Goal: Entertainment & Leisure: Browse casually

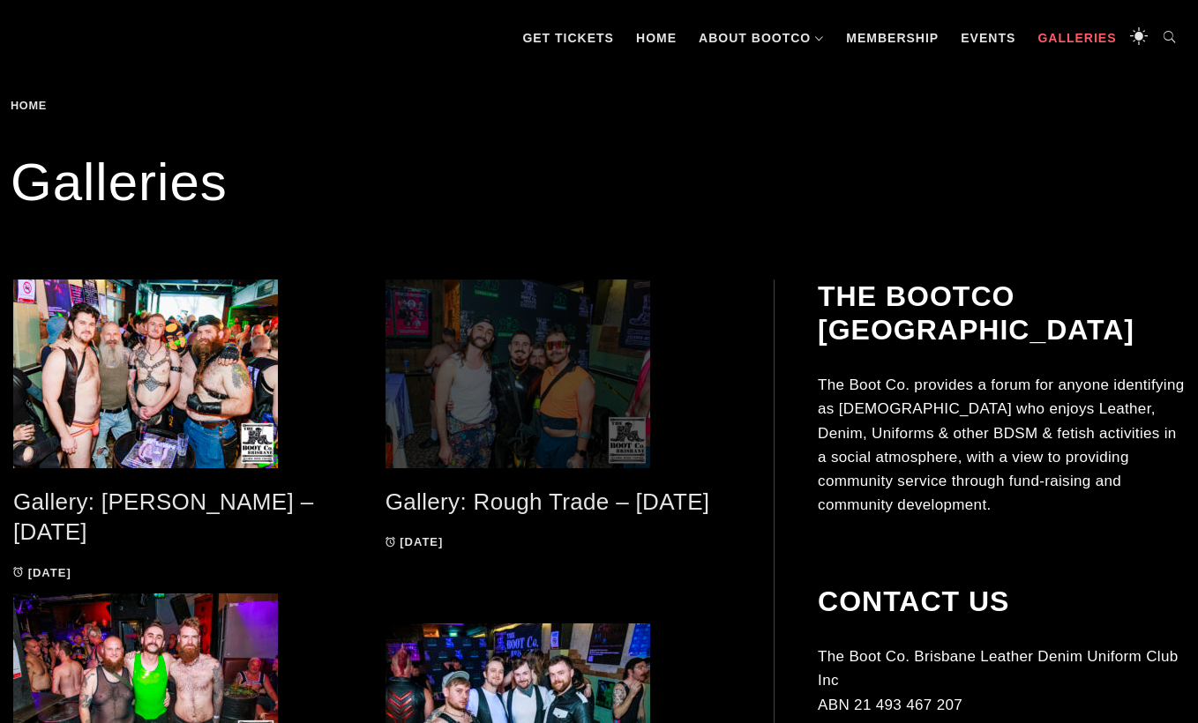
scroll to position [281, 0]
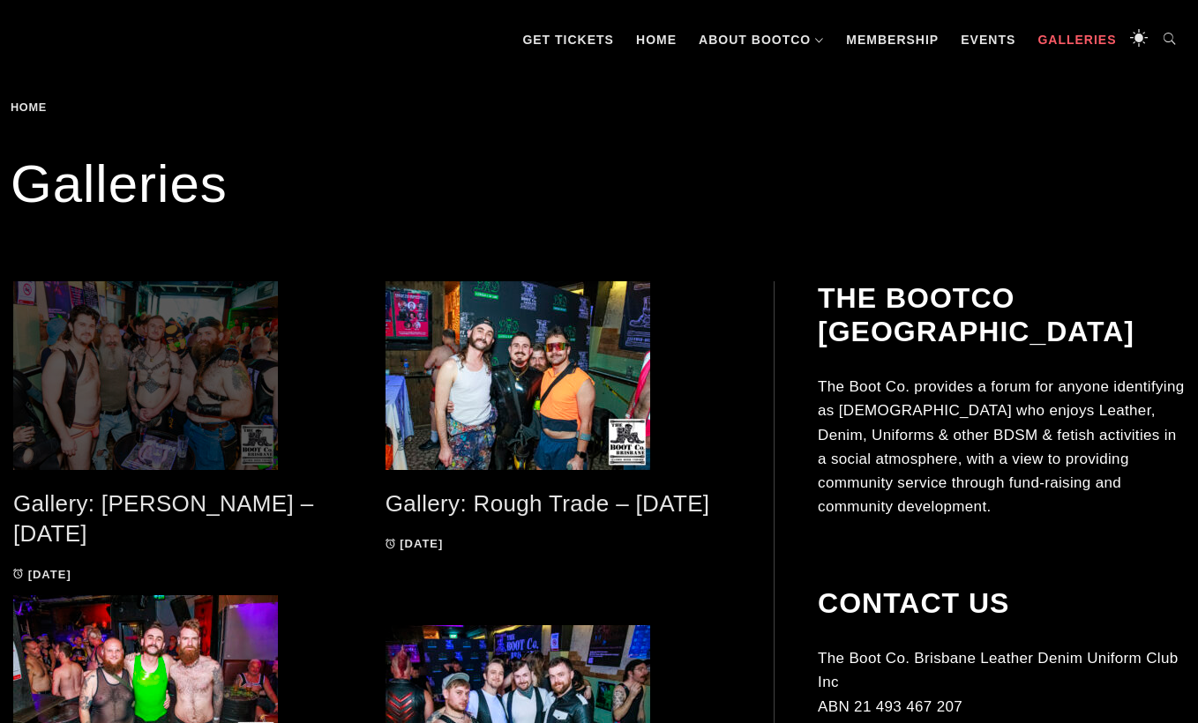
click at [174, 419] on span at bounding box center [186, 375] width 346 height 189
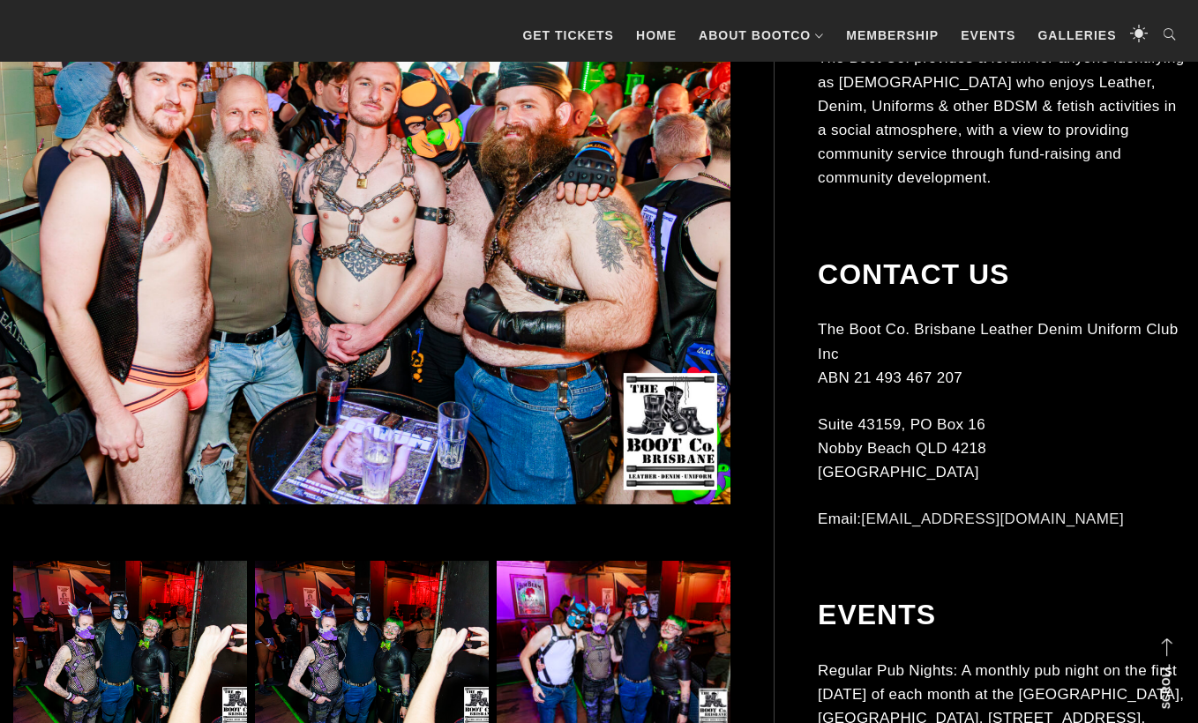
scroll to position [584, 0]
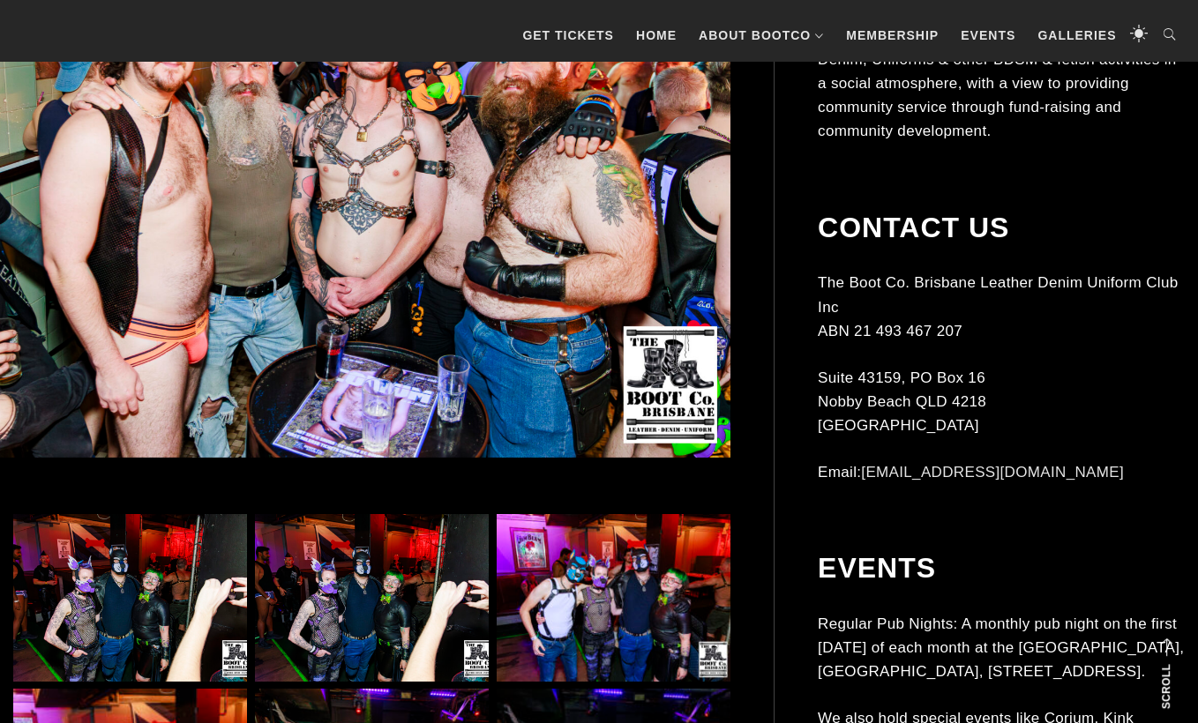
click at [139, 600] on img at bounding box center [130, 598] width 234 height 168
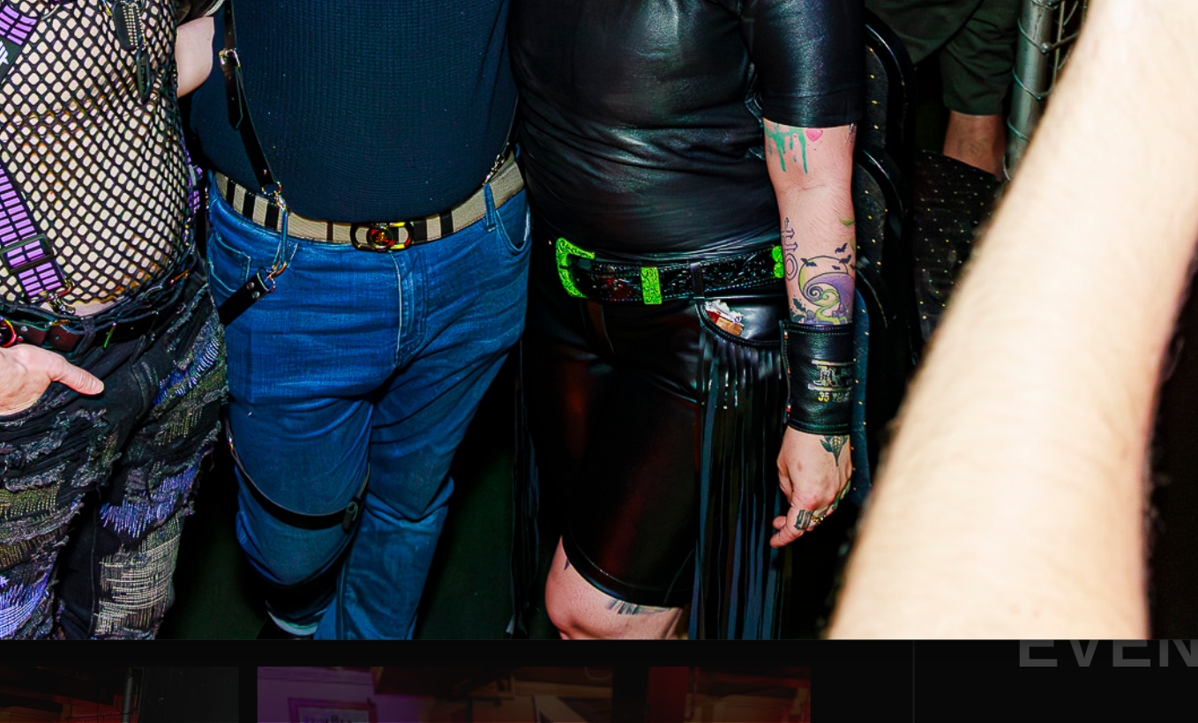
scroll to position [572, 0]
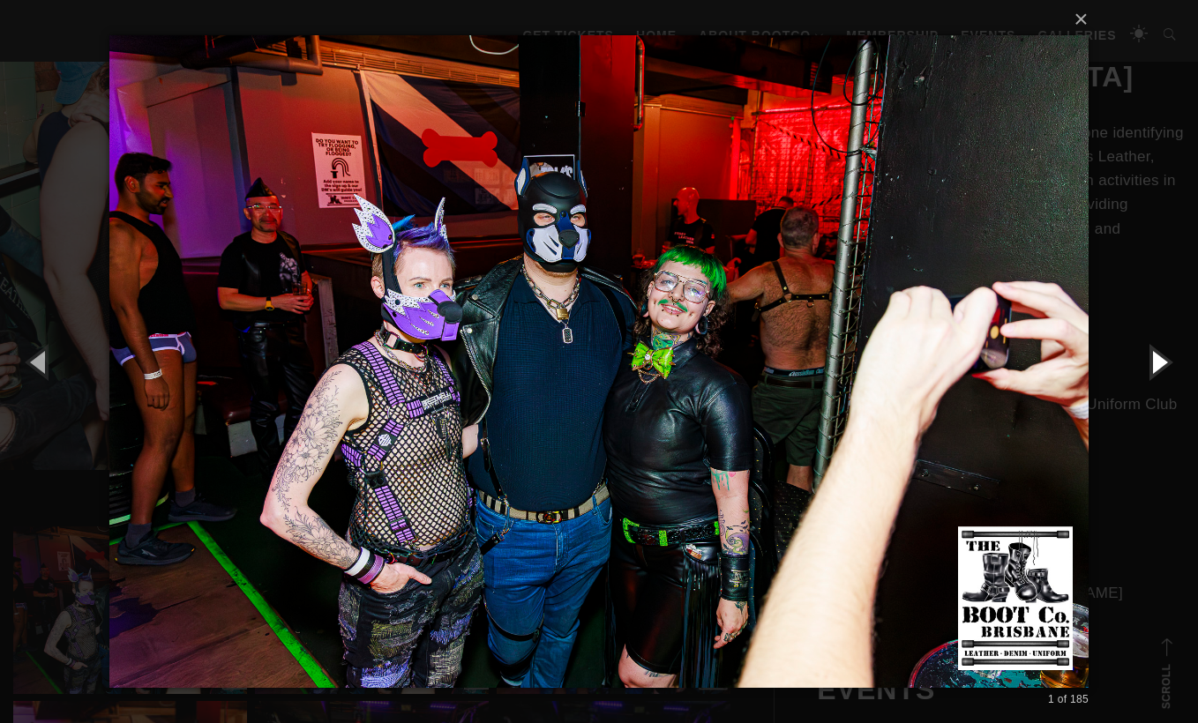
click at [1162, 354] on button "button" at bounding box center [1158, 361] width 79 height 97
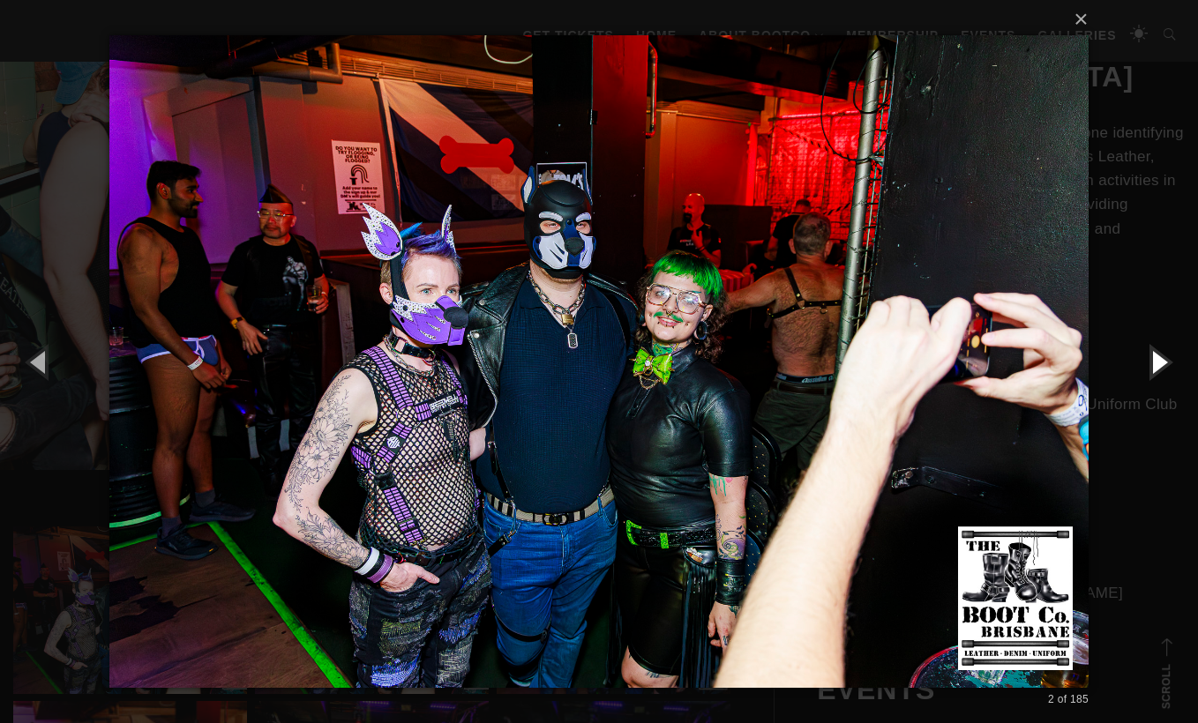
click at [1162, 359] on button "button" at bounding box center [1158, 361] width 79 height 97
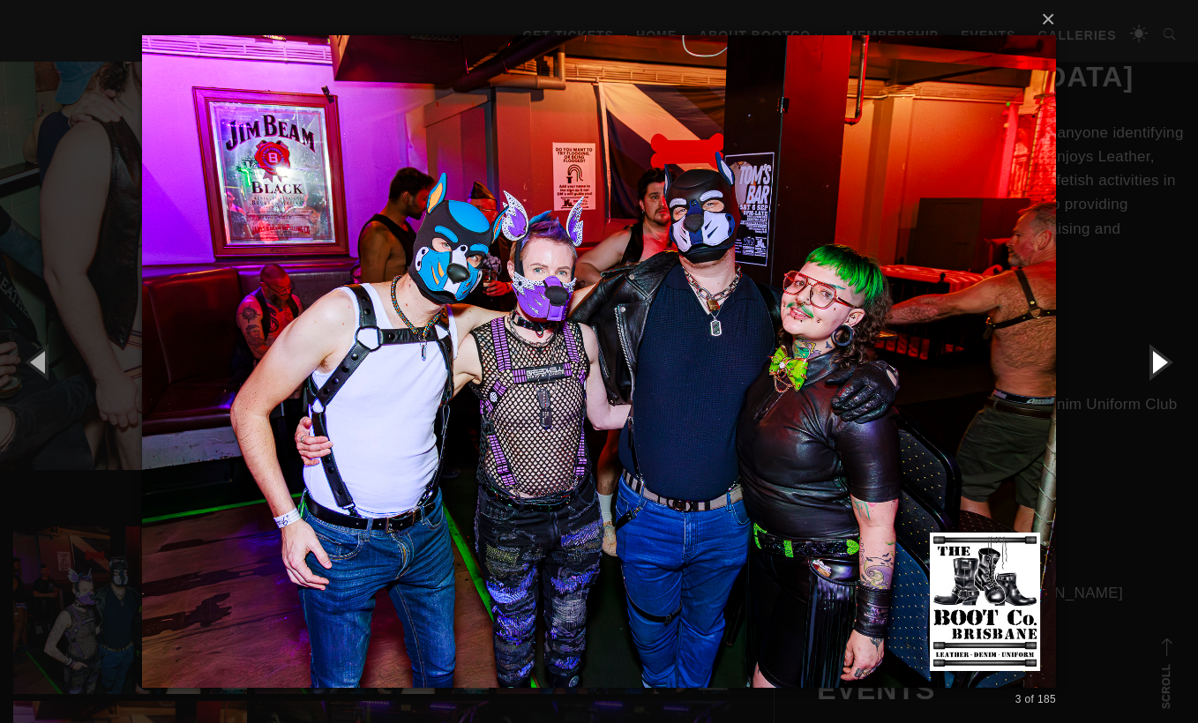
click at [1162, 359] on button "button" at bounding box center [1158, 361] width 79 height 97
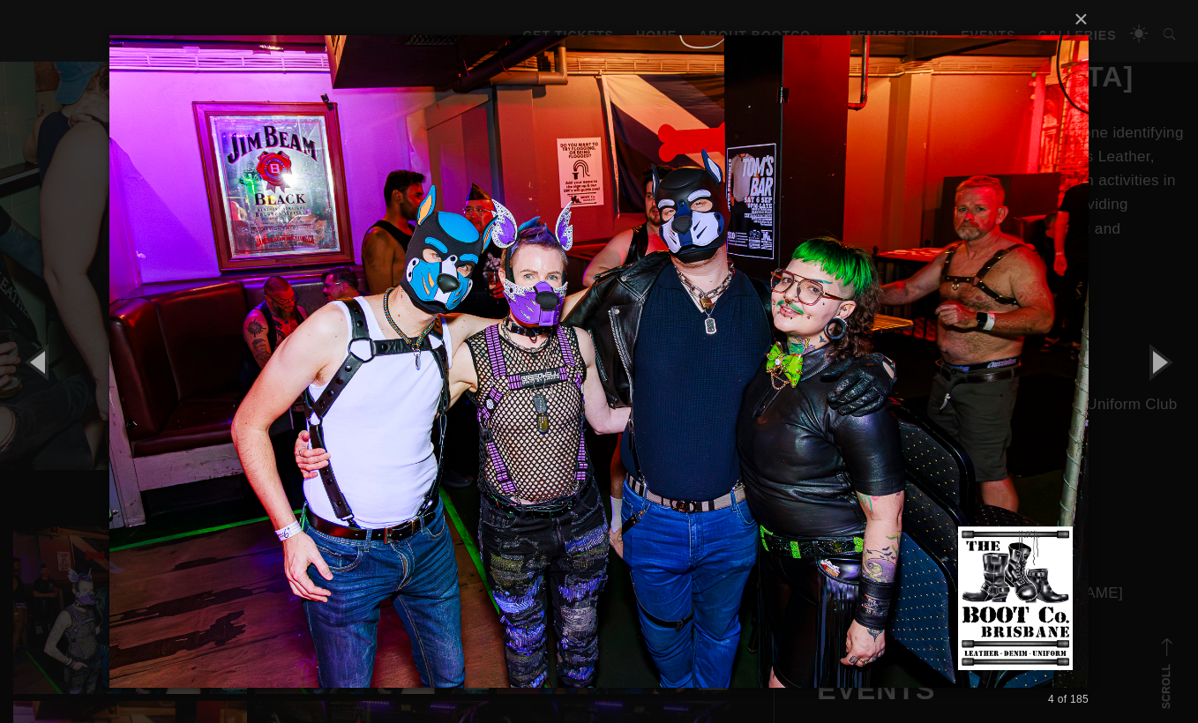
drag, startPoint x: 1162, startPoint y: 359, endPoint x: 1202, endPoint y: 308, distance: 65.3
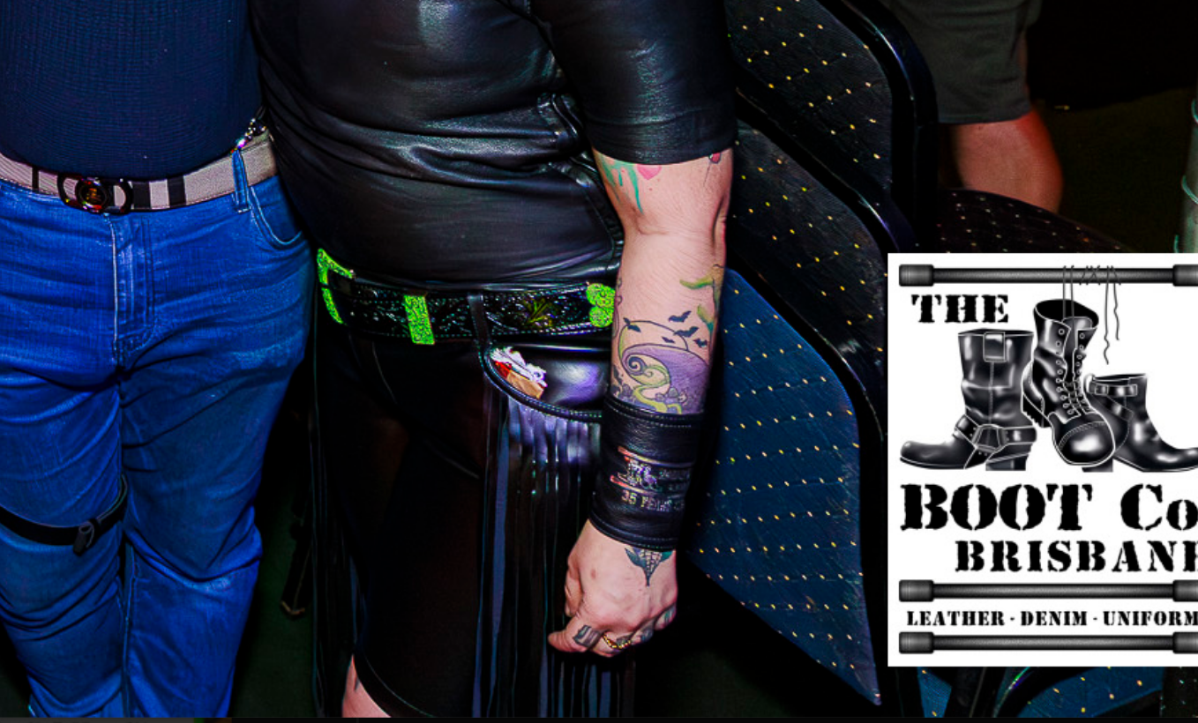
scroll to position [630, 0]
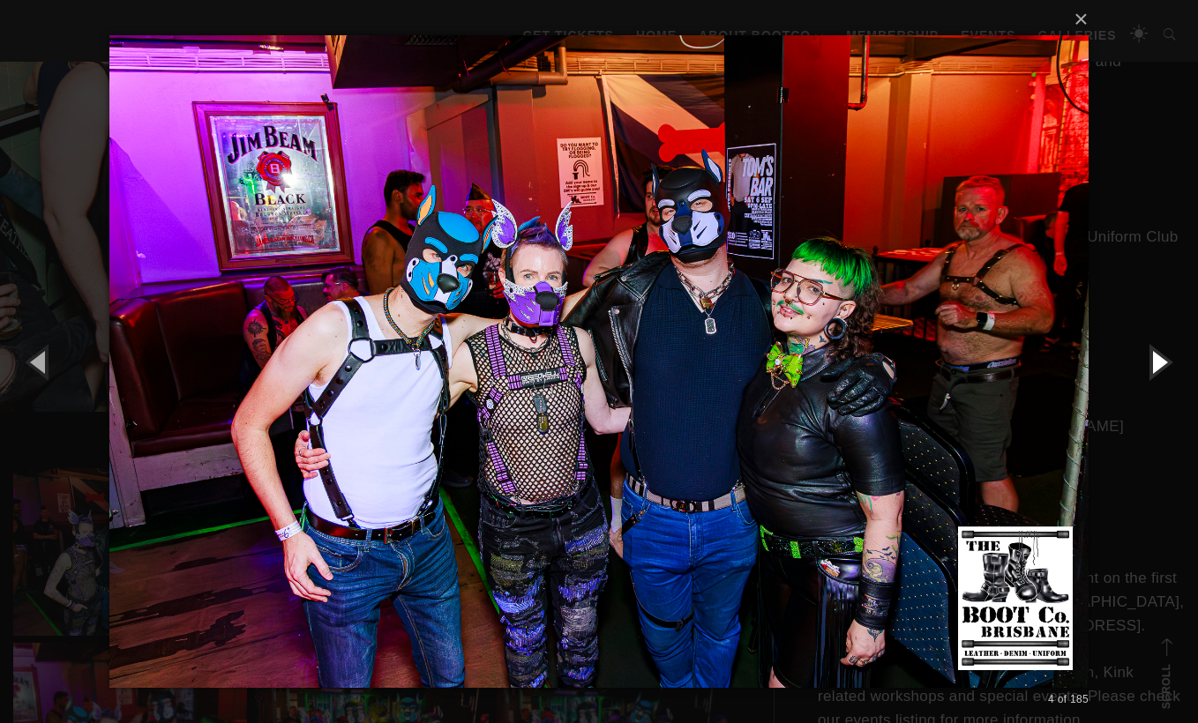
click at [1159, 364] on button "button" at bounding box center [1158, 361] width 79 height 97
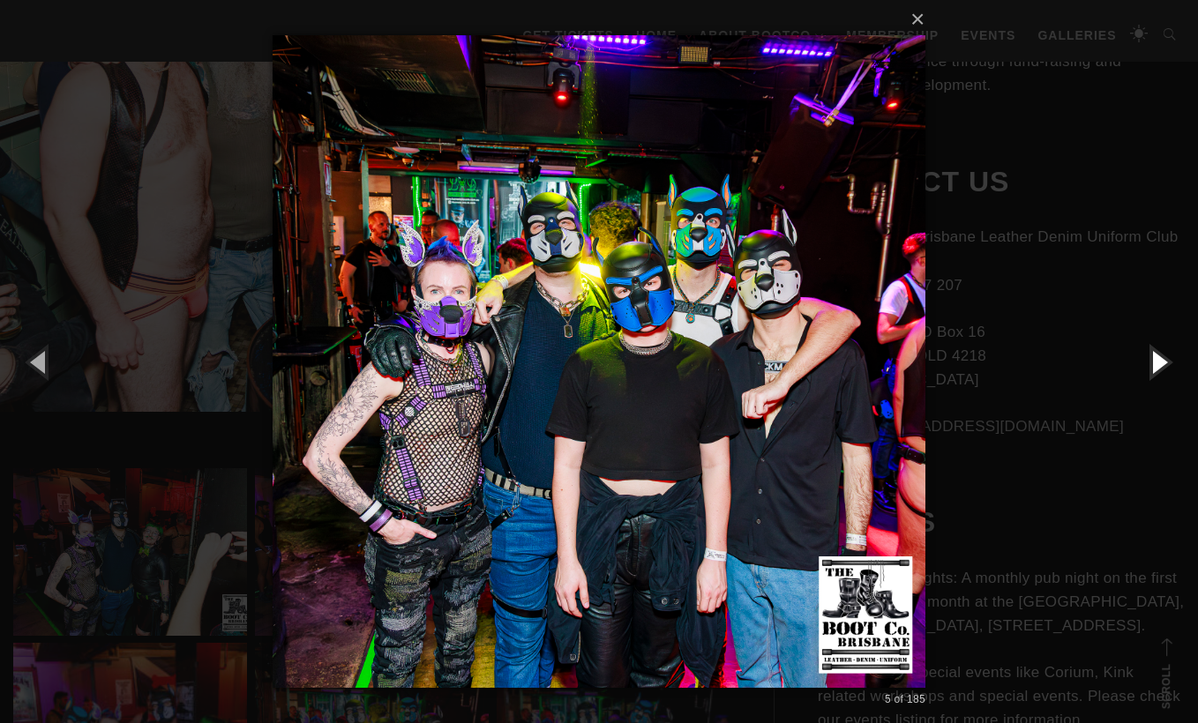
click at [1159, 364] on button "button" at bounding box center [1158, 361] width 79 height 97
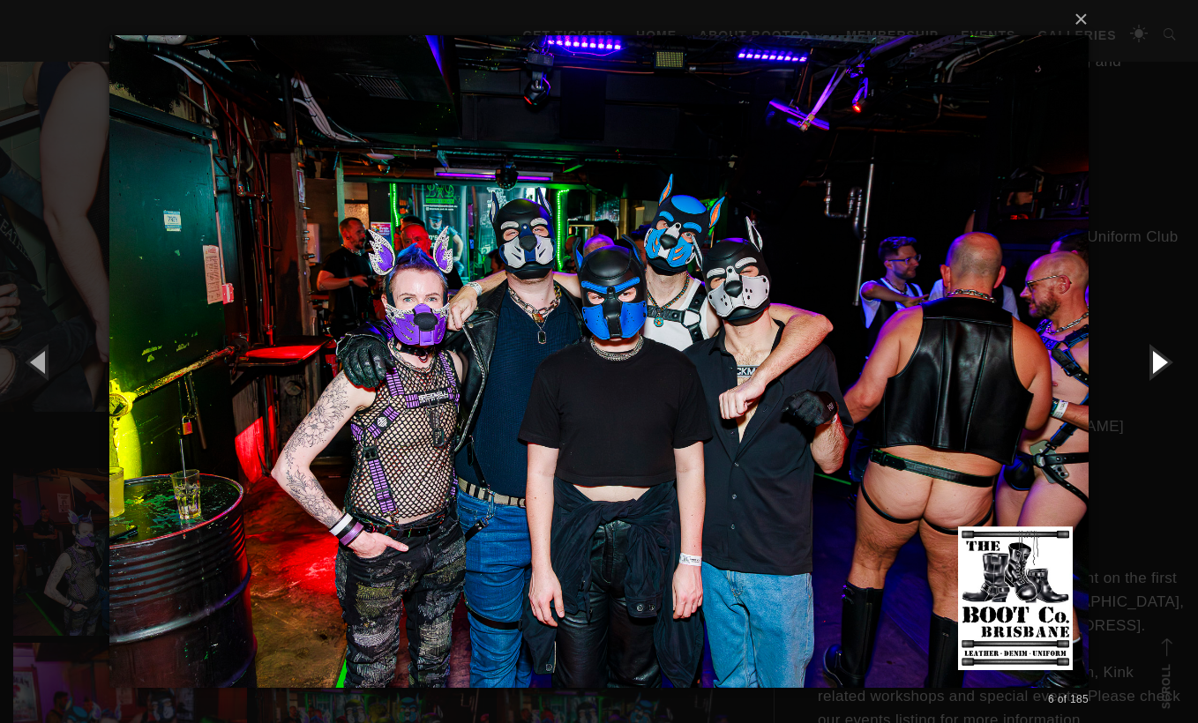
click at [1159, 366] on button "button" at bounding box center [1158, 361] width 79 height 97
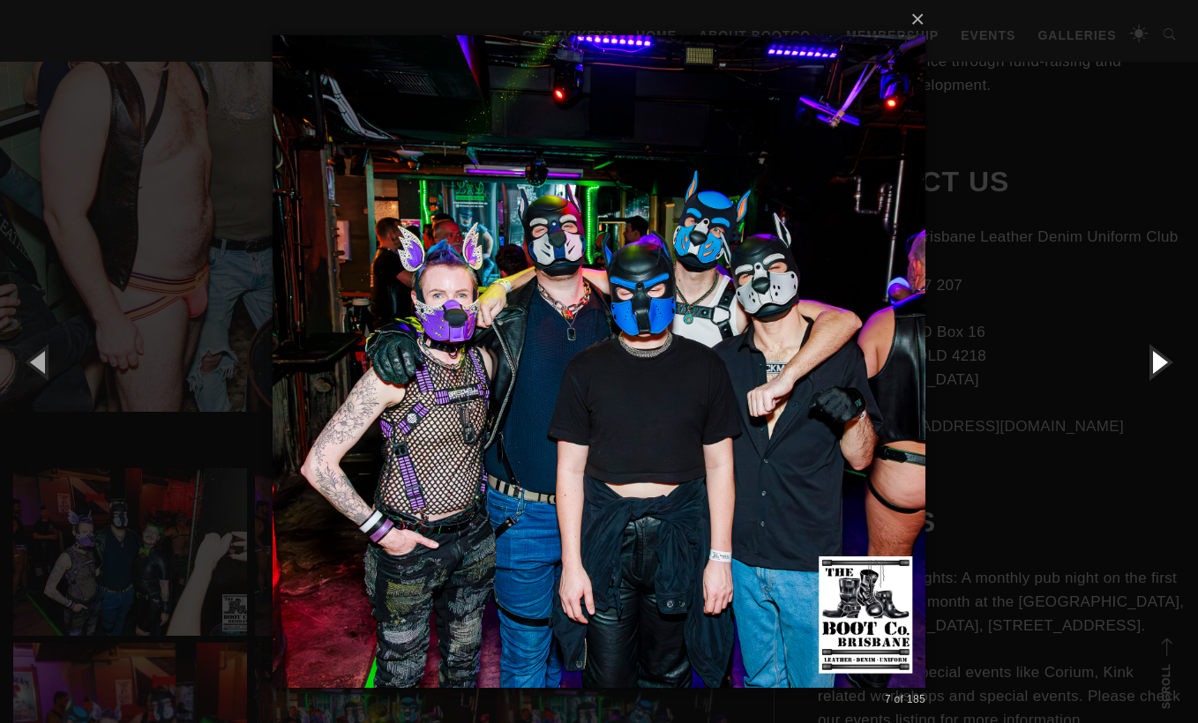
click at [1159, 366] on button "button" at bounding box center [1158, 361] width 79 height 97
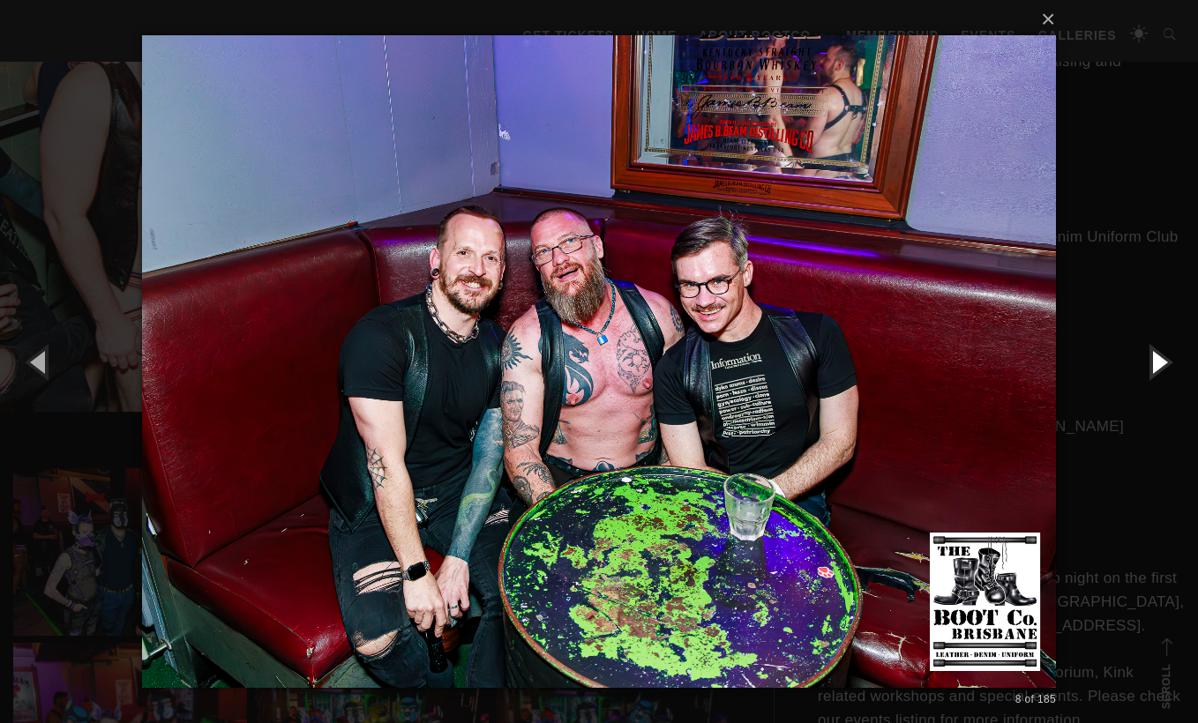
click at [1161, 367] on button "button" at bounding box center [1158, 361] width 79 height 97
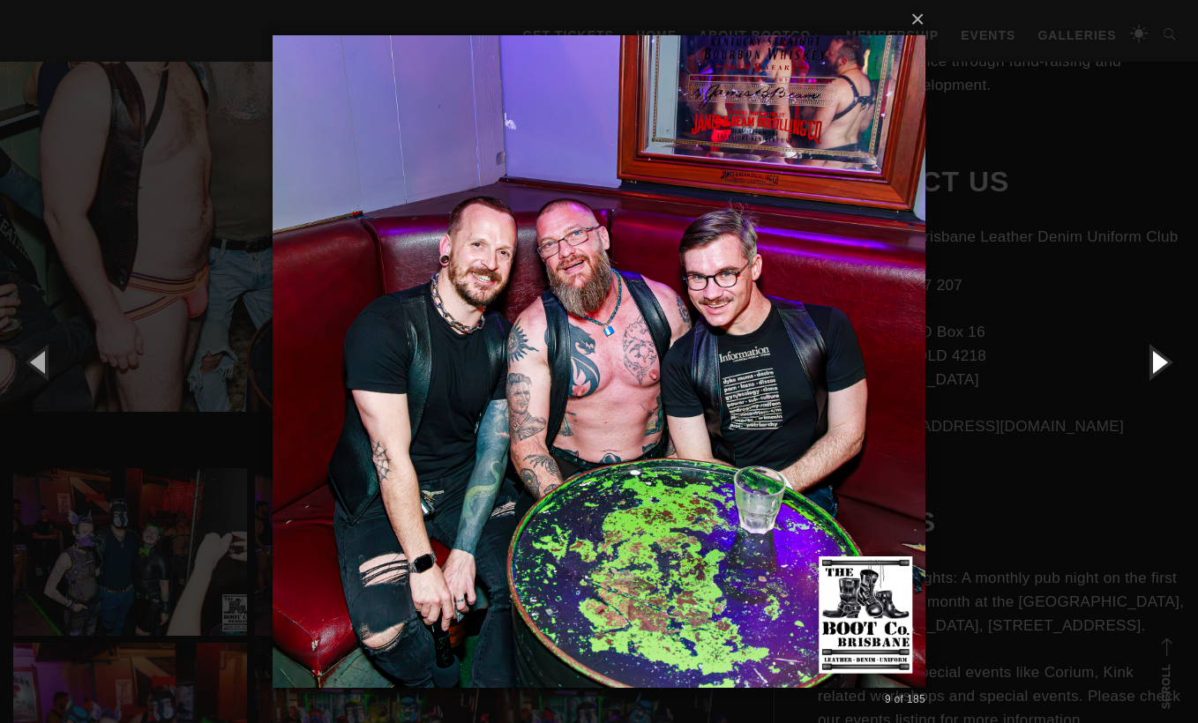
click at [1161, 367] on button "button" at bounding box center [1158, 361] width 79 height 97
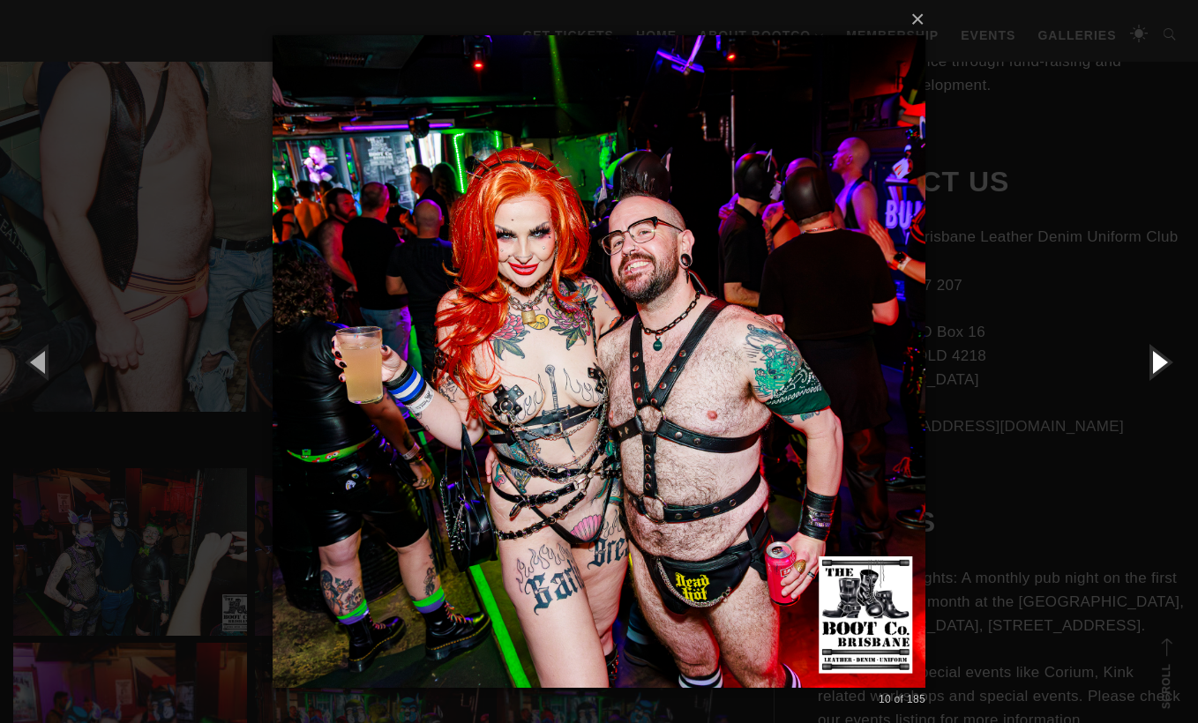
click at [1160, 369] on button "button" at bounding box center [1158, 361] width 79 height 97
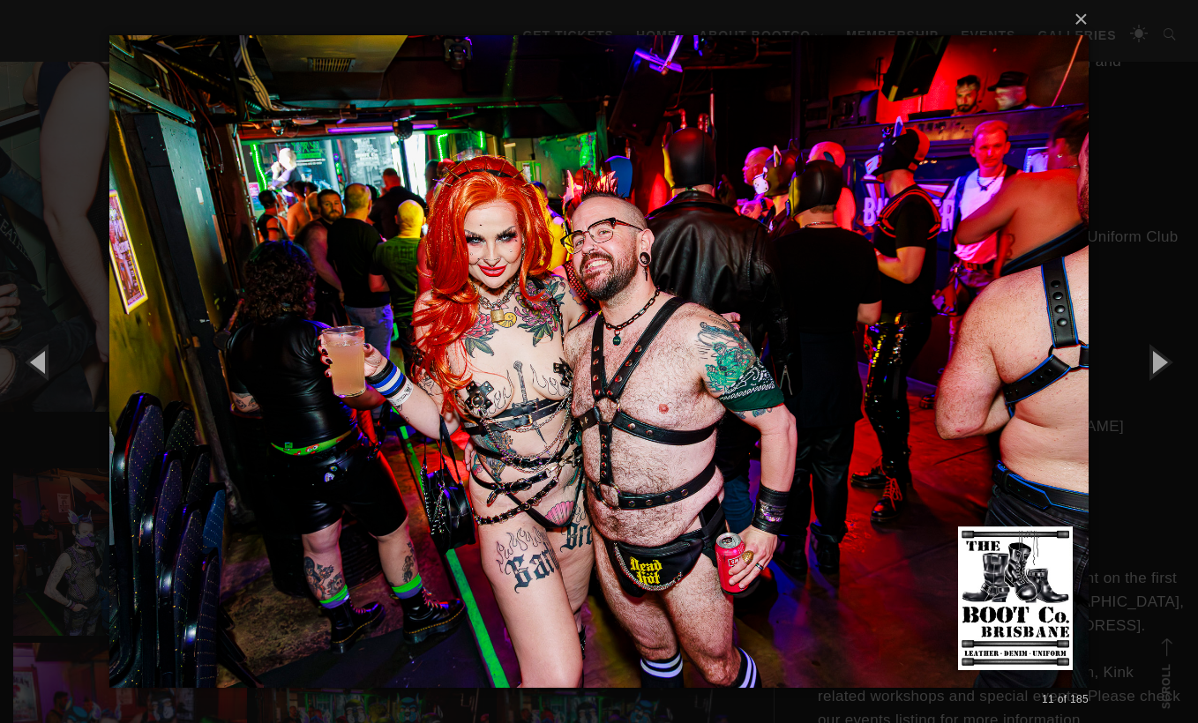
drag, startPoint x: 1160, startPoint y: 369, endPoint x: 902, endPoint y: 424, distance: 264.4
click at [902, 424] on div "× 11 of 185 Loading..." at bounding box center [599, 361] width 1198 height 723
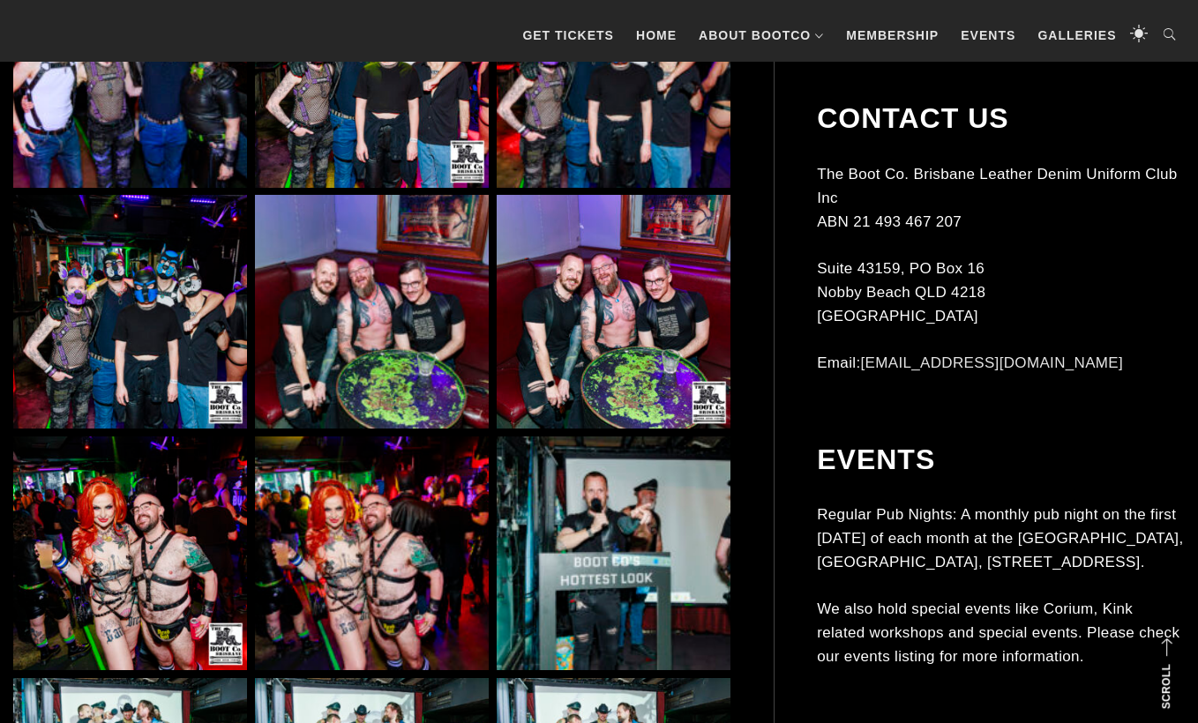
scroll to position [1381, 0]
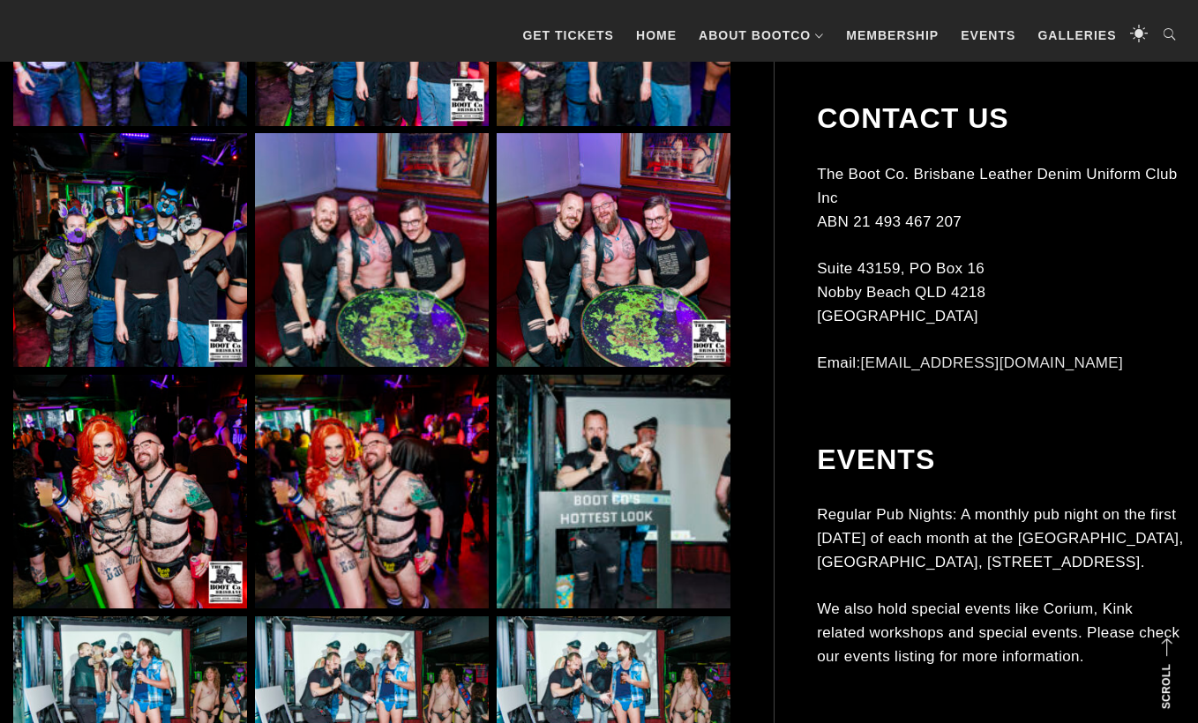
click at [103, 503] on img at bounding box center [130, 492] width 234 height 234
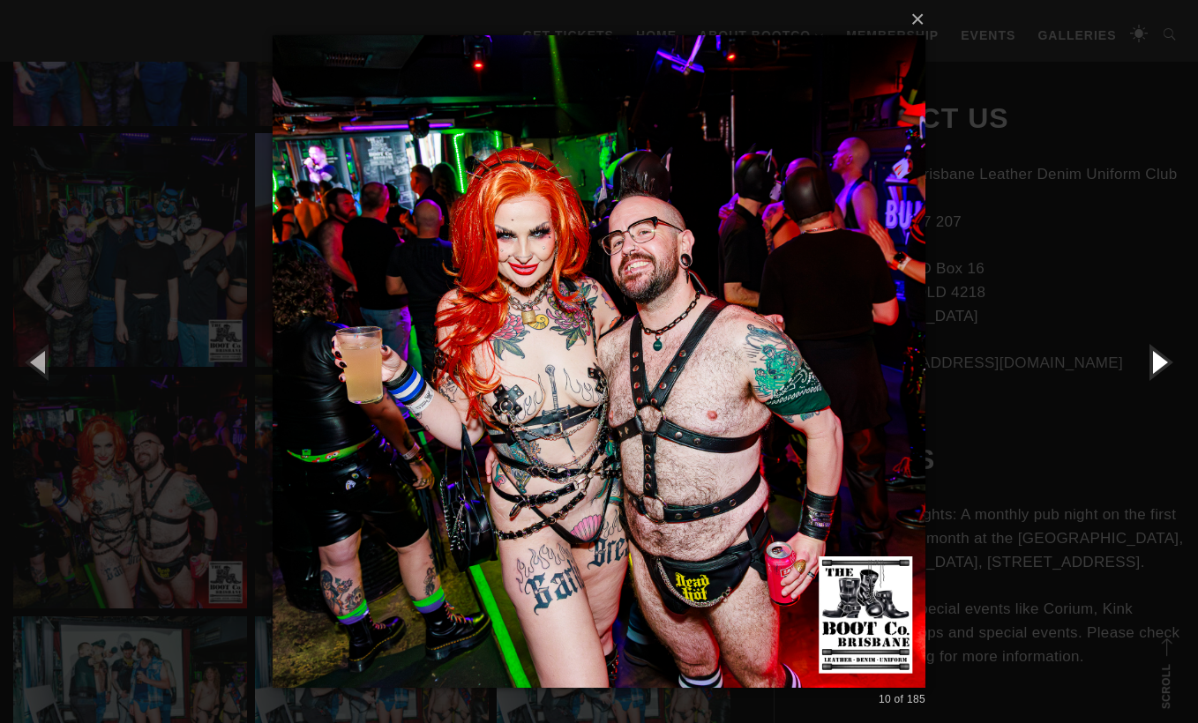
click at [1158, 370] on button "button" at bounding box center [1158, 361] width 79 height 97
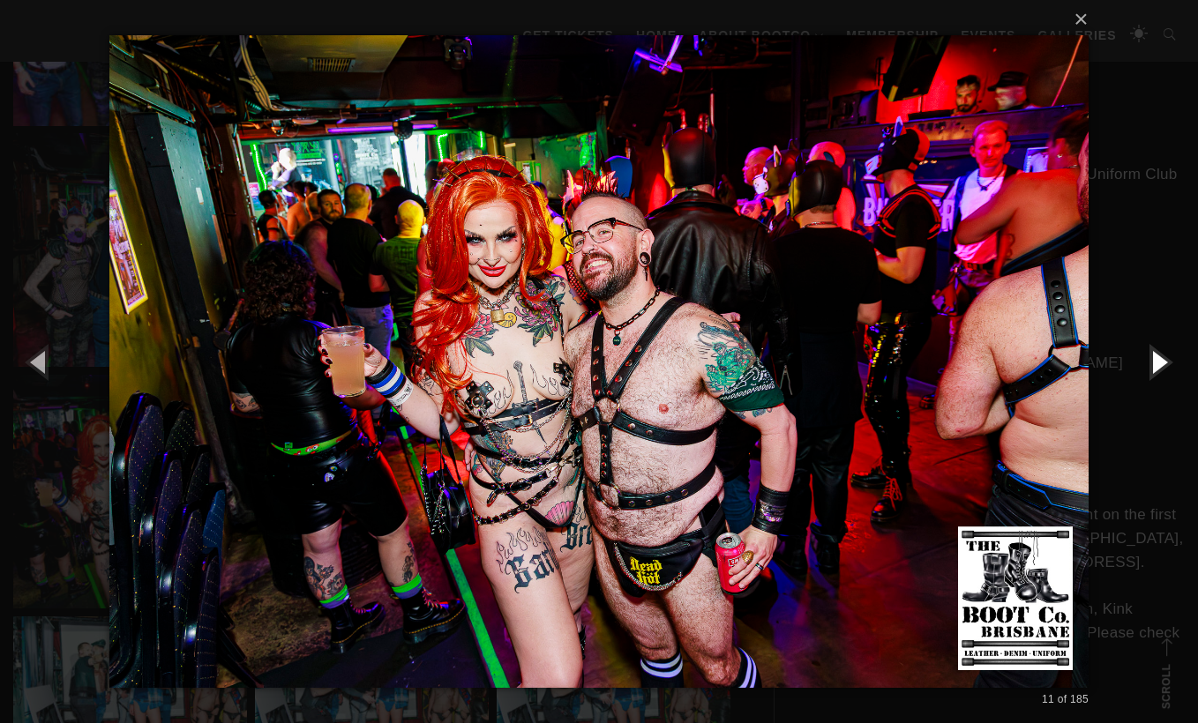
click at [1164, 374] on button "button" at bounding box center [1158, 361] width 79 height 97
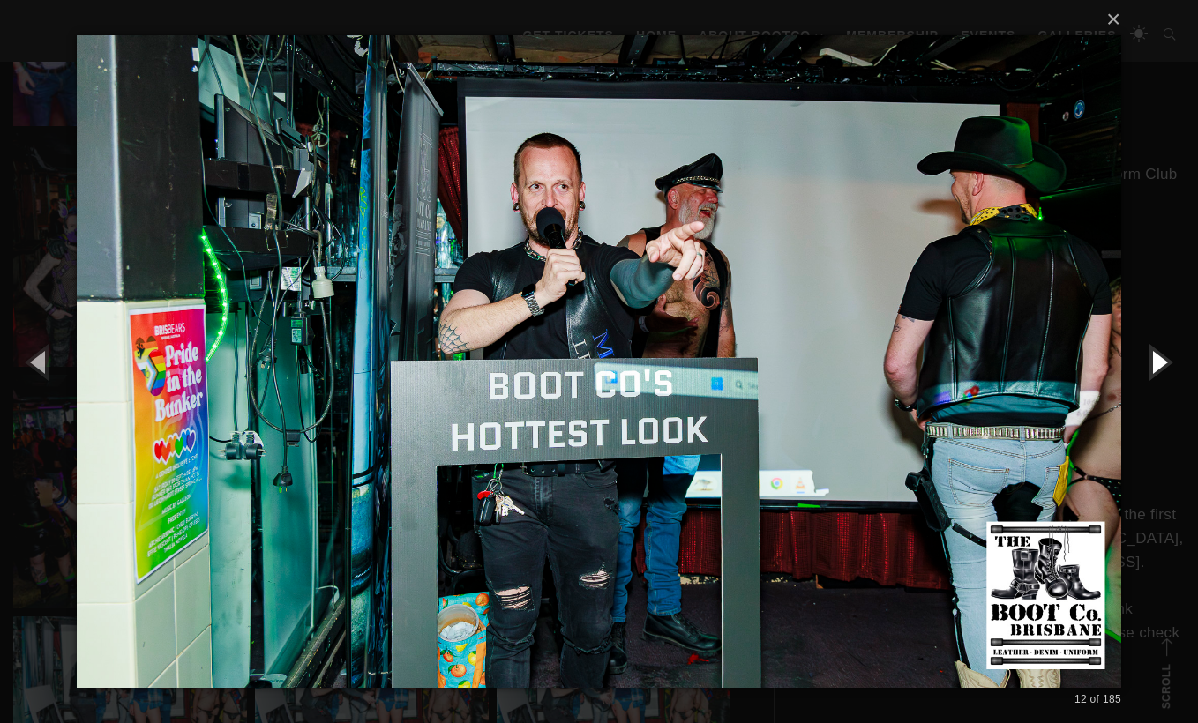
click at [1163, 373] on button "button" at bounding box center [1158, 361] width 79 height 97
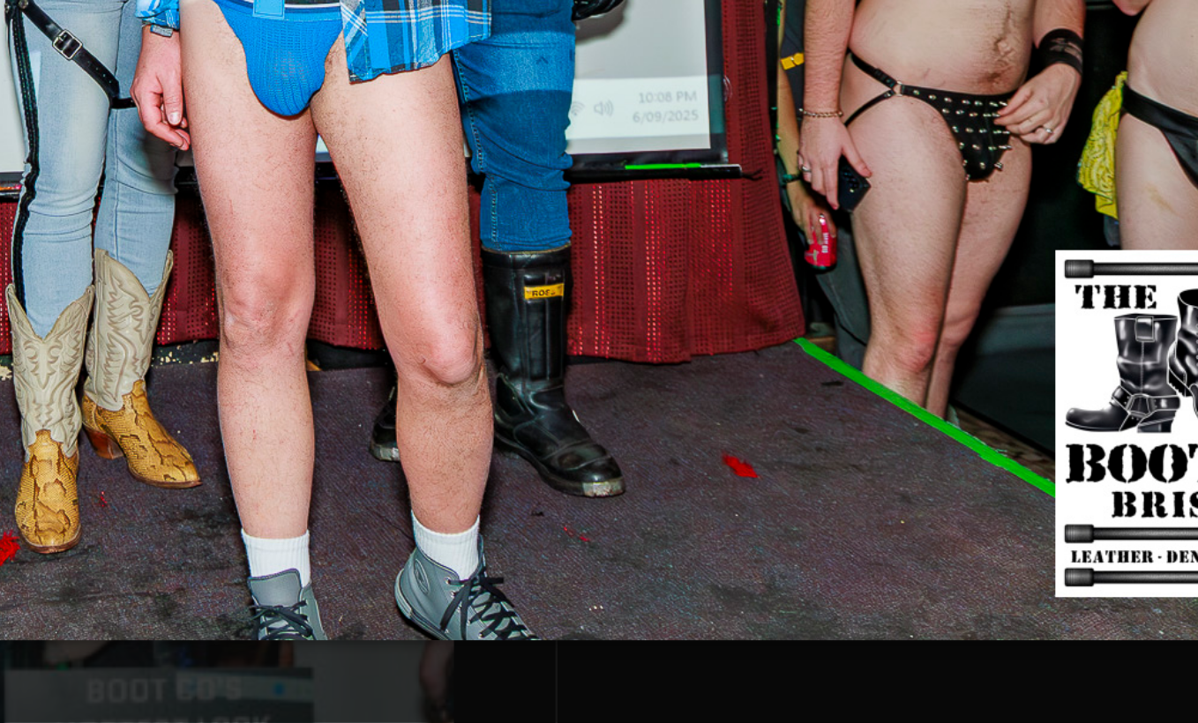
scroll to position [1500, 0]
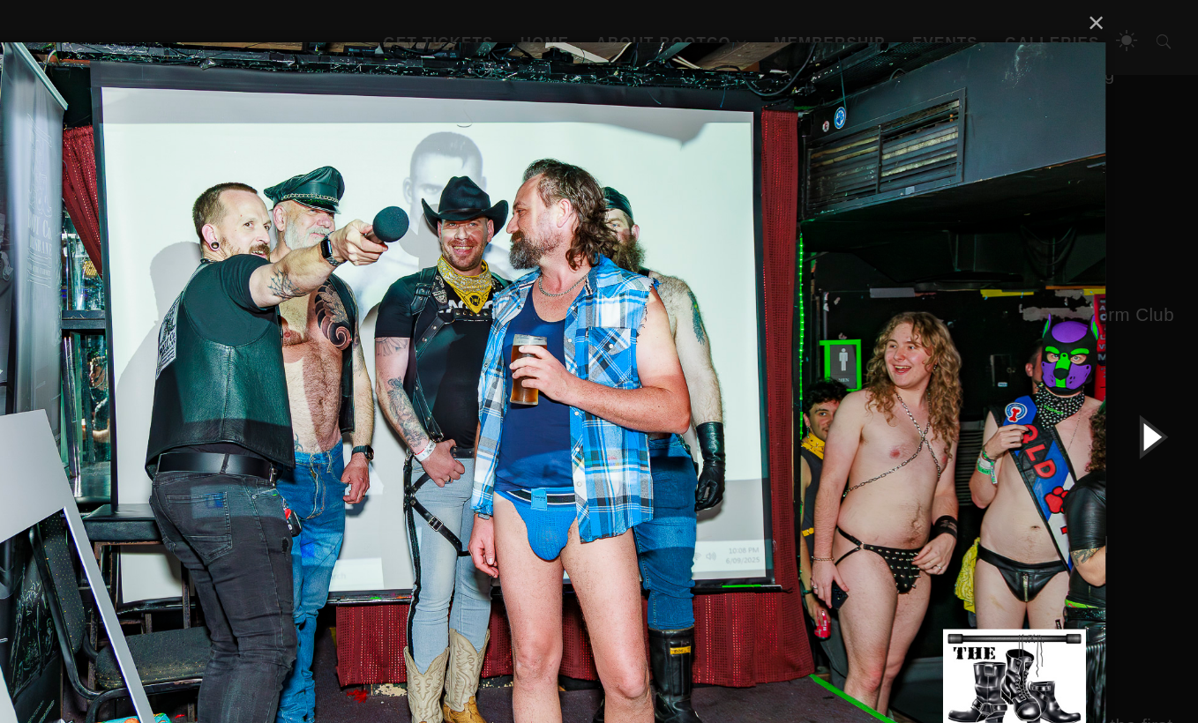
click at [1119, 359] on button "button" at bounding box center [1158, 361] width 79 height 97
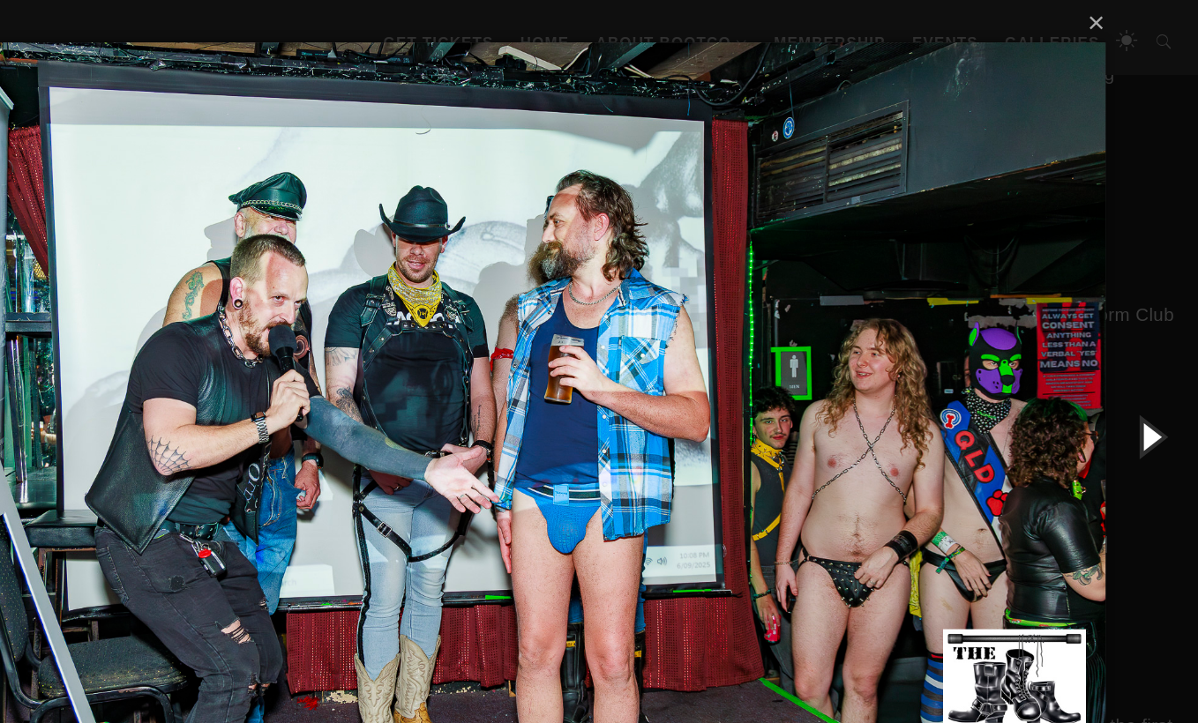
click at [1119, 359] on button "button" at bounding box center [1158, 361] width 79 height 97
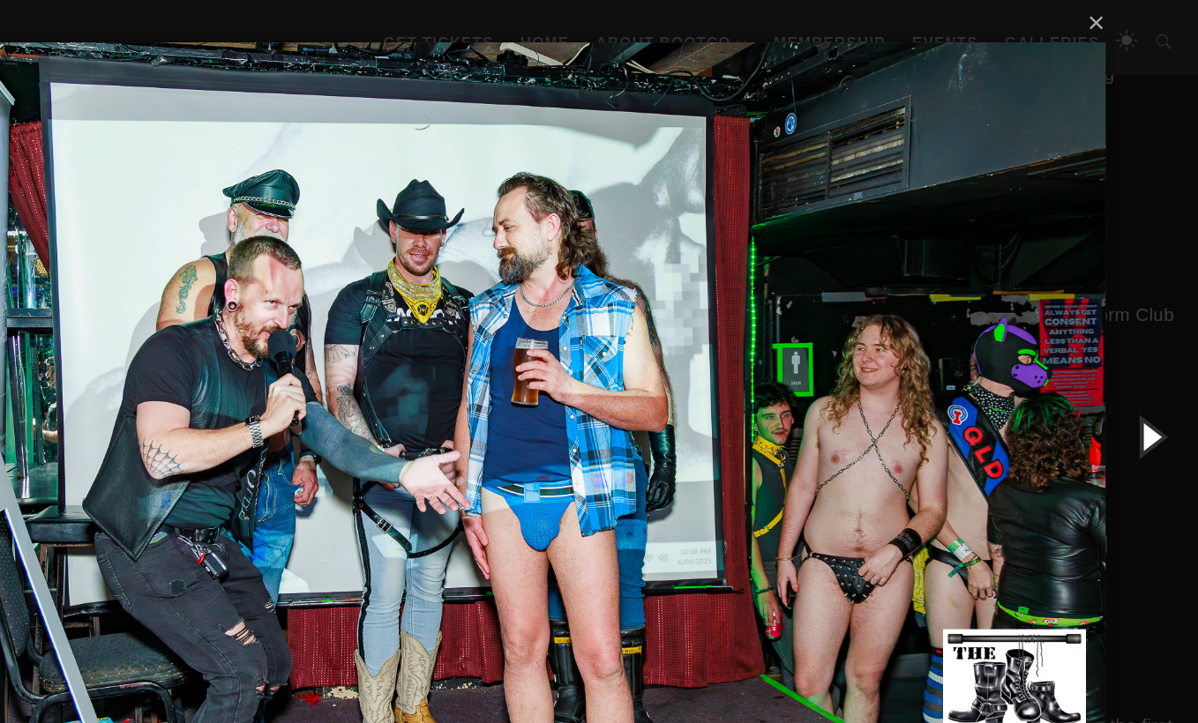
click at [1119, 359] on button "button" at bounding box center [1158, 361] width 79 height 97
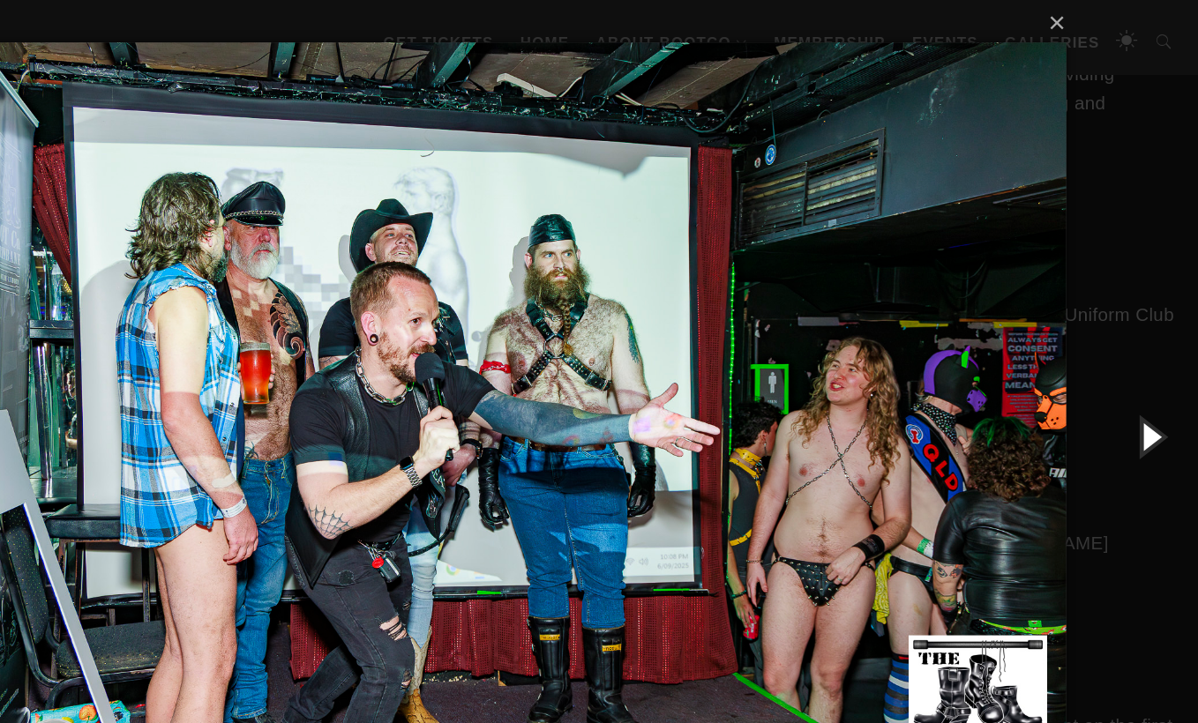
click at [1119, 356] on button "button" at bounding box center [1158, 361] width 79 height 97
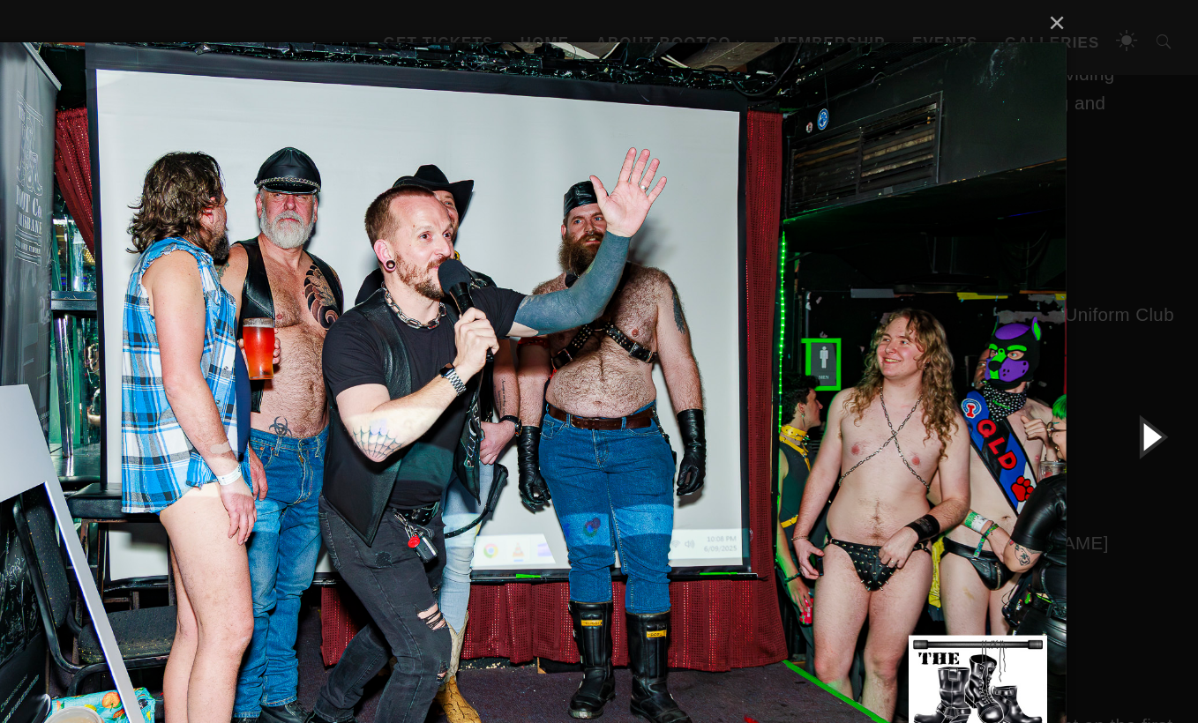
click at [1119, 356] on button "button" at bounding box center [1158, 361] width 79 height 97
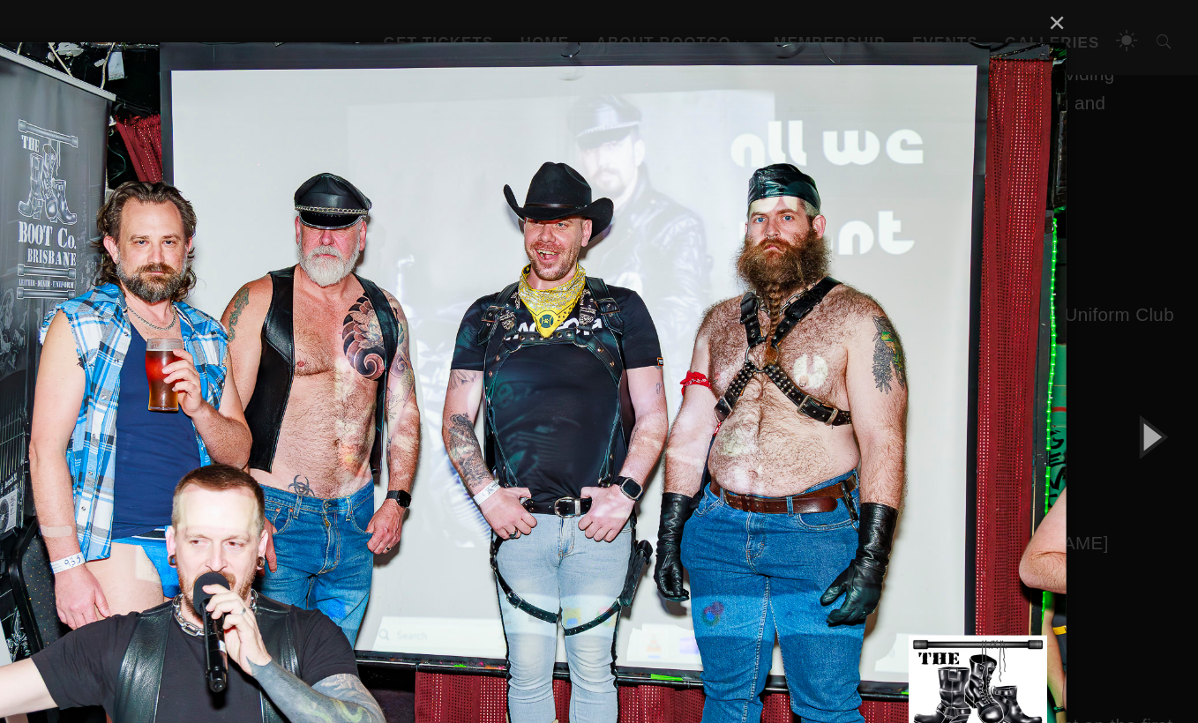
scroll to position [1449, 0]
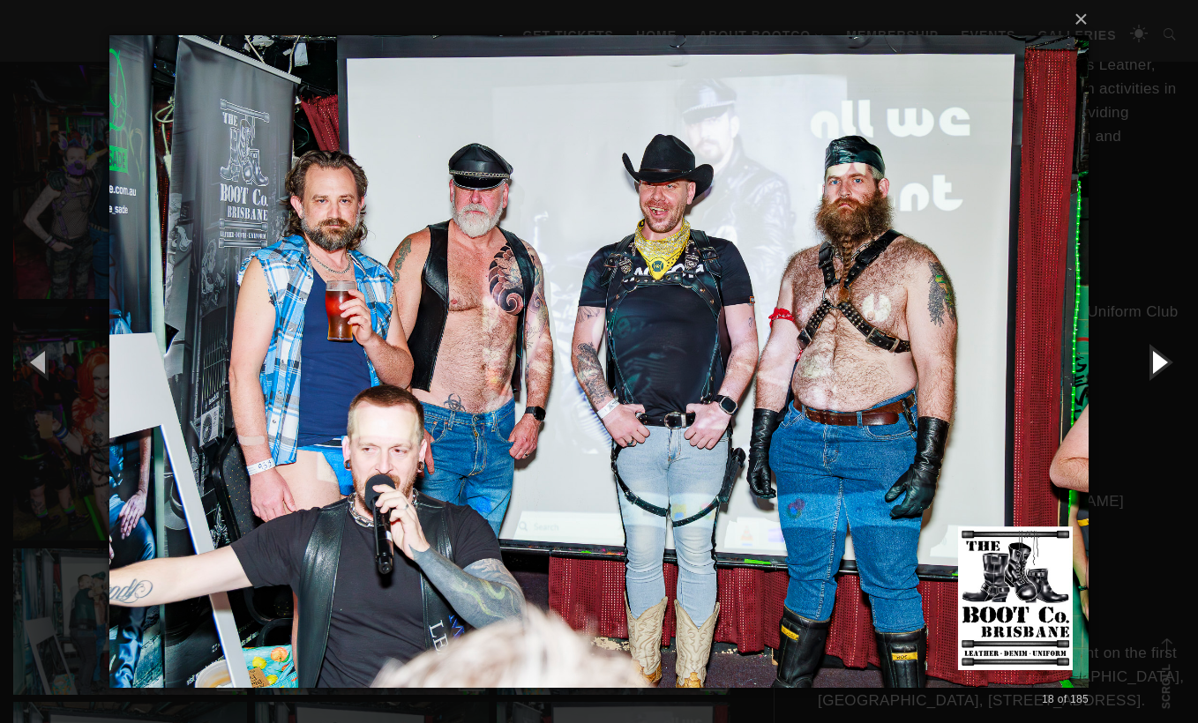
click at [1155, 370] on button "button" at bounding box center [1158, 361] width 79 height 97
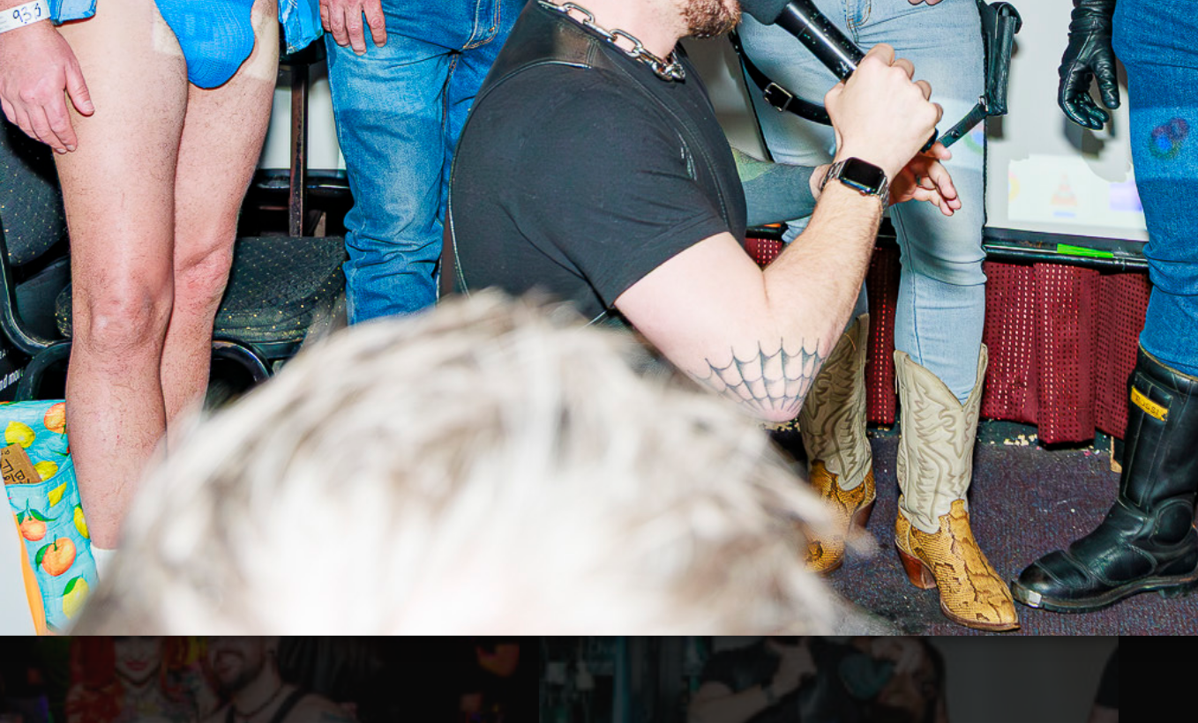
scroll to position [1398, 0]
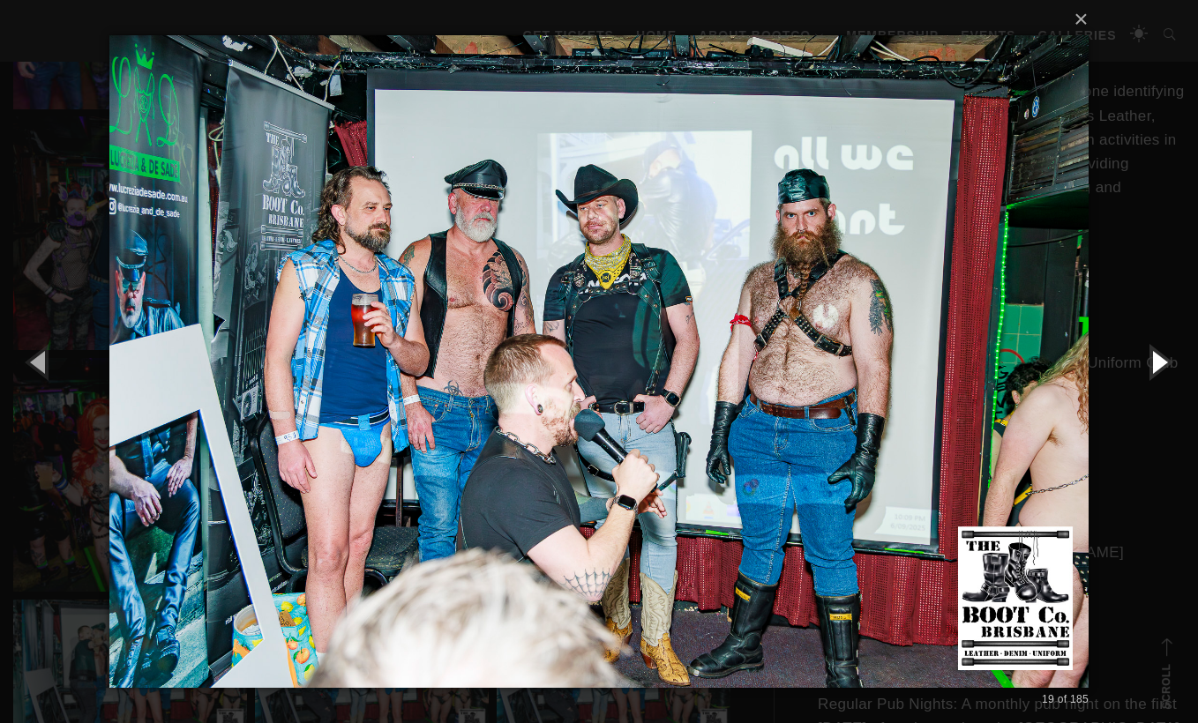
click at [1155, 361] on button "button" at bounding box center [1158, 361] width 79 height 97
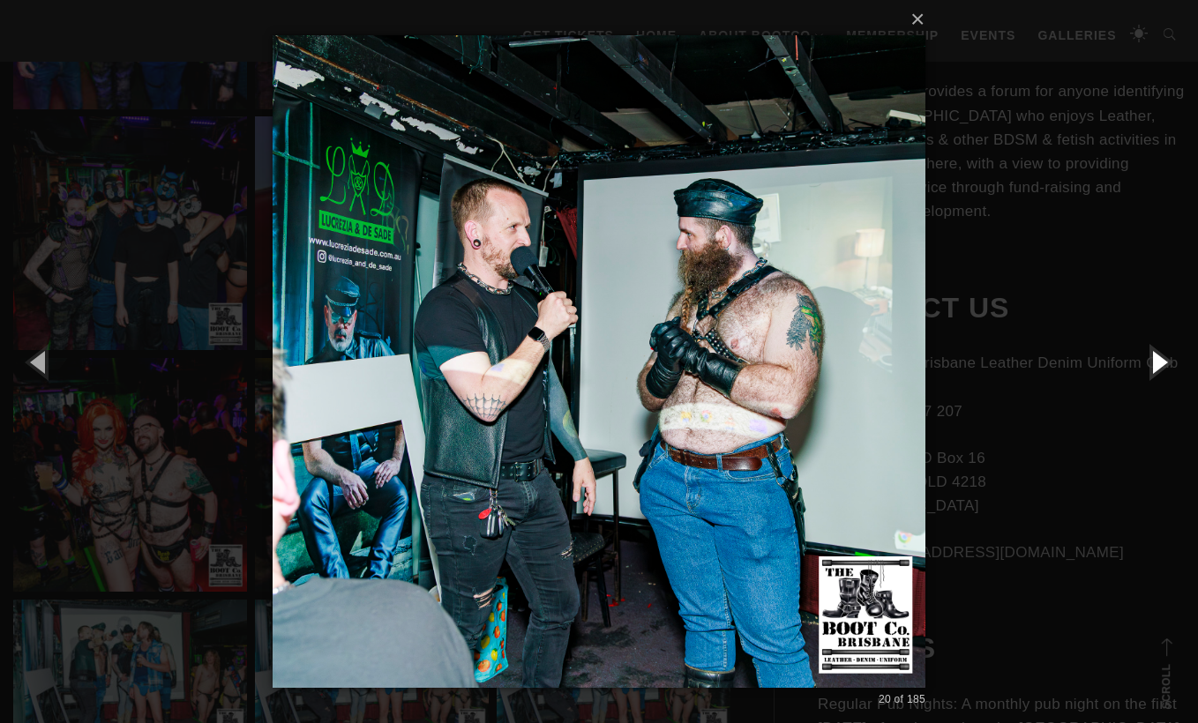
click at [1155, 365] on button "button" at bounding box center [1158, 361] width 79 height 97
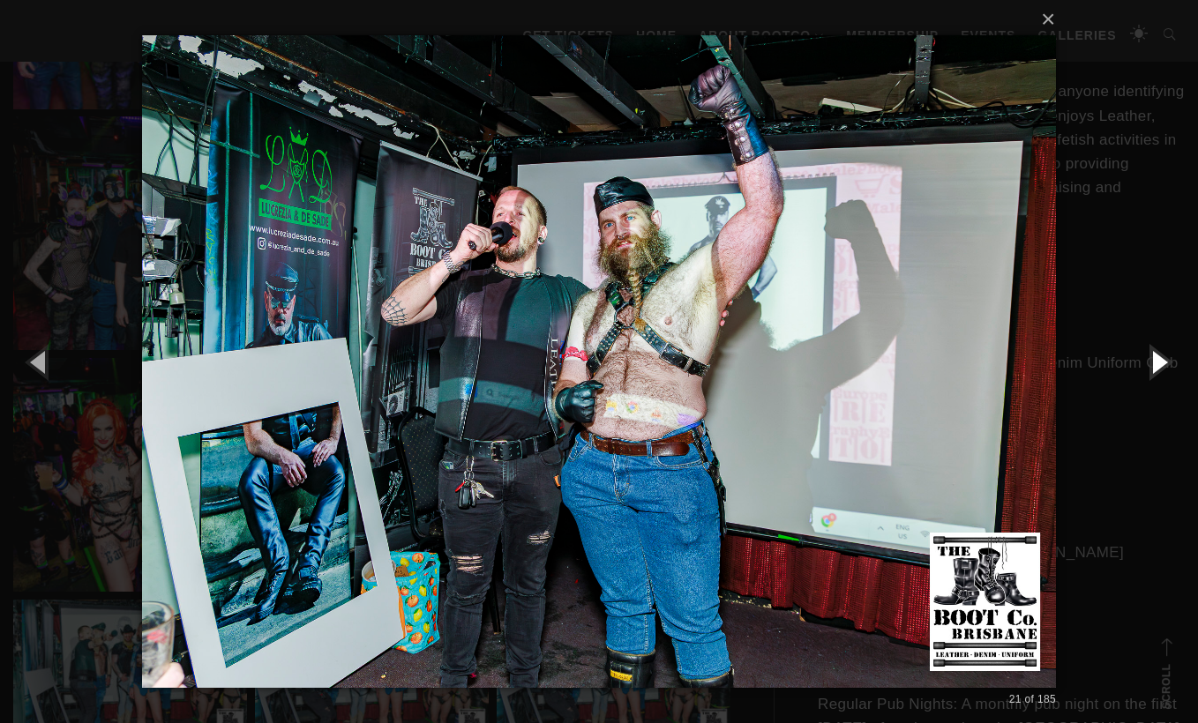
click at [1155, 365] on button "button" at bounding box center [1158, 361] width 79 height 97
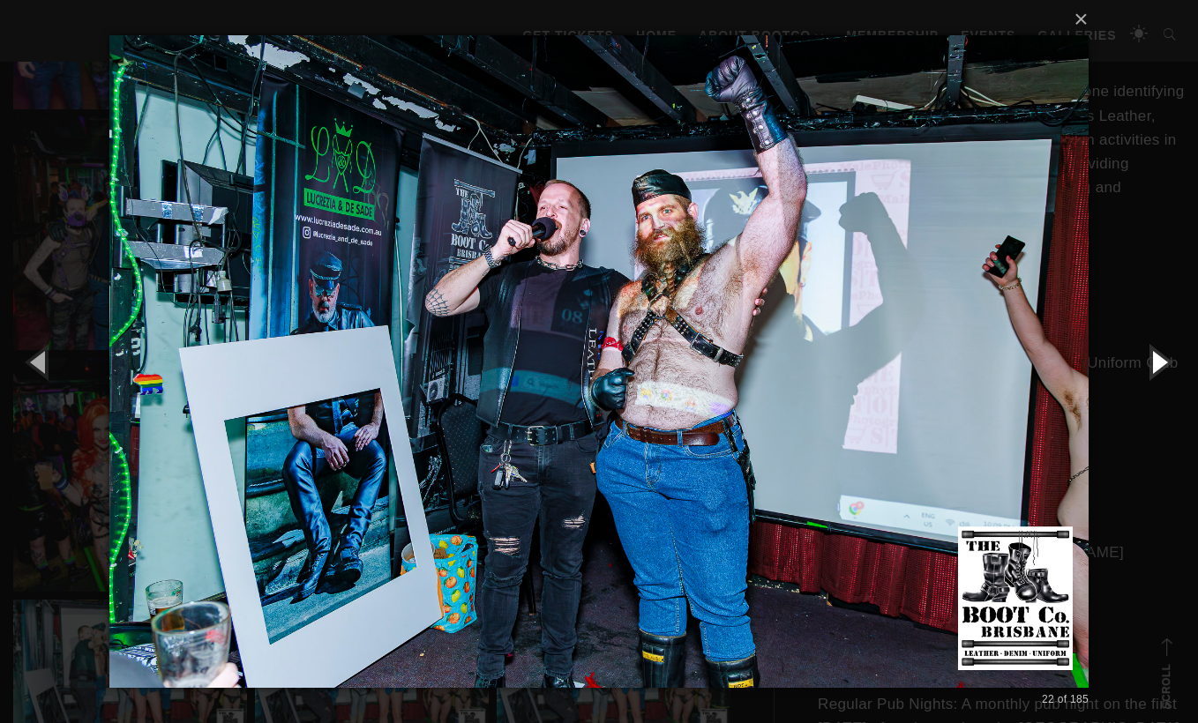
click at [1155, 365] on button "button" at bounding box center [1158, 361] width 79 height 97
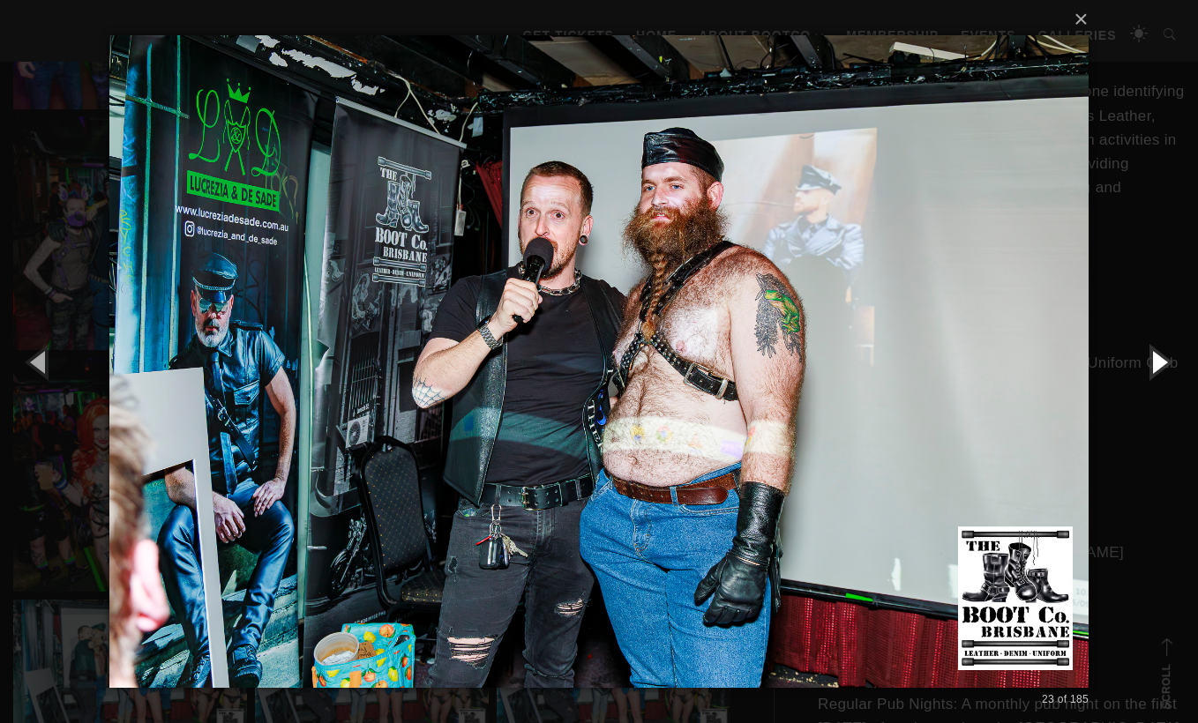
click at [1155, 365] on button "button" at bounding box center [1158, 361] width 79 height 97
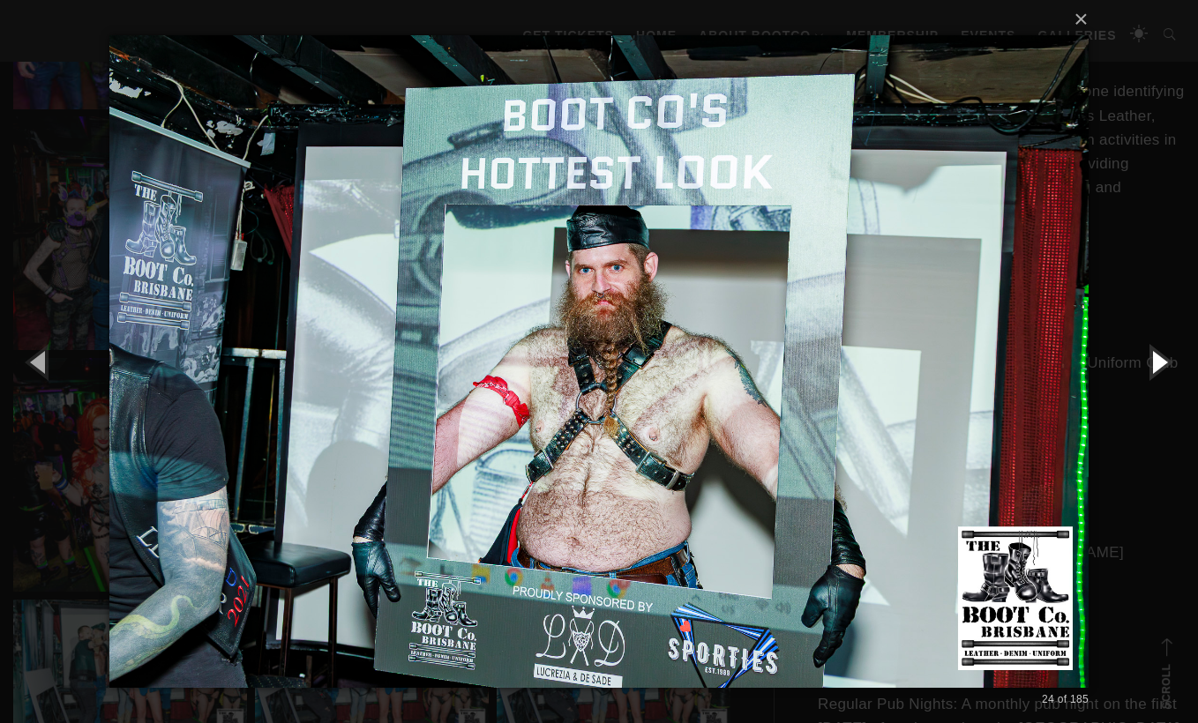
click at [1155, 365] on button "button" at bounding box center [1158, 361] width 79 height 97
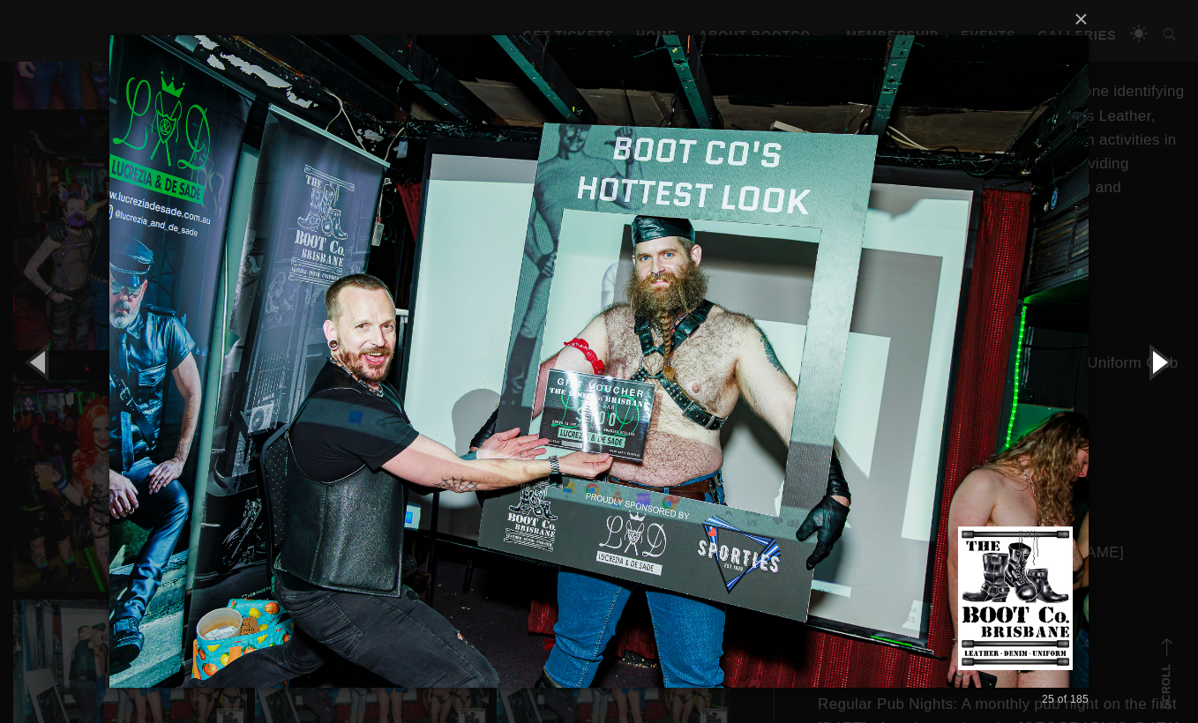
click at [1155, 365] on button "button" at bounding box center [1158, 361] width 79 height 97
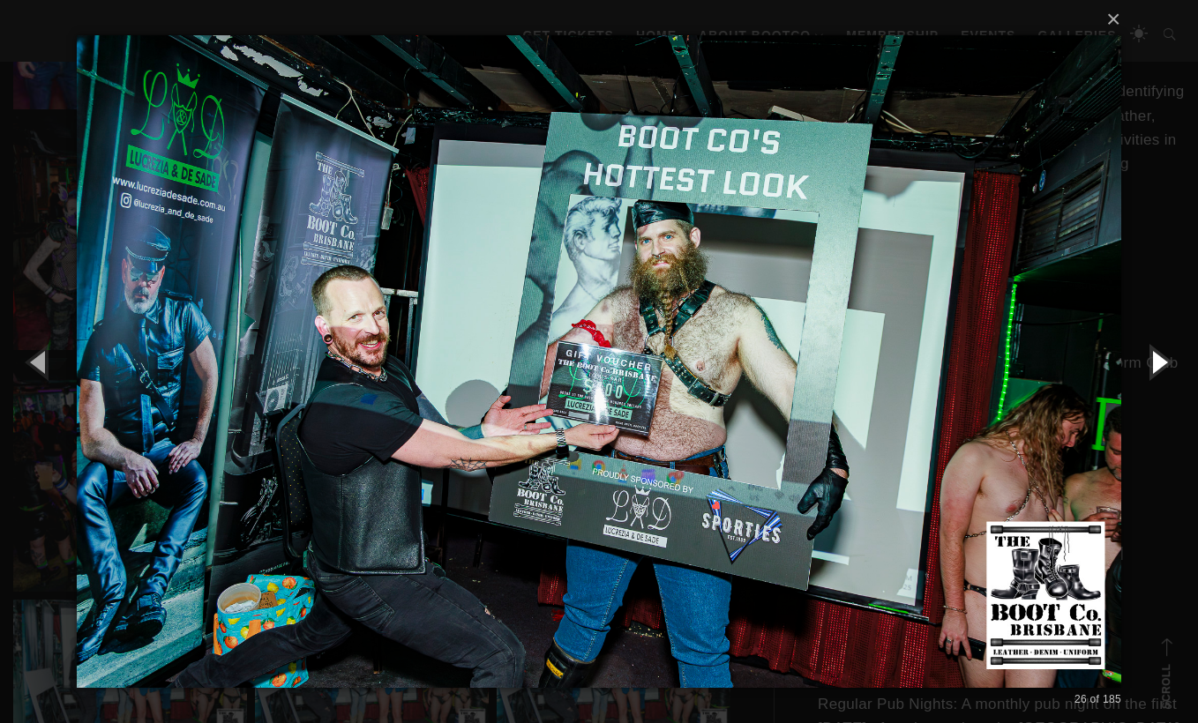
click at [1155, 365] on button "button" at bounding box center [1158, 361] width 79 height 97
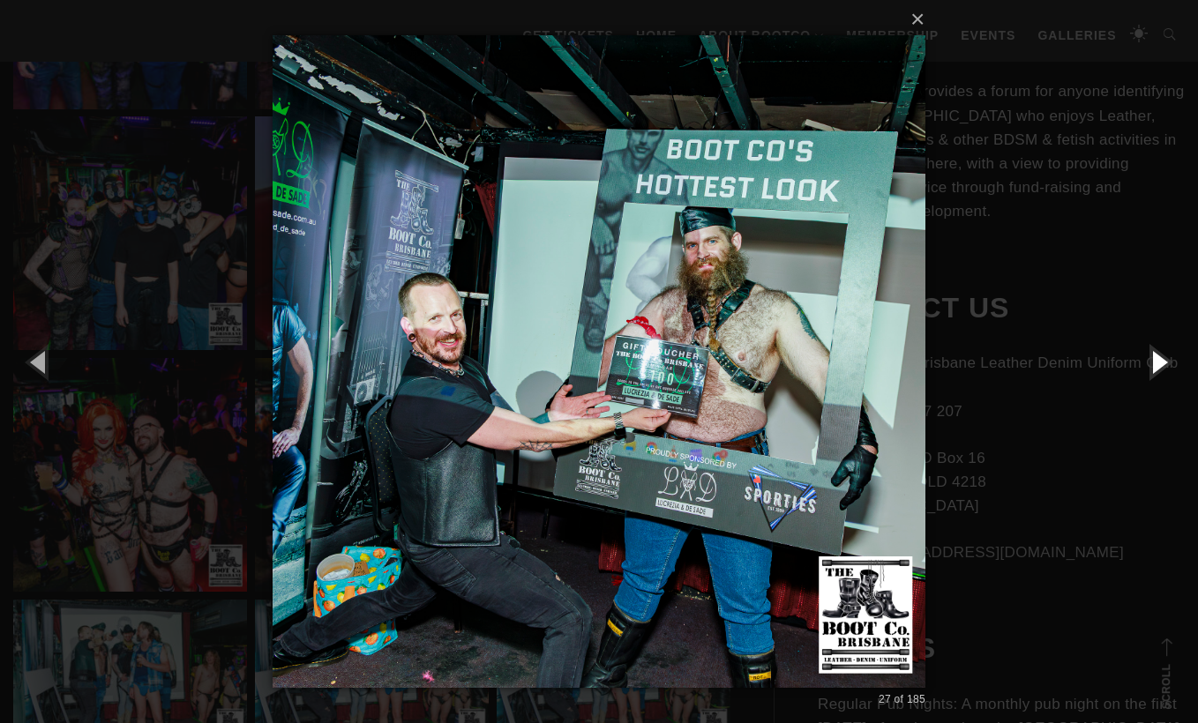
click at [1155, 365] on button "button" at bounding box center [1158, 361] width 79 height 97
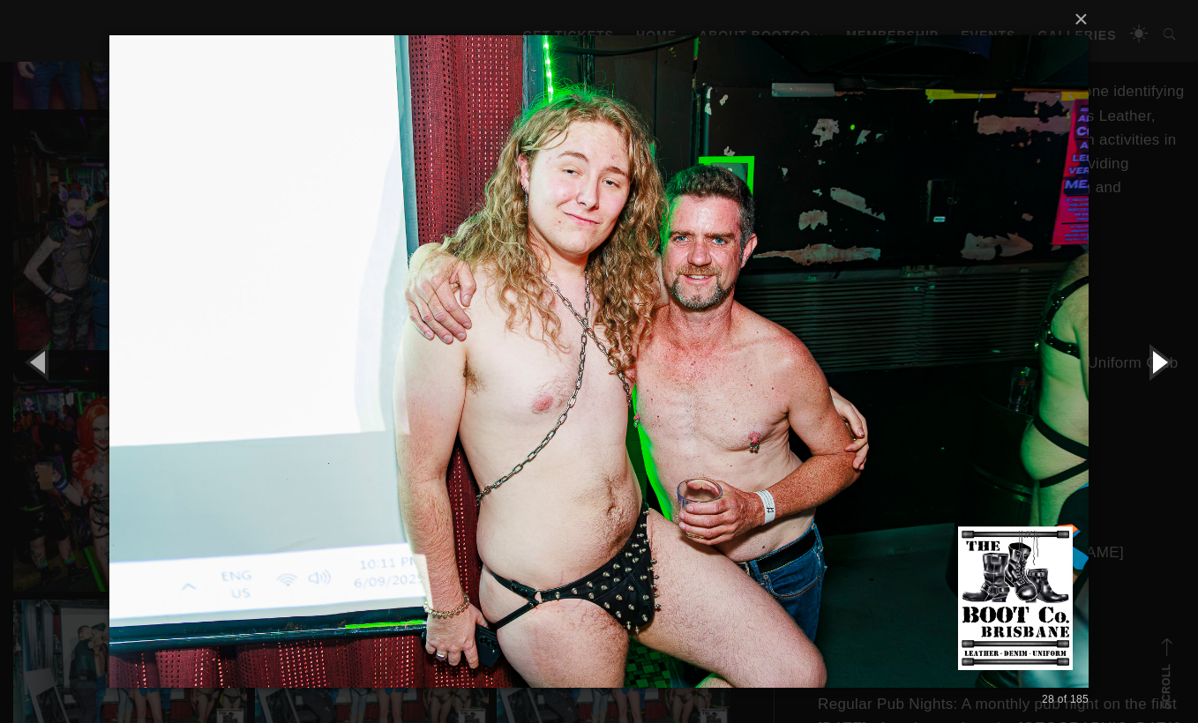
click at [1155, 365] on button "button" at bounding box center [1158, 361] width 79 height 97
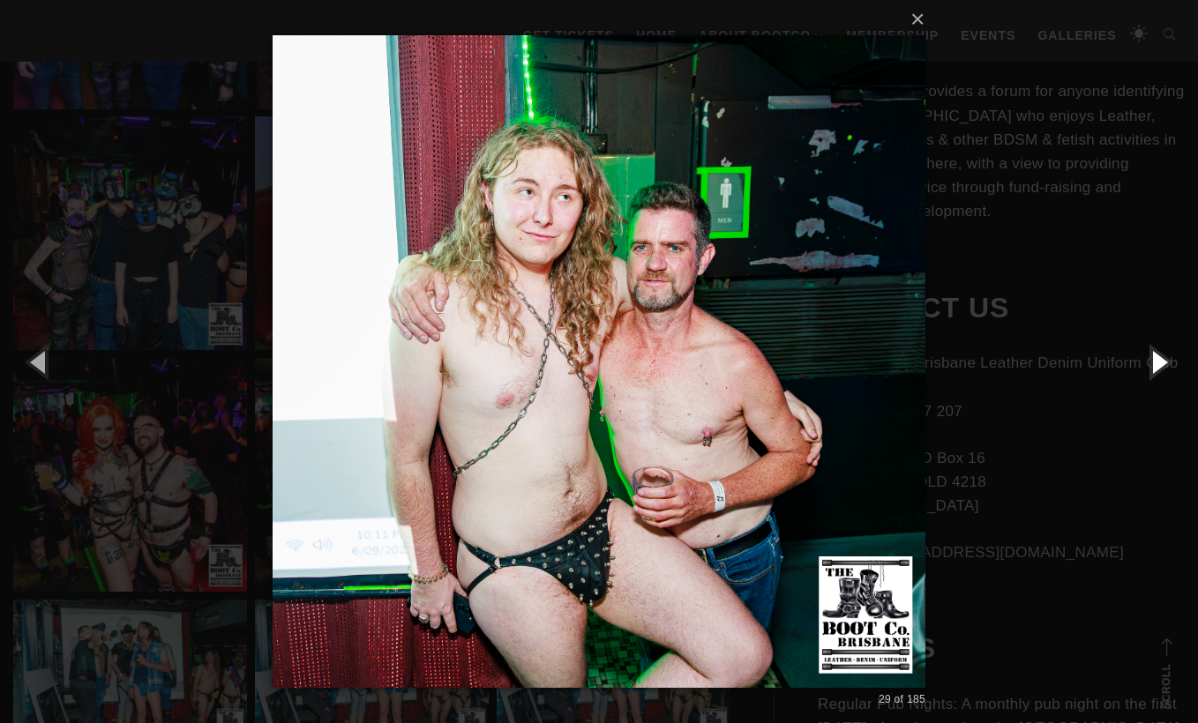
click at [1155, 365] on button "button" at bounding box center [1158, 361] width 79 height 97
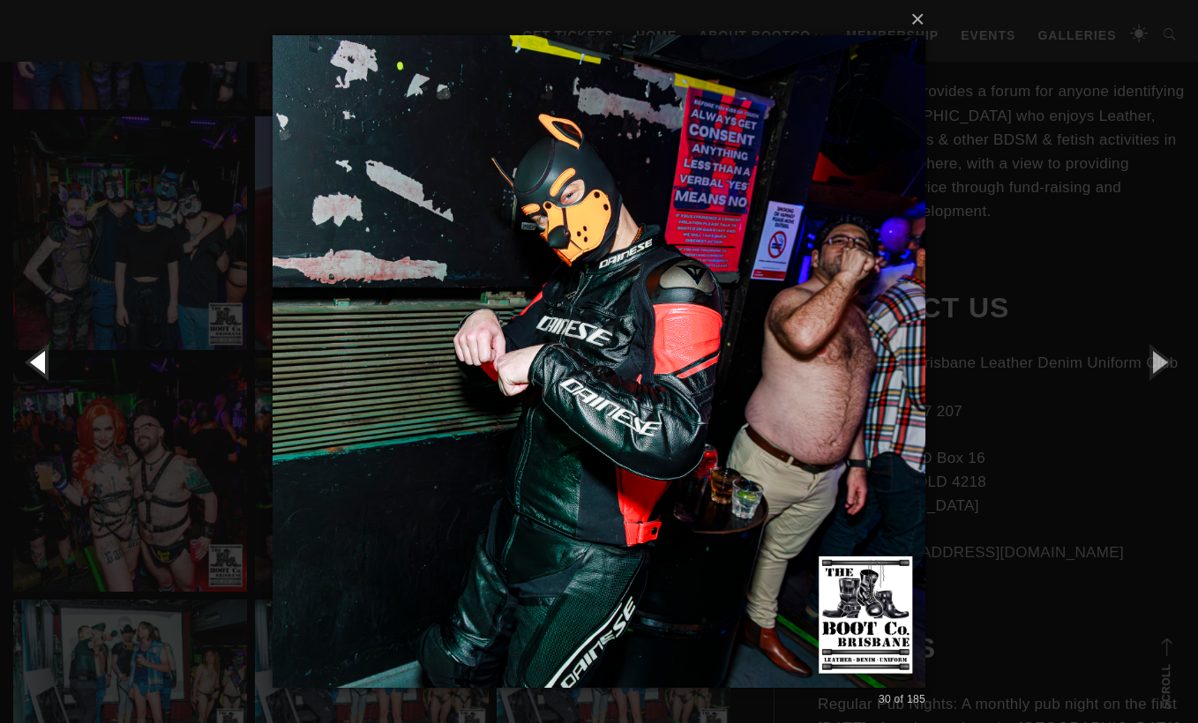
click at [49, 371] on button "button" at bounding box center [39, 361] width 79 height 97
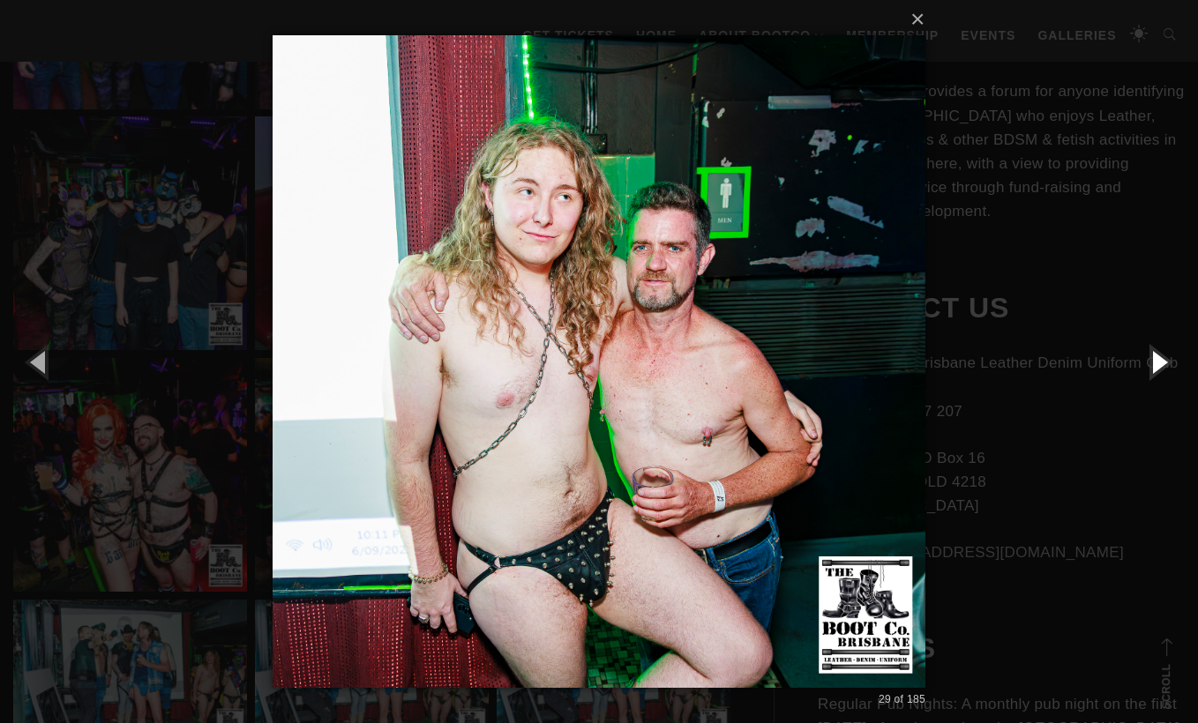
click at [1156, 366] on button "button" at bounding box center [1158, 361] width 79 height 97
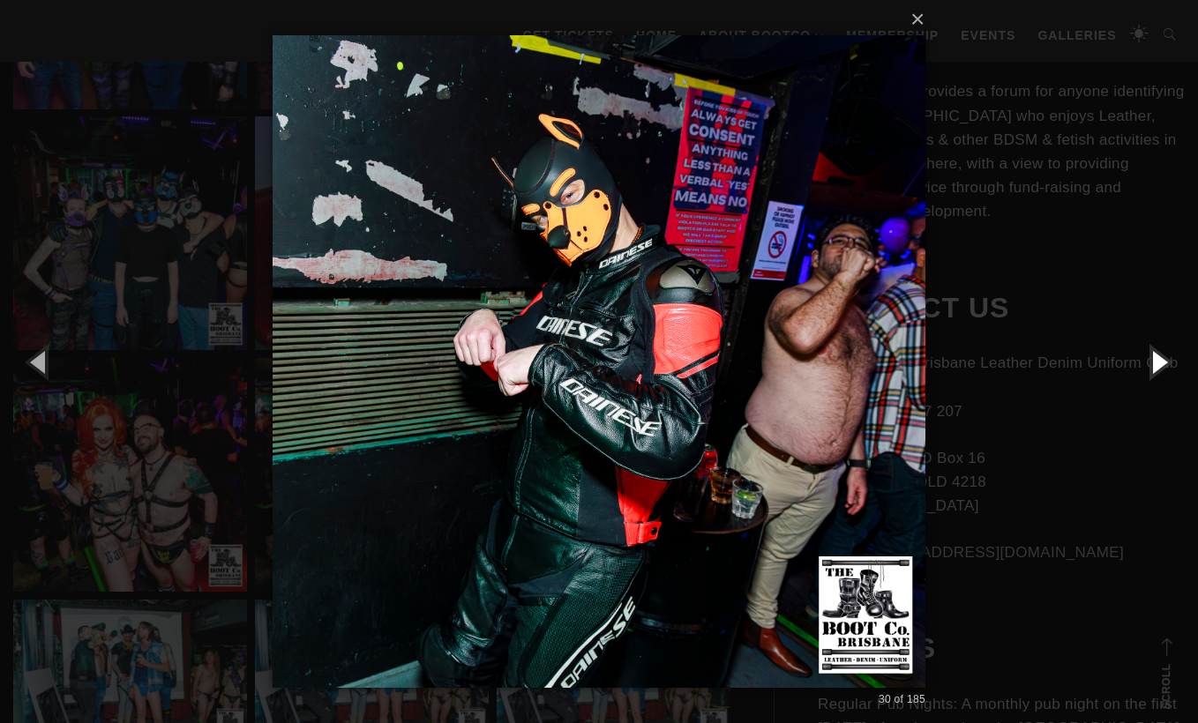
click at [1156, 366] on button "button" at bounding box center [1158, 361] width 79 height 97
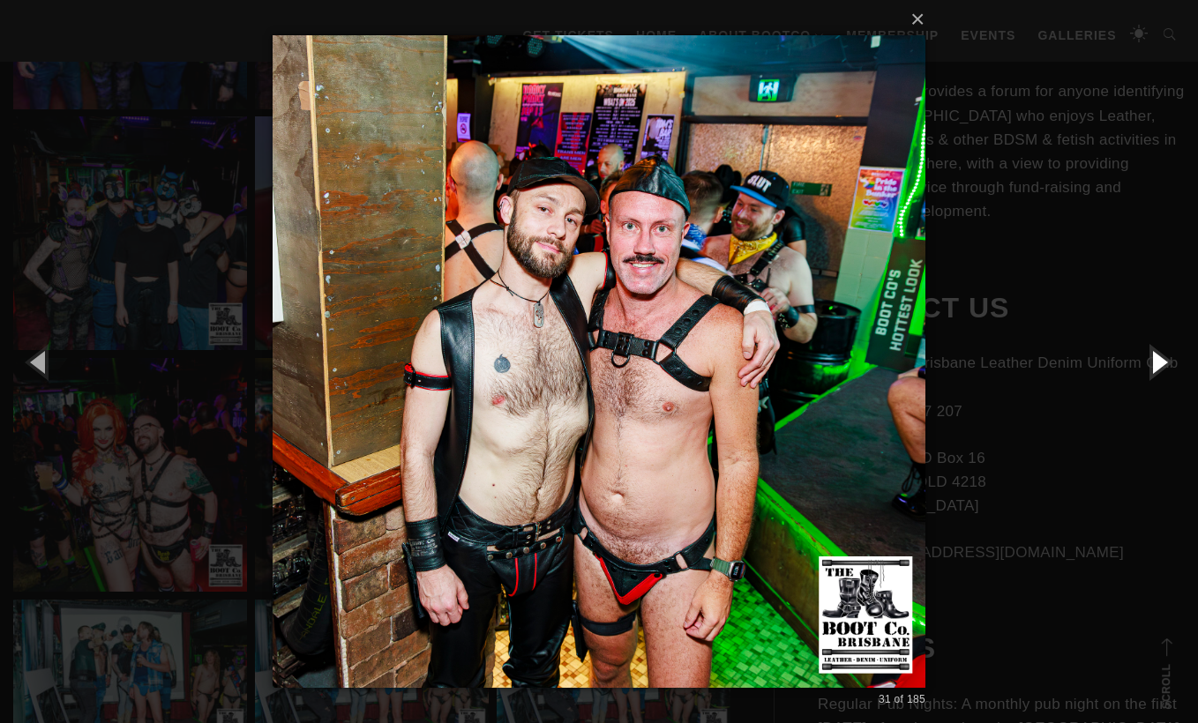
click at [1156, 366] on button "button" at bounding box center [1158, 361] width 79 height 97
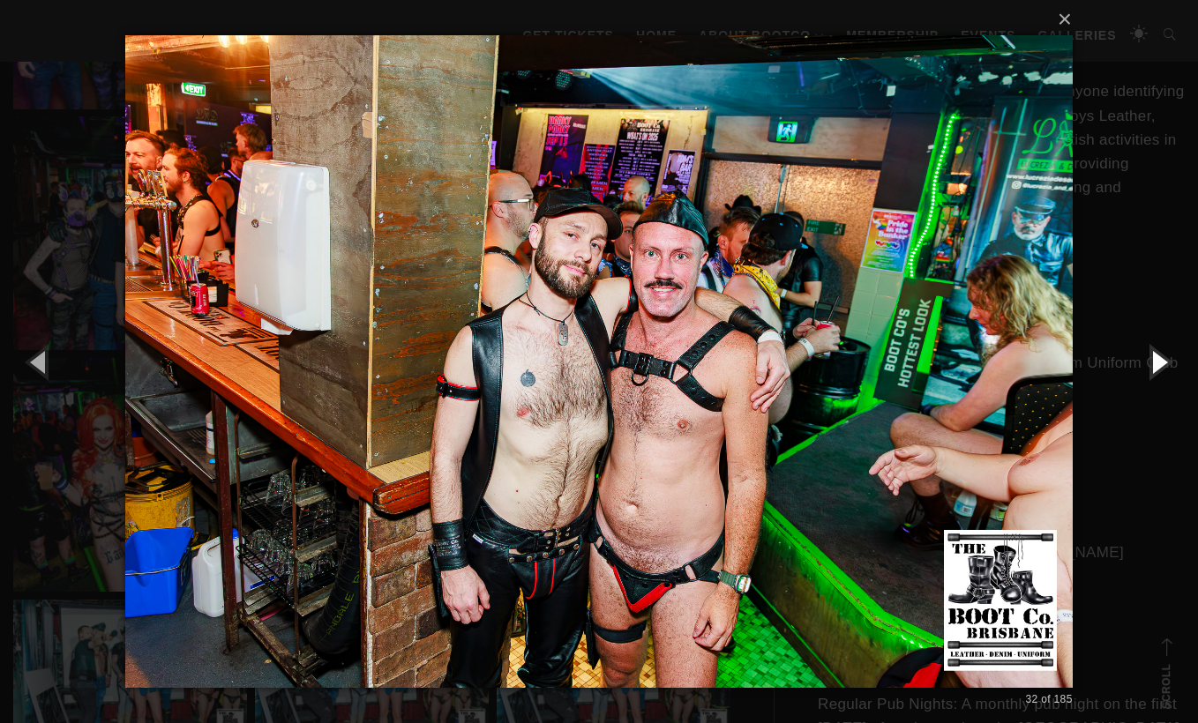
click at [1156, 366] on button "button" at bounding box center [1158, 361] width 79 height 97
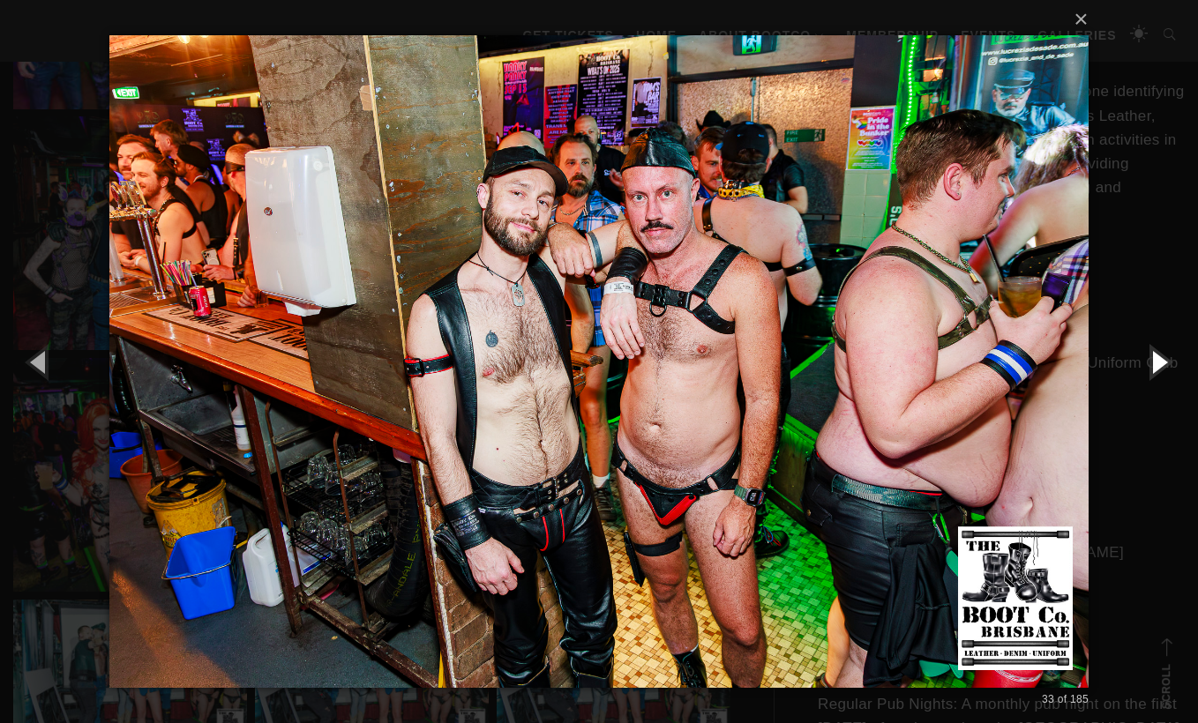
click at [1156, 366] on button "button" at bounding box center [1158, 361] width 79 height 97
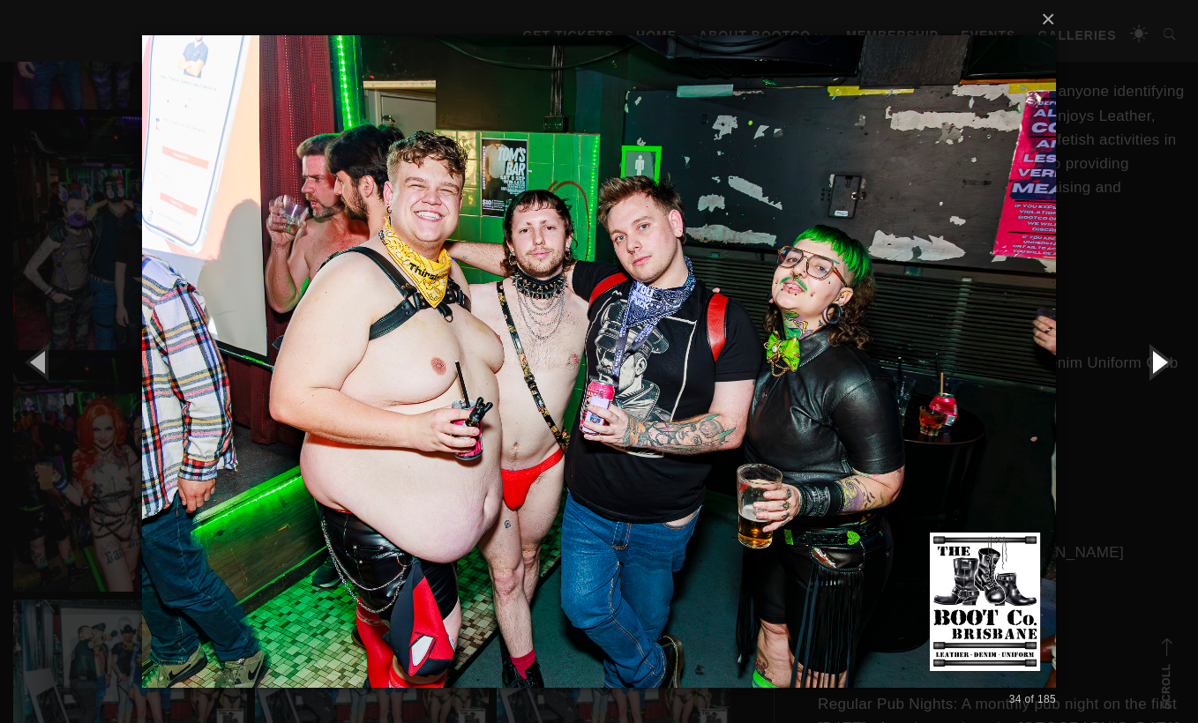
click at [1160, 363] on button "button" at bounding box center [1158, 361] width 79 height 97
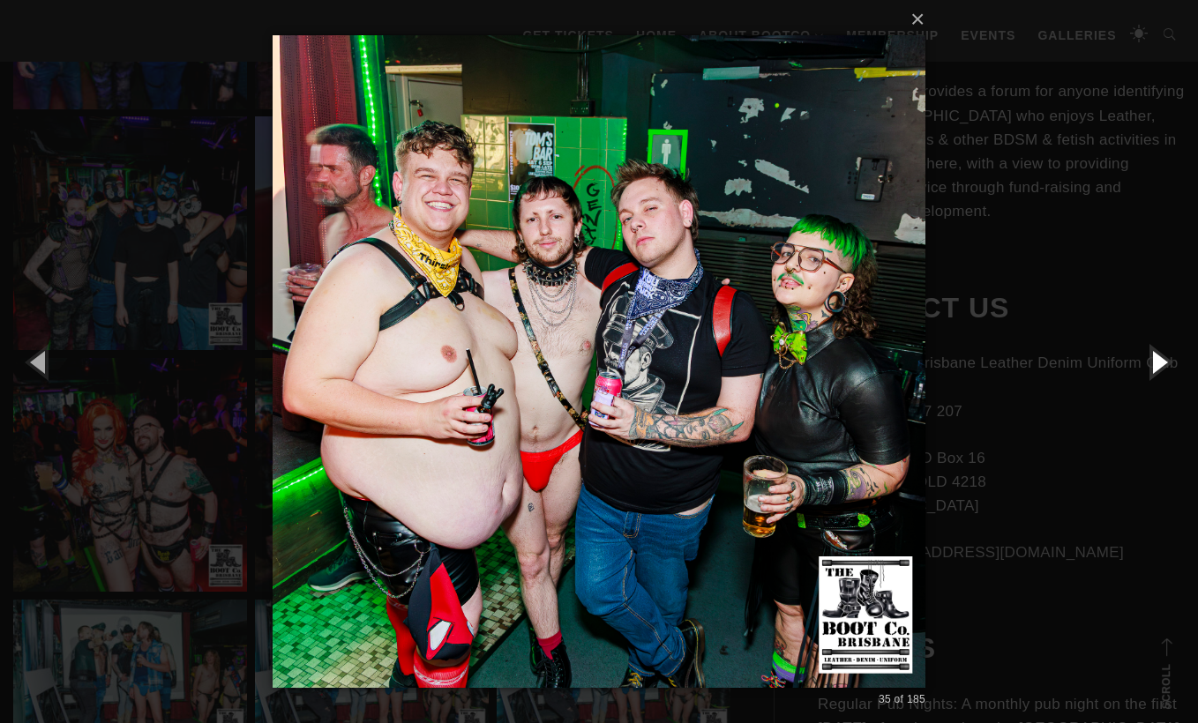
click at [1160, 363] on button "button" at bounding box center [1158, 361] width 79 height 97
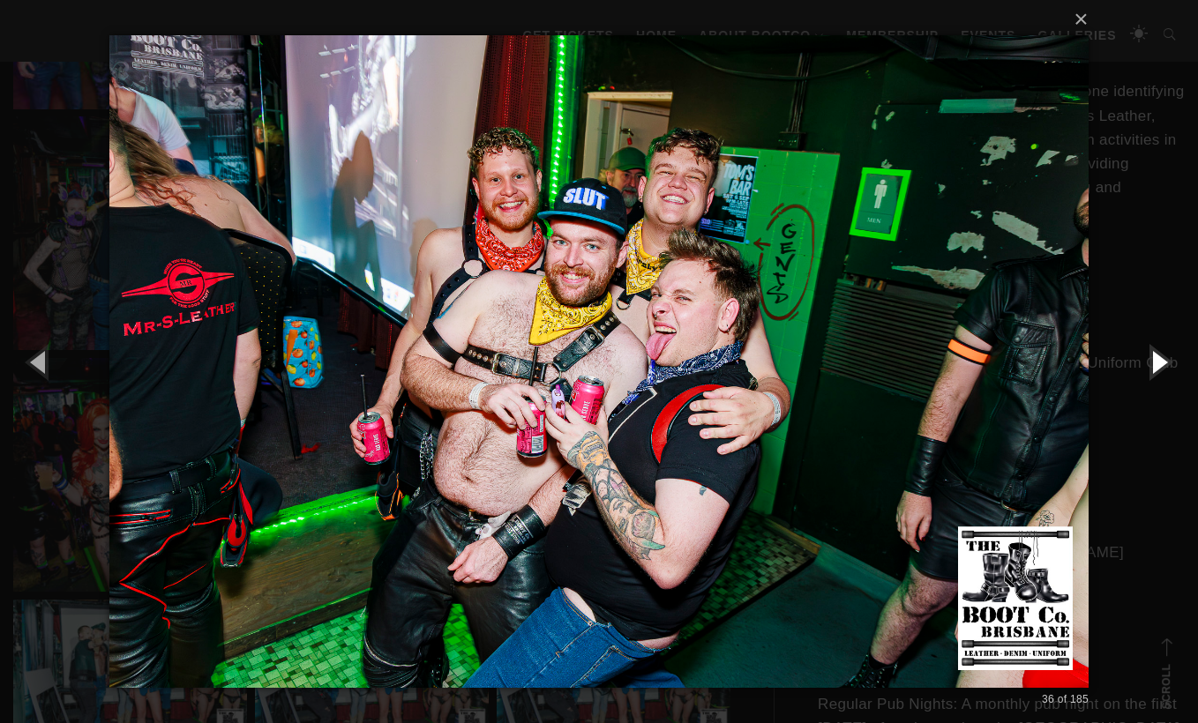
click at [1160, 364] on button "button" at bounding box center [1158, 361] width 79 height 97
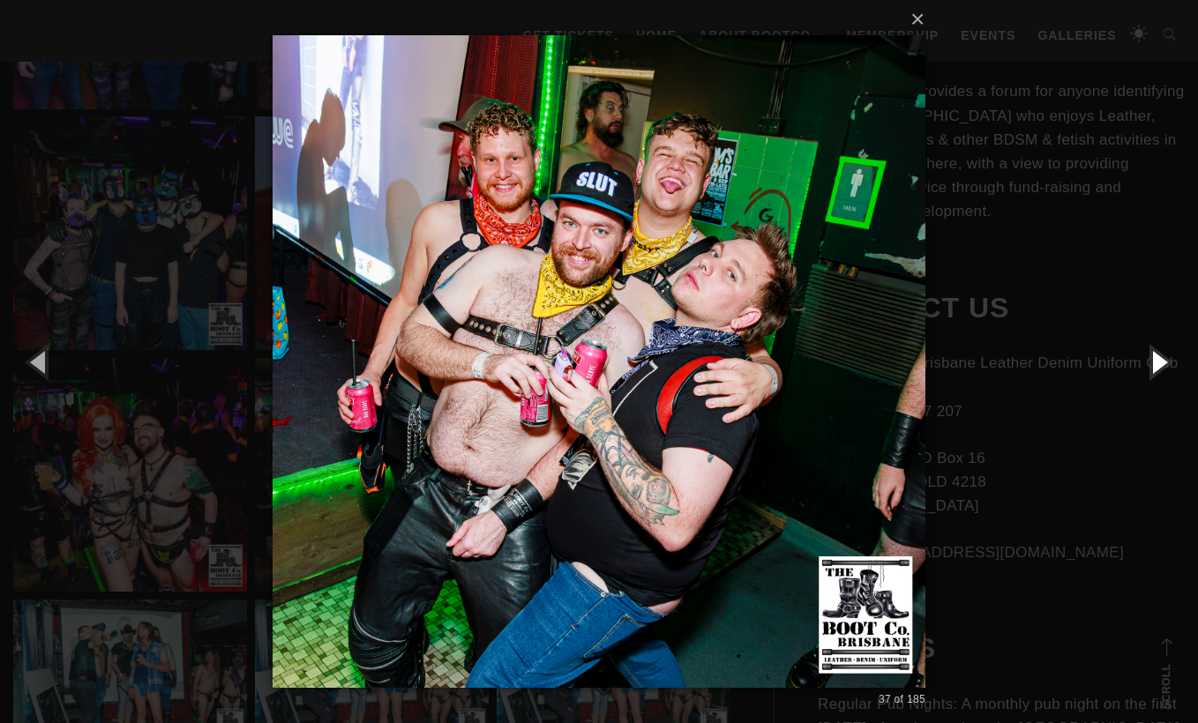
click at [1160, 364] on button "button" at bounding box center [1158, 361] width 79 height 97
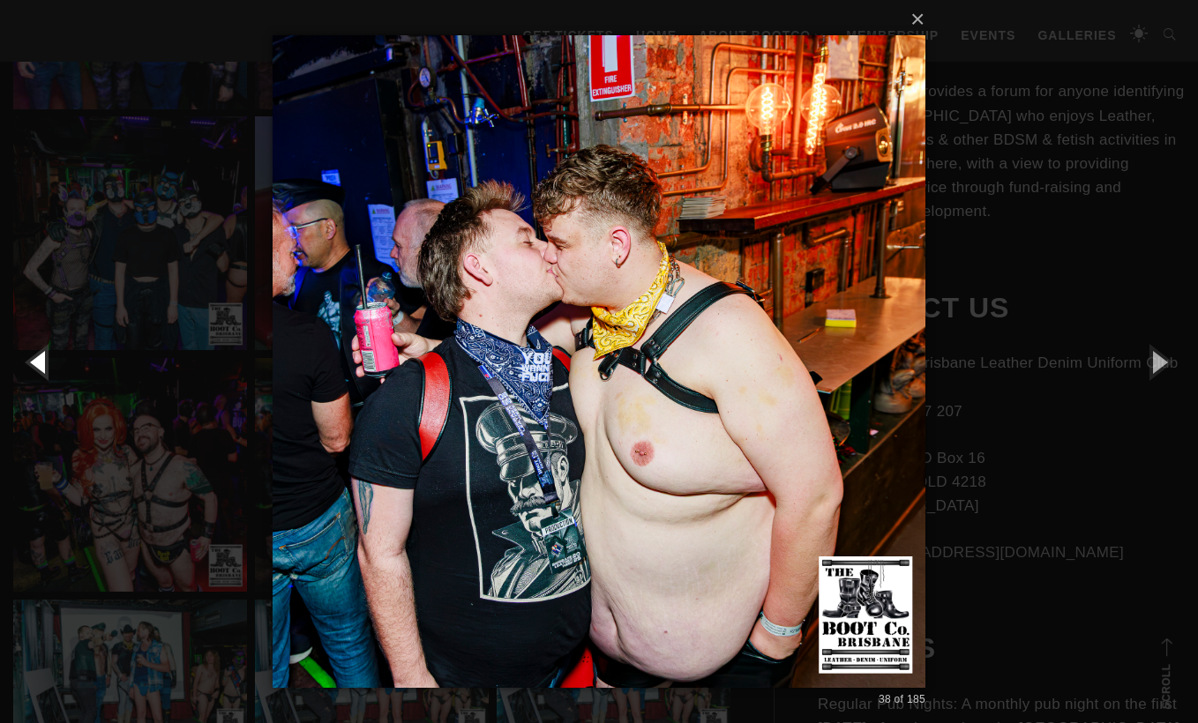
click at [41, 370] on button "button" at bounding box center [39, 361] width 79 height 97
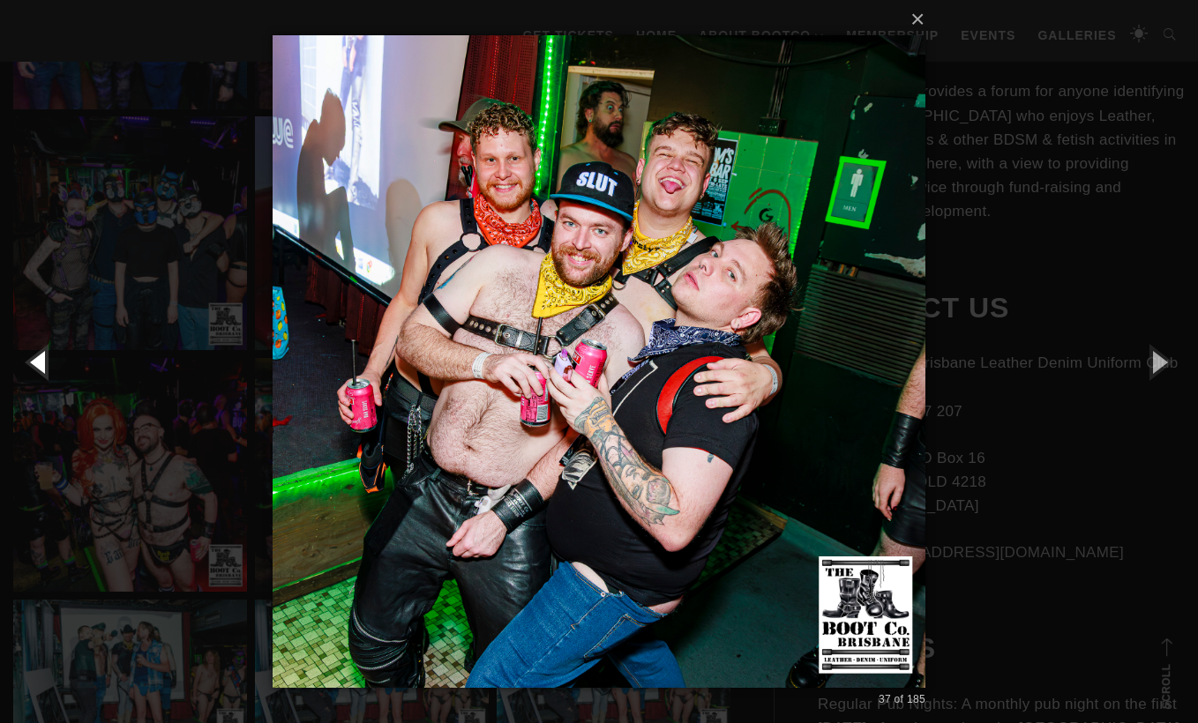
click at [41, 370] on button "button" at bounding box center [39, 361] width 79 height 97
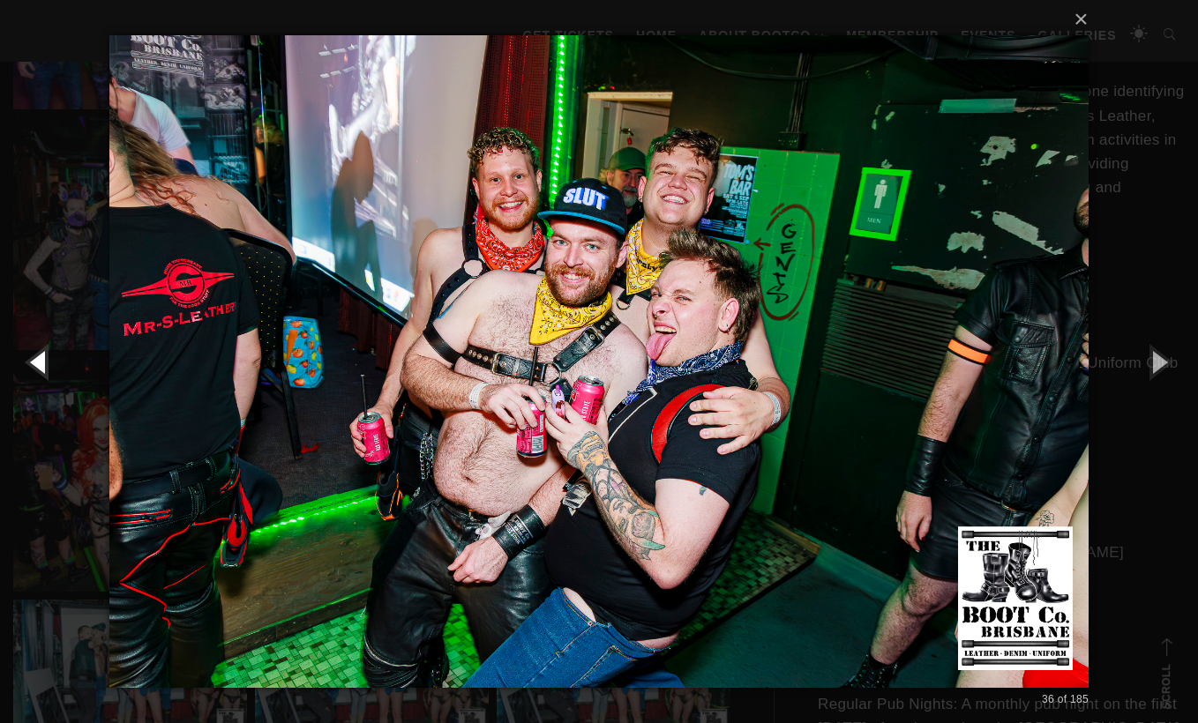
click at [41, 370] on button "button" at bounding box center [39, 361] width 79 height 97
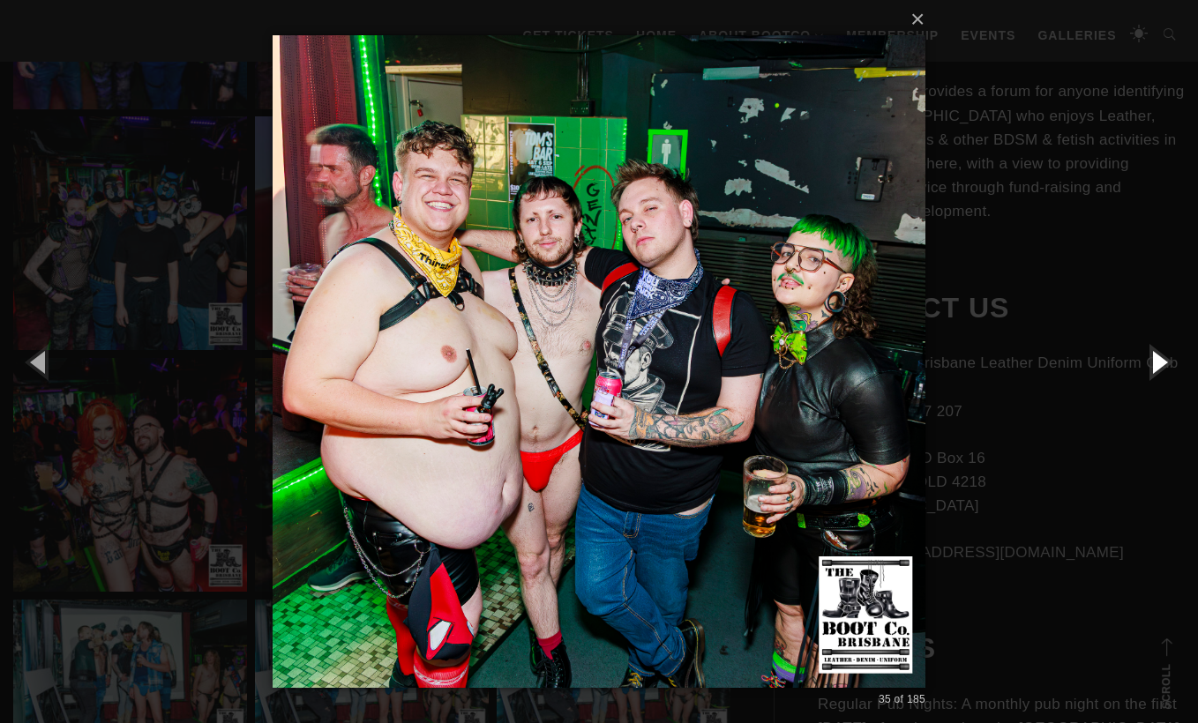
click at [1159, 370] on button "button" at bounding box center [1158, 361] width 79 height 97
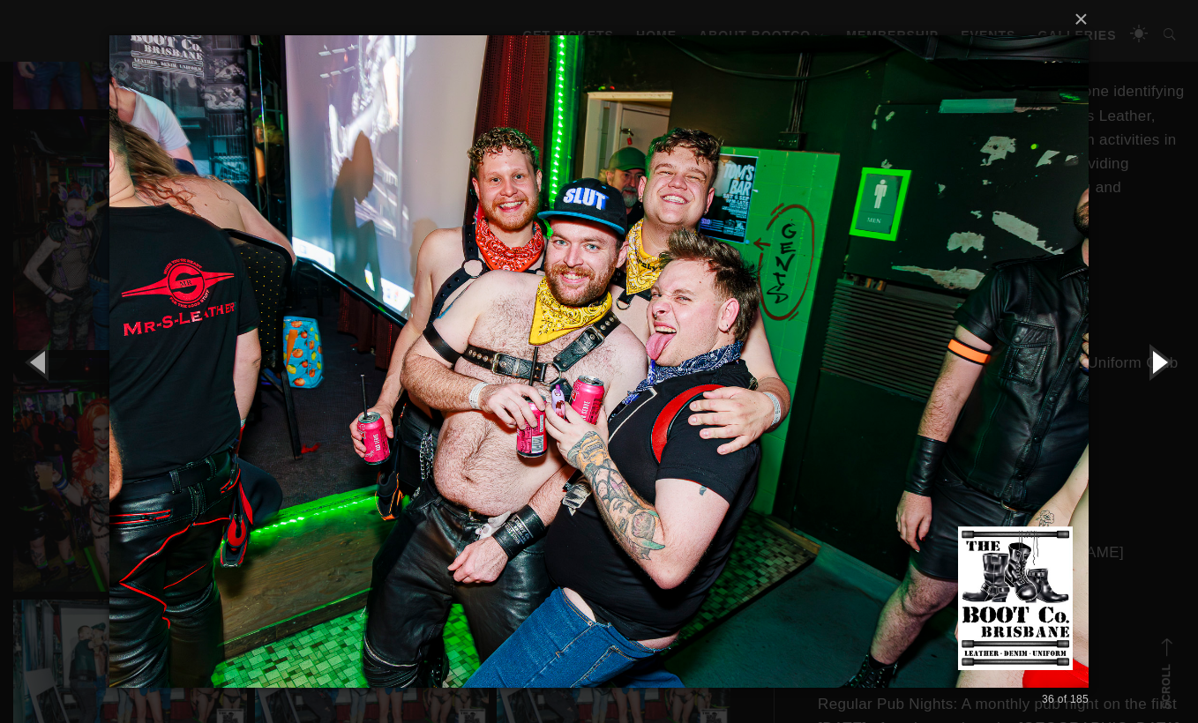
click at [1159, 370] on button "button" at bounding box center [1158, 361] width 79 height 97
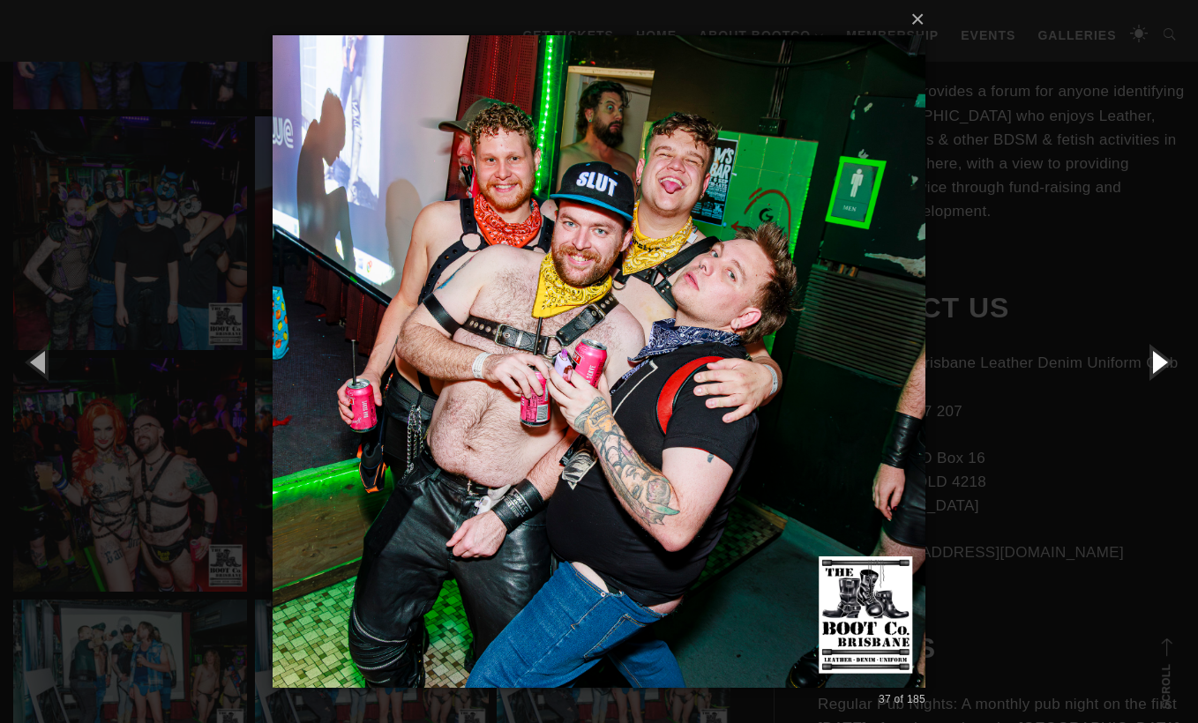
click at [1159, 370] on button "button" at bounding box center [1158, 361] width 79 height 97
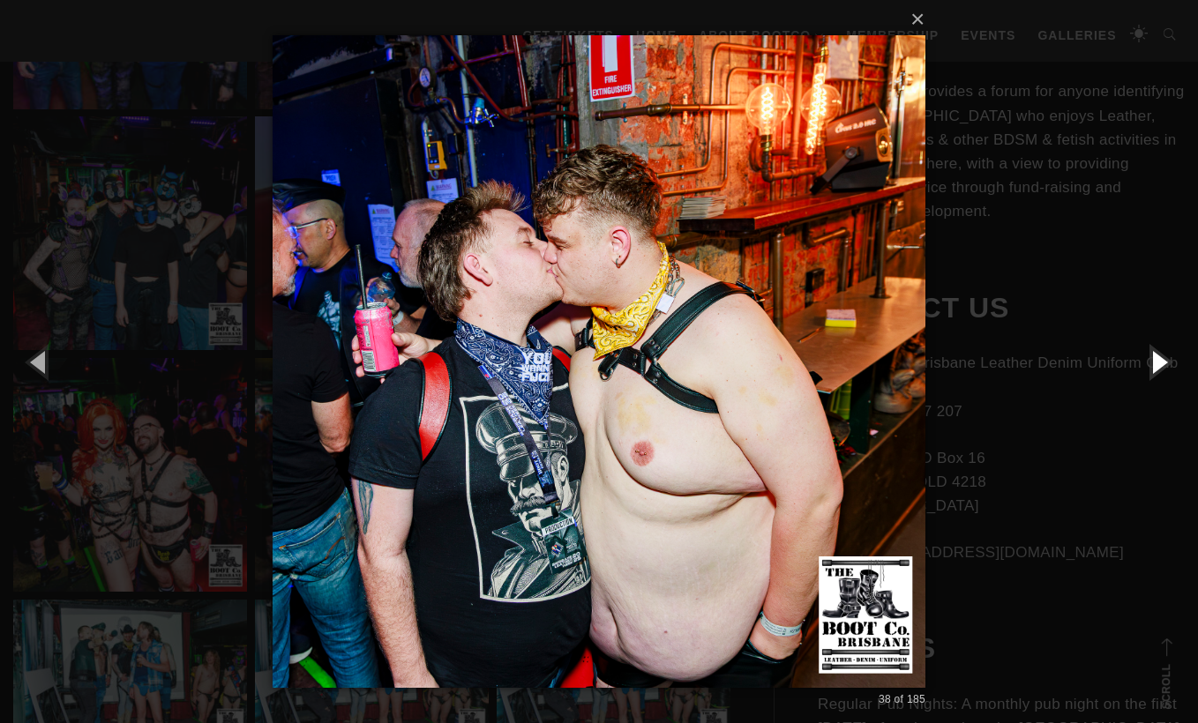
click at [1159, 370] on button "button" at bounding box center [1158, 361] width 79 height 97
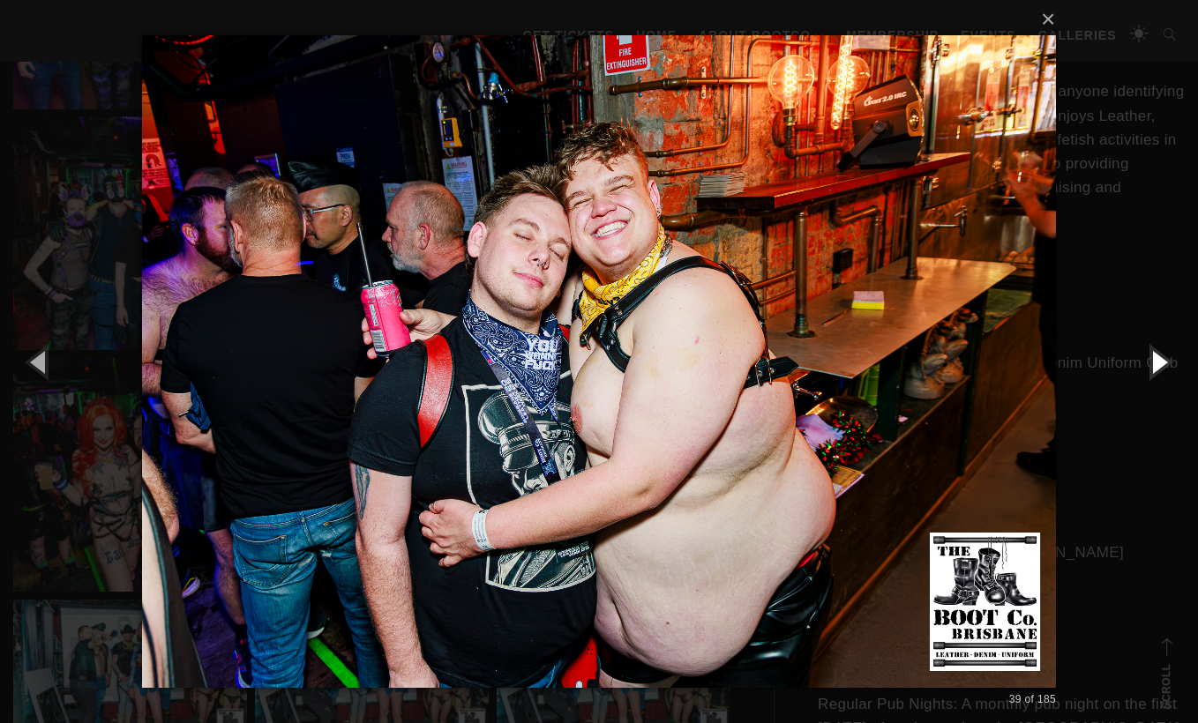
click at [1159, 370] on button "button" at bounding box center [1158, 361] width 79 height 97
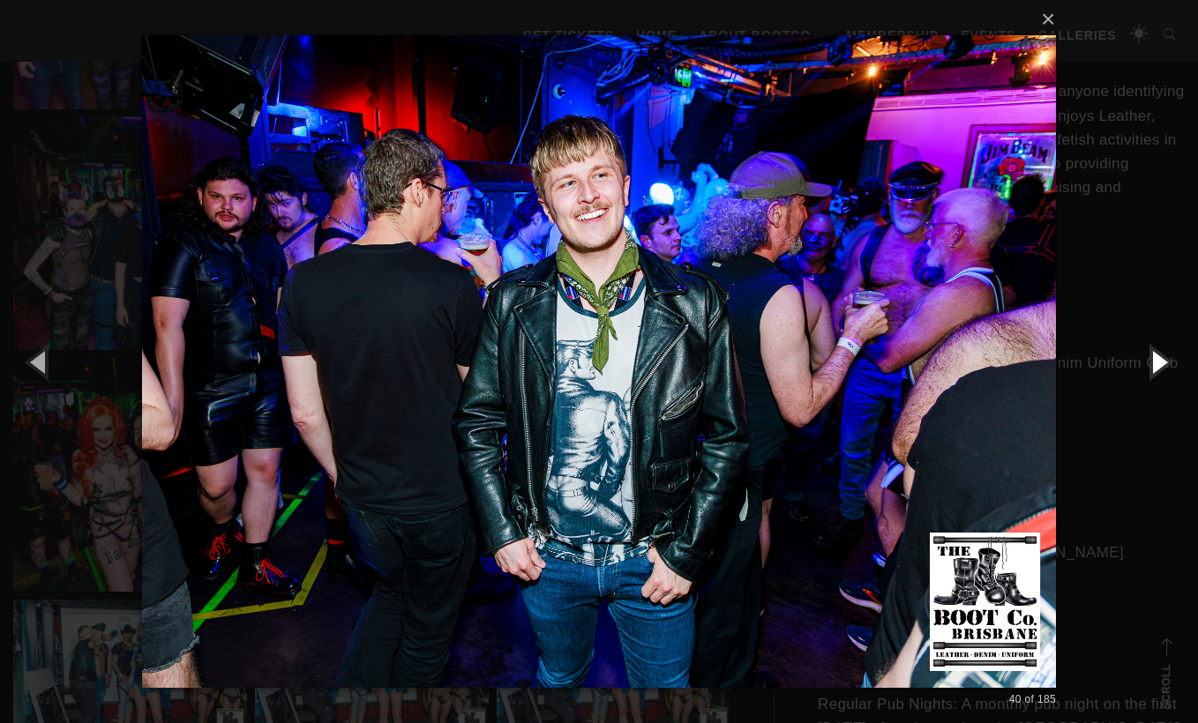
click at [1159, 370] on button "button" at bounding box center [1158, 361] width 79 height 97
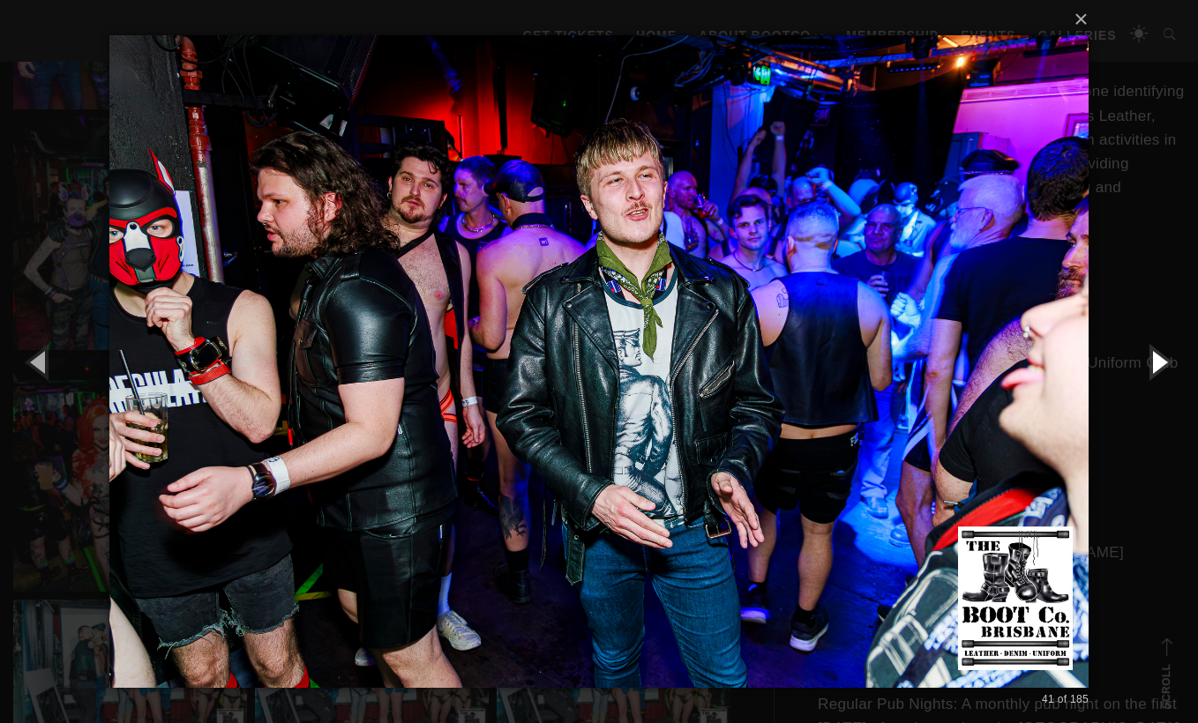
click at [1159, 370] on button "button" at bounding box center [1158, 361] width 79 height 97
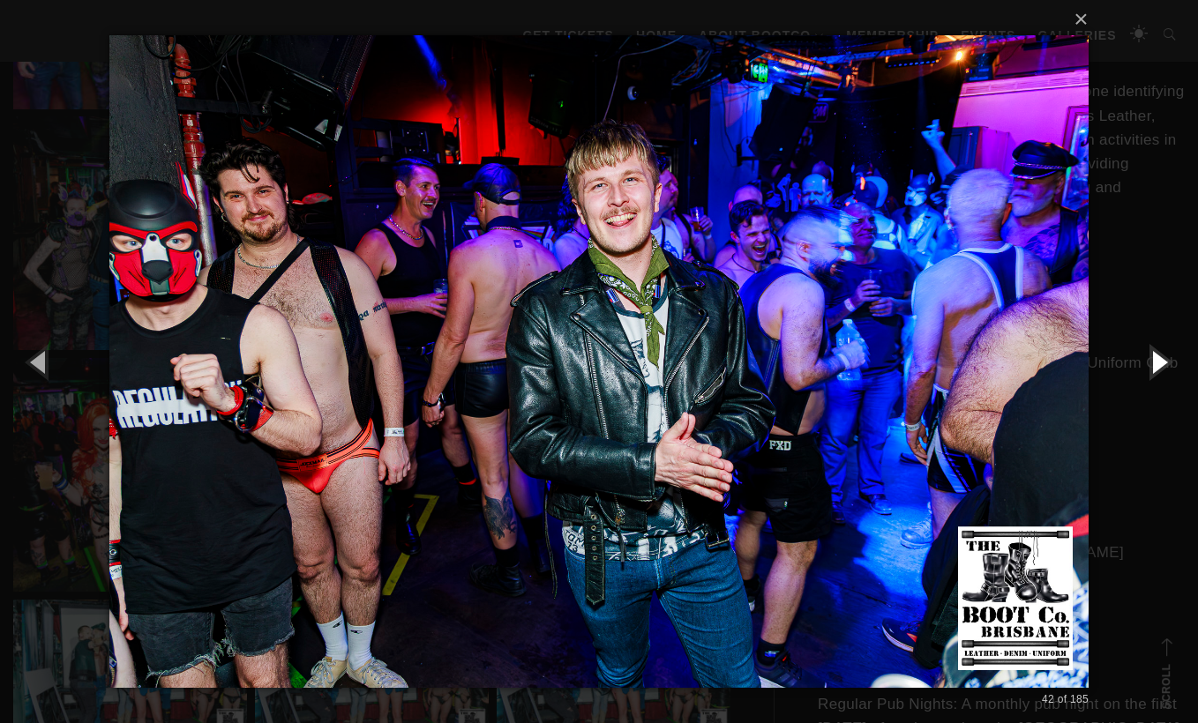
click at [1159, 370] on button "button" at bounding box center [1158, 361] width 79 height 97
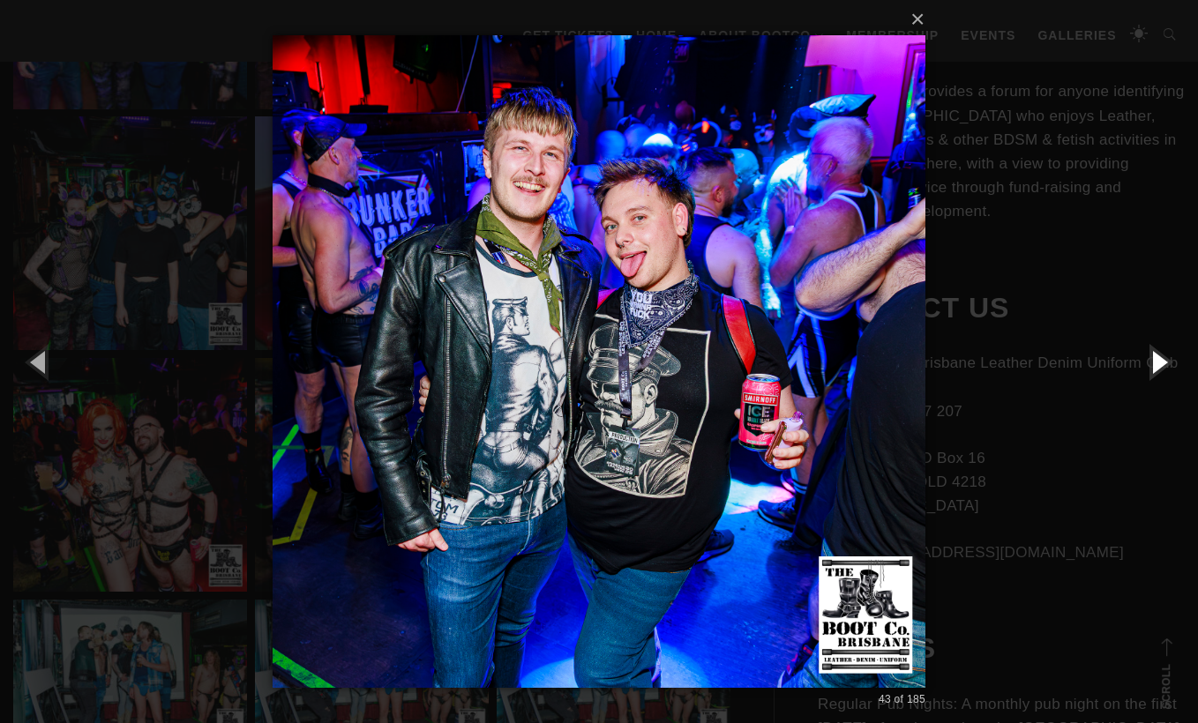
click at [1159, 370] on button "button" at bounding box center [1158, 361] width 79 height 97
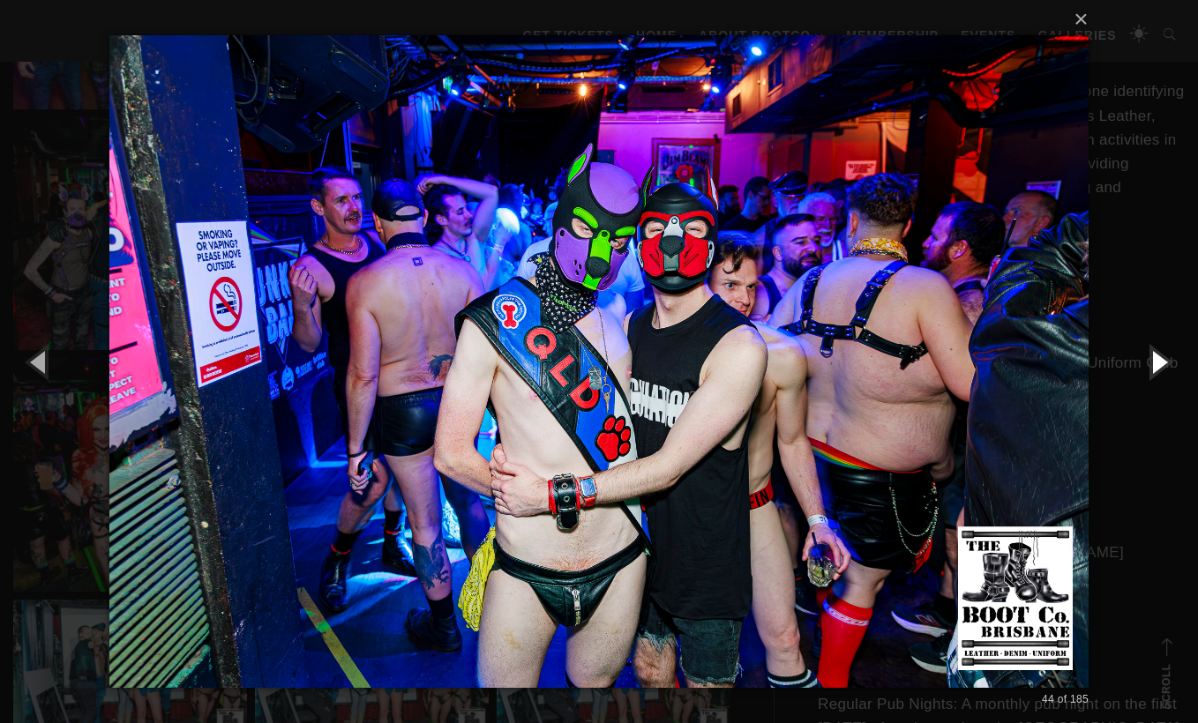
click at [1159, 370] on button "button" at bounding box center [1158, 361] width 79 height 97
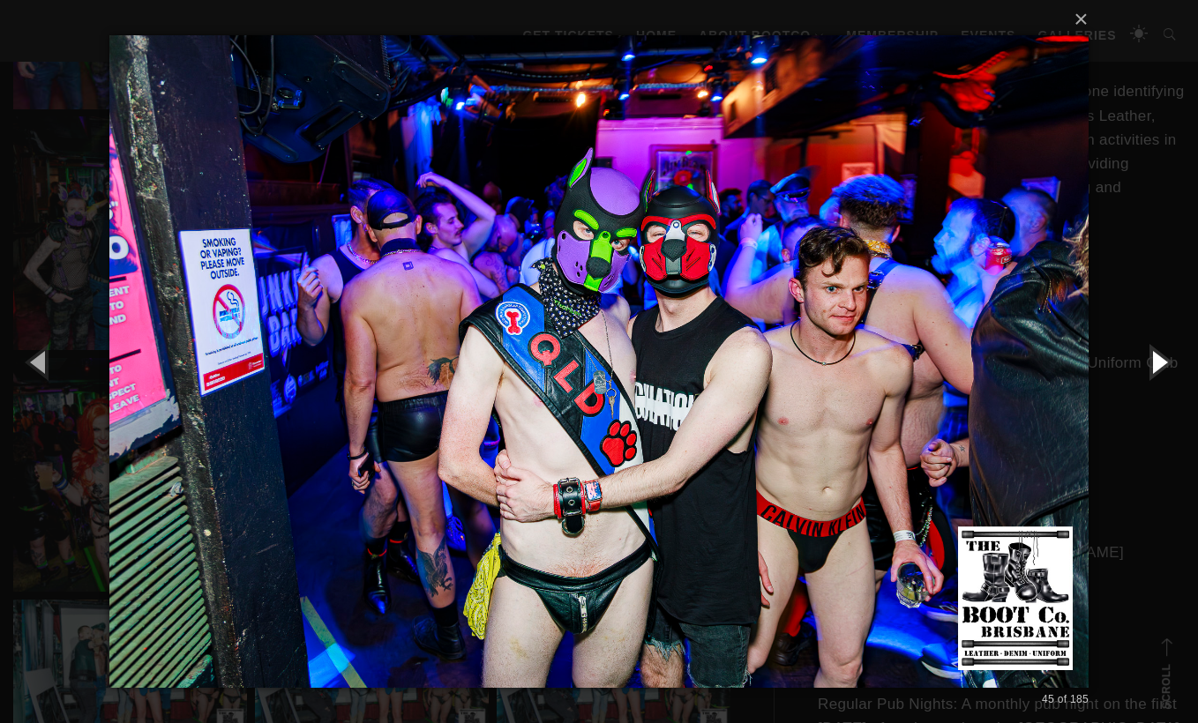
click at [1159, 370] on button "button" at bounding box center [1158, 361] width 79 height 97
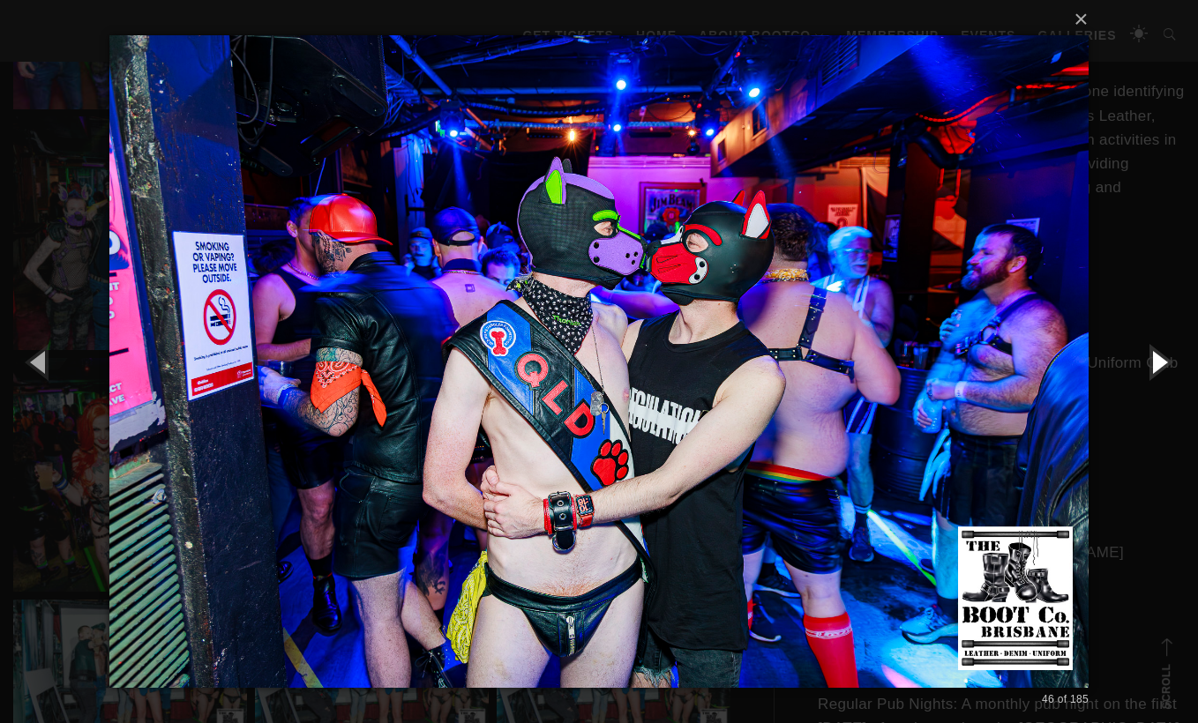
click at [1159, 370] on button "button" at bounding box center [1158, 361] width 79 height 97
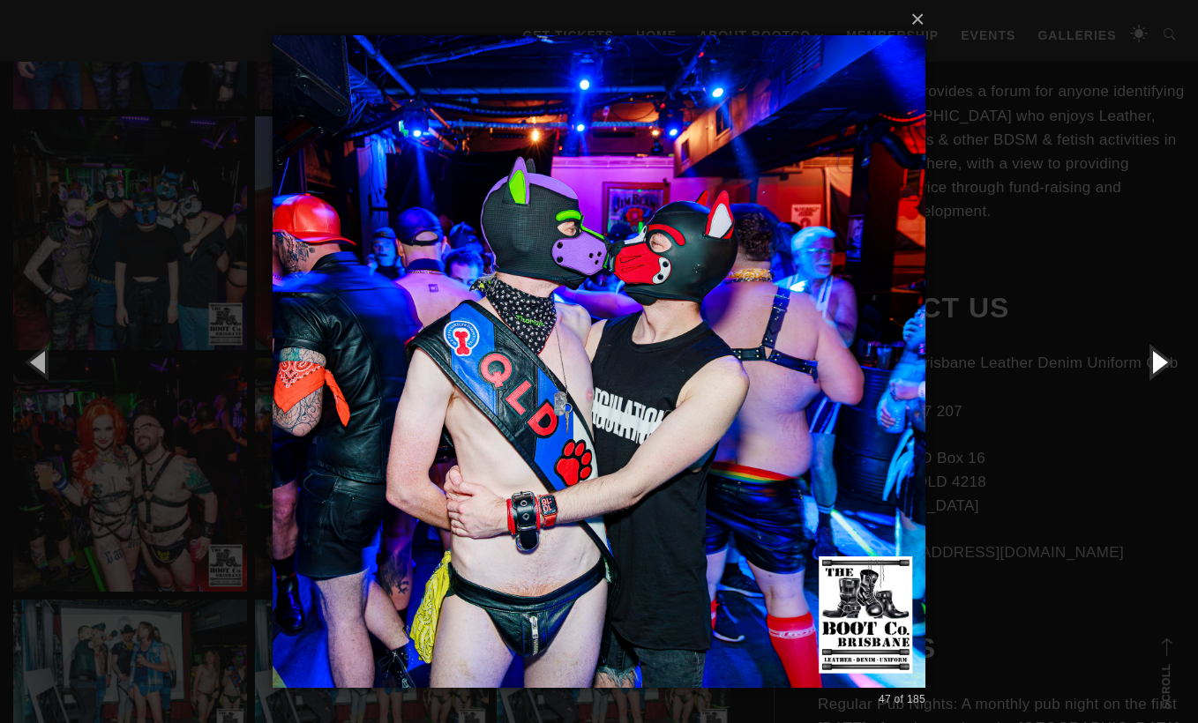
click at [1159, 370] on button "button" at bounding box center [1158, 361] width 79 height 97
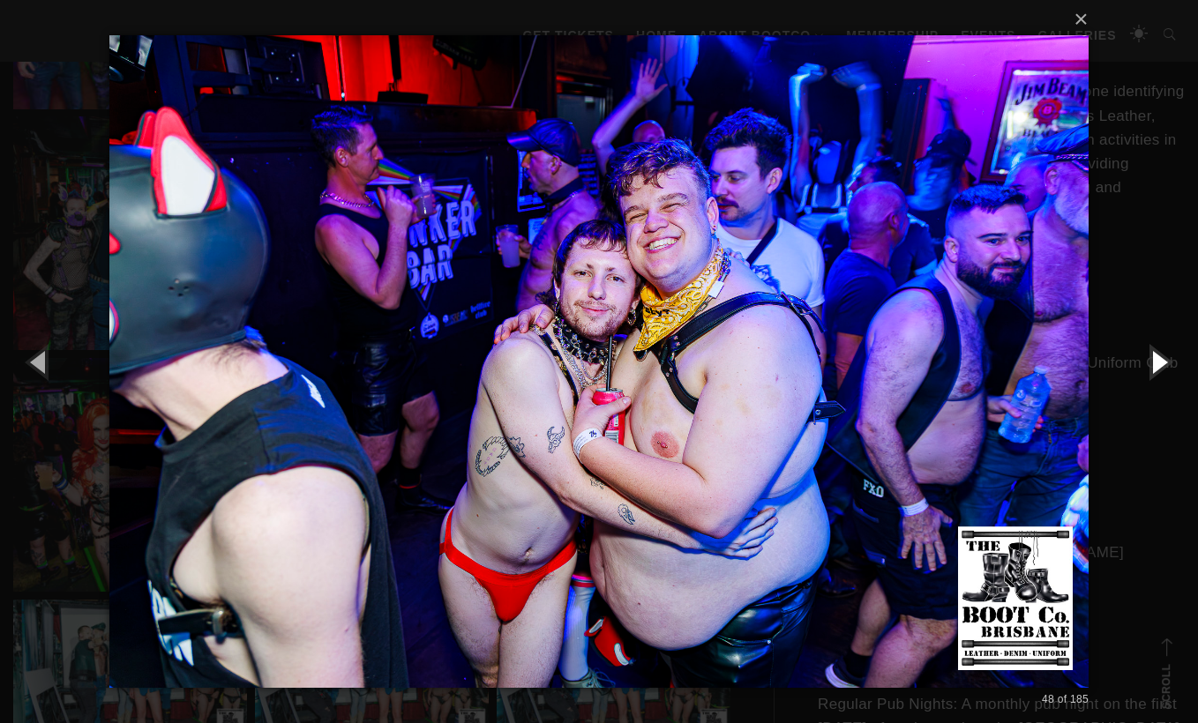
click at [1154, 365] on button "button" at bounding box center [1158, 361] width 79 height 97
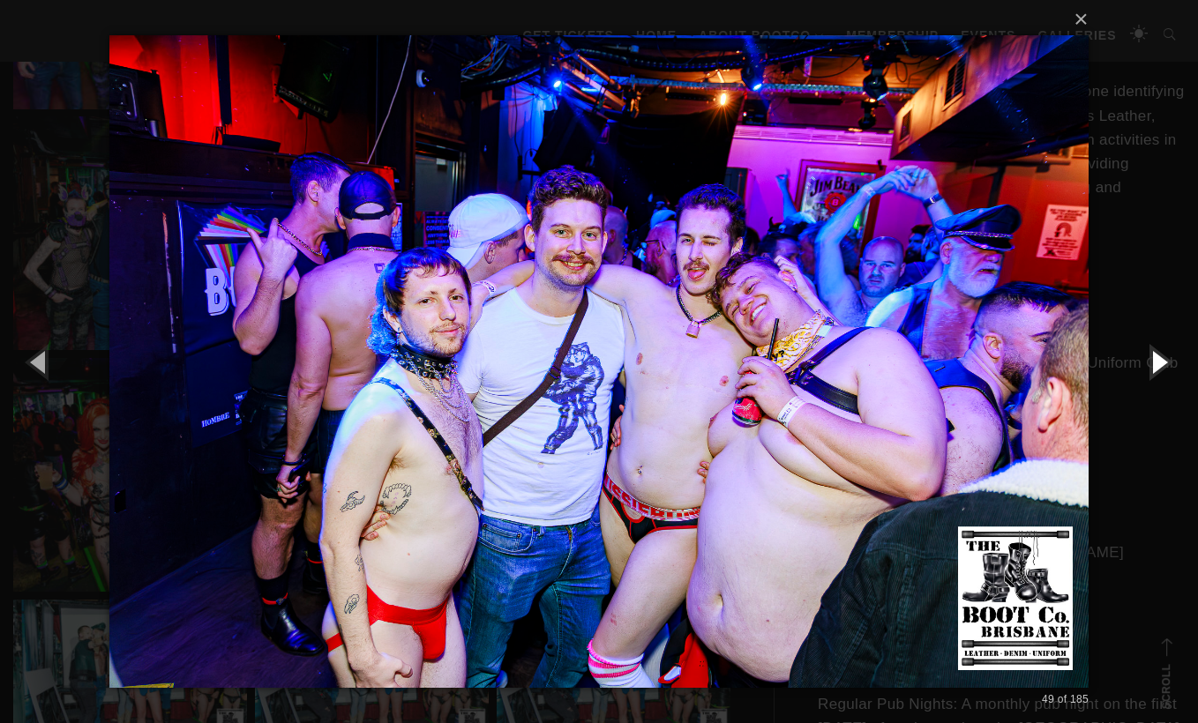
click at [1154, 365] on button "button" at bounding box center [1158, 361] width 79 height 97
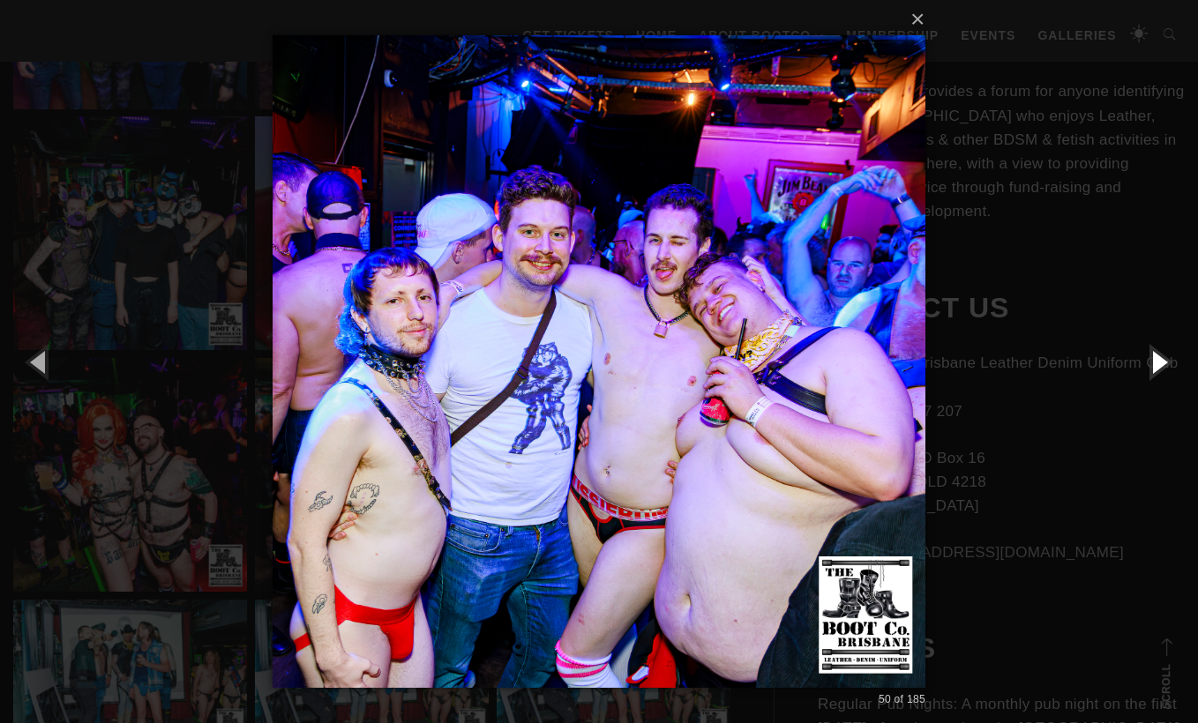
click at [1154, 365] on button "button" at bounding box center [1158, 361] width 79 height 97
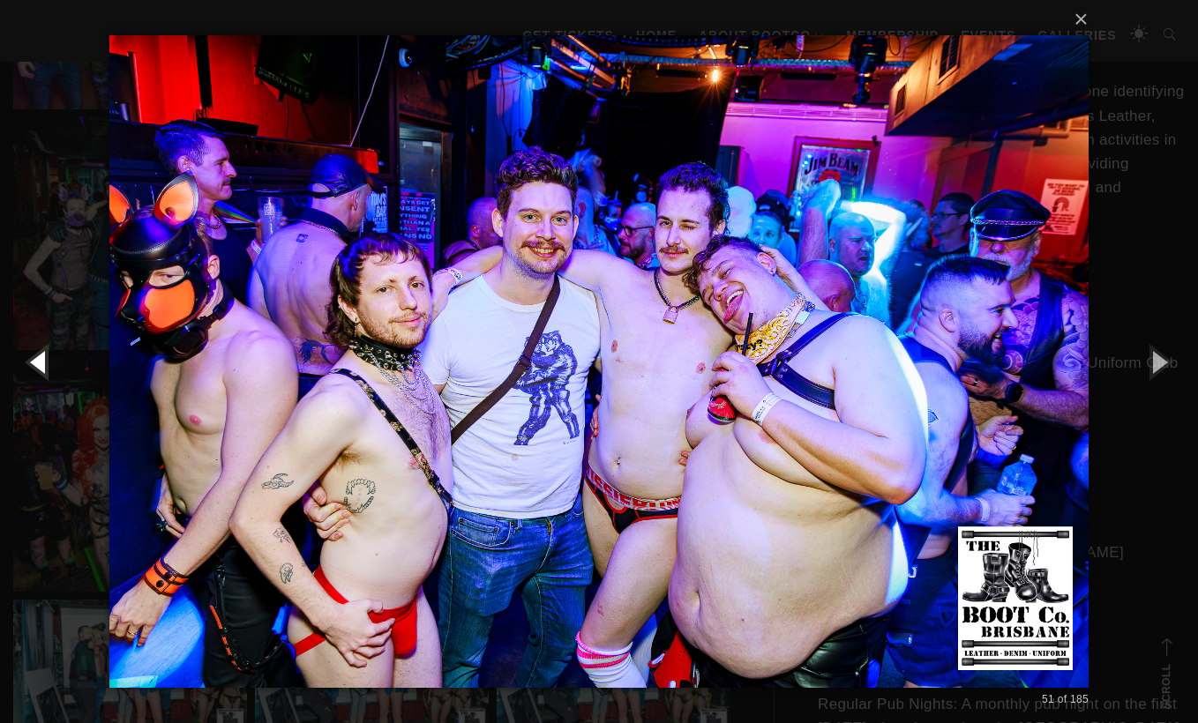
click at [32, 366] on button "button" at bounding box center [39, 361] width 79 height 97
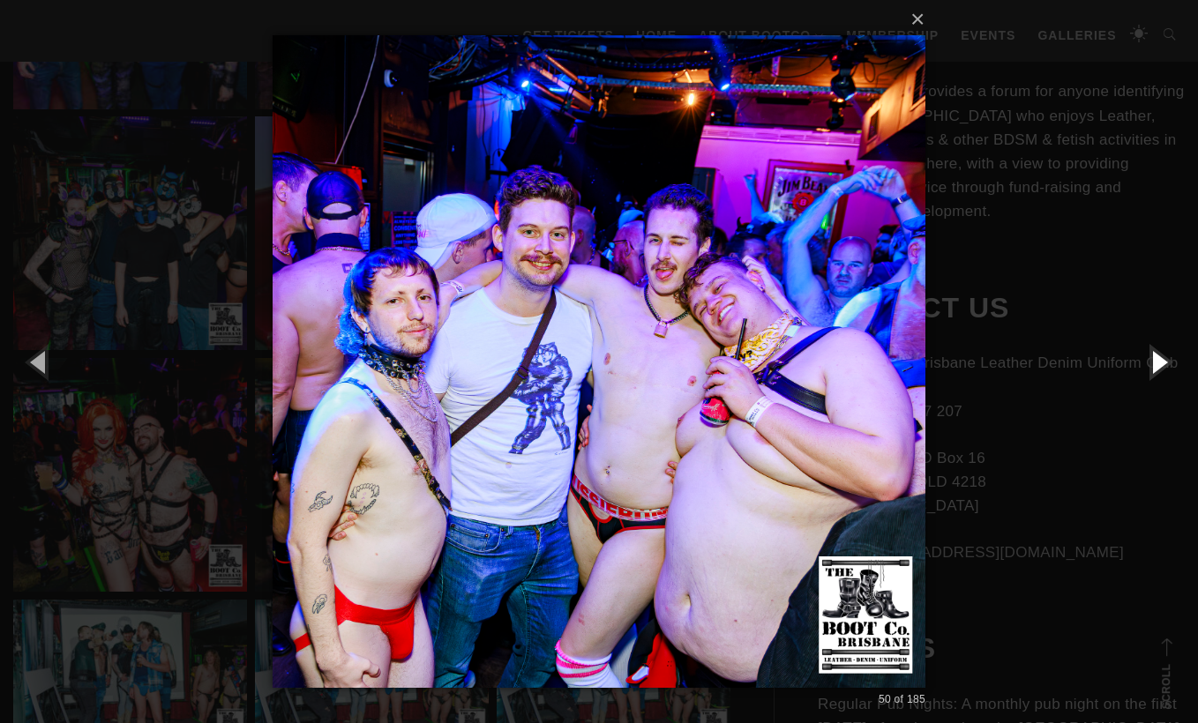
click at [1162, 370] on button "button" at bounding box center [1158, 361] width 79 height 97
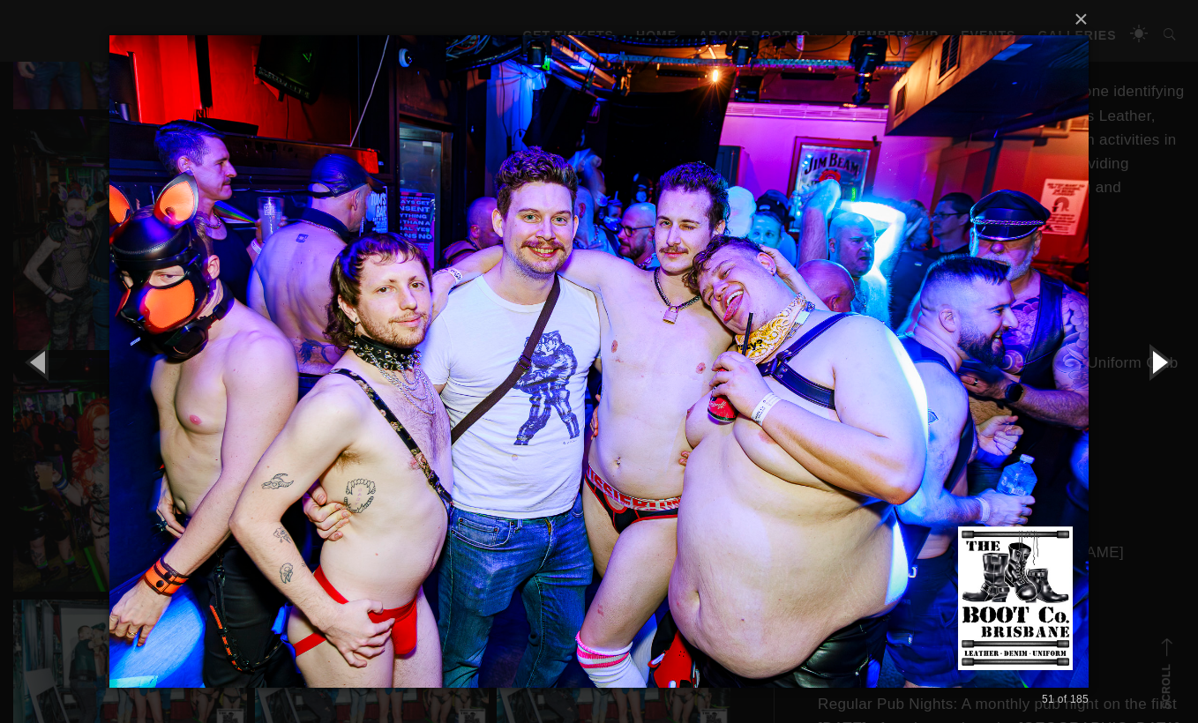
click at [1162, 370] on button "button" at bounding box center [1158, 361] width 79 height 97
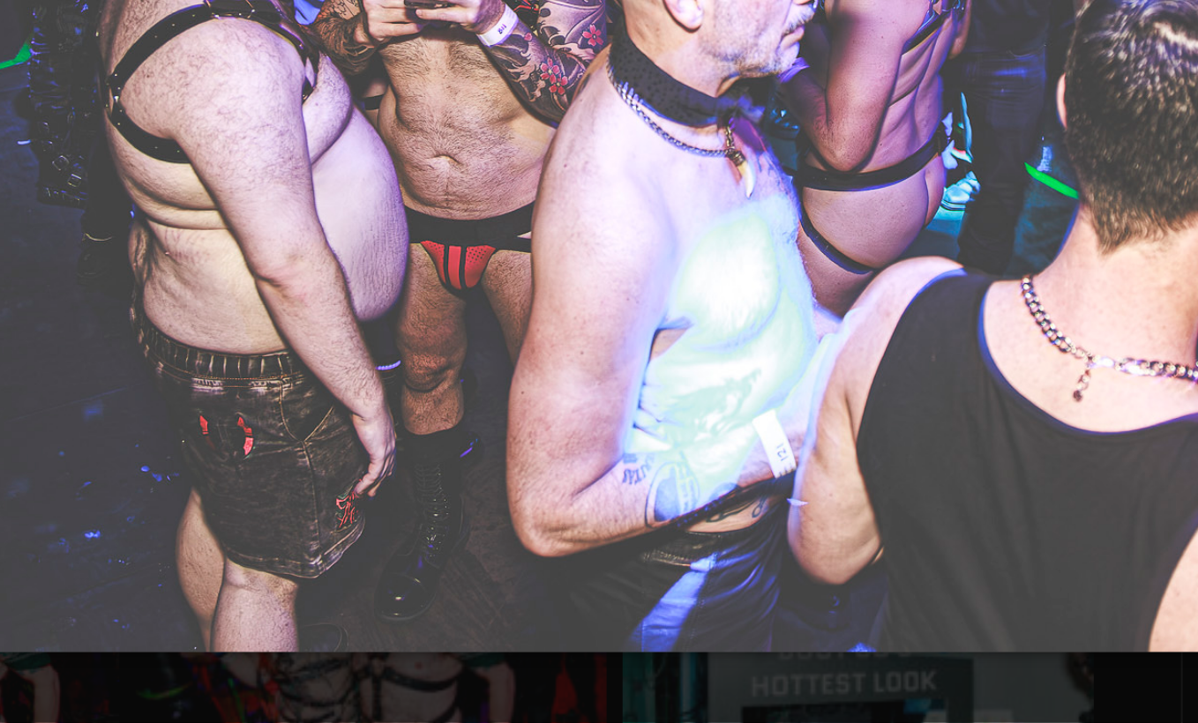
scroll to position [1396, 0]
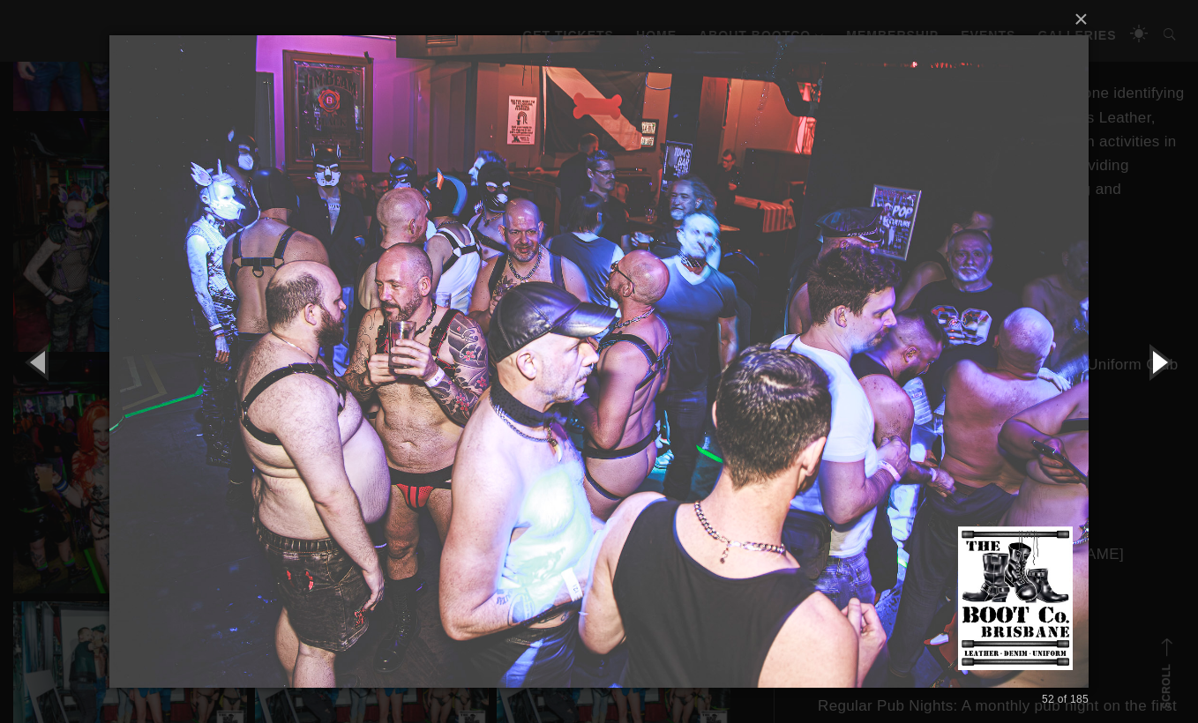
click at [1149, 363] on button "button" at bounding box center [1158, 361] width 79 height 97
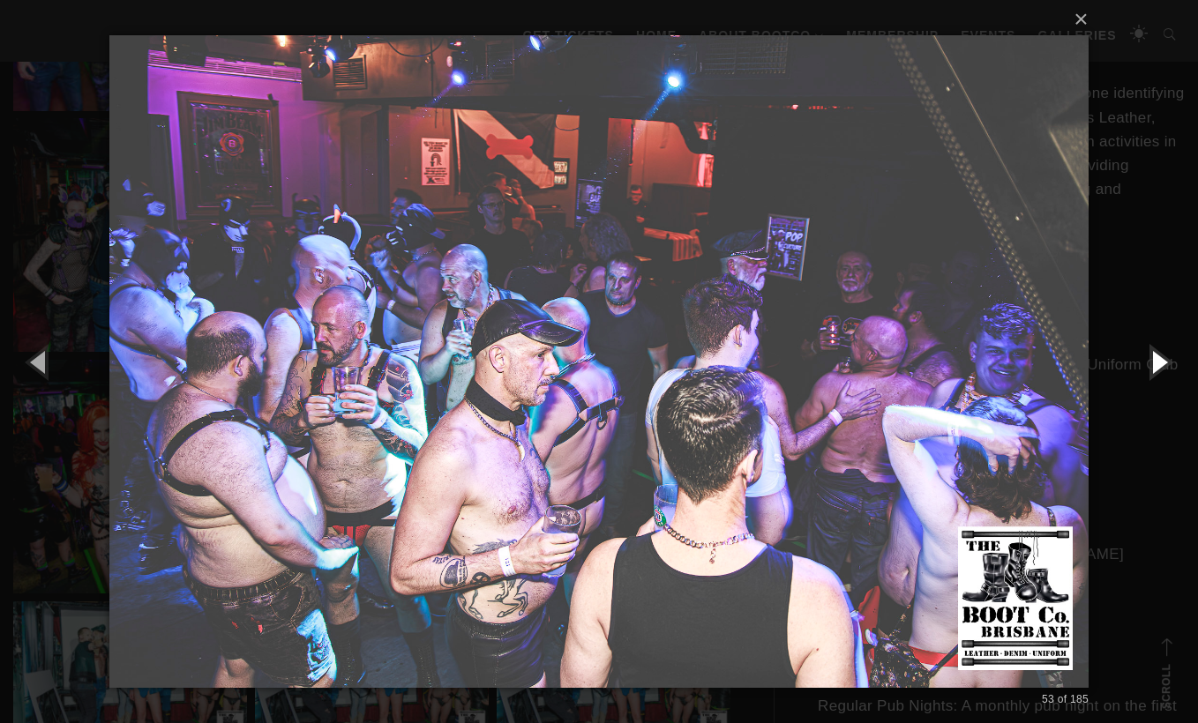
click at [1149, 363] on button "button" at bounding box center [1158, 361] width 79 height 97
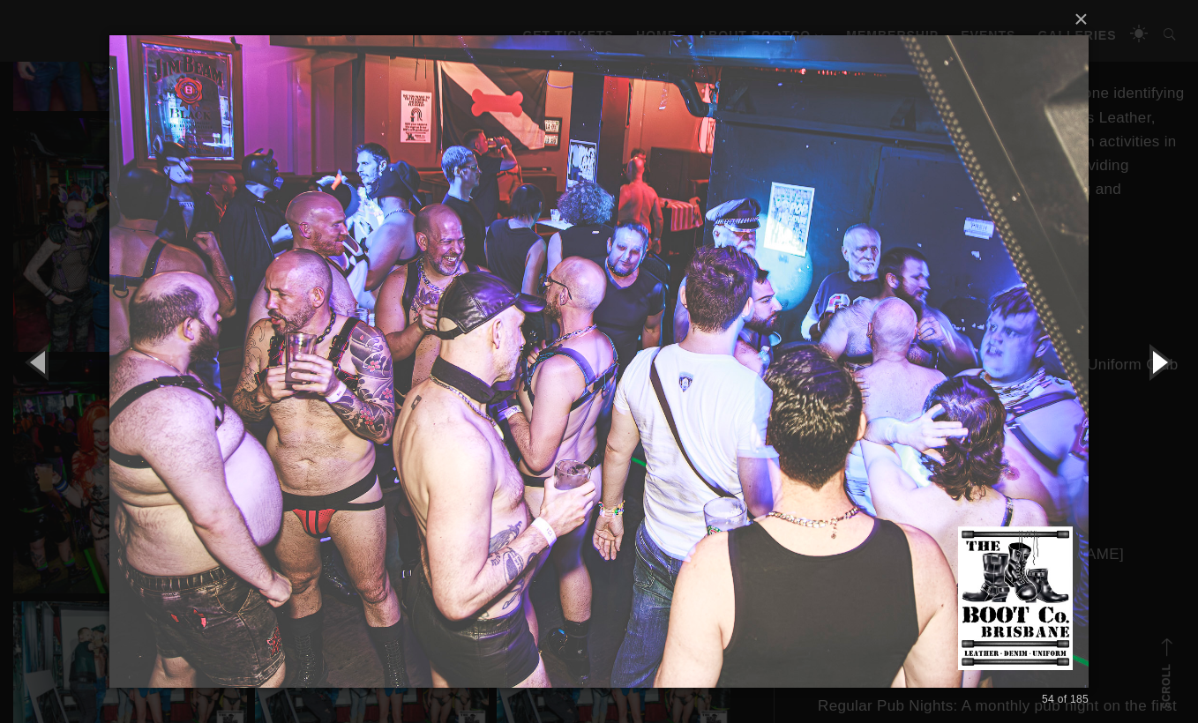
click at [1149, 363] on button "button" at bounding box center [1158, 361] width 79 height 97
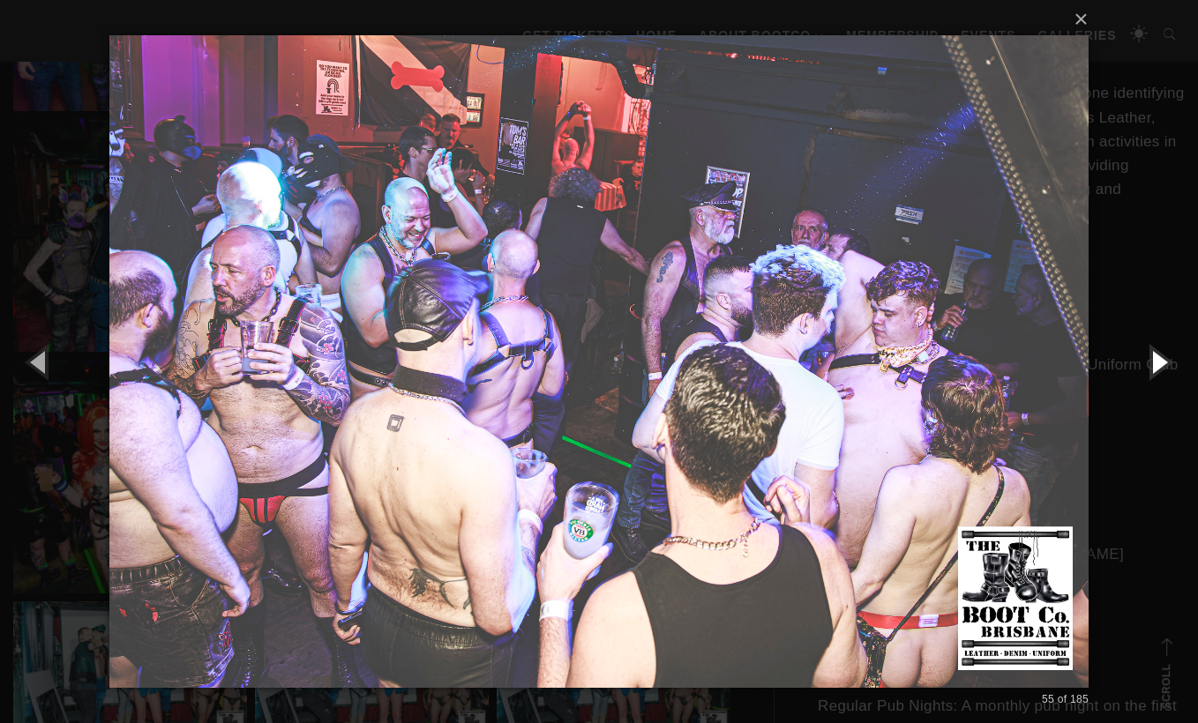
click at [1149, 363] on button "button" at bounding box center [1158, 361] width 79 height 97
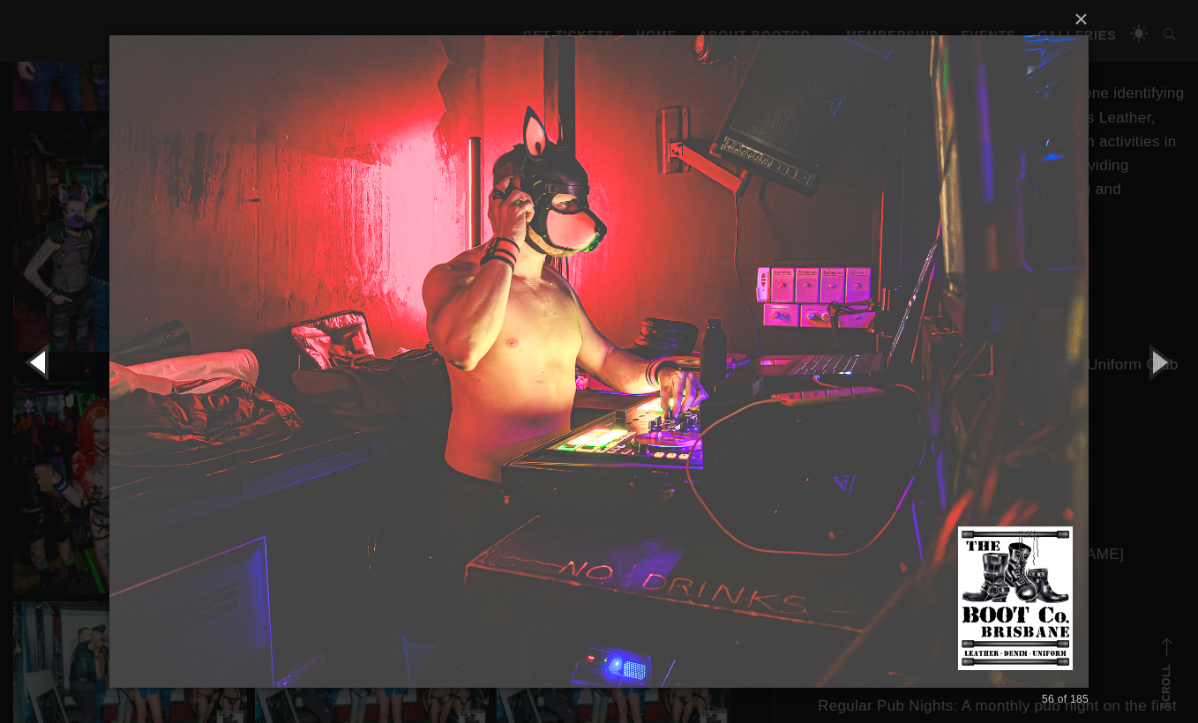
click at [34, 367] on button "button" at bounding box center [39, 361] width 79 height 97
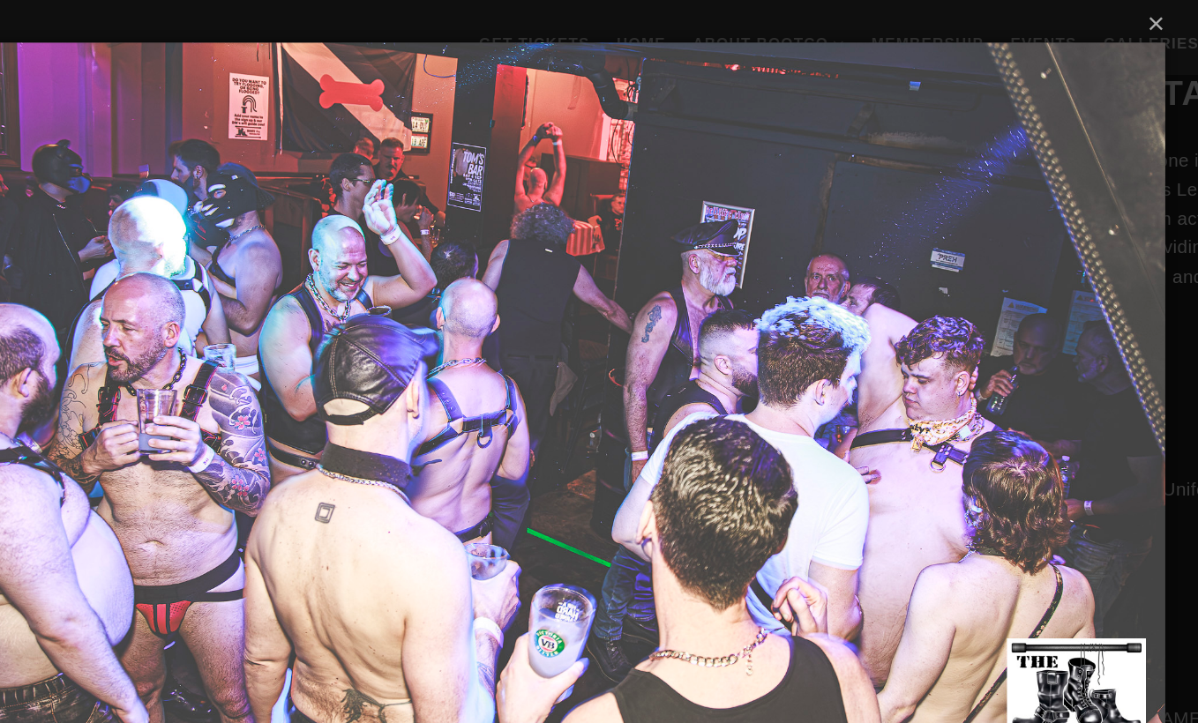
scroll to position [1092, 0]
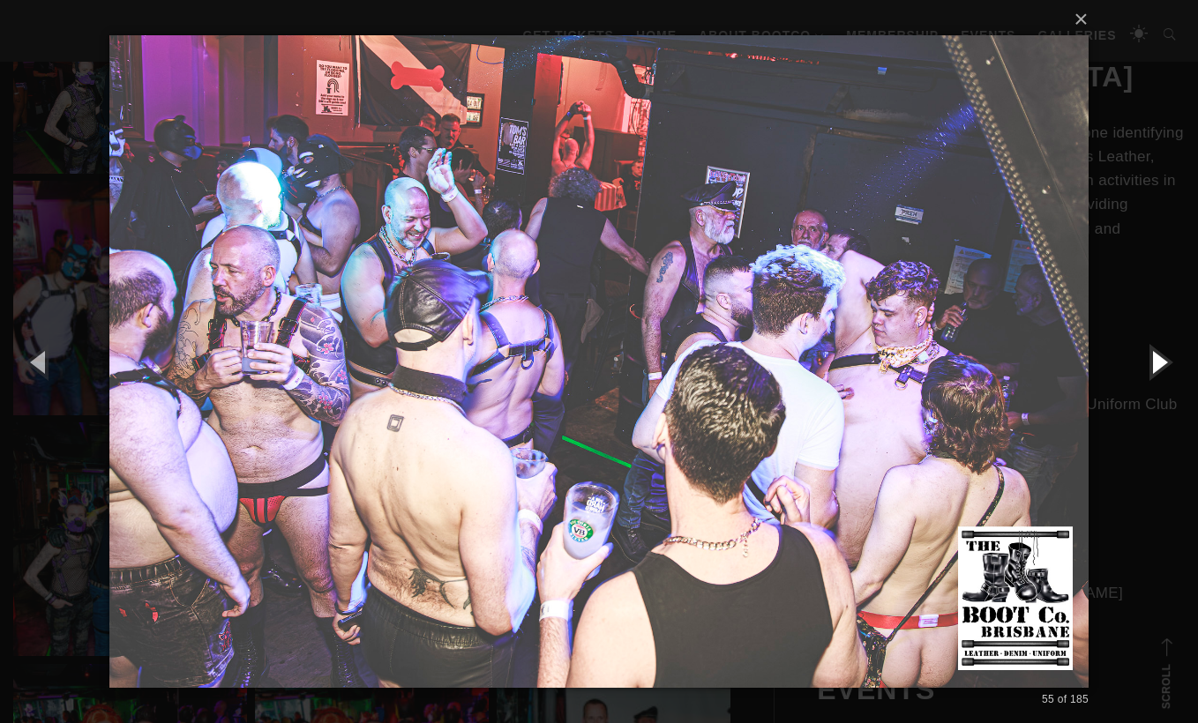
click at [1160, 357] on button "button" at bounding box center [1158, 361] width 79 height 97
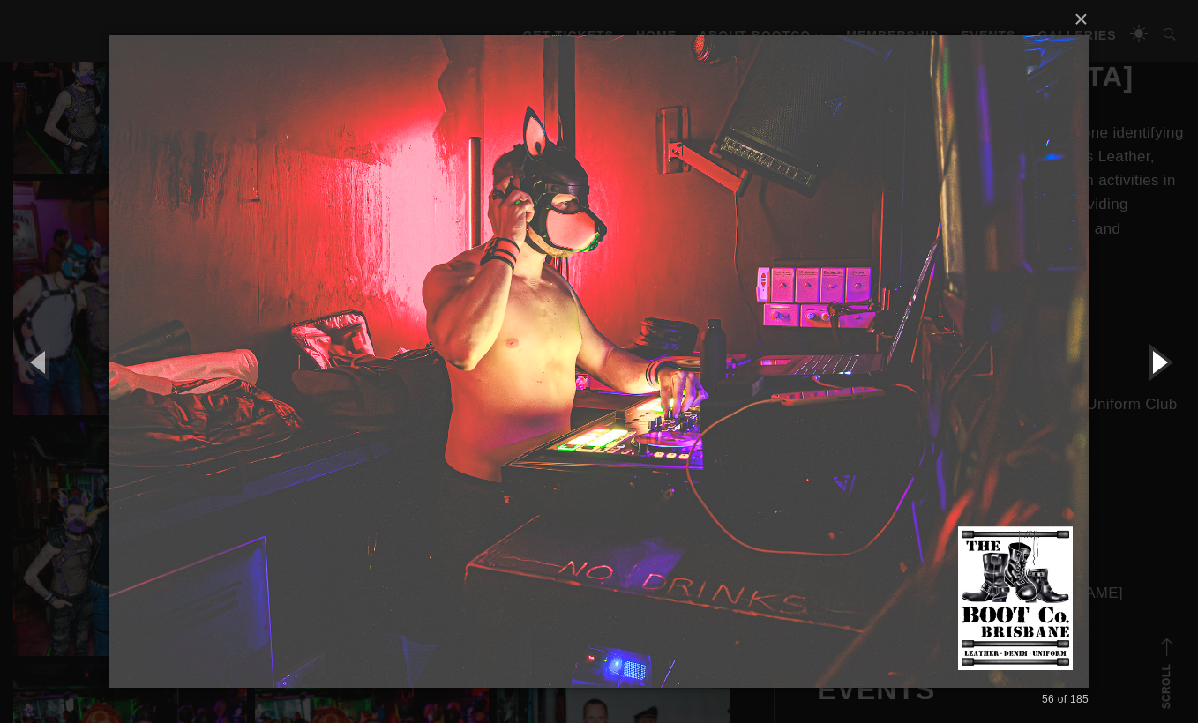
click at [1160, 357] on button "button" at bounding box center [1158, 361] width 79 height 97
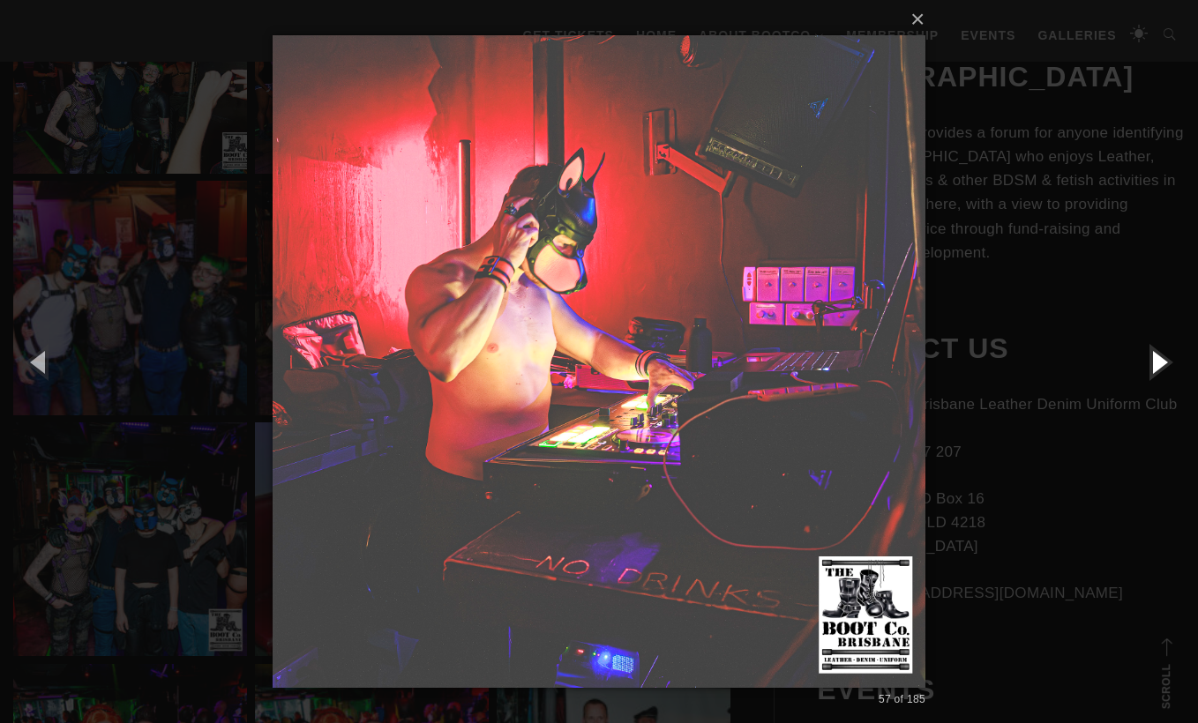
click at [1160, 357] on button "button" at bounding box center [1158, 361] width 79 height 97
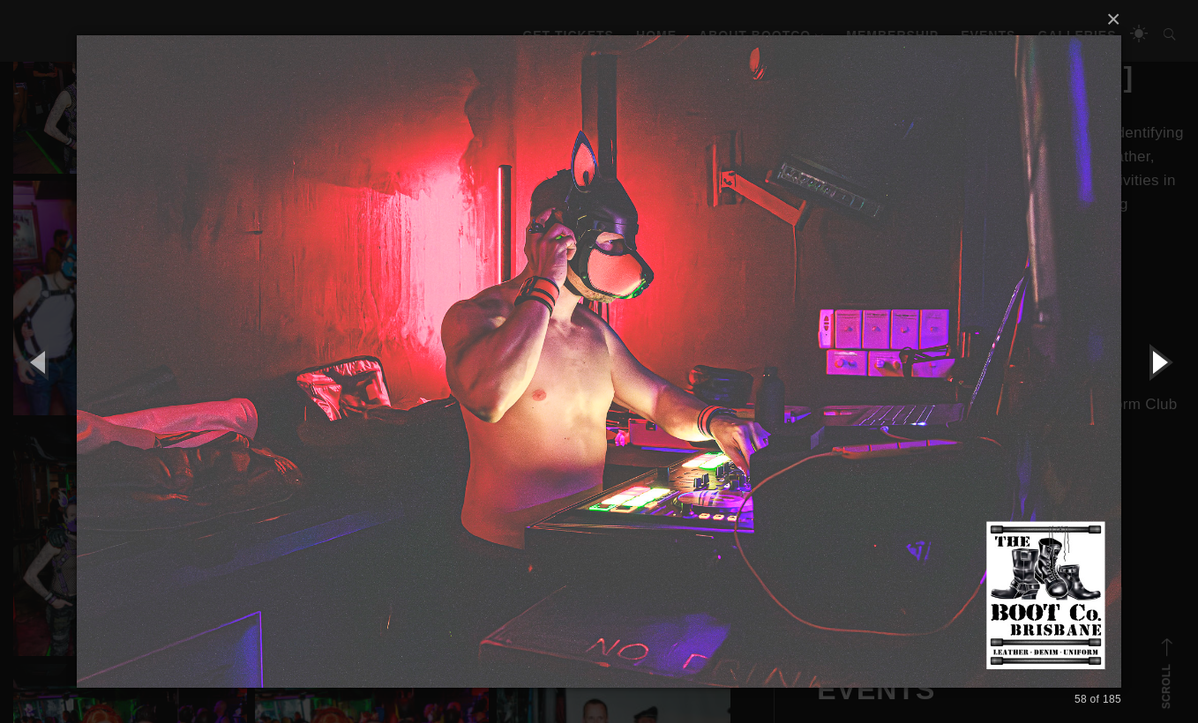
click at [1160, 357] on button "button" at bounding box center [1158, 361] width 79 height 97
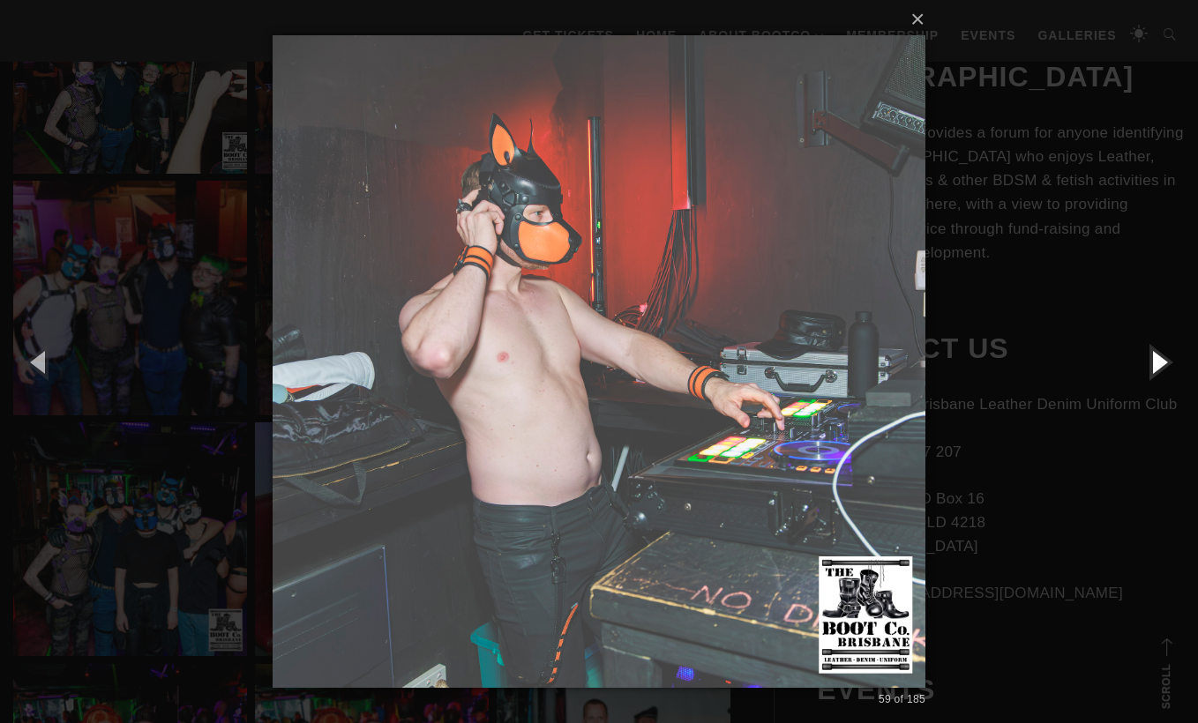
click at [1160, 357] on button "button" at bounding box center [1158, 361] width 79 height 97
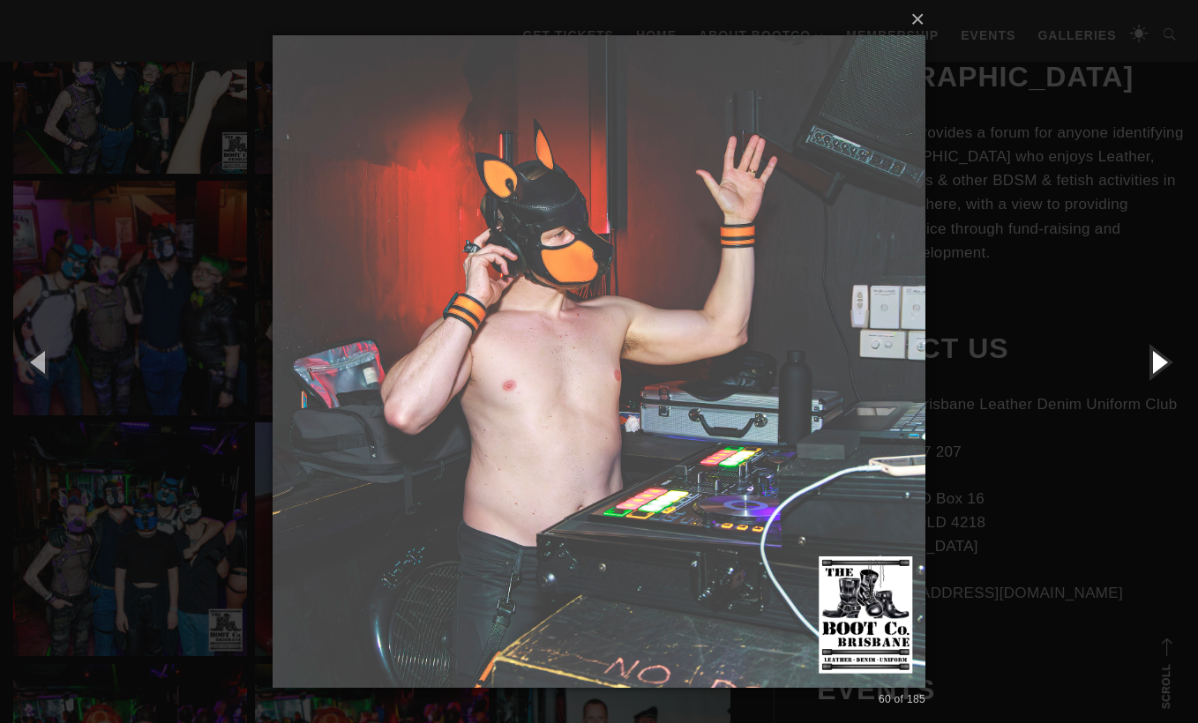
click at [1159, 361] on button "button" at bounding box center [1158, 361] width 79 height 97
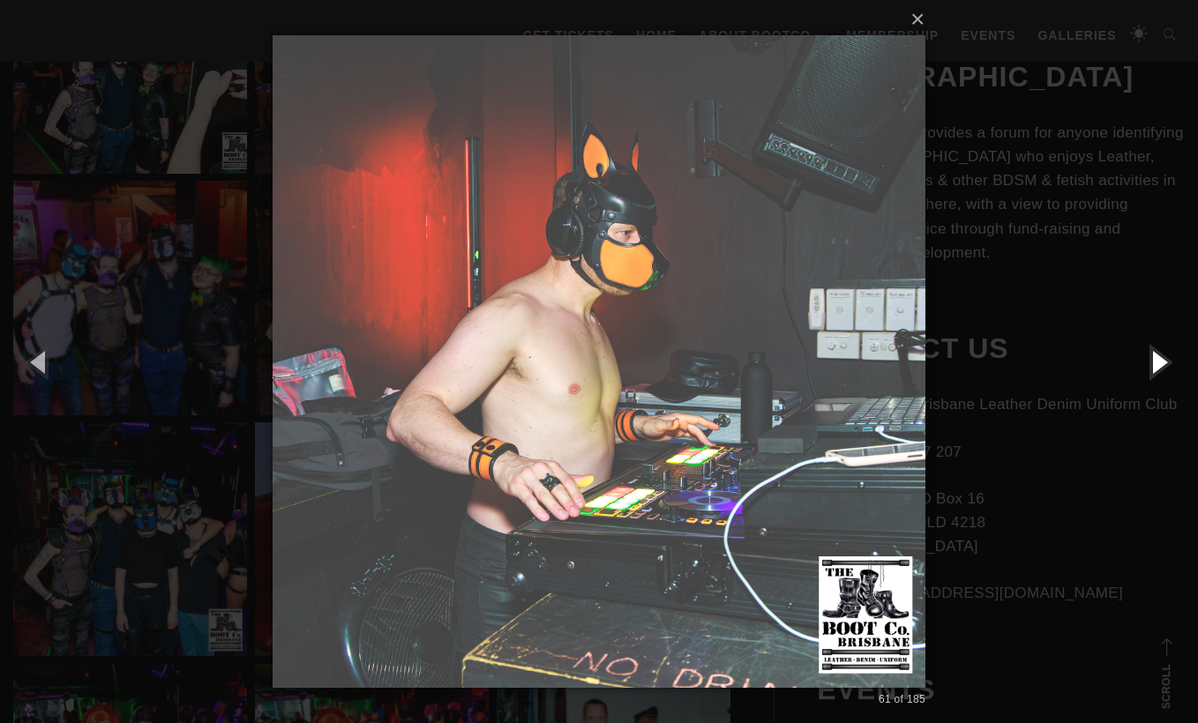
click at [1159, 361] on button "button" at bounding box center [1158, 361] width 79 height 97
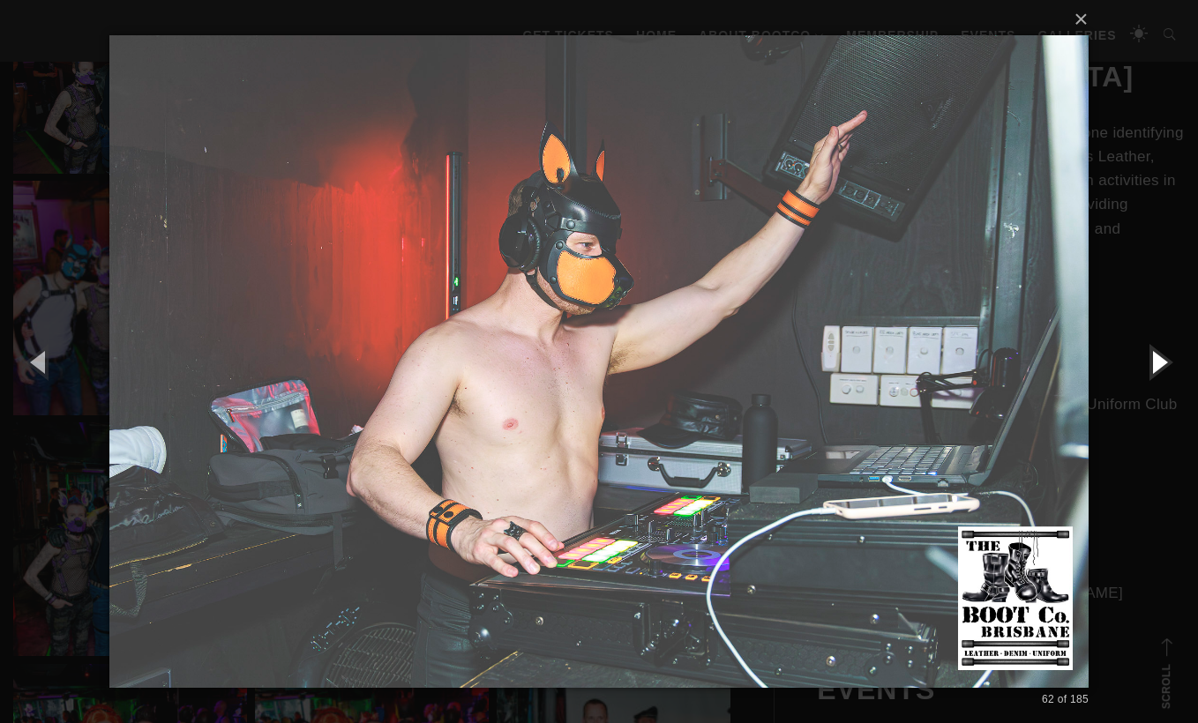
click at [1157, 358] on button "button" at bounding box center [1158, 361] width 79 height 97
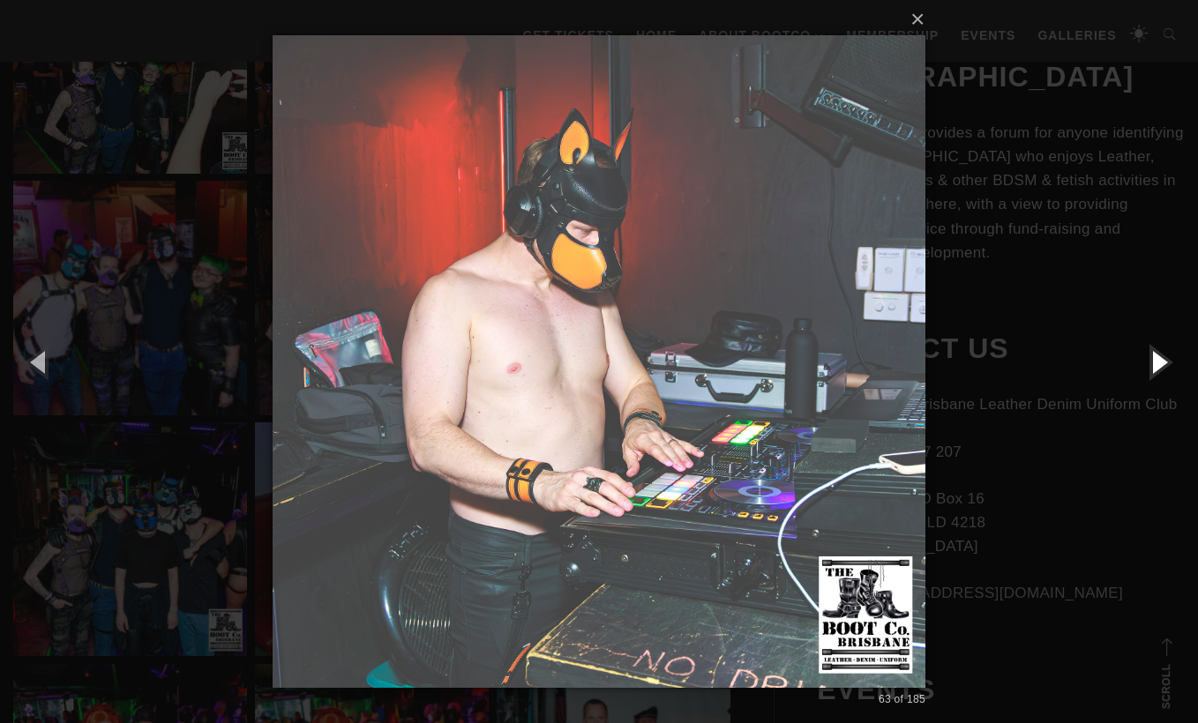
click at [1157, 358] on button "button" at bounding box center [1158, 361] width 79 height 97
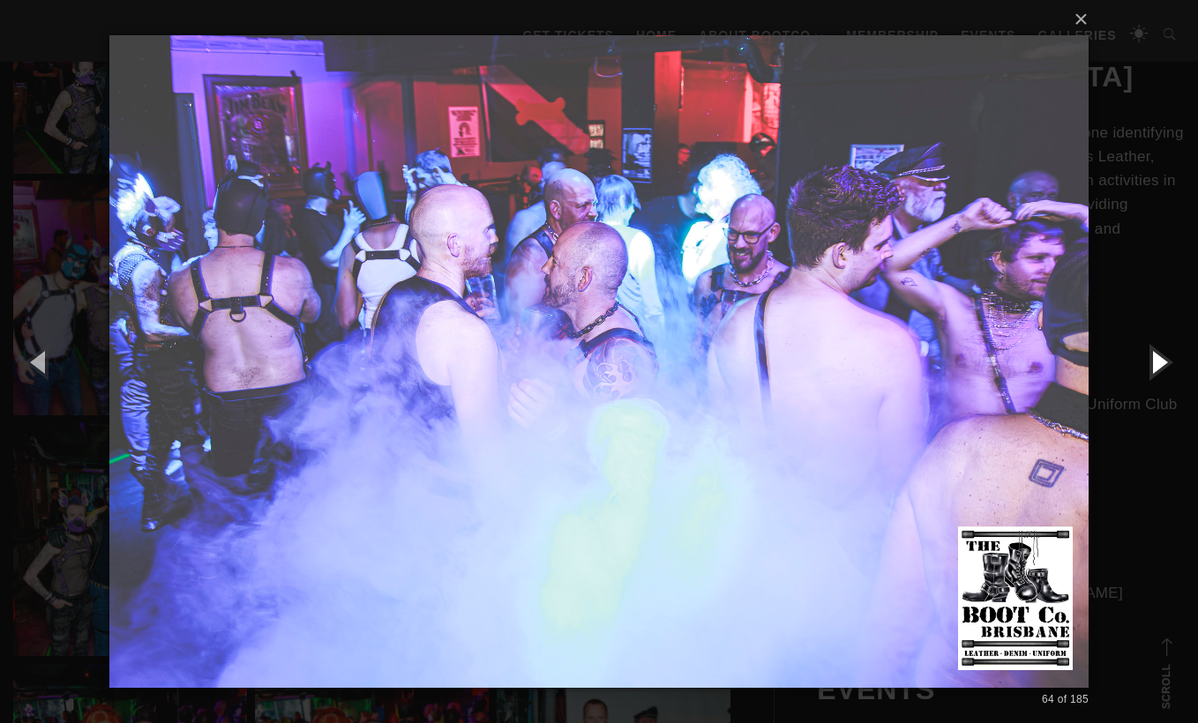
click at [1157, 359] on button "button" at bounding box center [1158, 361] width 79 height 97
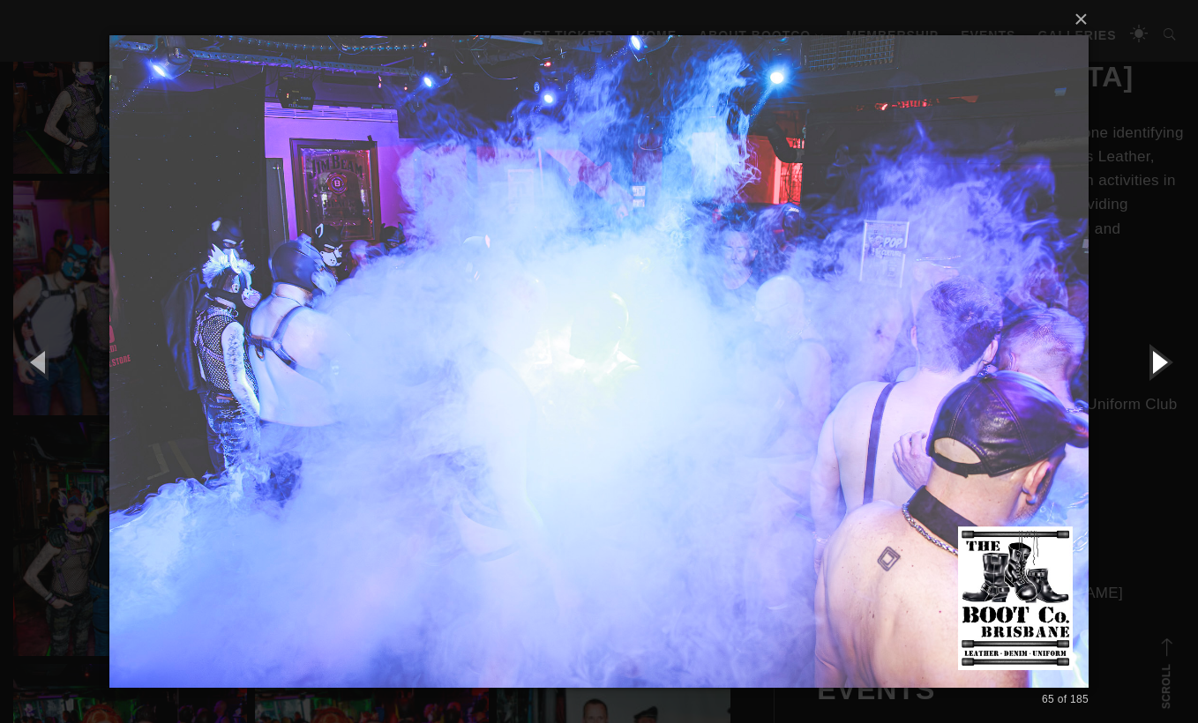
click at [1157, 359] on button "button" at bounding box center [1158, 361] width 79 height 97
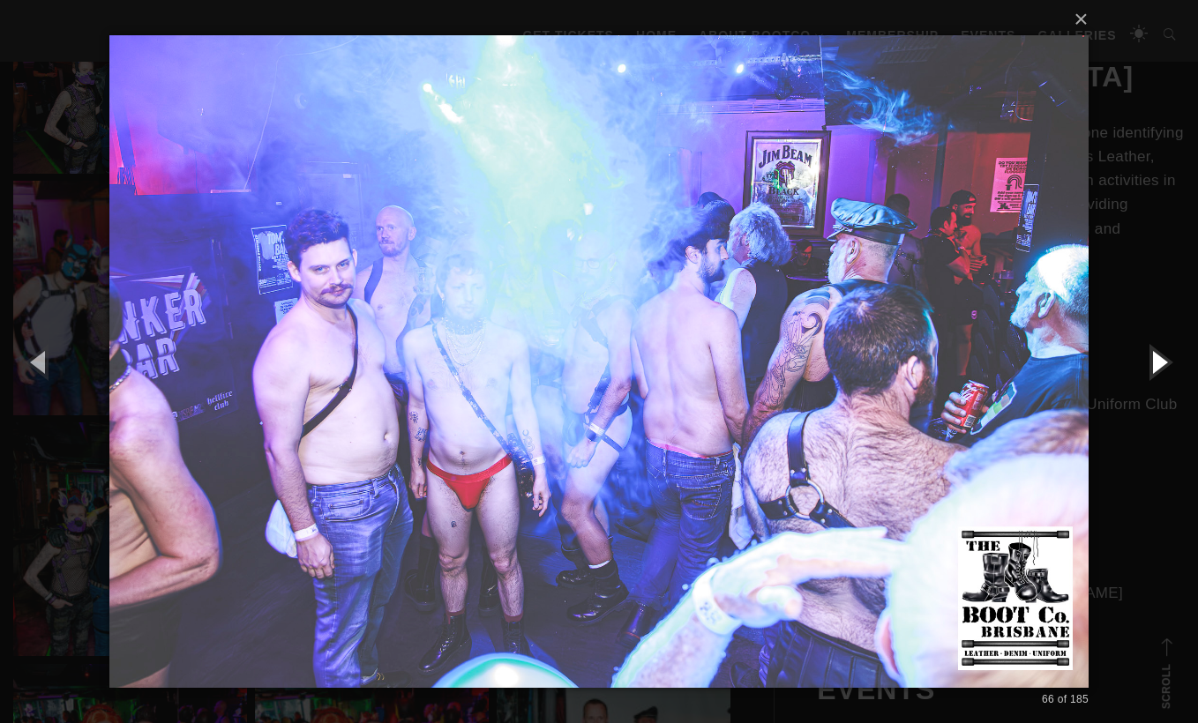
click at [1157, 359] on button "button" at bounding box center [1158, 361] width 79 height 97
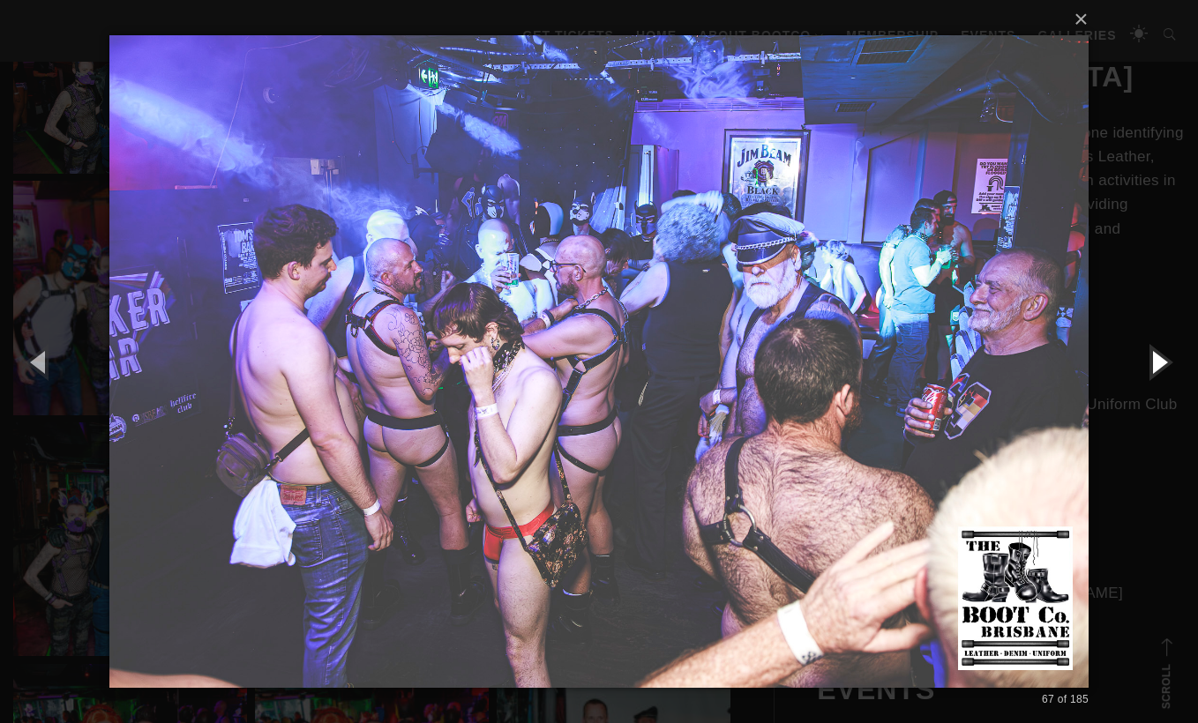
click at [1164, 367] on button "button" at bounding box center [1158, 361] width 79 height 97
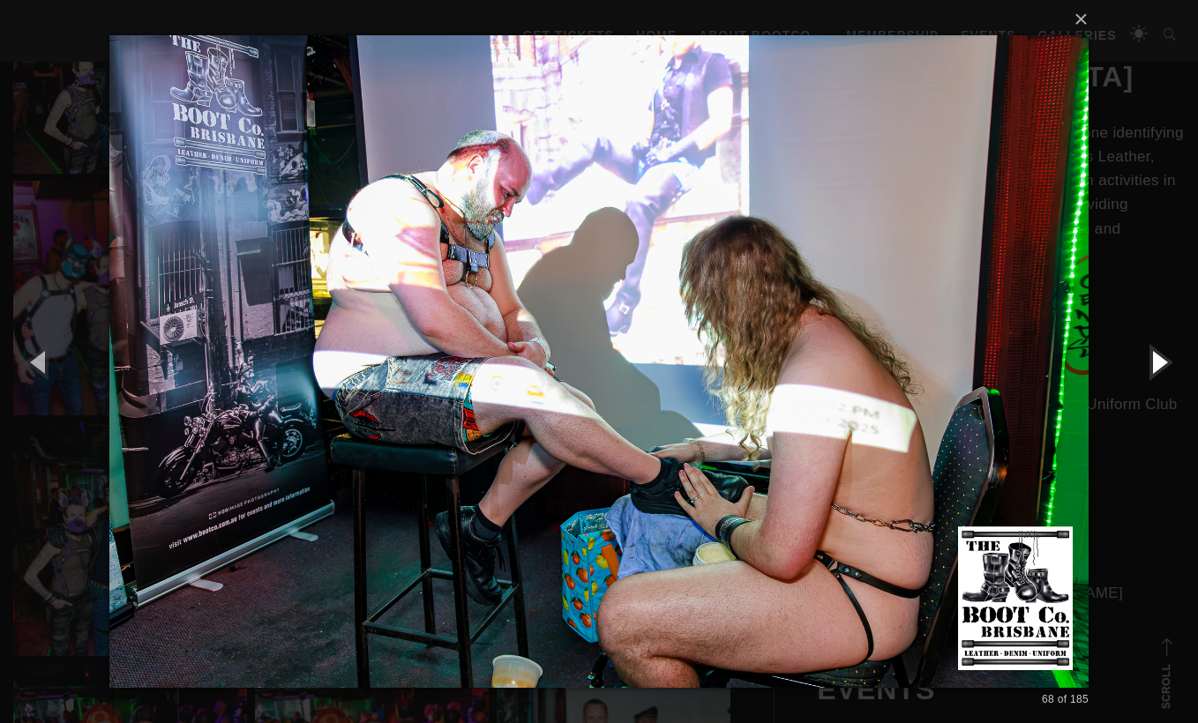
click at [1164, 367] on button "button" at bounding box center [1158, 361] width 79 height 97
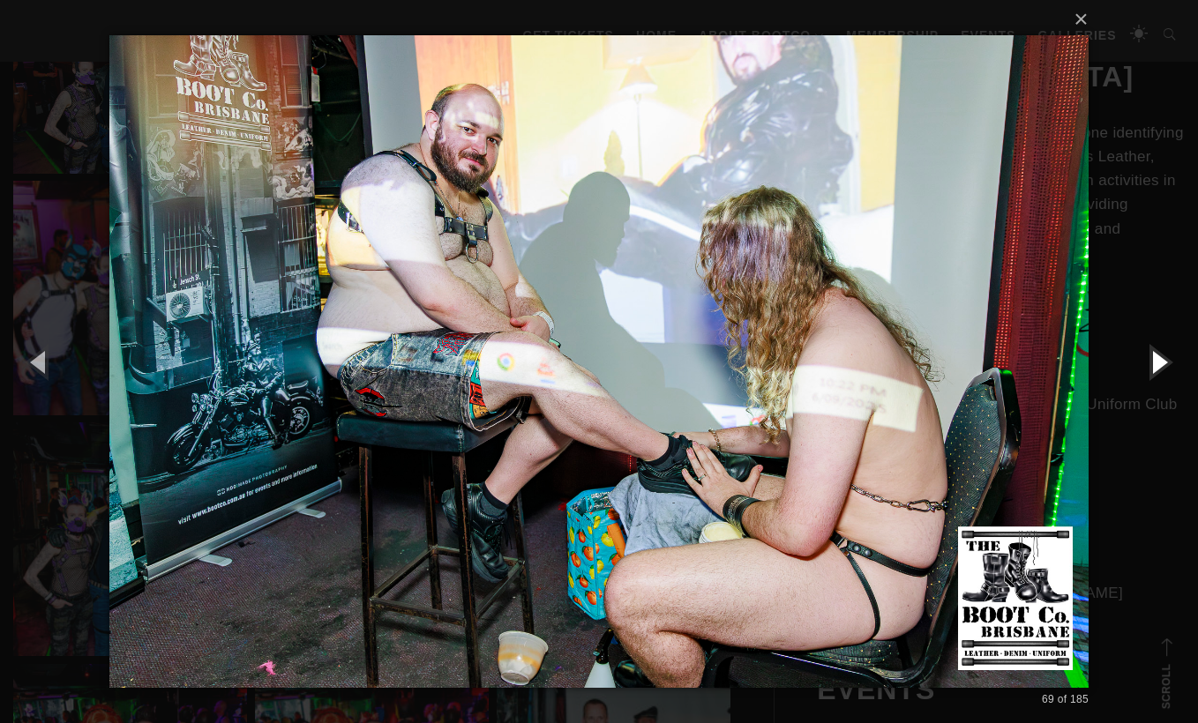
click at [1164, 367] on button "button" at bounding box center [1158, 361] width 79 height 97
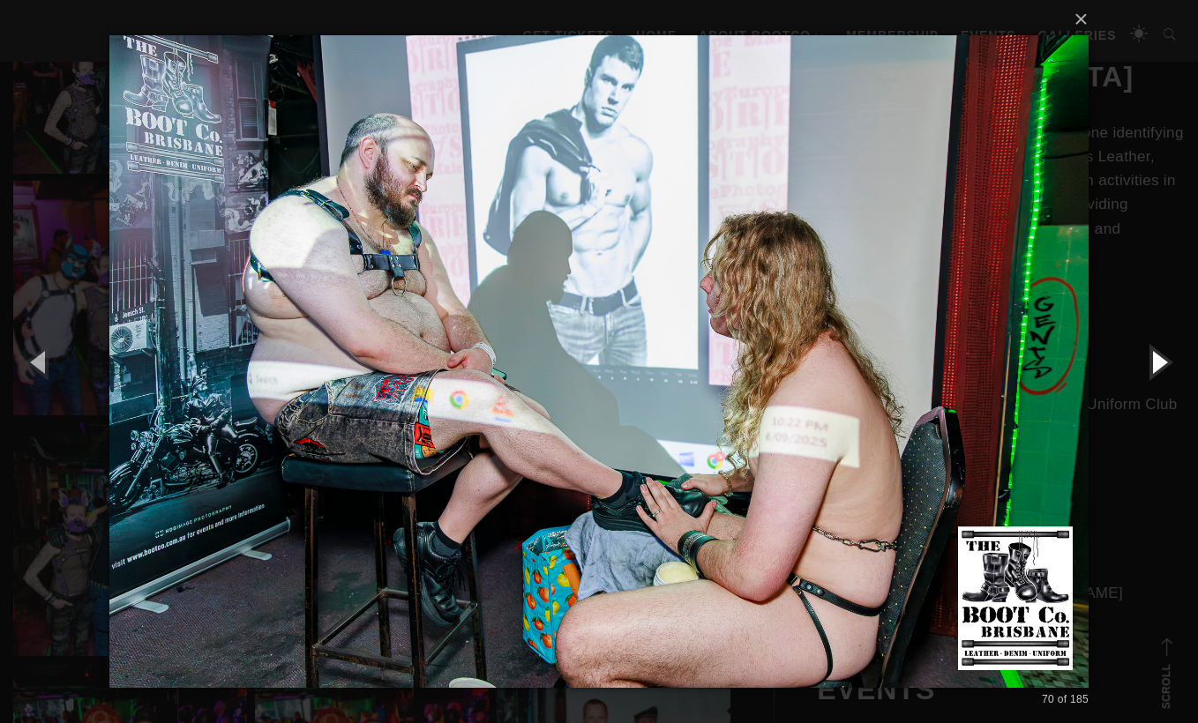
click at [1164, 367] on button "button" at bounding box center [1158, 361] width 79 height 97
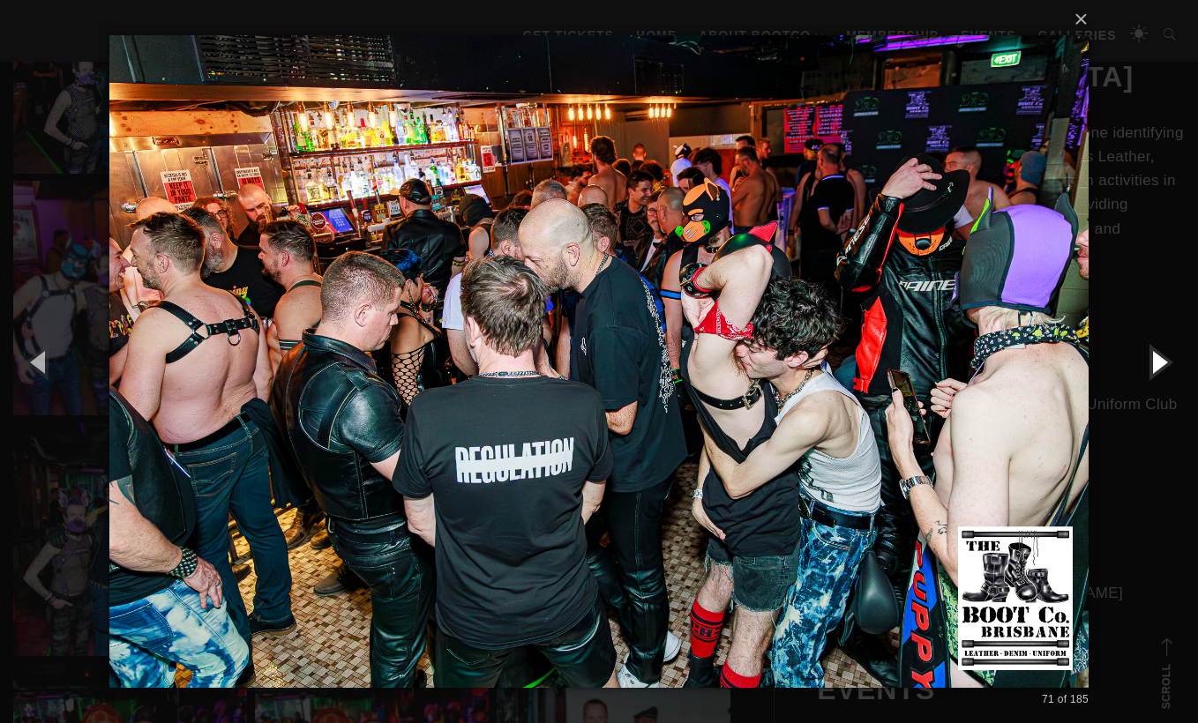
click at [1164, 367] on button "button" at bounding box center [1158, 361] width 79 height 97
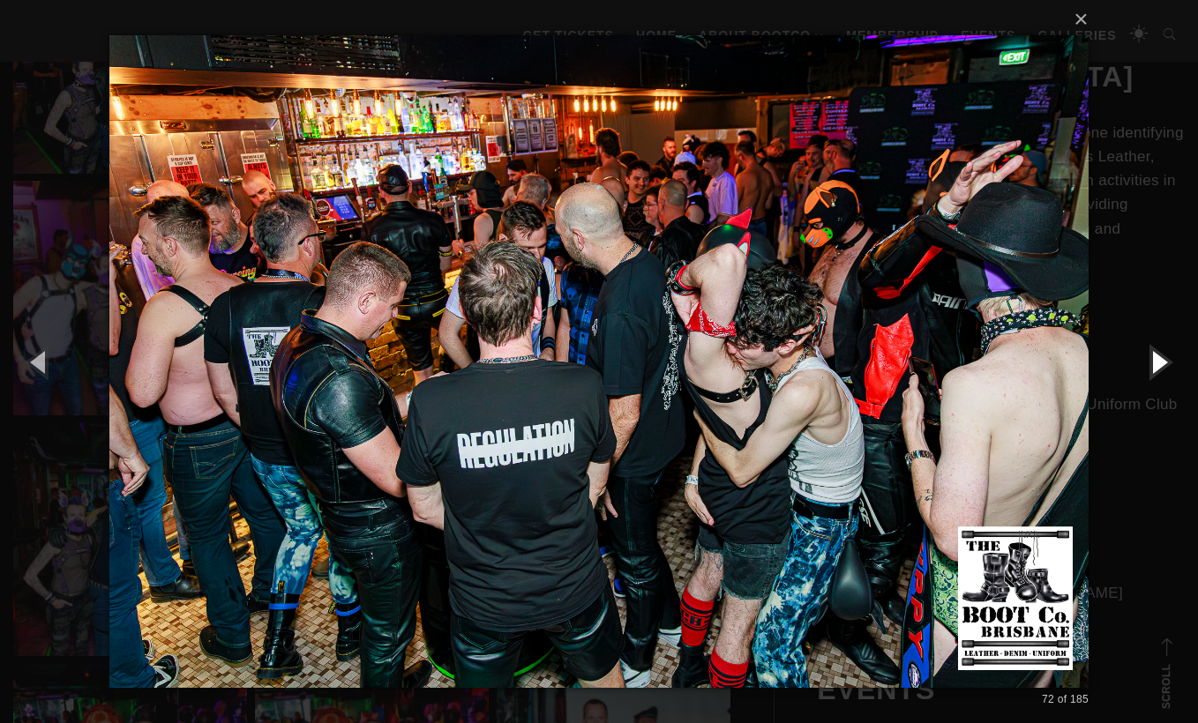
click at [1164, 367] on button "button" at bounding box center [1158, 361] width 79 height 97
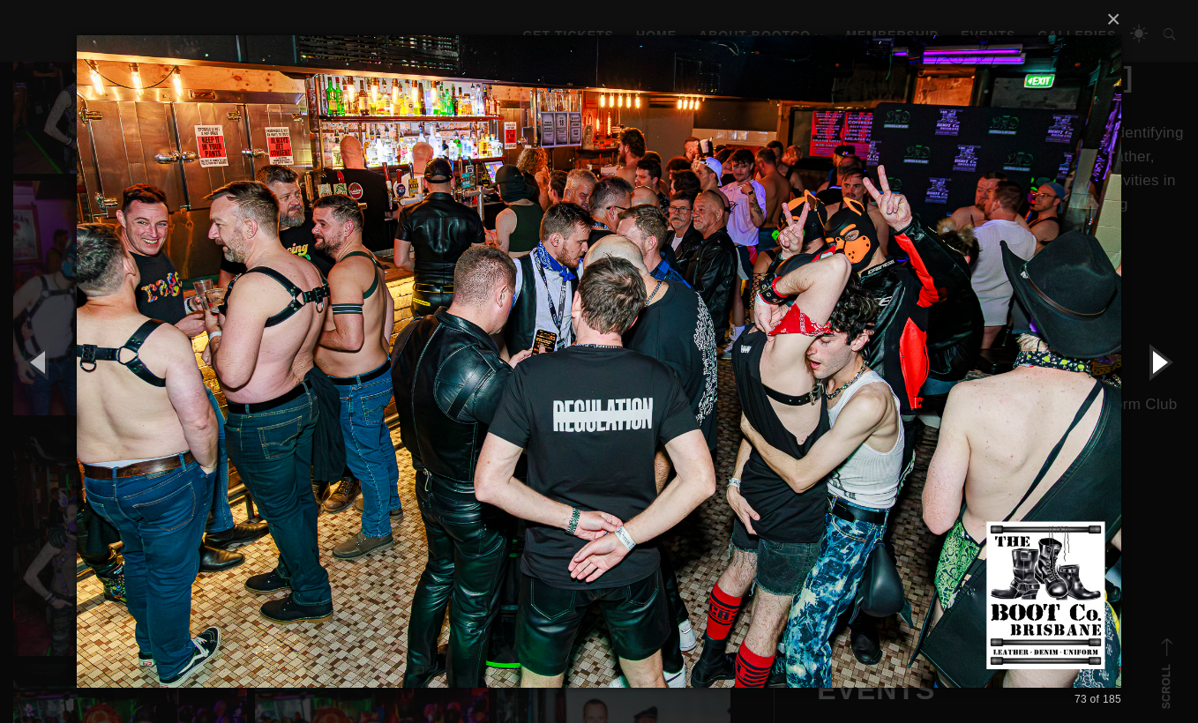
click at [1164, 367] on button "button" at bounding box center [1158, 361] width 79 height 97
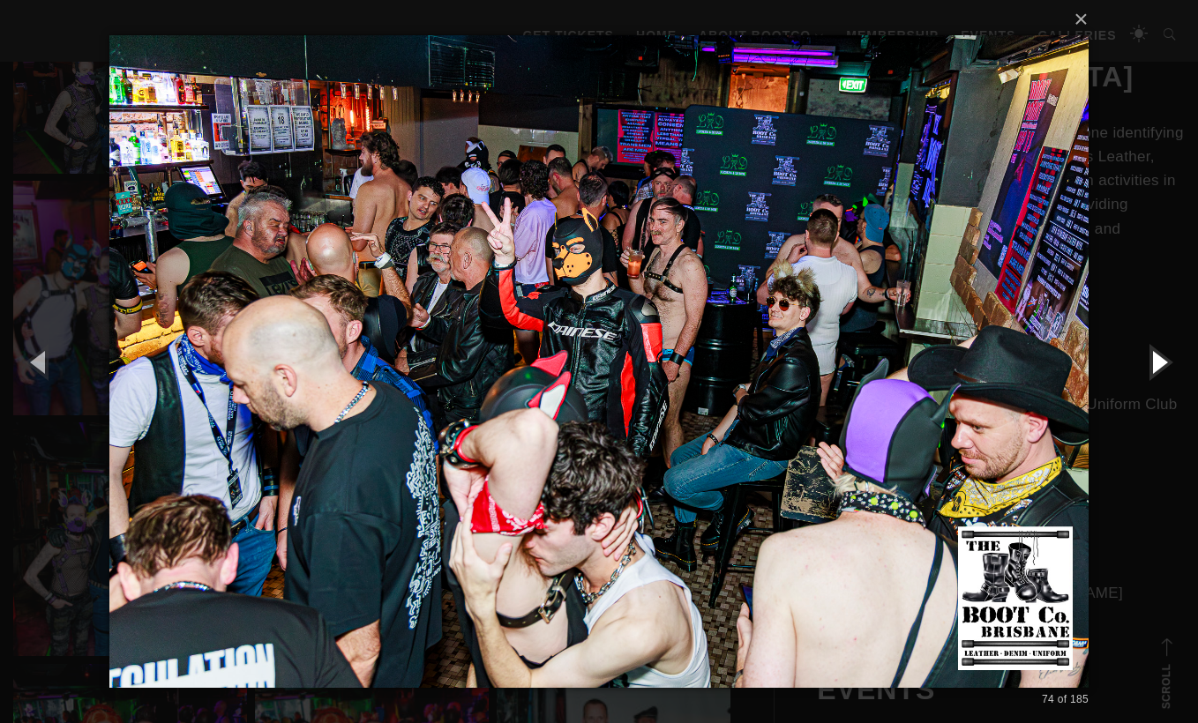
click at [1164, 367] on button "button" at bounding box center [1158, 361] width 79 height 97
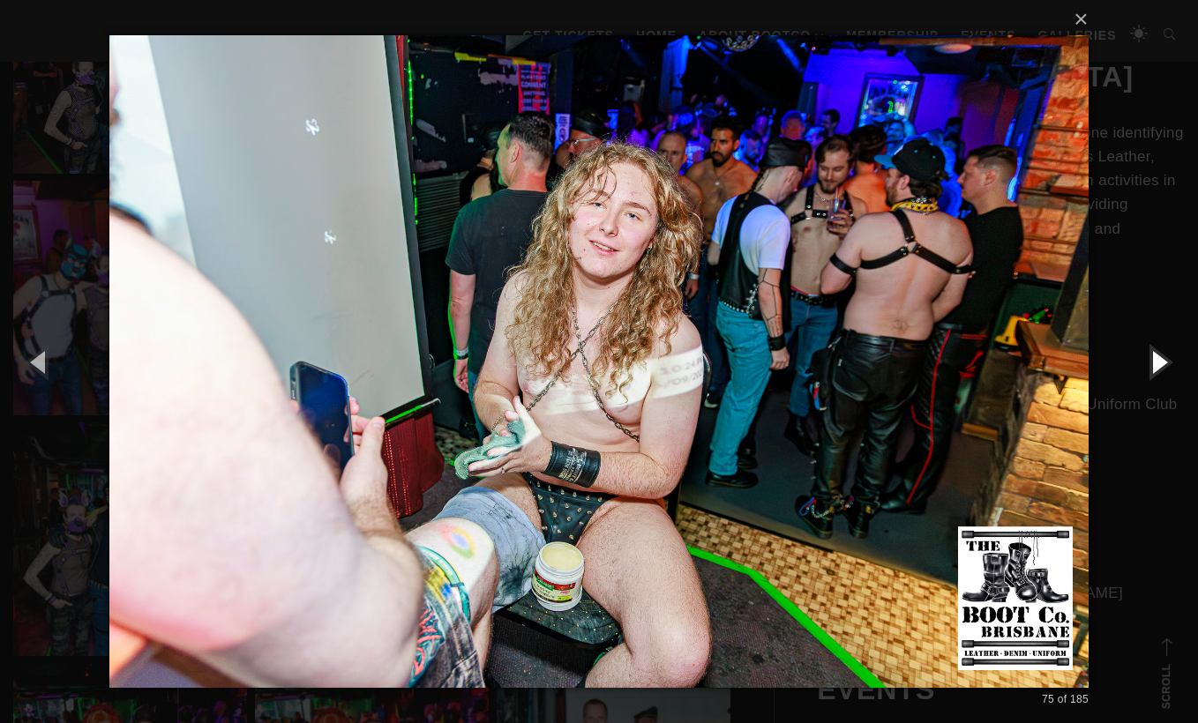
click at [1164, 367] on button "button" at bounding box center [1158, 361] width 79 height 97
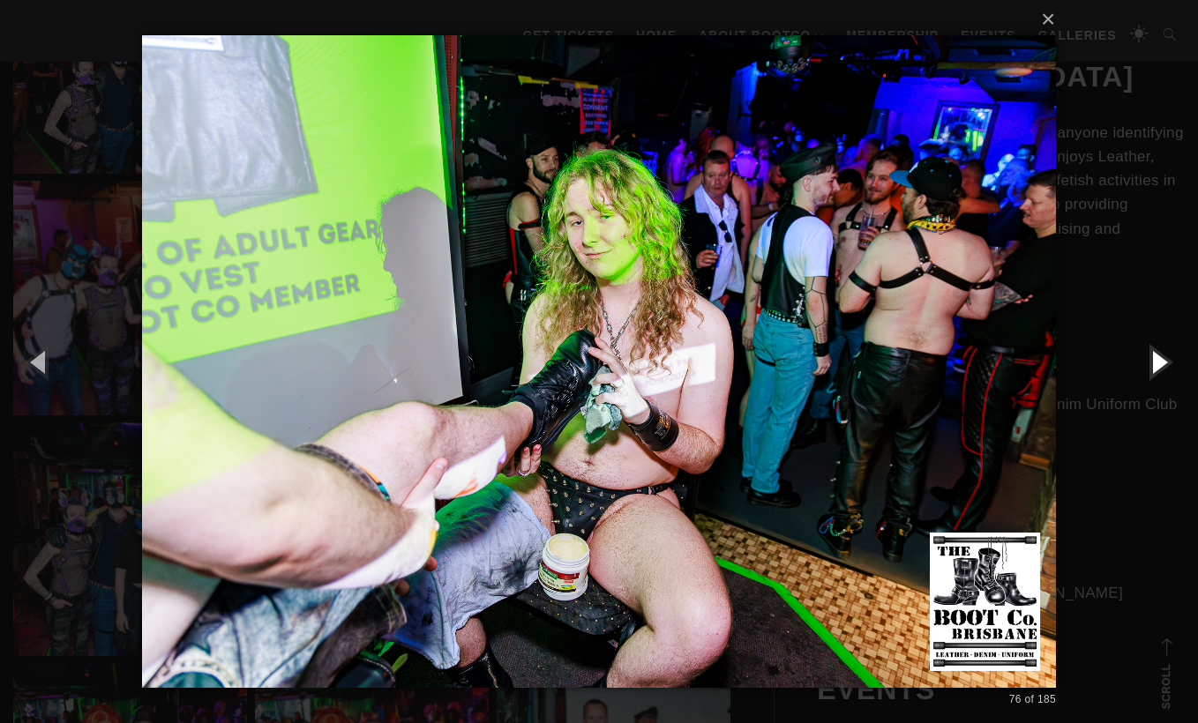
click at [1164, 367] on button "button" at bounding box center [1158, 361] width 79 height 97
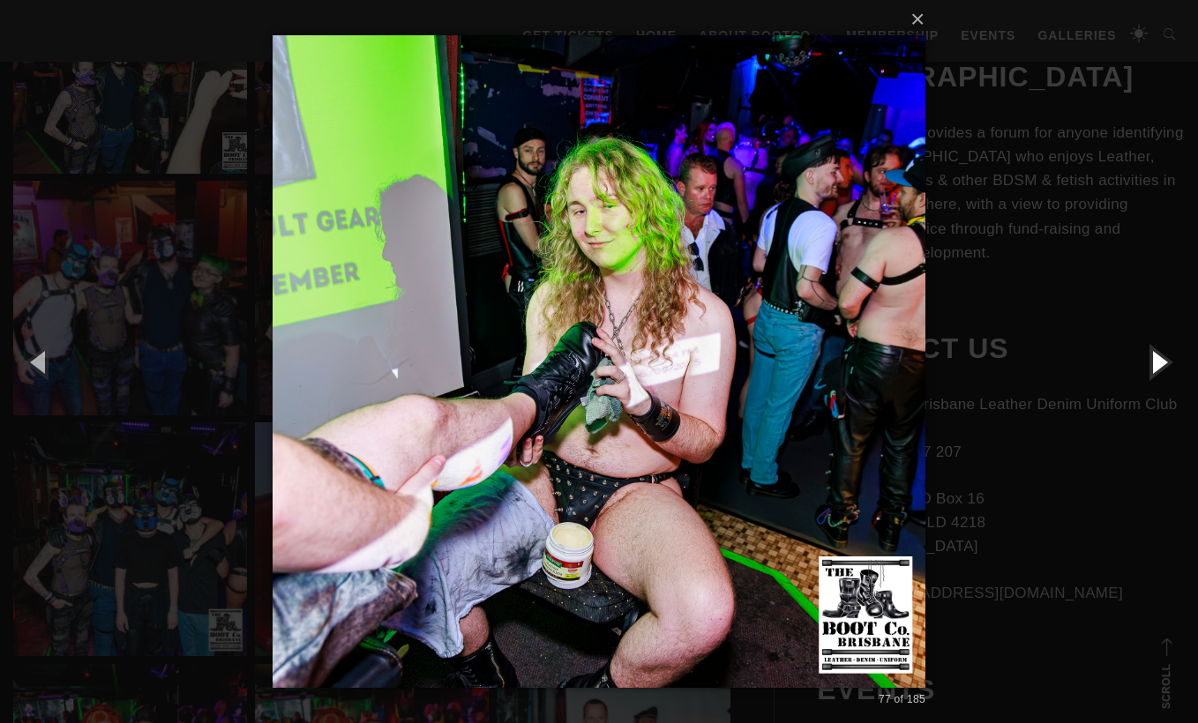
click at [1164, 367] on button "button" at bounding box center [1158, 361] width 79 height 97
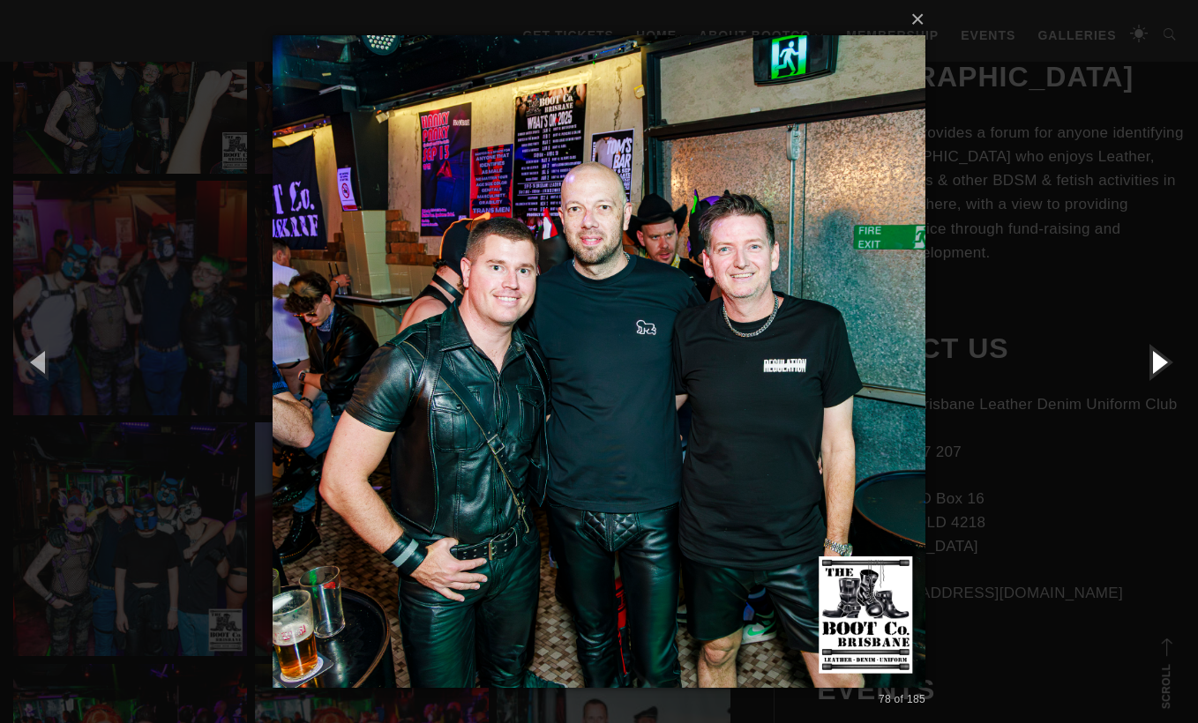
click at [1164, 367] on button "button" at bounding box center [1158, 361] width 79 height 97
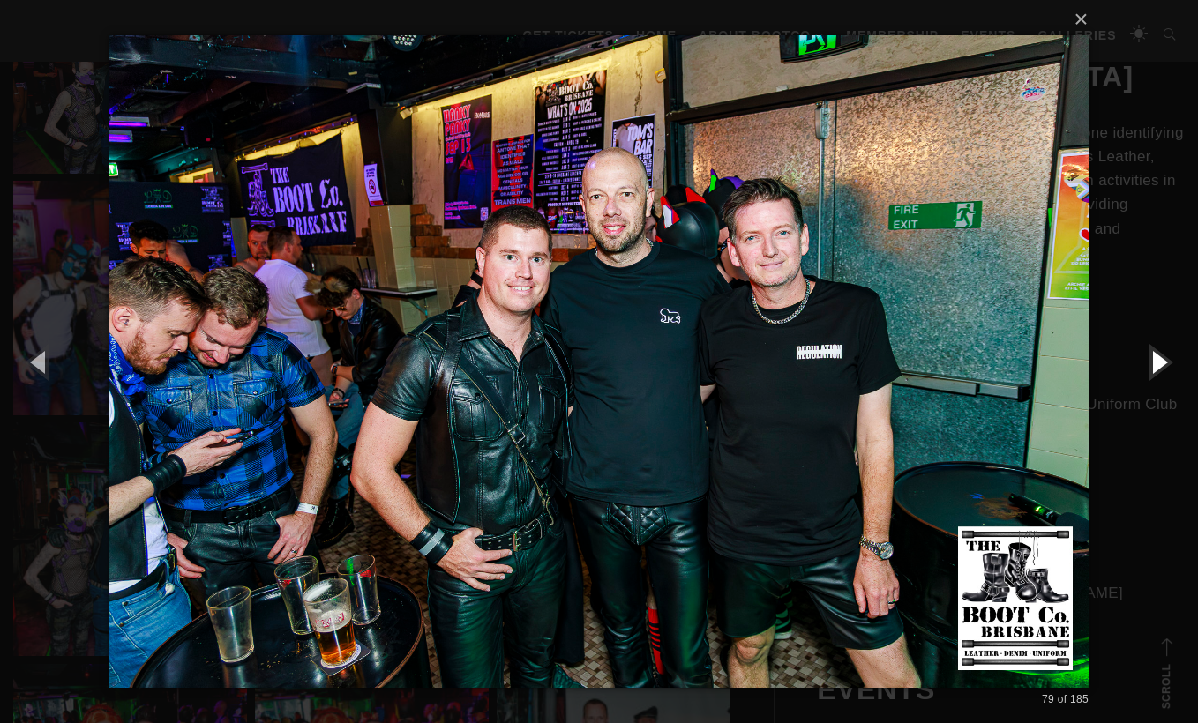
click at [1164, 367] on button "button" at bounding box center [1158, 361] width 79 height 97
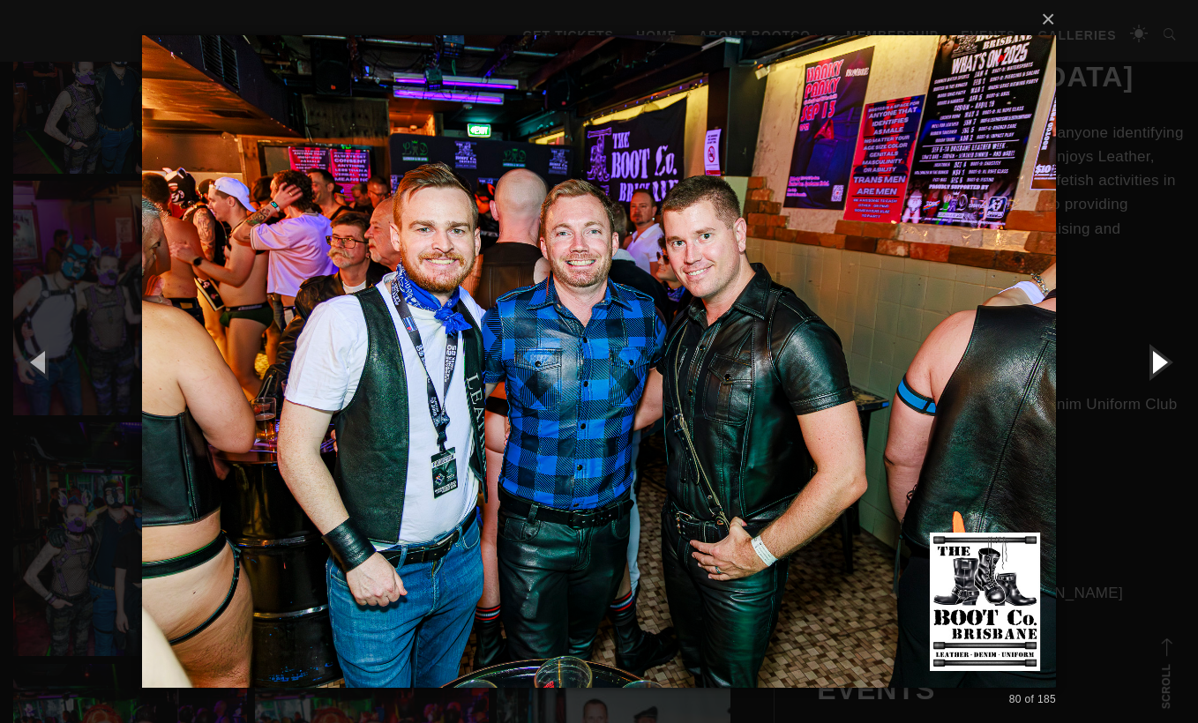
click at [1164, 367] on button "button" at bounding box center [1158, 361] width 79 height 97
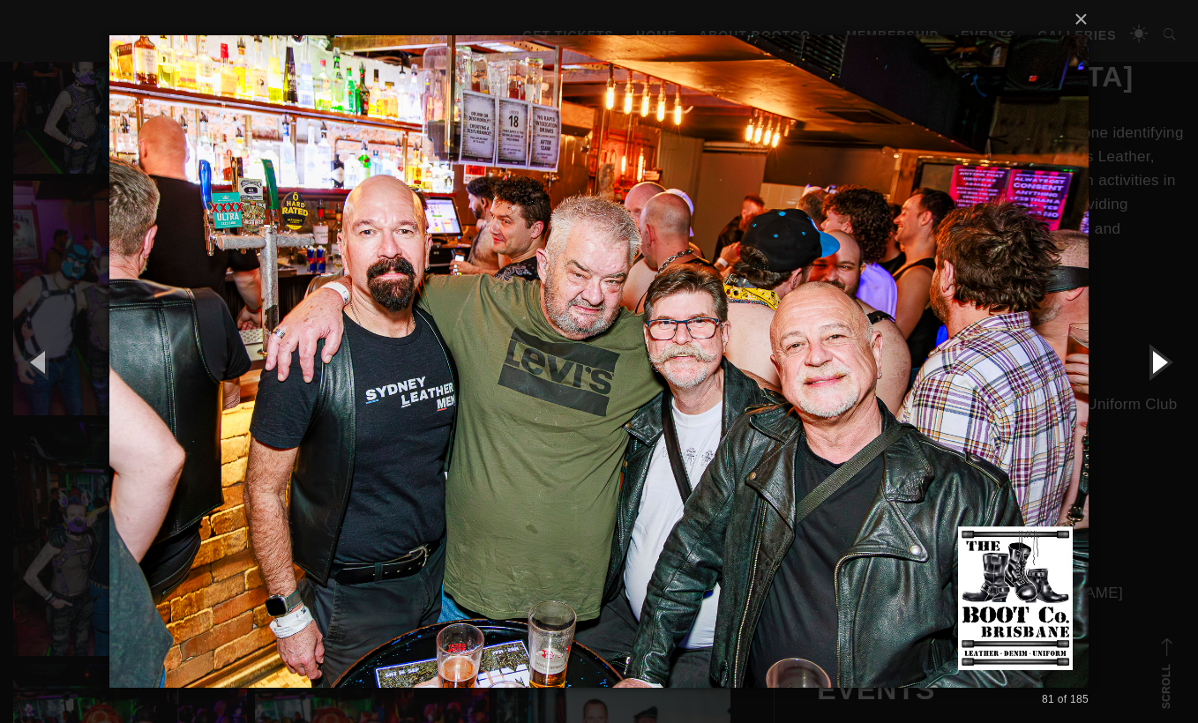
click at [1154, 372] on button "button" at bounding box center [1158, 361] width 79 height 97
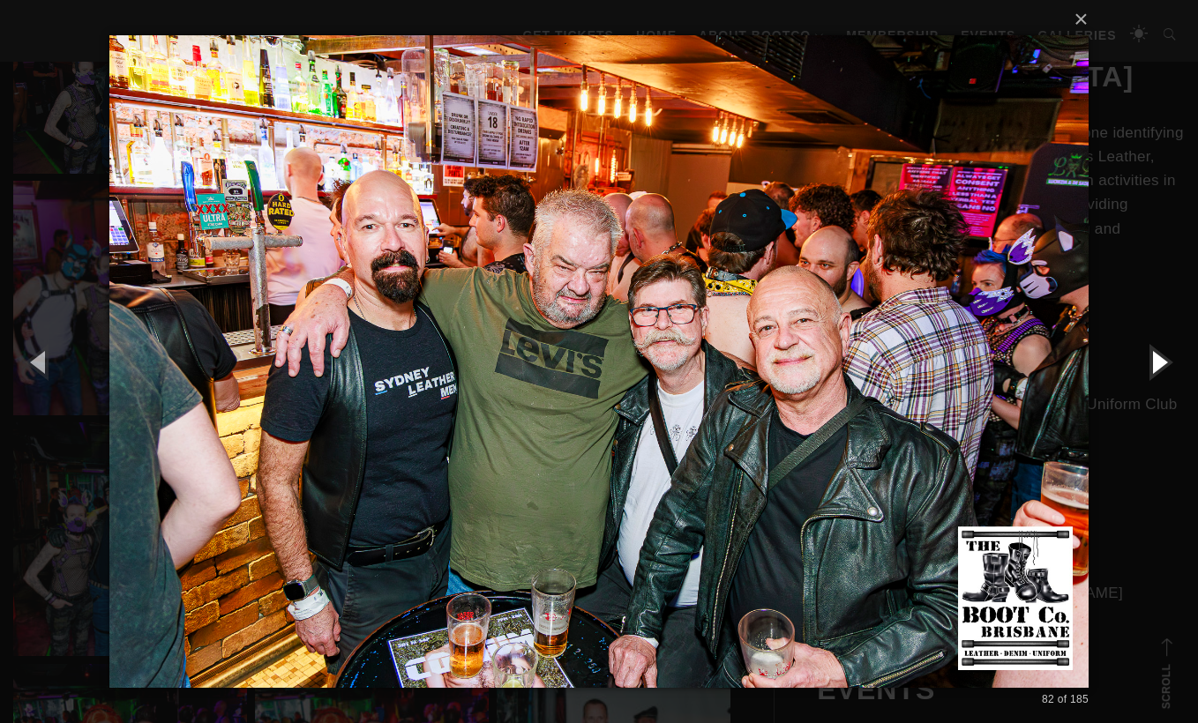
click at [1154, 372] on button "button" at bounding box center [1158, 361] width 79 height 97
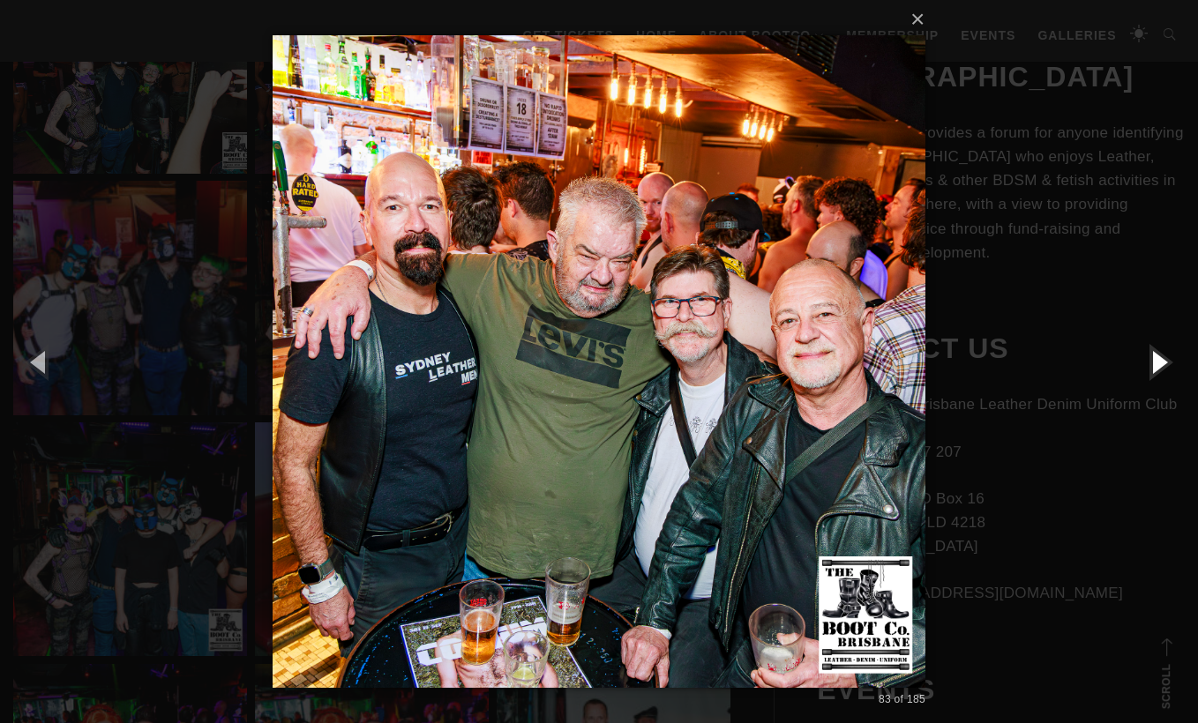
click at [1154, 372] on button "button" at bounding box center [1158, 361] width 79 height 97
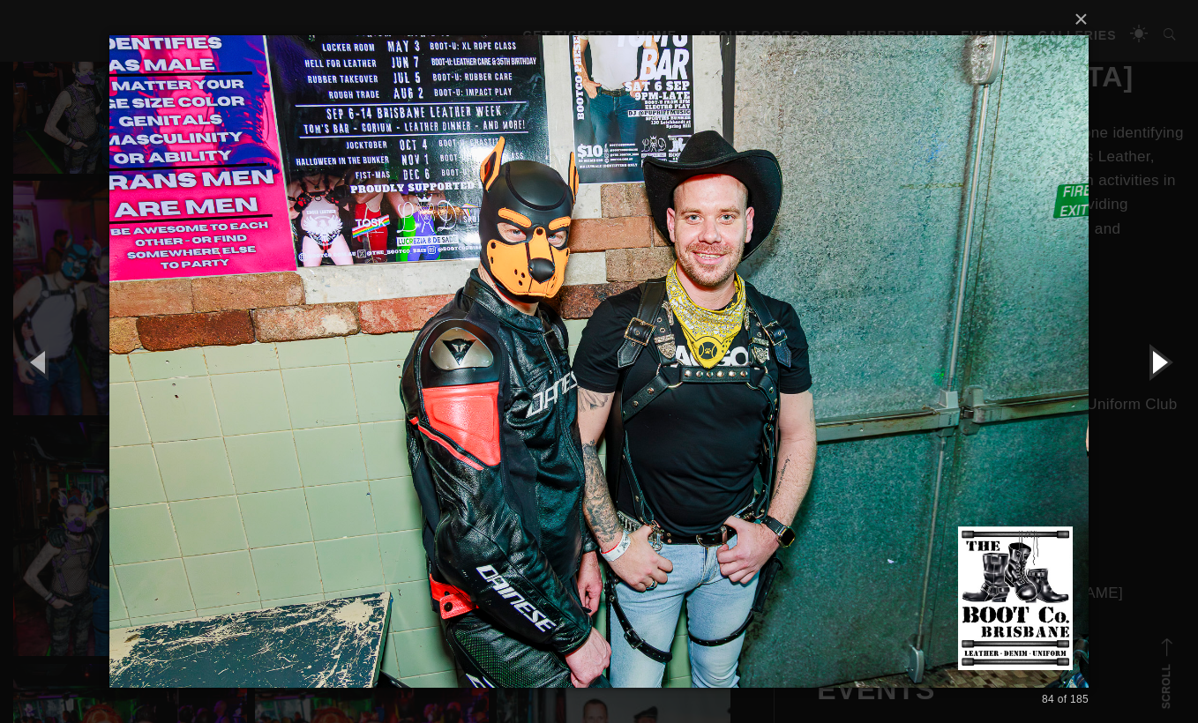
click at [1154, 372] on button "button" at bounding box center [1158, 361] width 79 height 97
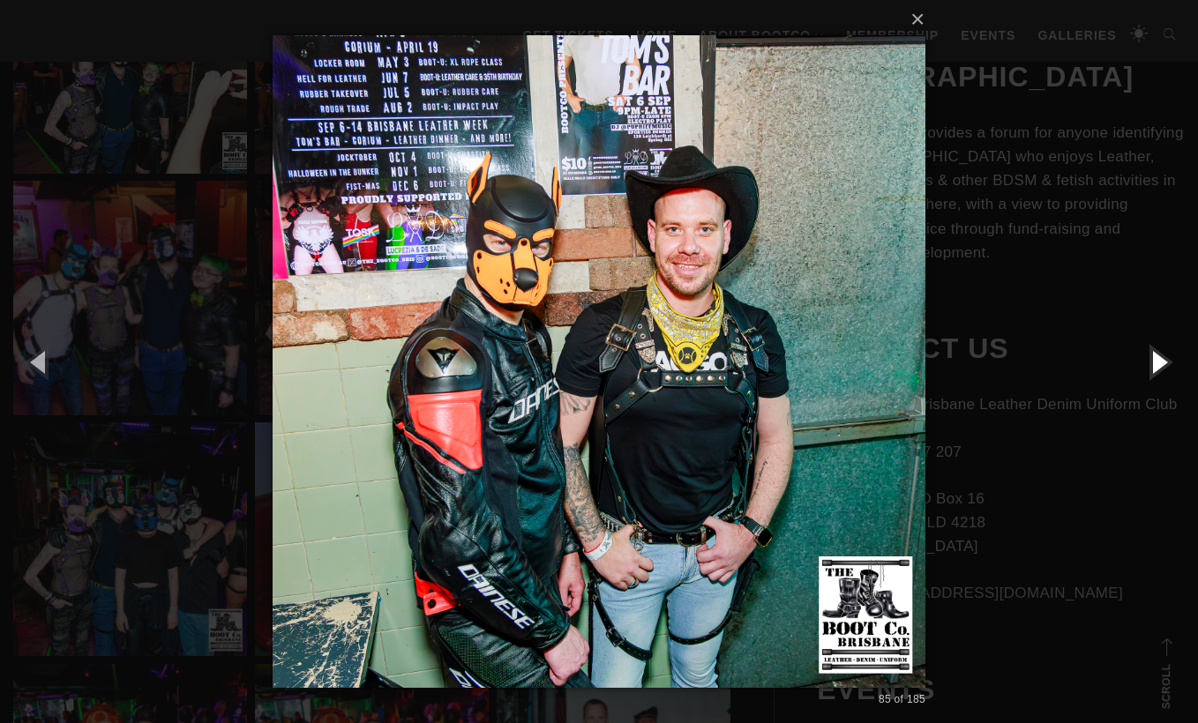
click at [1154, 372] on button "button" at bounding box center [1158, 361] width 79 height 97
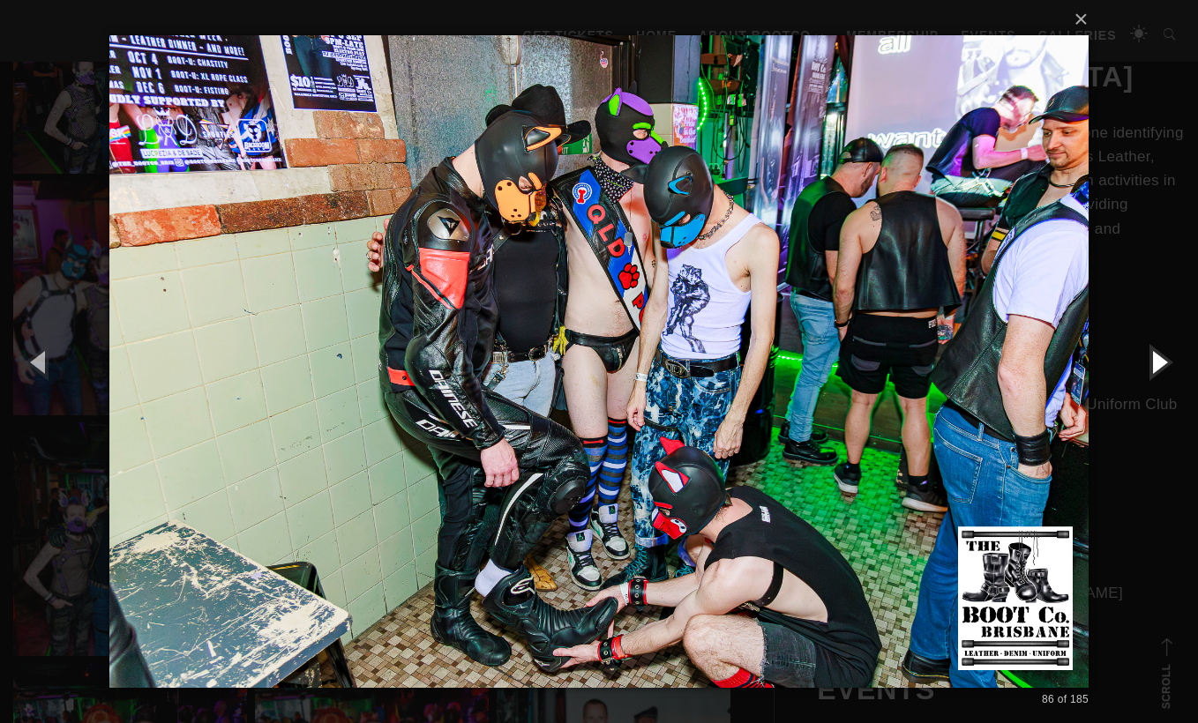
click at [1154, 372] on button "button" at bounding box center [1158, 361] width 79 height 97
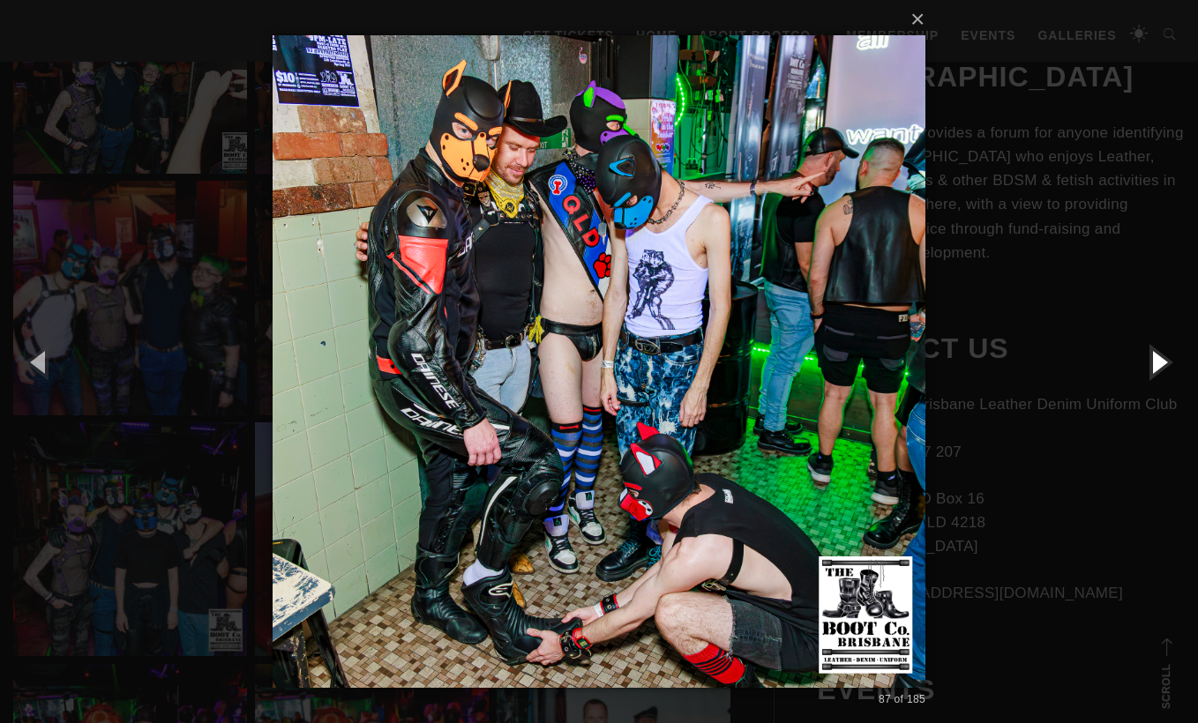
click at [1154, 372] on button "button" at bounding box center [1158, 361] width 79 height 97
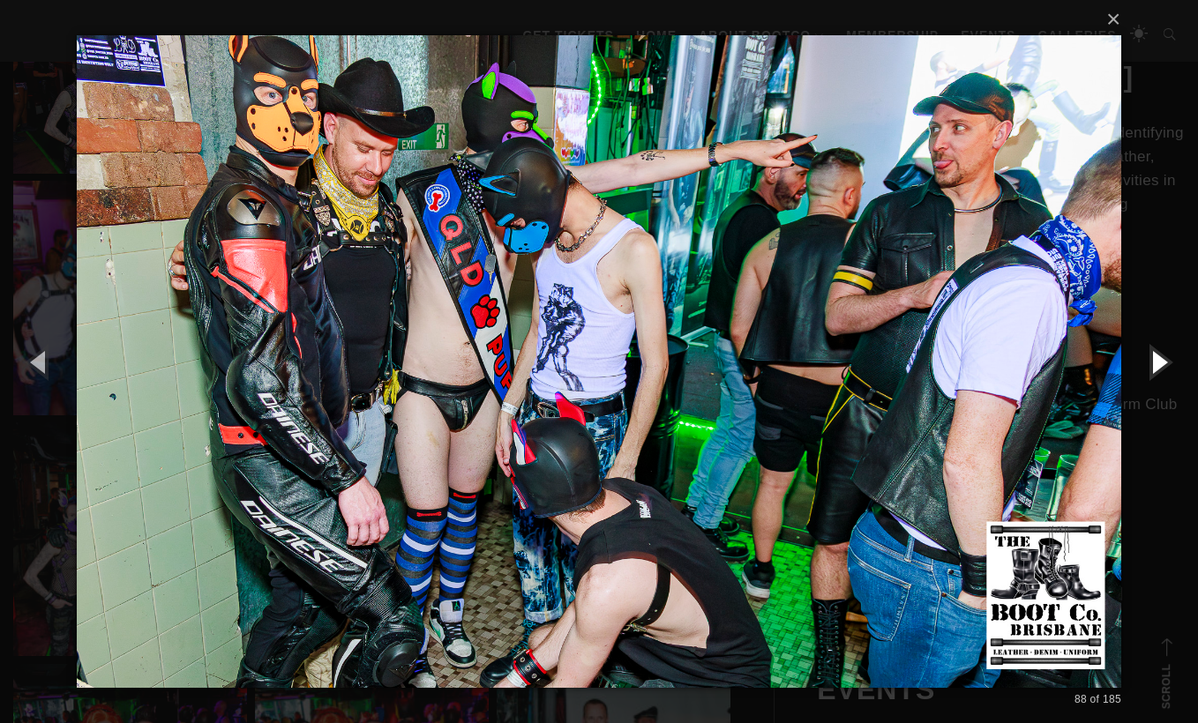
click at [1154, 372] on button "button" at bounding box center [1158, 361] width 79 height 97
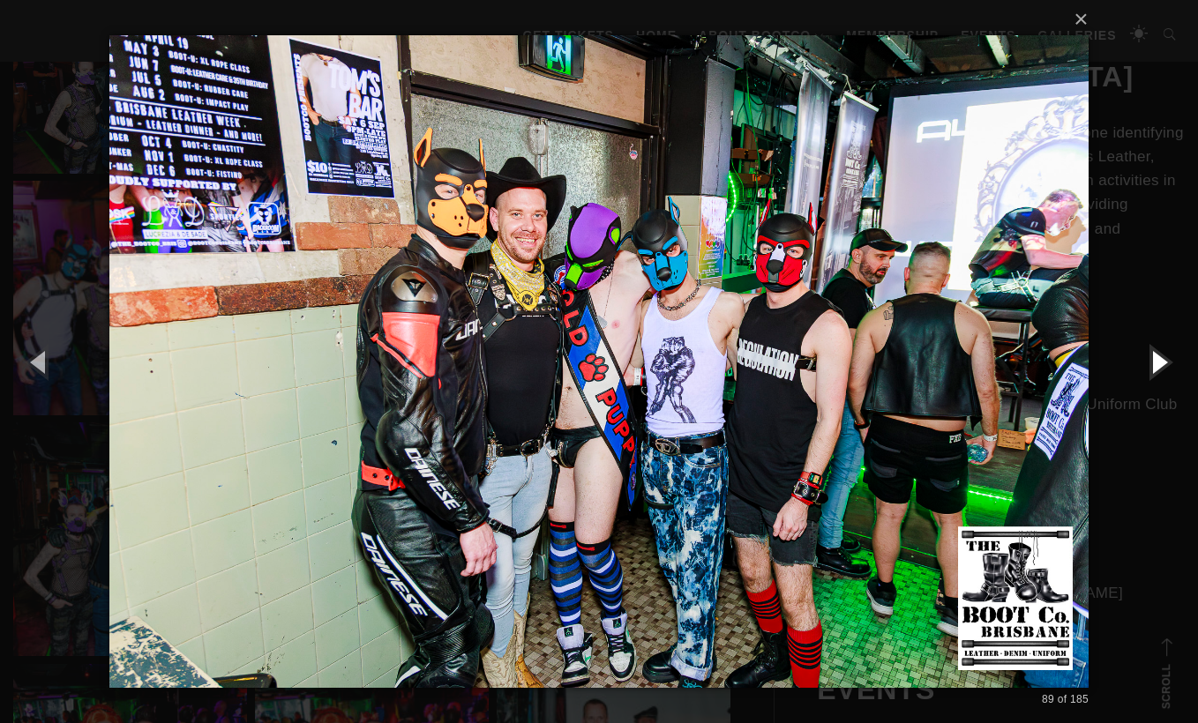
click at [1154, 372] on button "button" at bounding box center [1158, 361] width 79 height 97
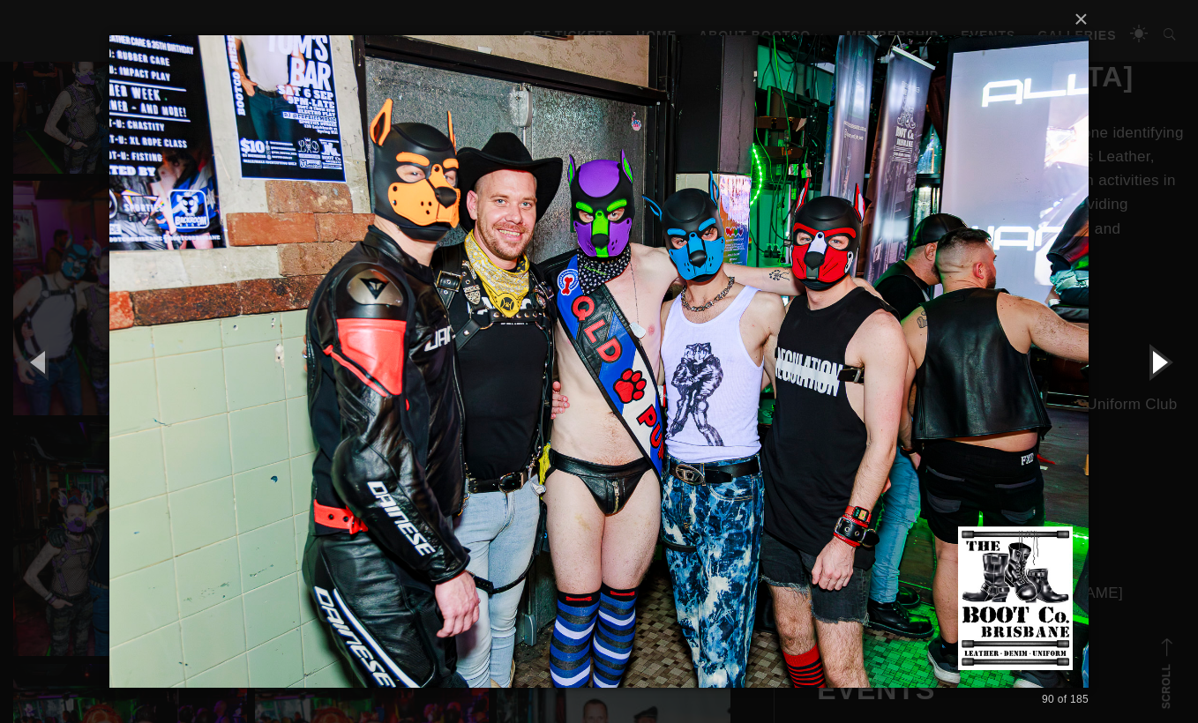
click at [1154, 372] on button "button" at bounding box center [1158, 361] width 79 height 97
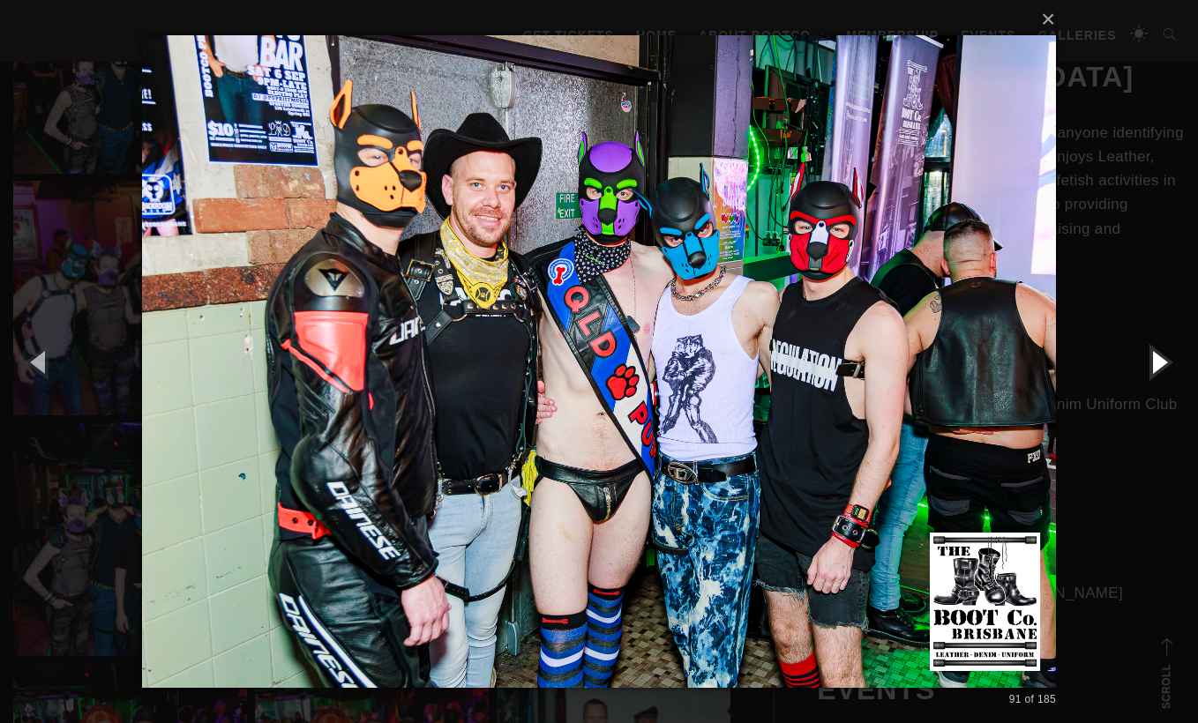
click at [1154, 372] on button "button" at bounding box center [1158, 361] width 79 height 97
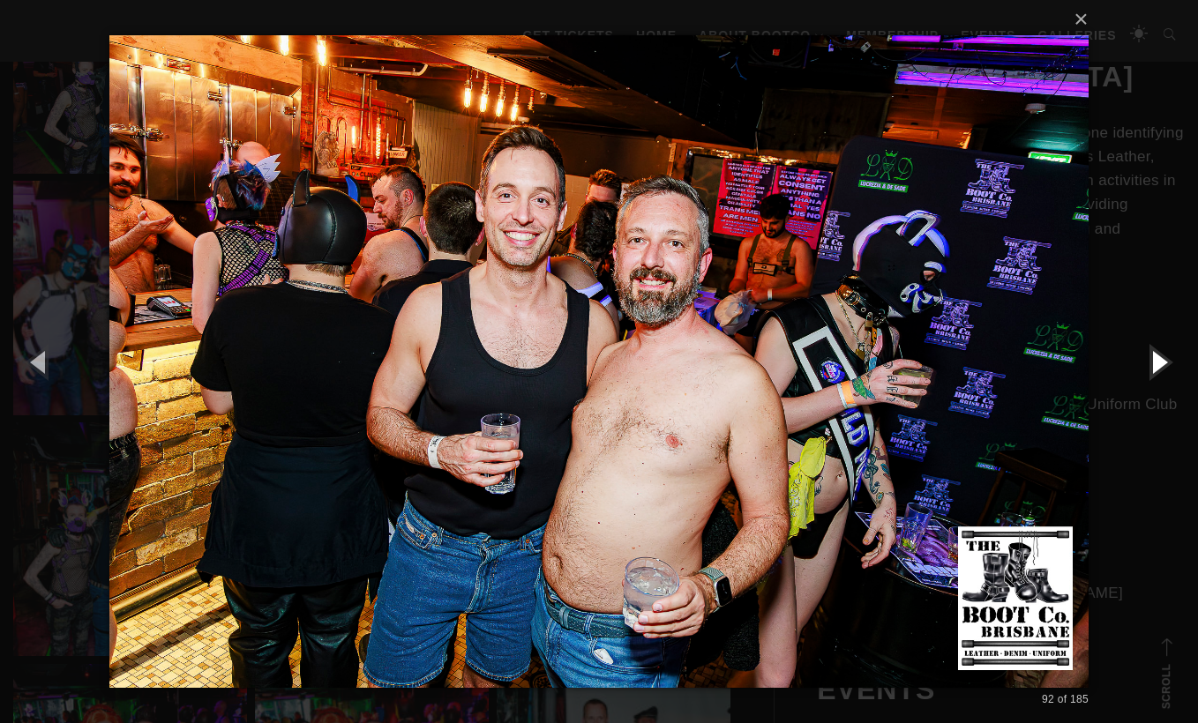
click at [1154, 372] on button "button" at bounding box center [1158, 361] width 79 height 97
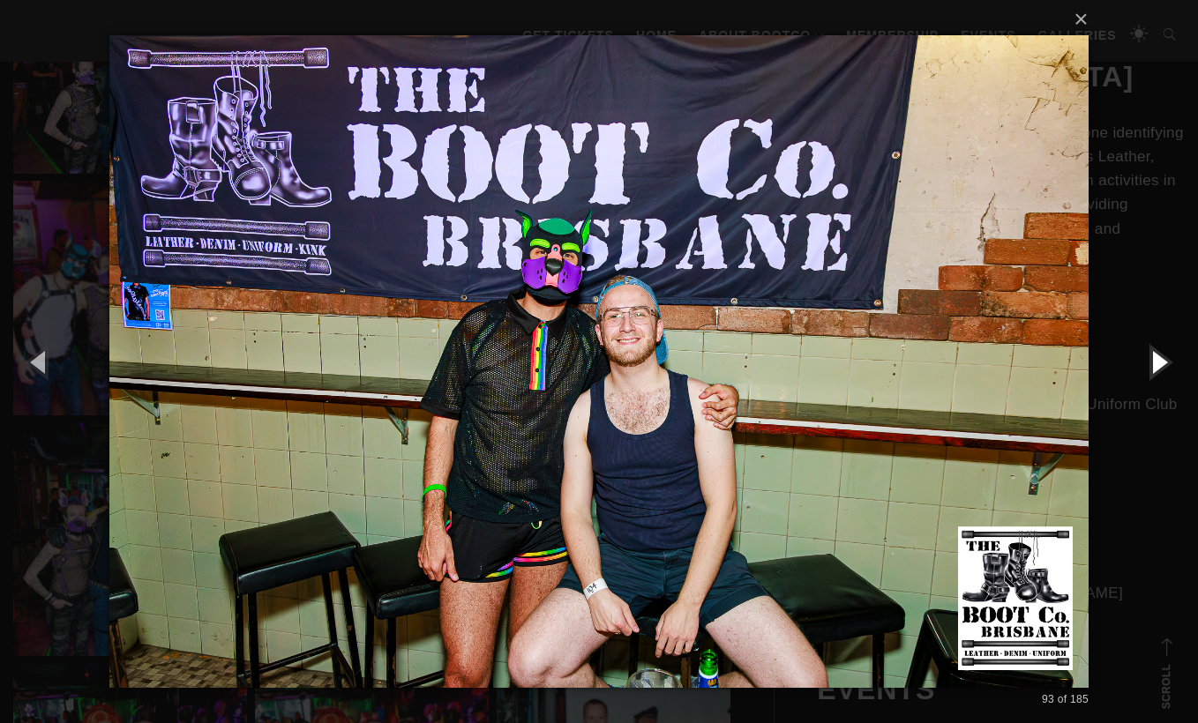
click at [1154, 372] on button "button" at bounding box center [1158, 361] width 79 height 97
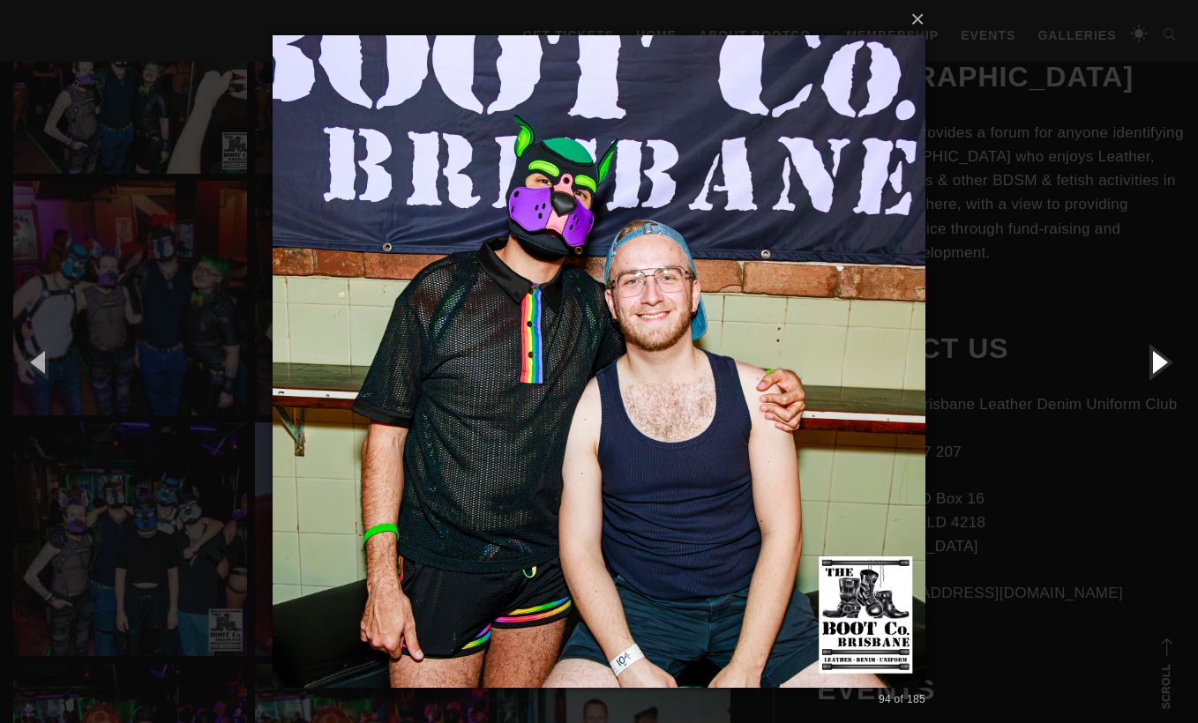
click at [1154, 372] on button "button" at bounding box center [1158, 361] width 79 height 97
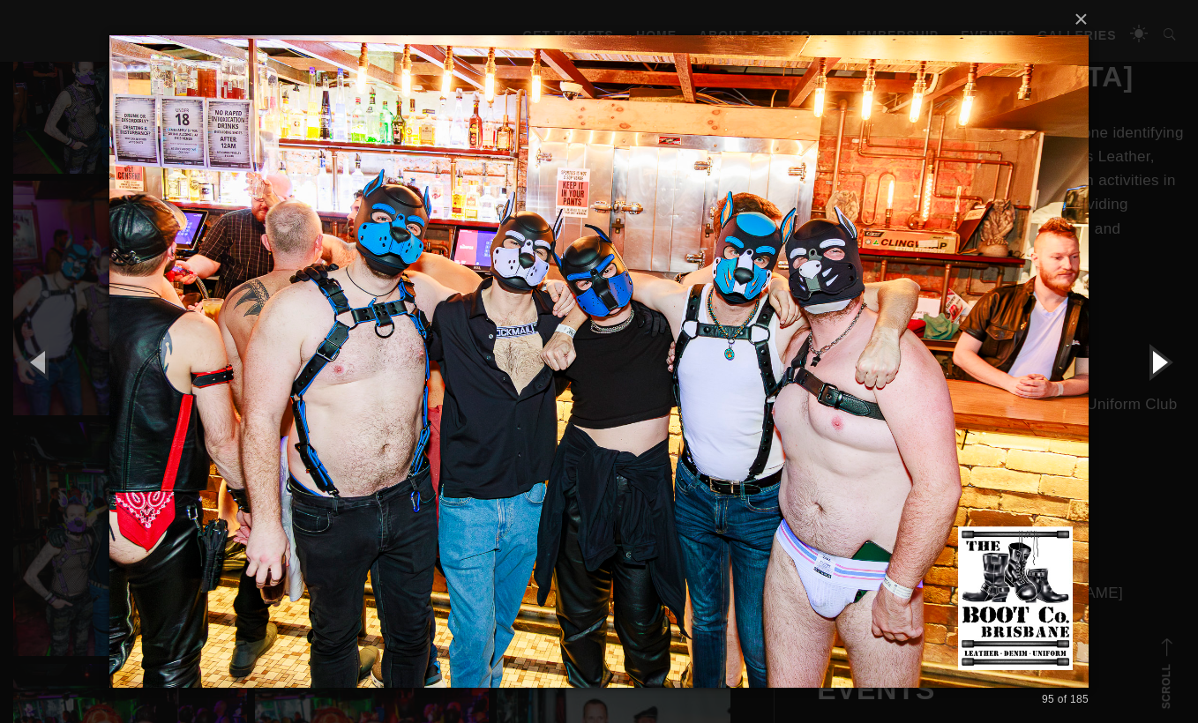
click at [1154, 372] on button "button" at bounding box center [1158, 361] width 79 height 97
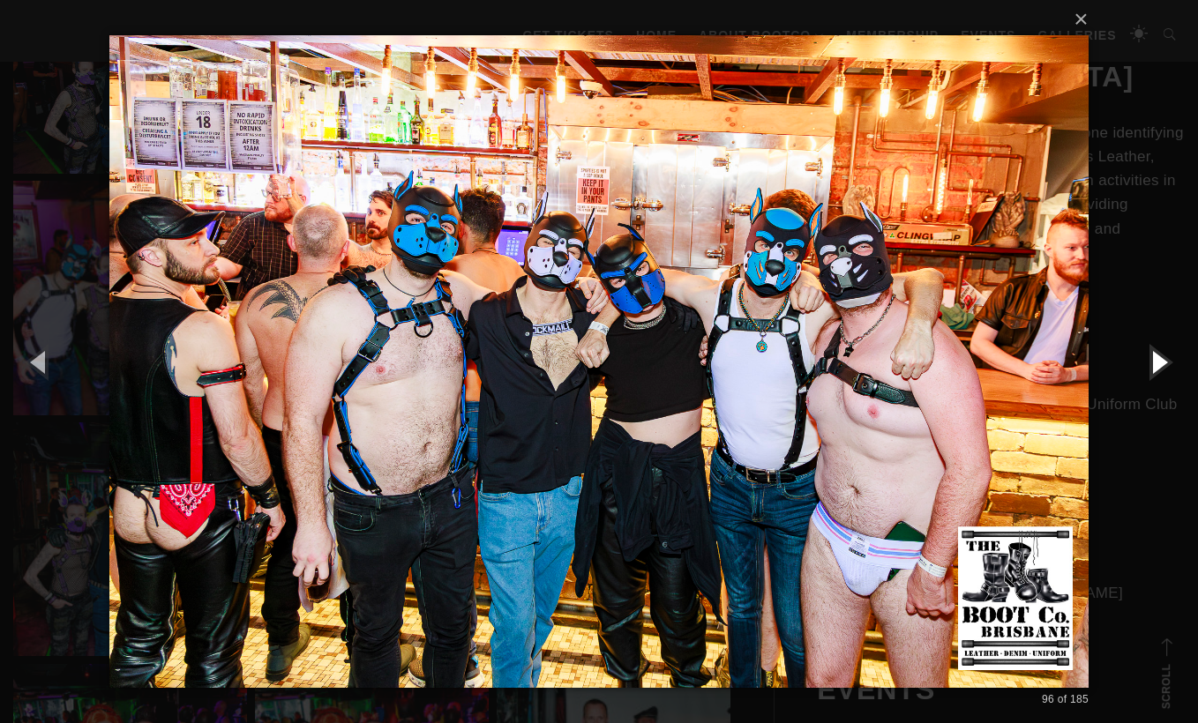
click at [1154, 372] on button "button" at bounding box center [1158, 361] width 79 height 97
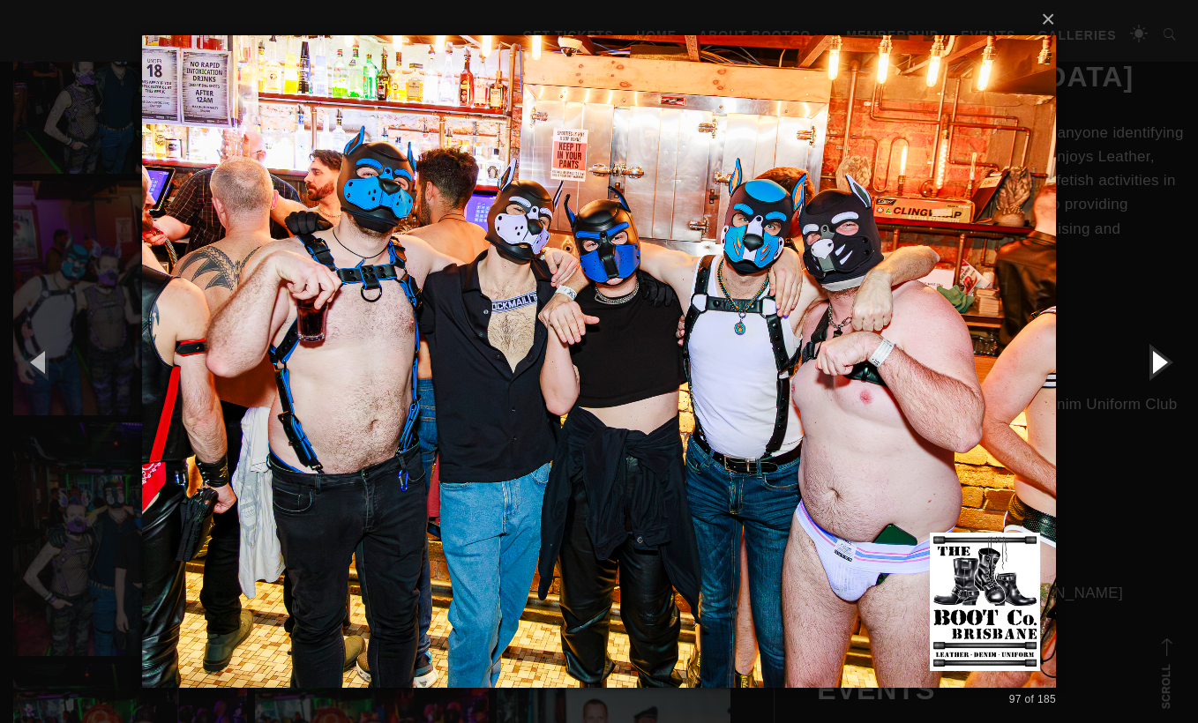
click at [1154, 372] on button "button" at bounding box center [1158, 361] width 79 height 97
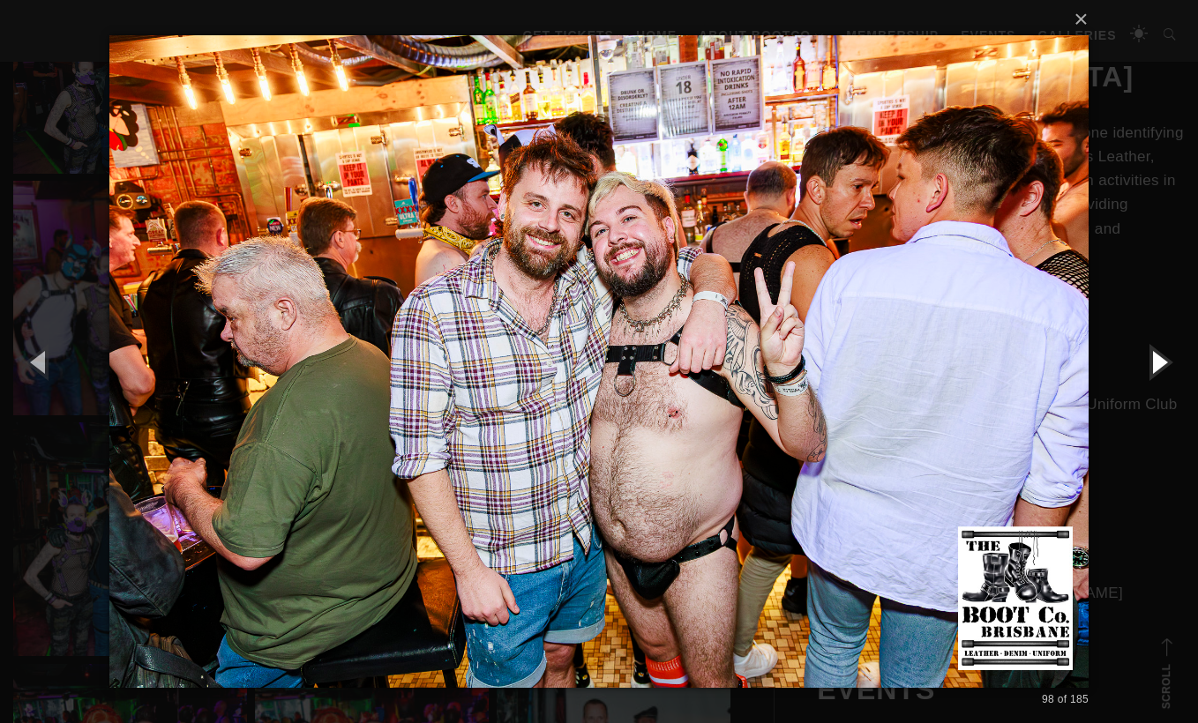
click at [1154, 372] on button "button" at bounding box center [1158, 361] width 79 height 97
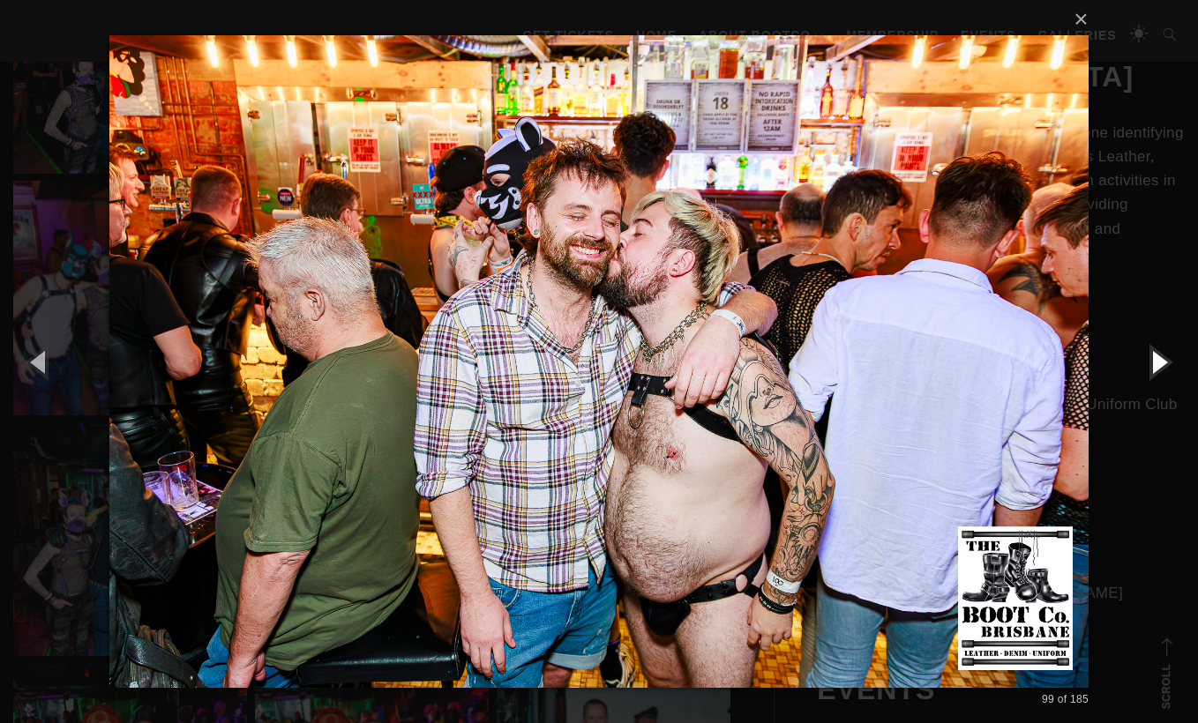
click at [1155, 374] on button "button" at bounding box center [1158, 361] width 79 height 97
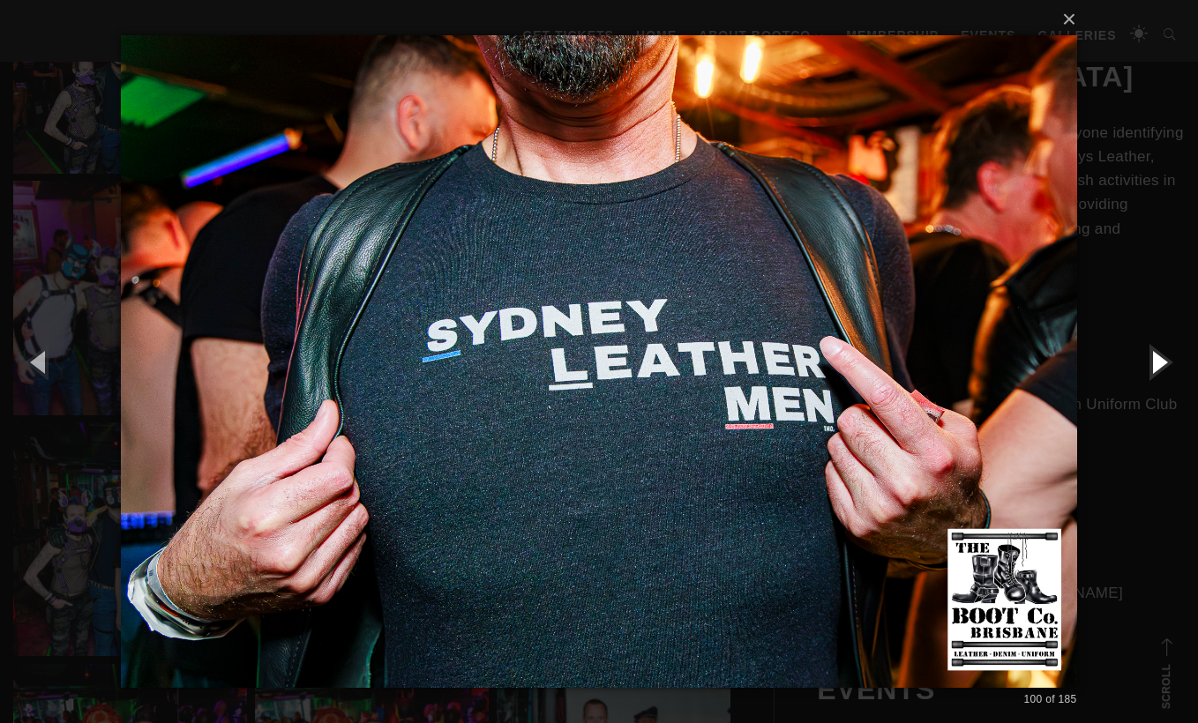
click at [1156, 374] on button "button" at bounding box center [1158, 361] width 79 height 97
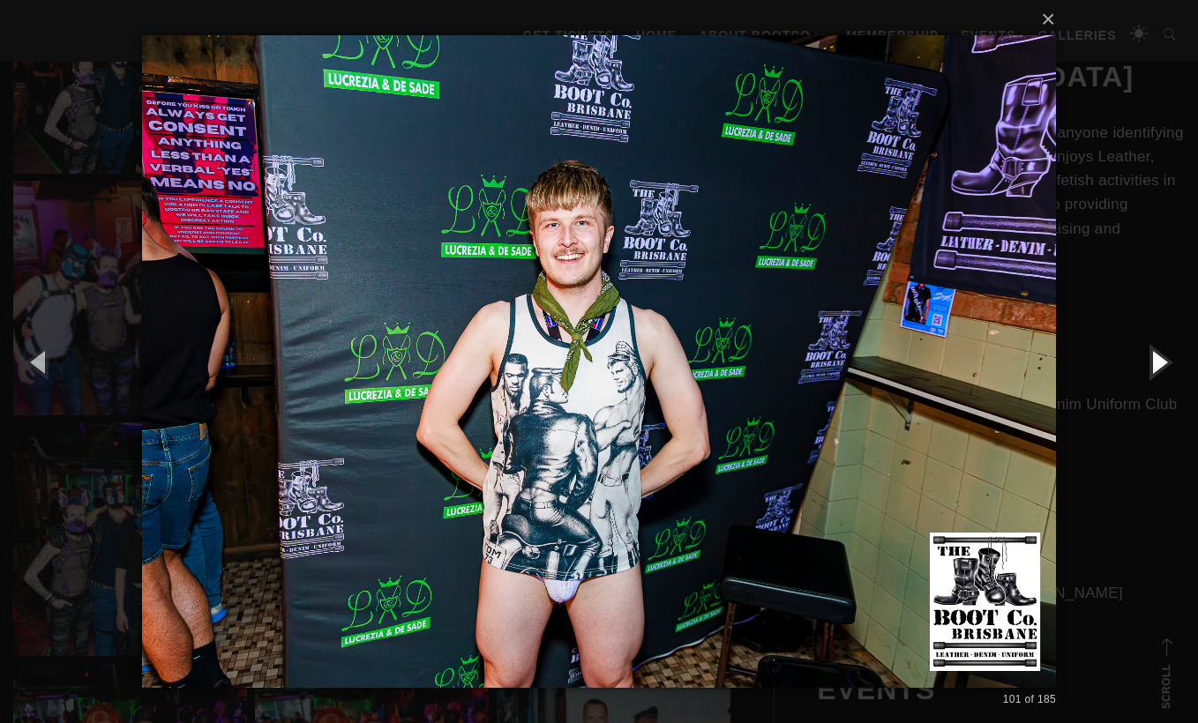
click at [1156, 374] on button "button" at bounding box center [1158, 361] width 79 height 97
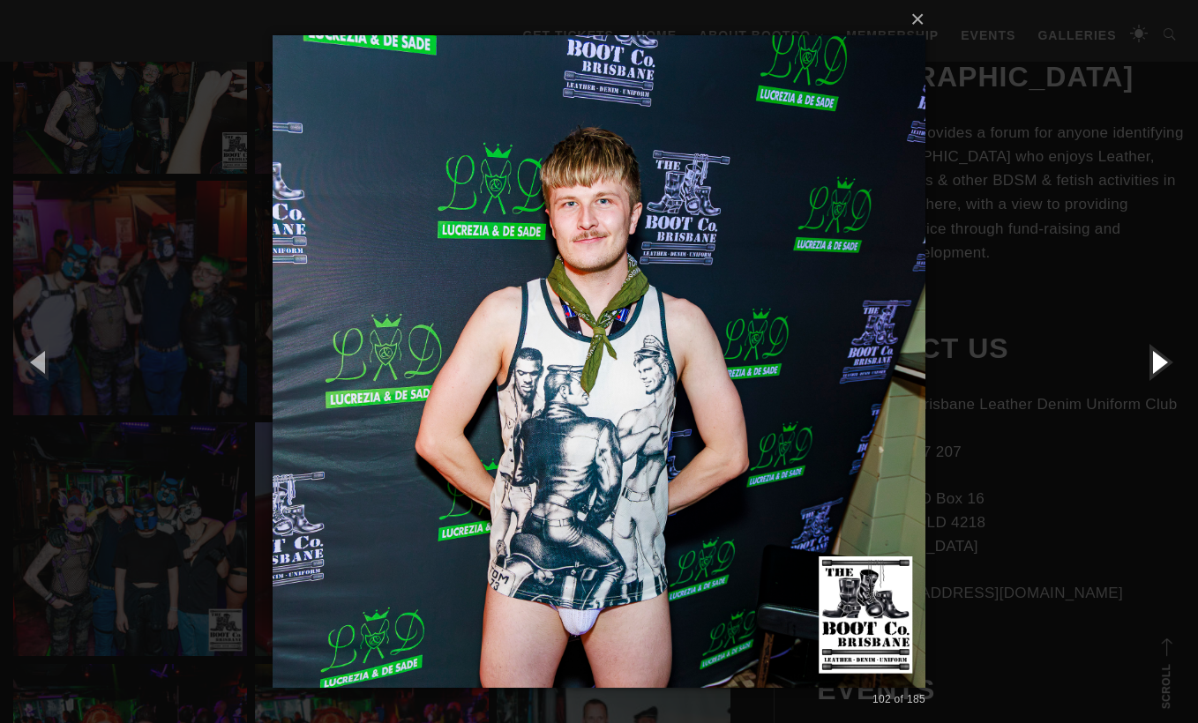
click at [1156, 374] on button "button" at bounding box center [1158, 361] width 79 height 97
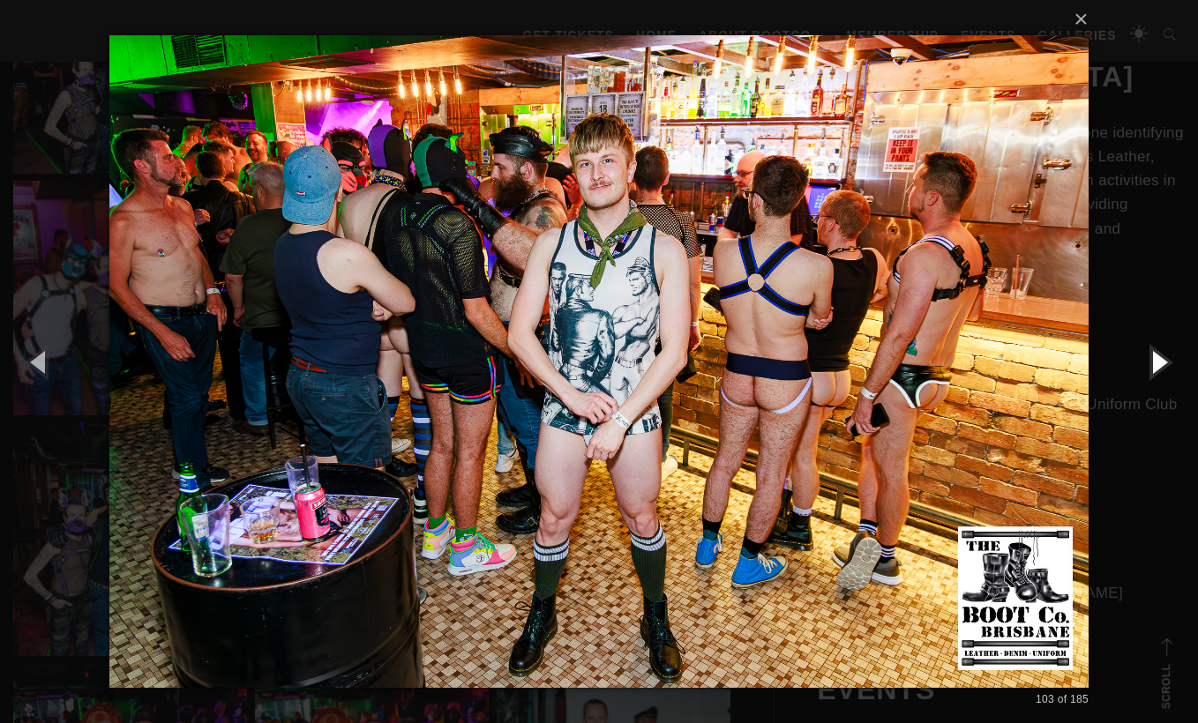
click at [1156, 374] on button "button" at bounding box center [1158, 361] width 79 height 97
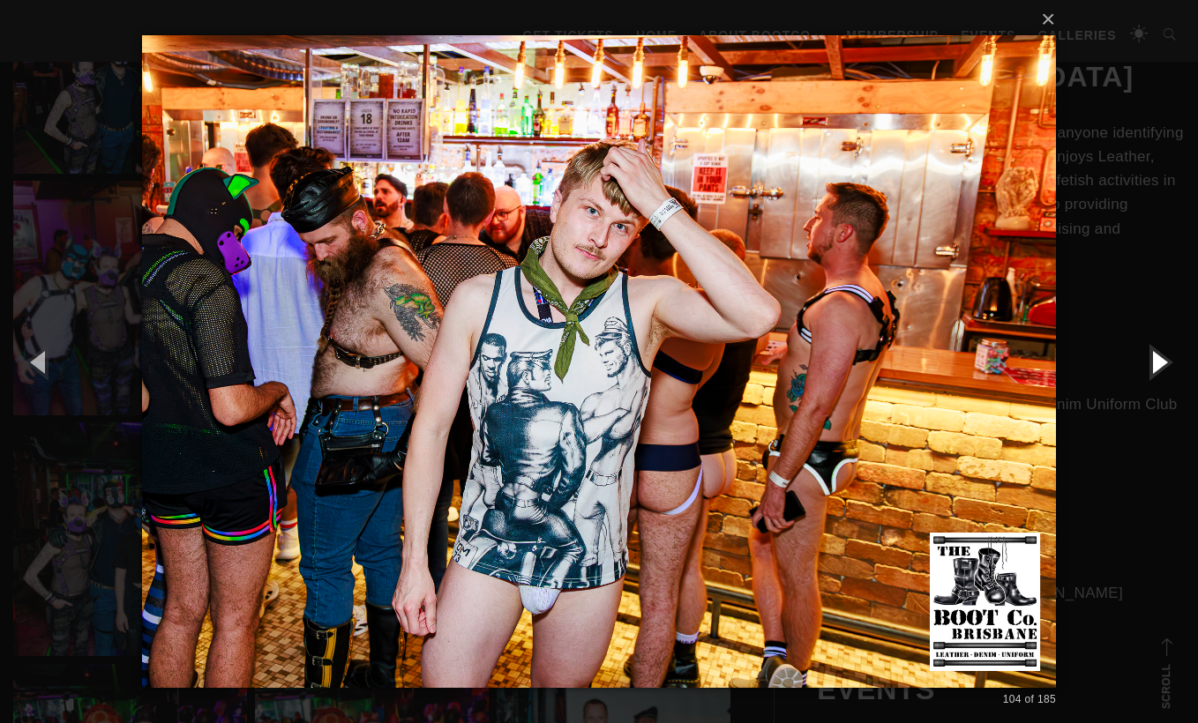
click at [1156, 374] on button "button" at bounding box center [1158, 361] width 79 height 97
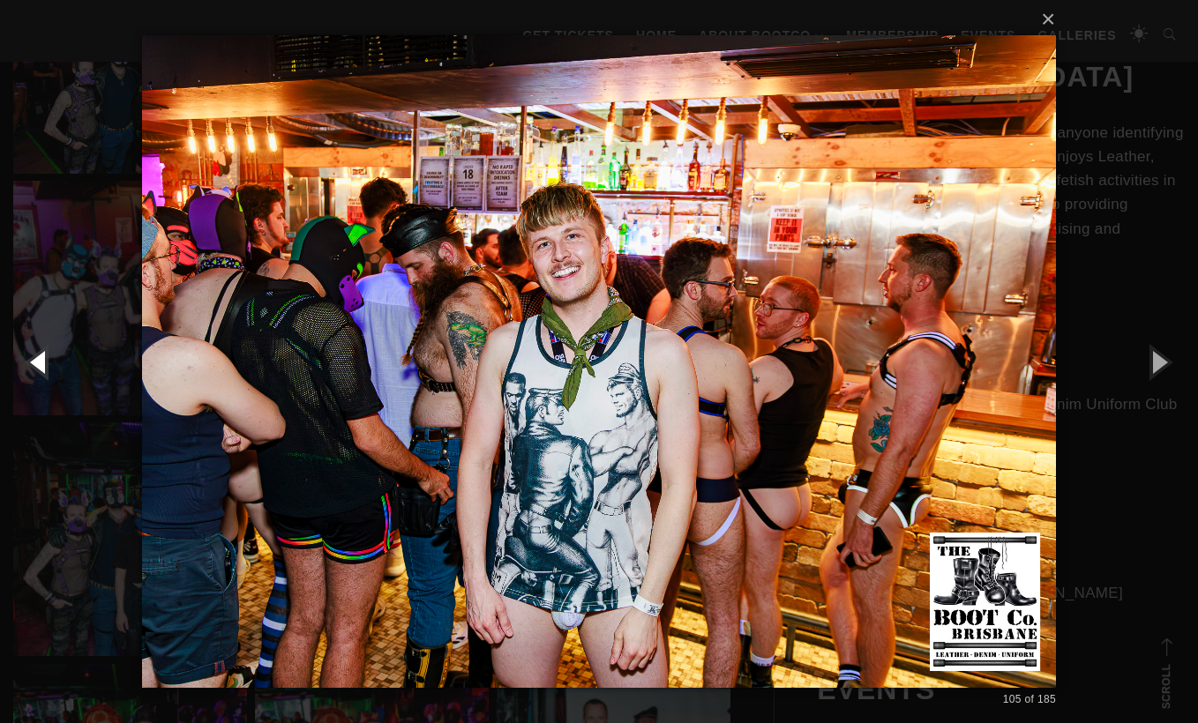
click at [38, 359] on button "button" at bounding box center [39, 361] width 79 height 97
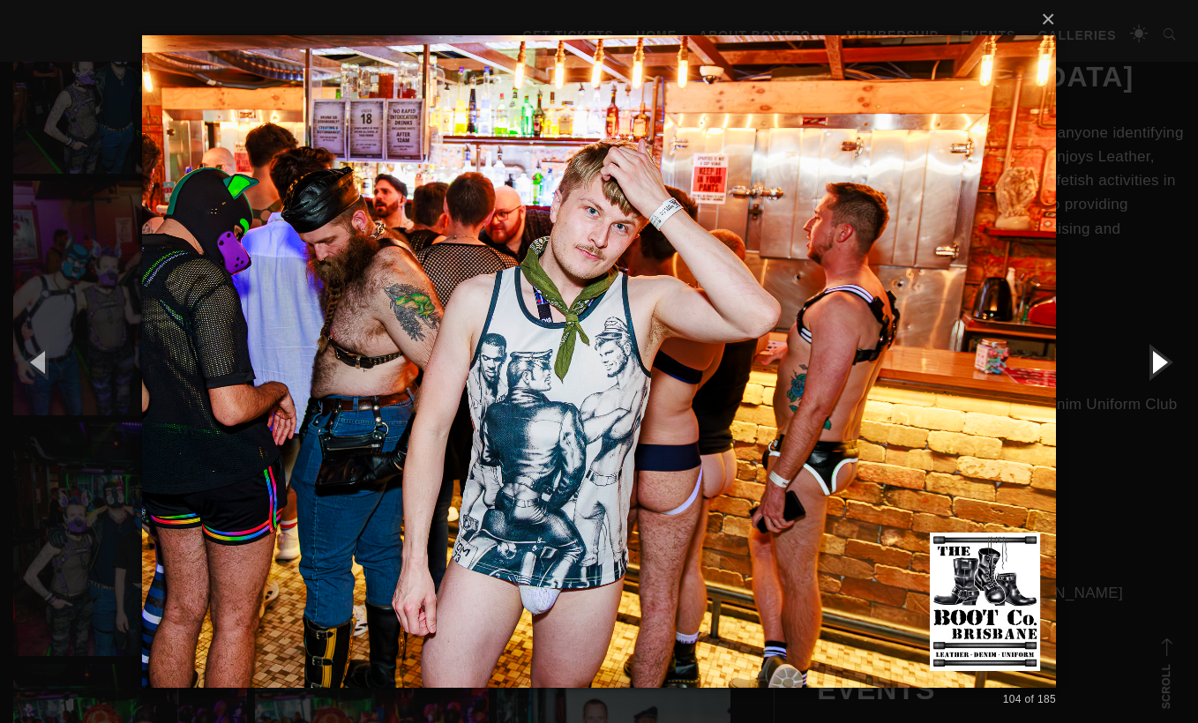
click at [1171, 361] on button "button" at bounding box center [1158, 361] width 79 height 97
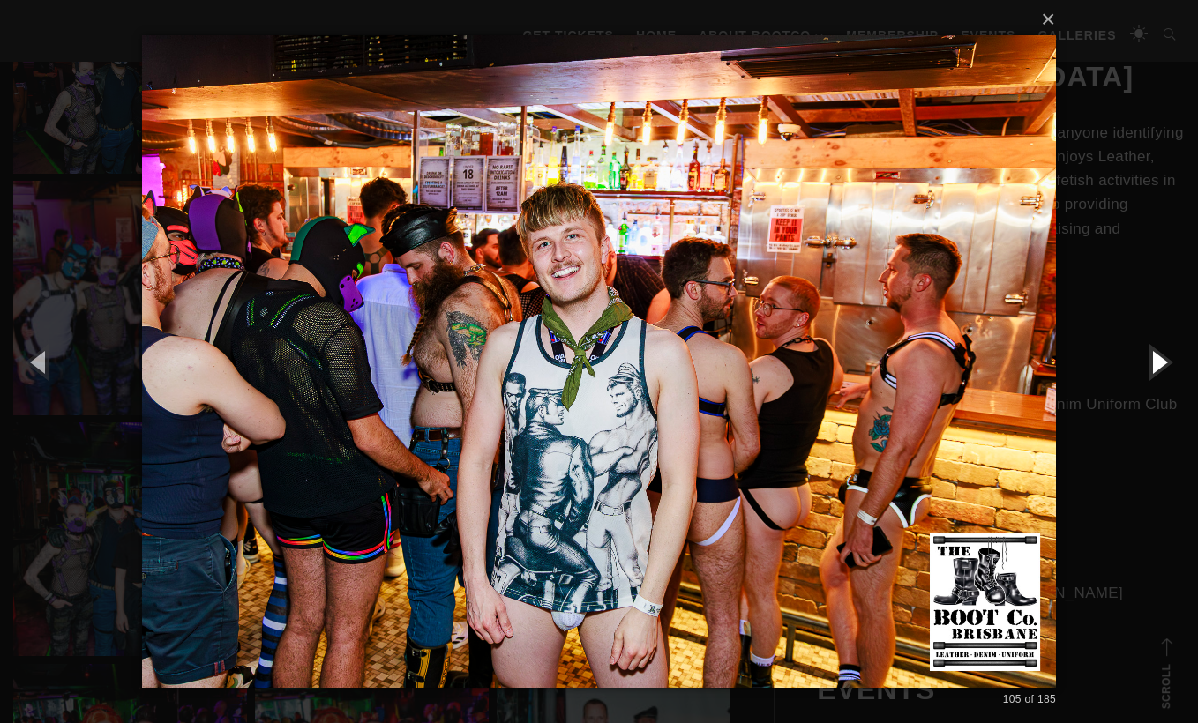
click at [1171, 361] on button "button" at bounding box center [1158, 361] width 79 height 97
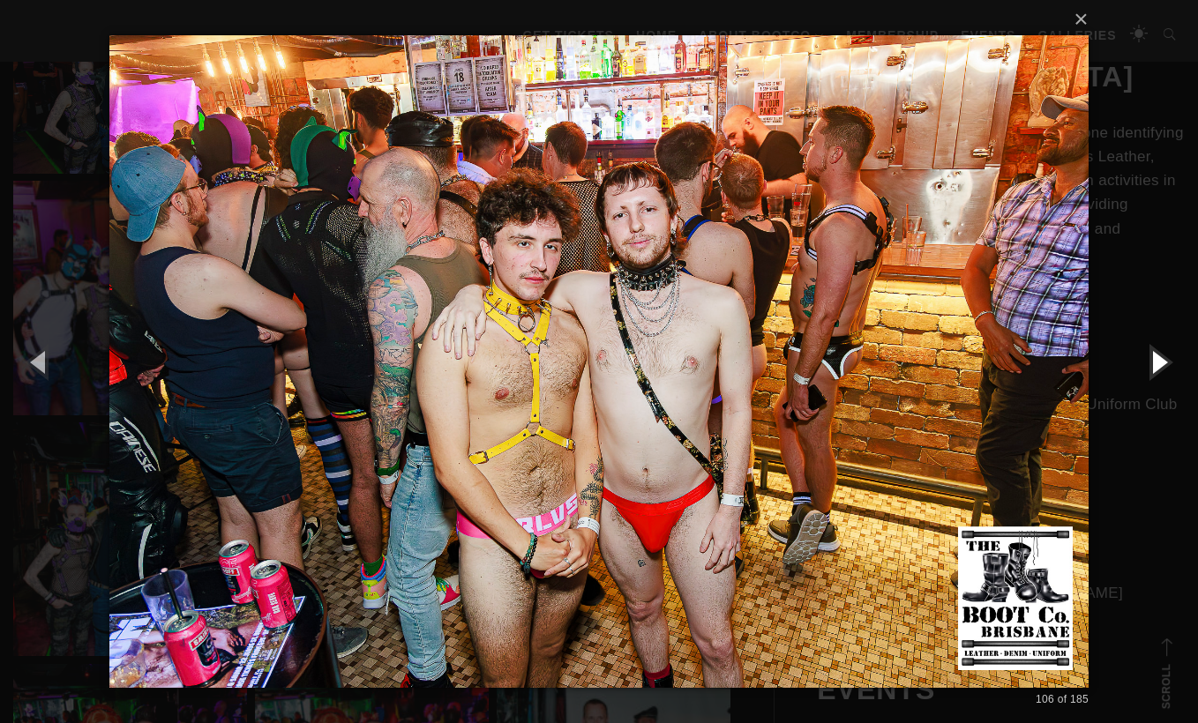
click at [1171, 361] on button "button" at bounding box center [1158, 361] width 79 height 97
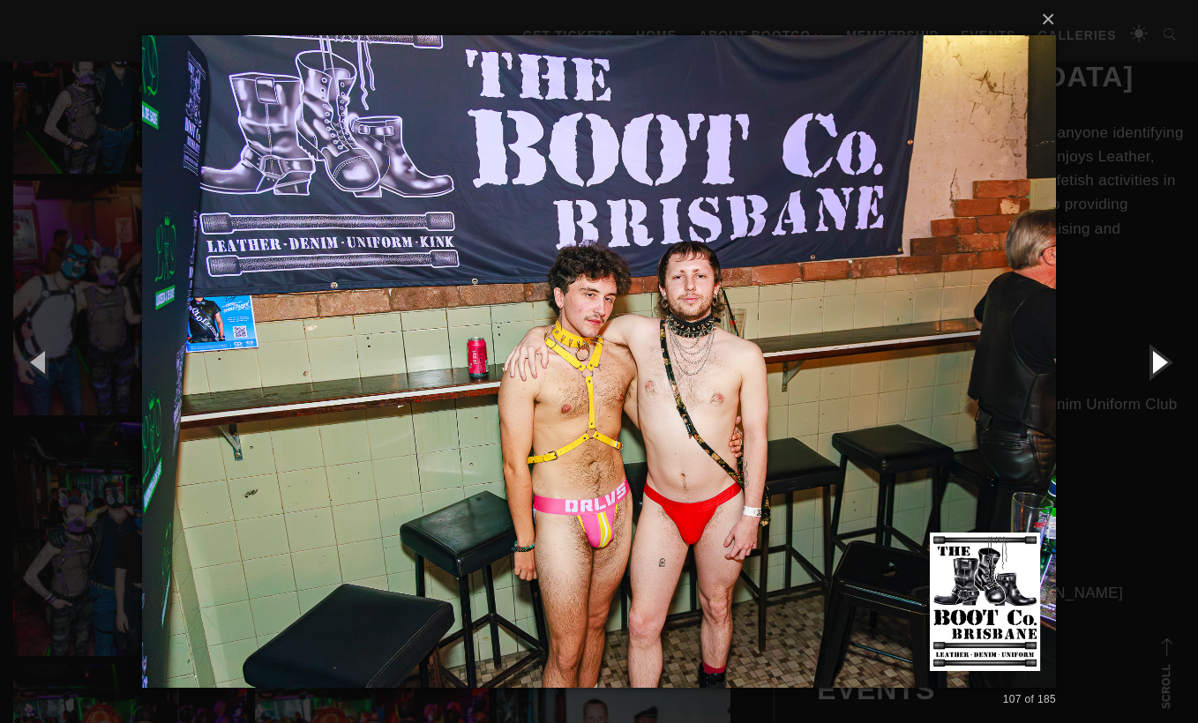
click at [1171, 361] on button "button" at bounding box center [1158, 361] width 79 height 97
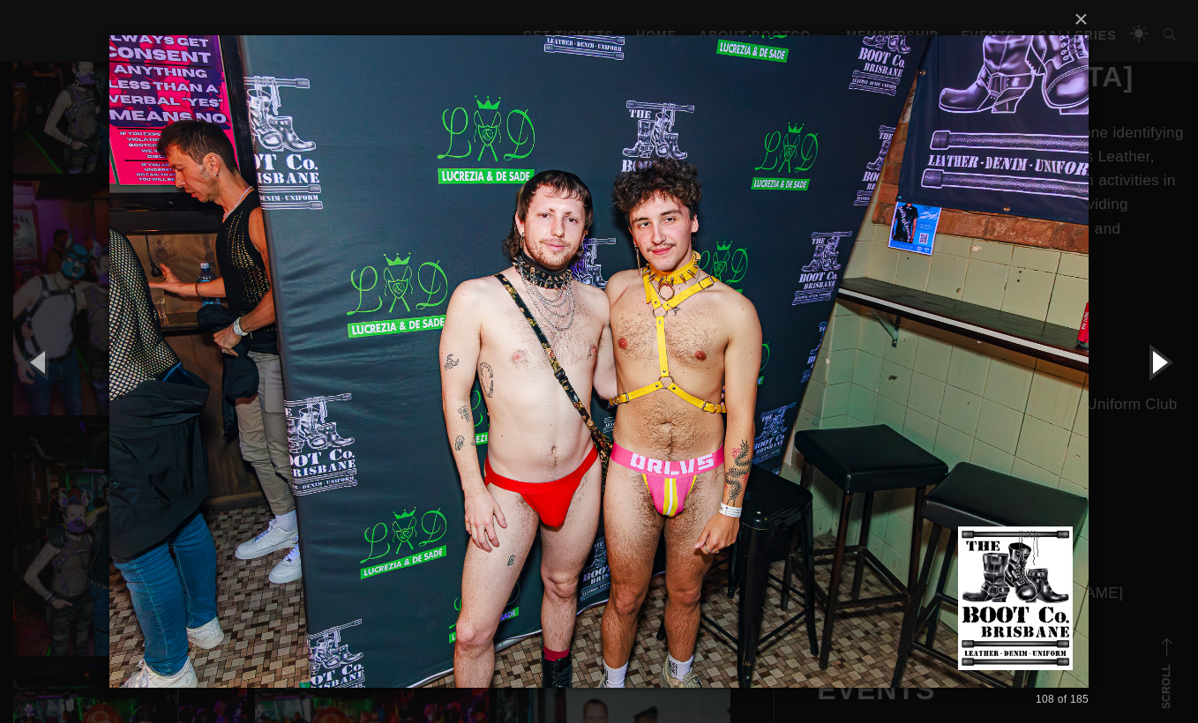
click at [1171, 361] on button "button" at bounding box center [1158, 361] width 79 height 97
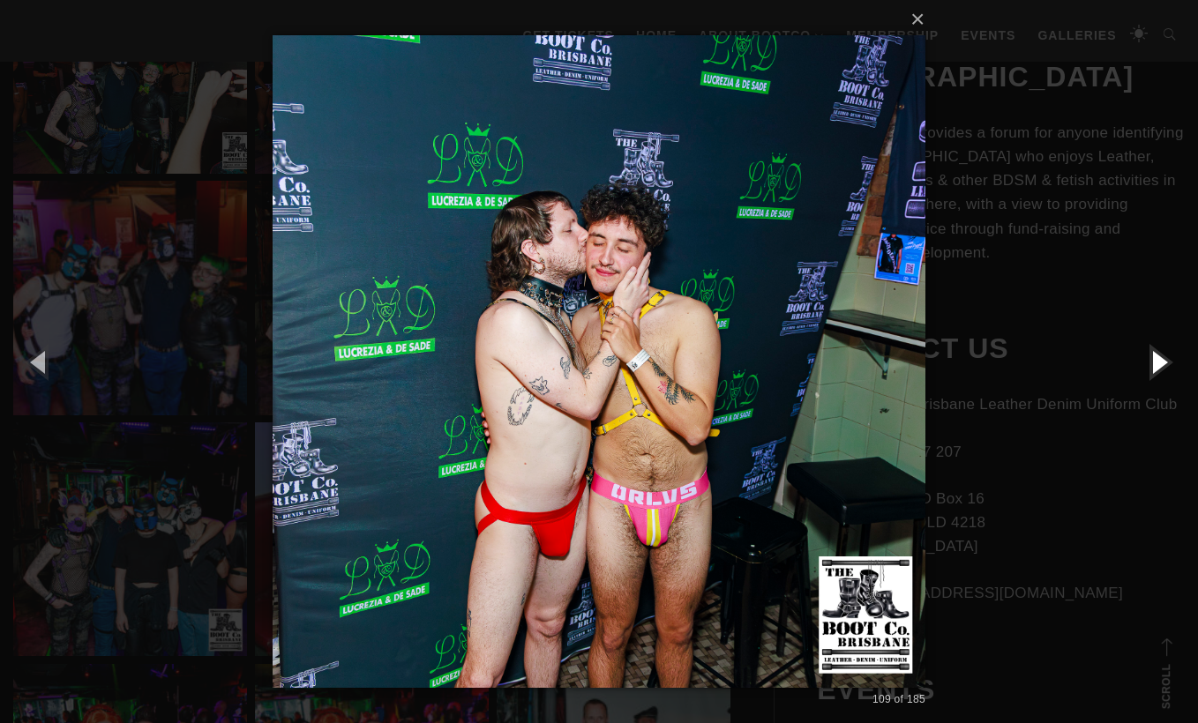
click at [1171, 361] on button "button" at bounding box center [1158, 361] width 79 height 97
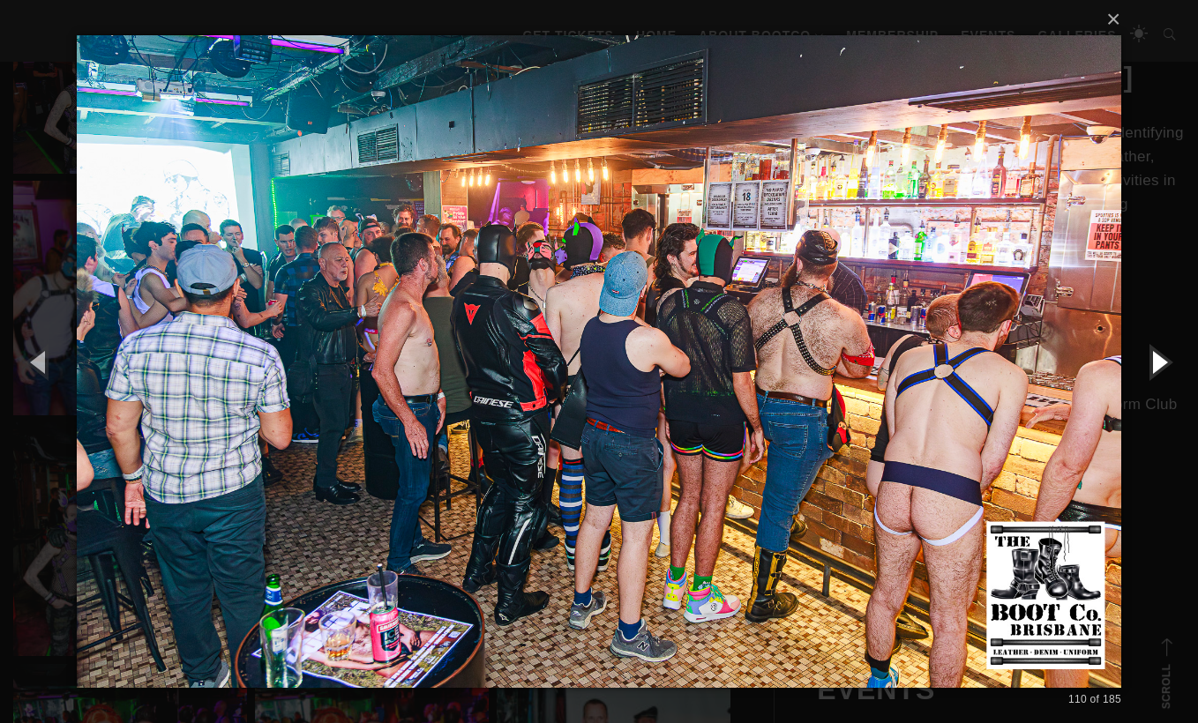
click at [1171, 361] on button "button" at bounding box center [1158, 361] width 79 height 97
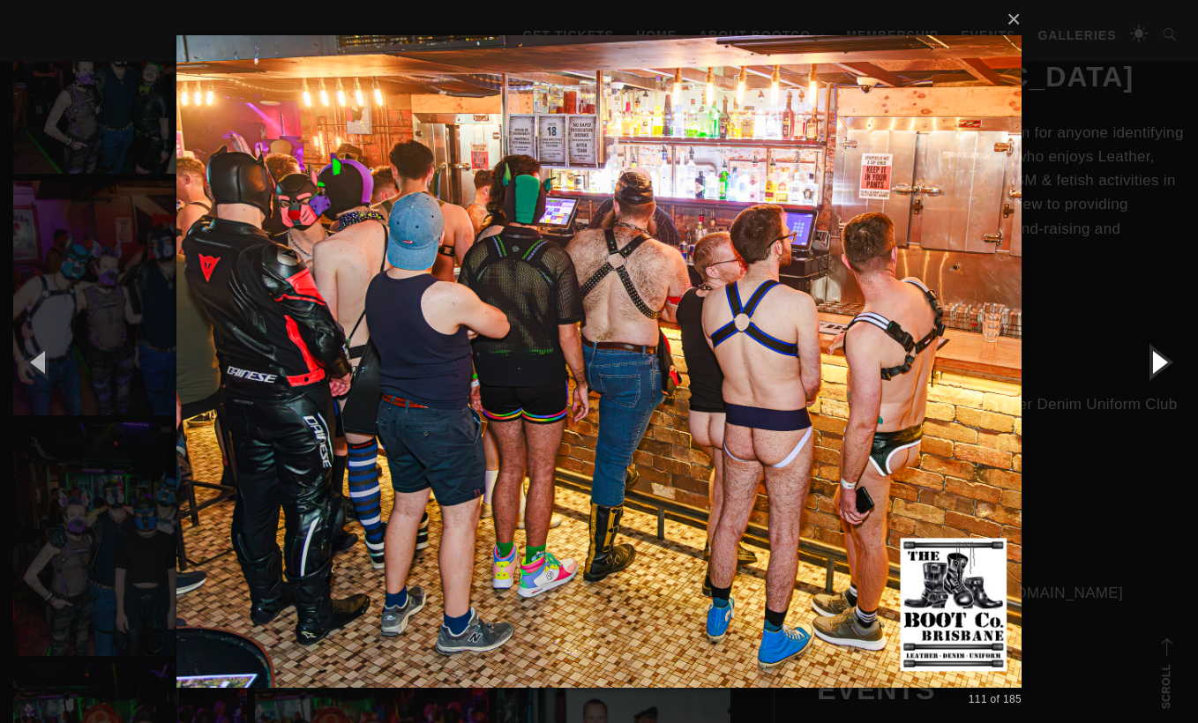
click at [1171, 361] on button "button" at bounding box center [1158, 361] width 79 height 97
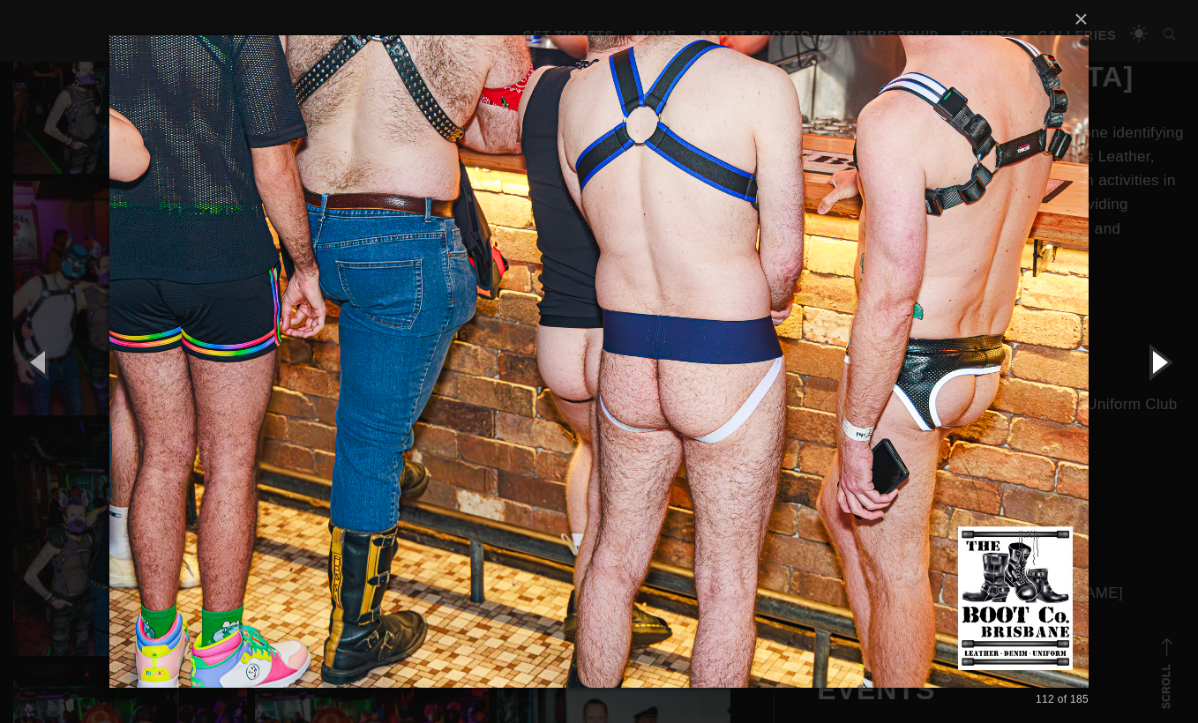
click at [1171, 361] on button "button" at bounding box center [1158, 361] width 79 height 97
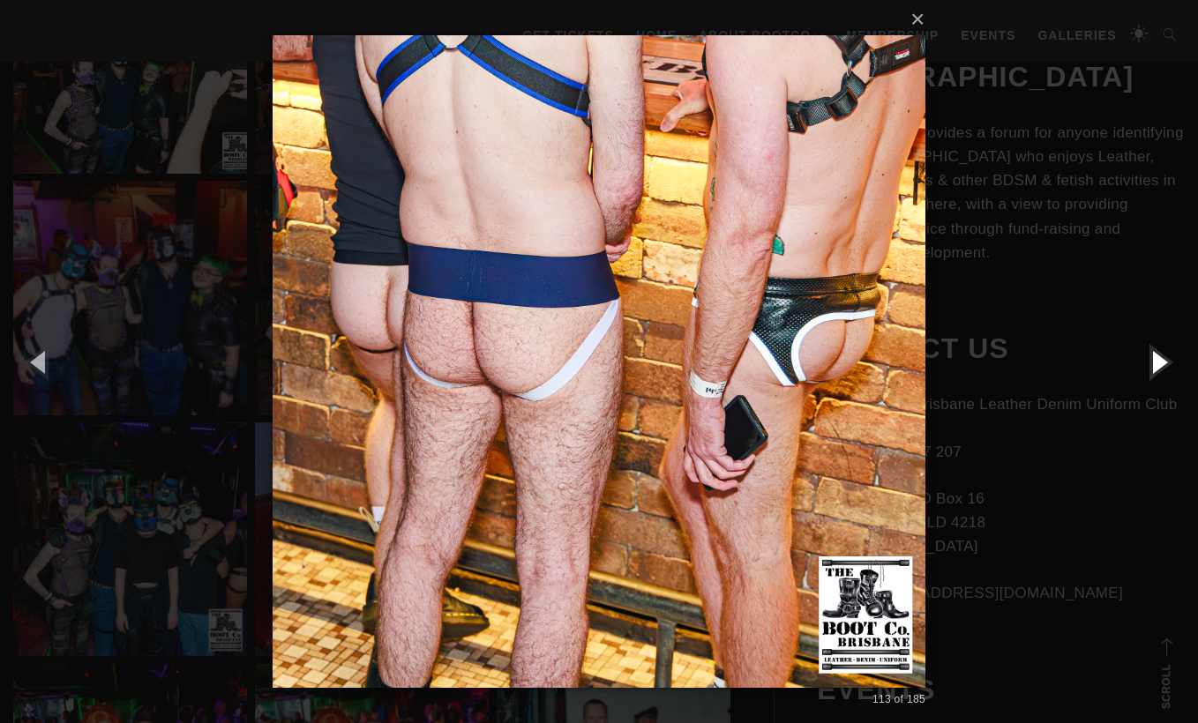
click at [1171, 361] on button "button" at bounding box center [1158, 361] width 79 height 97
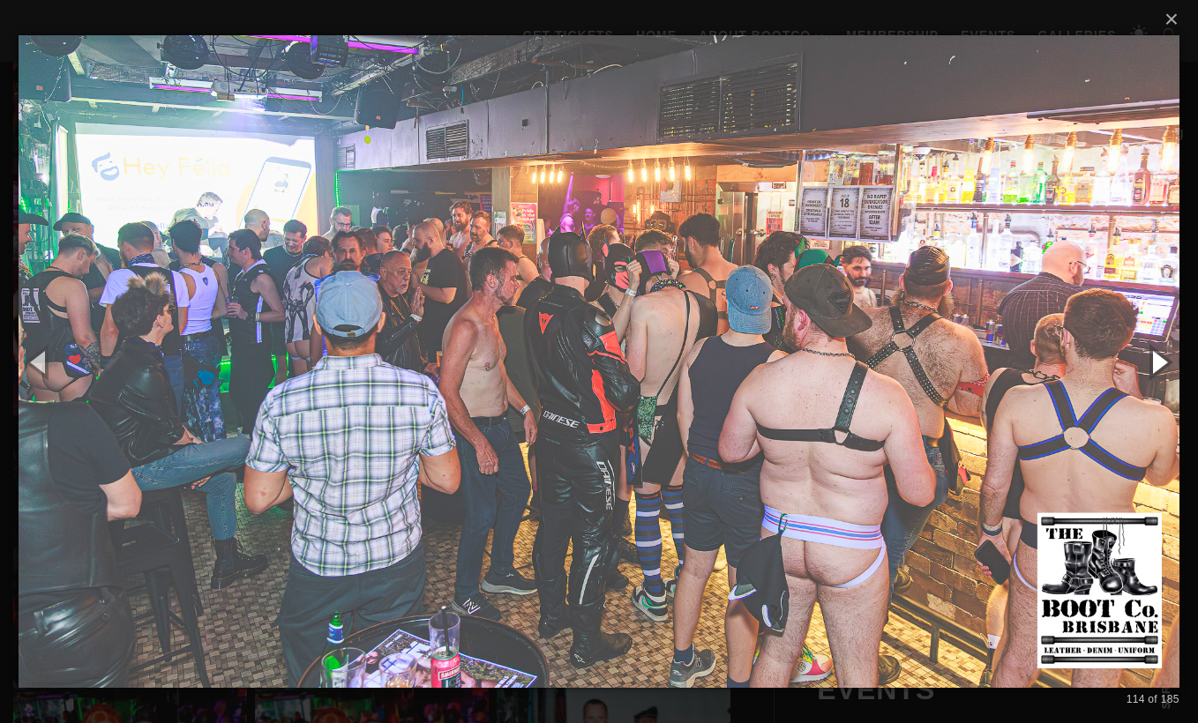
click at [1171, 361] on button "button" at bounding box center [1158, 361] width 79 height 97
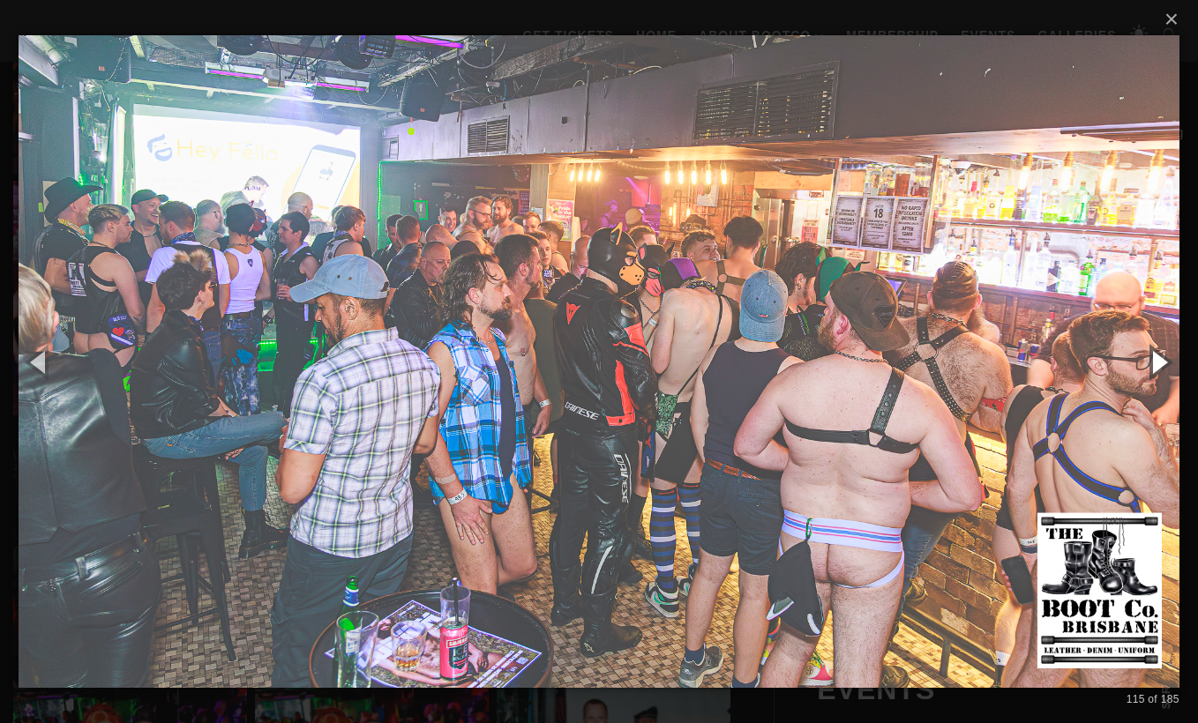
click at [1171, 361] on button "button" at bounding box center [1158, 361] width 79 height 97
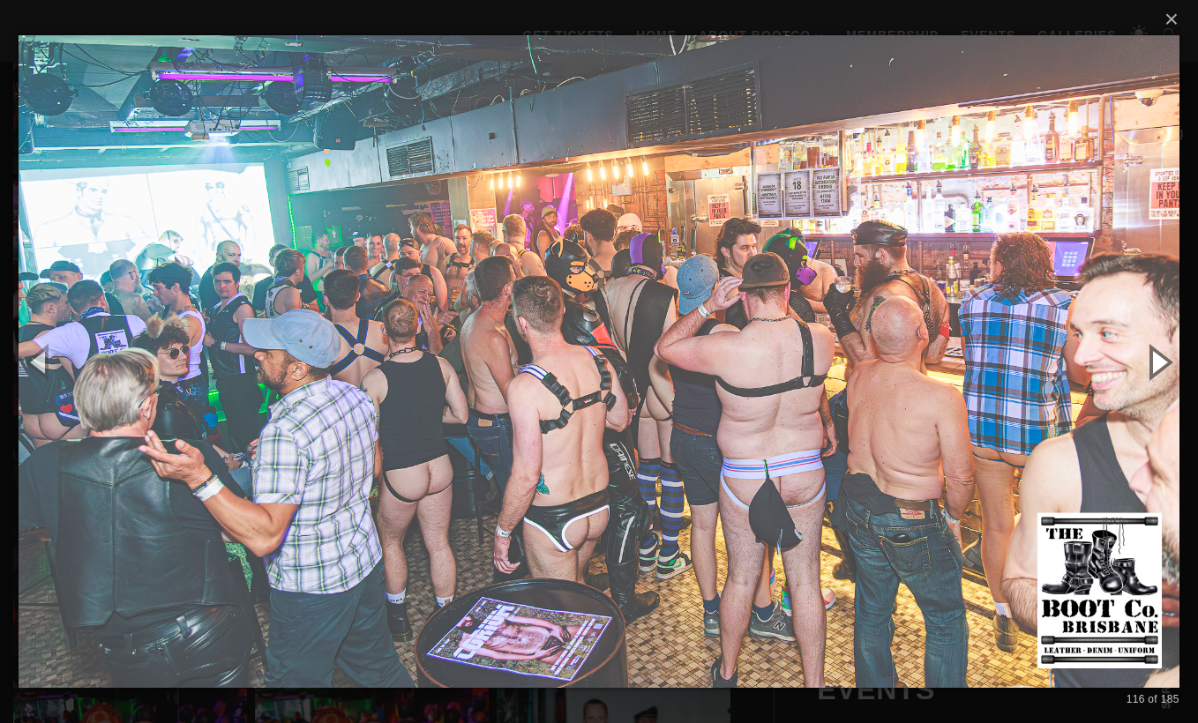
click at [1171, 361] on button "button" at bounding box center [1158, 361] width 79 height 97
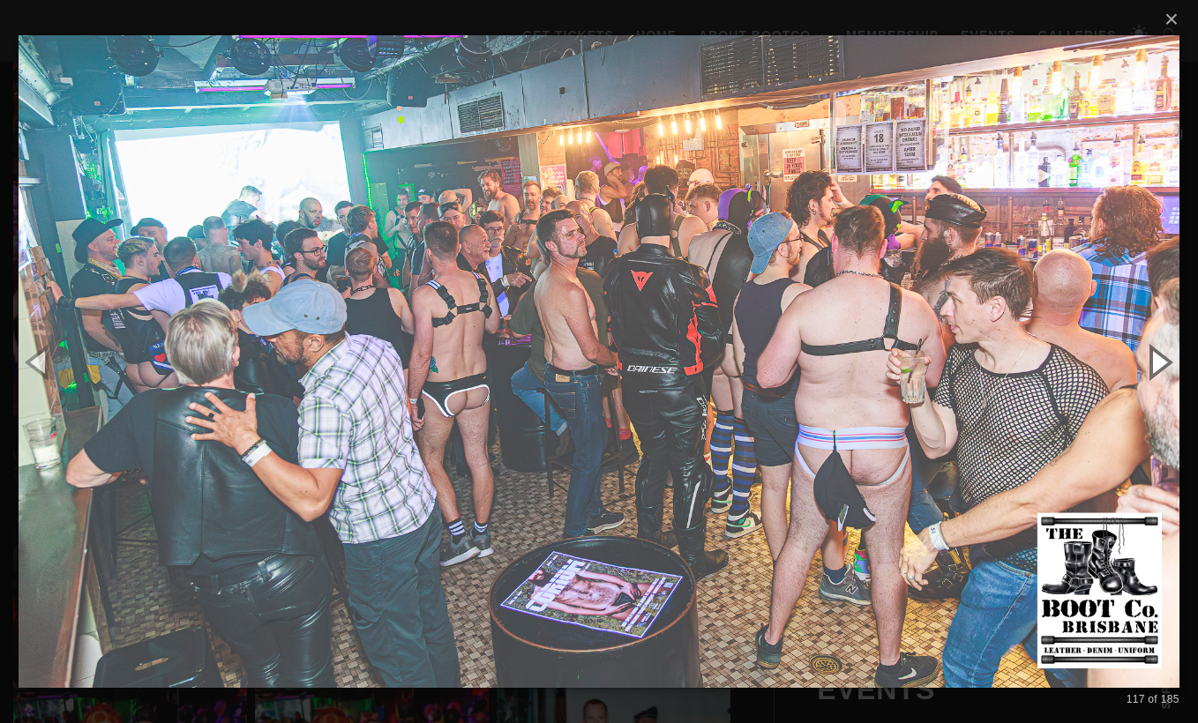
click at [1165, 364] on button "button" at bounding box center [1158, 361] width 79 height 97
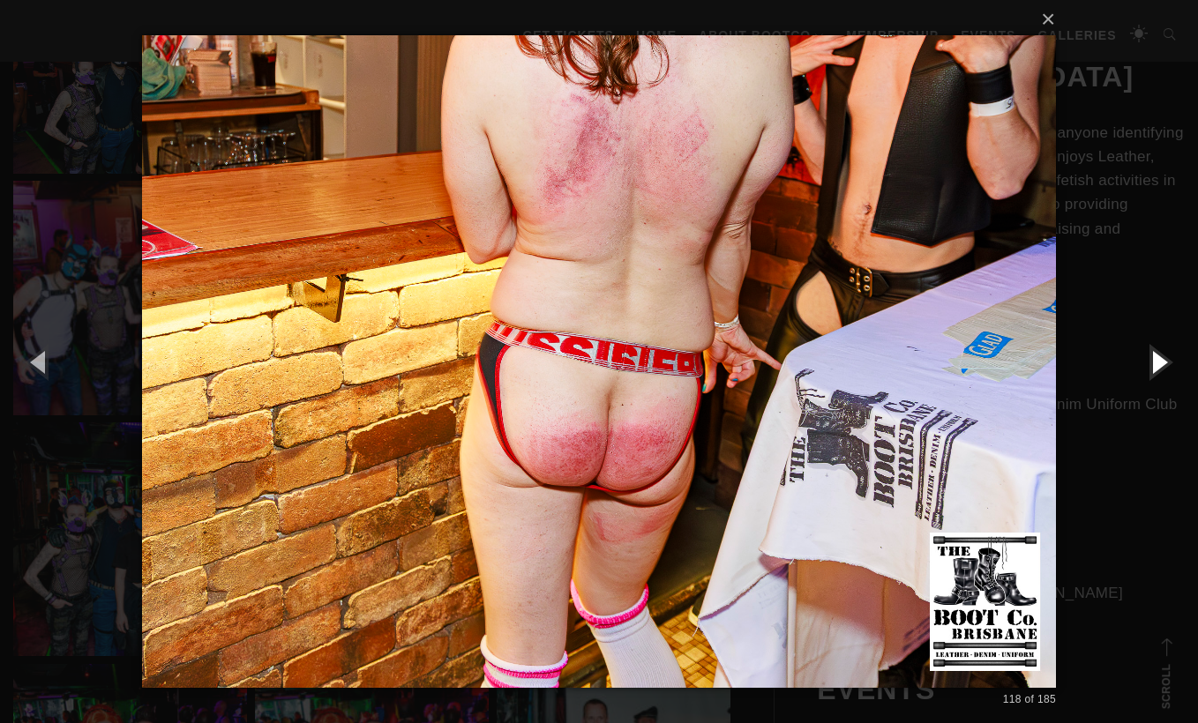
click at [1165, 364] on button "button" at bounding box center [1158, 361] width 79 height 97
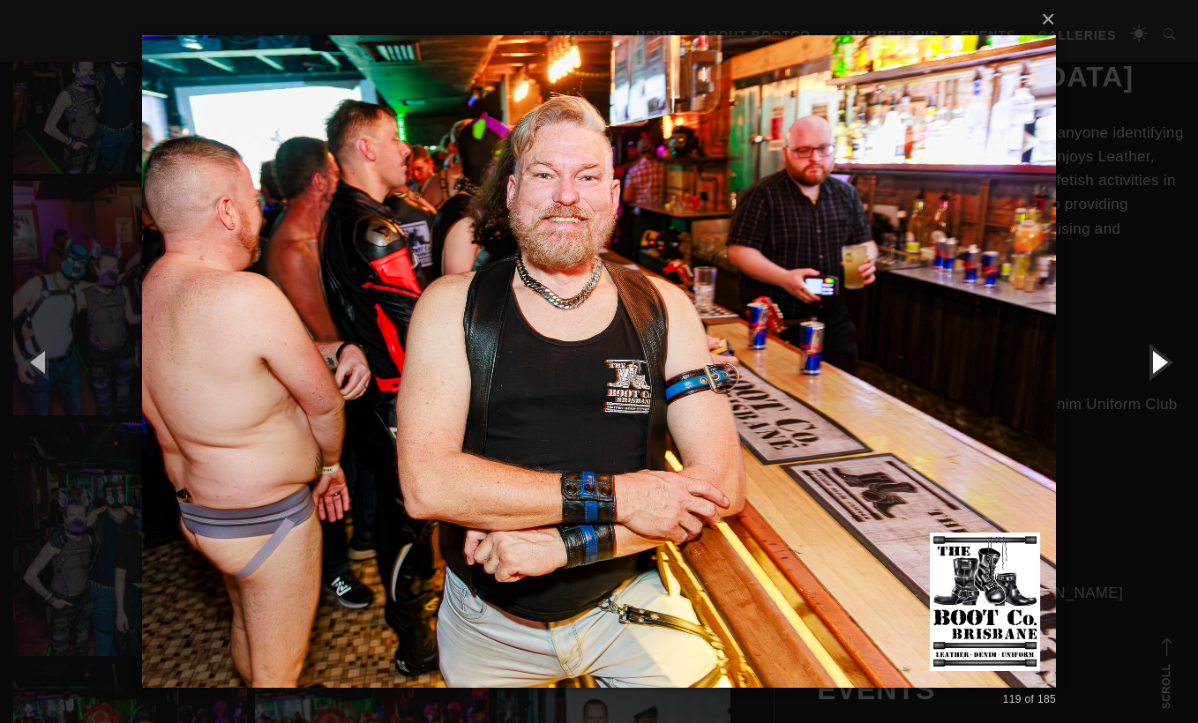
click at [1165, 365] on button "button" at bounding box center [1158, 361] width 79 height 97
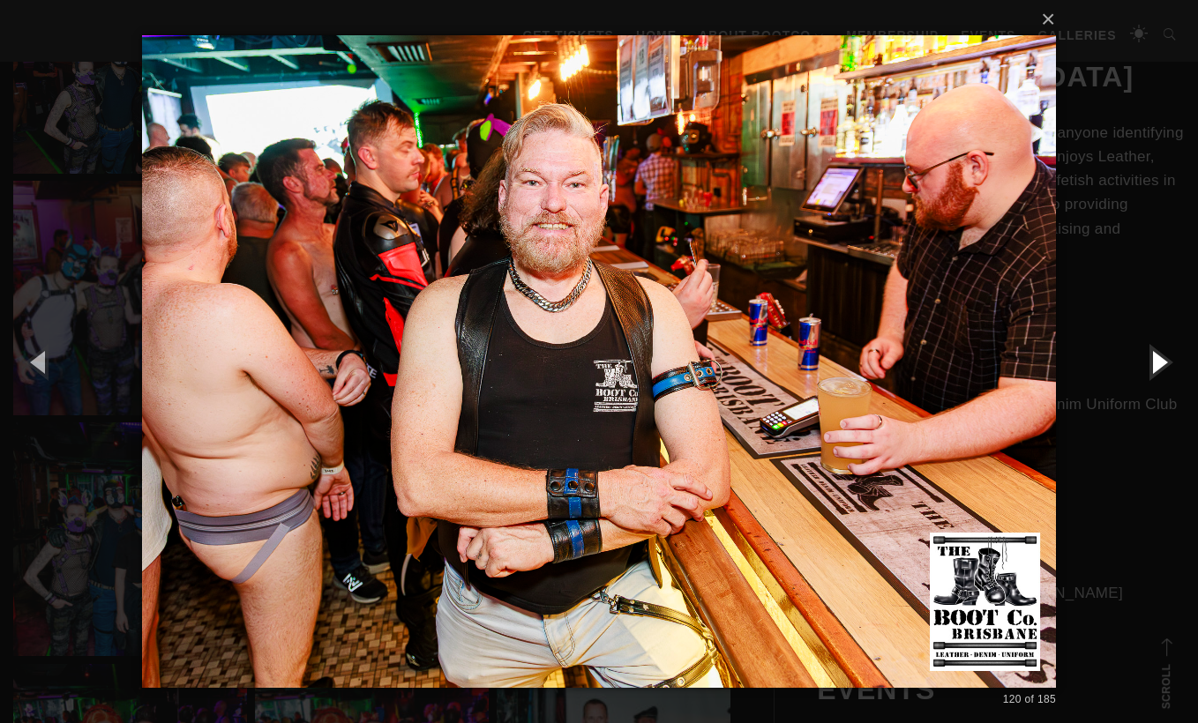
click at [1165, 365] on button "button" at bounding box center [1158, 361] width 79 height 97
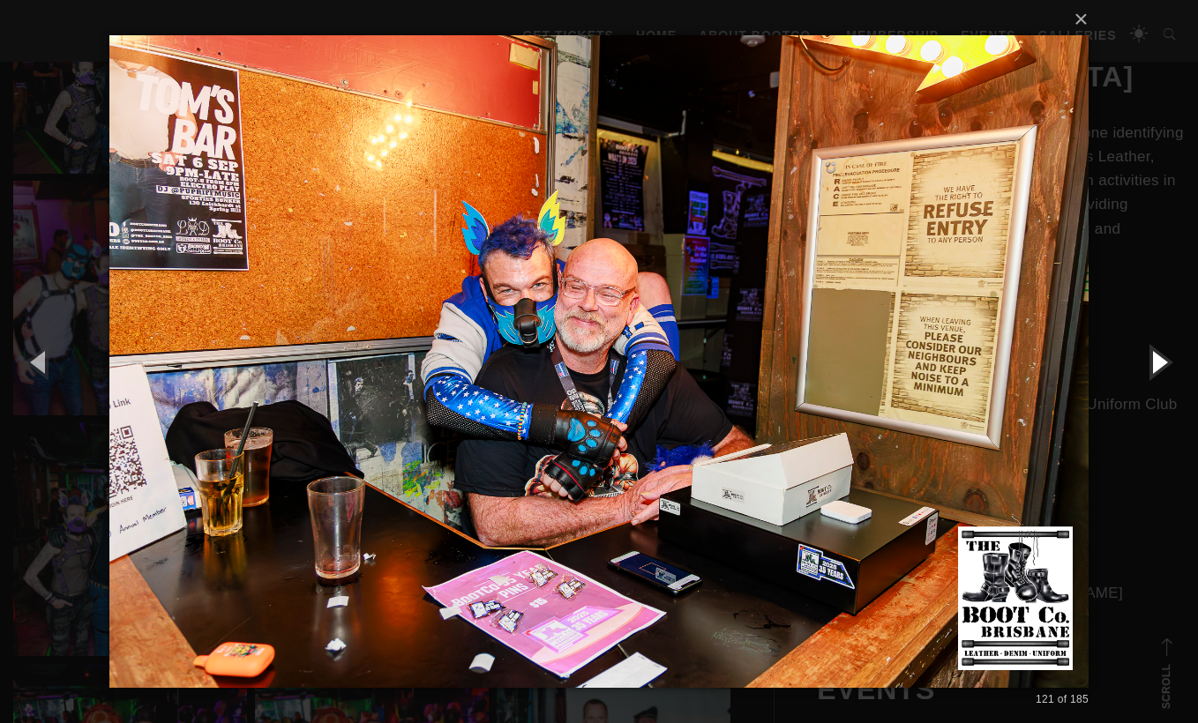
click at [1165, 365] on button "button" at bounding box center [1158, 361] width 79 height 97
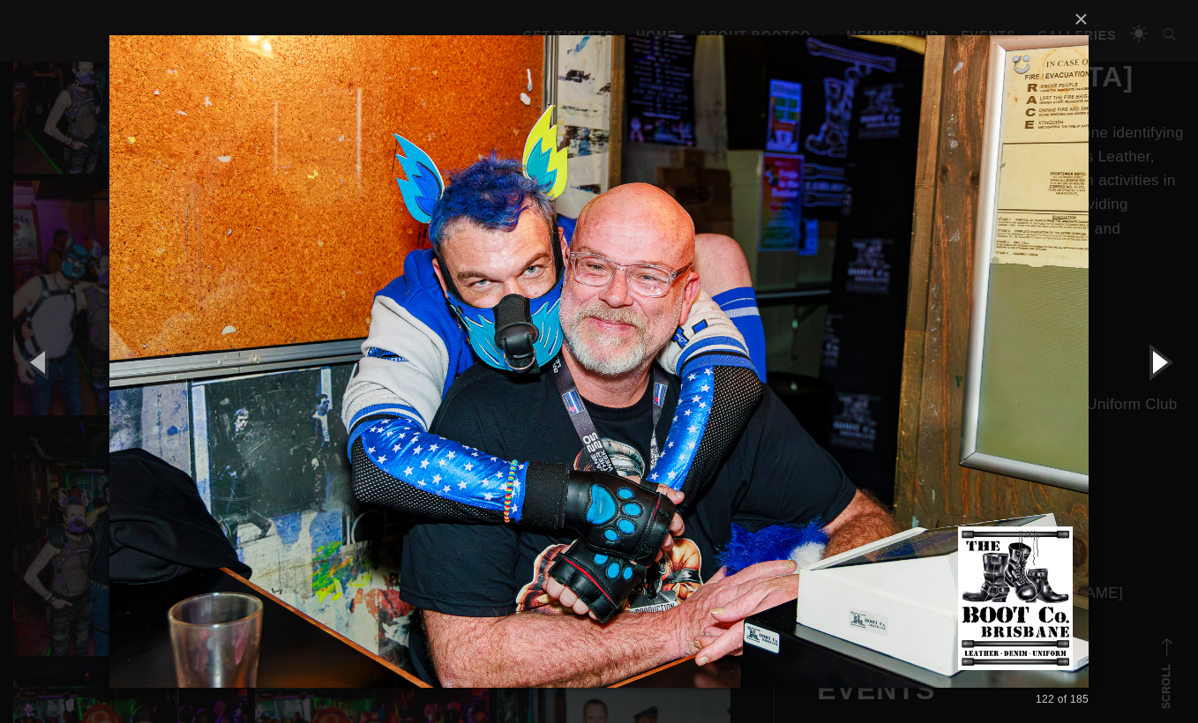
click at [1165, 365] on button "button" at bounding box center [1158, 361] width 79 height 97
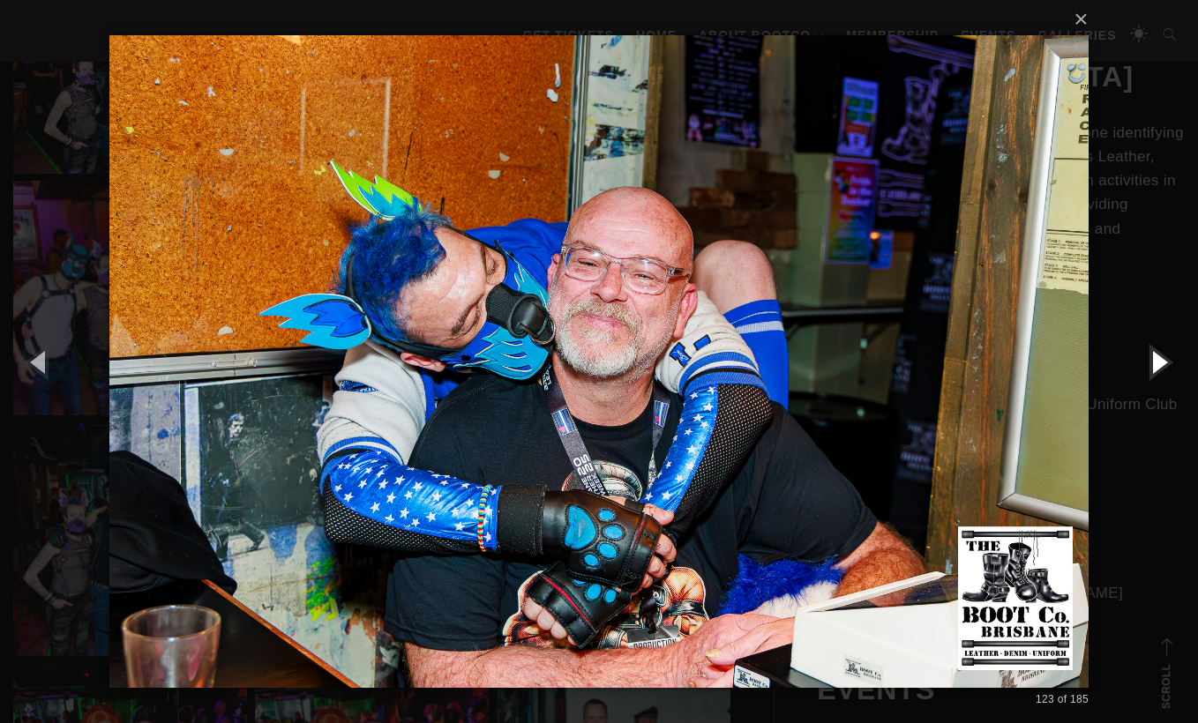
click at [1165, 365] on button "button" at bounding box center [1158, 361] width 79 height 97
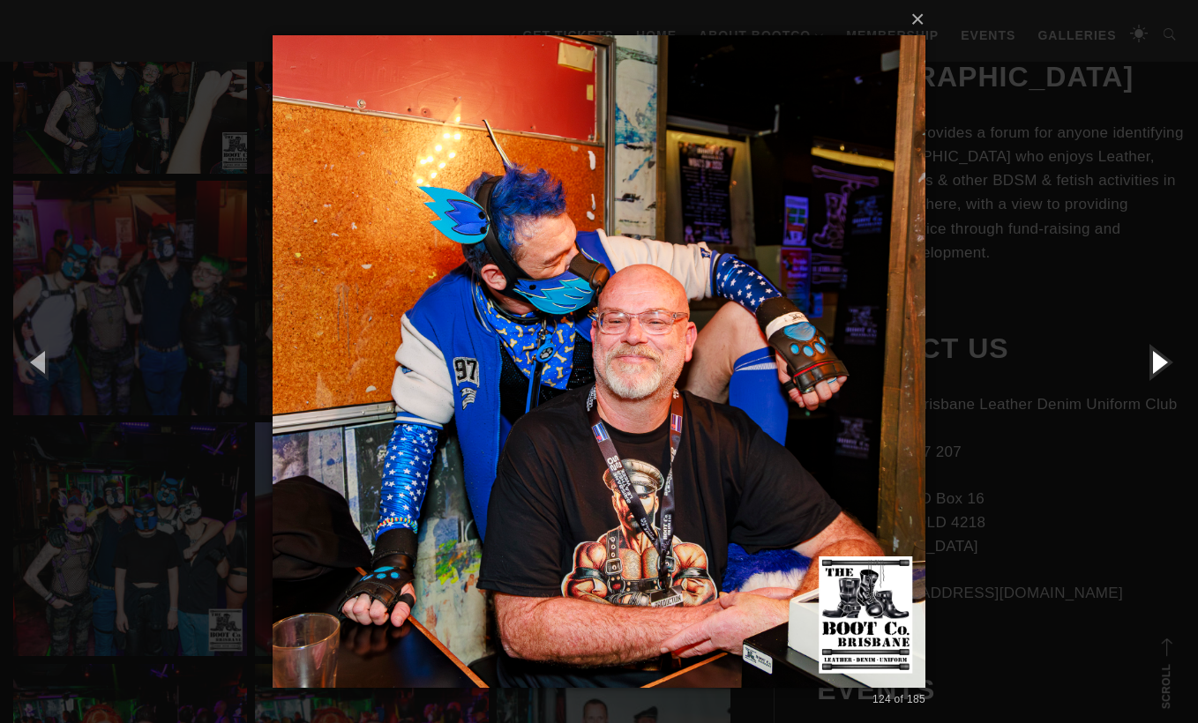
click at [1165, 365] on button "button" at bounding box center [1158, 361] width 79 height 97
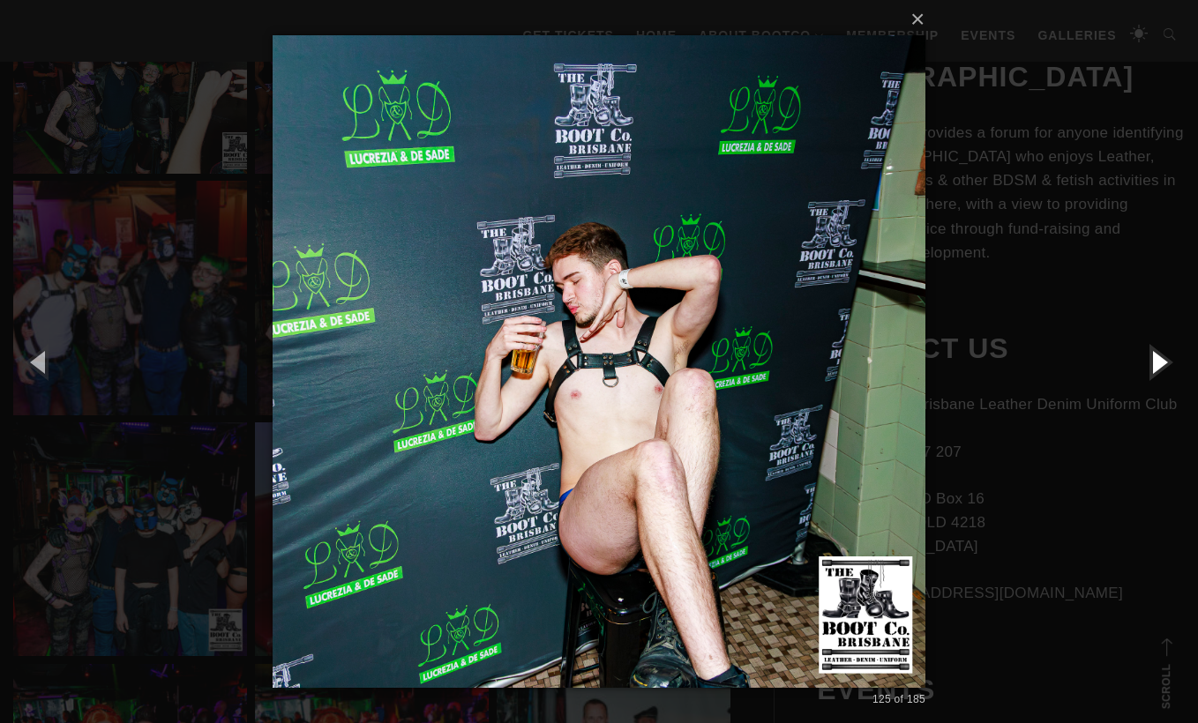
click at [1165, 365] on button "button" at bounding box center [1158, 361] width 79 height 97
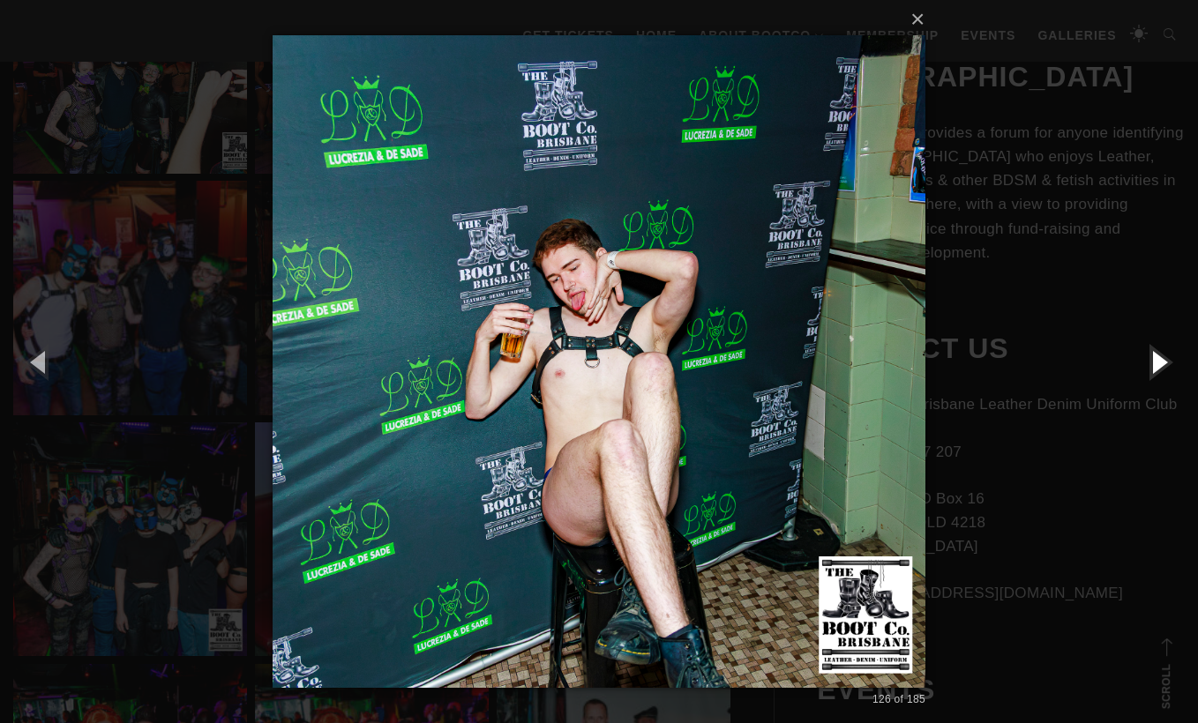
click at [1165, 365] on button "button" at bounding box center [1158, 361] width 79 height 97
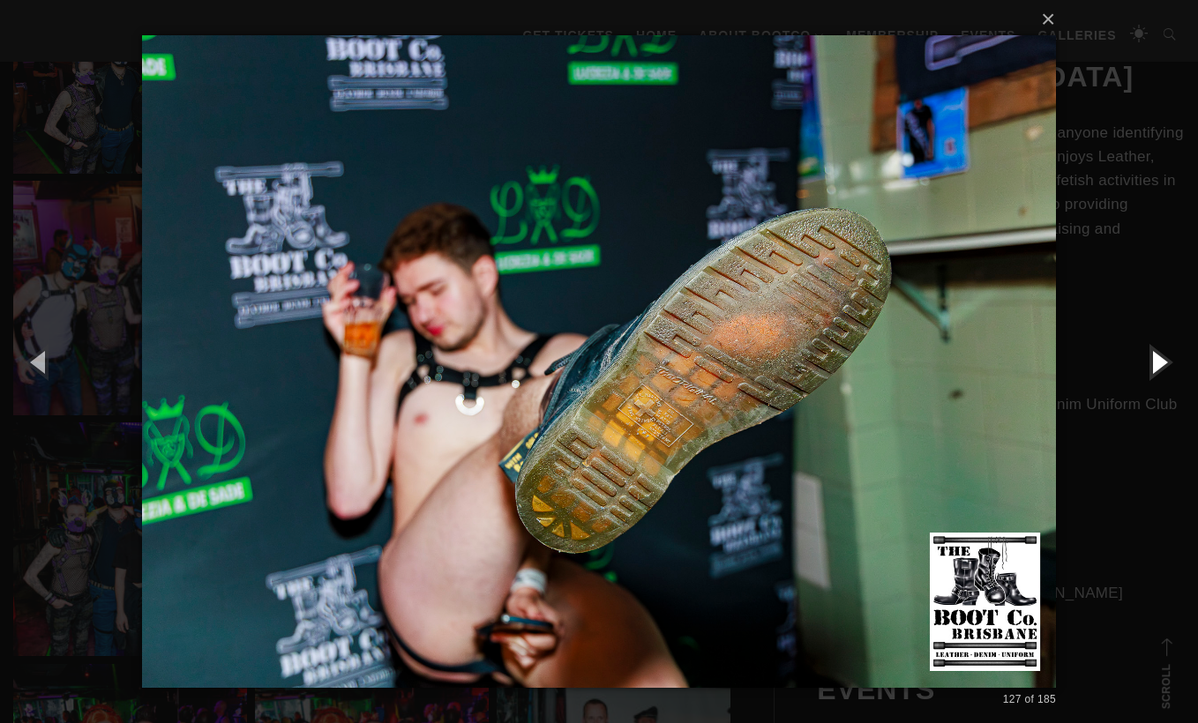
click at [1165, 365] on button "button" at bounding box center [1158, 361] width 79 height 97
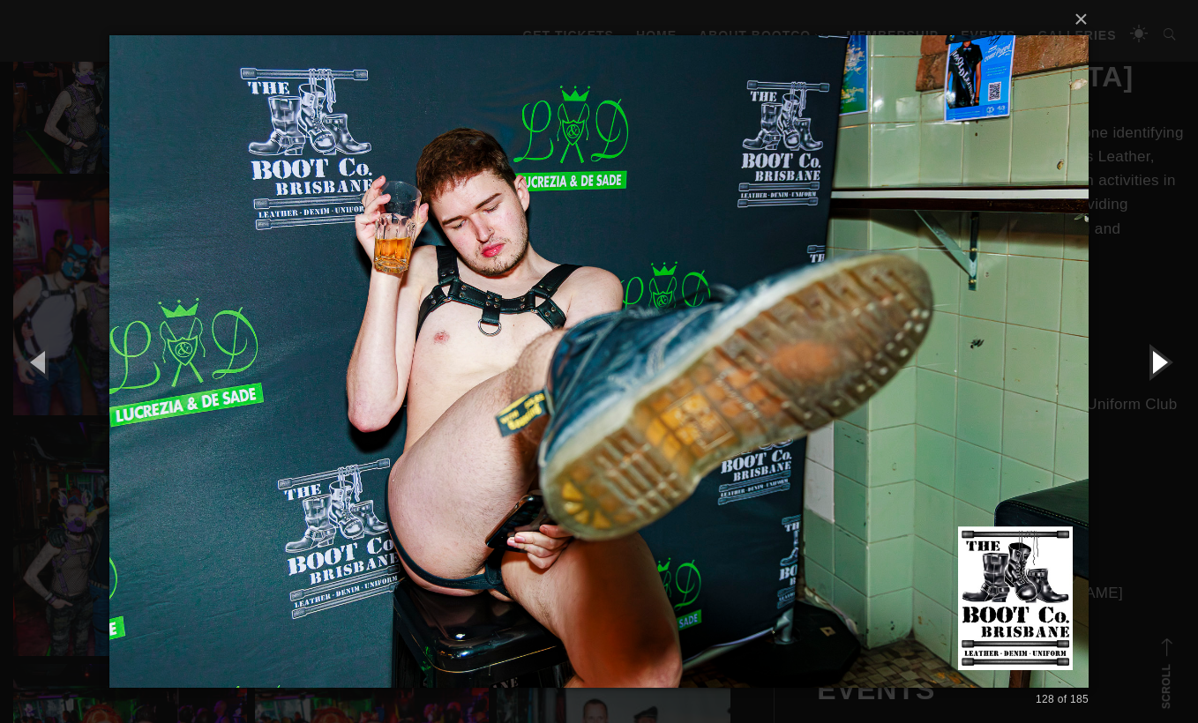
click at [1165, 365] on button "button" at bounding box center [1158, 361] width 79 height 97
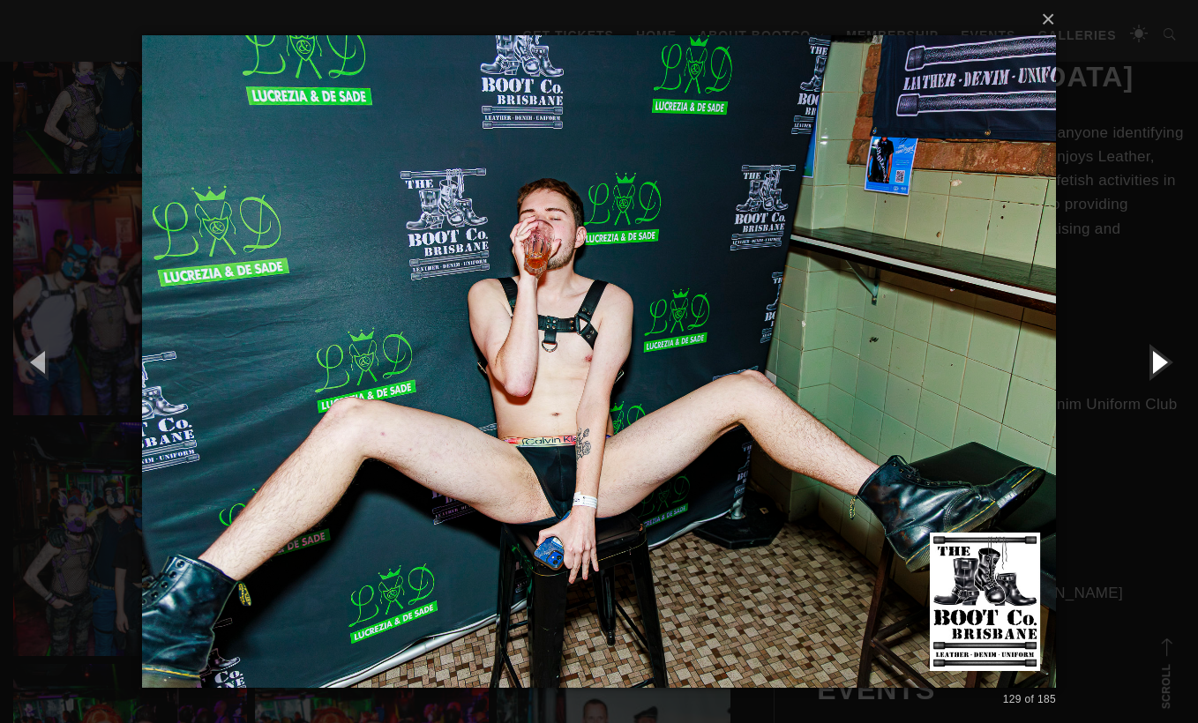
click at [1165, 365] on button "button" at bounding box center [1158, 361] width 79 height 97
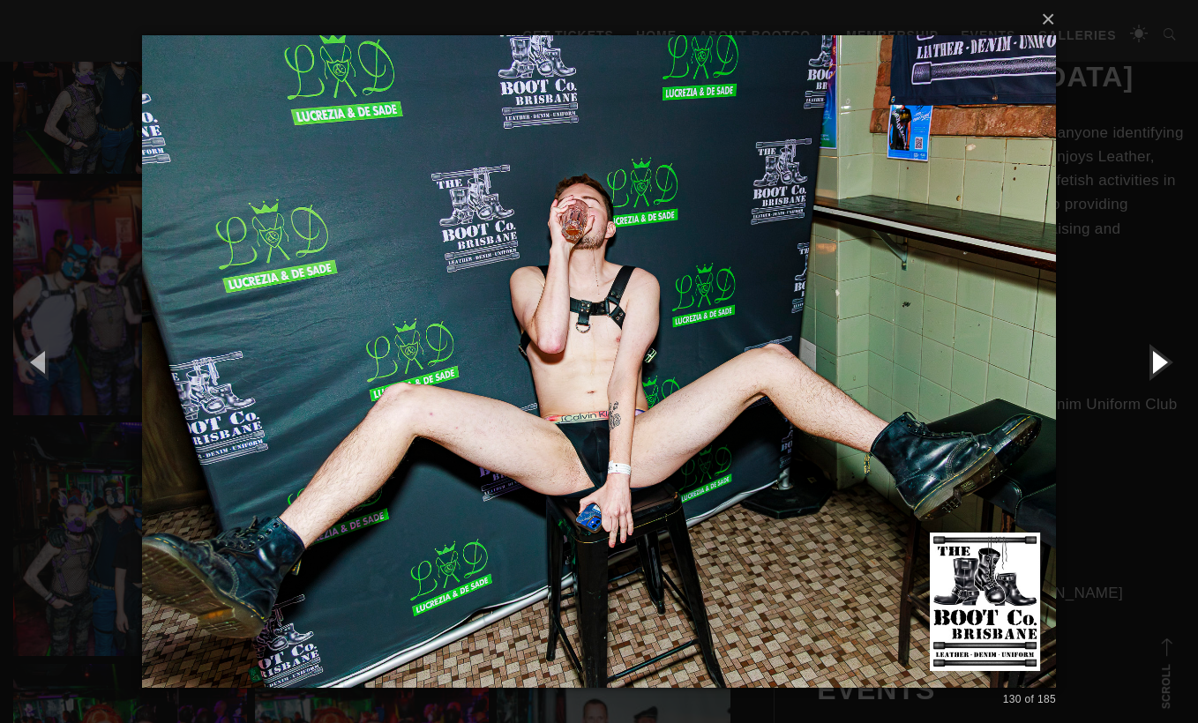
click at [1165, 365] on button "button" at bounding box center [1158, 361] width 79 height 97
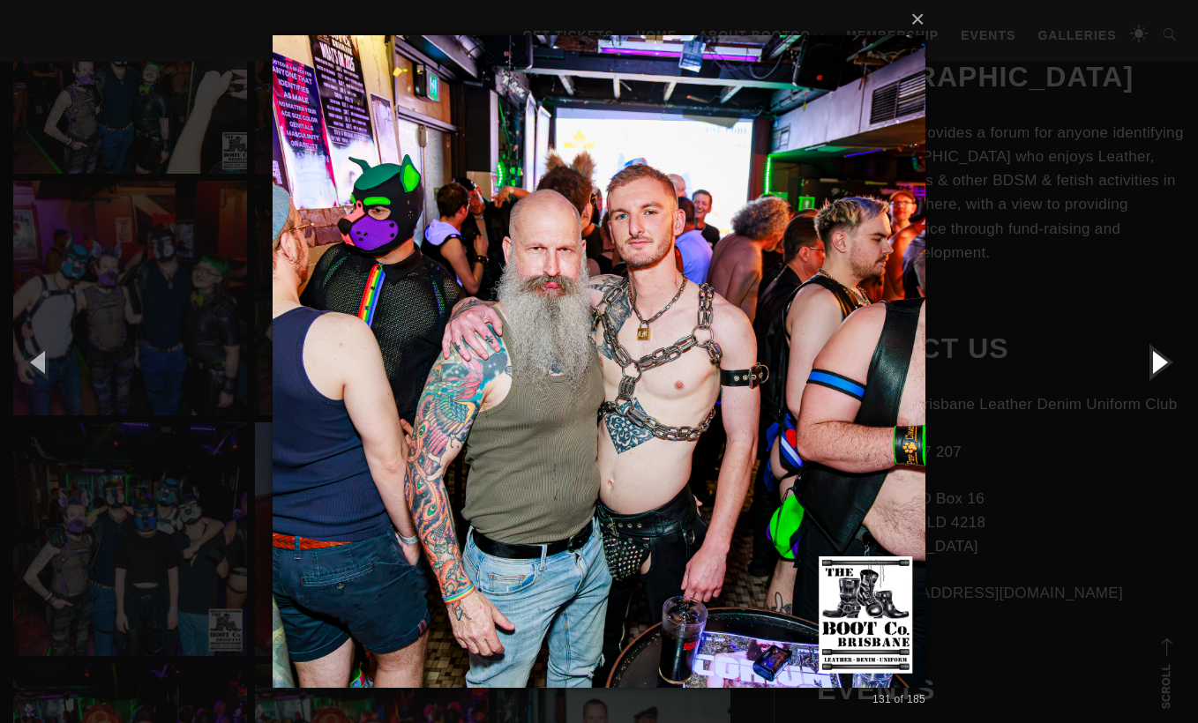
click at [1165, 365] on button "button" at bounding box center [1158, 361] width 79 height 97
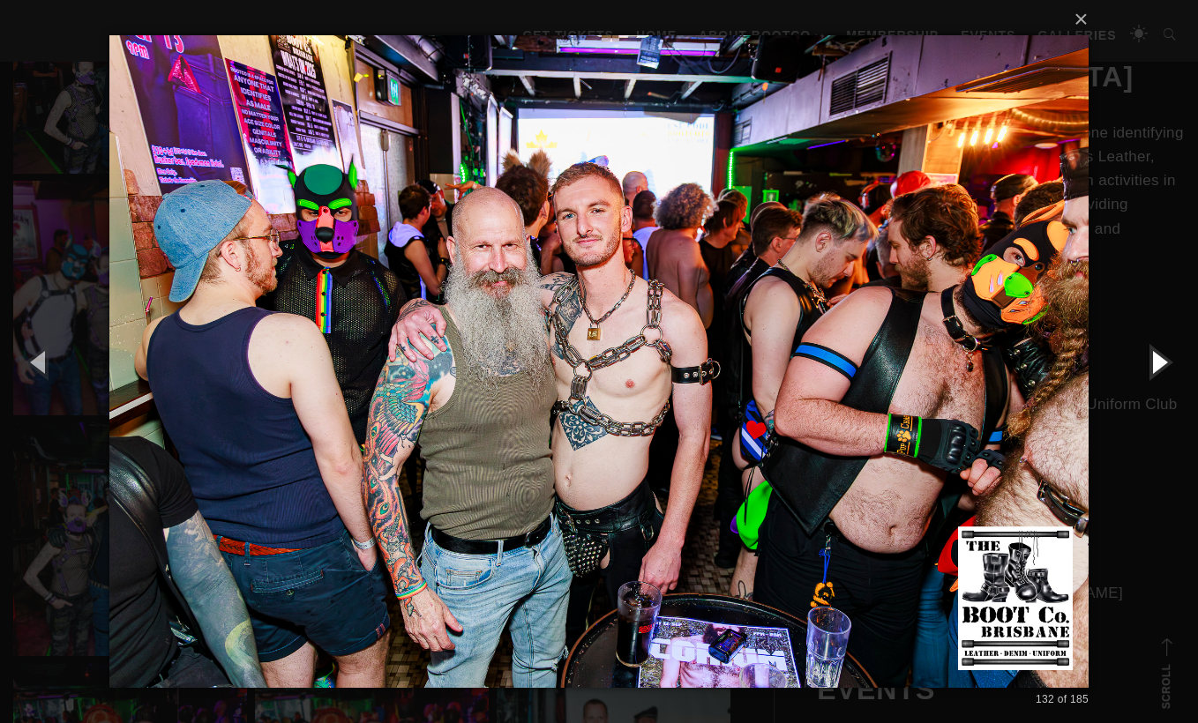
click at [1165, 365] on button "button" at bounding box center [1158, 361] width 79 height 97
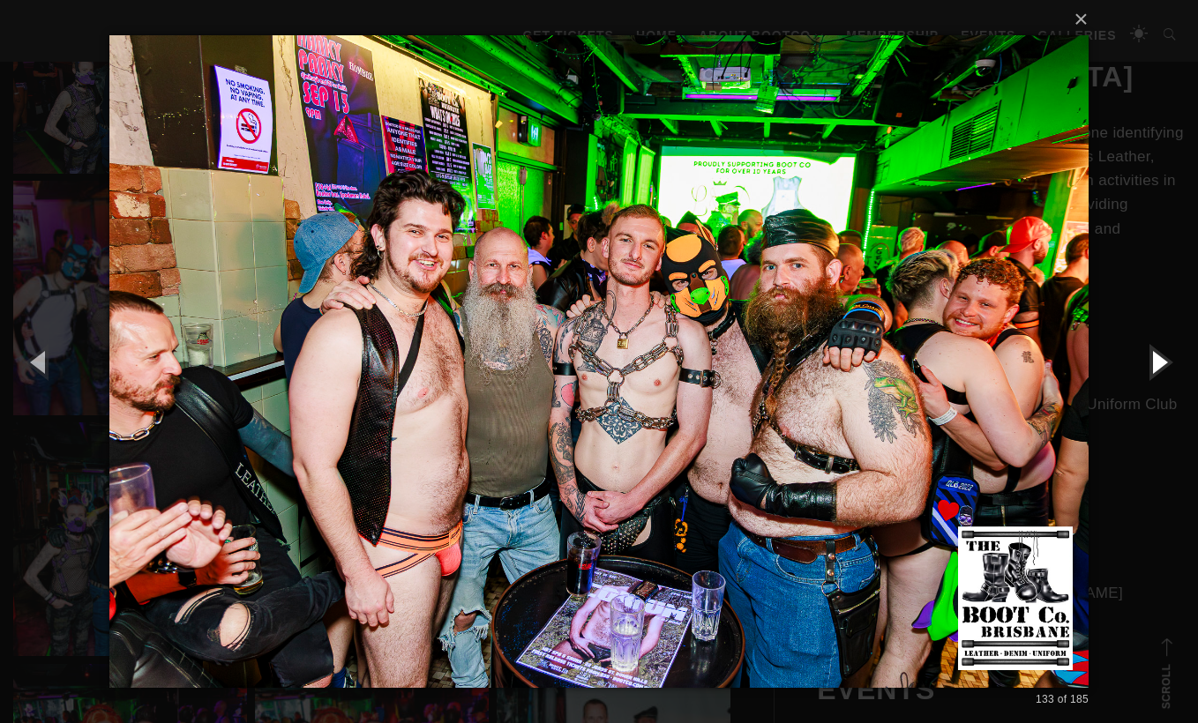
click at [1165, 365] on button "button" at bounding box center [1158, 361] width 79 height 97
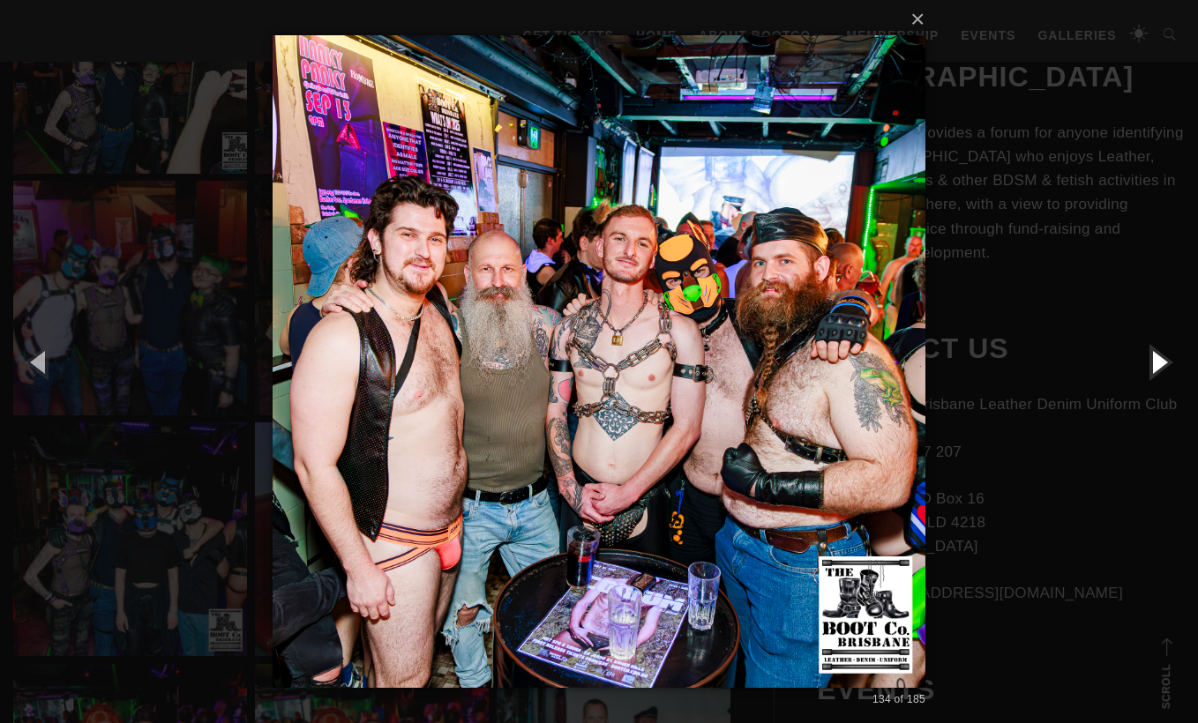
click at [1165, 365] on button "button" at bounding box center [1158, 361] width 79 height 97
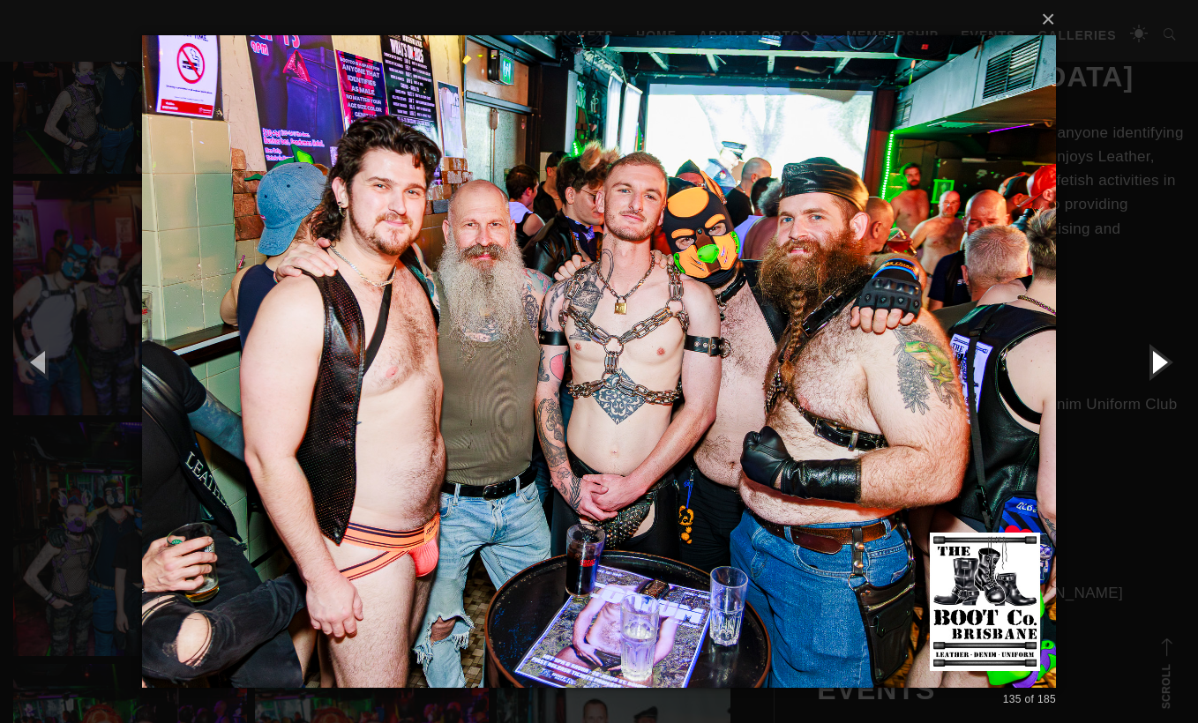
click at [1165, 365] on button "button" at bounding box center [1158, 361] width 79 height 97
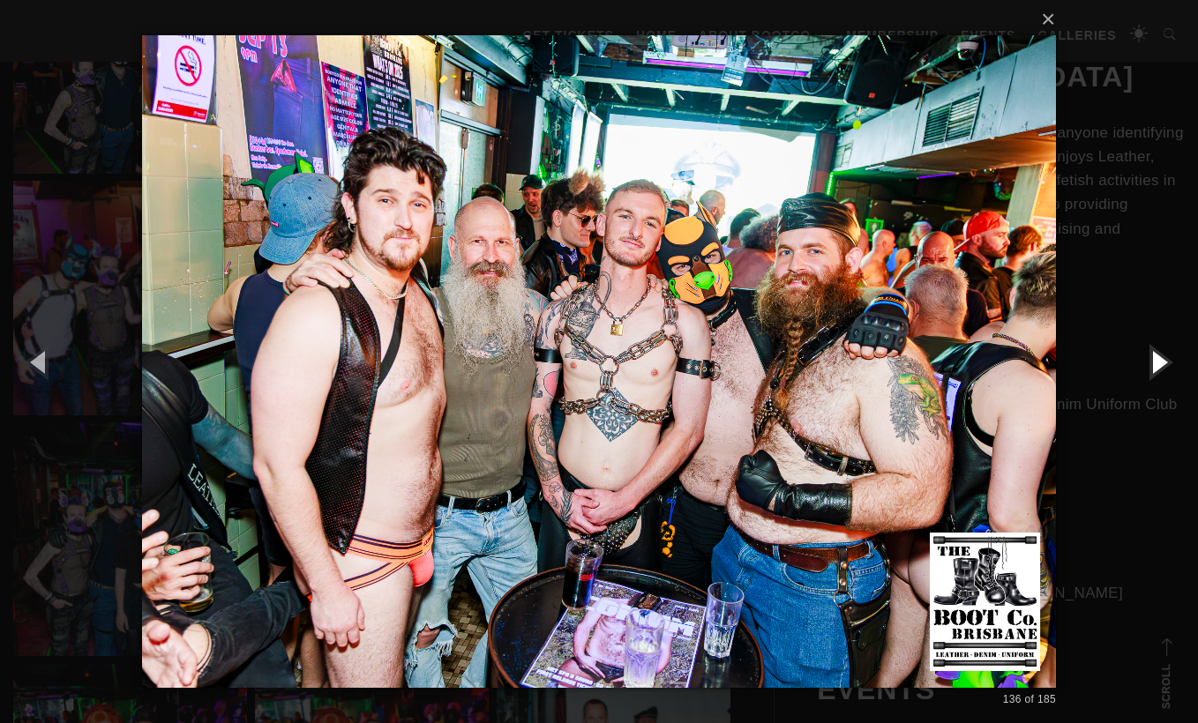
click at [1165, 365] on button "button" at bounding box center [1158, 361] width 79 height 97
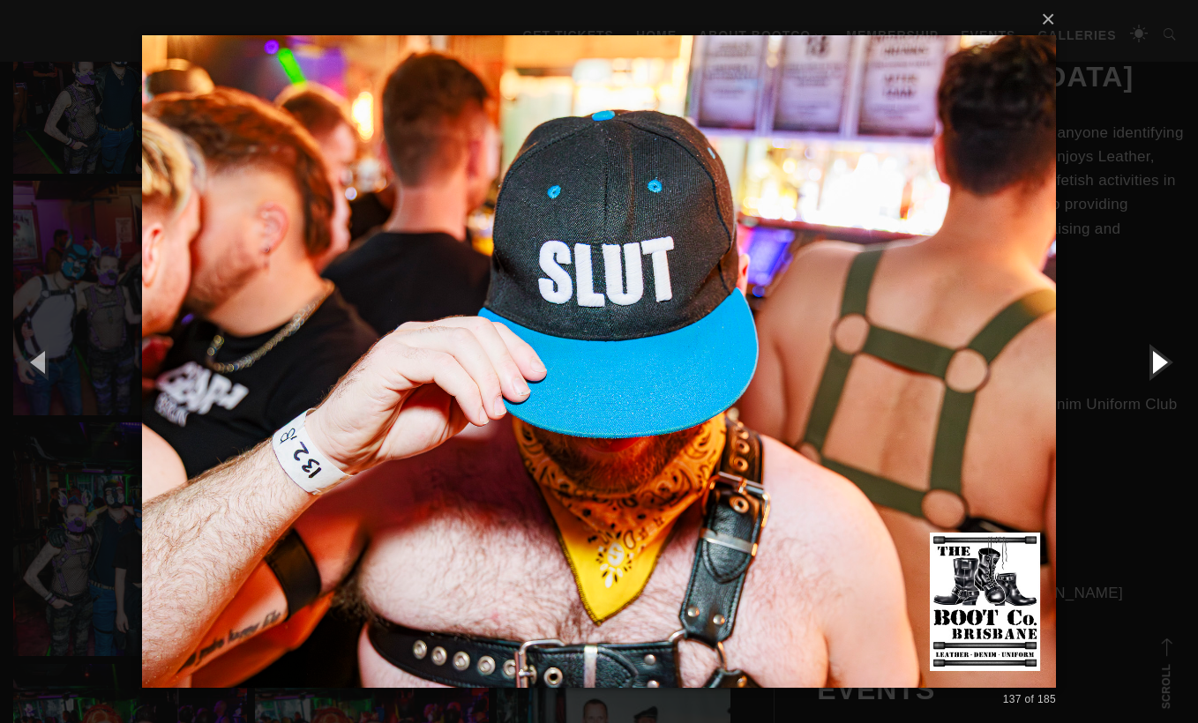
click at [1165, 365] on button "button" at bounding box center [1158, 361] width 79 height 97
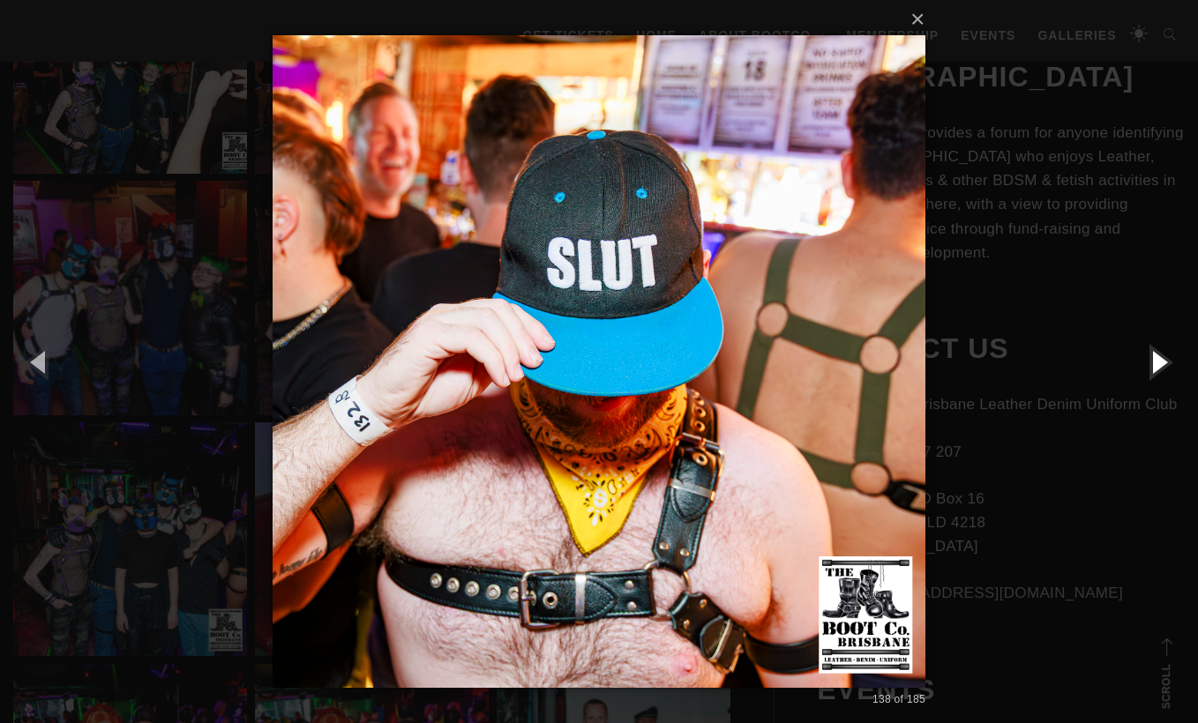
click at [1165, 365] on button "button" at bounding box center [1158, 361] width 79 height 97
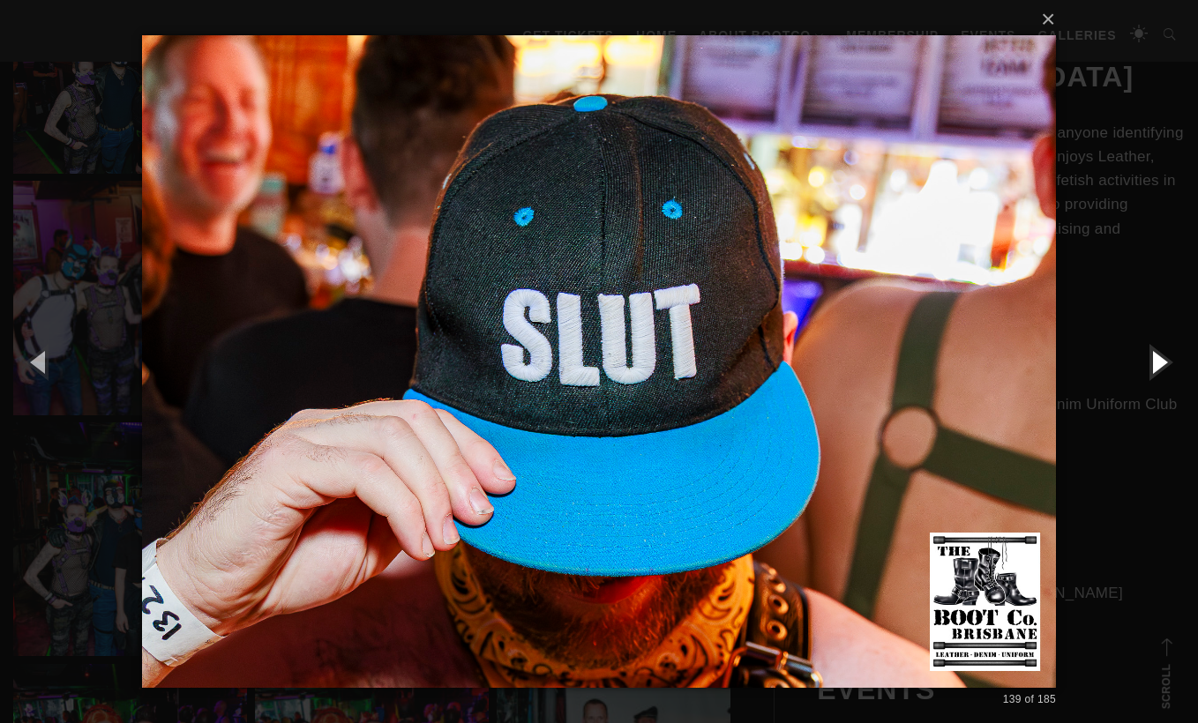
click at [1165, 365] on button "button" at bounding box center [1158, 361] width 79 height 97
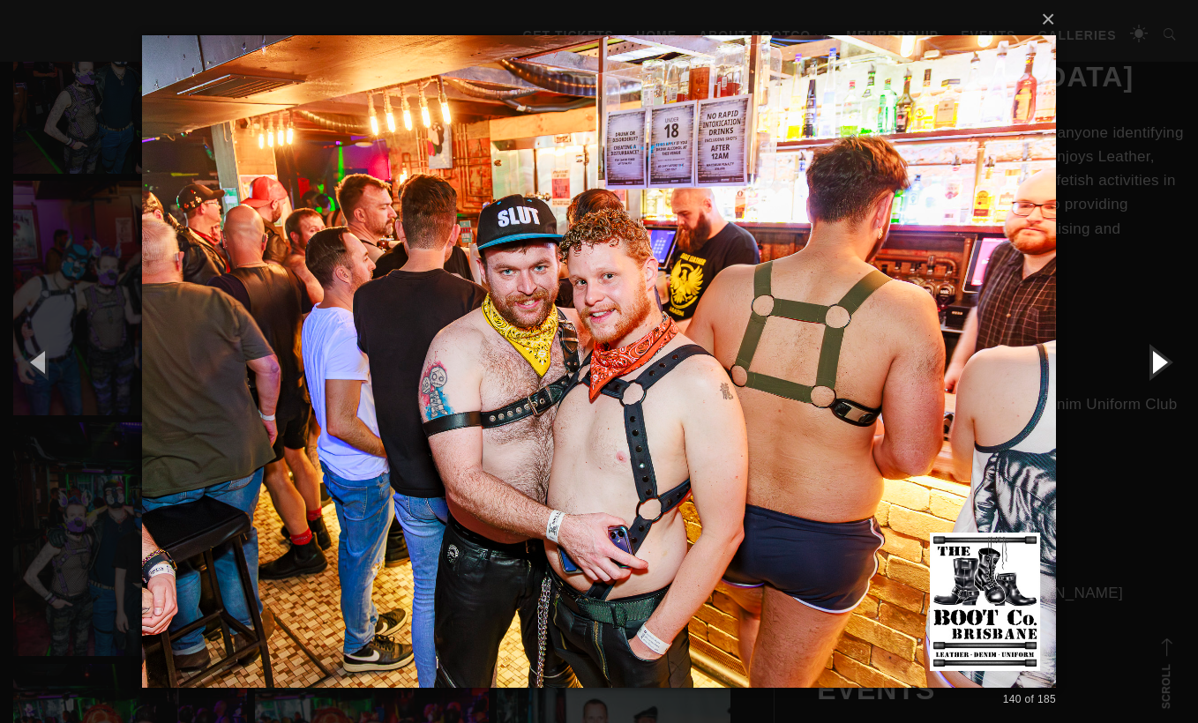
click at [1165, 365] on button "button" at bounding box center [1158, 361] width 79 height 97
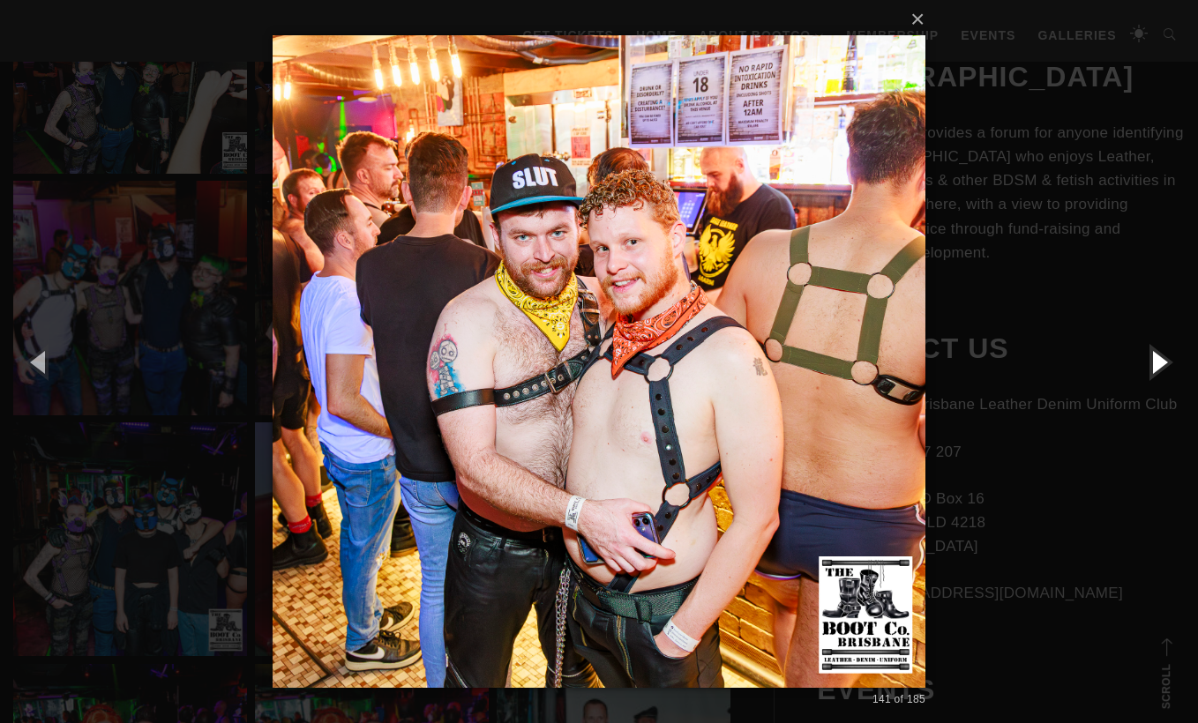
click at [1165, 365] on button "button" at bounding box center [1158, 361] width 79 height 97
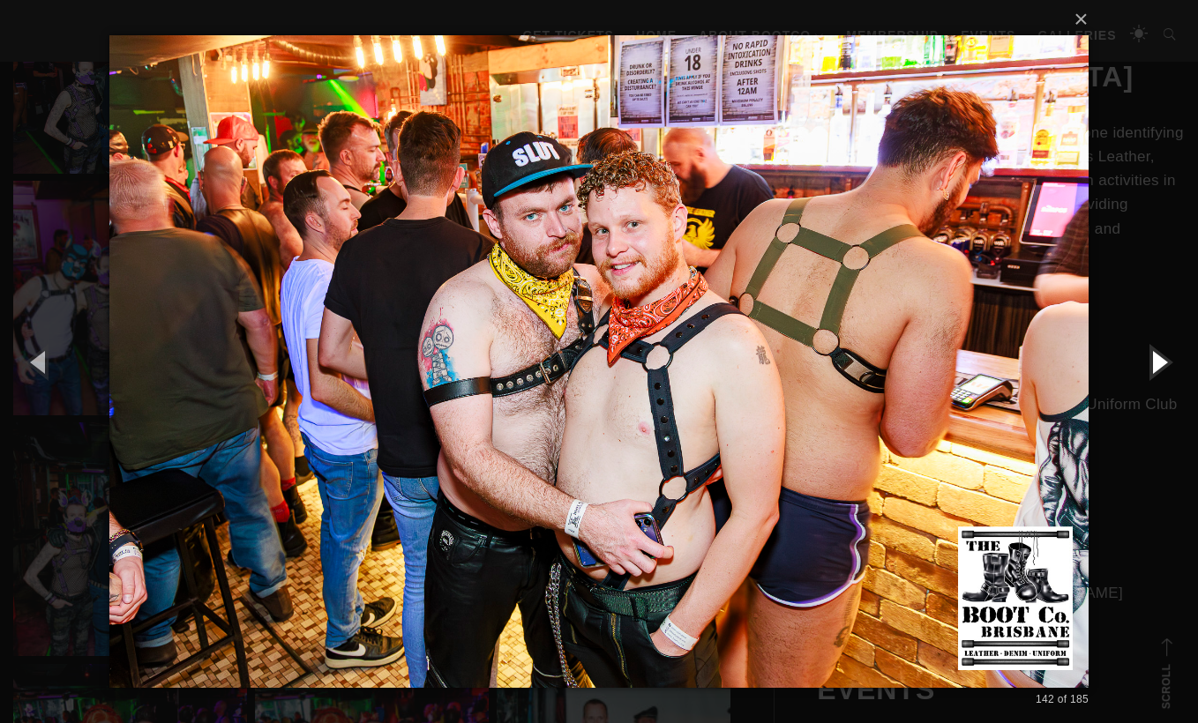
click at [1165, 365] on button "button" at bounding box center [1158, 361] width 79 height 97
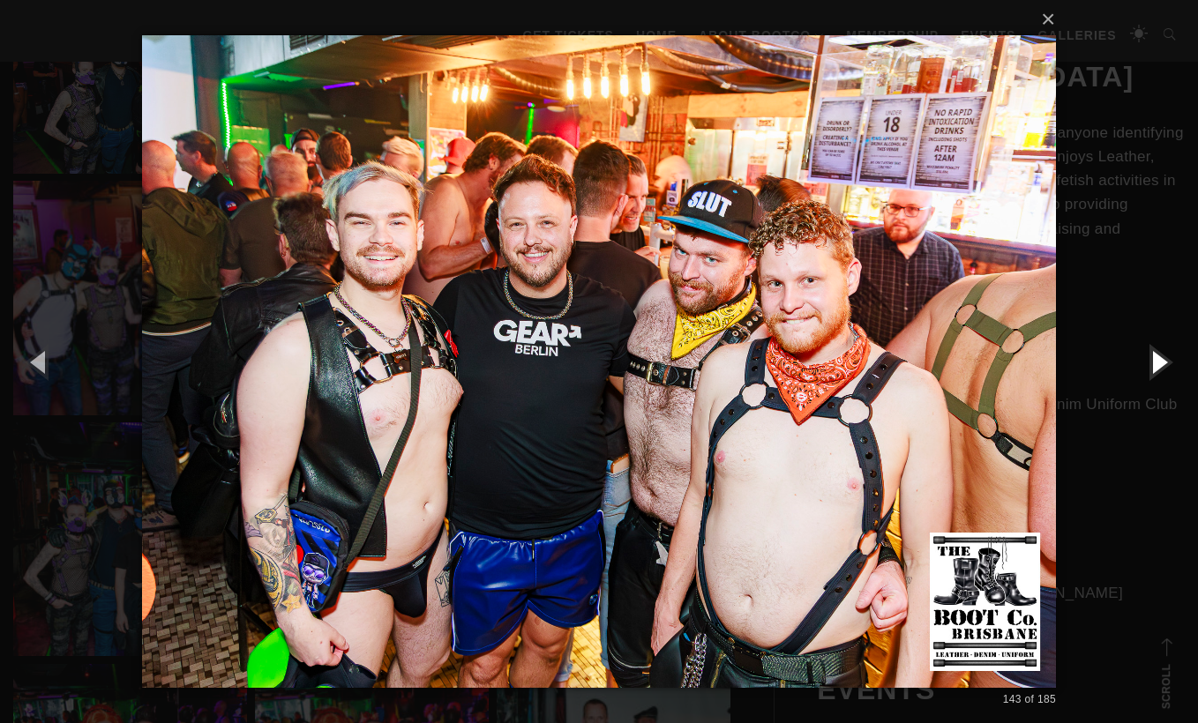
click at [1165, 365] on button "button" at bounding box center [1158, 361] width 79 height 97
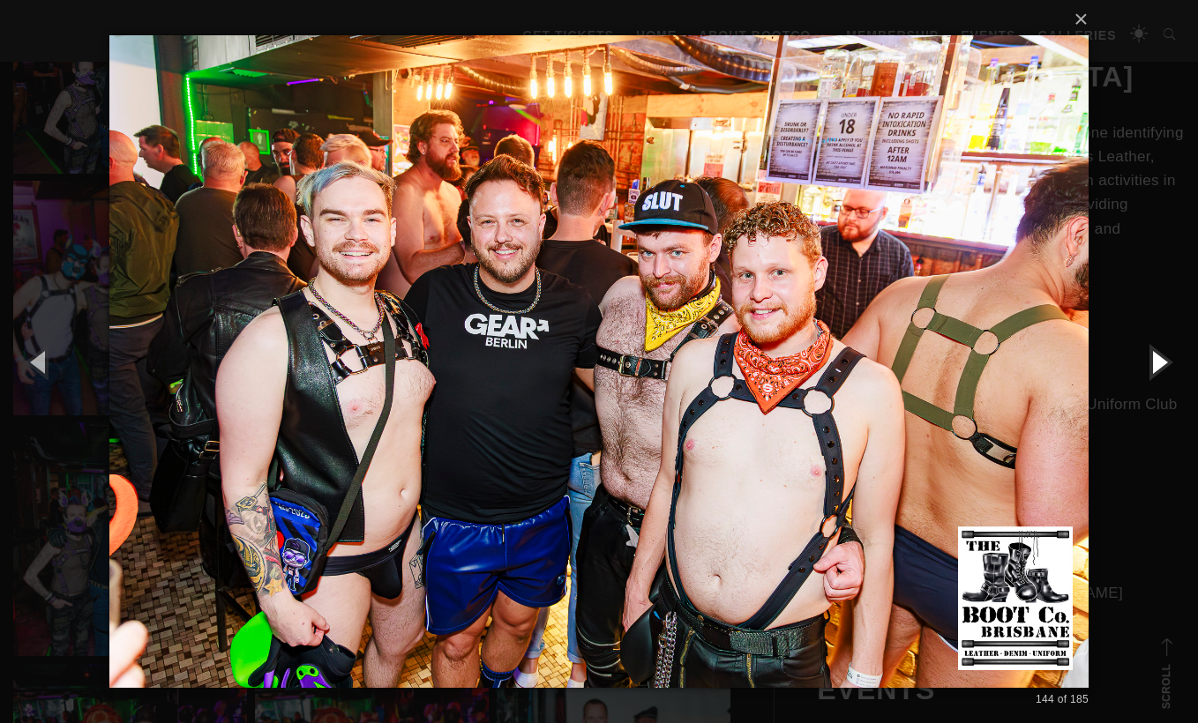
click at [1165, 365] on button "button" at bounding box center [1158, 361] width 79 height 97
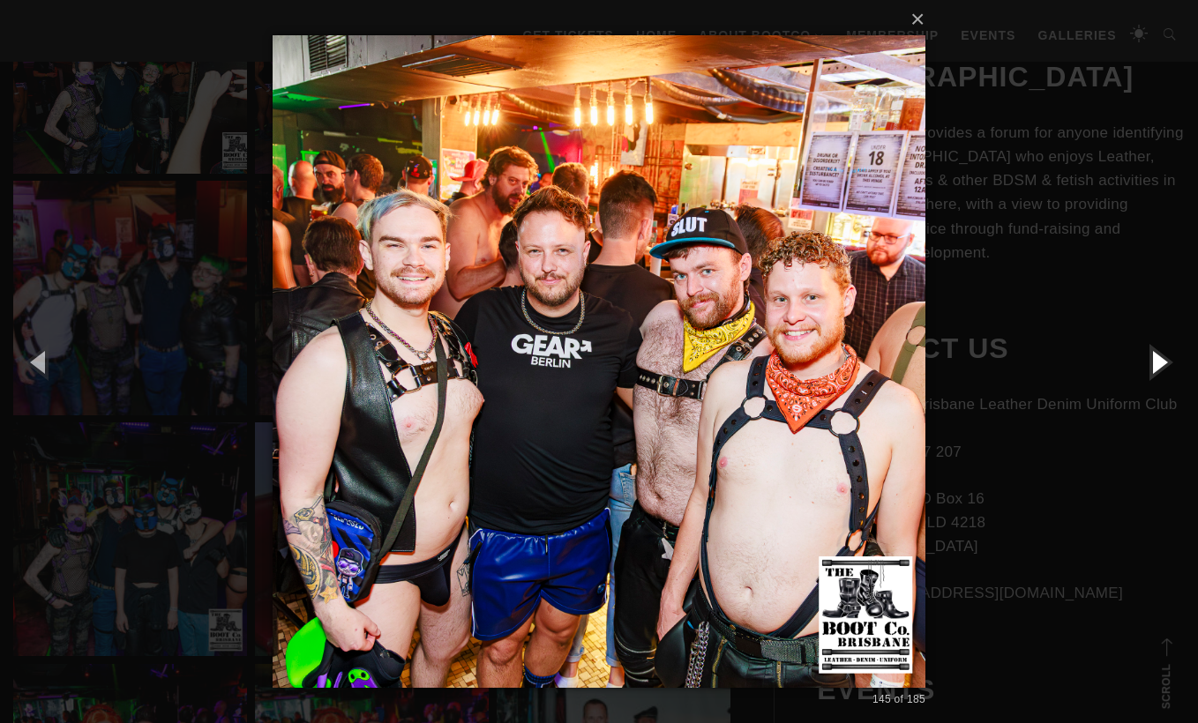
click at [1165, 365] on button "button" at bounding box center [1158, 361] width 79 height 97
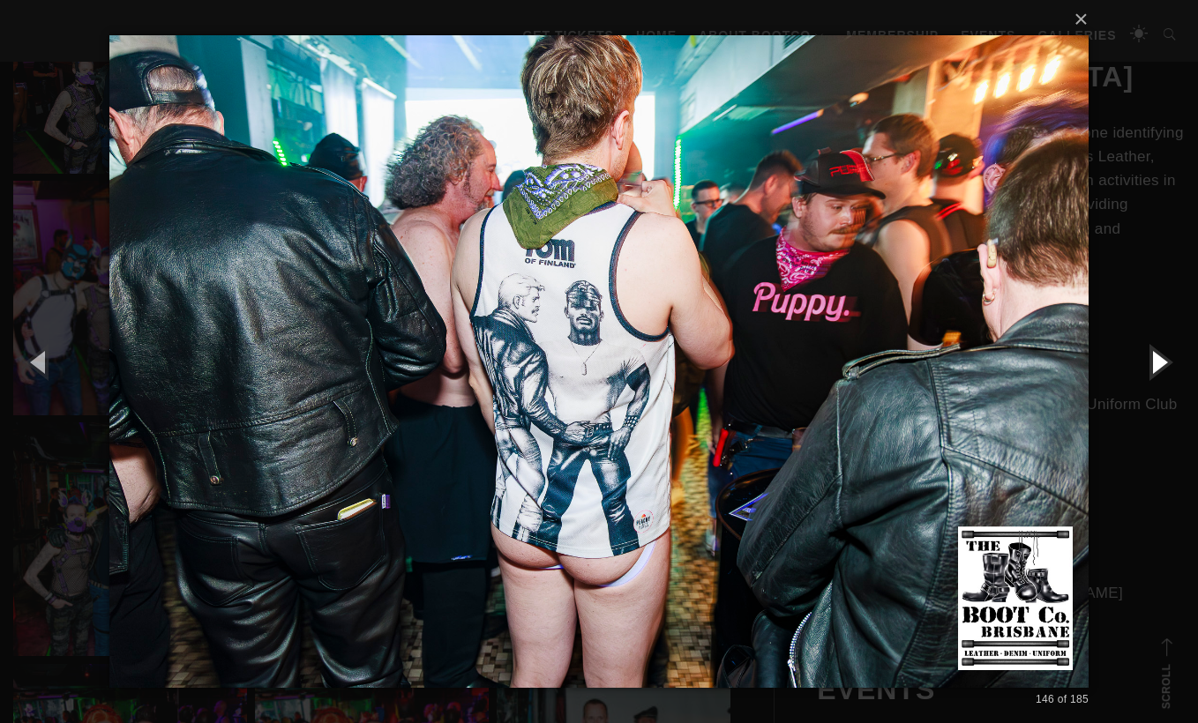
click at [1165, 365] on button "button" at bounding box center [1158, 361] width 79 height 97
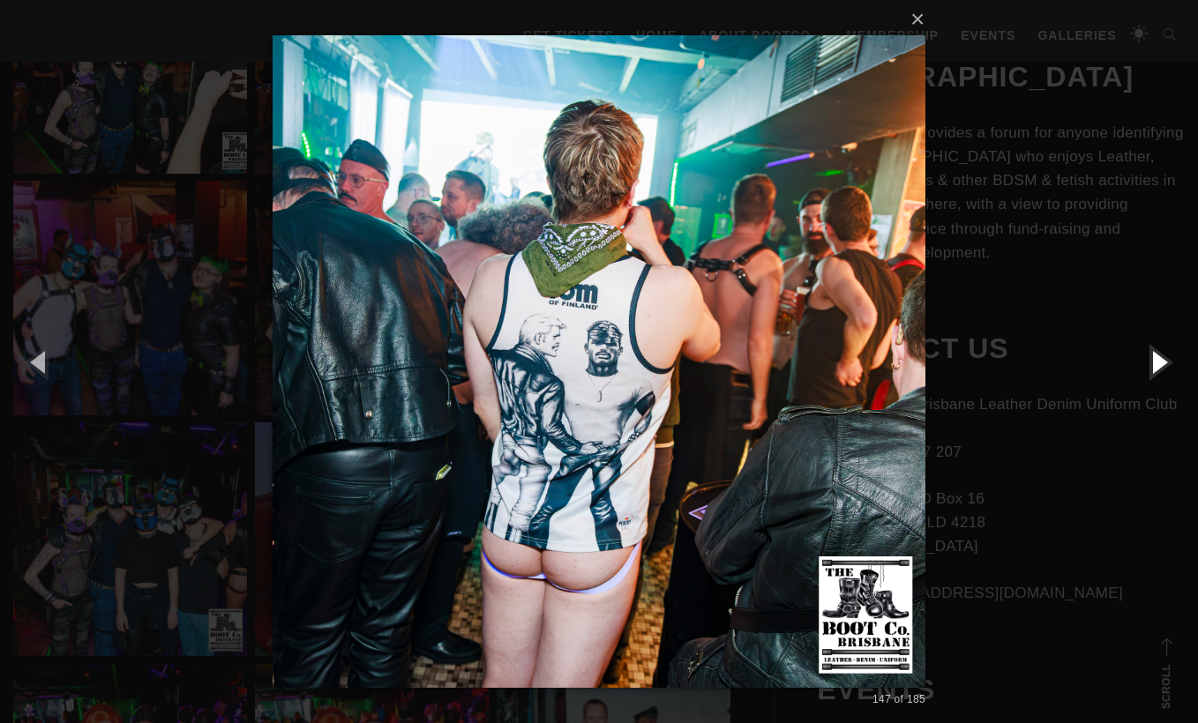
click at [1165, 365] on button "button" at bounding box center [1158, 361] width 79 height 97
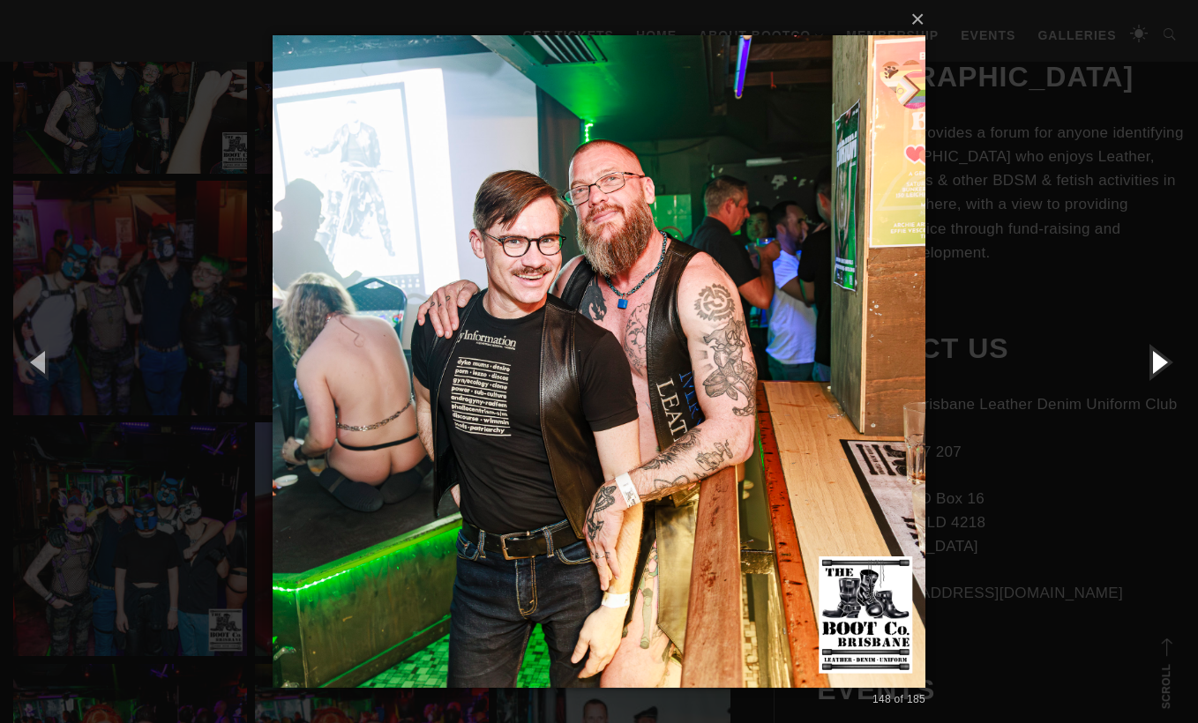
click at [1166, 365] on button "button" at bounding box center [1158, 361] width 79 height 97
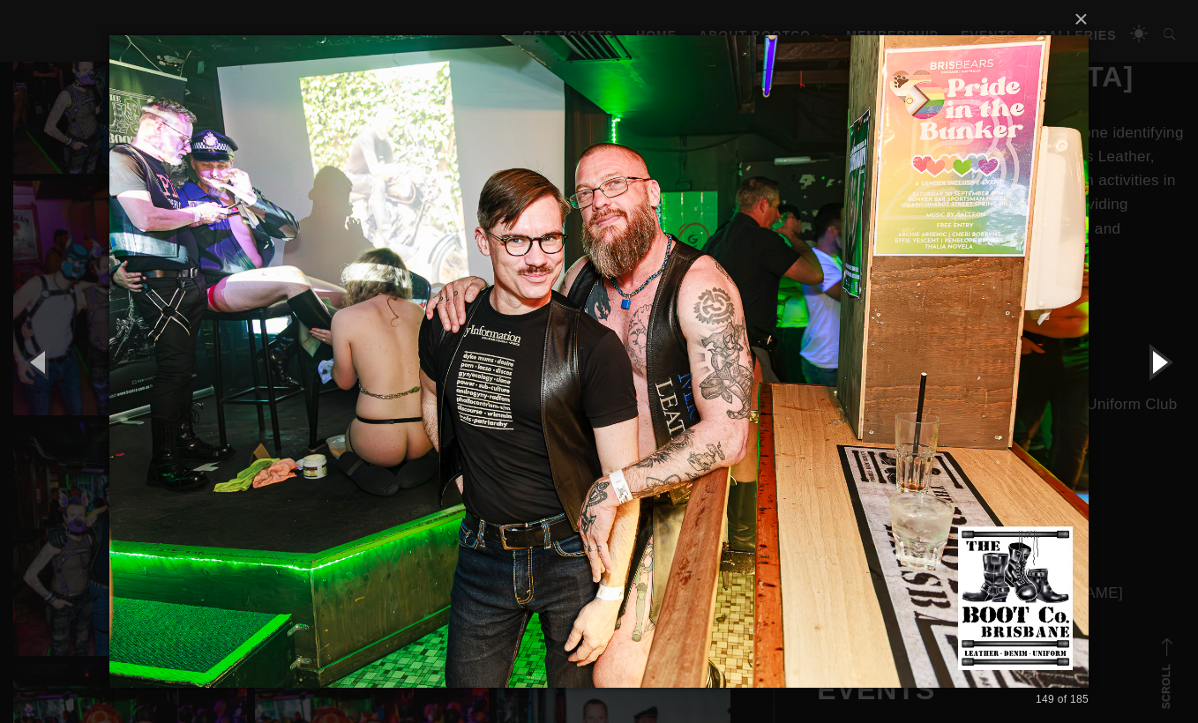
click at [1166, 365] on button "button" at bounding box center [1158, 361] width 79 height 97
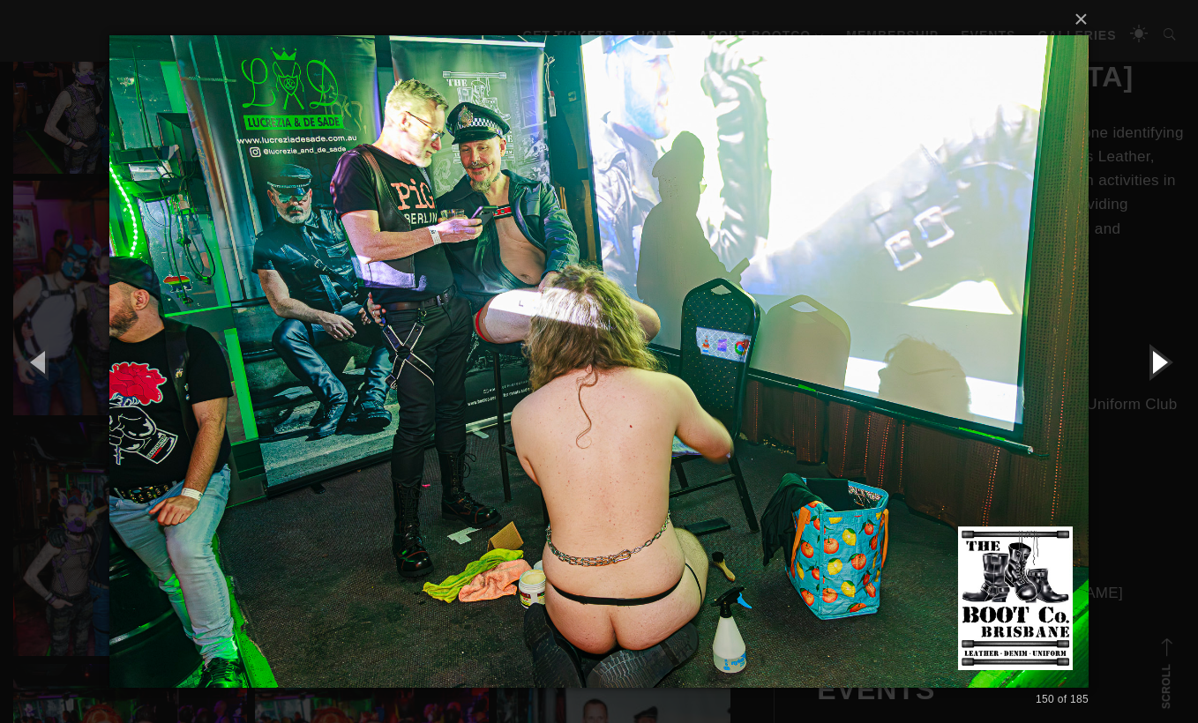
click at [1166, 365] on button "button" at bounding box center [1158, 361] width 79 height 97
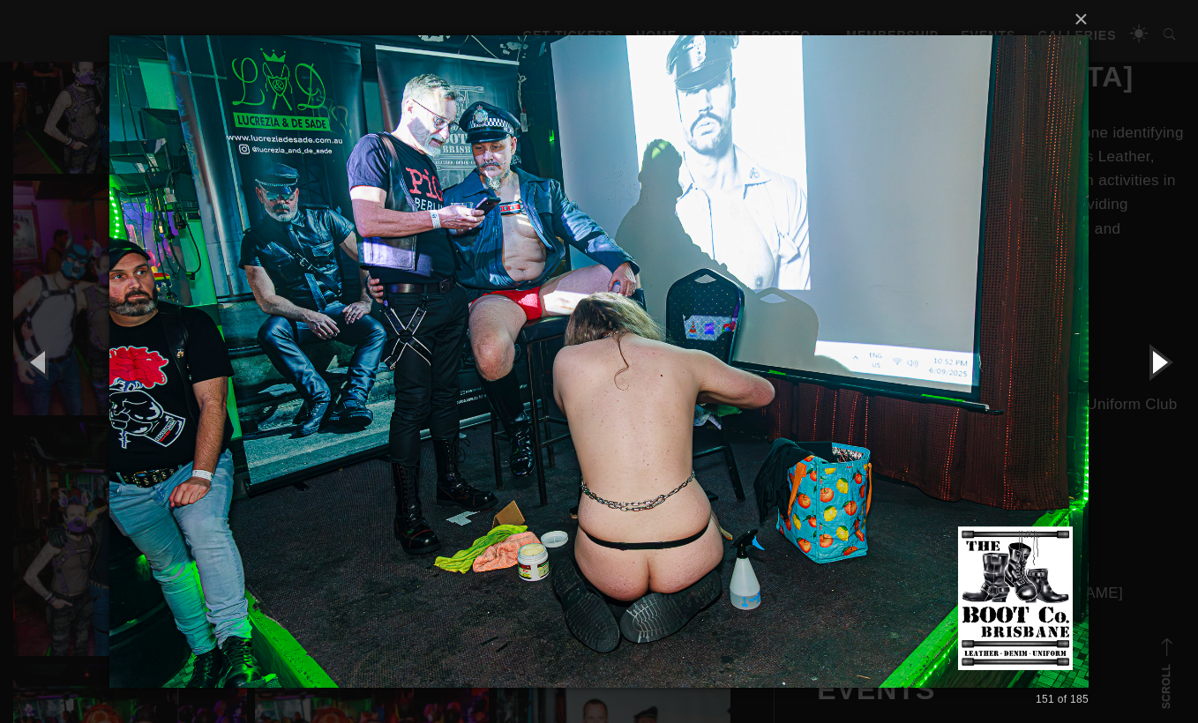
click at [1166, 366] on button "button" at bounding box center [1158, 361] width 79 height 97
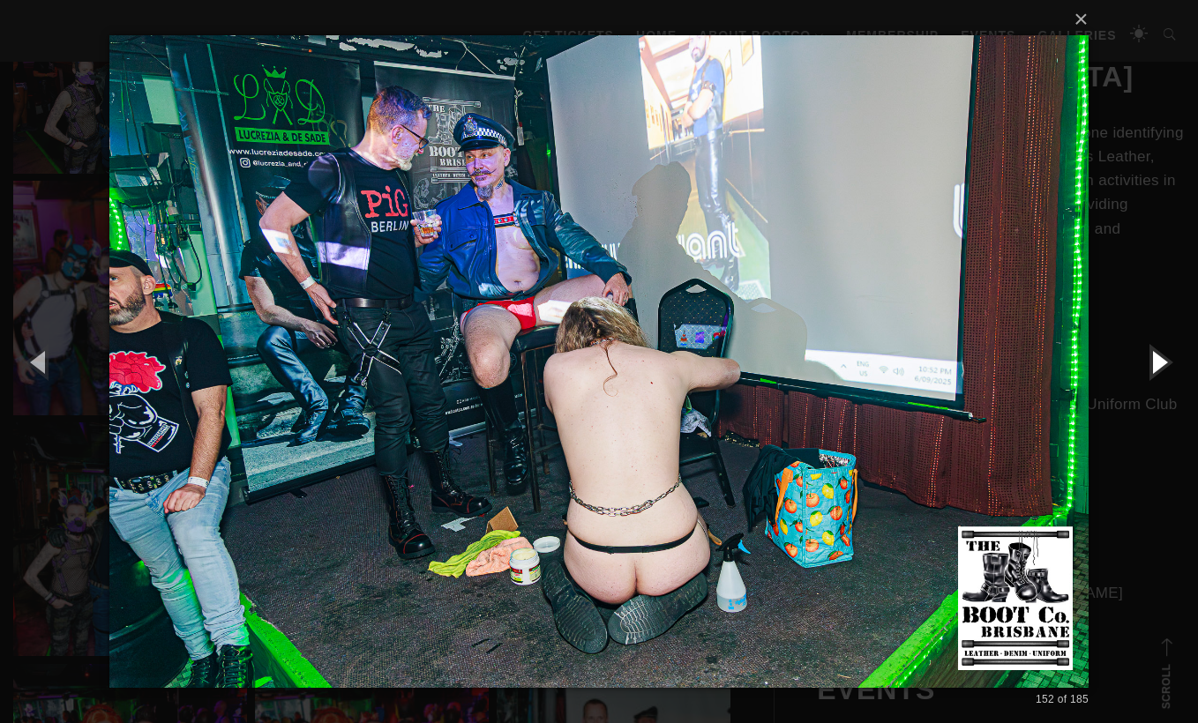
click at [1166, 366] on button "button" at bounding box center [1158, 361] width 79 height 97
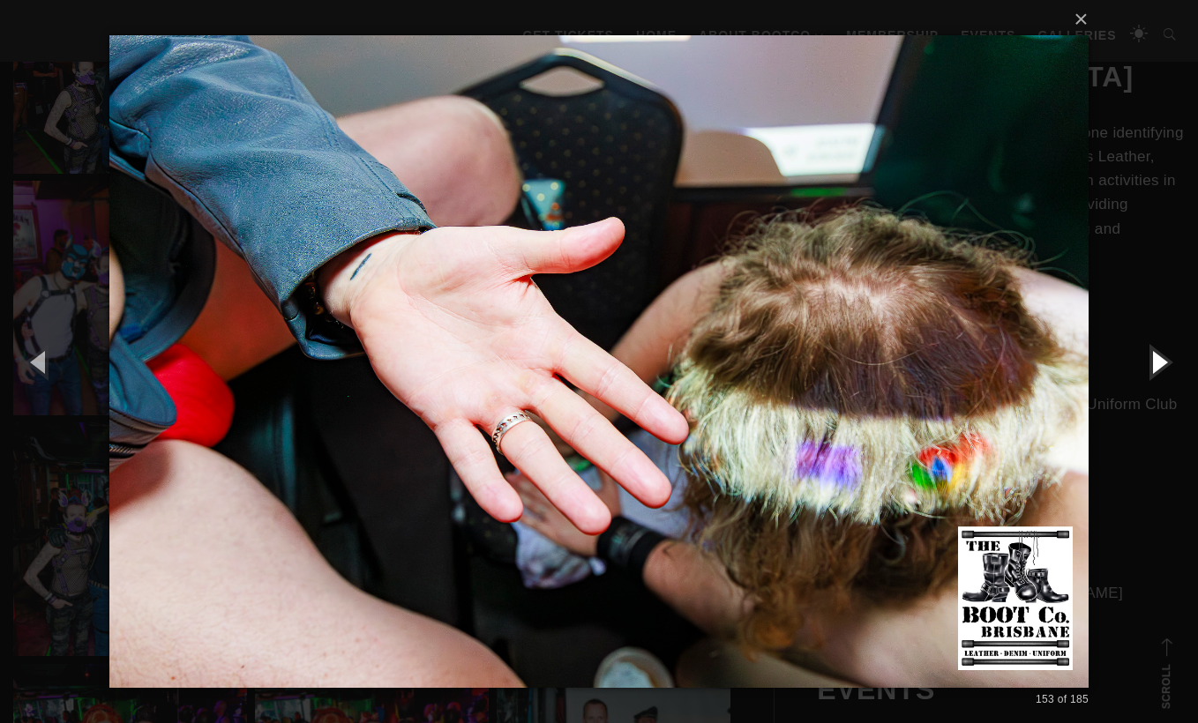
click at [1166, 366] on button "button" at bounding box center [1158, 361] width 79 height 97
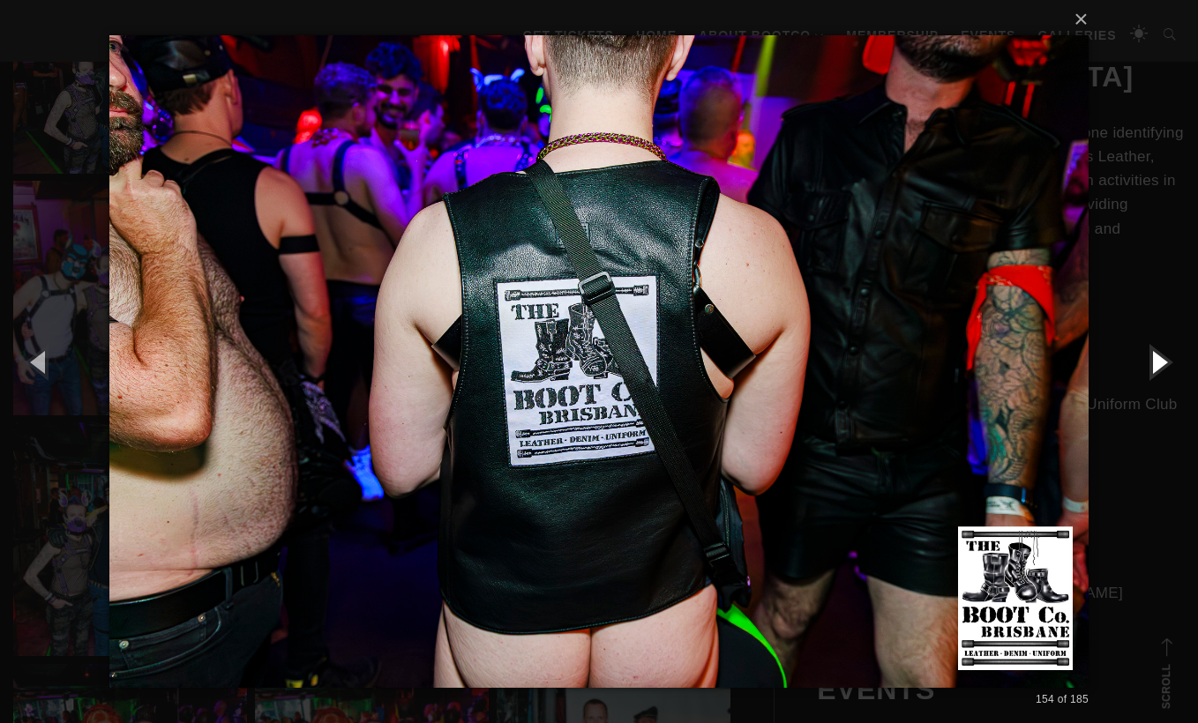
click at [1166, 366] on button "button" at bounding box center [1158, 361] width 79 height 97
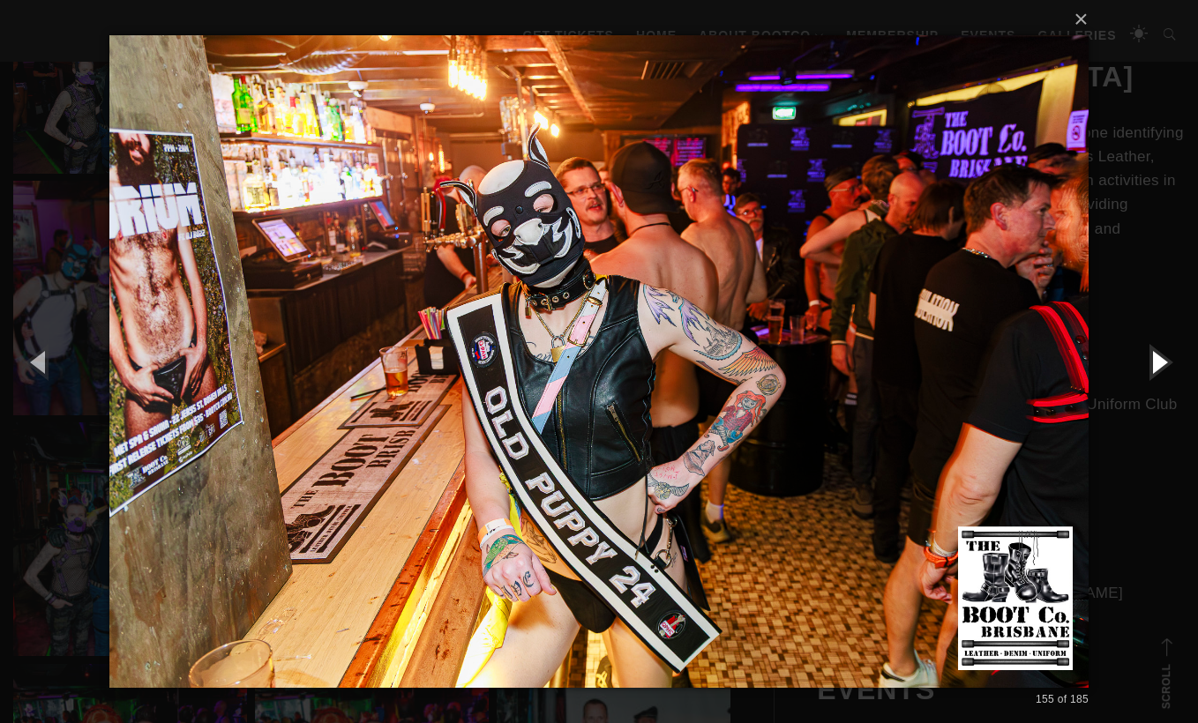
click at [1167, 367] on button "button" at bounding box center [1158, 361] width 79 height 97
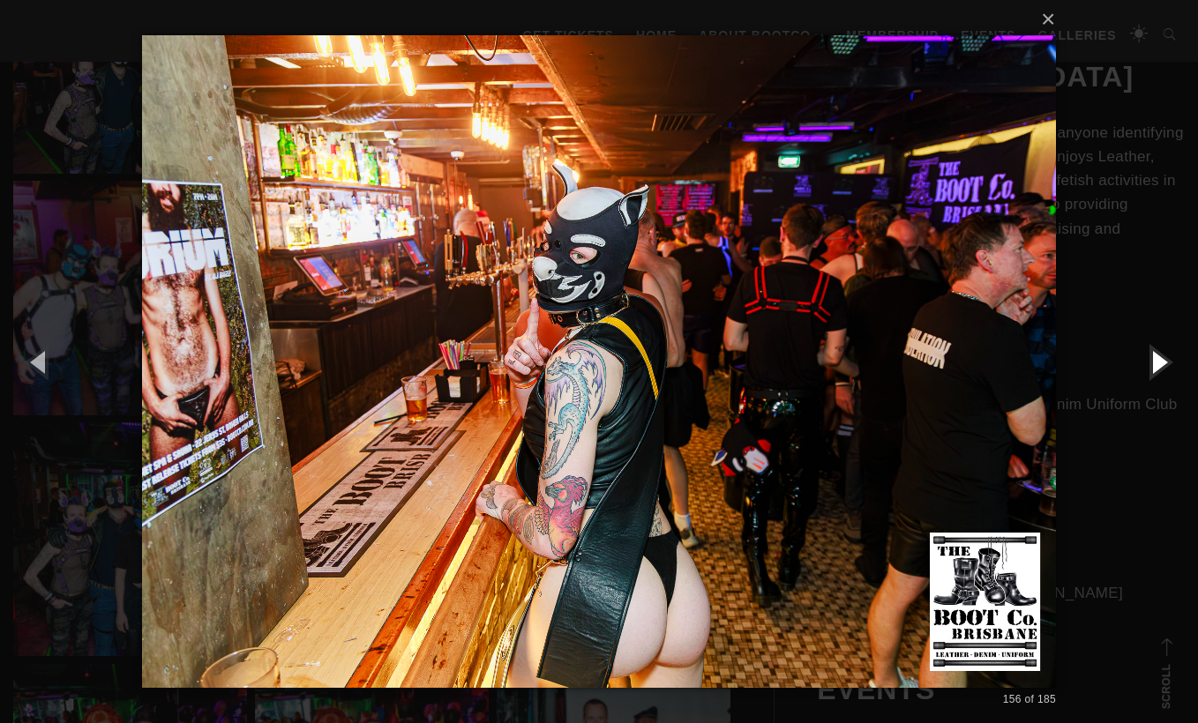
click at [1167, 367] on button "button" at bounding box center [1158, 361] width 79 height 97
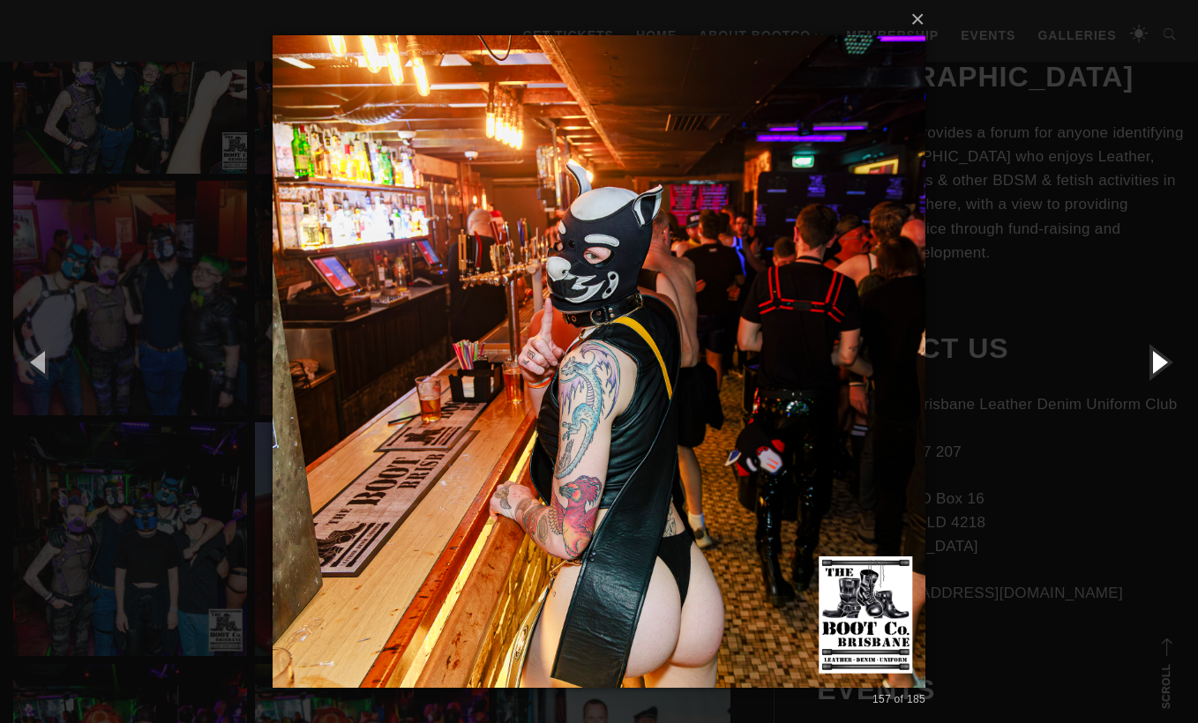
click at [1167, 367] on button "button" at bounding box center [1158, 361] width 79 height 97
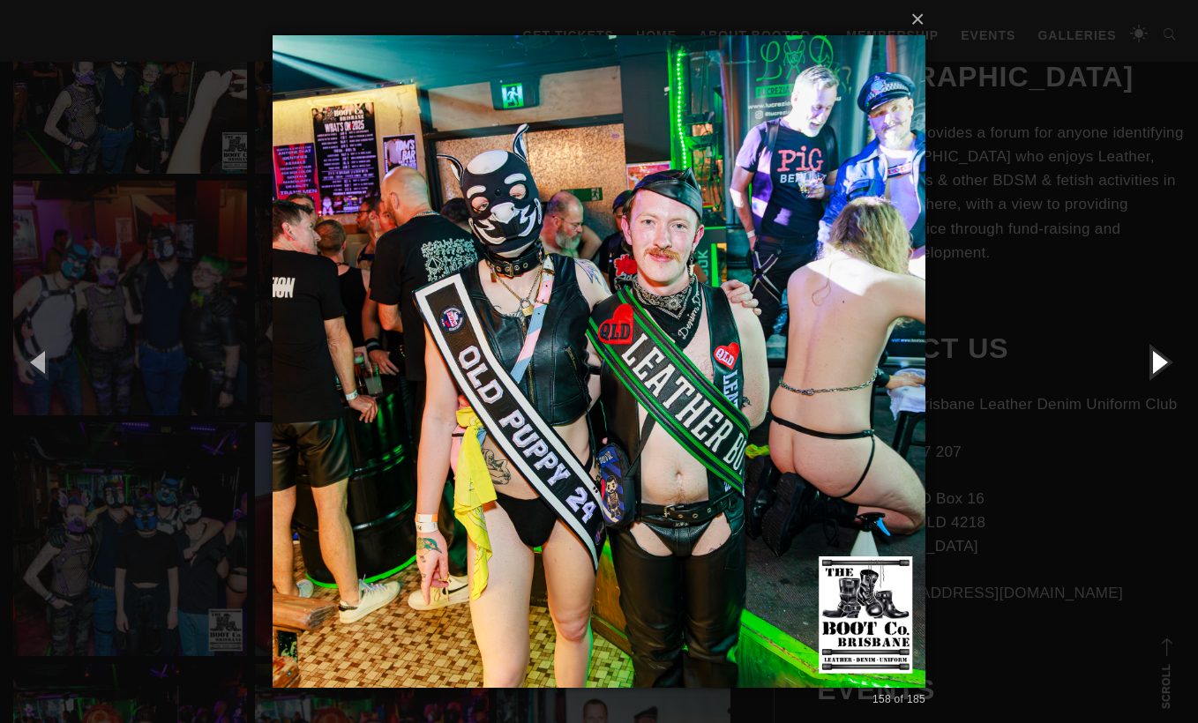
click at [1167, 367] on button "button" at bounding box center [1158, 361] width 79 height 97
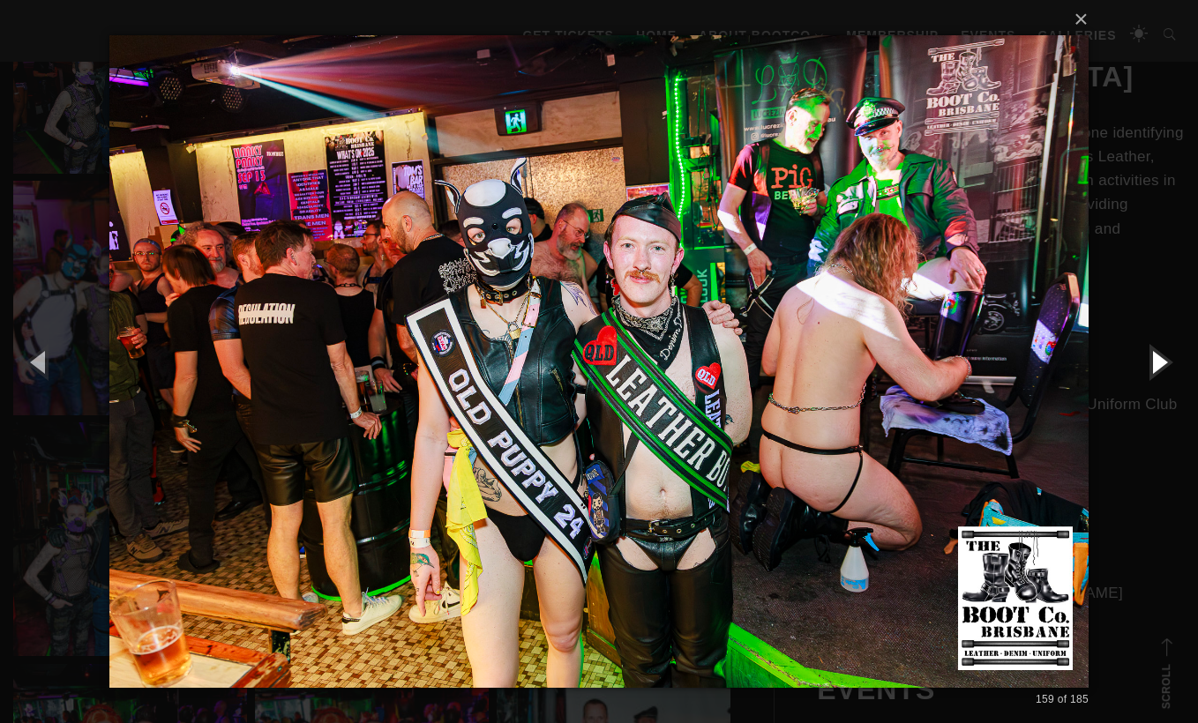
click at [1167, 367] on button "button" at bounding box center [1158, 361] width 79 height 97
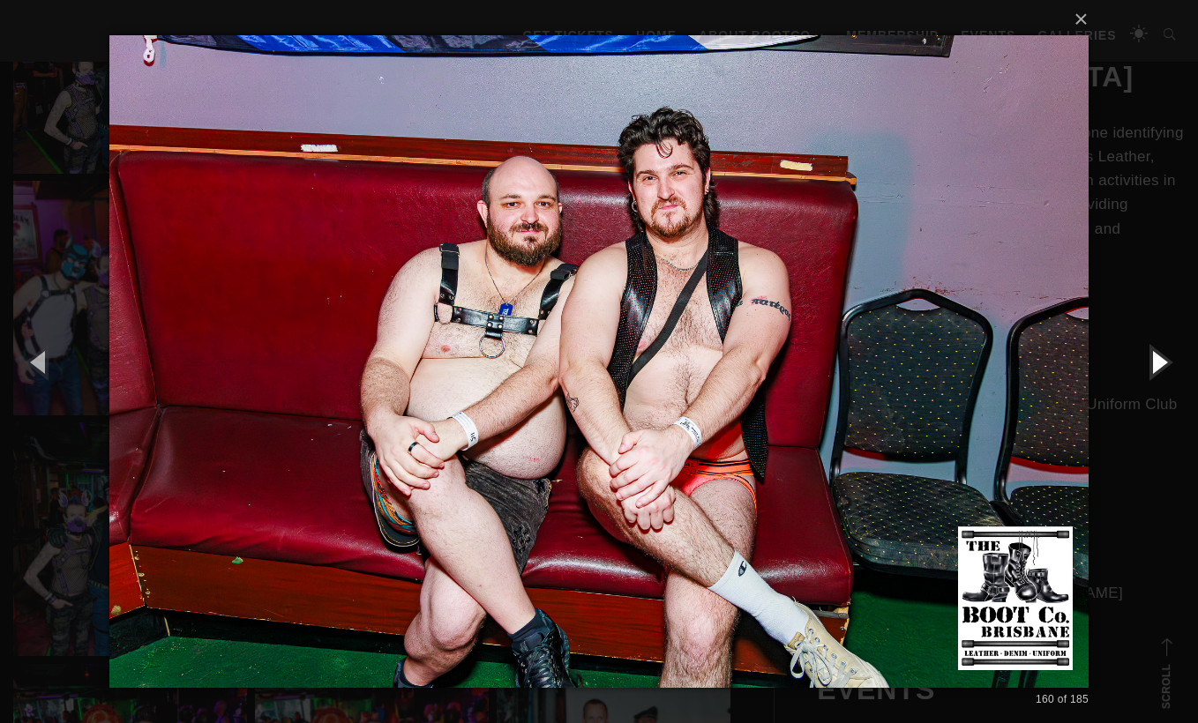
click at [1167, 367] on button "button" at bounding box center [1158, 361] width 79 height 97
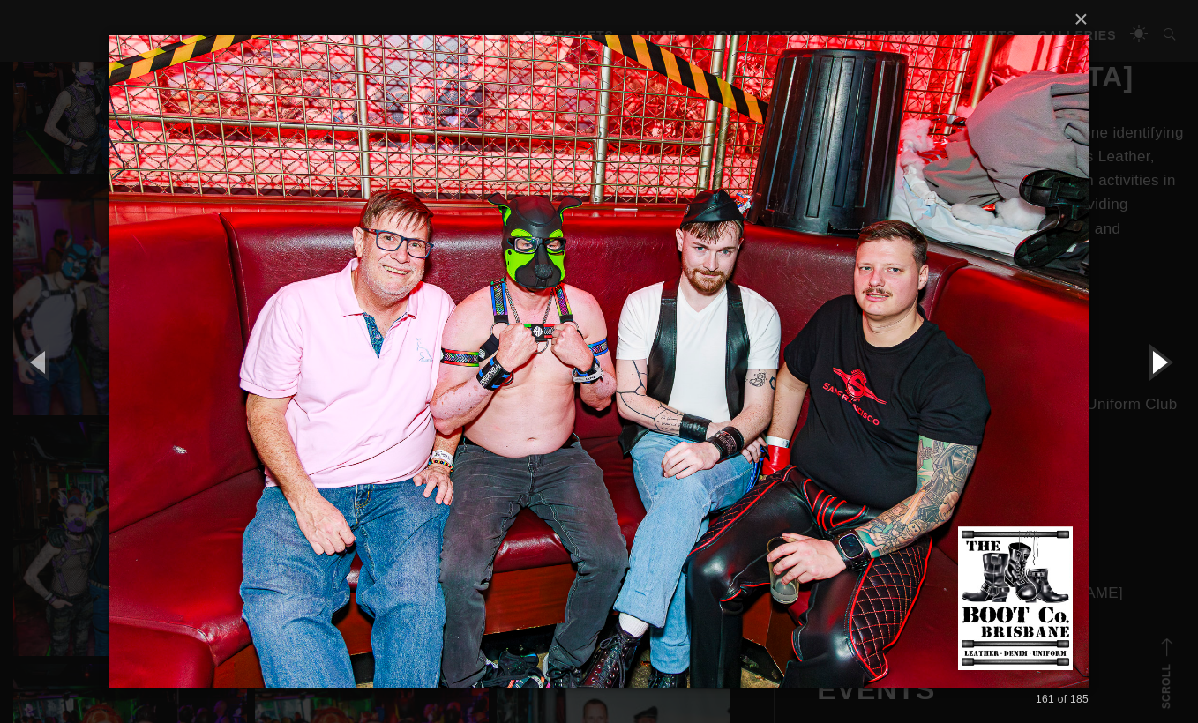
click at [1167, 367] on button "button" at bounding box center [1158, 361] width 79 height 97
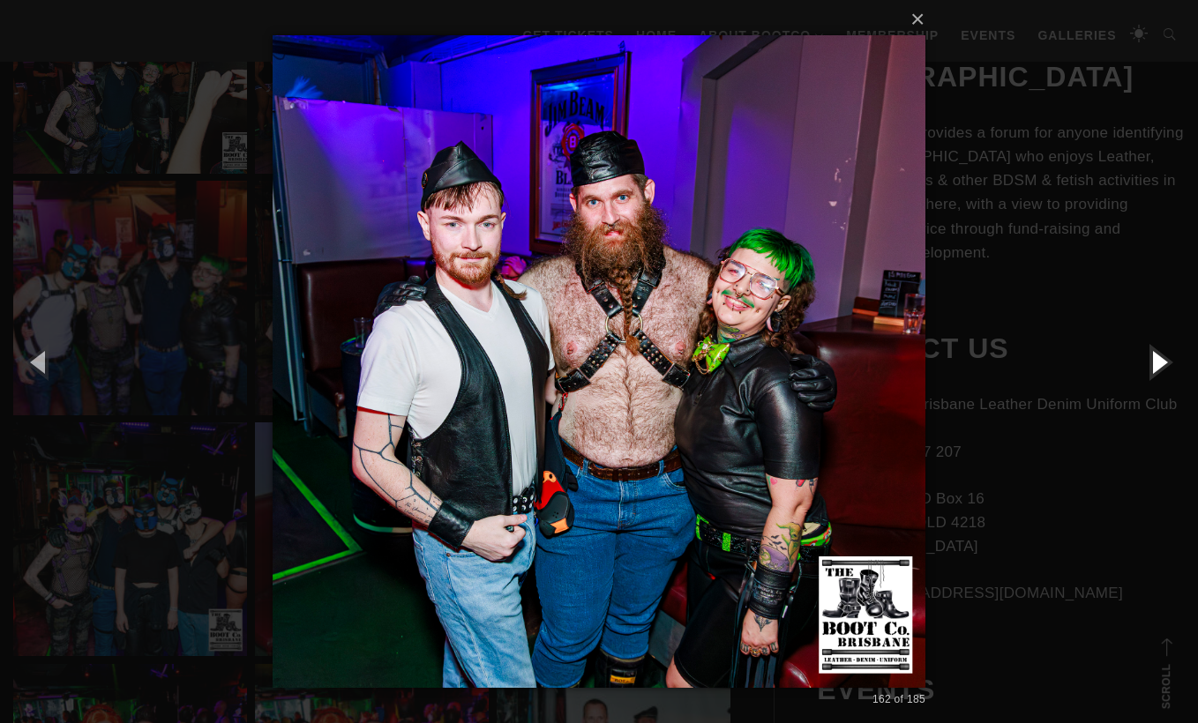
click at [1167, 367] on button "button" at bounding box center [1158, 361] width 79 height 97
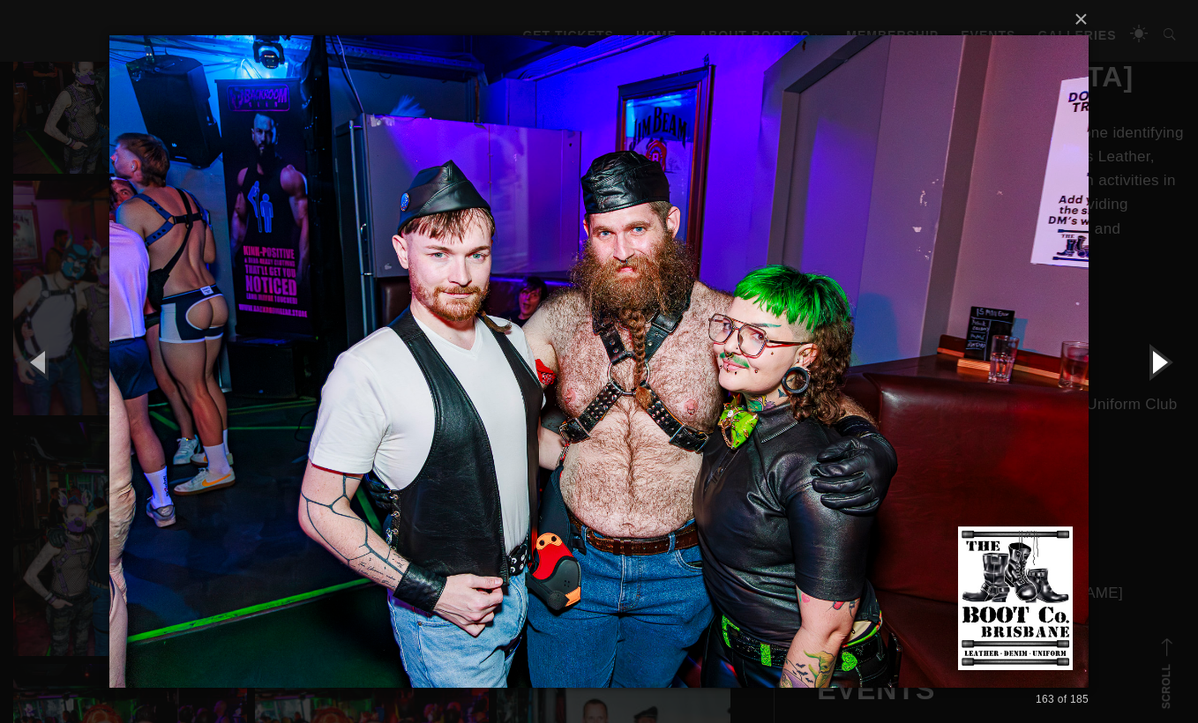
click at [1167, 367] on button "button" at bounding box center [1158, 361] width 79 height 97
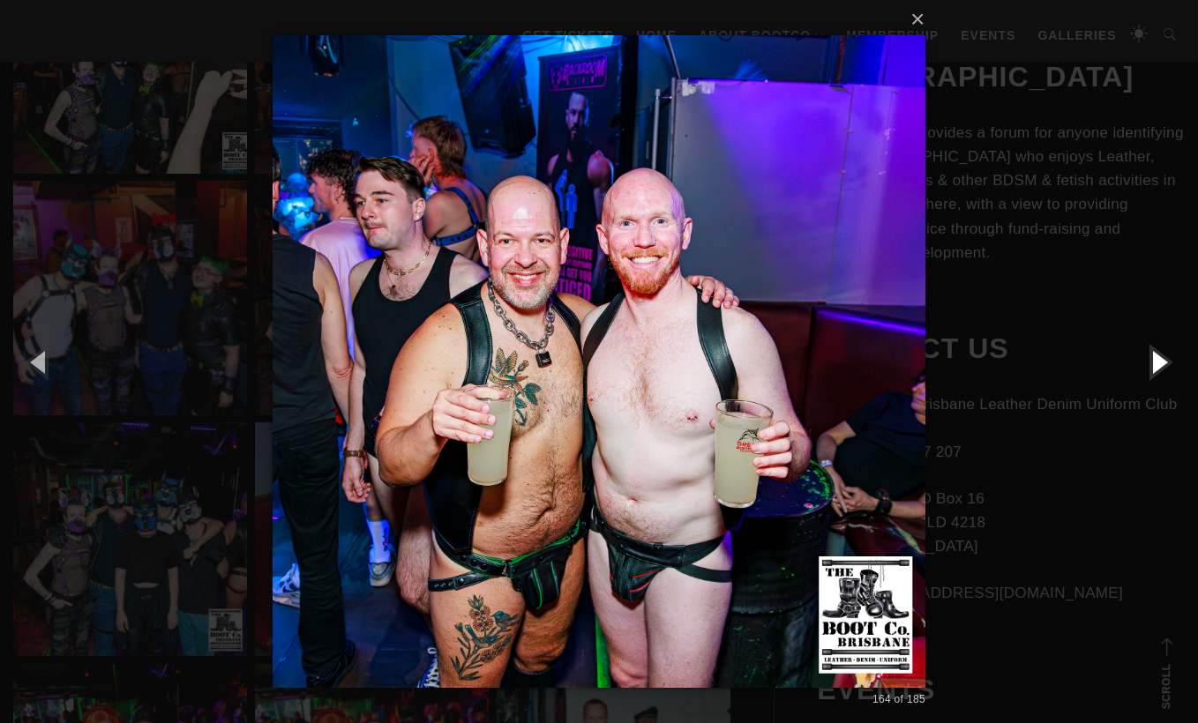
click at [1167, 367] on button "button" at bounding box center [1158, 361] width 79 height 97
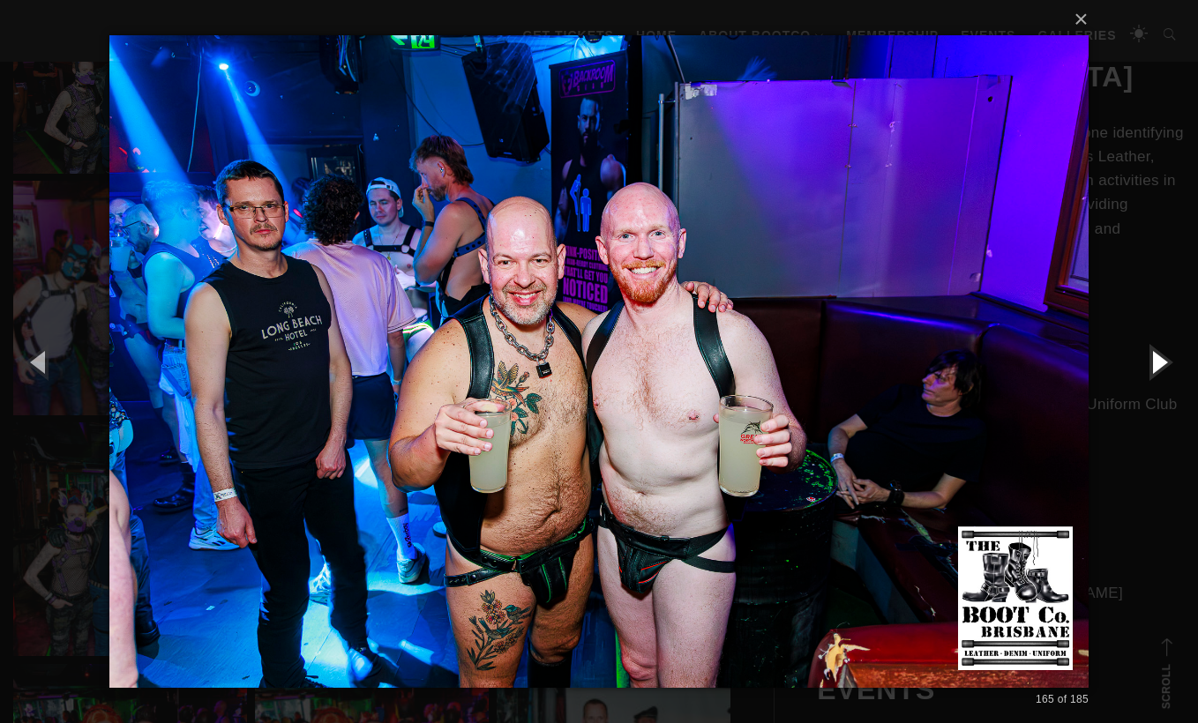
click at [1168, 367] on button "button" at bounding box center [1158, 361] width 79 height 97
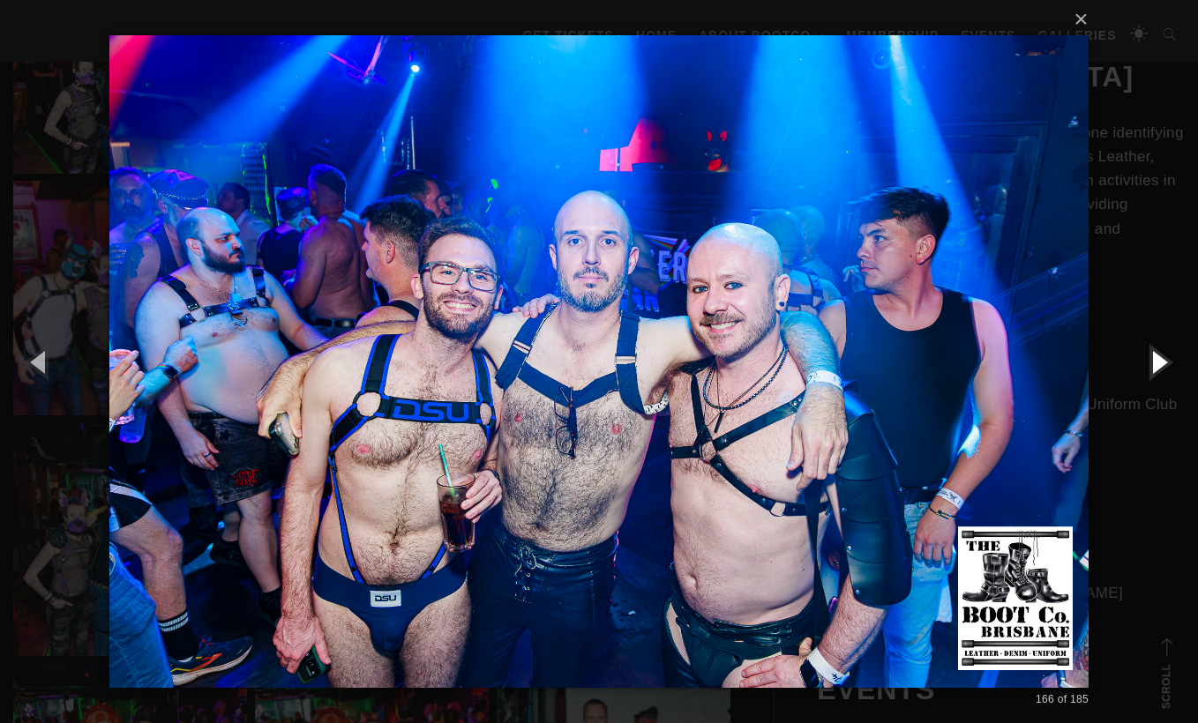
click at [1168, 367] on button "button" at bounding box center [1158, 361] width 79 height 97
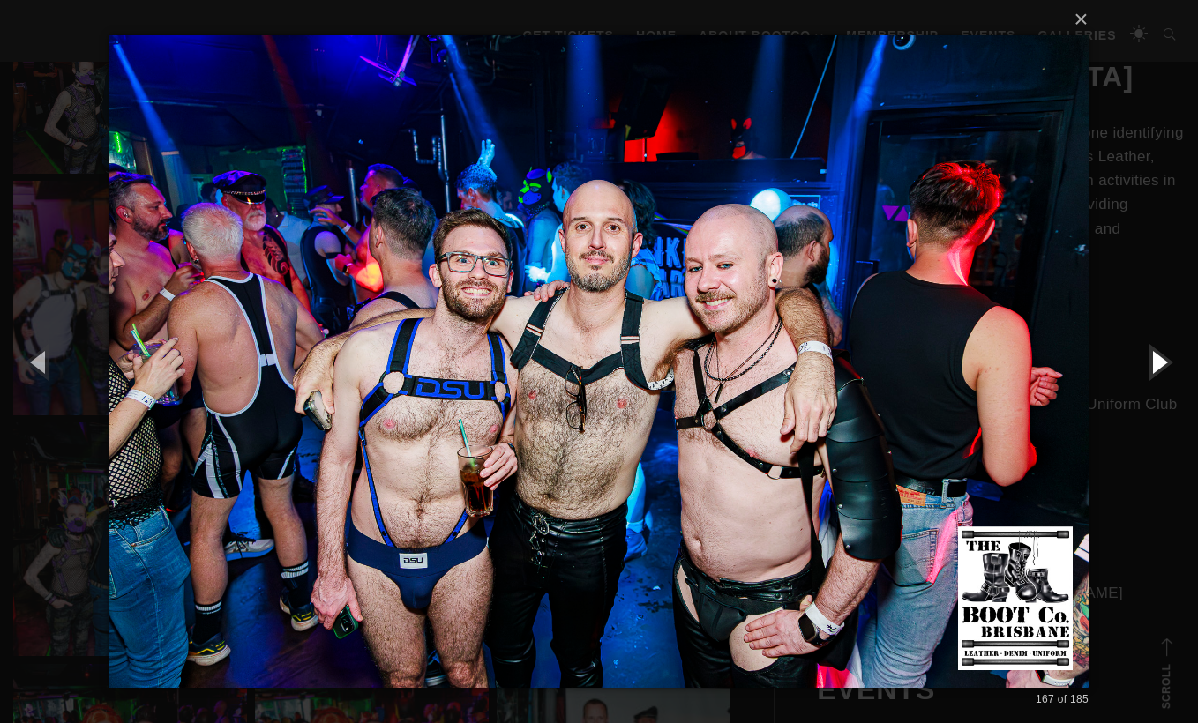
click at [1168, 367] on button "button" at bounding box center [1158, 361] width 79 height 97
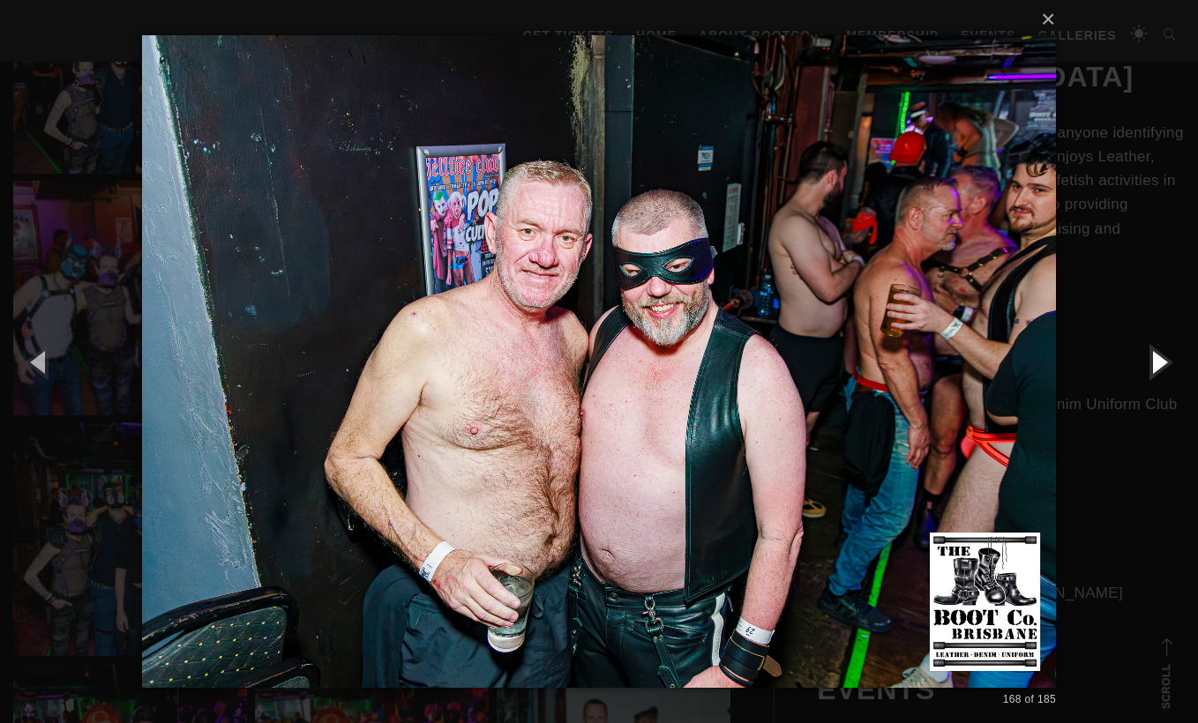
click at [1164, 368] on button "button" at bounding box center [1158, 361] width 79 height 97
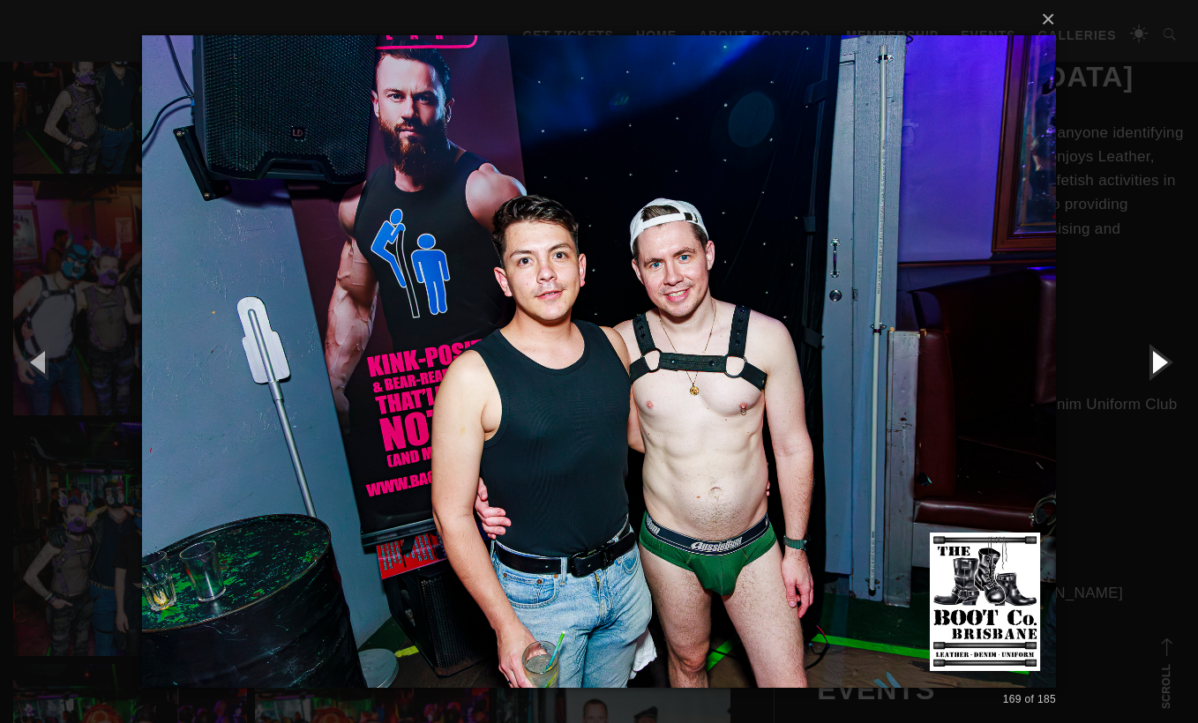
click at [1164, 368] on button "button" at bounding box center [1158, 361] width 79 height 97
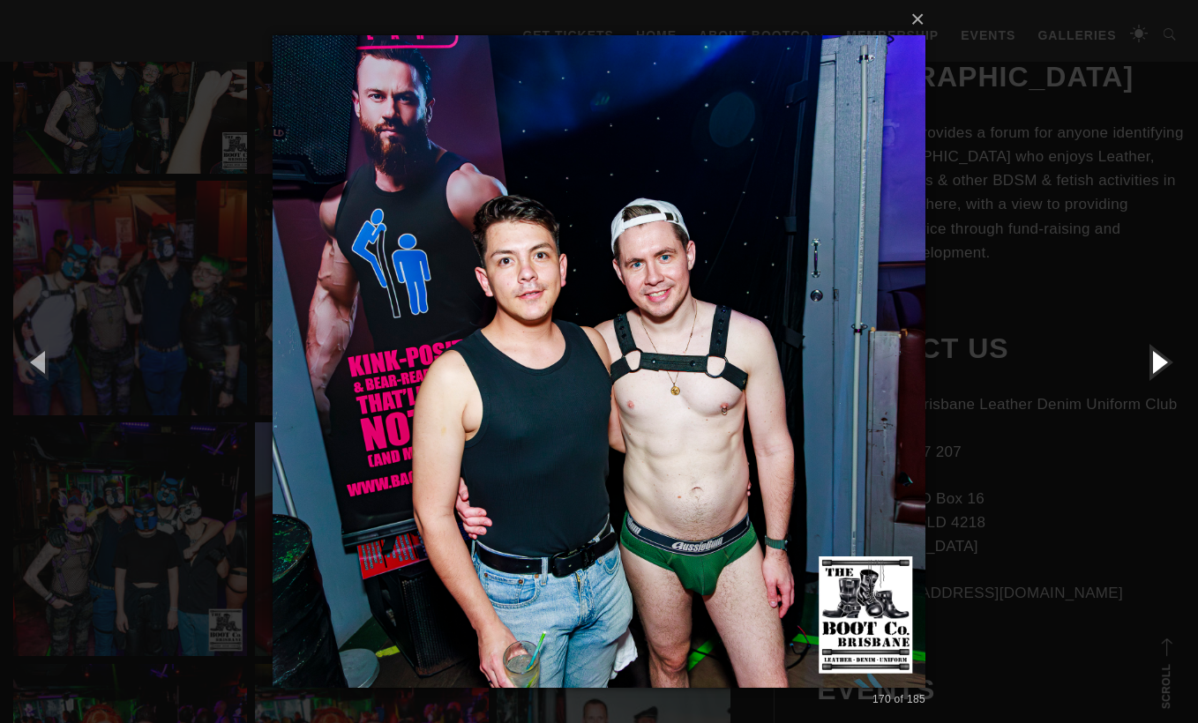
click at [1164, 368] on button "button" at bounding box center [1158, 361] width 79 height 97
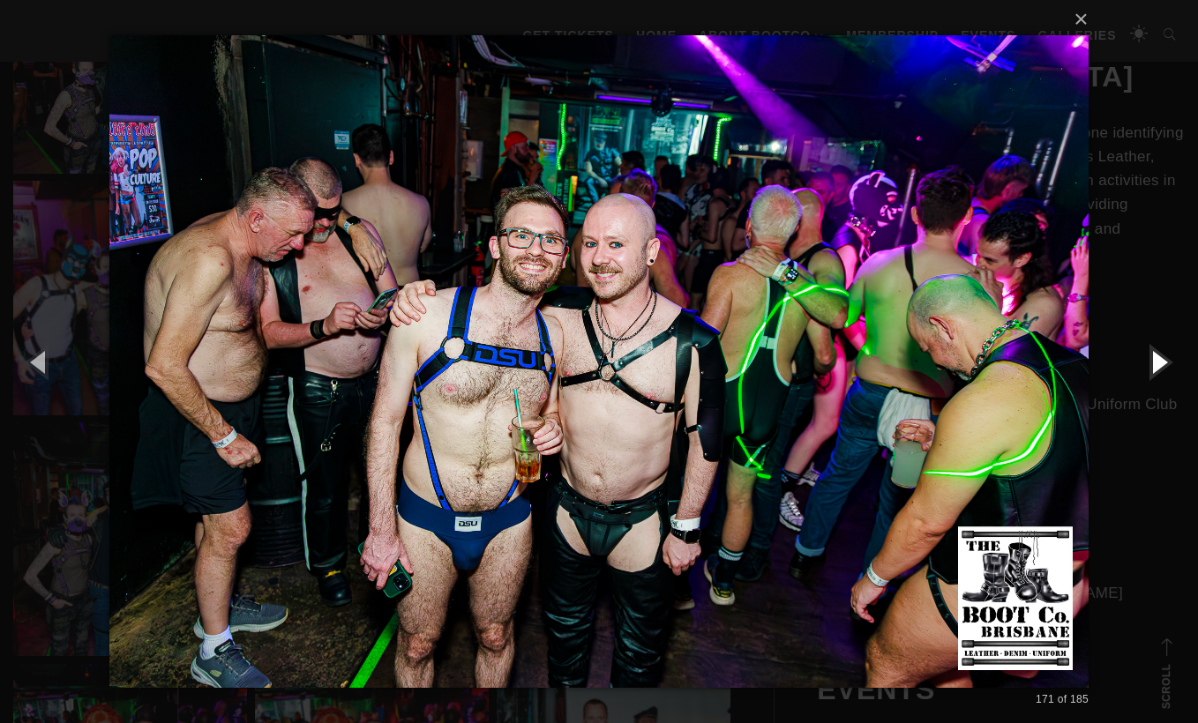
click at [1162, 366] on button "button" at bounding box center [1158, 361] width 79 height 97
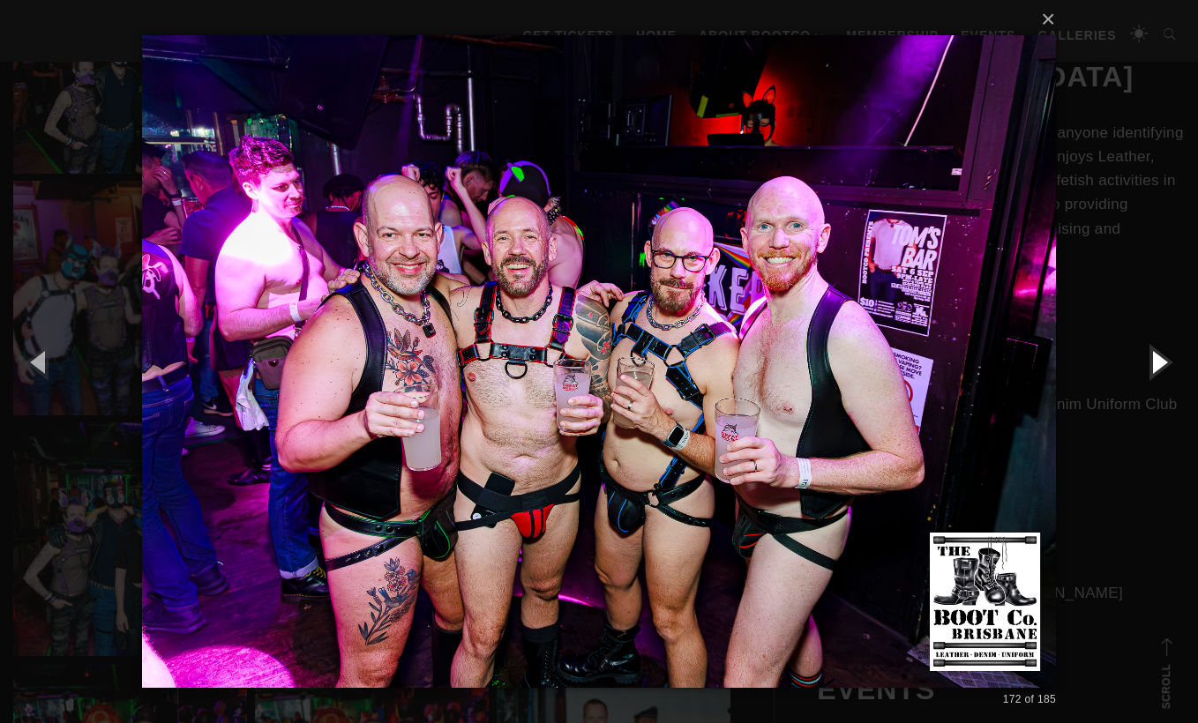
click at [1163, 366] on button "button" at bounding box center [1158, 361] width 79 height 97
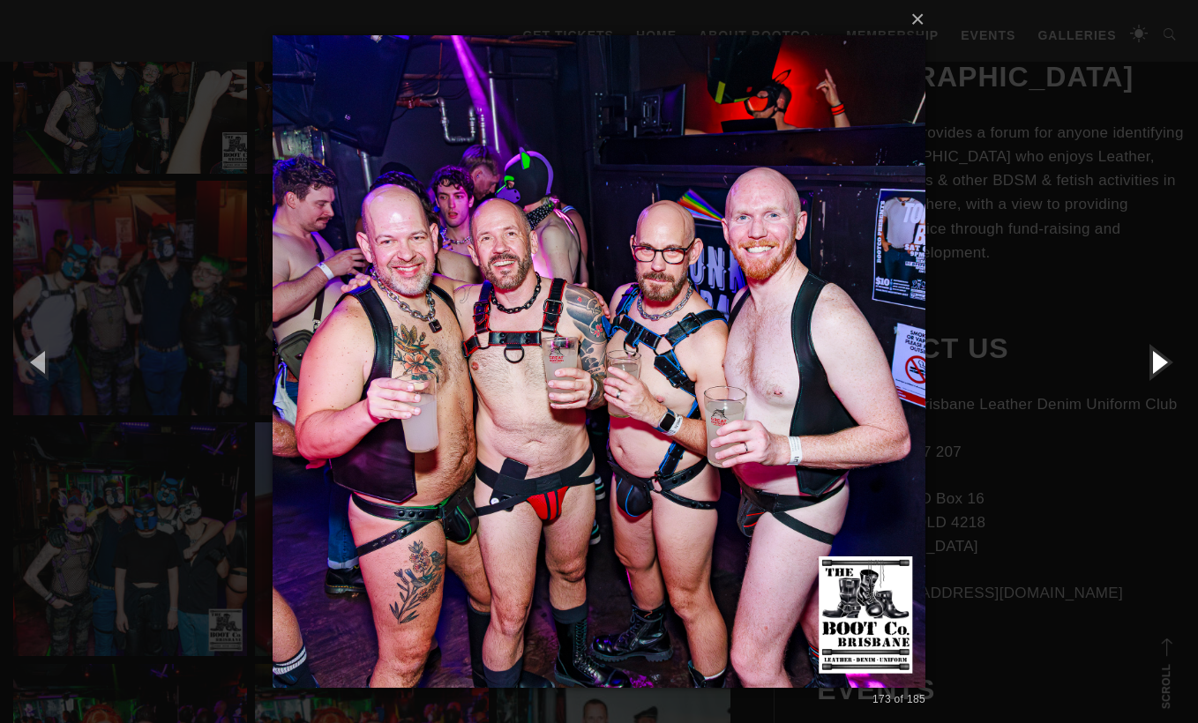
click at [1163, 366] on button "button" at bounding box center [1158, 361] width 79 height 97
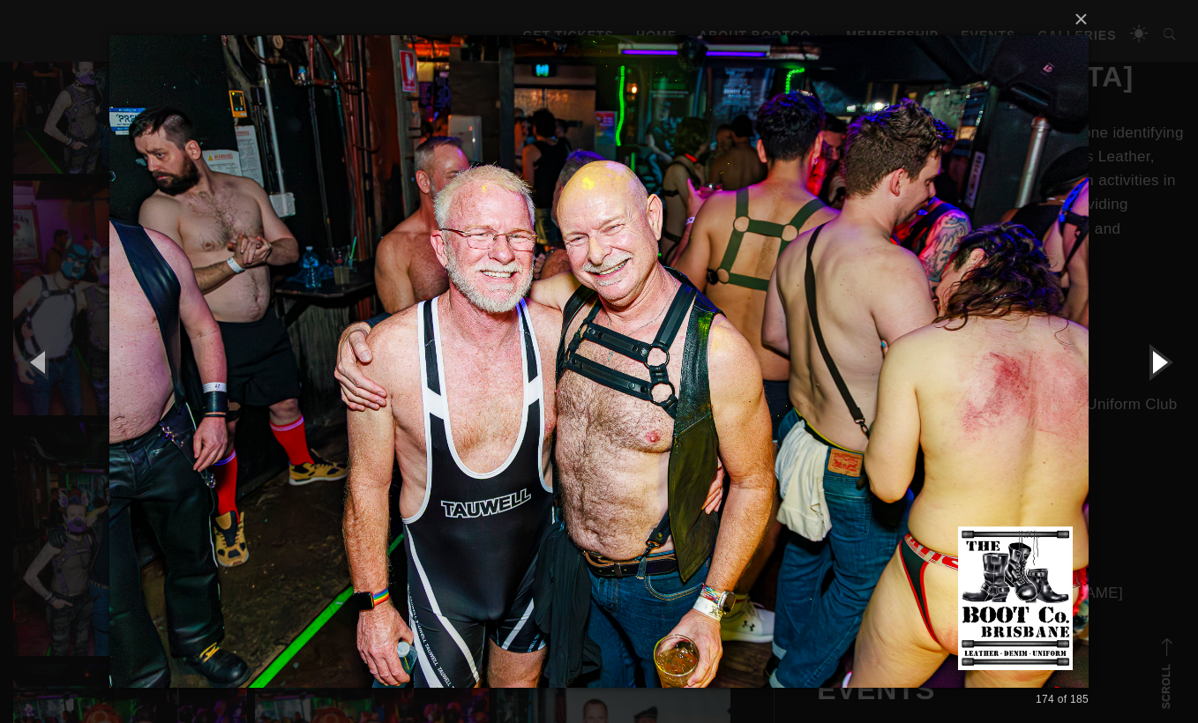
click at [1154, 355] on button "button" at bounding box center [1158, 361] width 79 height 97
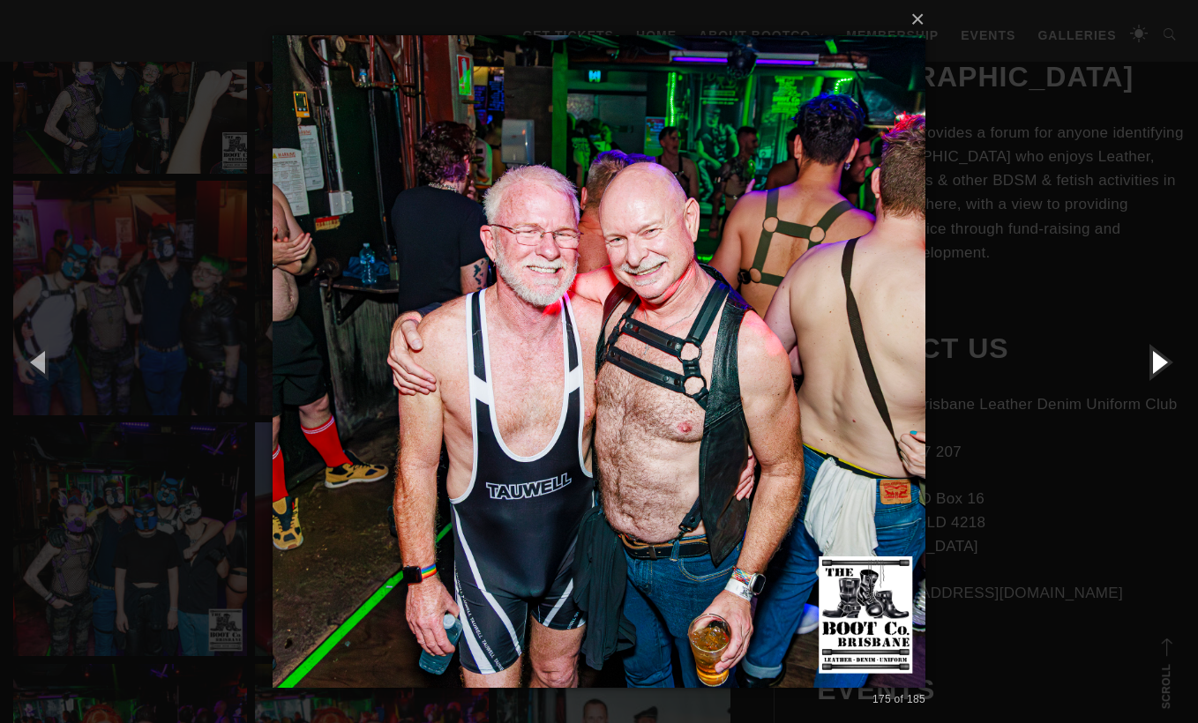
click at [1154, 355] on button "button" at bounding box center [1158, 361] width 79 height 97
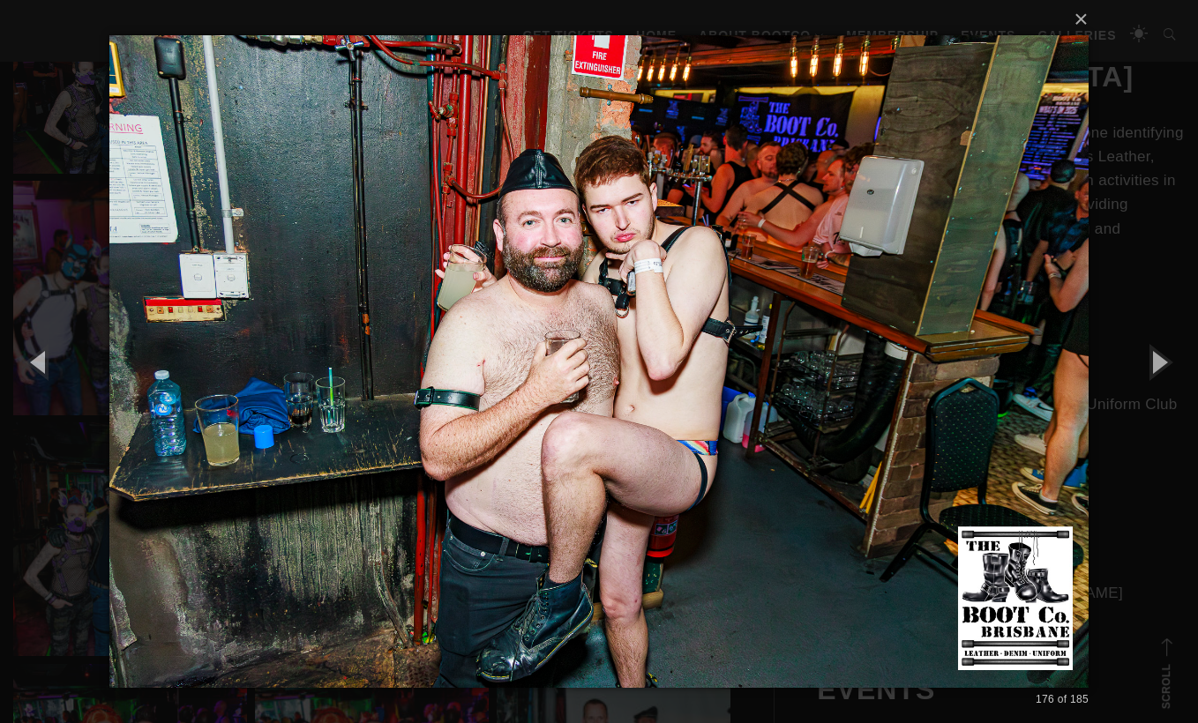
drag, startPoint x: 1154, startPoint y: 355, endPoint x: 1095, endPoint y: 419, distance: 87.4
click at [1096, 425] on div "× 176 of 185 Loading..." at bounding box center [599, 361] width 1198 height 723
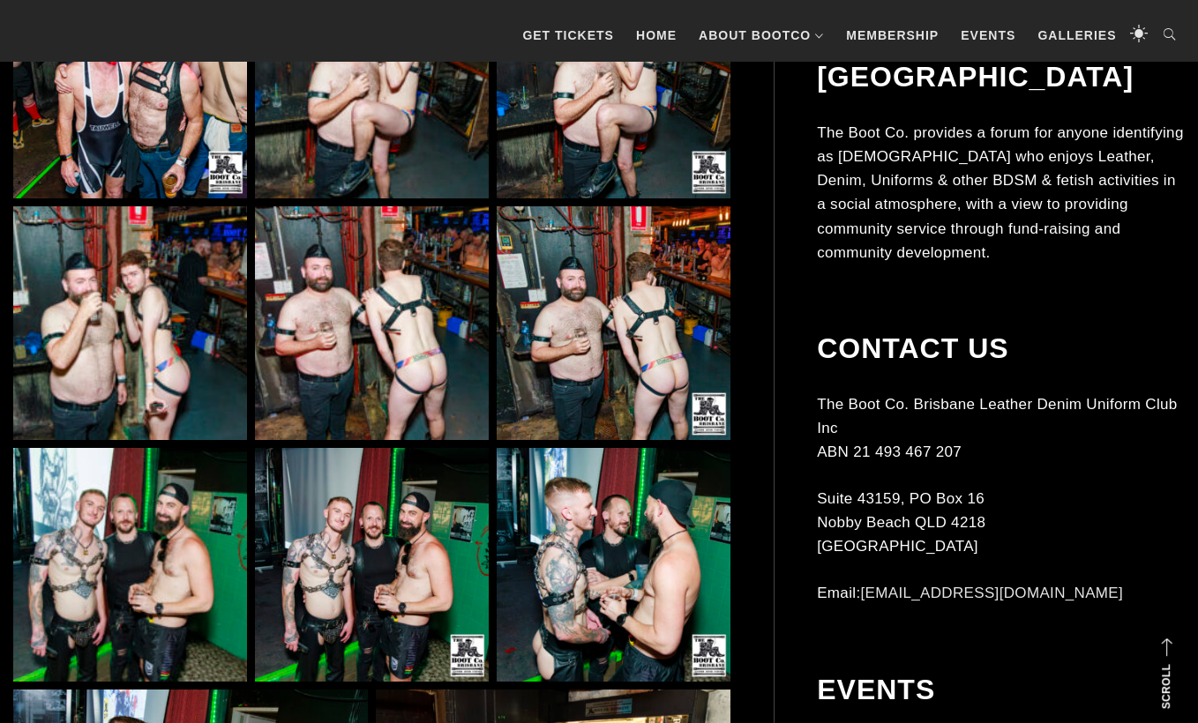
scroll to position [13177, 0]
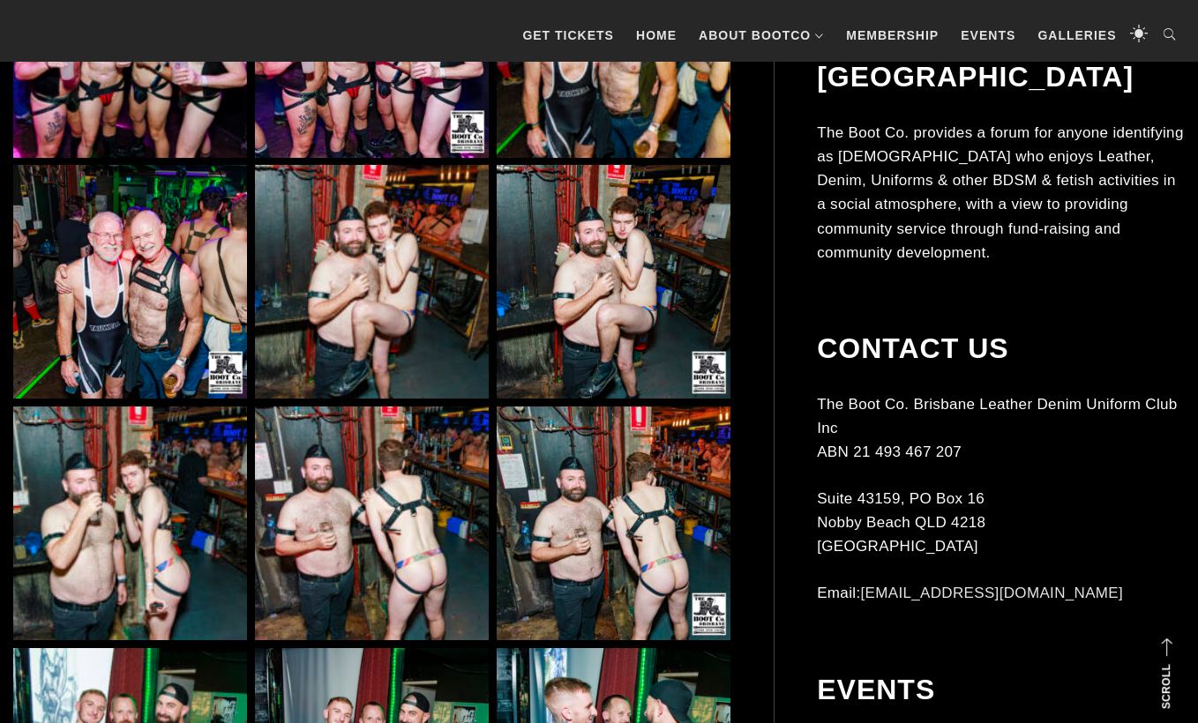
click at [333, 306] on img at bounding box center [372, 282] width 234 height 234
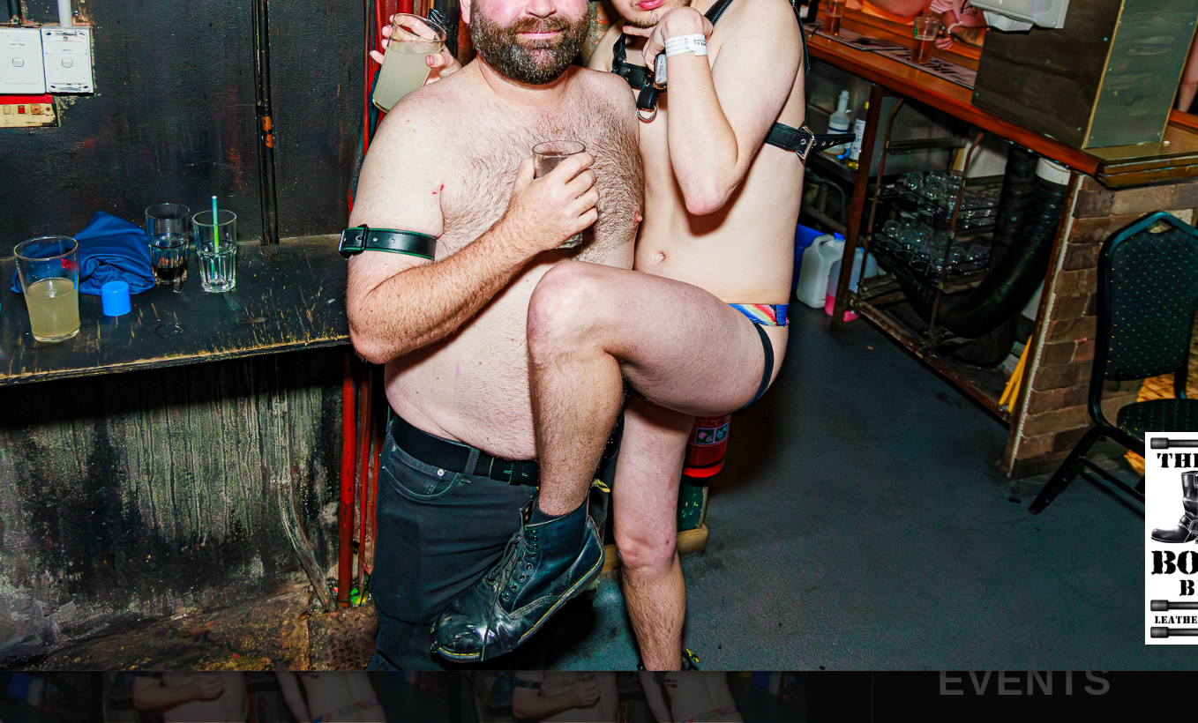
scroll to position [13166, 0]
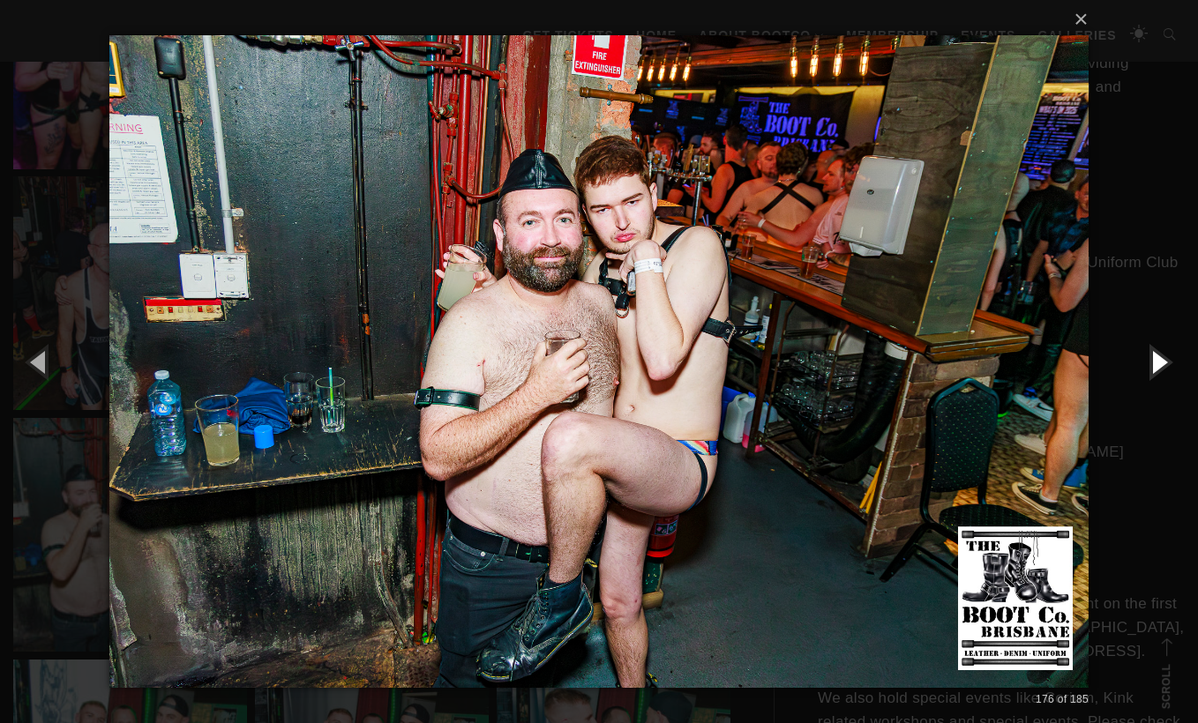
click at [1149, 358] on button "button" at bounding box center [1158, 361] width 79 height 97
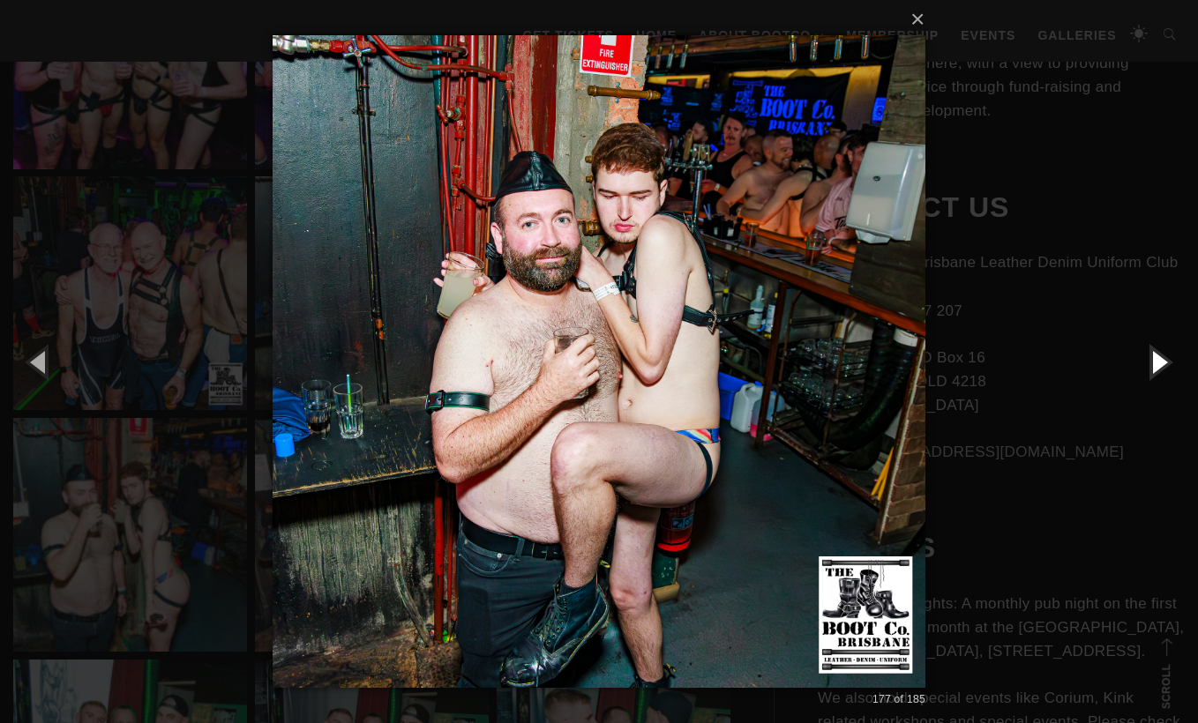
click at [1149, 358] on button "button" at bounding box center [1158, 361] width 79 height 97
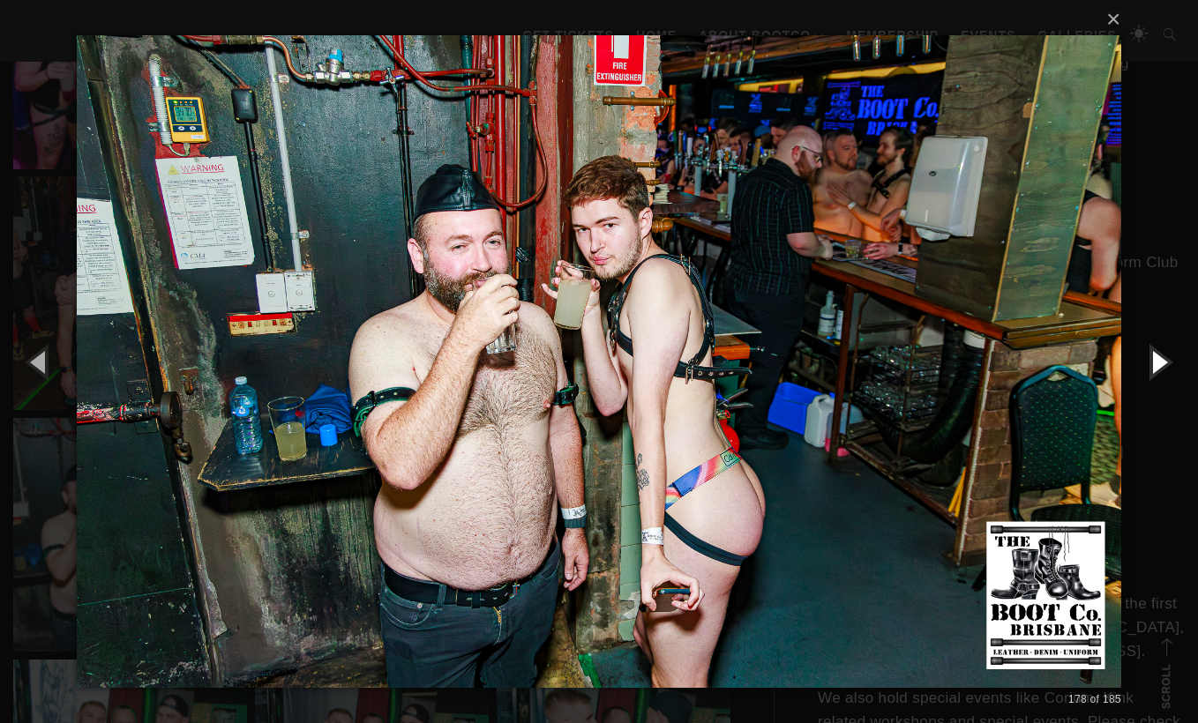
click at [1149, 359] on button "button" at bounding box center [1158, 361] width 79 height 97
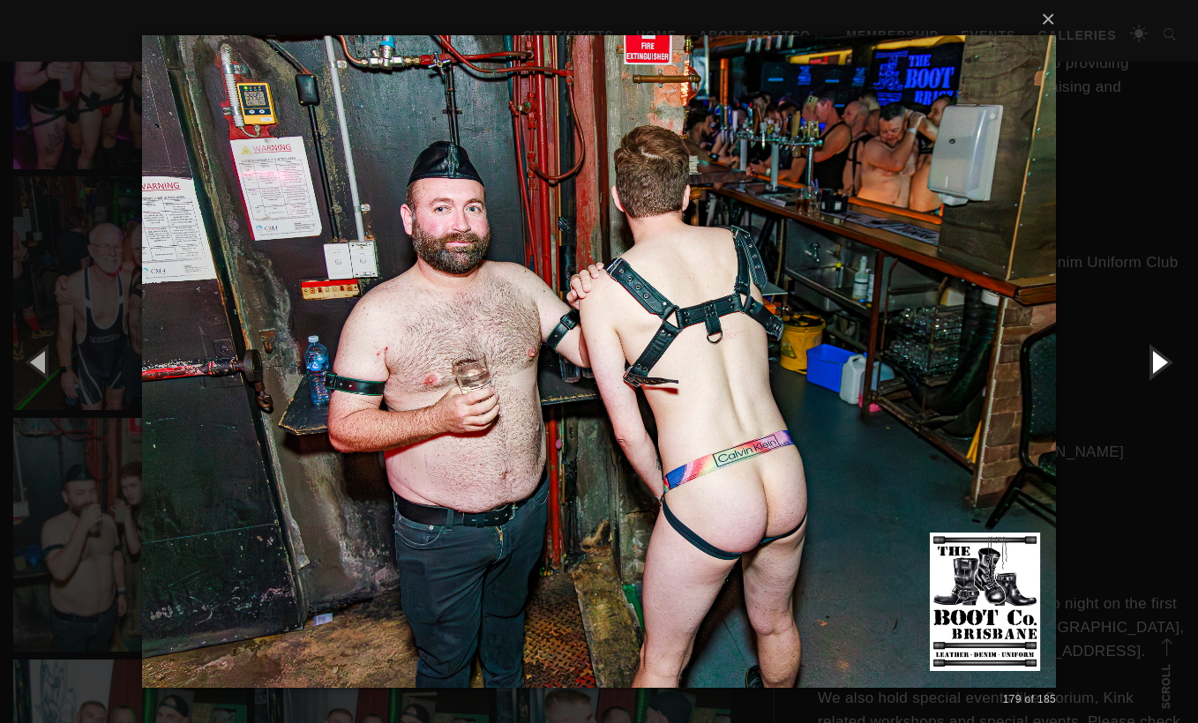
click at [1149, 359] on button "button" at bounding box center [1158, 361] width 79 height 97
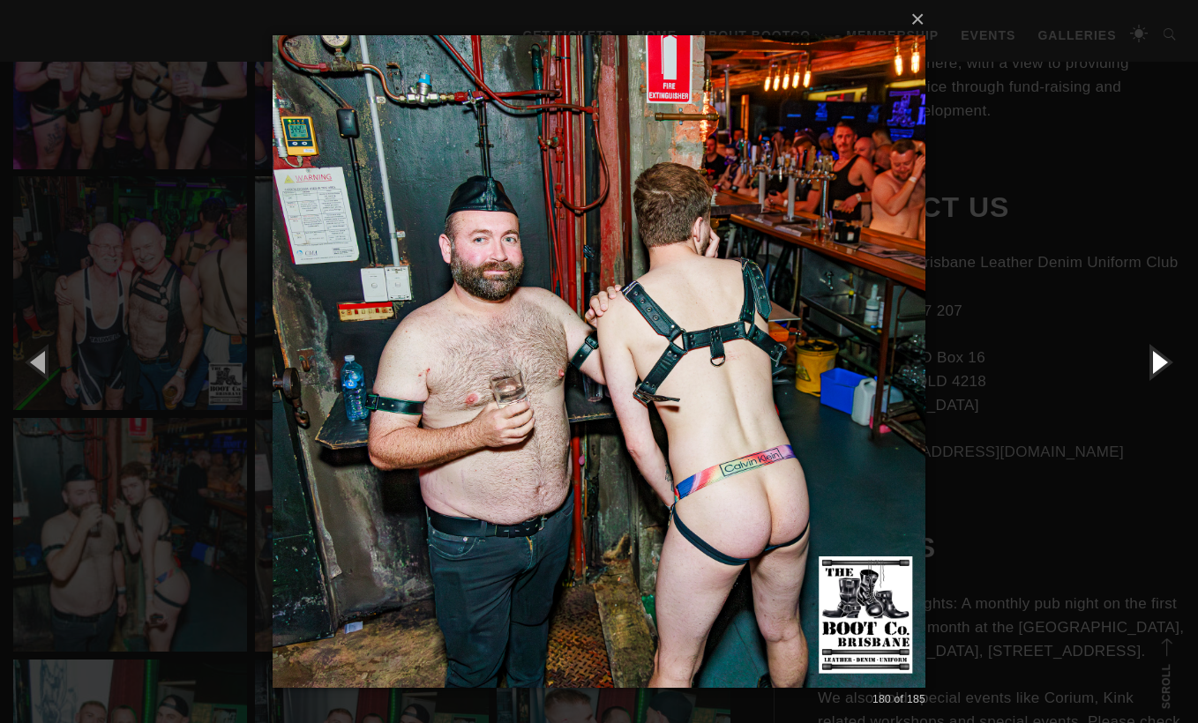
click at [1149, 359] on button "button" at bounding box center [1158, 361] width 79 height 97
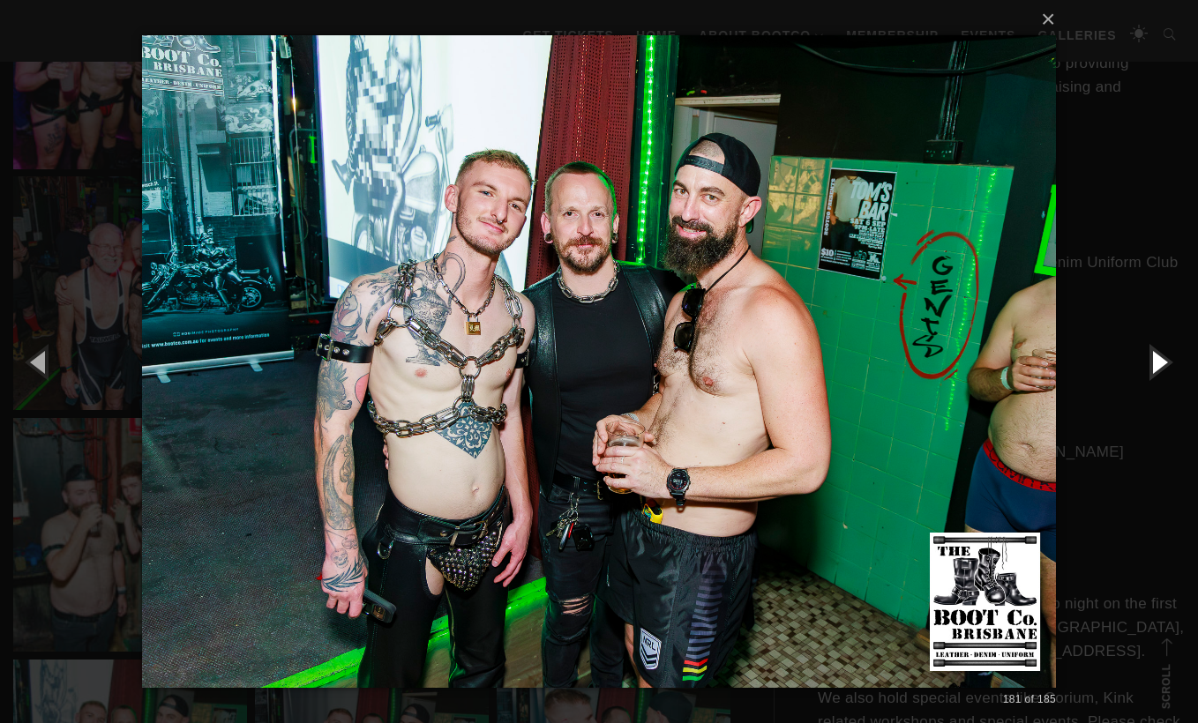
click at [1149, 359] on button "button" at bounding box center [1158, 361] width 79 height 97
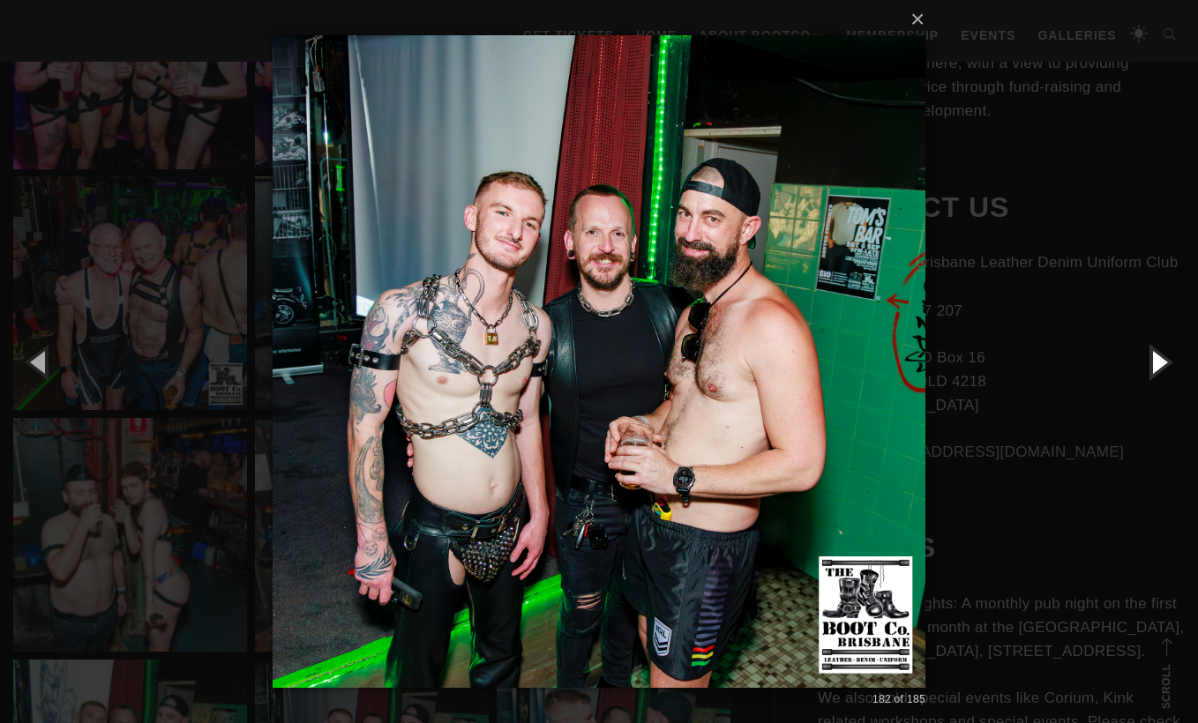
click at [1149, 359] on button "button" at bounding box center [1158, 361] width 79 height 97
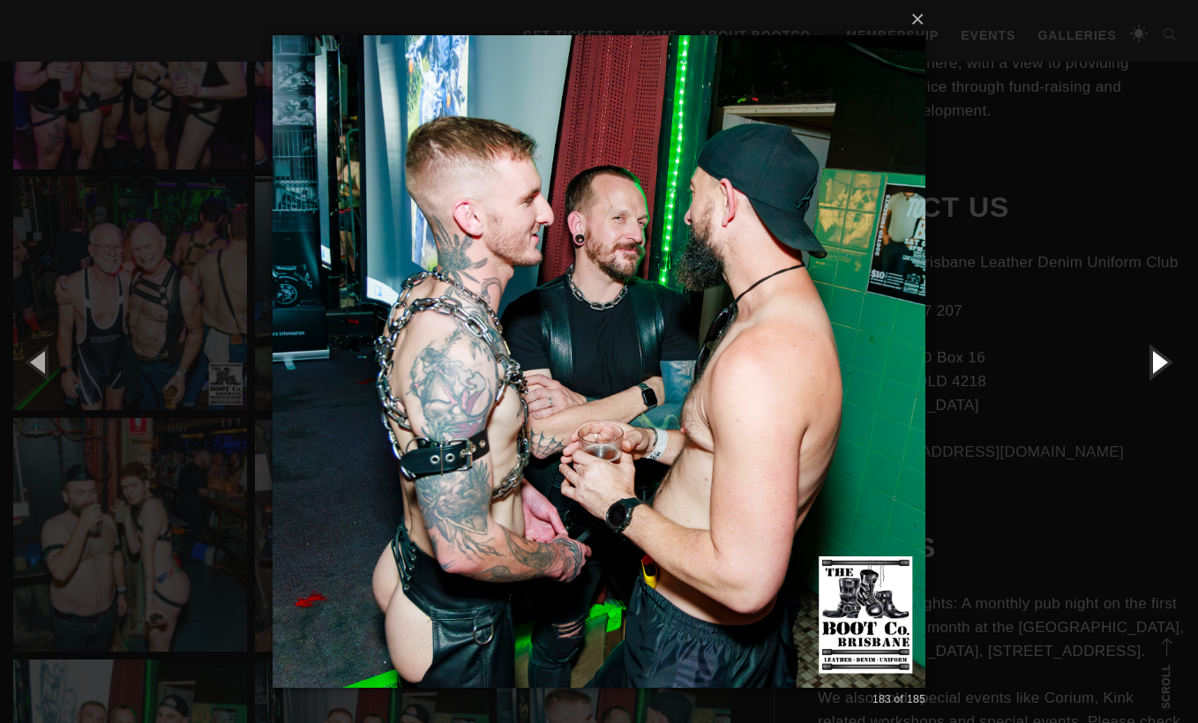
click at [1149, 359] on button "button" at bounding box center [1158, 361] width 79 height 97
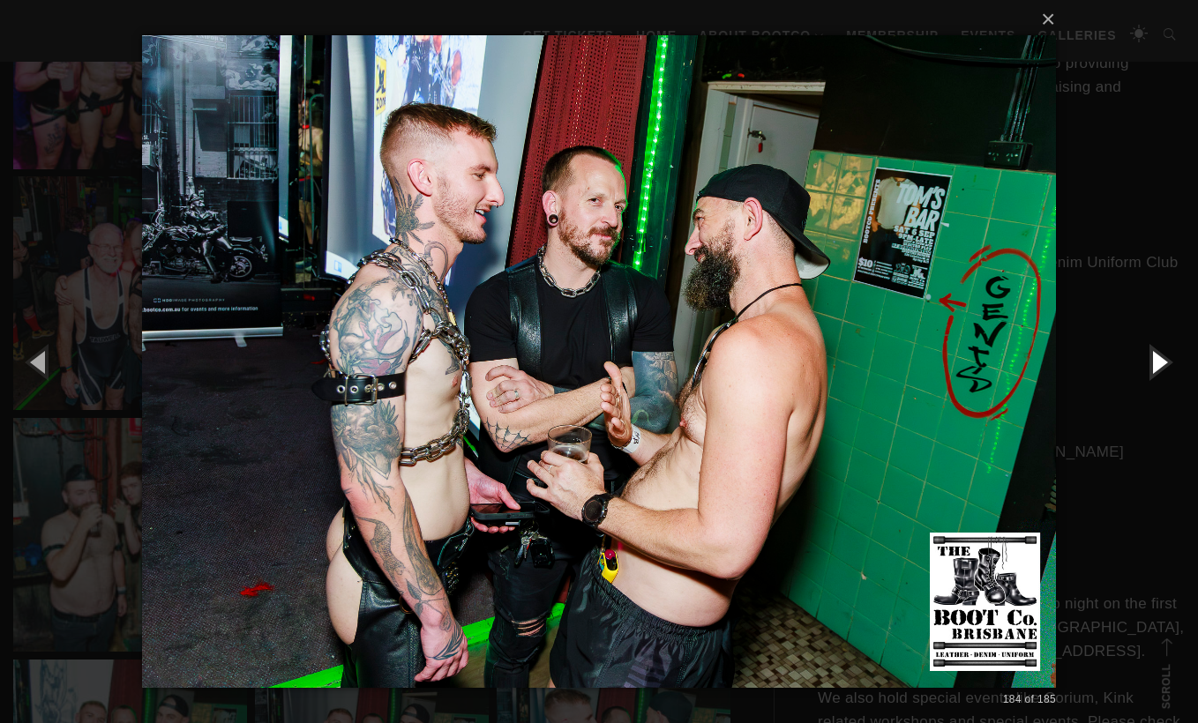
click at [1149, 359] on button "button" at bounding box center [1158, 361] width 79 height 97
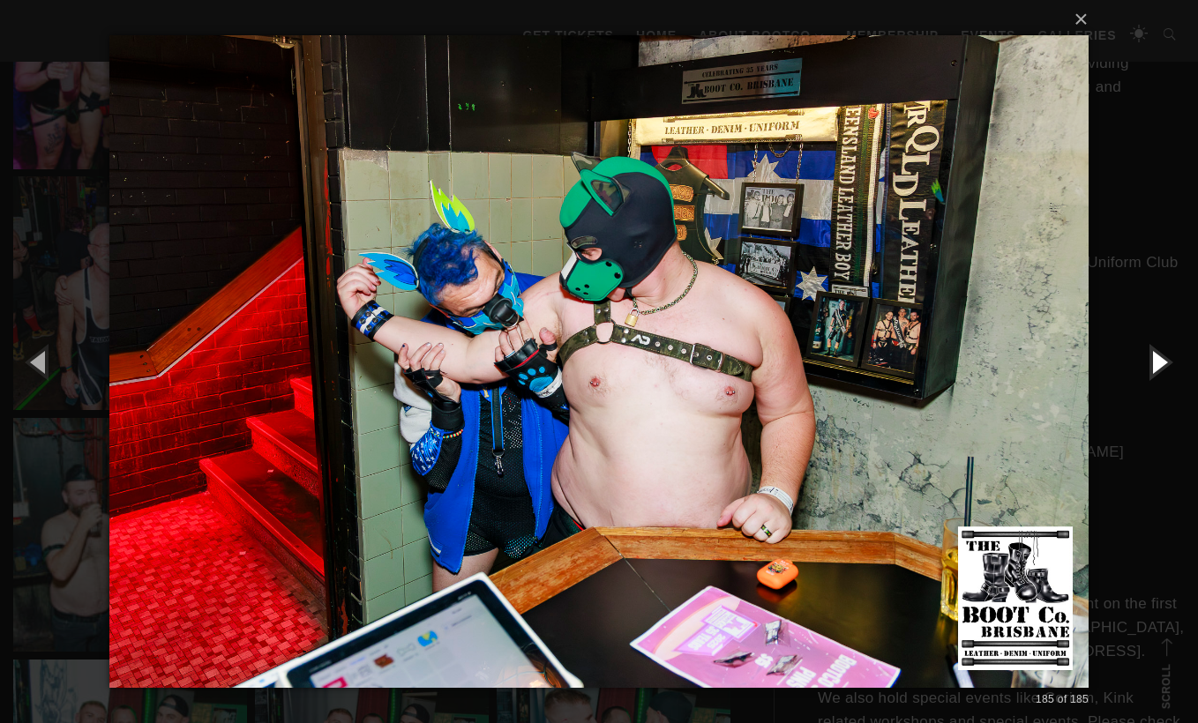
click at [1160, 370] on button "button" at bounding box center [1158, 361] width 79 height 97
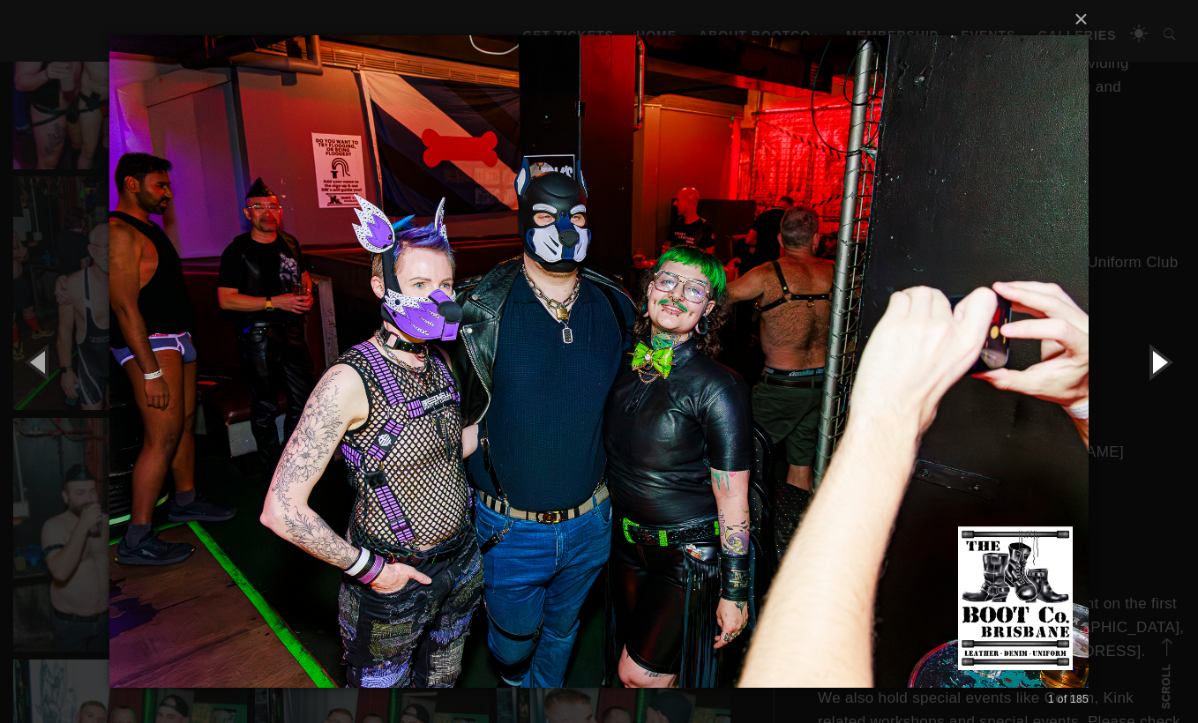
click at [1160, 370] on button "button" at bounding box center [1158, 361] width 79 height 97
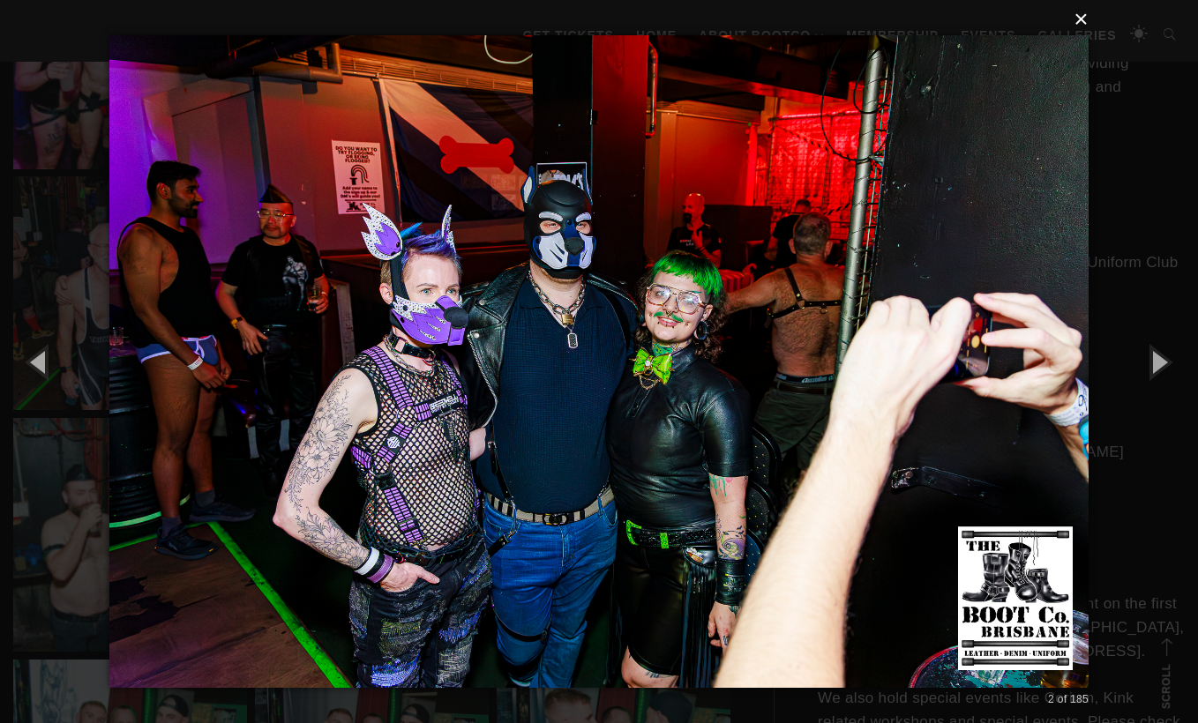
click at [1083, 25] on button "×" at bounding box center [604, 19] width 979 height 39
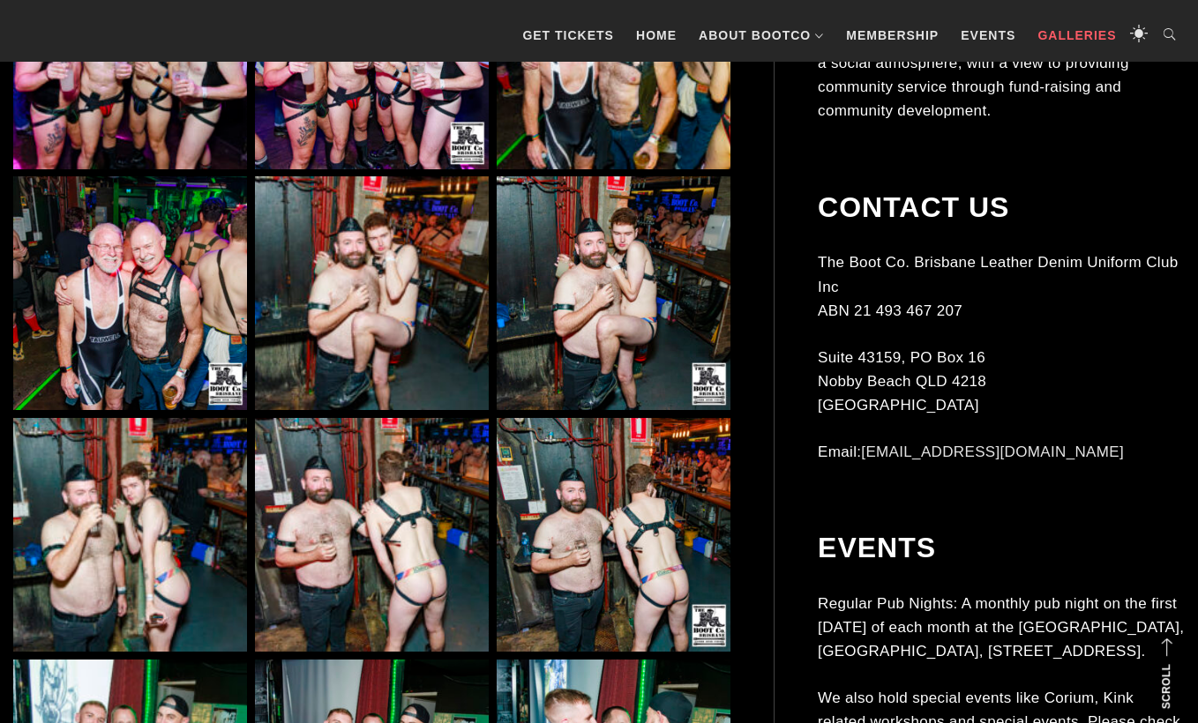
click at [1061, 33] on link "Galleries" at bounding box center [1077, 35] width 96 height 53
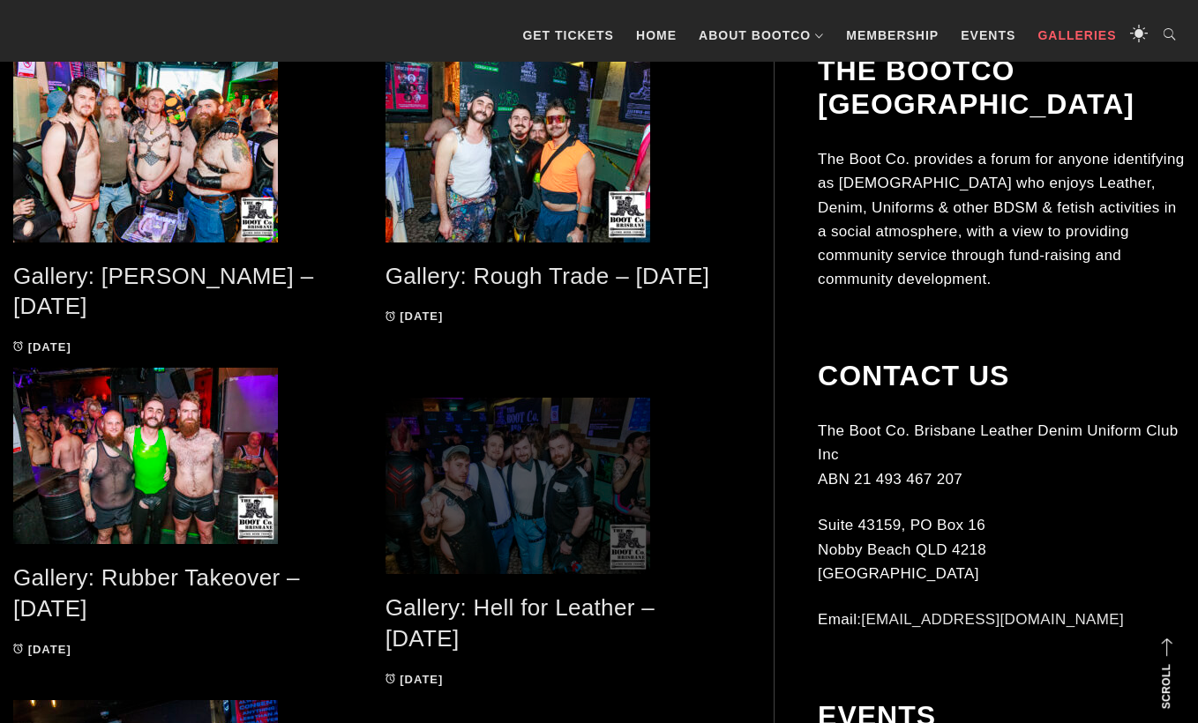
scroll to position [416, 0]
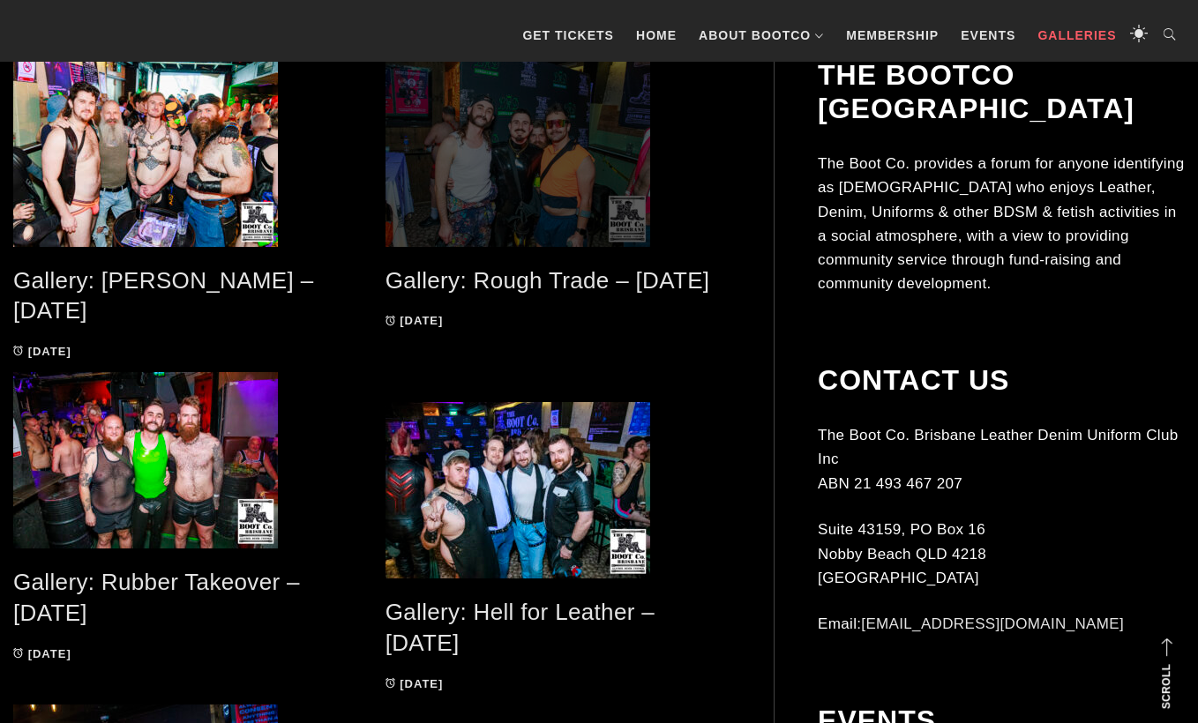
click at [541, 169] on span at bounding box center [558, 152] width 346 height 189
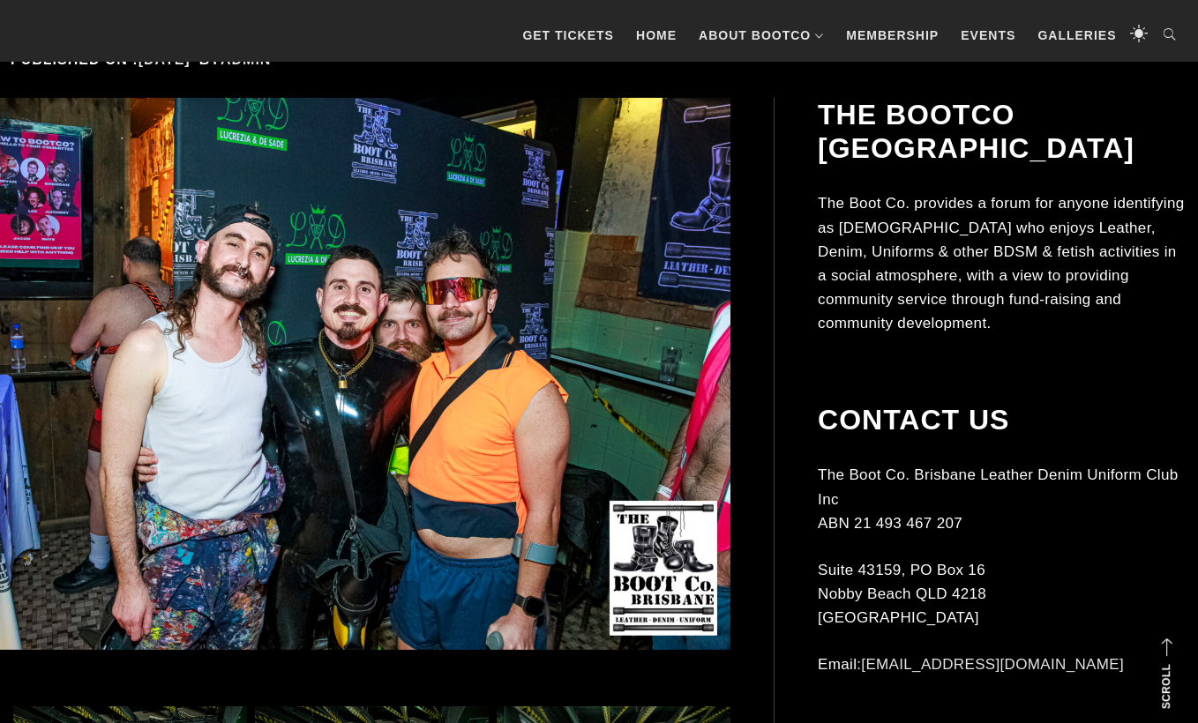
scroll to position [399, 0]
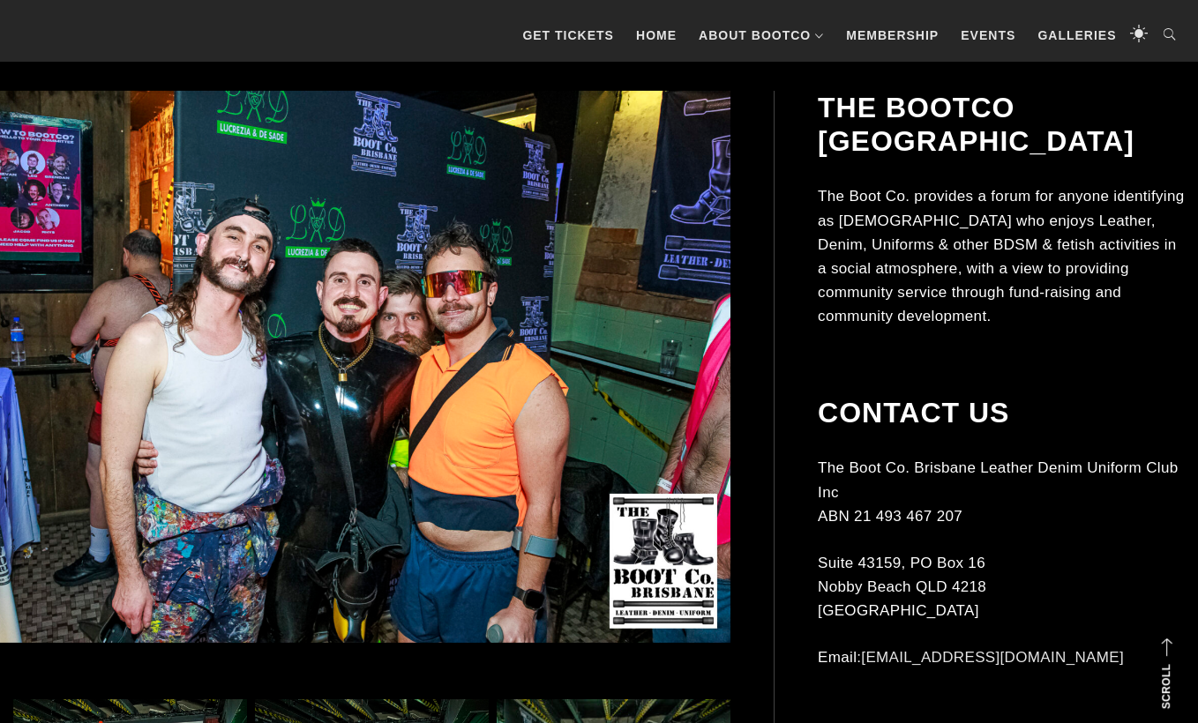
click at [430, 365] on img at bounding box center [344, 367] width 774 height 552
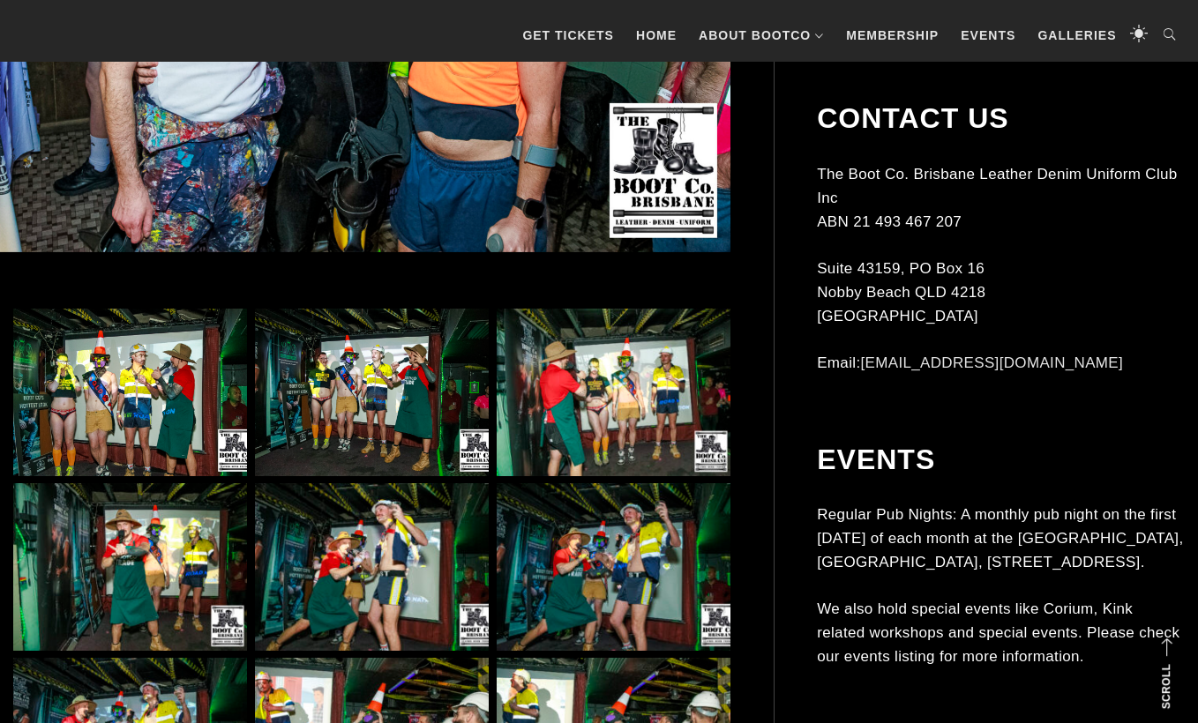
scroll to position [815, 0]
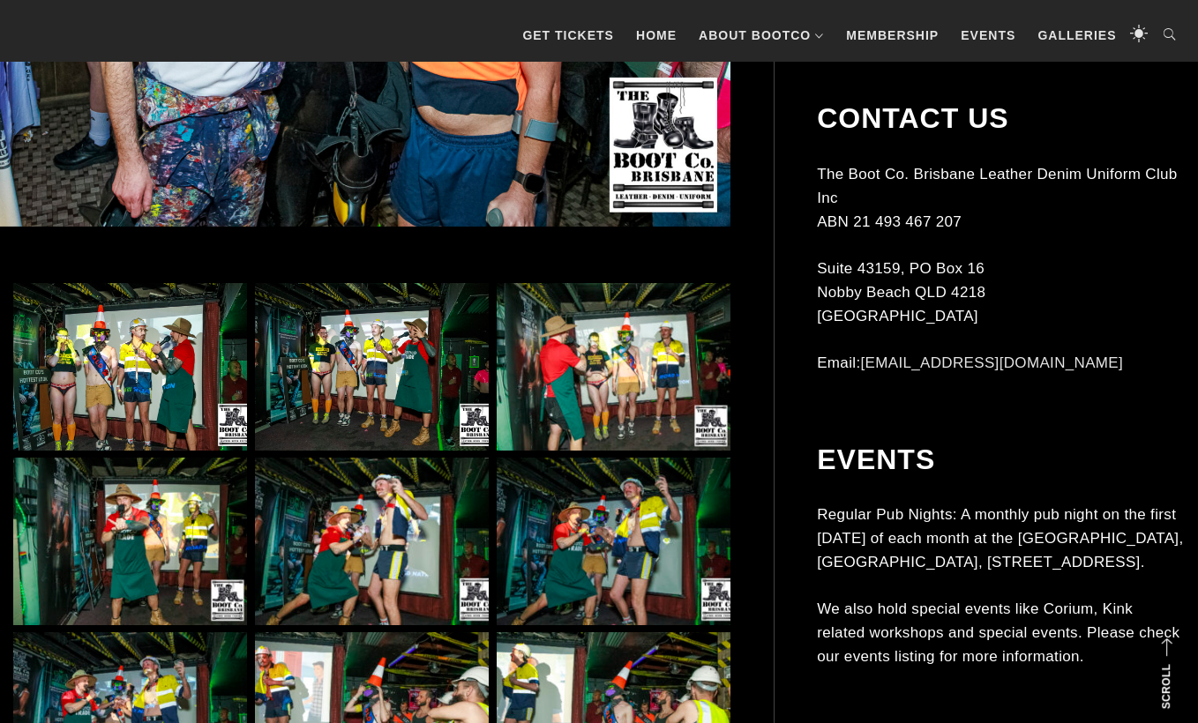
click at [162, 364] on img at bounding box center [130, 367] width 234 height 168
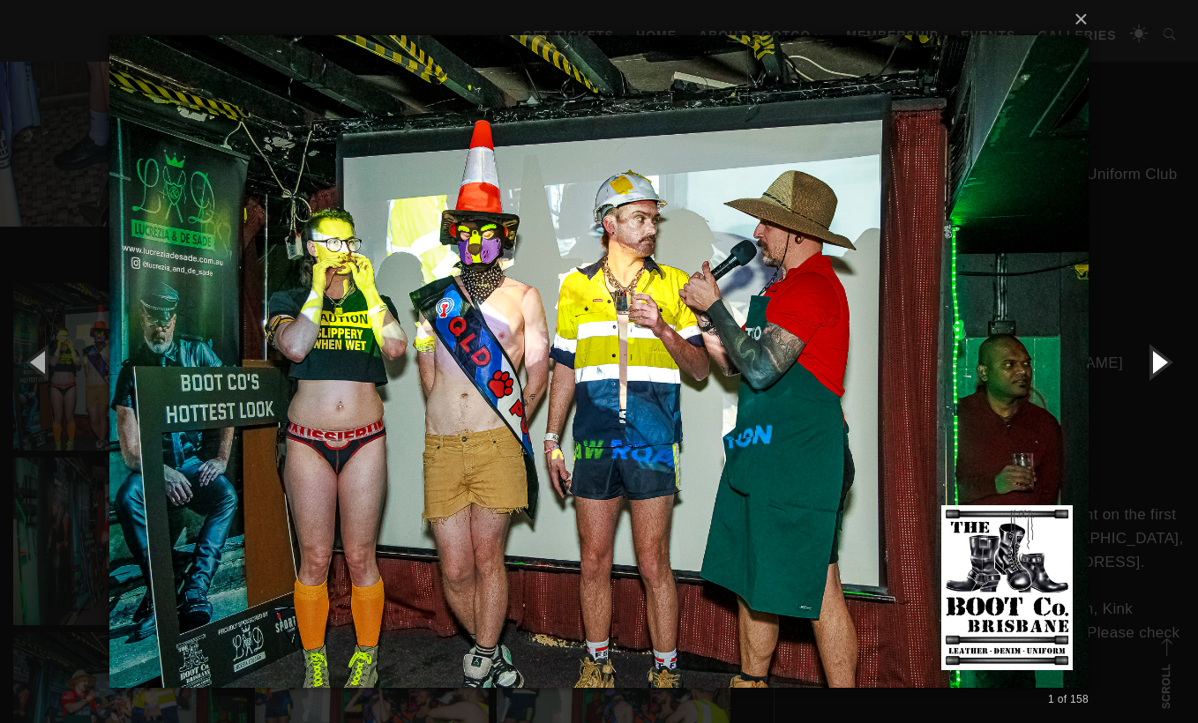
click at [1158, 356] on button "button" at bounding box center [1158, 361] width 79 height 97
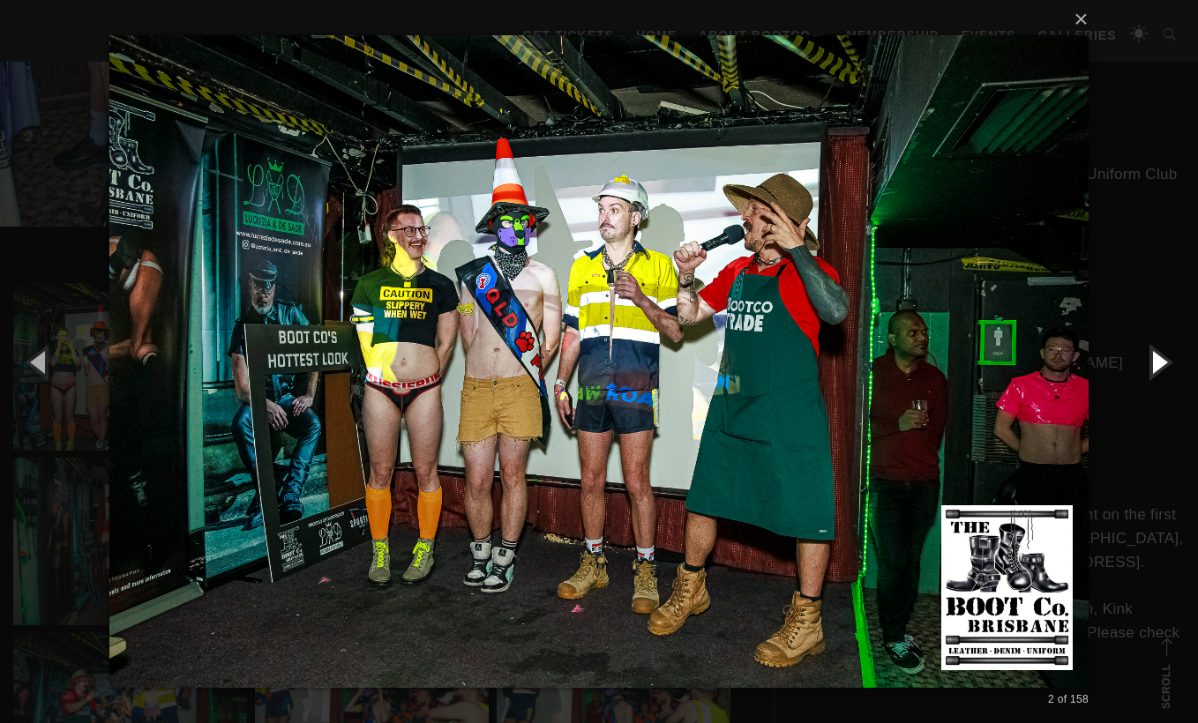
click at [1158, 356] on button "button" at bounding box center [1158, 361] width 79 height 97
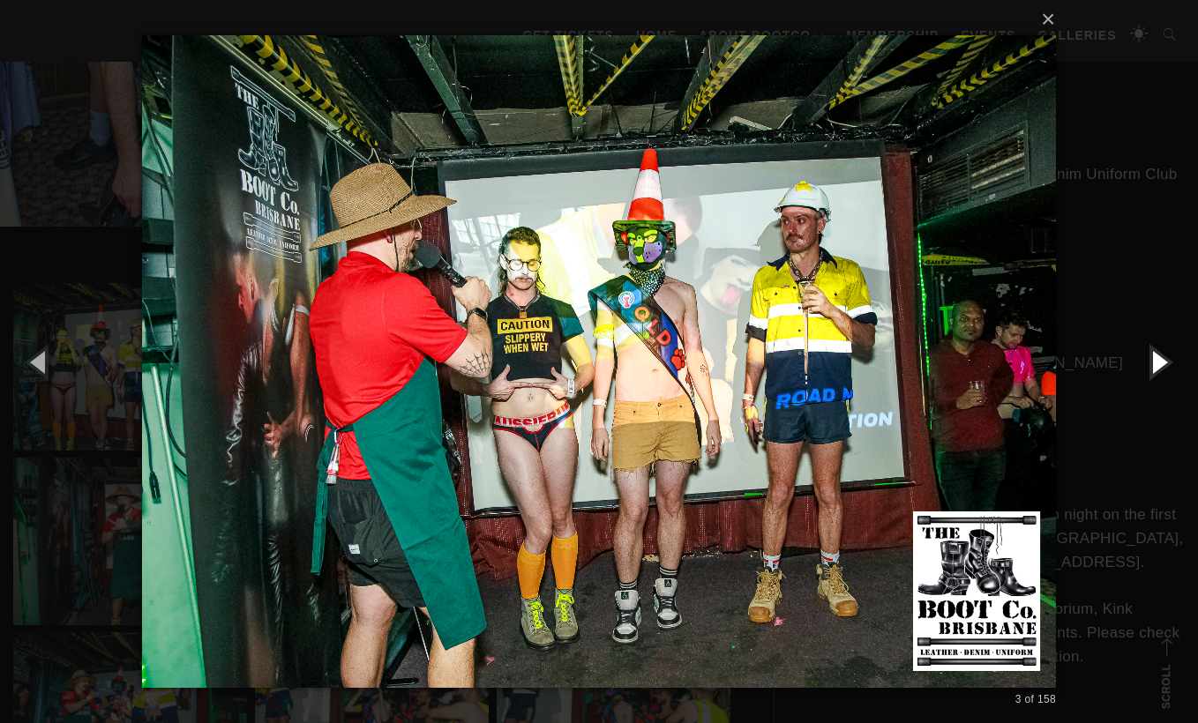
click at [1158, 356] on button "button" at bounding box center [1158, 361] width 79 height 97
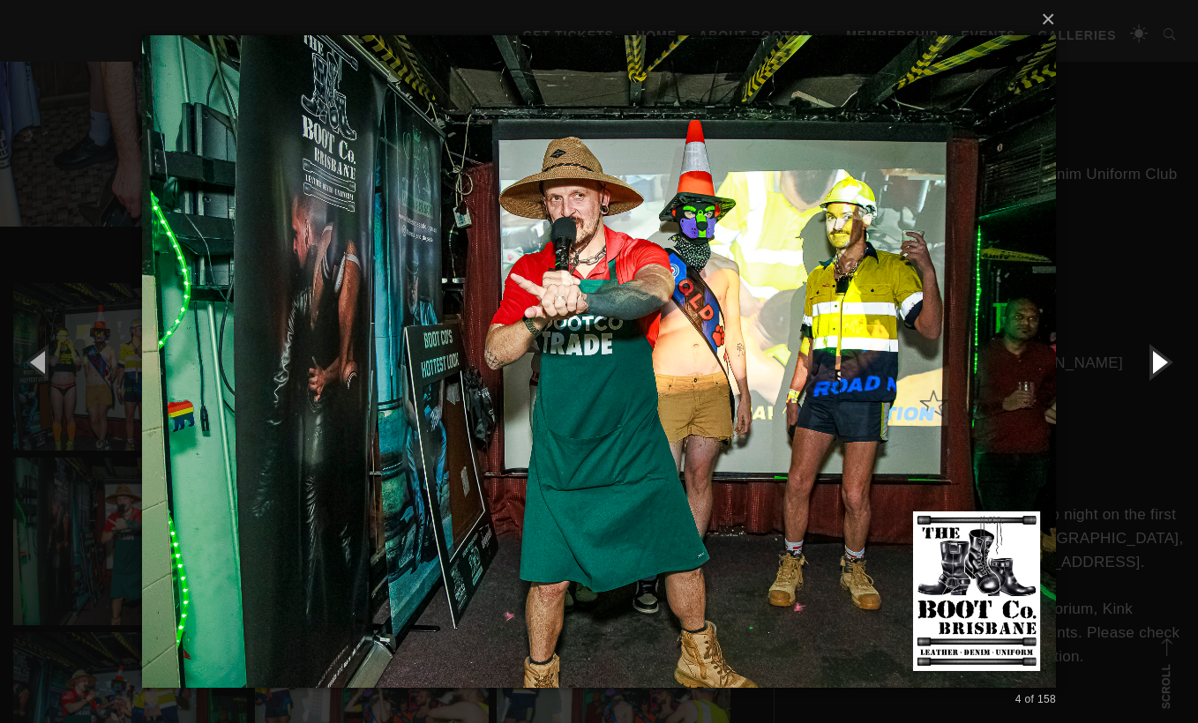
click at [1158, 356] on button "button" at bounding box center [1158, 361] width 79 height 97
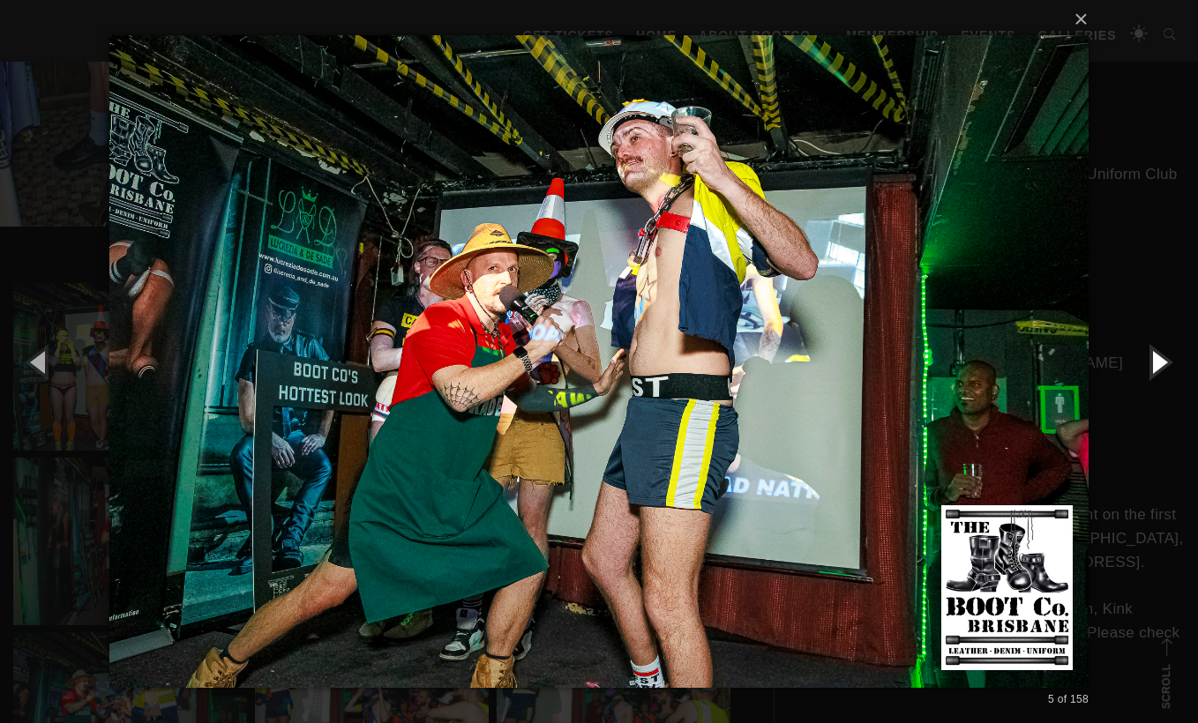
click at [1158, 356] on button "button" at bounding box center [1158, 361] width 79 height 97
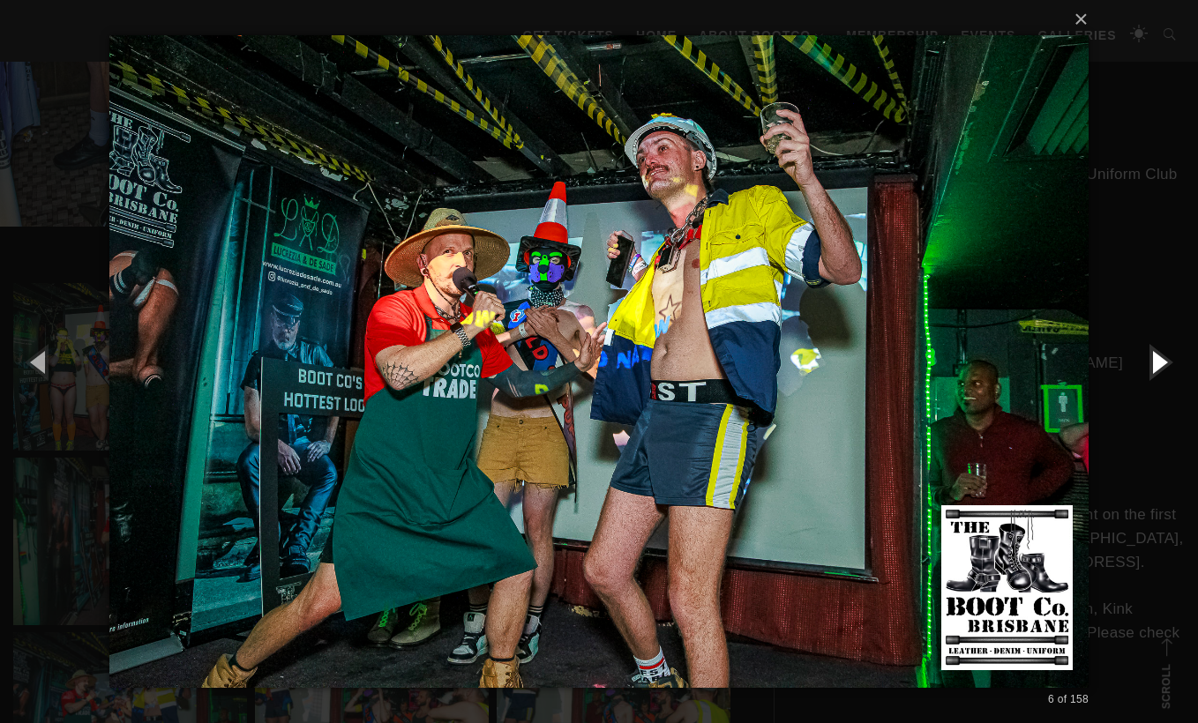
click at [1158, 356] on button "button" at bounding box center [1158, 361] width 79 height 97
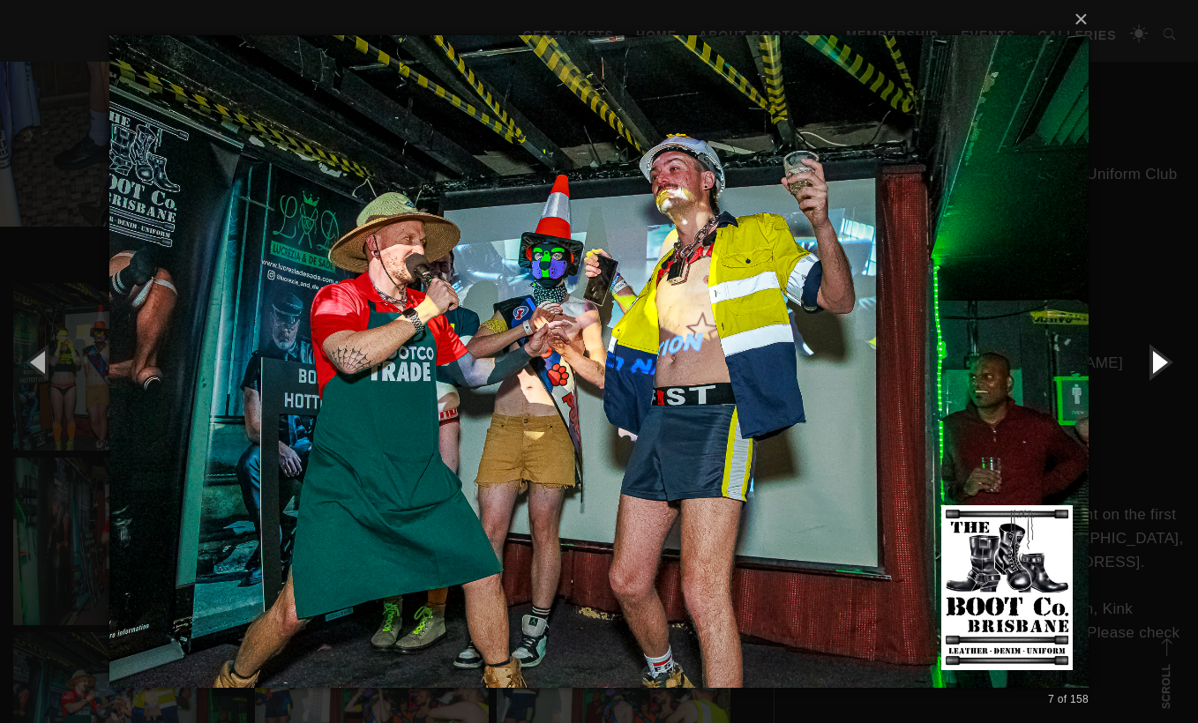
click at [1158, 356] on button "button" at bounding box center [1158, 361] width 79 height 97
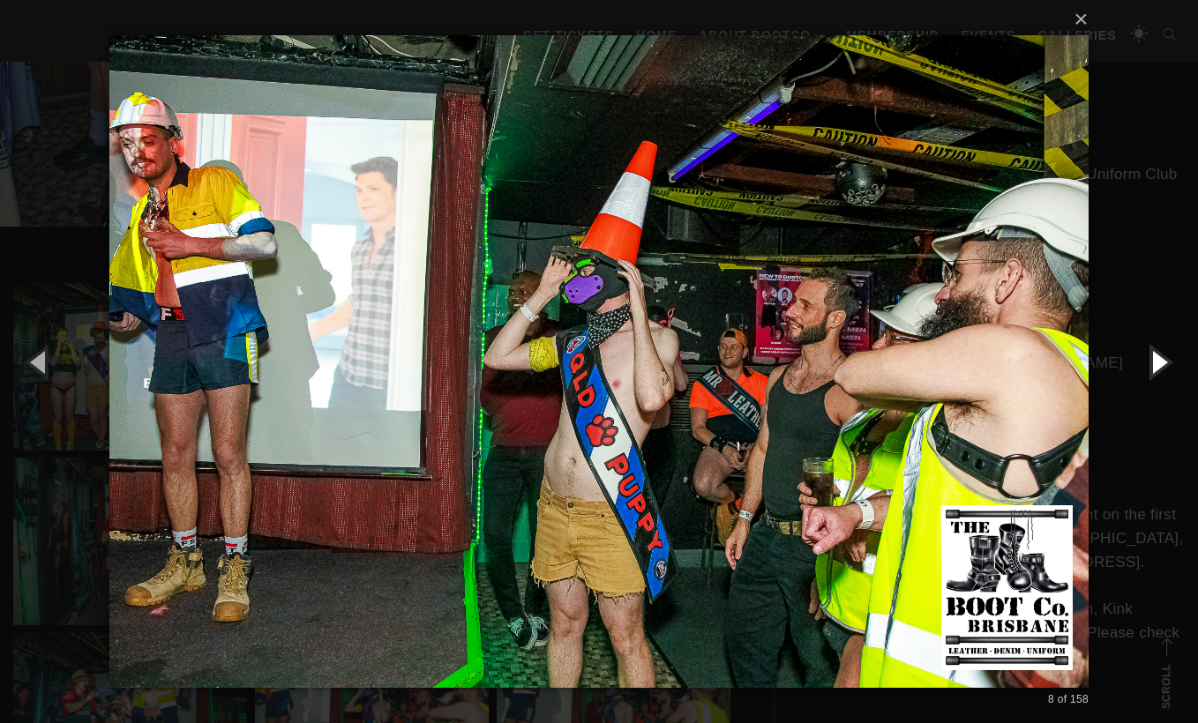
click at [1158, 356] on button "button" at bounding box center [1158, 361] width 79 height 97
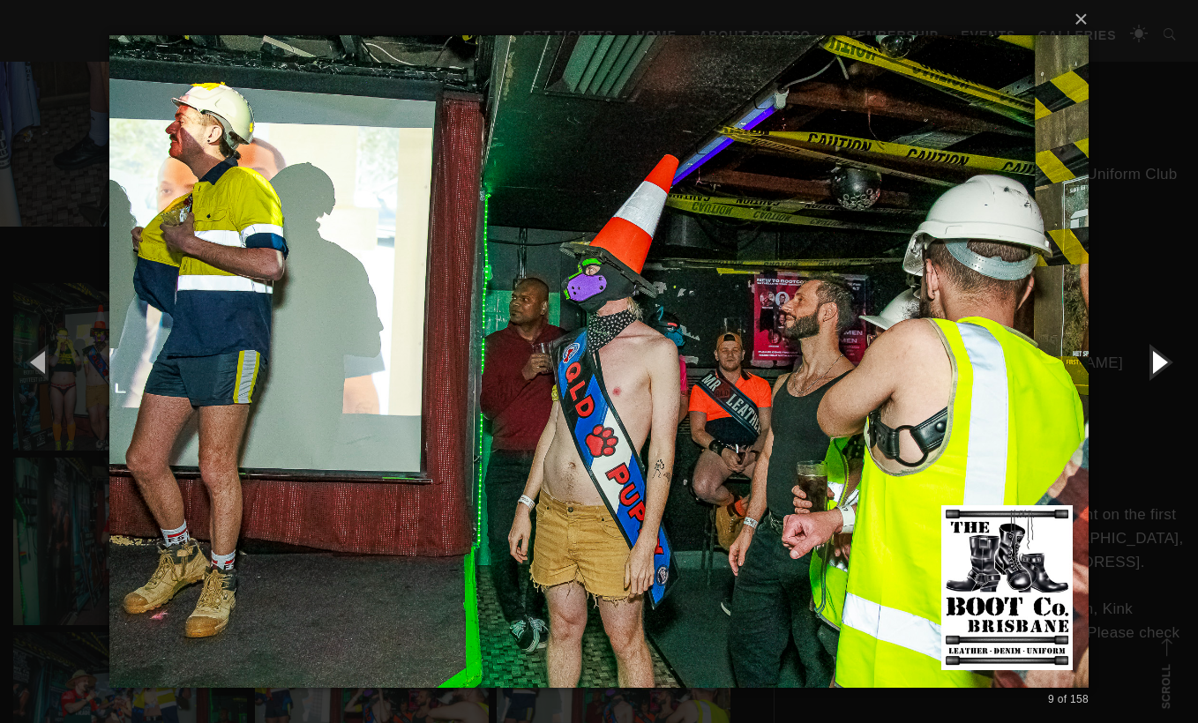
click at [1158, 356] on button "button" at bounding box center [1158, 361] width 79 height 97
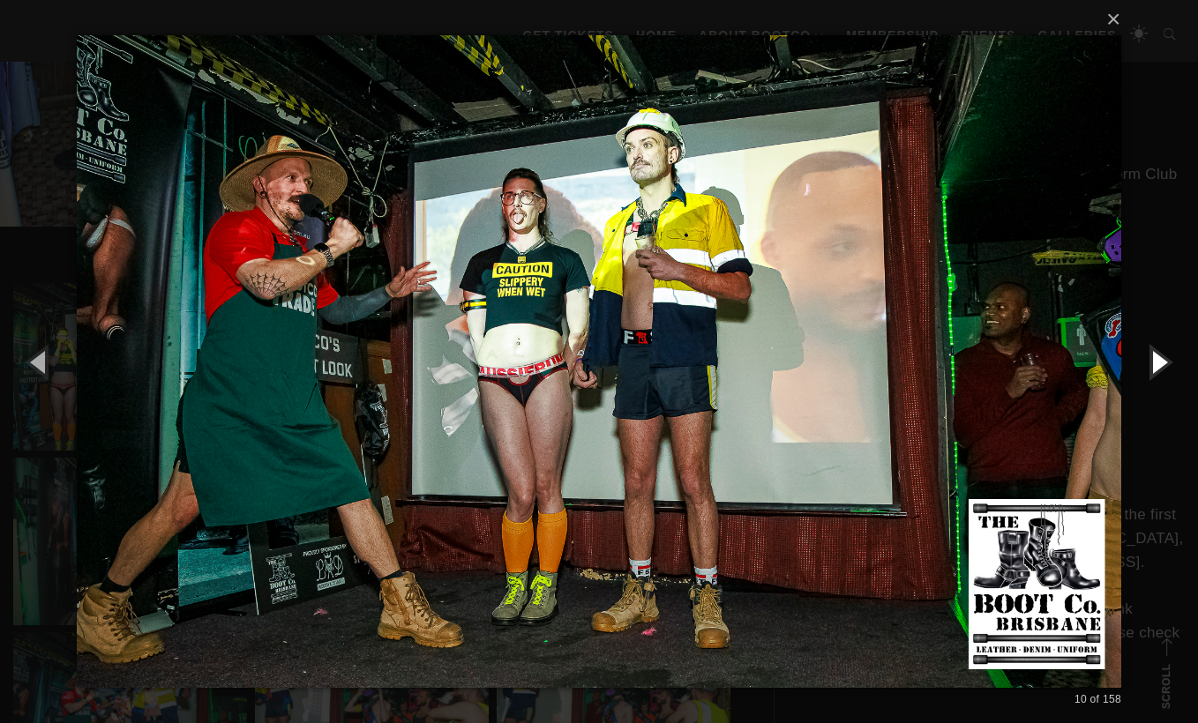
click at [1159, 356] on button "button" at bounding box center [1158, 361] width 79 height 97
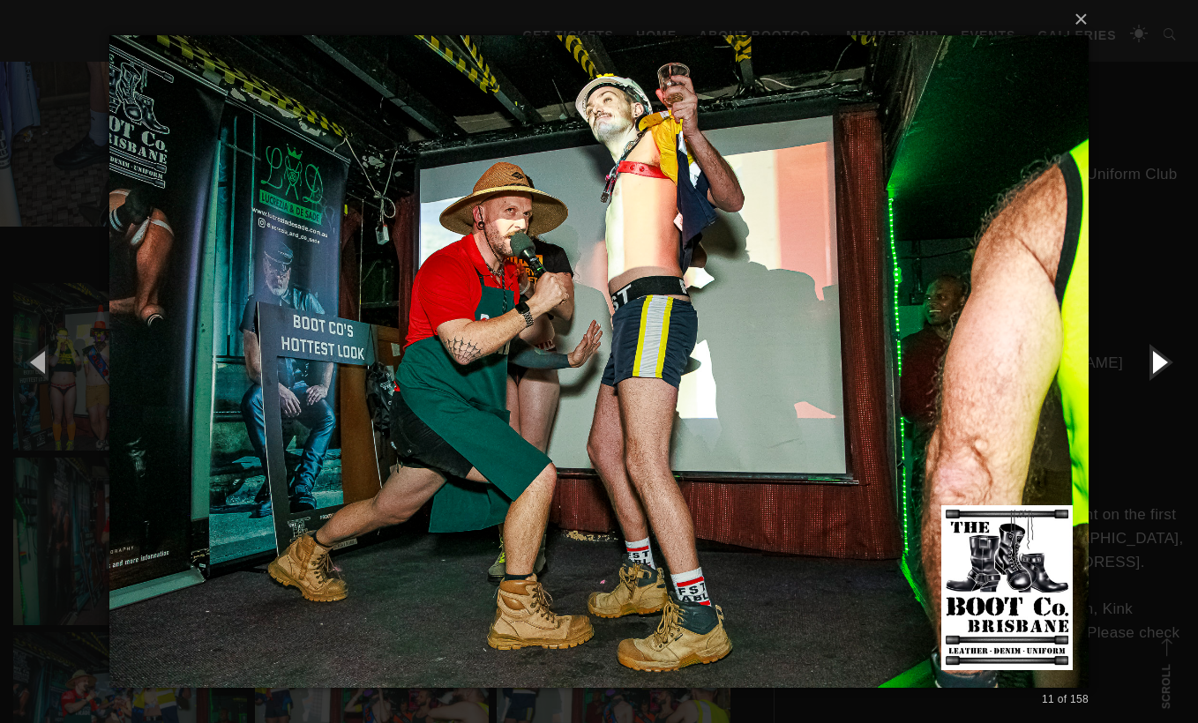
click at [1159, 356] on button "button" at bounding box center [1158, 361] width 79 height 97
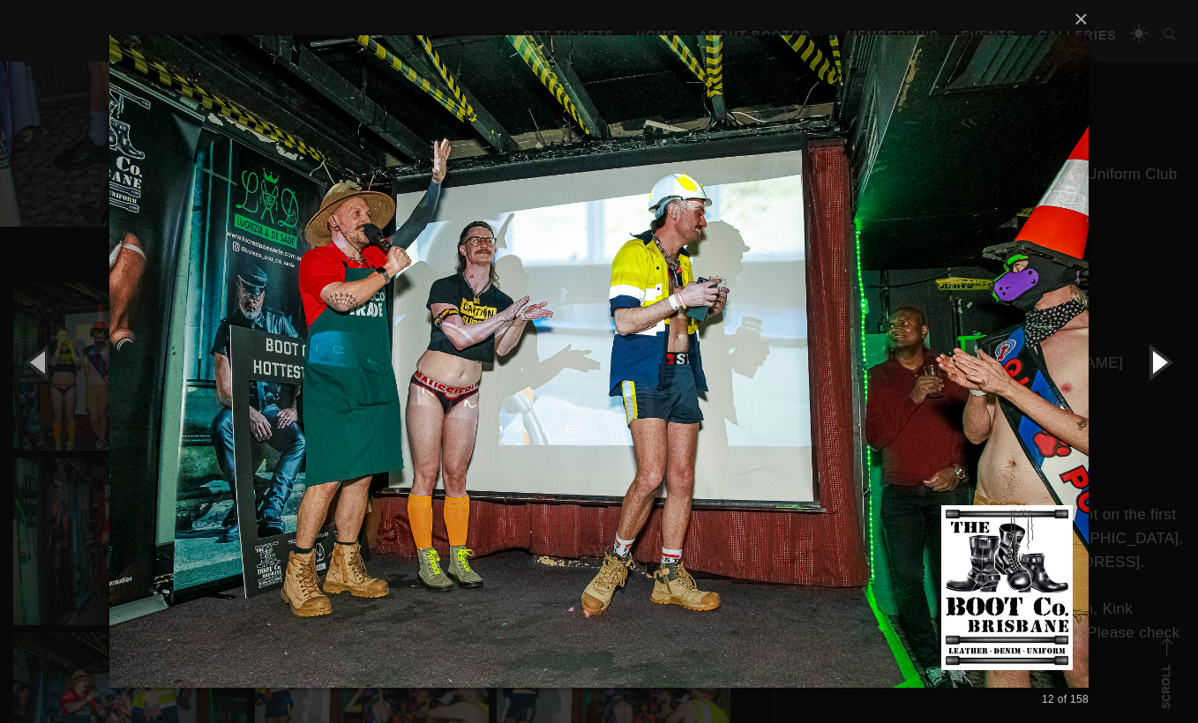
click at [1159, 356] on button "button" at bounding box center [1158, 361] width 79 height 97
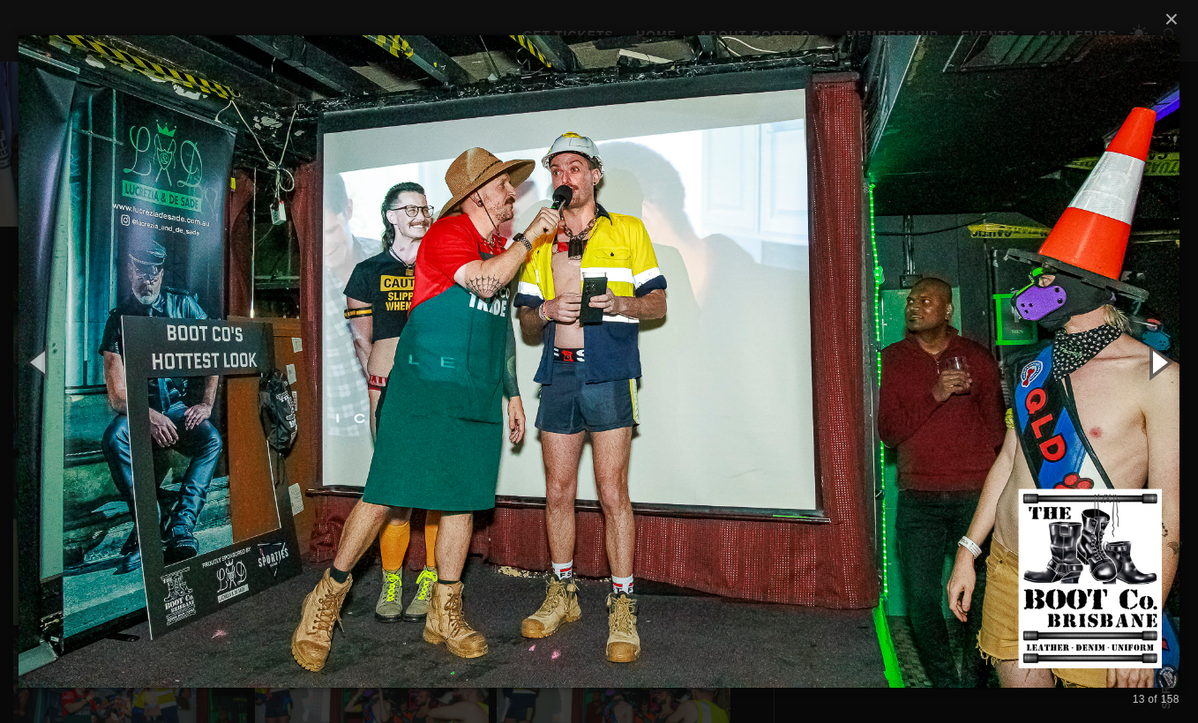
click at [1159, 356] on button "button" at bounding box center [1158, 361] width 79 height 97
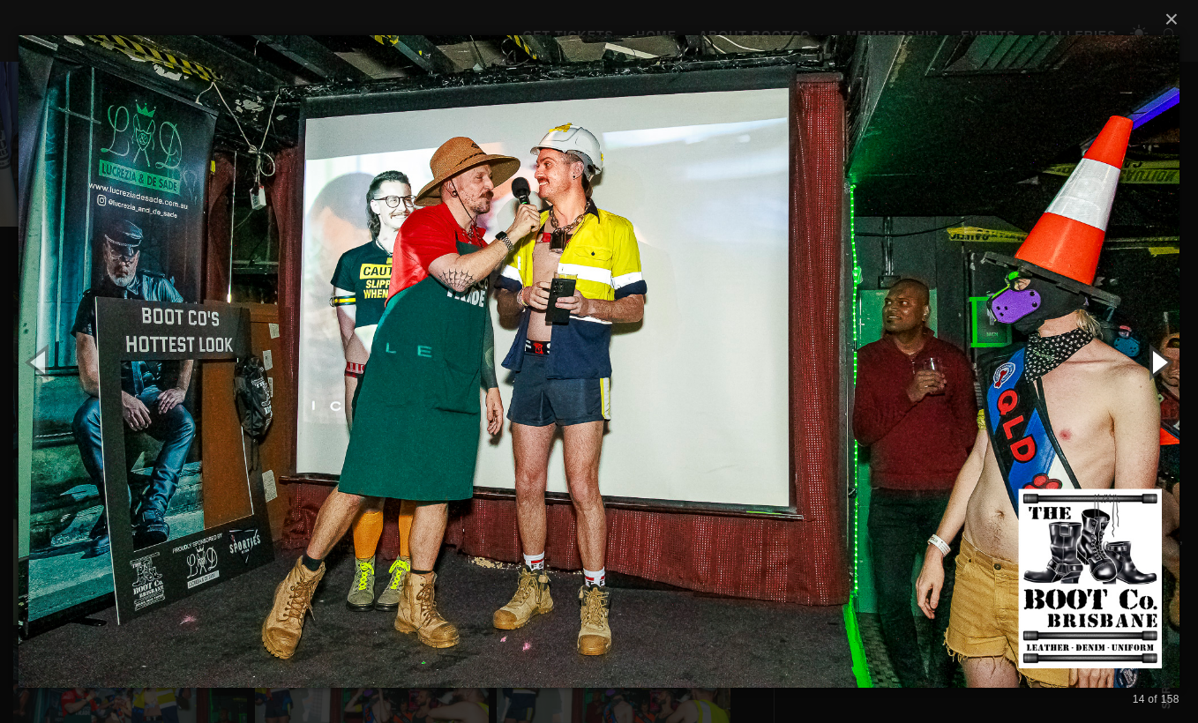
click at [1159, 356] on button "button" at bounding box center [1158, 361] width 79 height 97
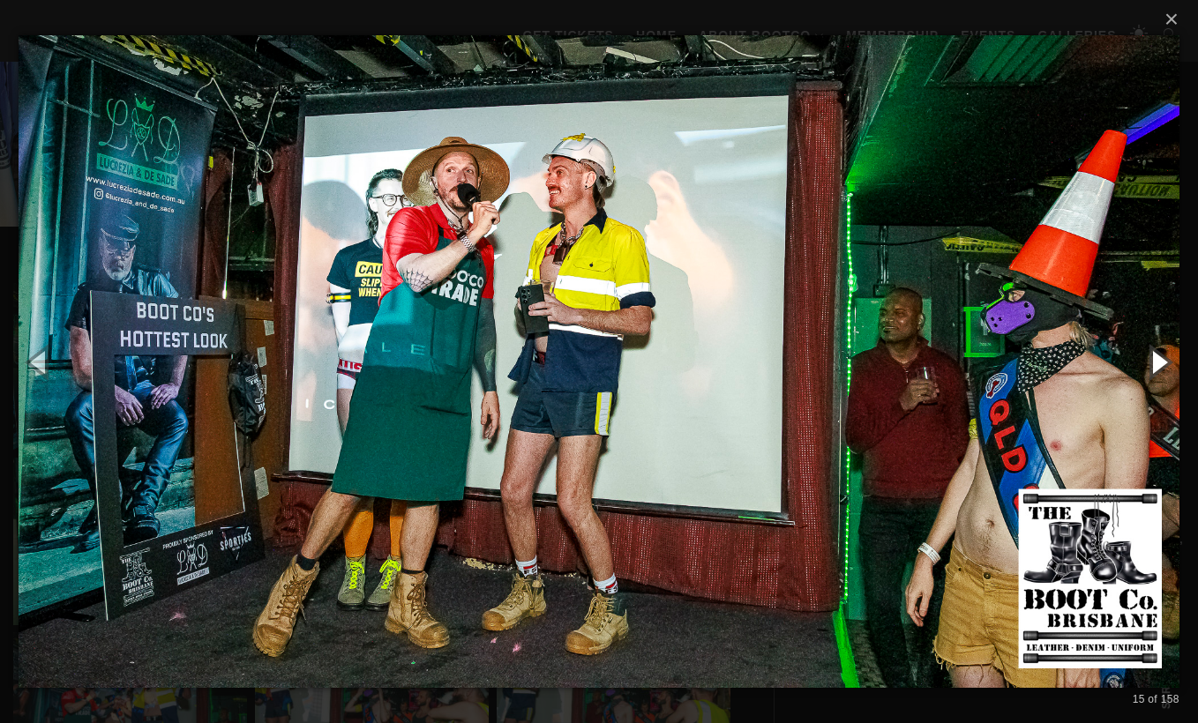
click at [1159, 356] on button "button" at bounding box center [1158, 361] width 79 height 97
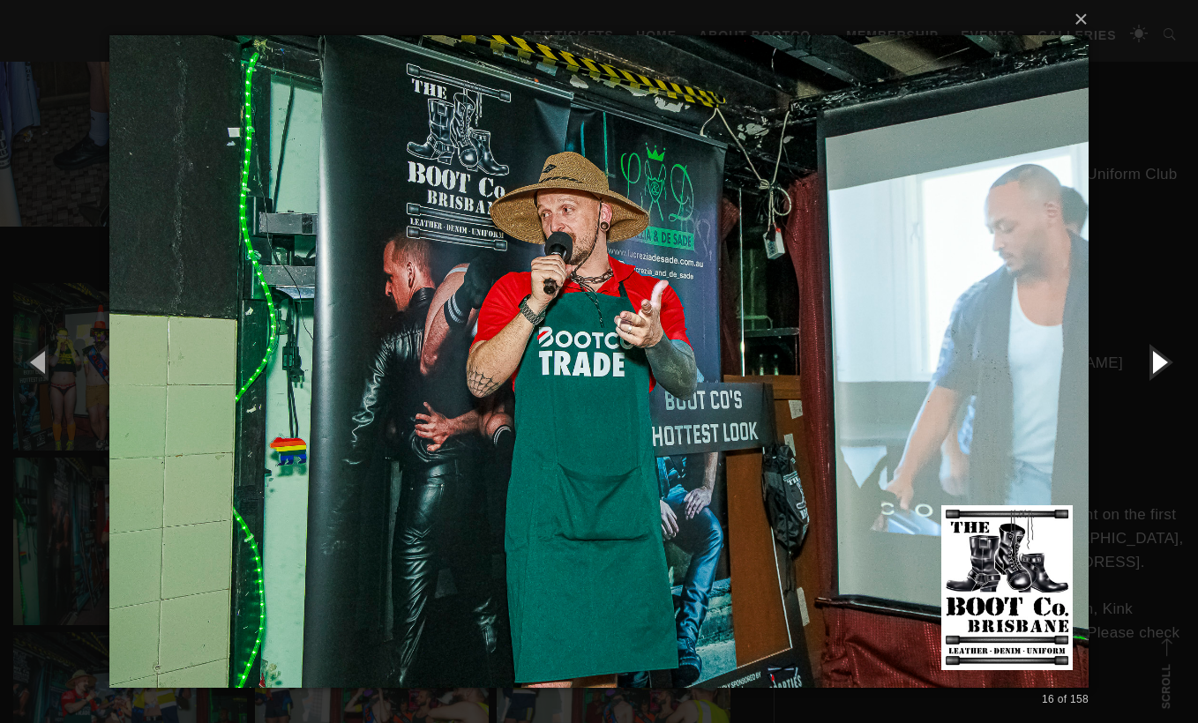
click at [1159, 356] on button "button" at bounding box center [1158, 361] width 79 height 97
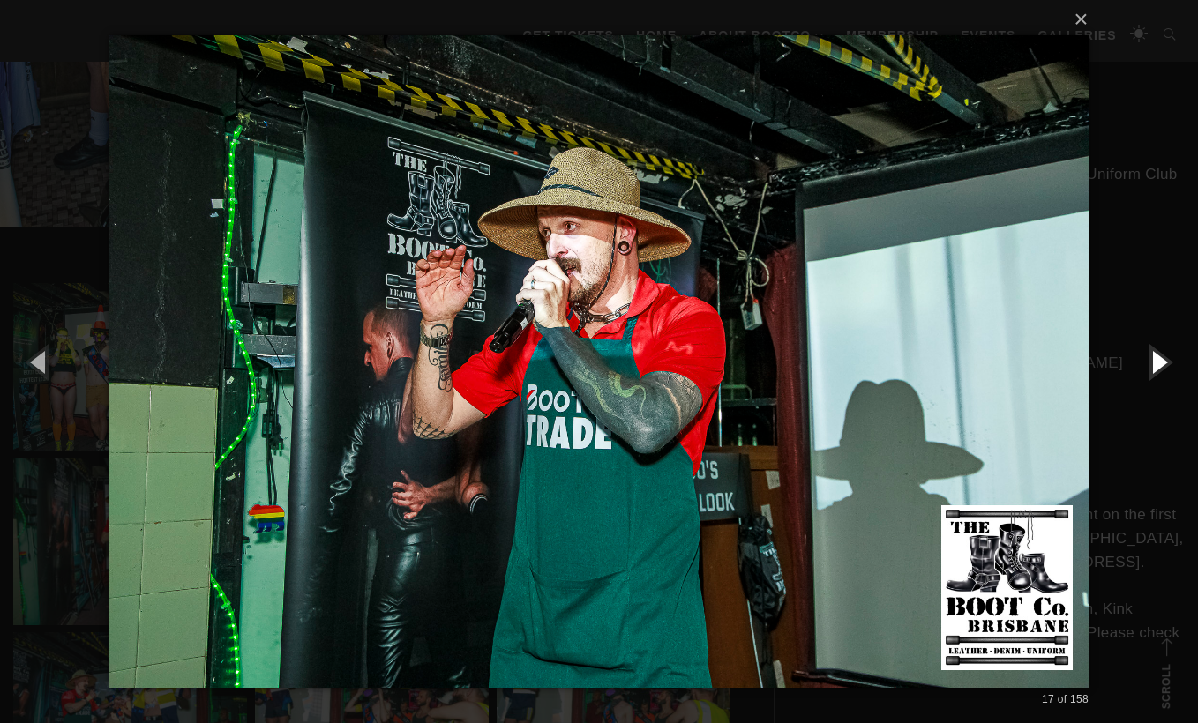
click at [1159, 356] on button "button" at bounding box center [1158, 361] width 79 height 97
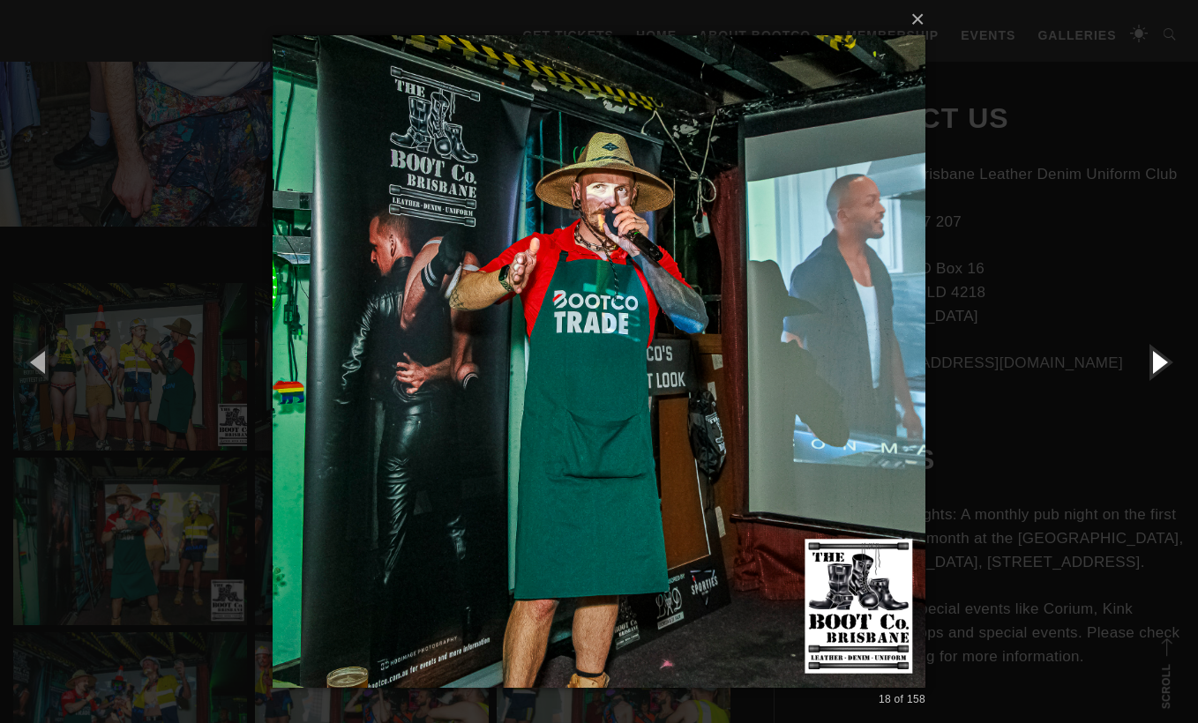
click at [1159, 356] on button "button" at bounding box center [1158, 361] width 79 height 97
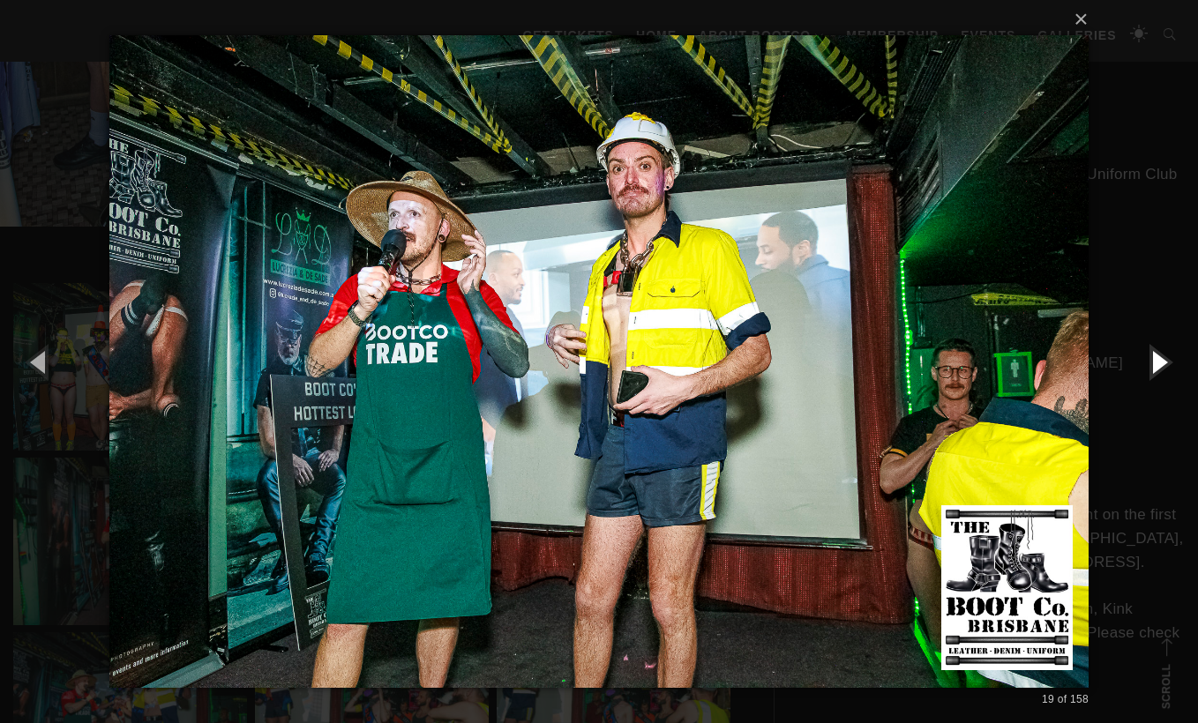
click at [1159, 356] on button "button" at bounding box center [1158, 361] width 79 height 97
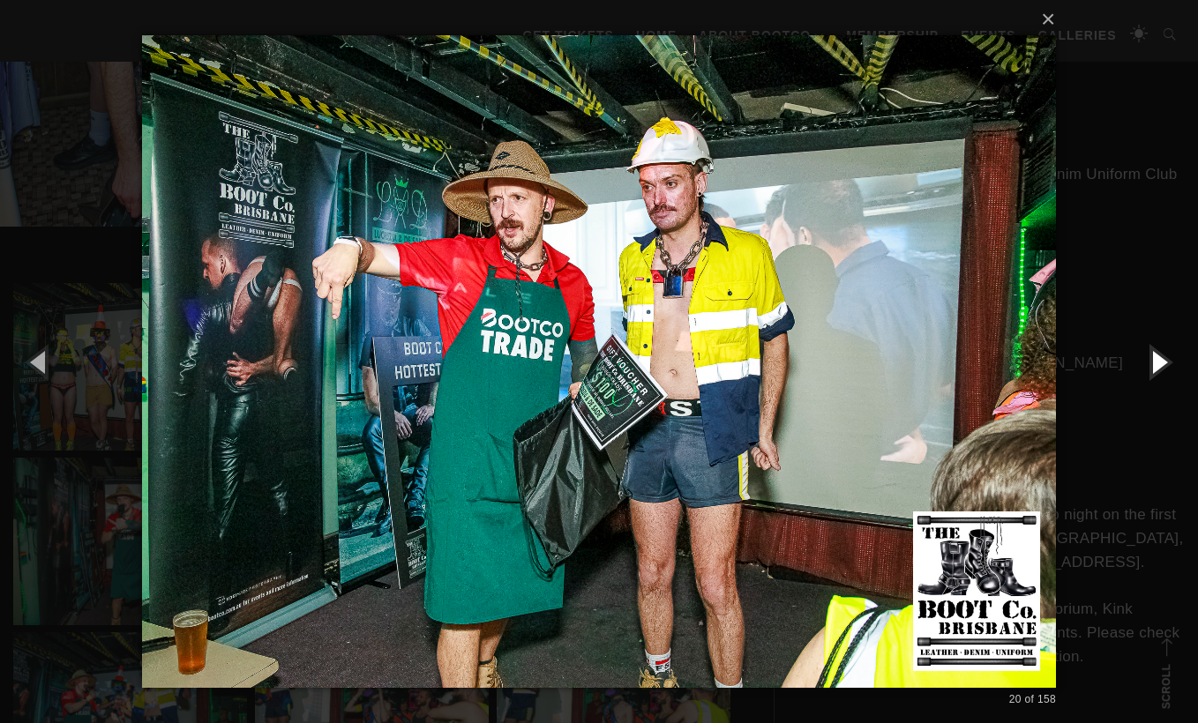
click at [1159, 356] on button "button" at bounding box center [1158, 361] width 79 height 97
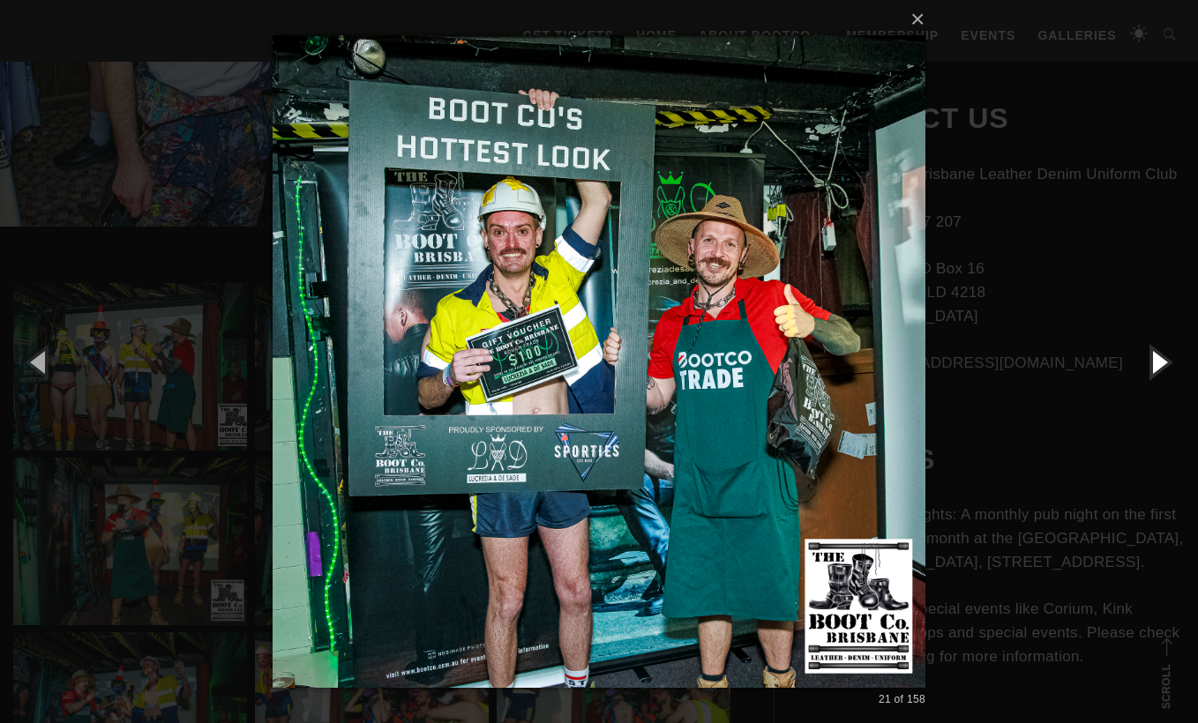
click at [1159, 355] on button "button" at bounding box center [1158, 361] width 79 height 97
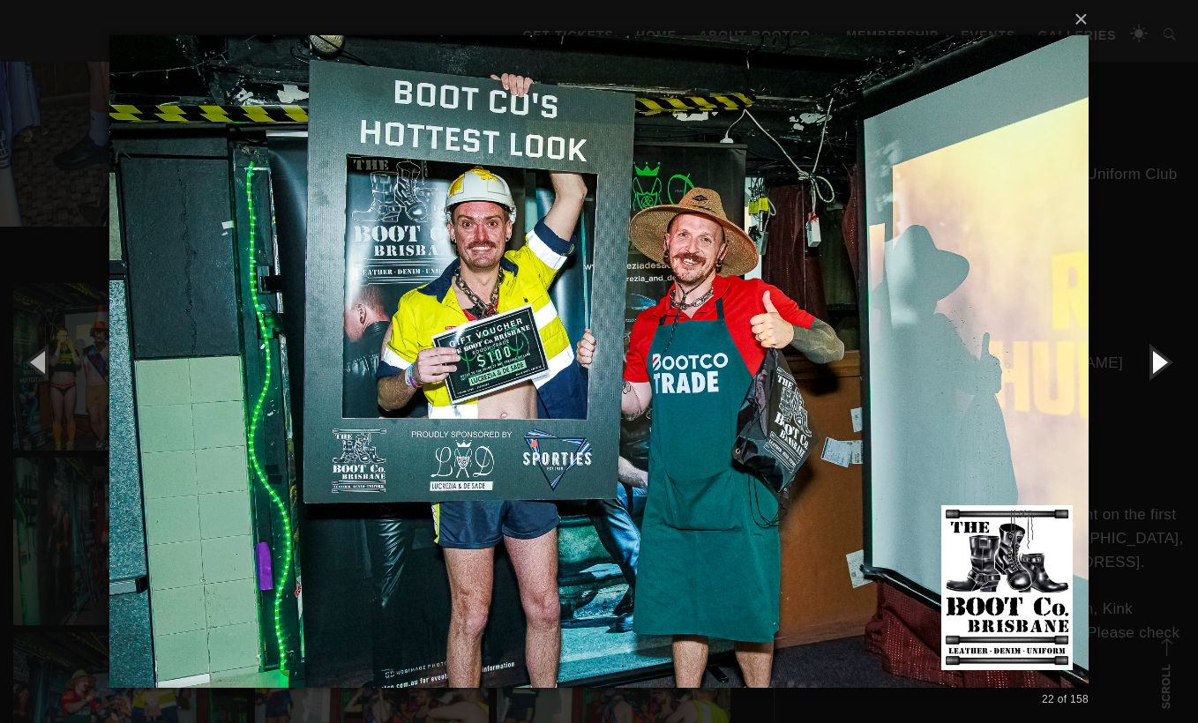
click at [1159, 355] on button "button" at bounding box center [1158, 361] width 79 height 97
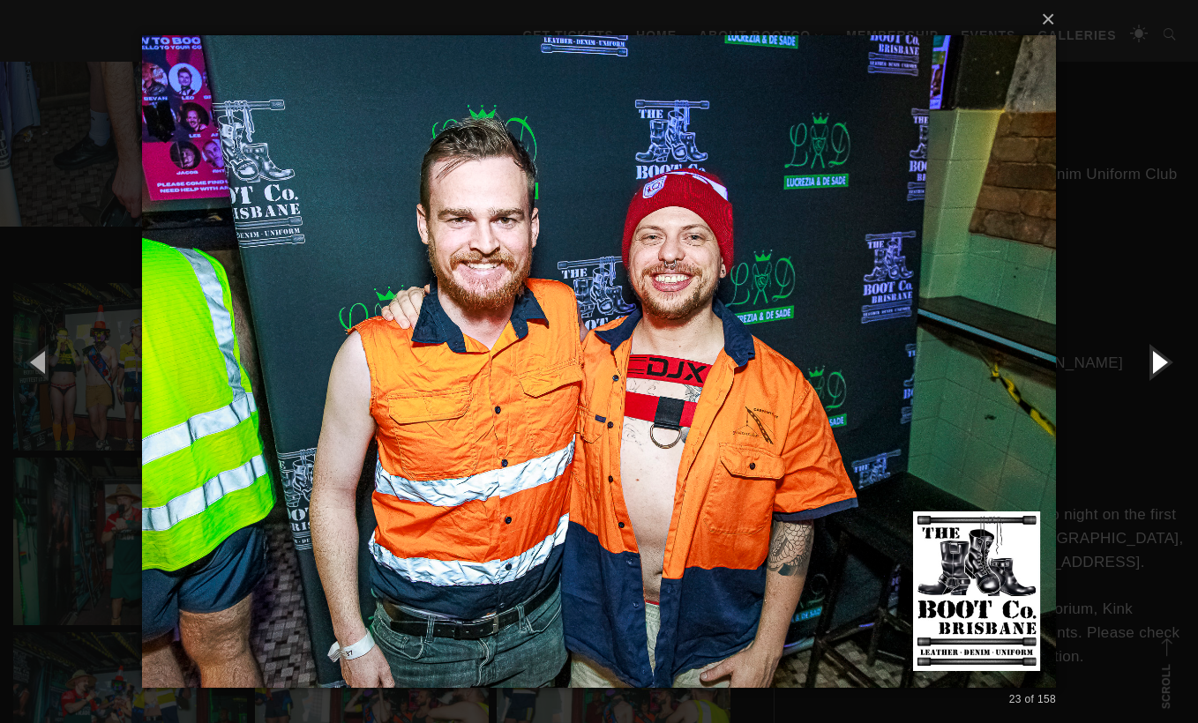
click at [1159, 355] on button "button" at bounding box center [1158, 361] width 79 height 97
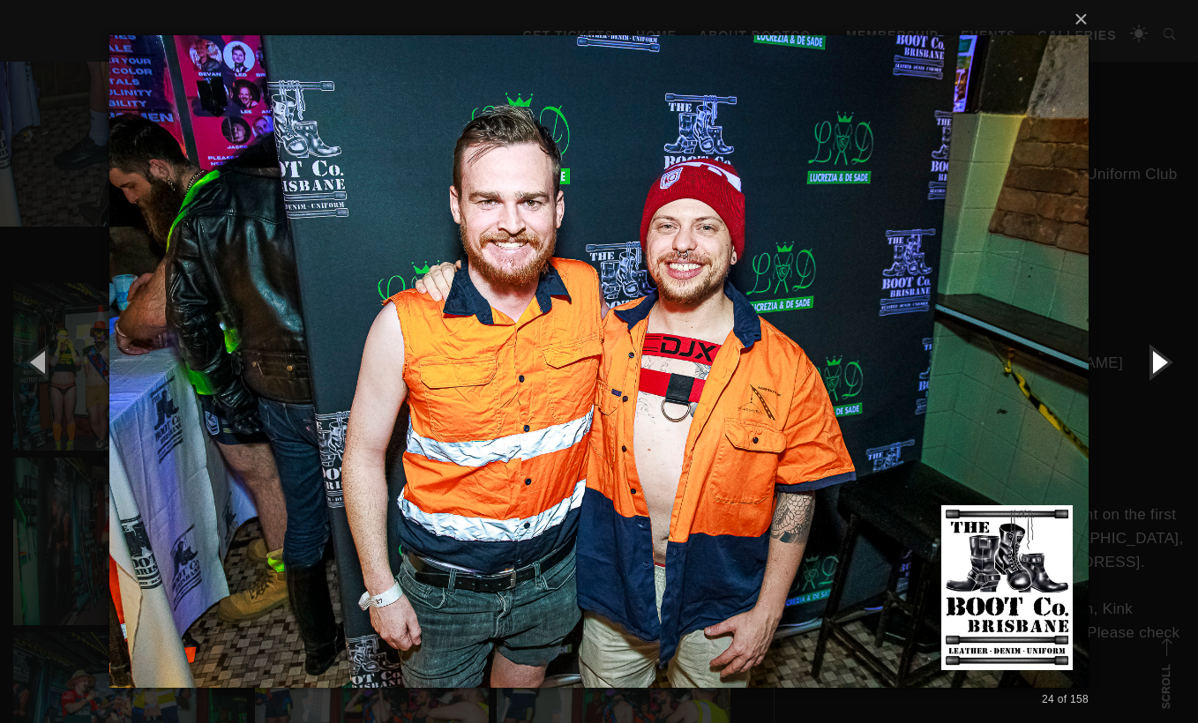
click at [1159, 355] on button "button" at bounding box center [1158, 361] width 79 height 97
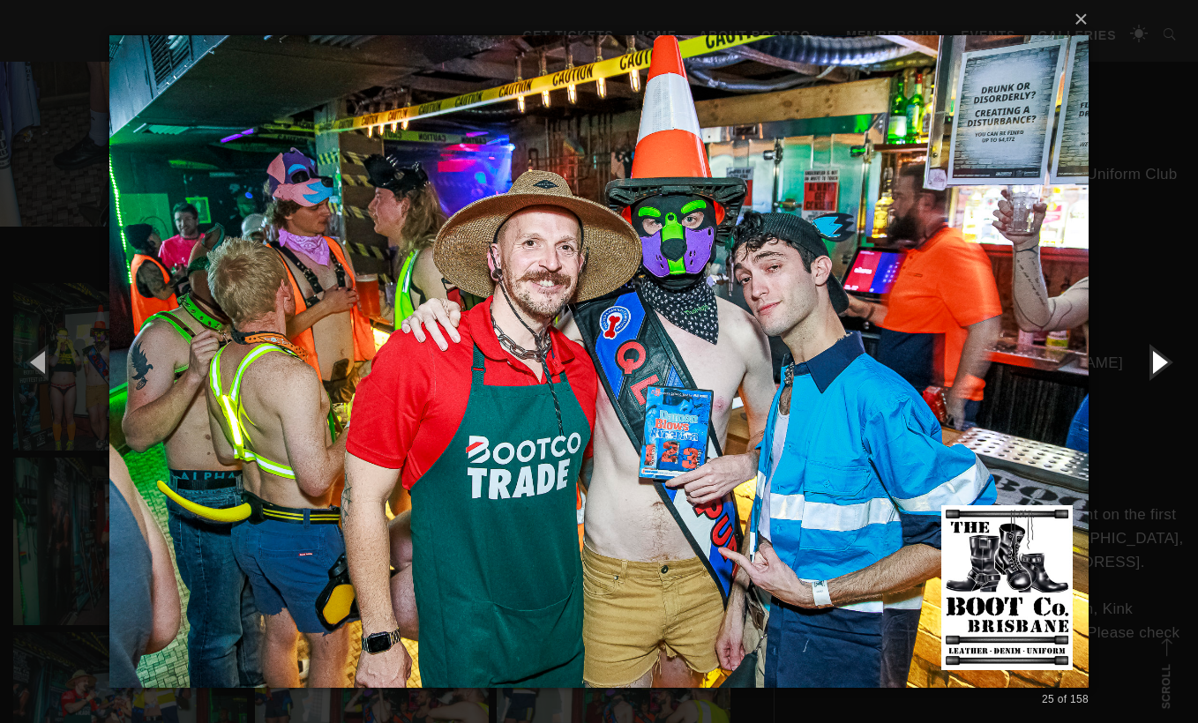
click at [1159, 355] on button "button" at bounding box center [1158, 361] width 79 height 97
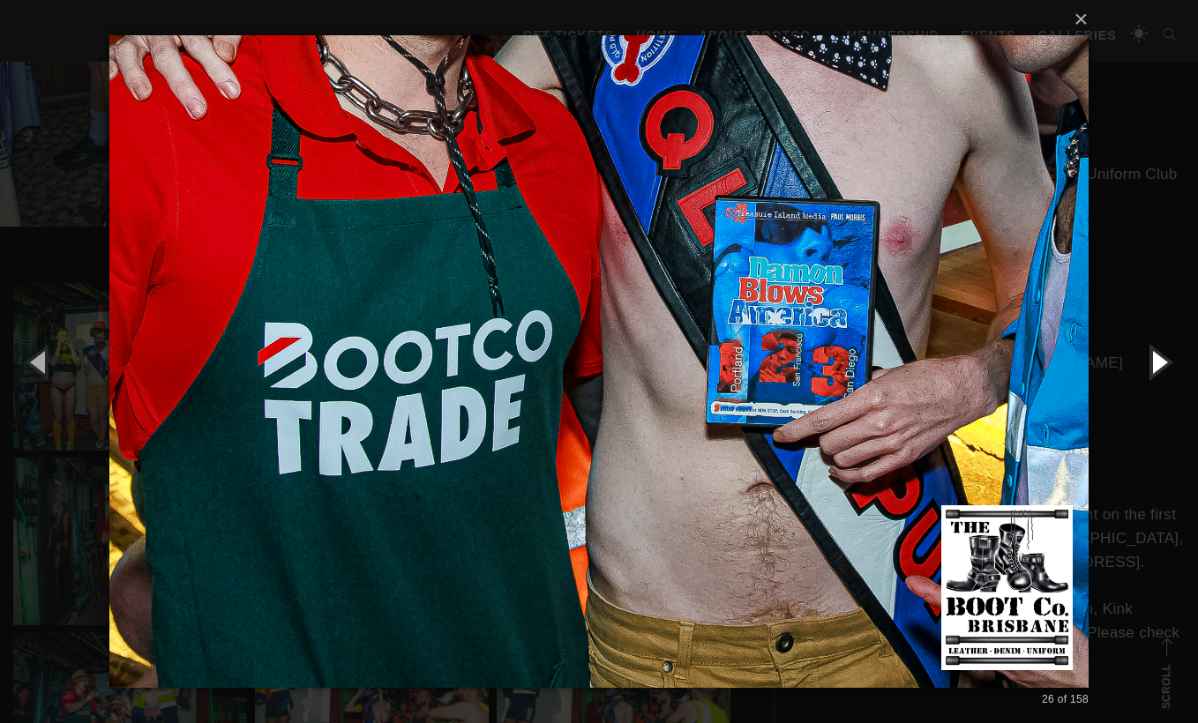
click at [1158, 355] on button "button" at bounding box center [1158, 361] width 79 height 97
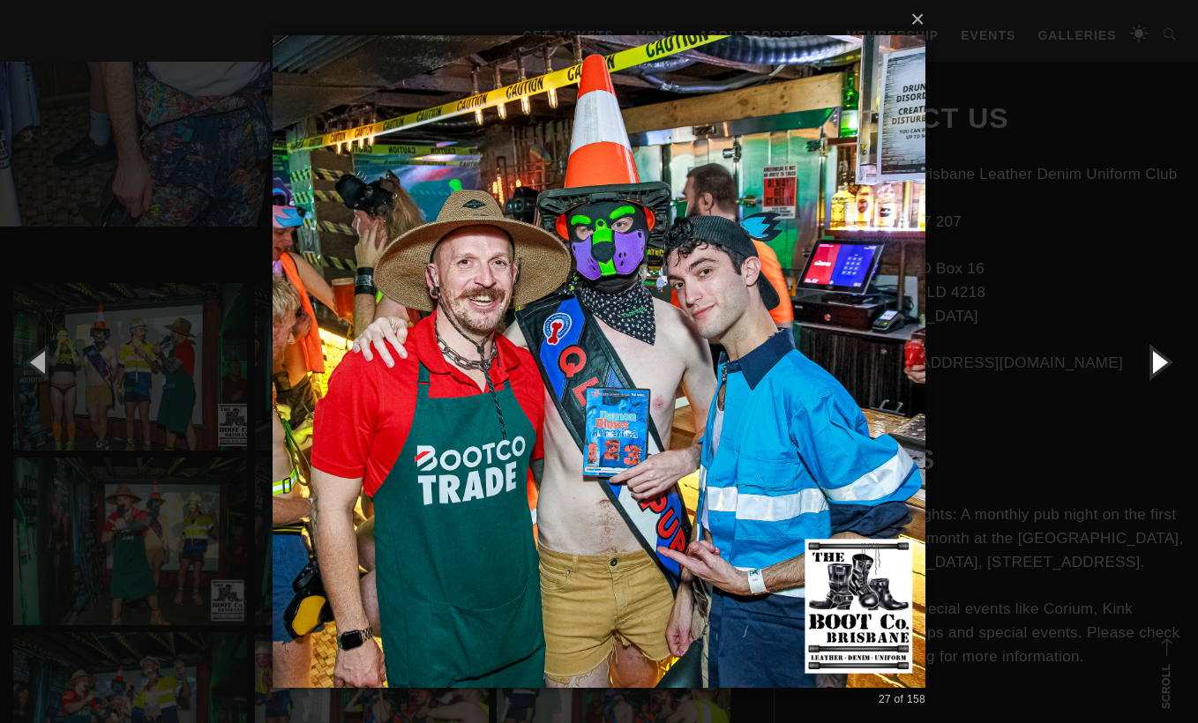
click at [1158, 355] on button "button" at bounding box center [1158, 361] width 79 height 97
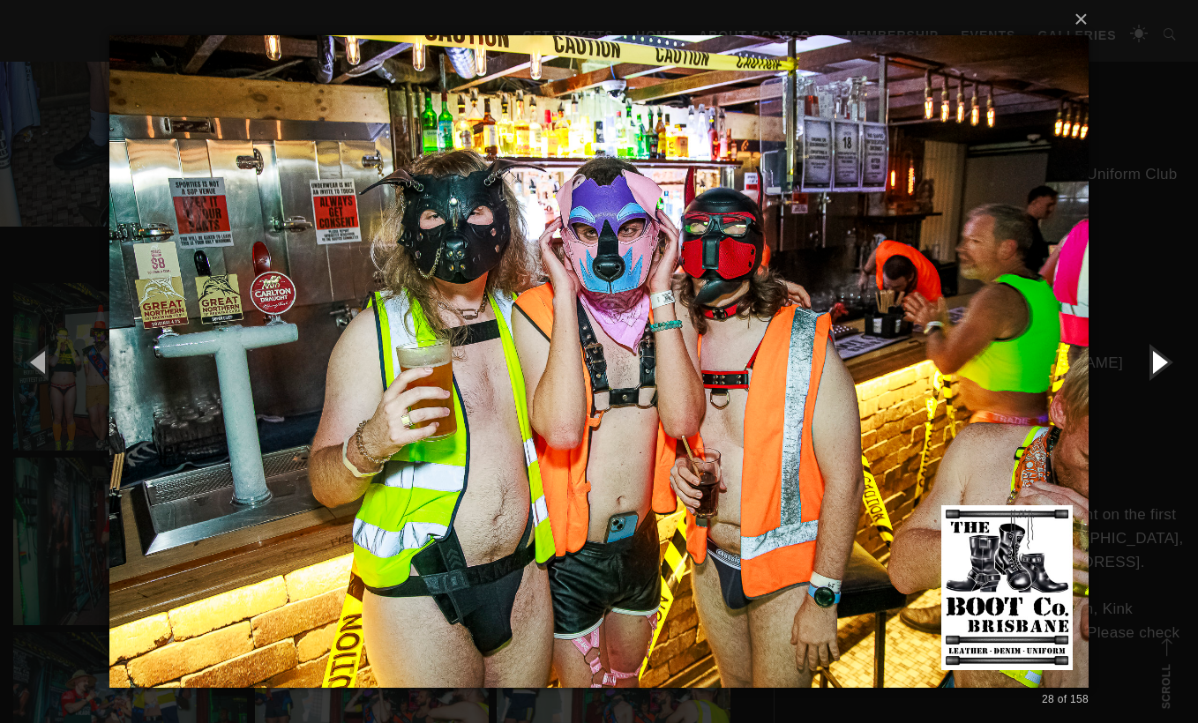
click at [1158, 355] on button "button" at bounding box center [1158, 361] width 79 height 97
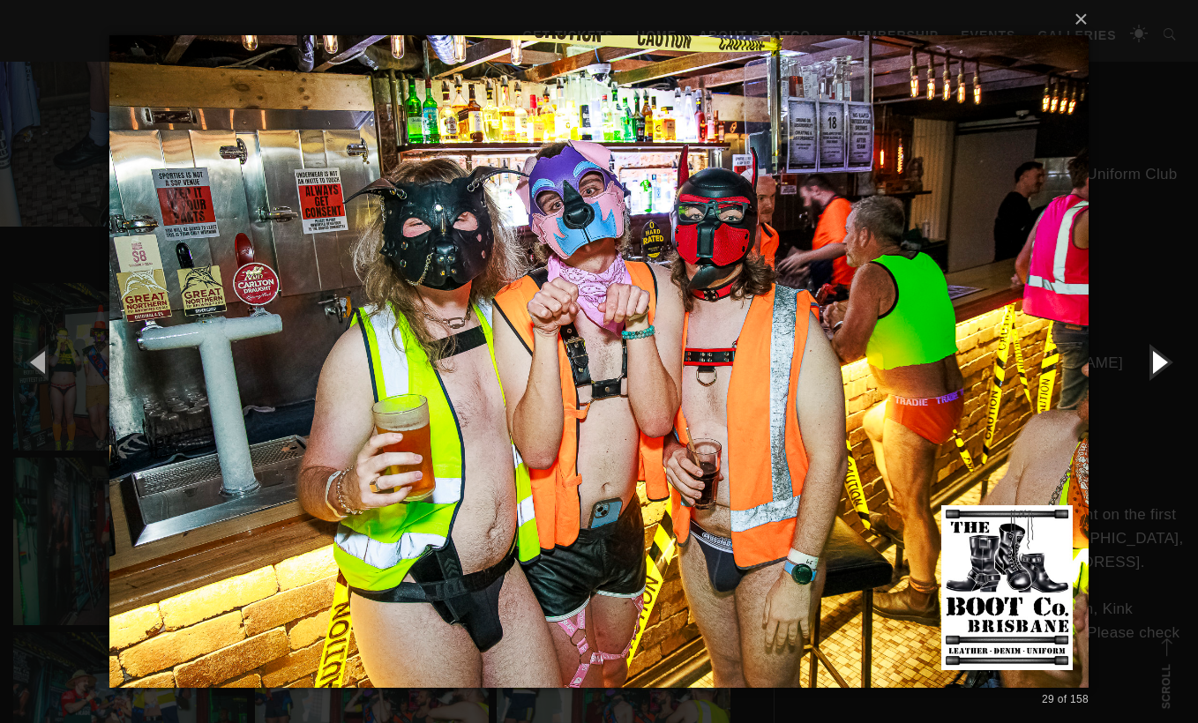
click at [1158, 355] on button "button" at bounding box center [1158, 361] width 79 height 97
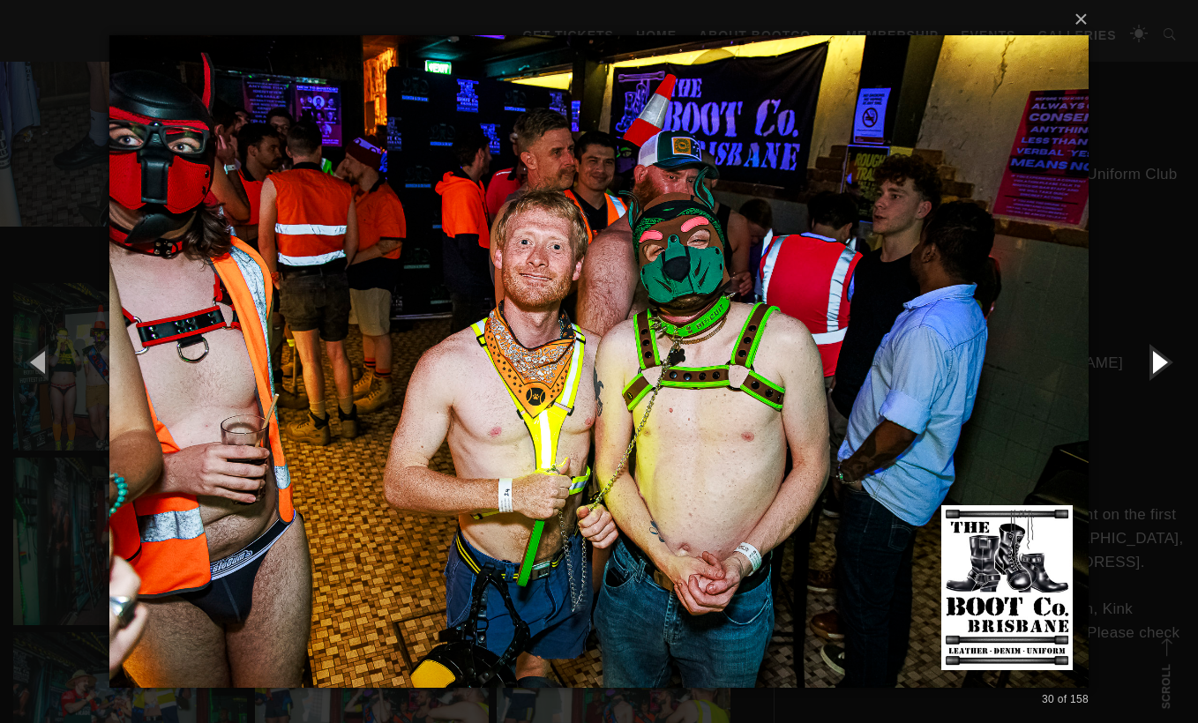
click at [1158, 355] on button "button" at bounding box center [1158, 361] width 79 height 97
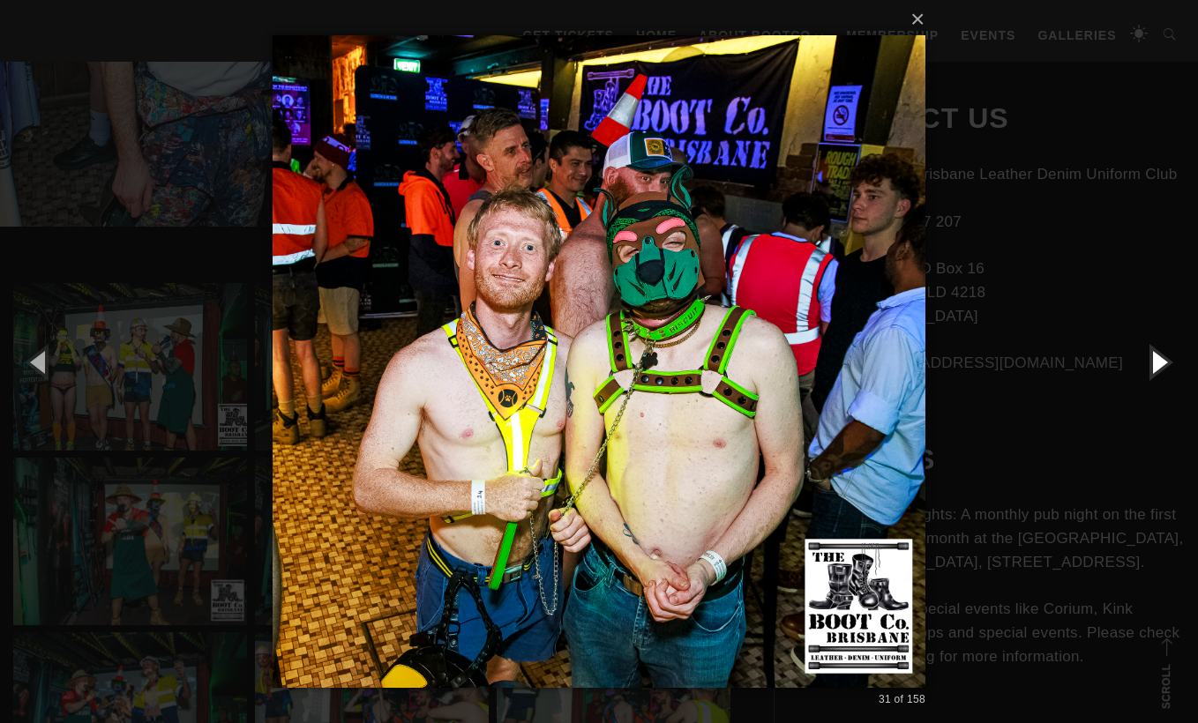
click at [1158, 355] on button "button" at bounding box center [1158, 361] width 79 height 97
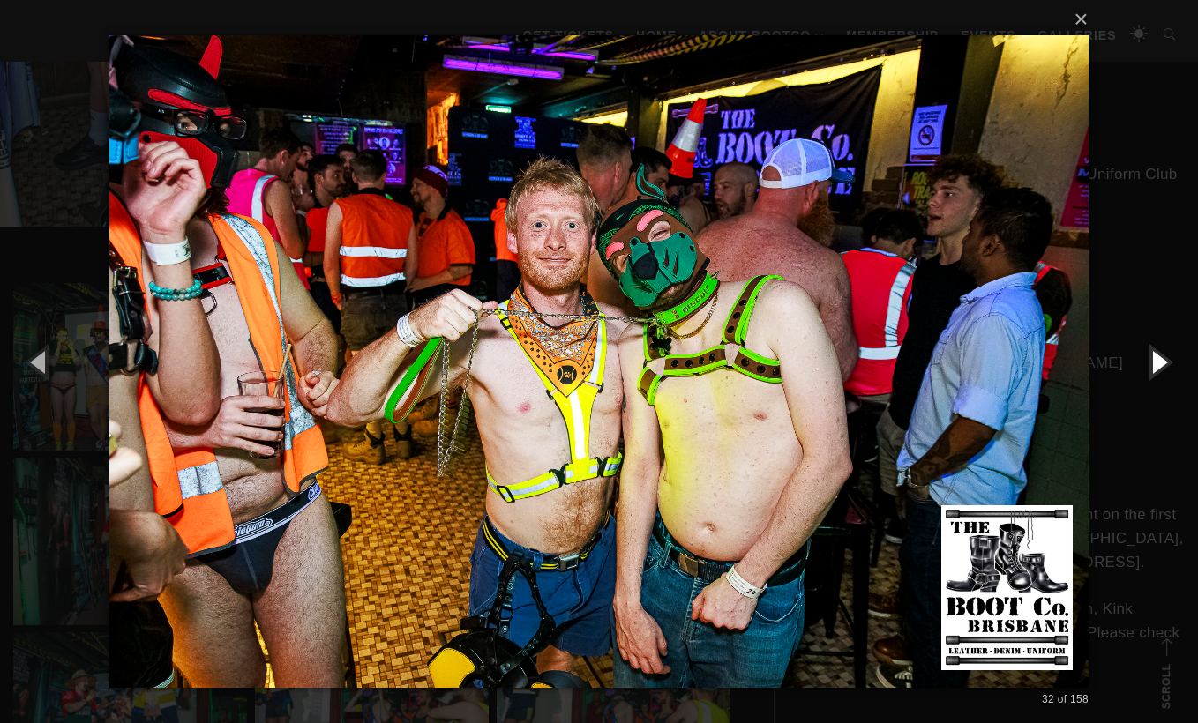
click at [1158, 355] on button "button" at bounding box center [1158, 361] width 79 height 97
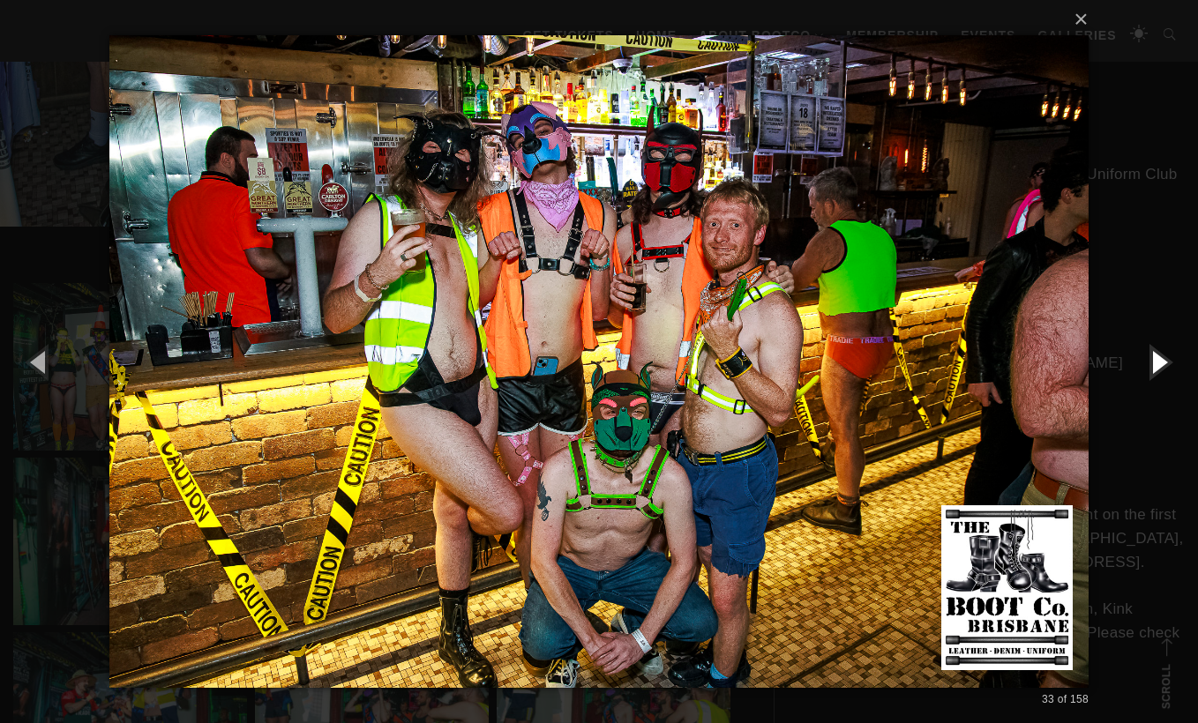
click at [1158, 355] on button "button" at bounding box center [1158, 361] width 79 height 97
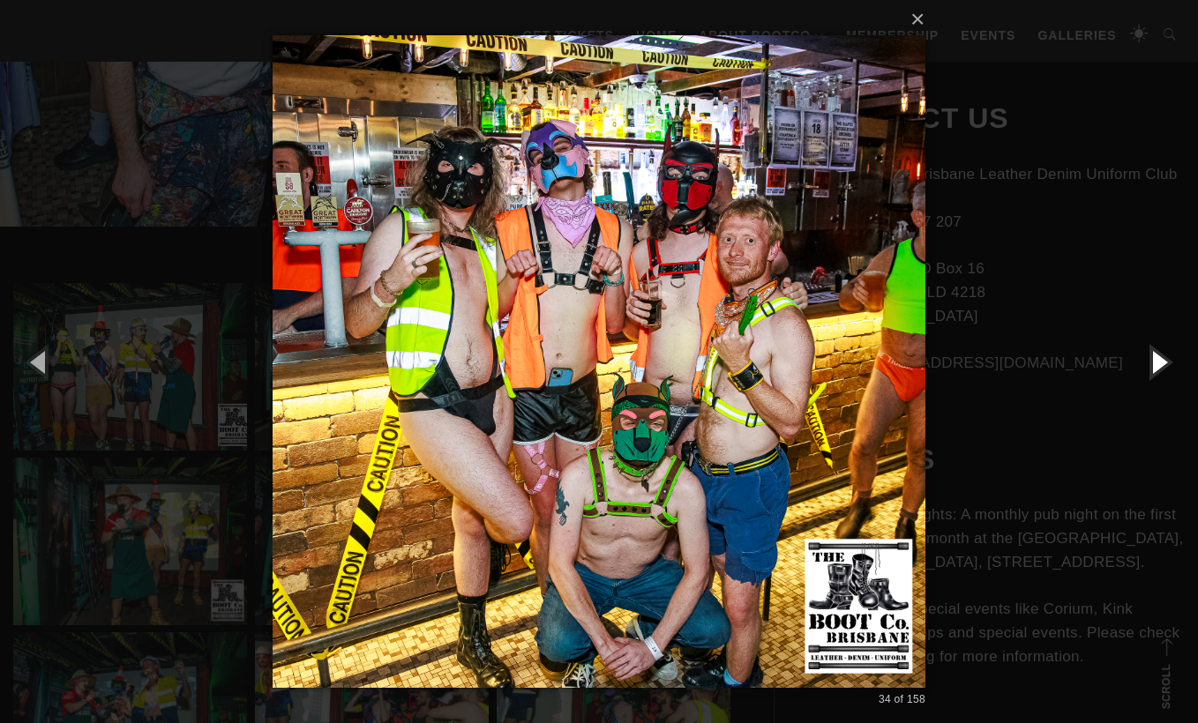
click at [1158, 355] on button "button" at bounding box center [1158, 361] width 79 height 97
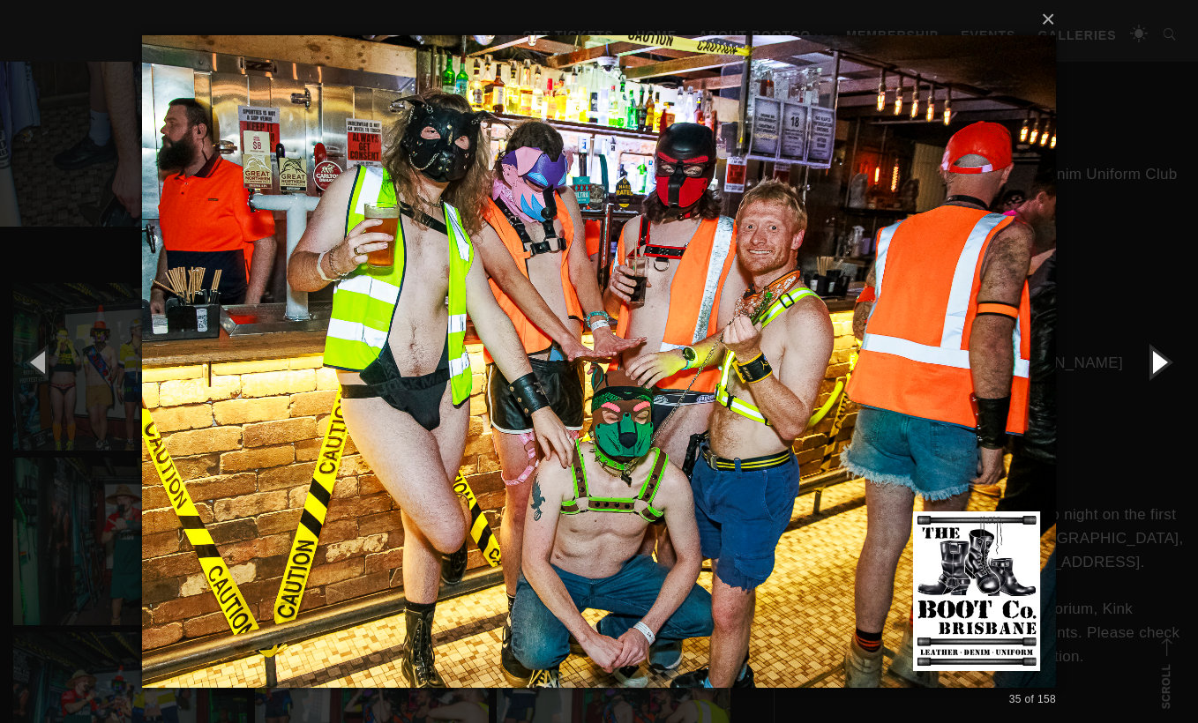
click at [1158, 355] on button "button" at bounding box center [1158, 361] width 79 height 97
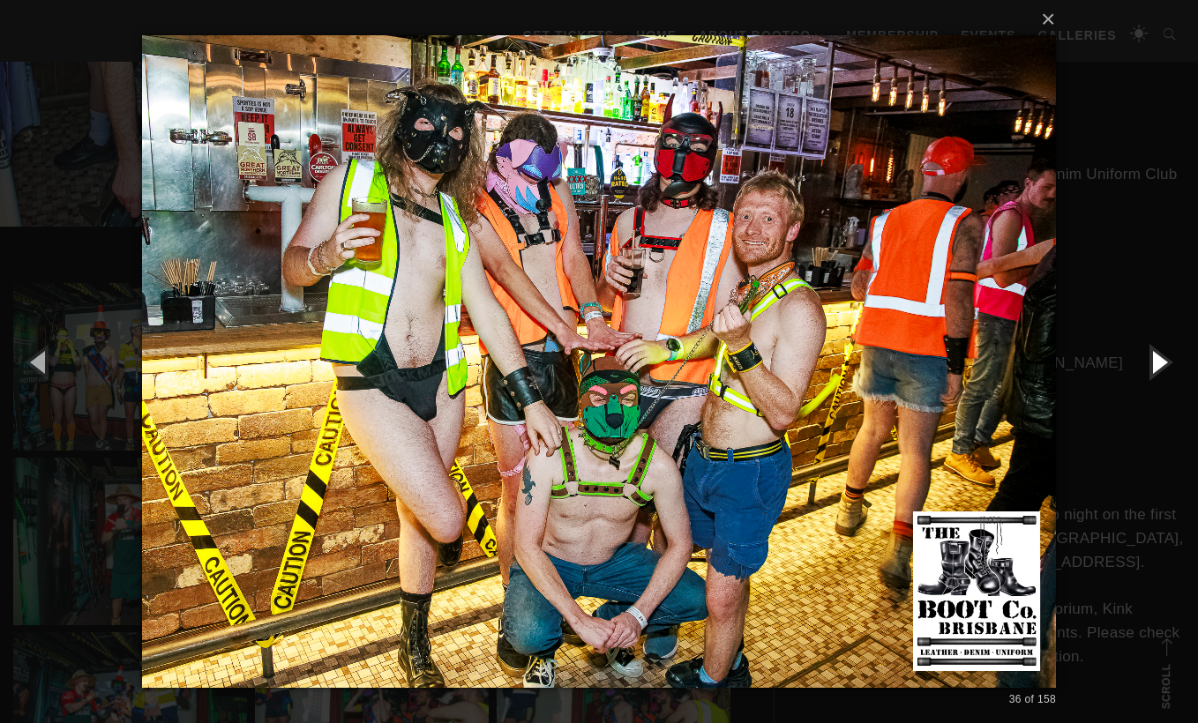
click at [1159, 355] on button "button" at bounding box center [1158, 361] width 79 height 97
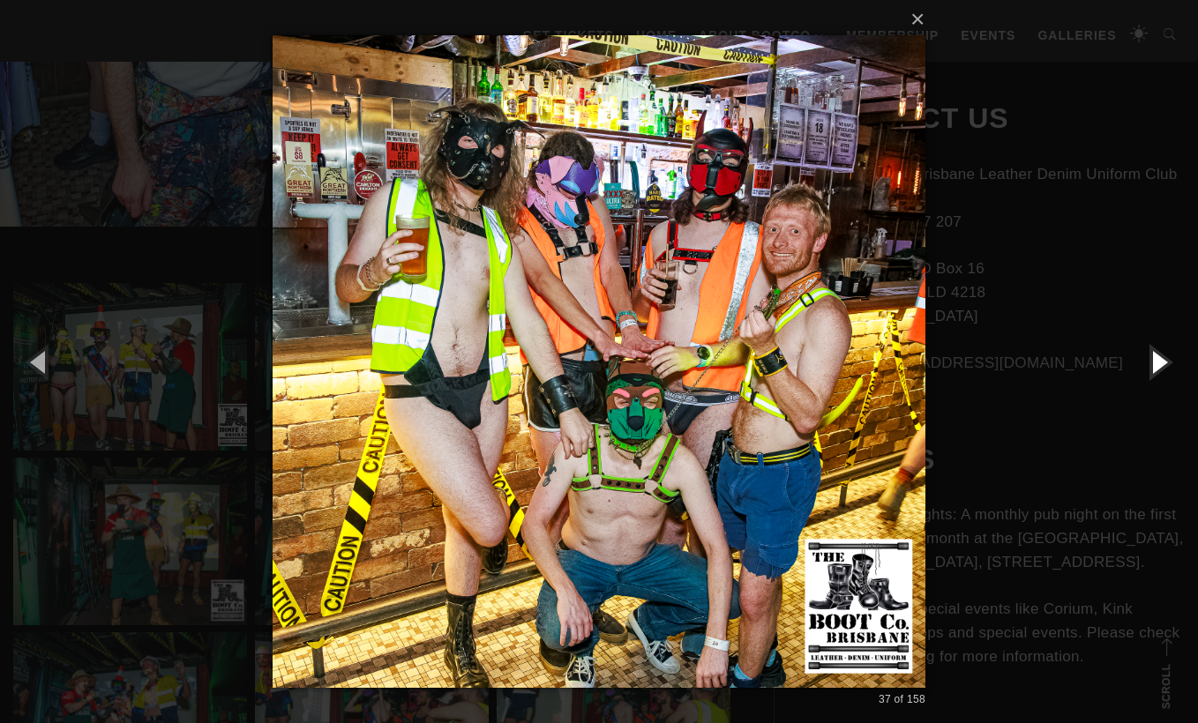
click at [1160, 355] on button "button" at bounding box center [1158, 361] width 79 height 97
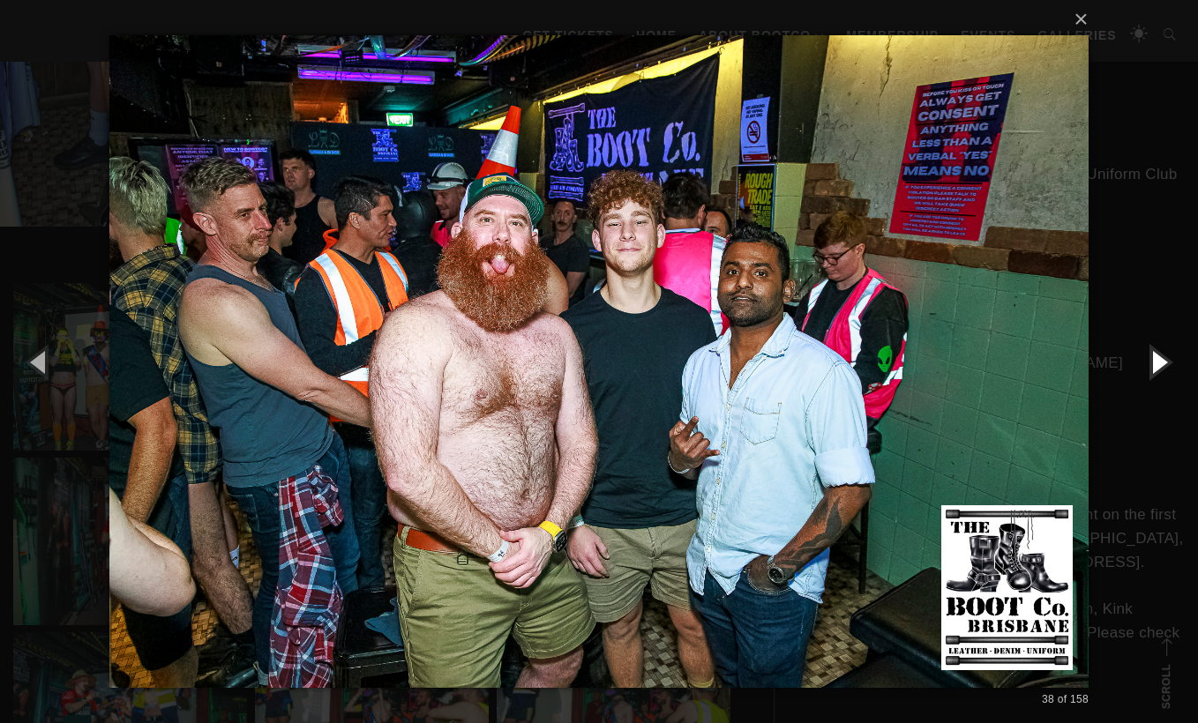
click at [1155, 358] on button "button" at bounding box center [1158, 361] width 79 height 97
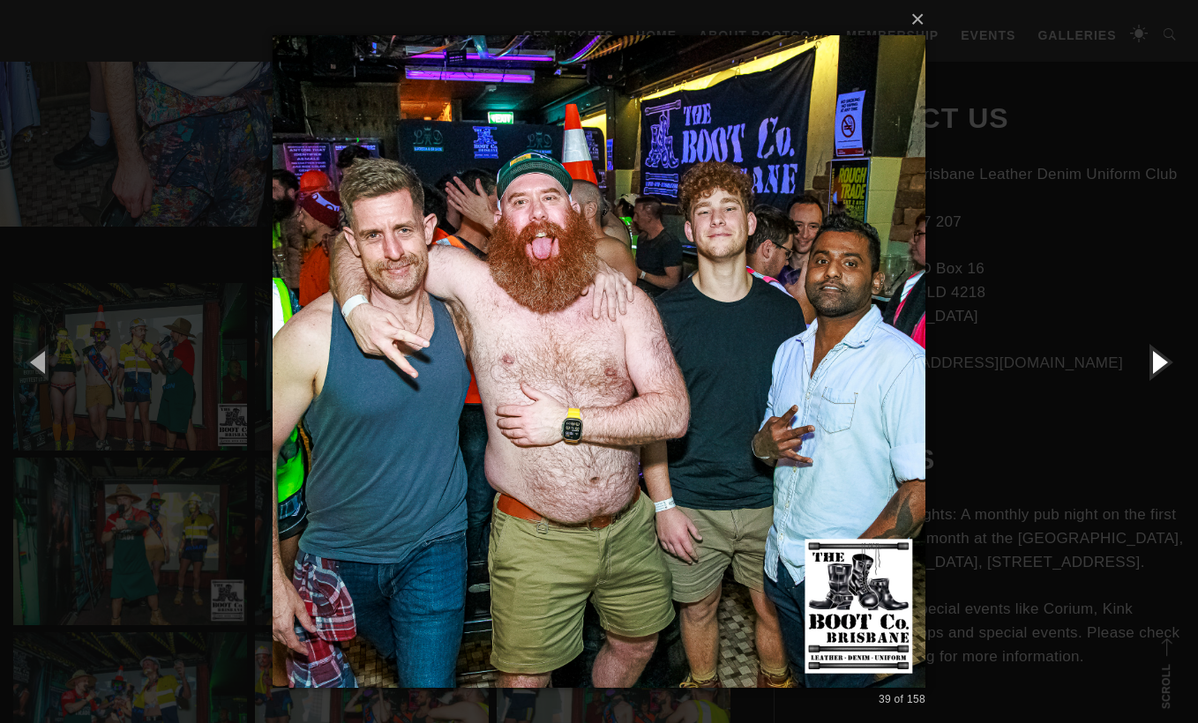
click at [1155, 358] on button "button" at bounding box center [1158, 361] width 79 height 97
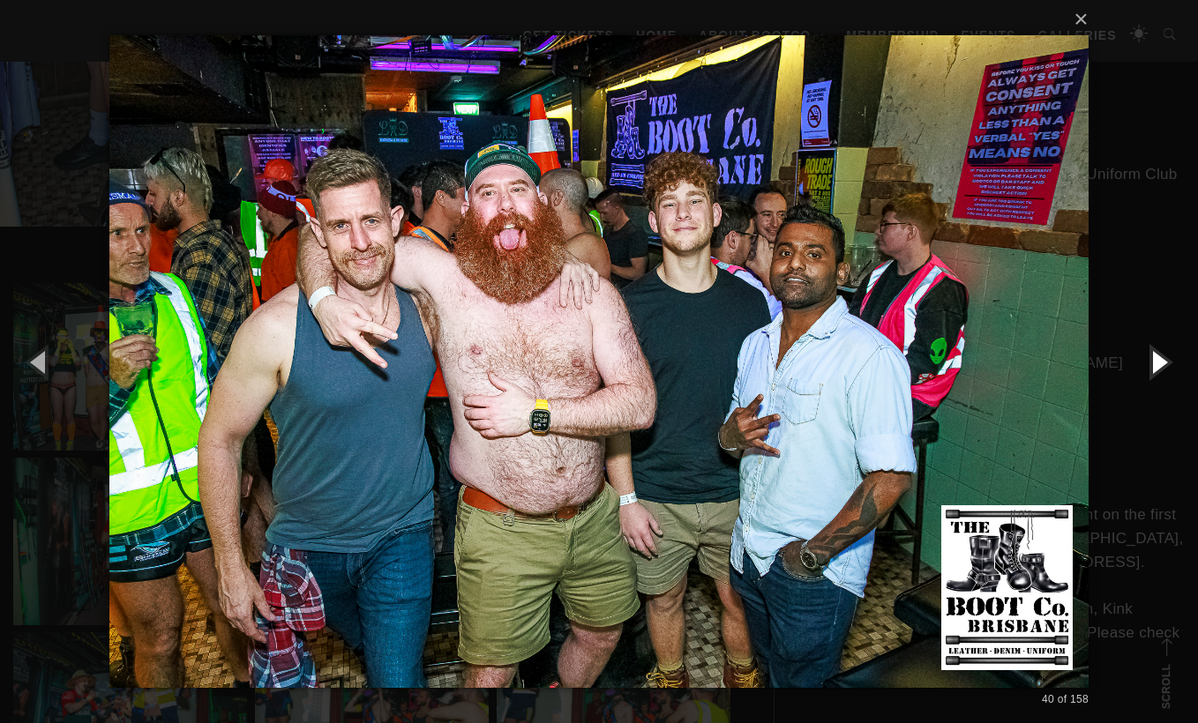
click at [1156, 358] on button "button" at bounding box center [1158, 361] width 79 height 97
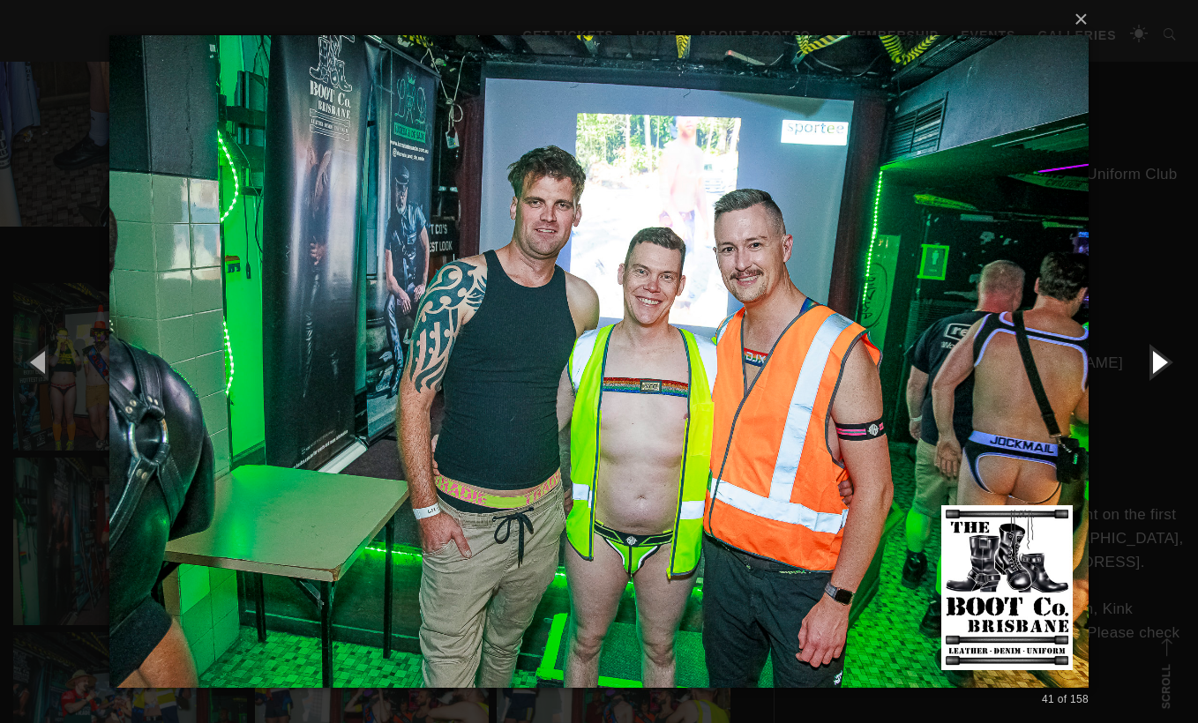
click at [1156, 358] on button "button" at bounding box center [1158, 361] width 79 height 97
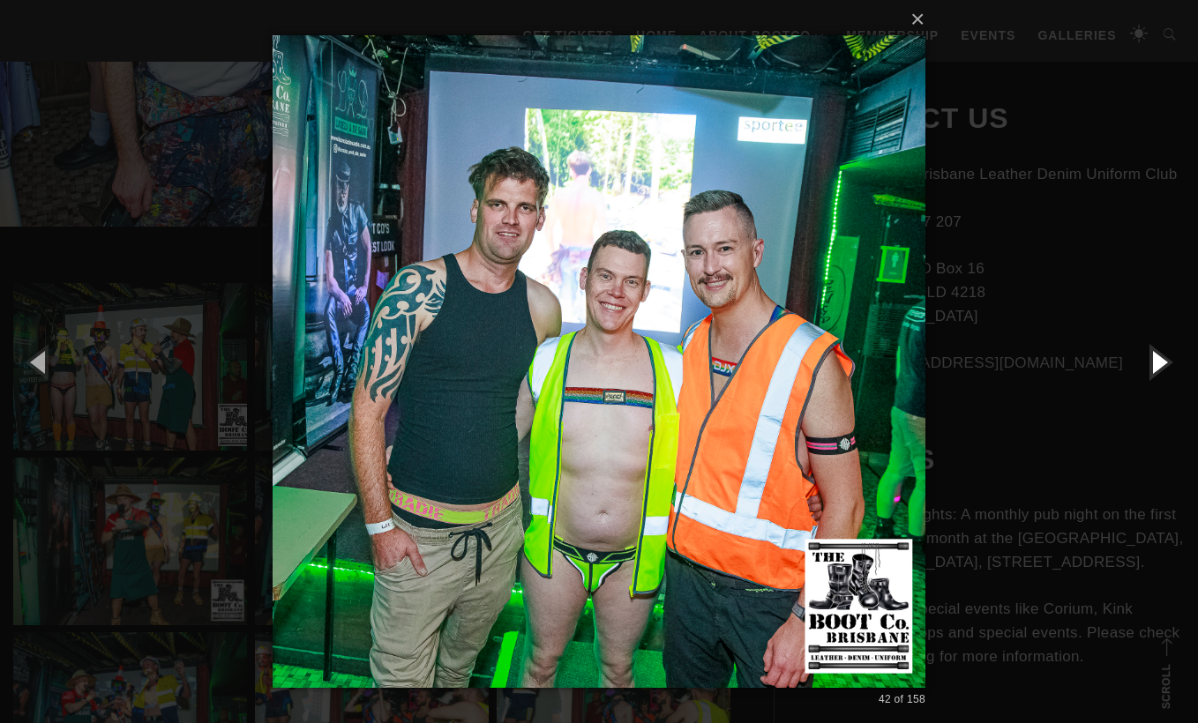
click at [1156, 358] on button "button" at bounding box center [1158, 361] width 79 height 97
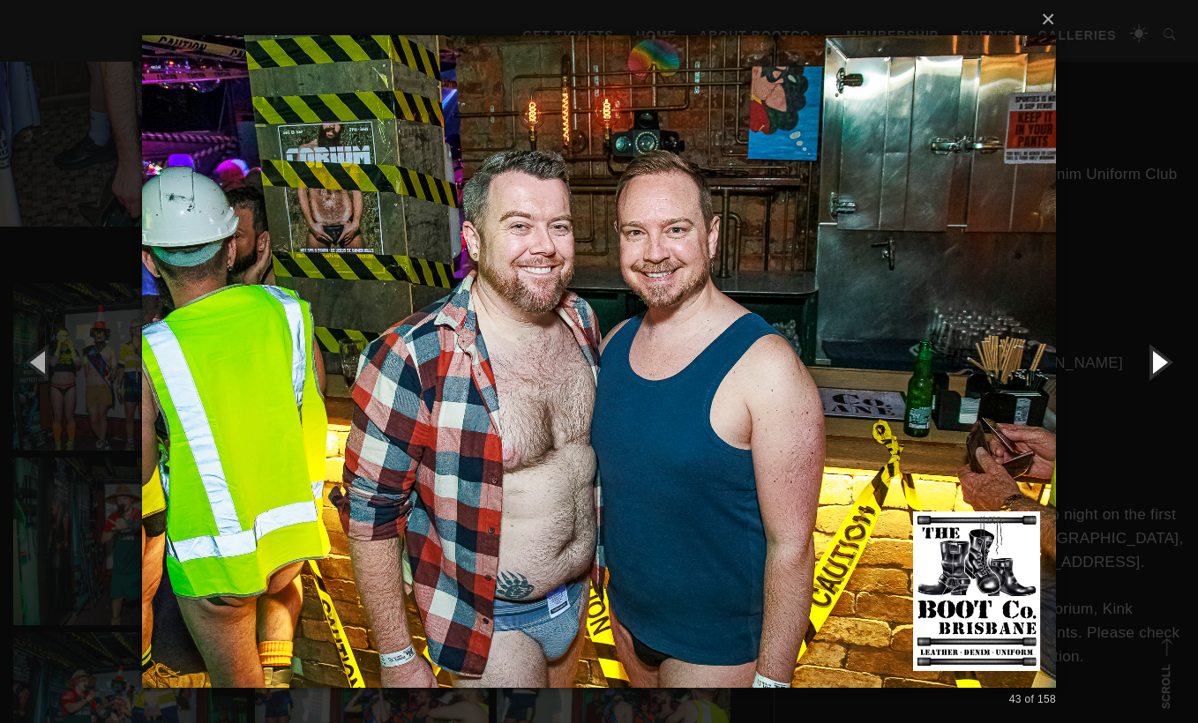
click at [1156, 358] on button "button" at bounding box center [1158, 361] width 79 height 97
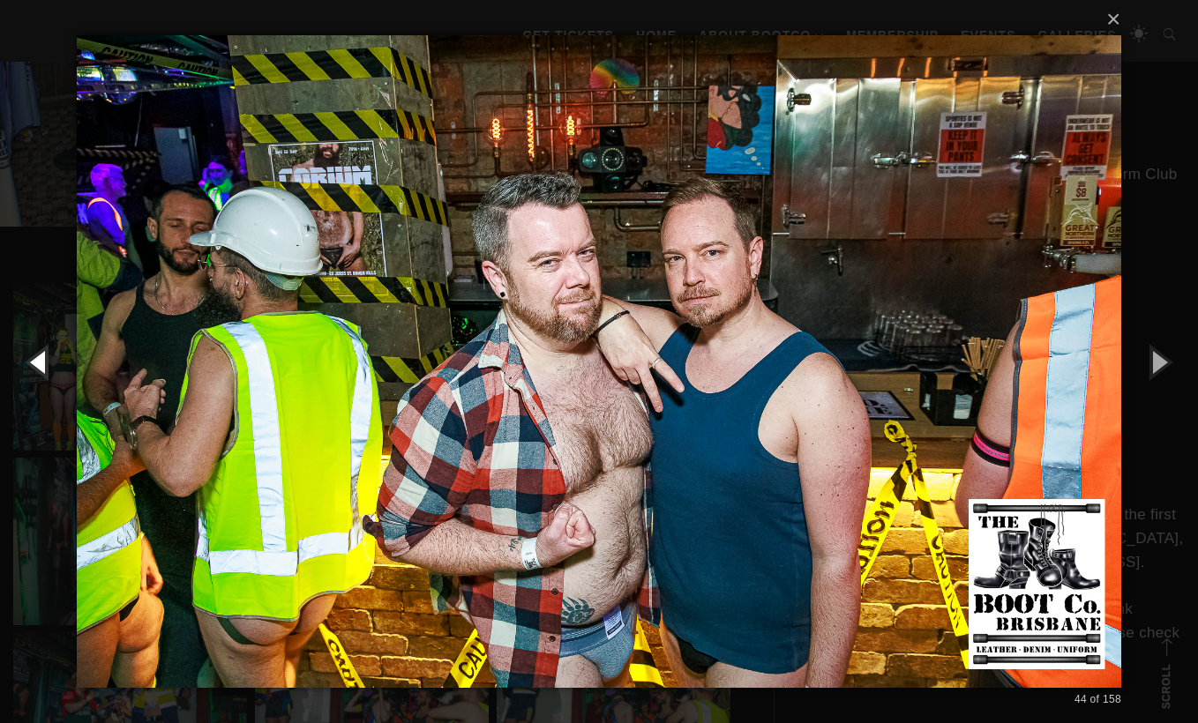
click at [34, 370] on button "button" at bounding box center [39, 361] width 79 height 97
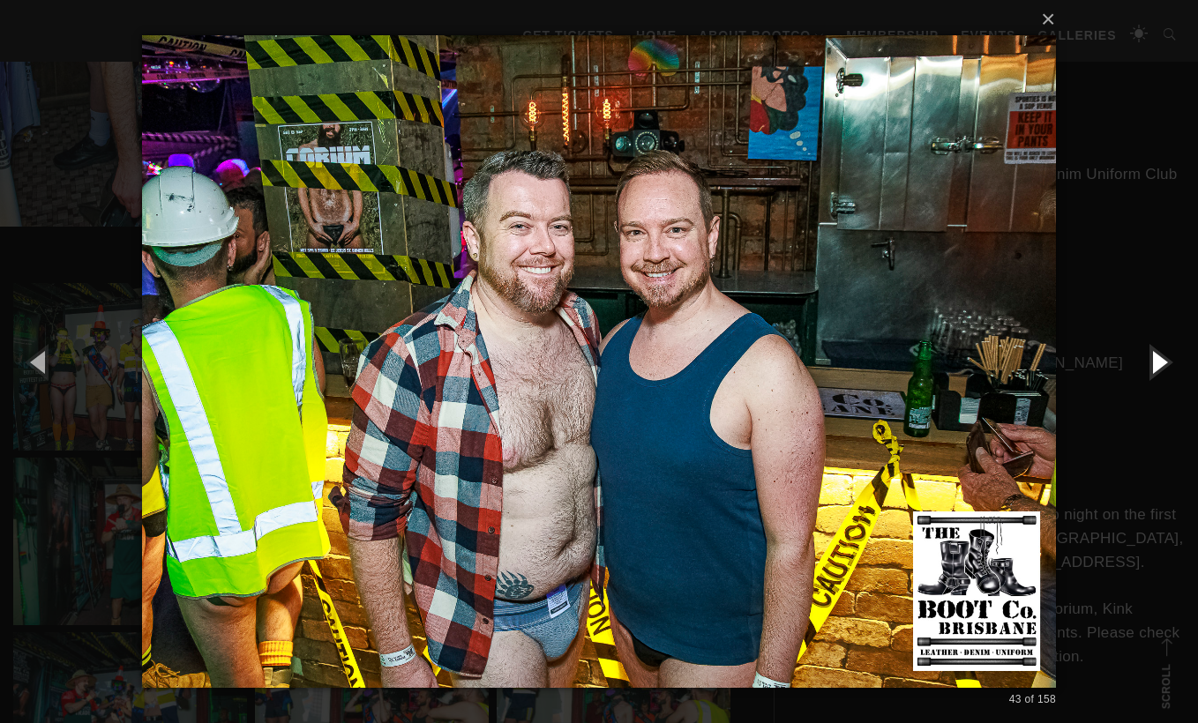
click at [1162, 376] on button "button" at bounding box center [1158, 361] width 79 height 97
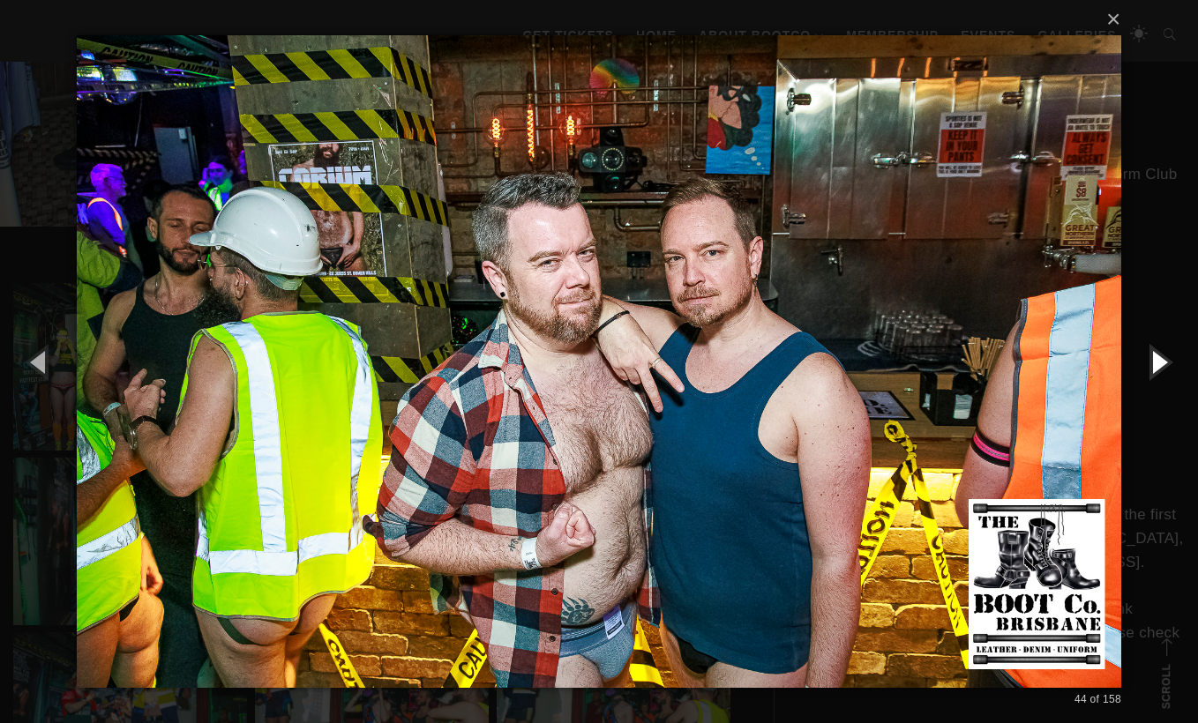
click at [1162, 377] on button "button" at bounding box center [1158, 361] width 79 height 97
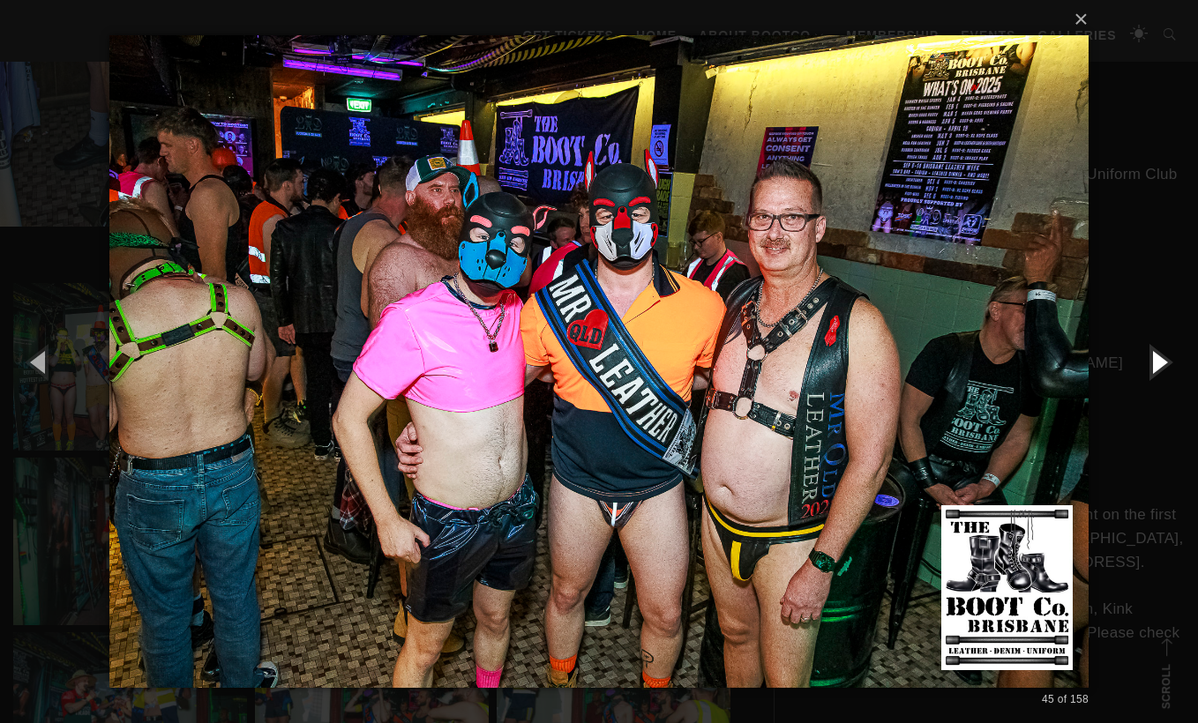
click at [1162, 377] on button "button" at bounding box center [1158, 361] width 79 height 97
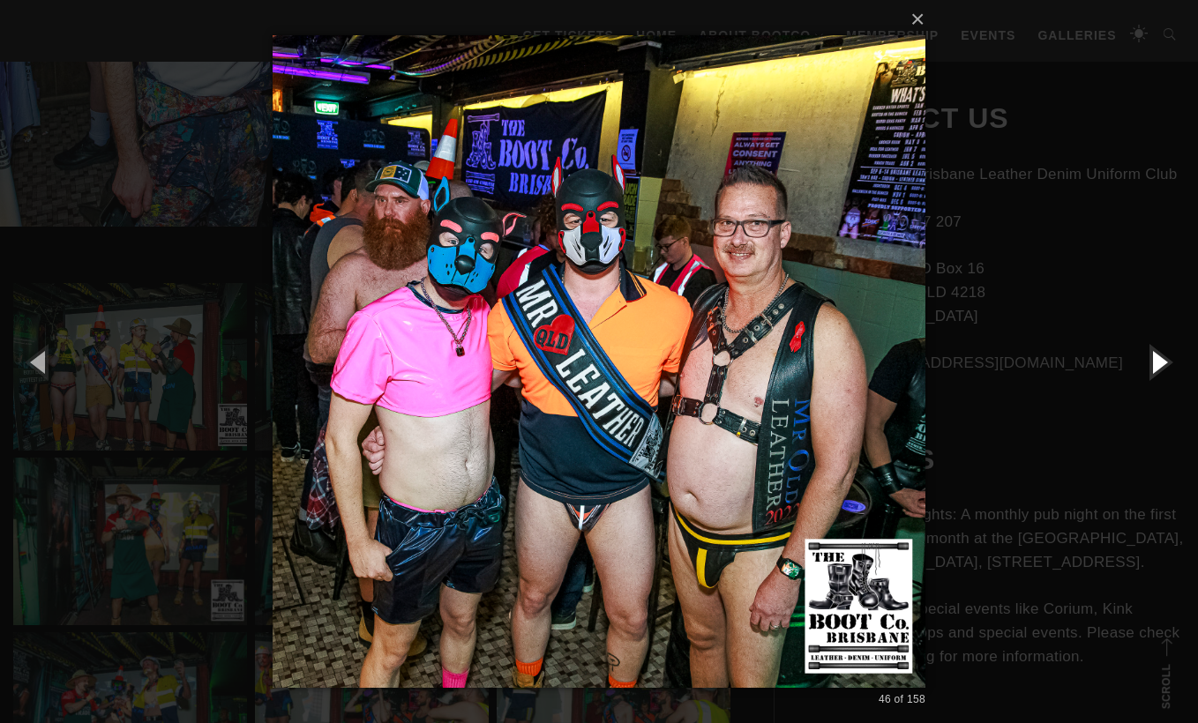
click at [1162, 377] on button "button" at bounding box center [1158, 361] width 79 height 97
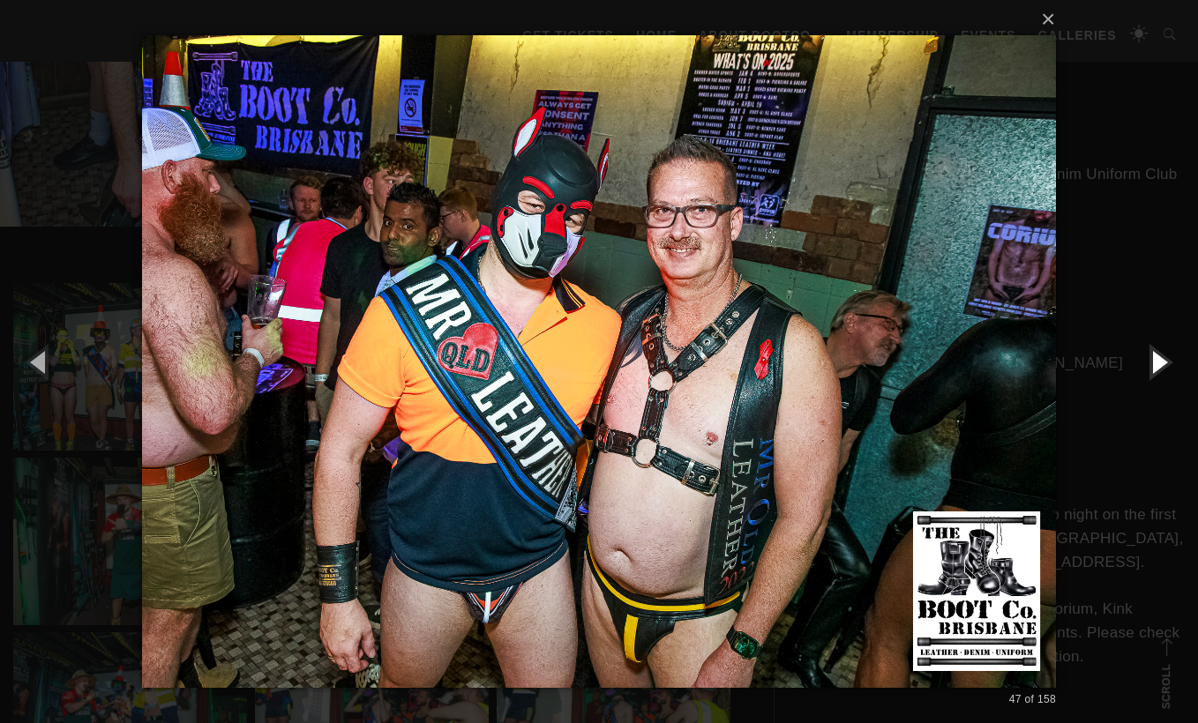
click at [1162, 377] on button "button" at bounding box center [1158, 361] width 79 height 97
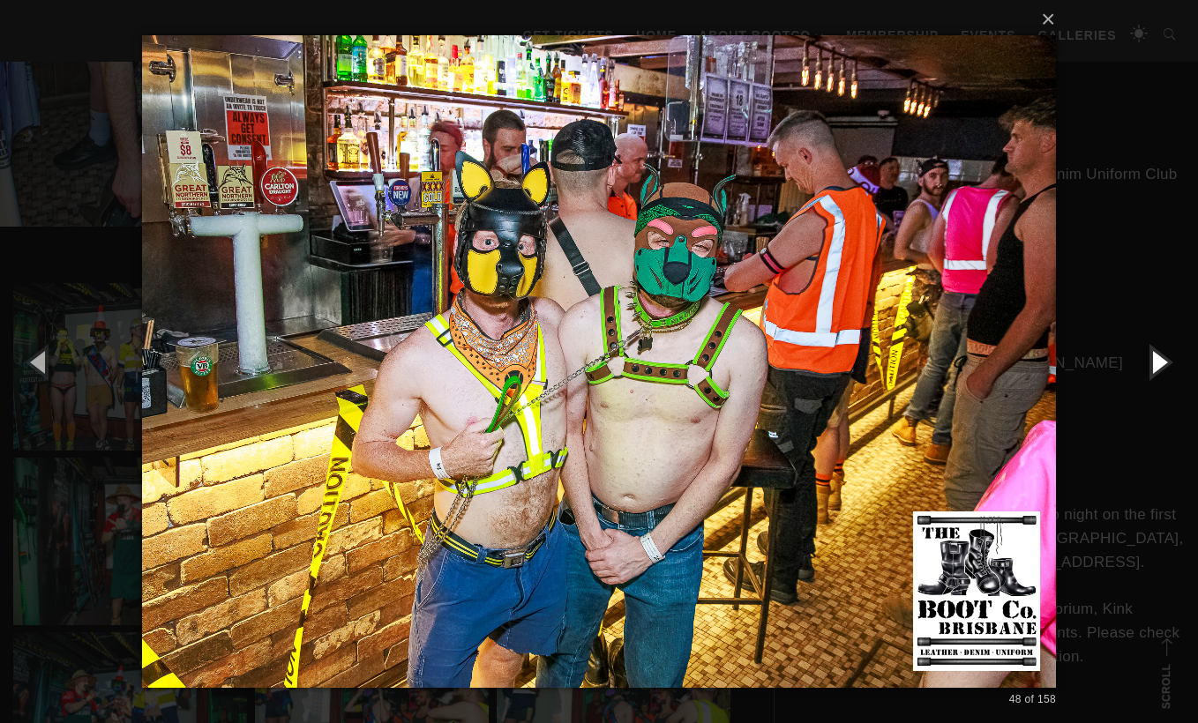
click at [1162, 377] on button "button" at bounding box center [1158, 361] width 79 height 97
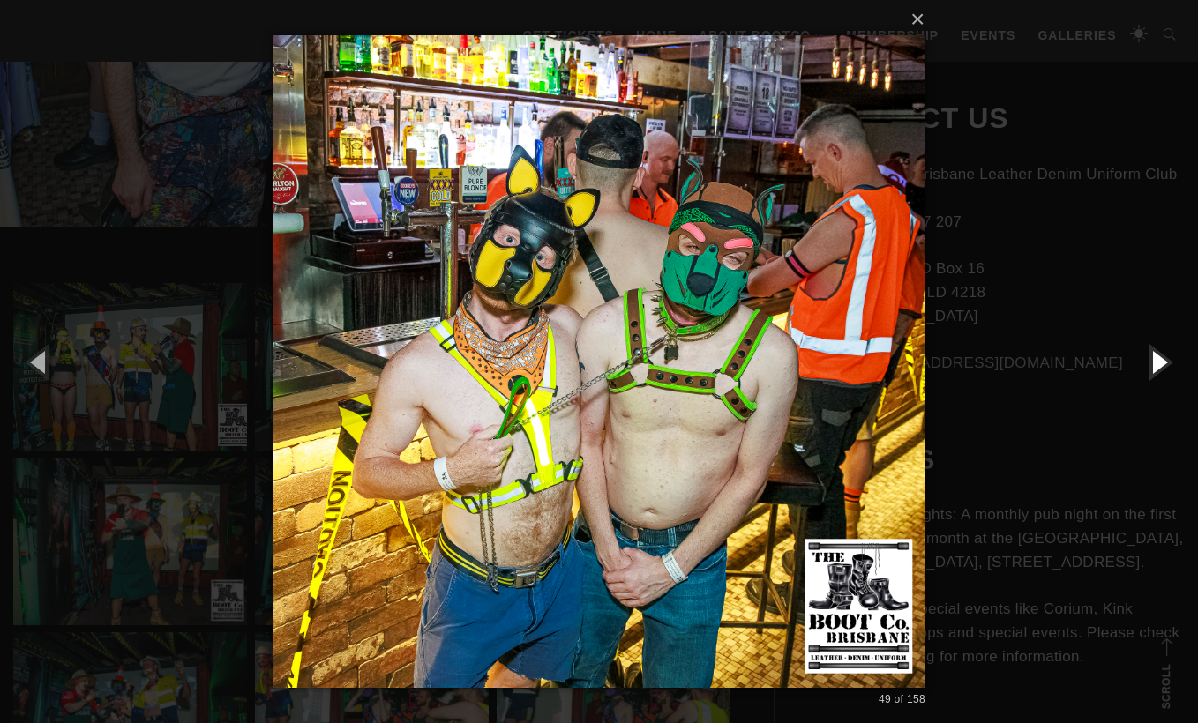
click at [1162, 377] on button "button" at bounding box center [1158, 361] width 79 height 97
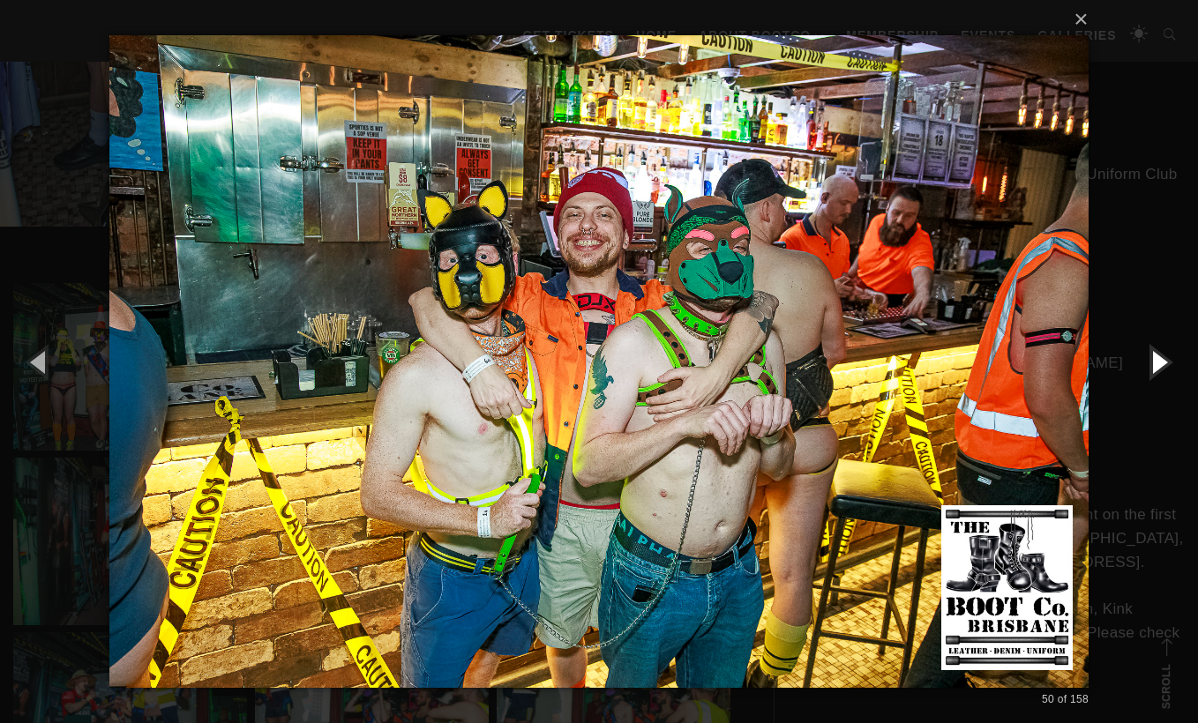
click at [1162, 377] on button "button" at bounding box center [1158, 361] width 79 height 97
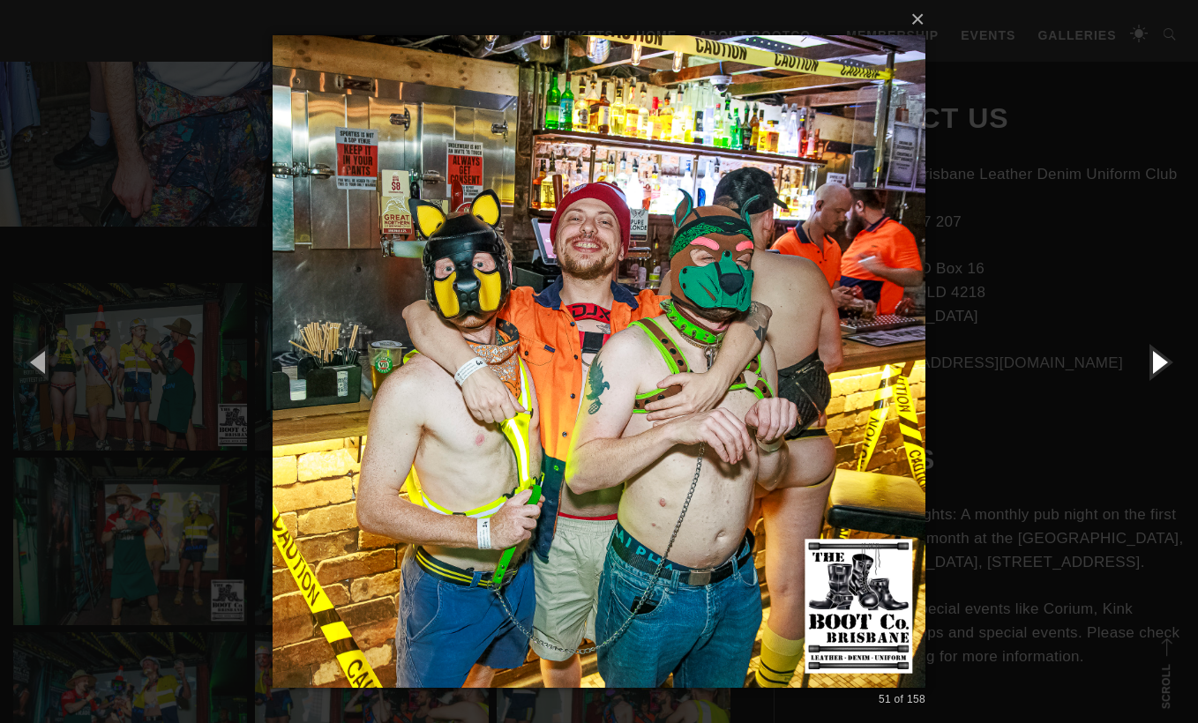
click at [1162, 378] on button "button" at bounding box center [1158, 361] width 79 height 97
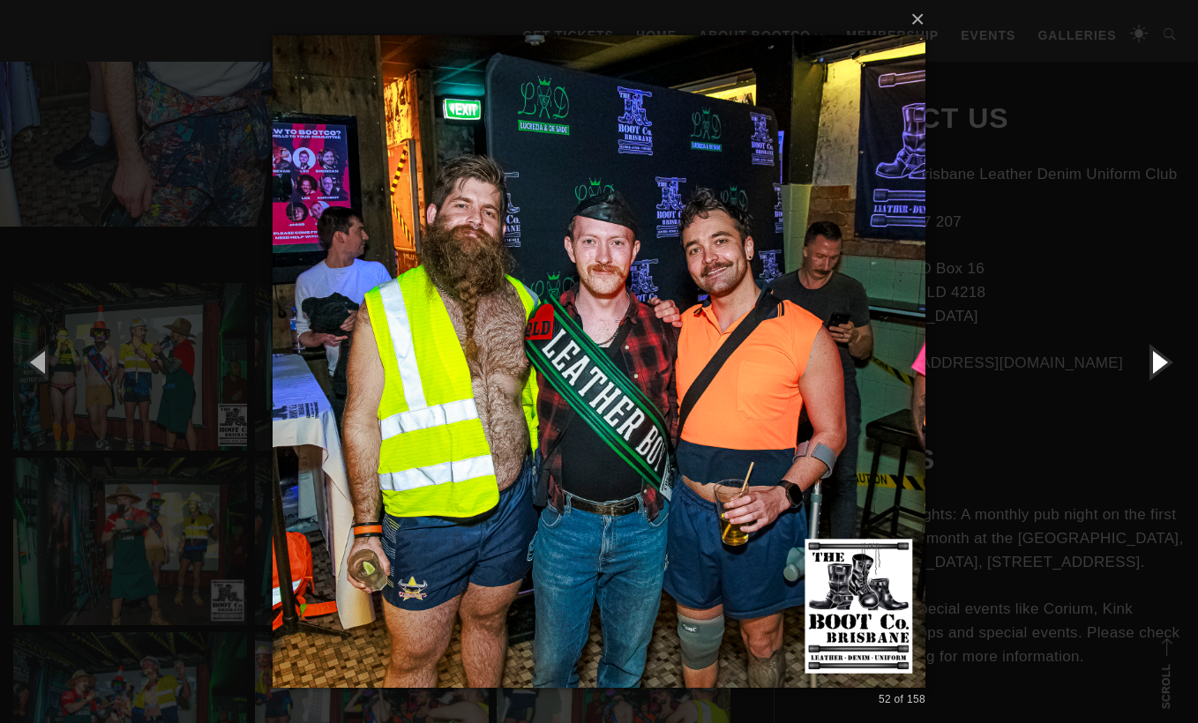
click at [1163, 378] on button "button" at bounding box center [1158, 361] width 79 height 97
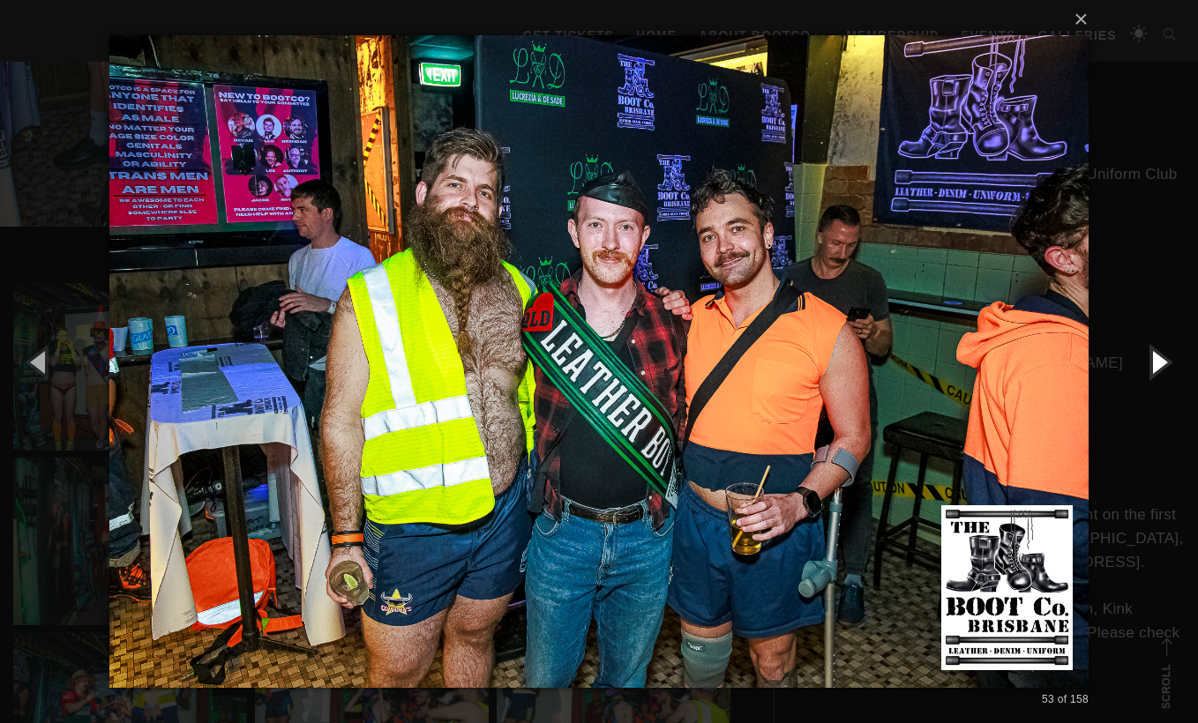
click at [1163, 378] on button "button" at bounding box center [1158, 361] width 79 height 97
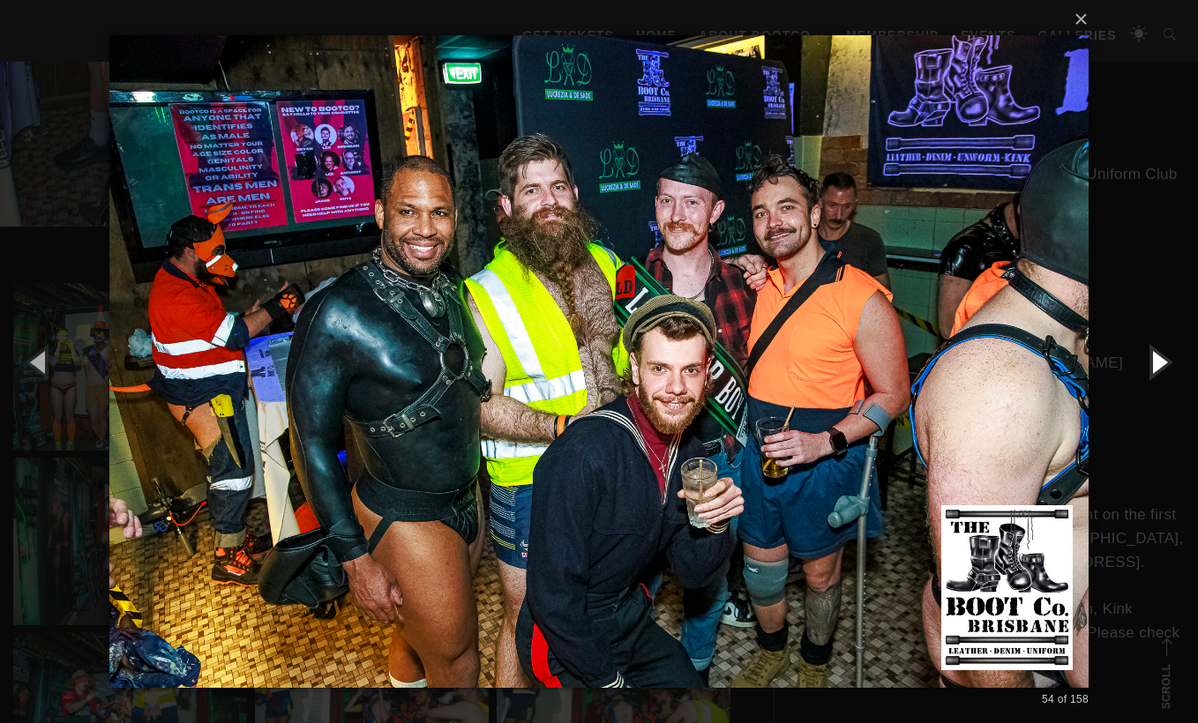
click at [1163, 378] on button "button" at bounding box center [1158, 361] width 79 height 97
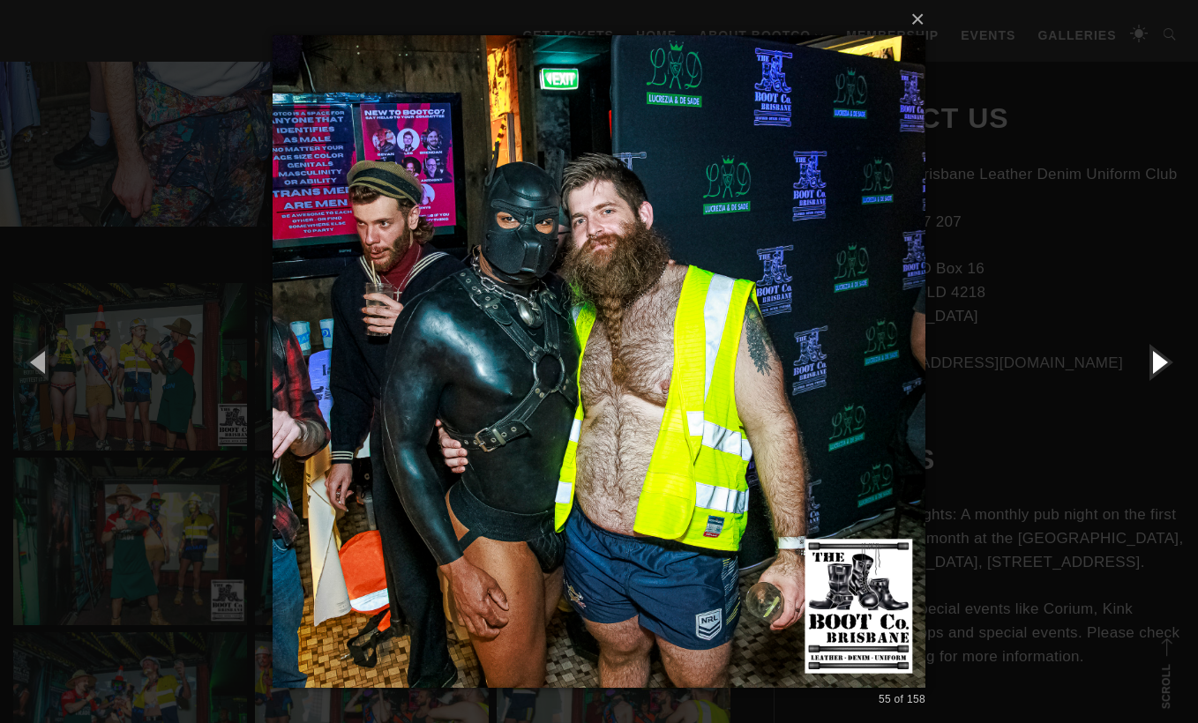
click at [1163, 378] on button "button" at bounding box center [1158, 361] width 79 height 97
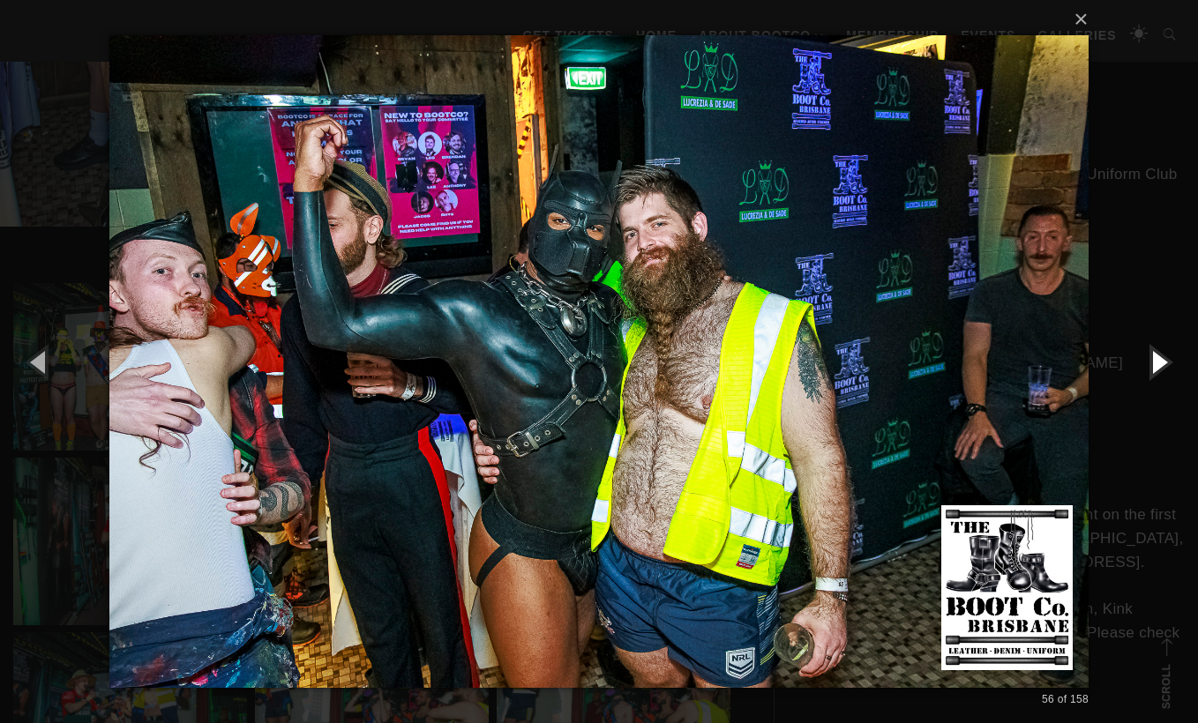
click at [1163, 378] on button "button" at bounding box center [1158, 361] width 79 height 97
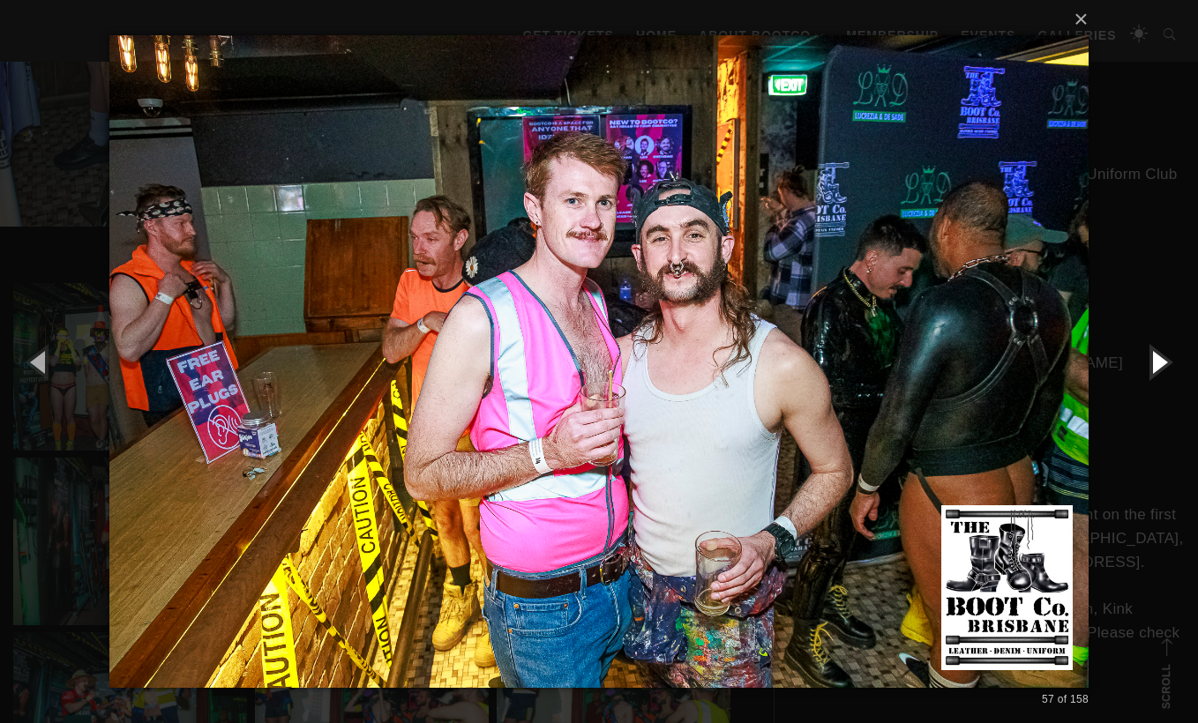
click at [1163, 378] on button "button" at bounding box center [1158, 361] width 79 height 97
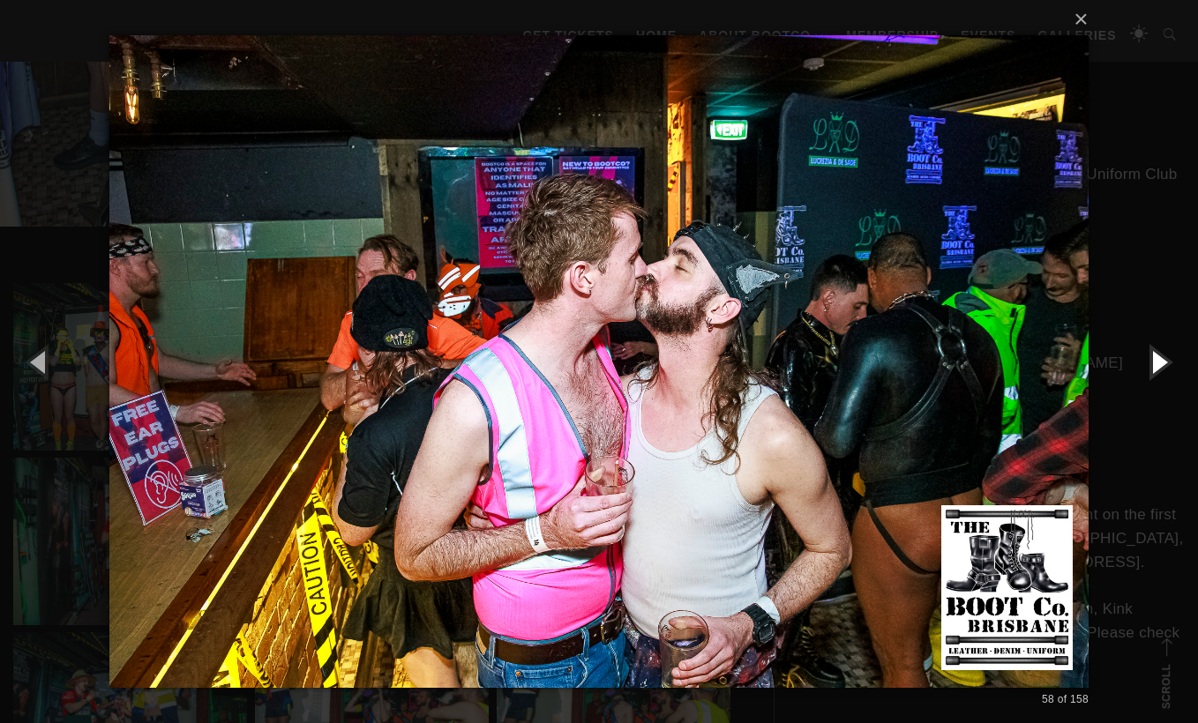
click at [1163, 378] on button "button" at bounding box center [1158, 361] width 79 height 97
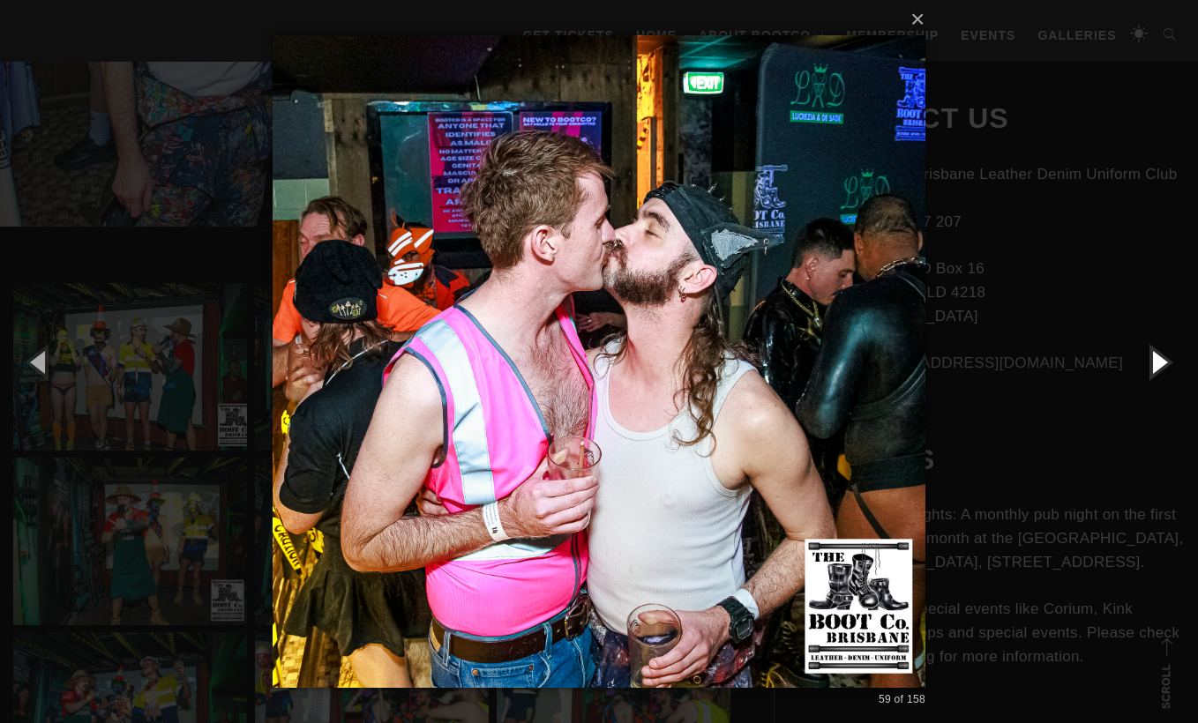
click at [1163, 378] on button "button" at bounding box center [1158, 361] width 79 height 97
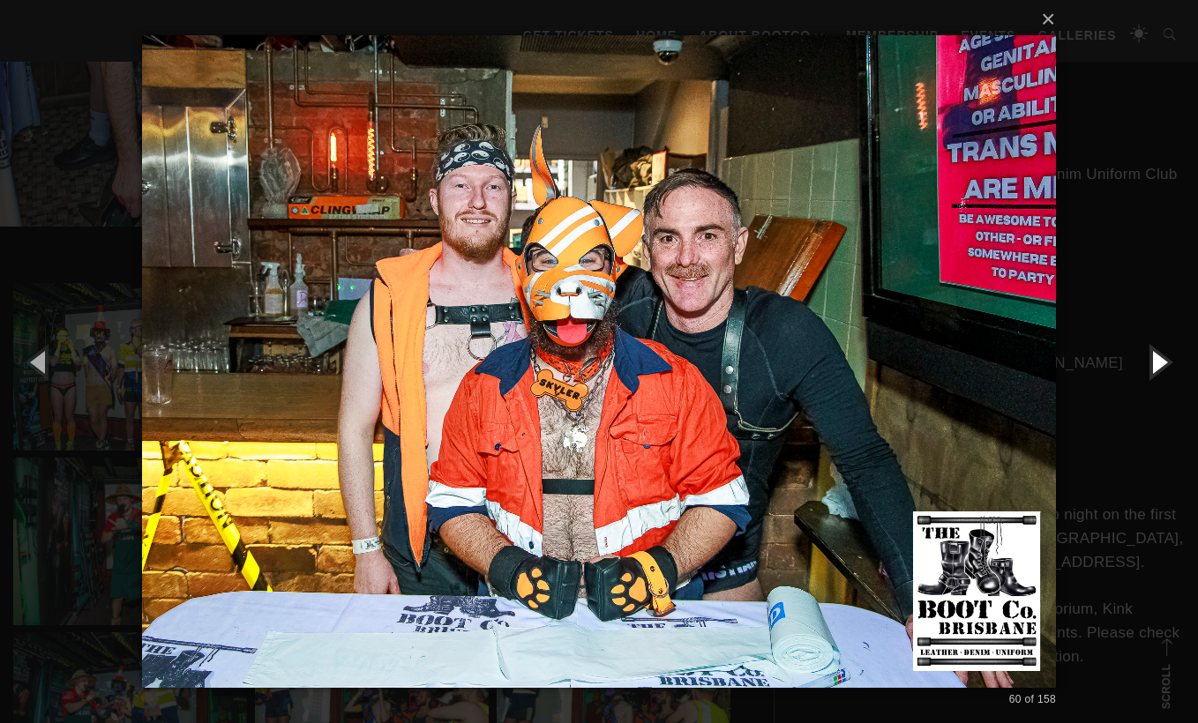
click at [1163, 378] on button "button" at bounding box center [1158, 361] width 79 height 97
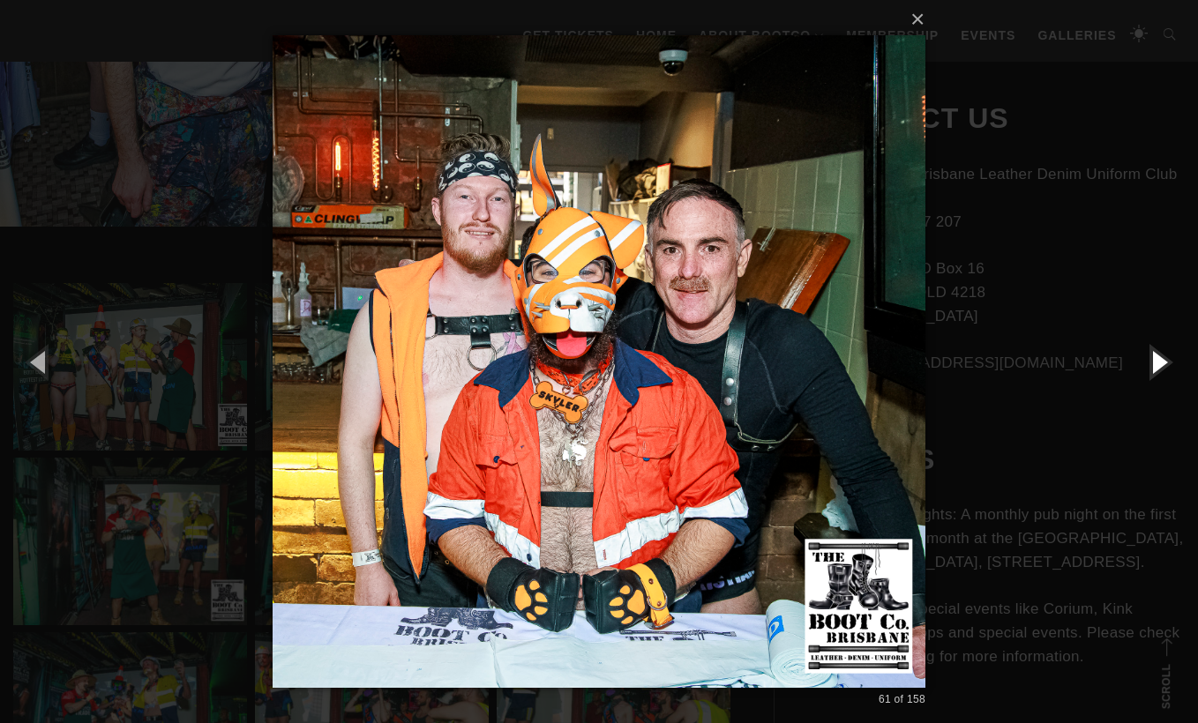
click at [1163, 378] on button "button" at bounding box center [1158, 361] width 79 height 97
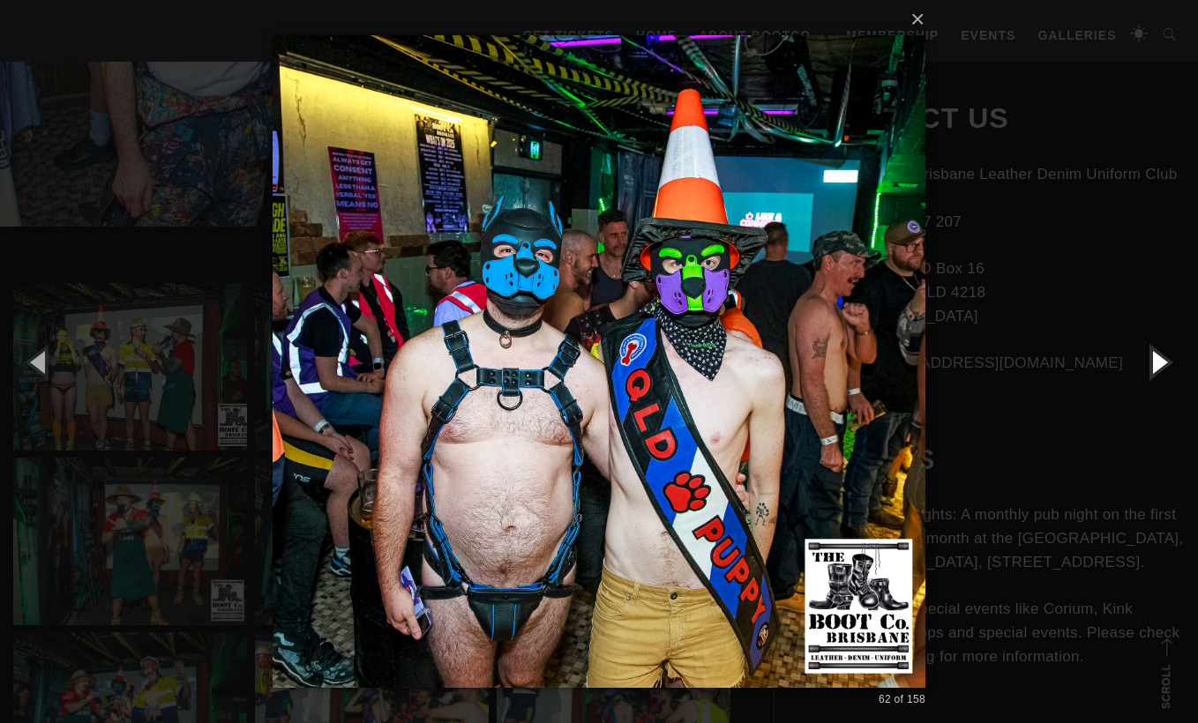
click at [1163, 378] on button "button" at bounding box center [1158, 361] width 79 height 97
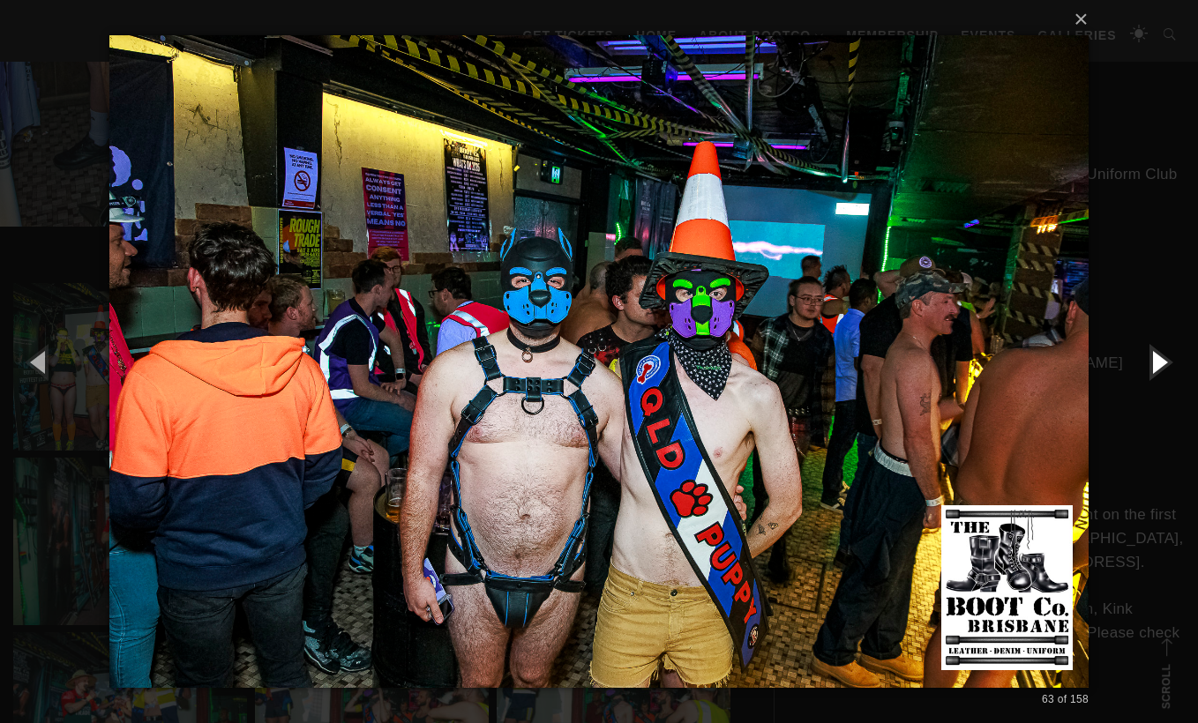
click at [1163, 378] on button "button" at bounding box center [1158, 361] width 79 height 97
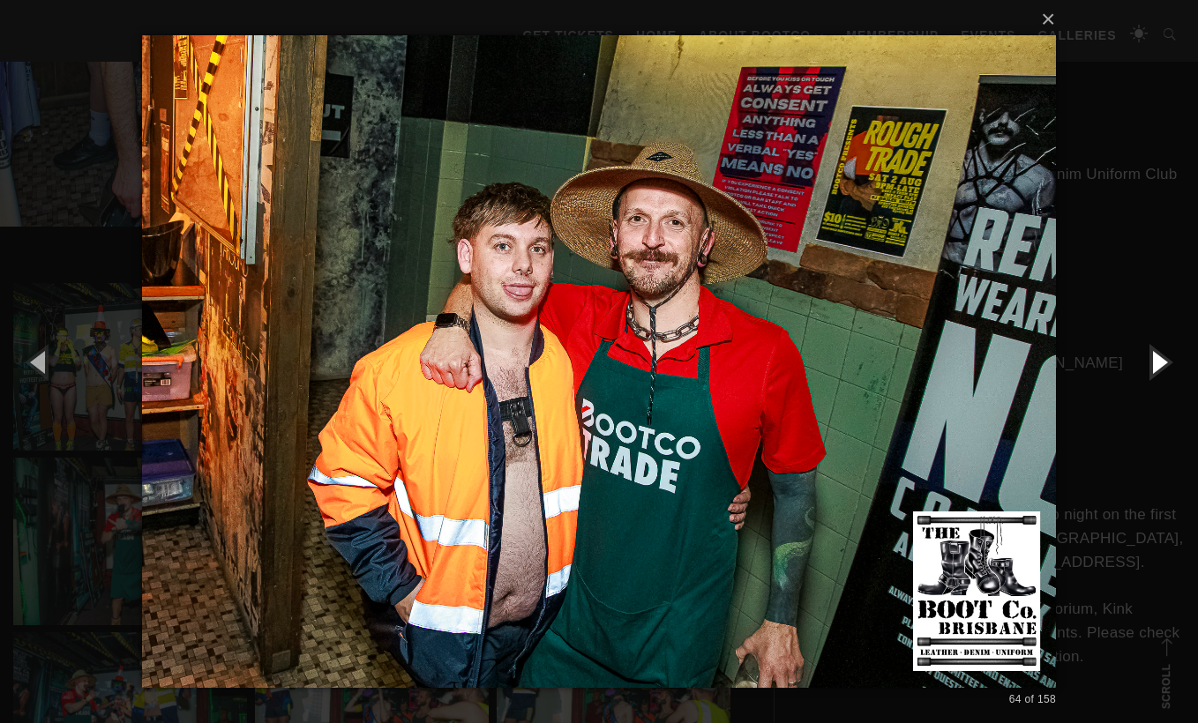
click at [1163, 378] on button "button" at bounding box center [1158, 361] width 79 height 97
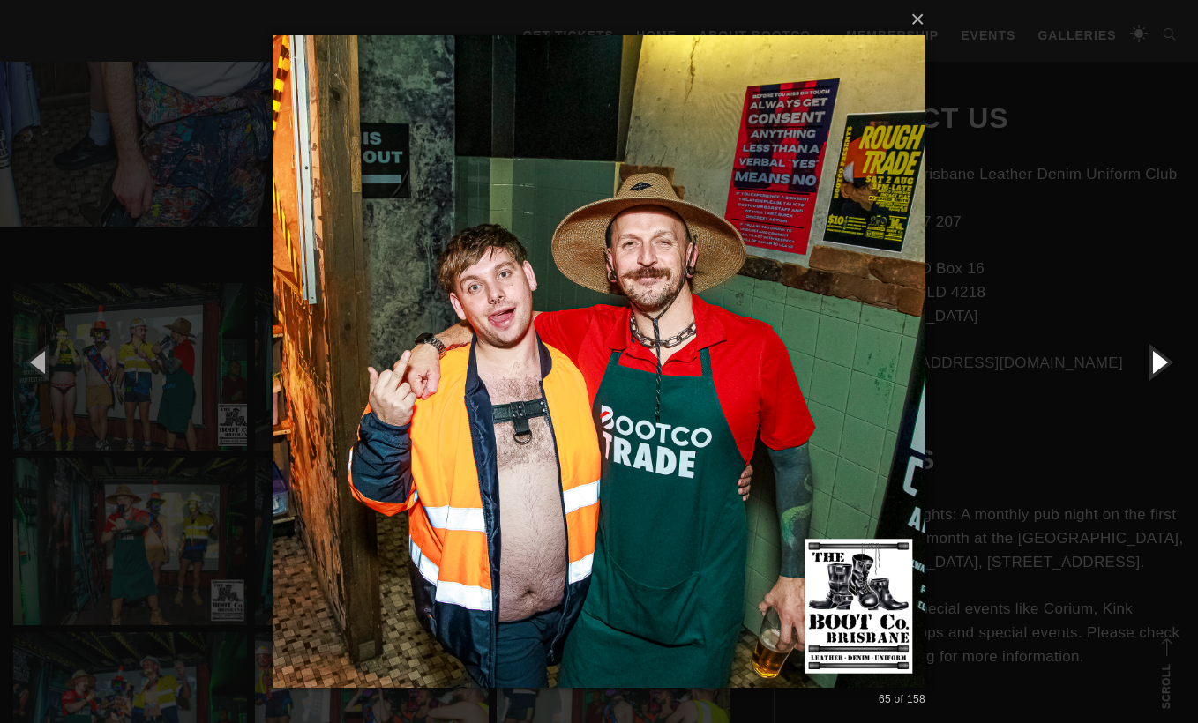
click at [1163, 378] on button "button" at bounding box center [1158, 361] width 79 height 97
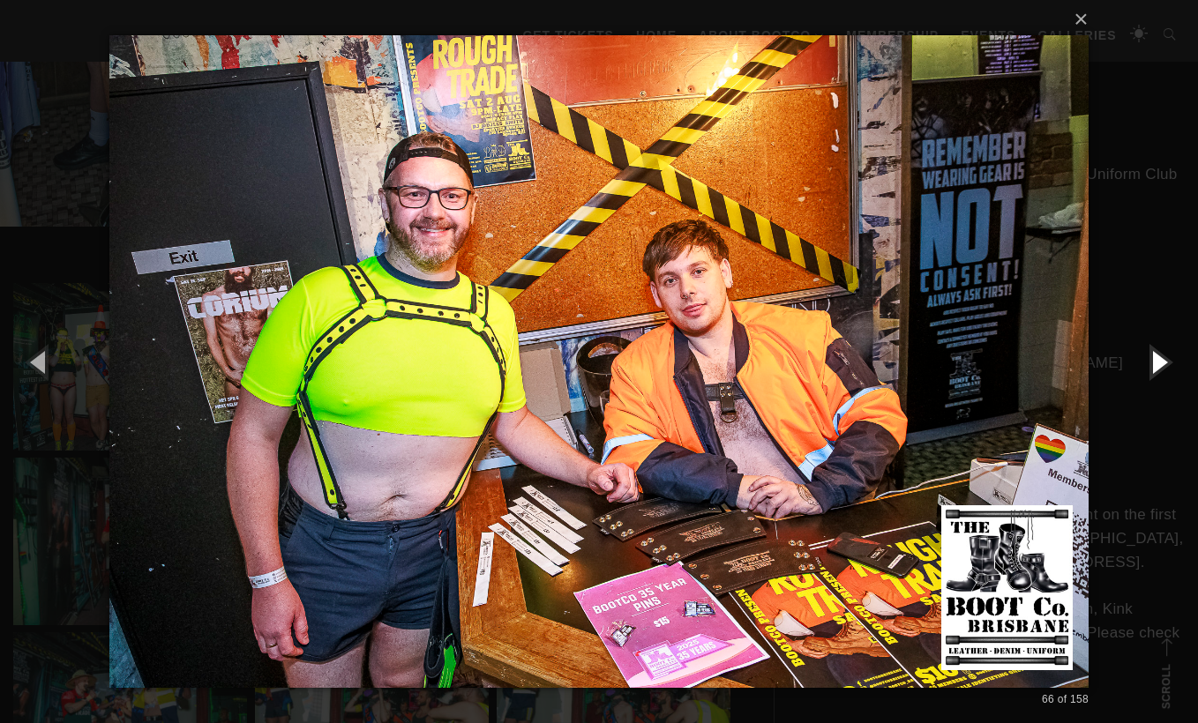
click at [1163, 378] on button "button" at bounding box center [1158, 361] width 79 height 97
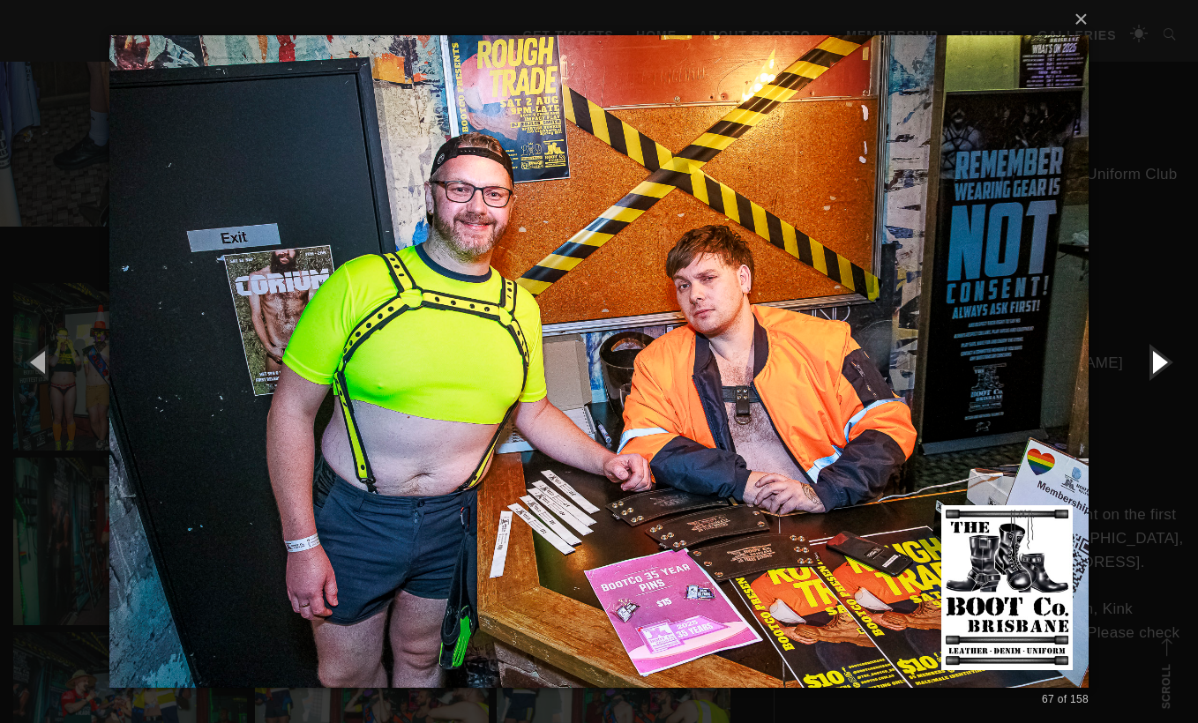
click at [1163, 378] on button "button" at bounding box center [1158, 361] width 79 height 97
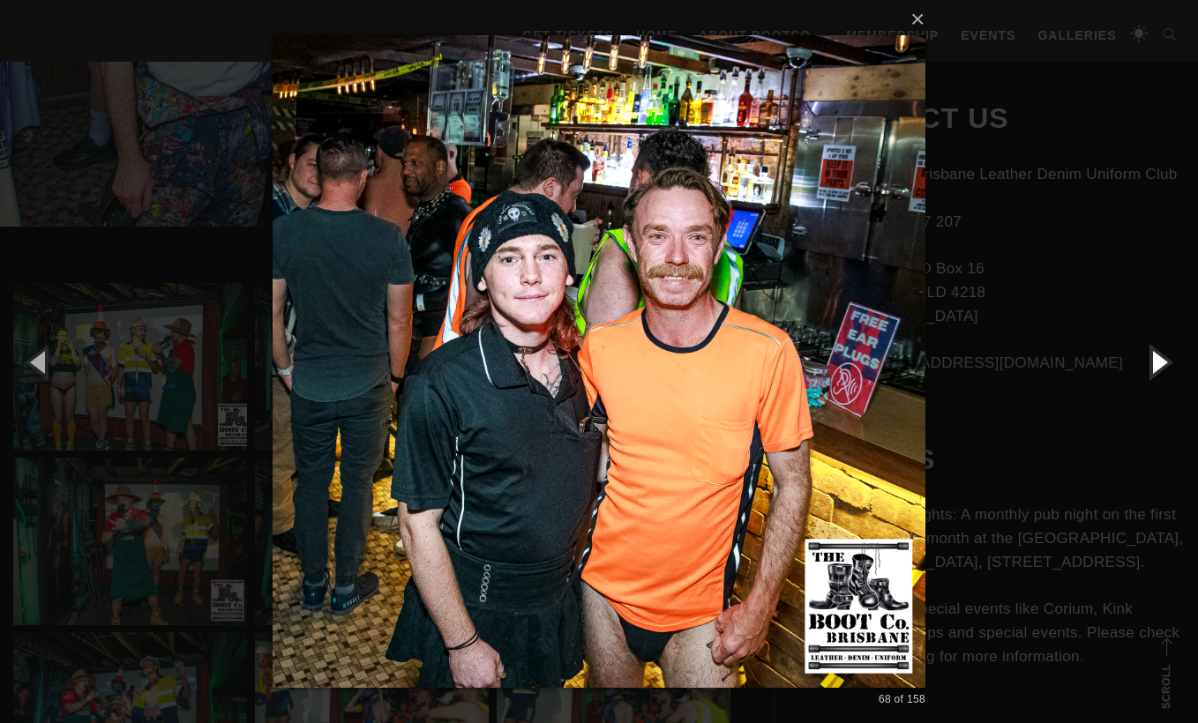
click at [1163, 378] on button "button" at bounding box center [1158, 361] width 79 height 97
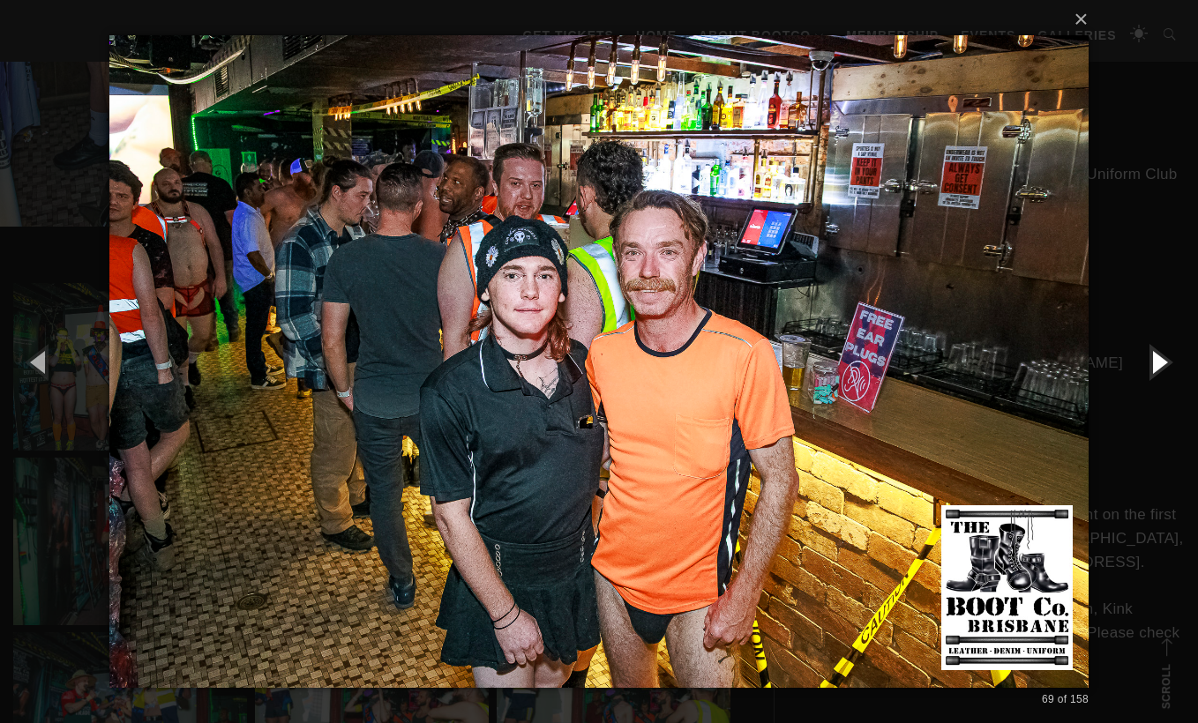
click at [1163, 378] on button "button" at bounding box center [1158, 361] width 79 height 97
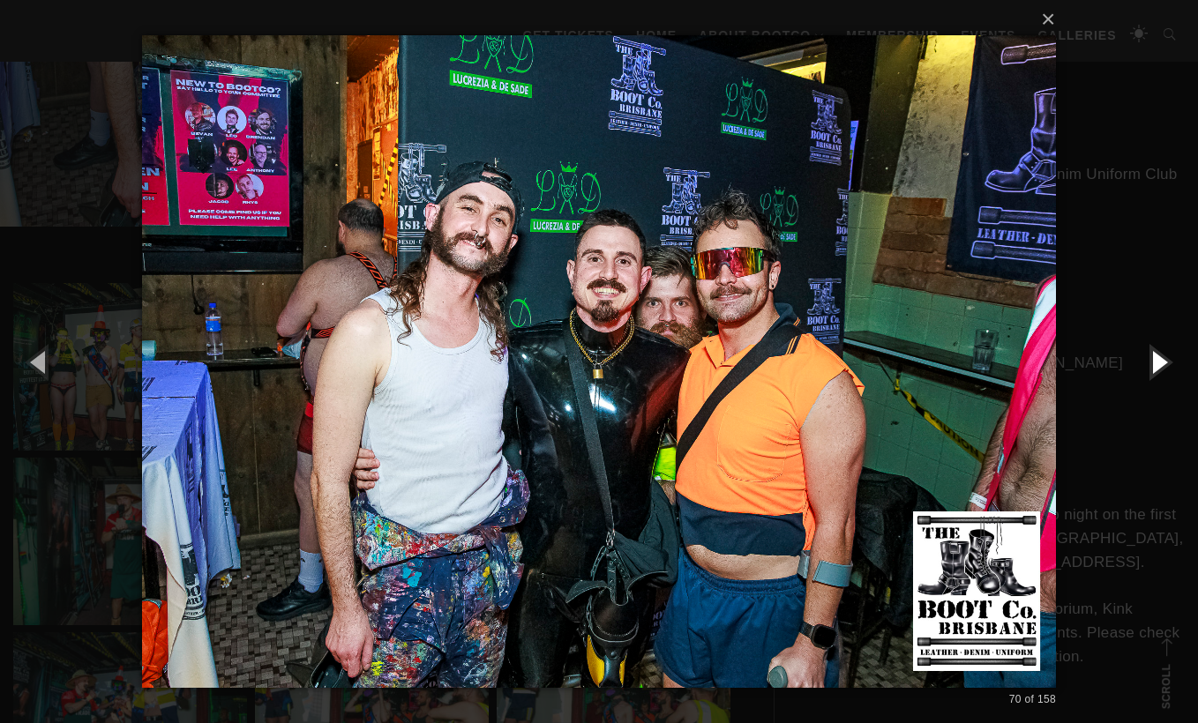
click at [1163, 378] on button "button" at bounding box center [1158, 361] width 79 height 97
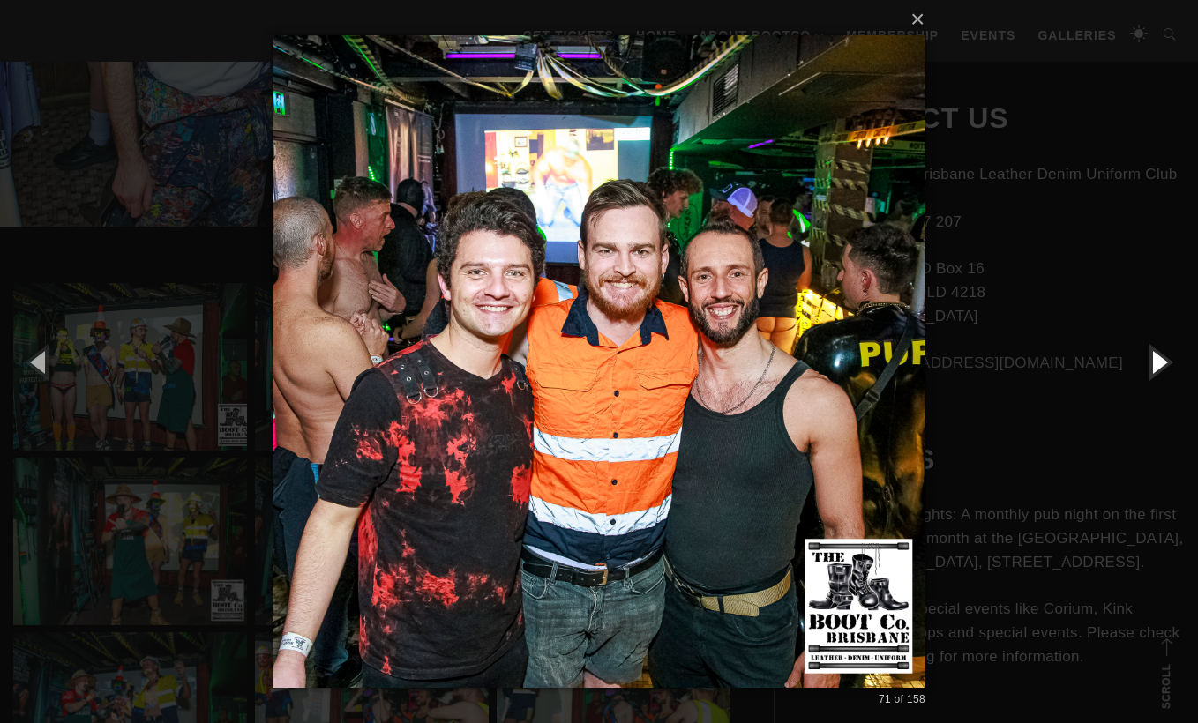
click at [1163, 378] on button "button" at bounding box center [1158, 361] width 79 height 97
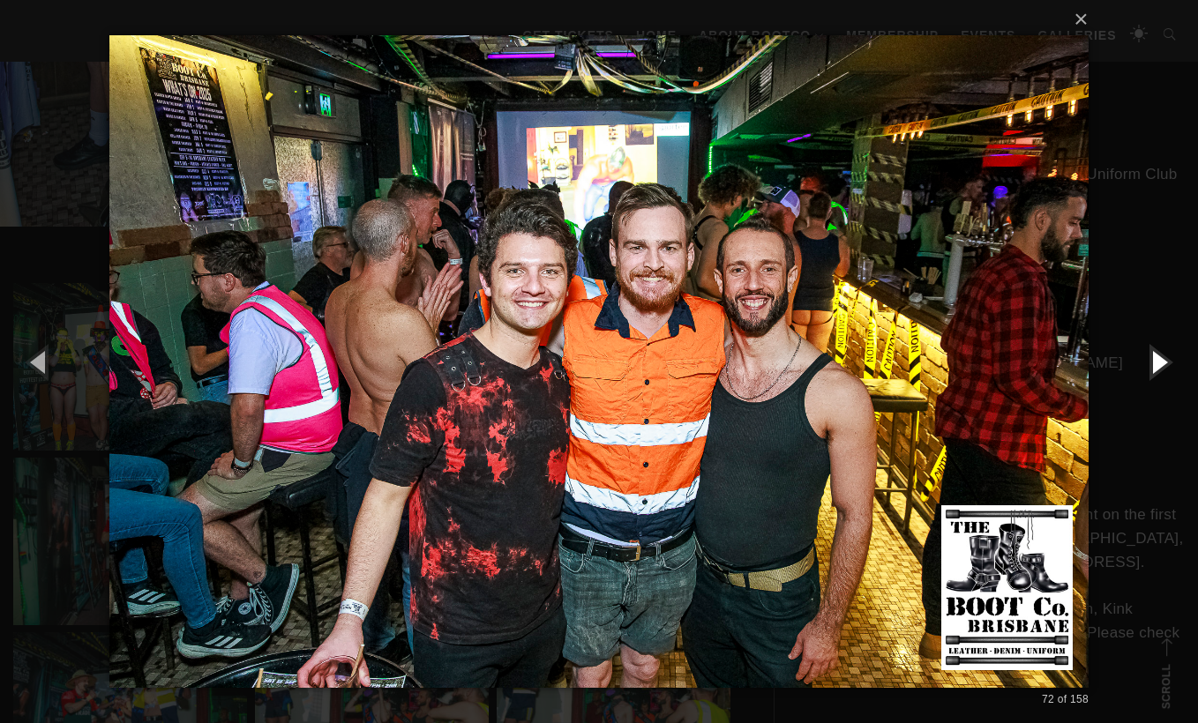
click at [1163, 378] on button "button" at bounding box center [1158, 361] width 79 height 97
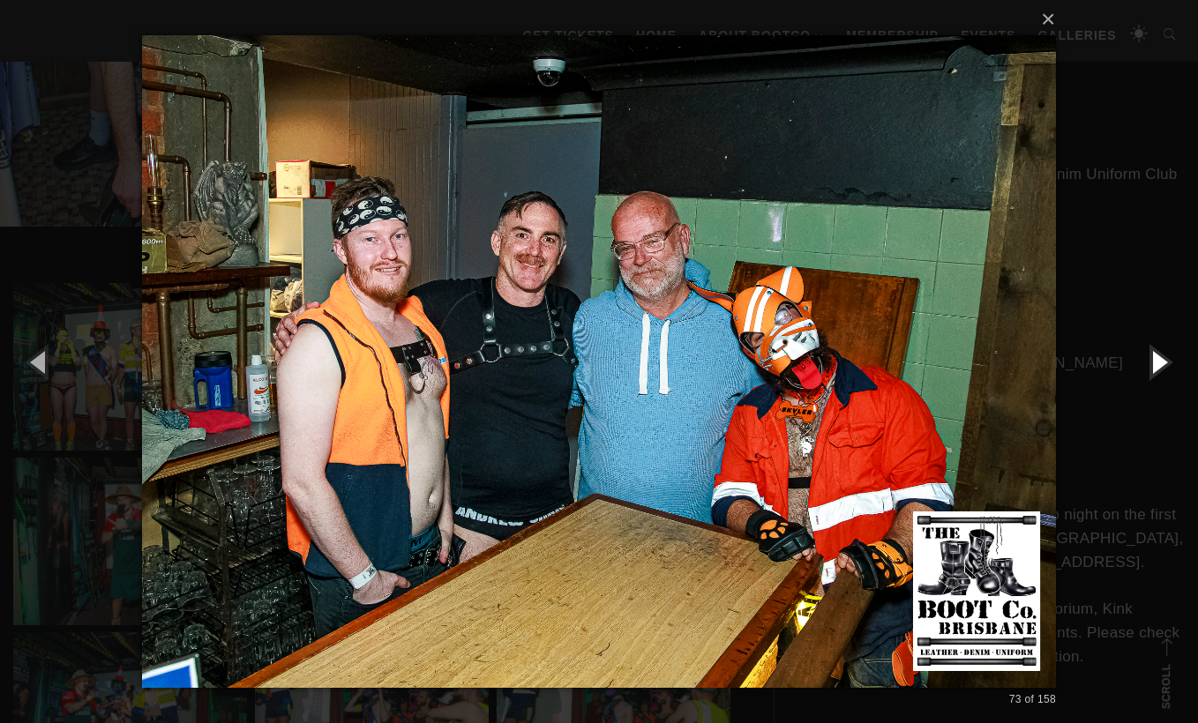
click at [1163, 378] on button "button" at bounding box center [1158, 361] width 79 height 97
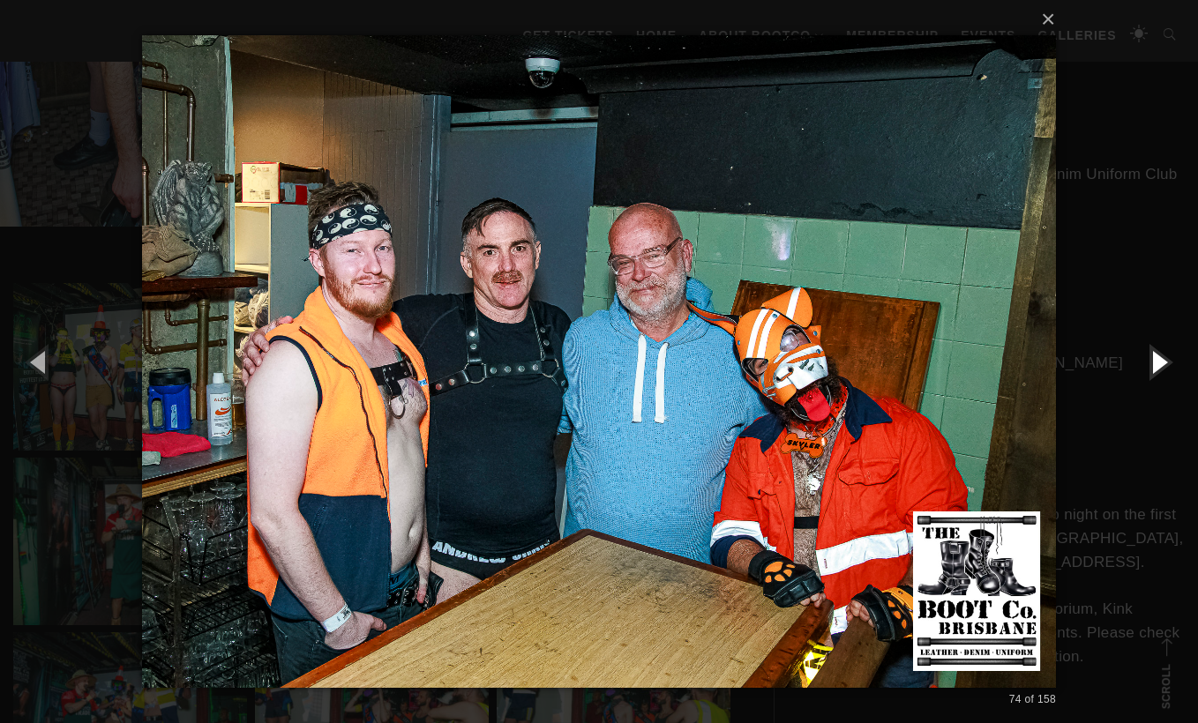
click at [1163, 378] on button "button" at bounding box center [1158, 361] width 79 height 97
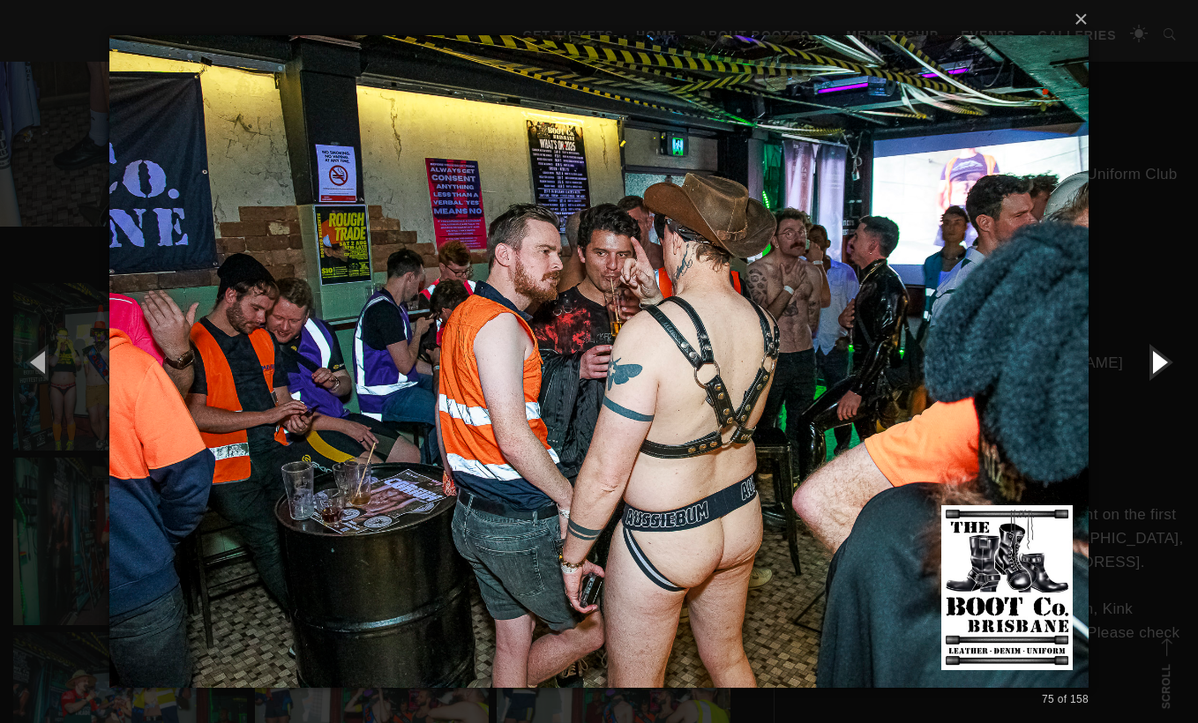
click at [1163, 378] on button "button" at bounding box center [1158, 361] width 79 height 97
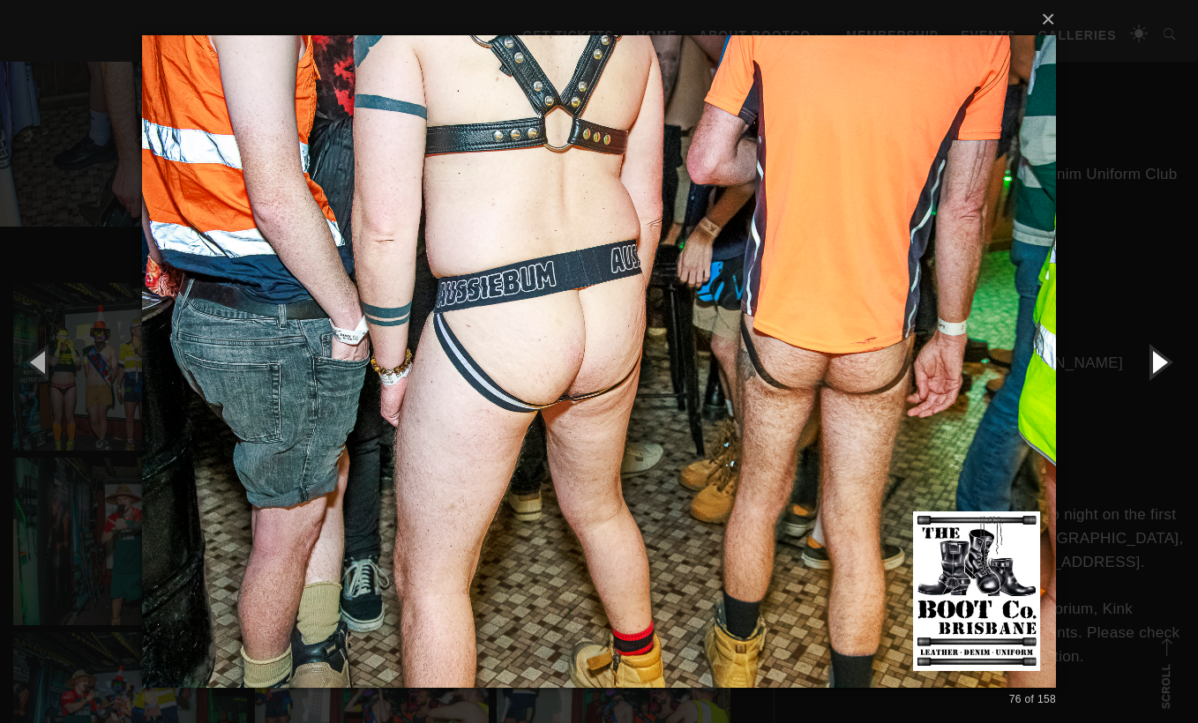
click at [1163, 378] on button "button" at bounding box center [1158, 361] width 79 height 97
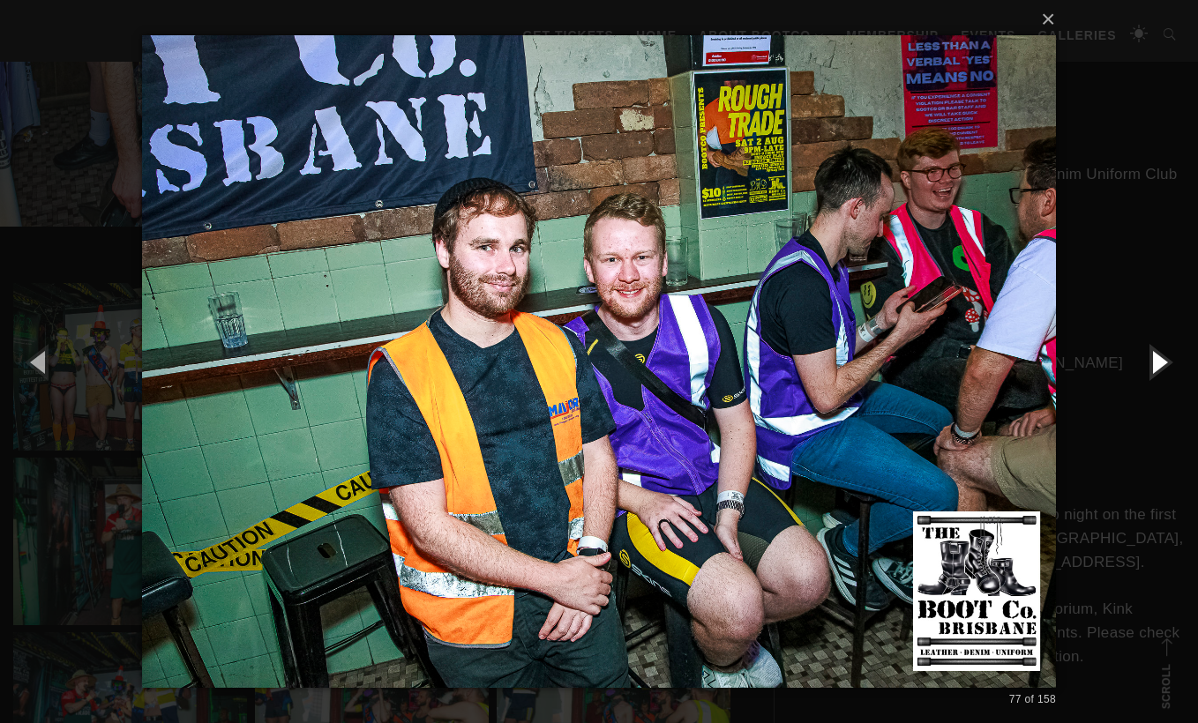
click at [1163, 378] on button "button" at bounding box center [1158, 361] width 79 height 97
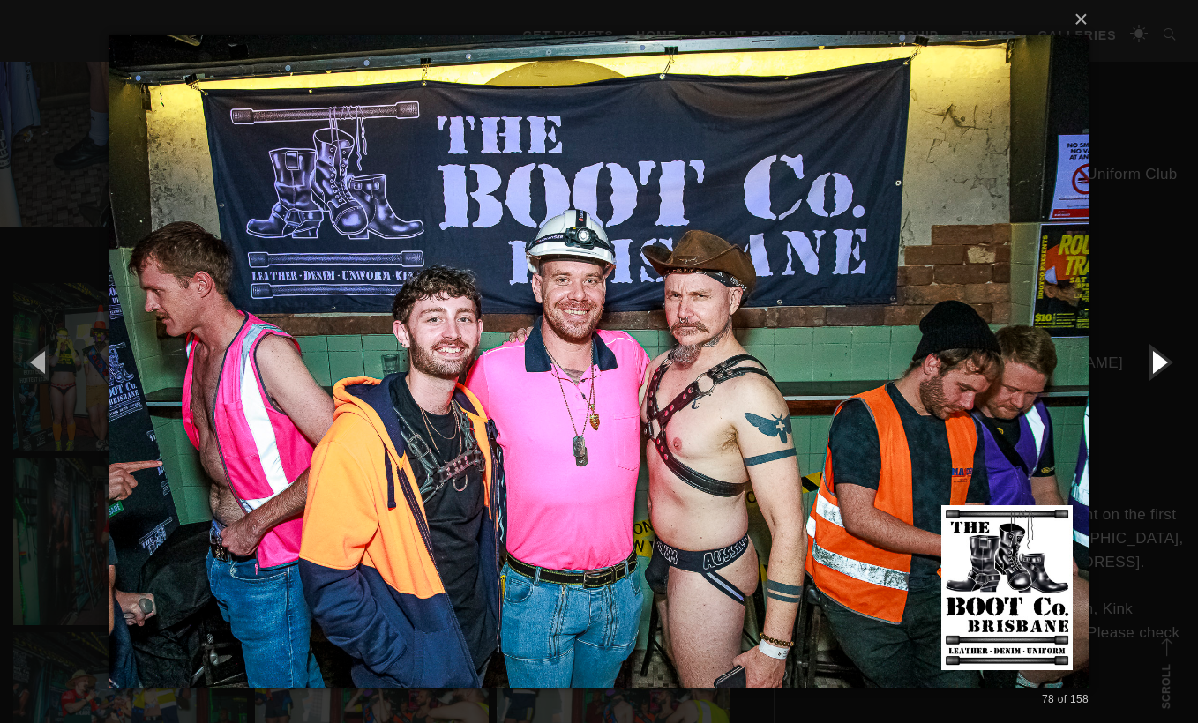
click at [1162, 378] on button "button" at bounding box center [1158, 361] width 79 height 97
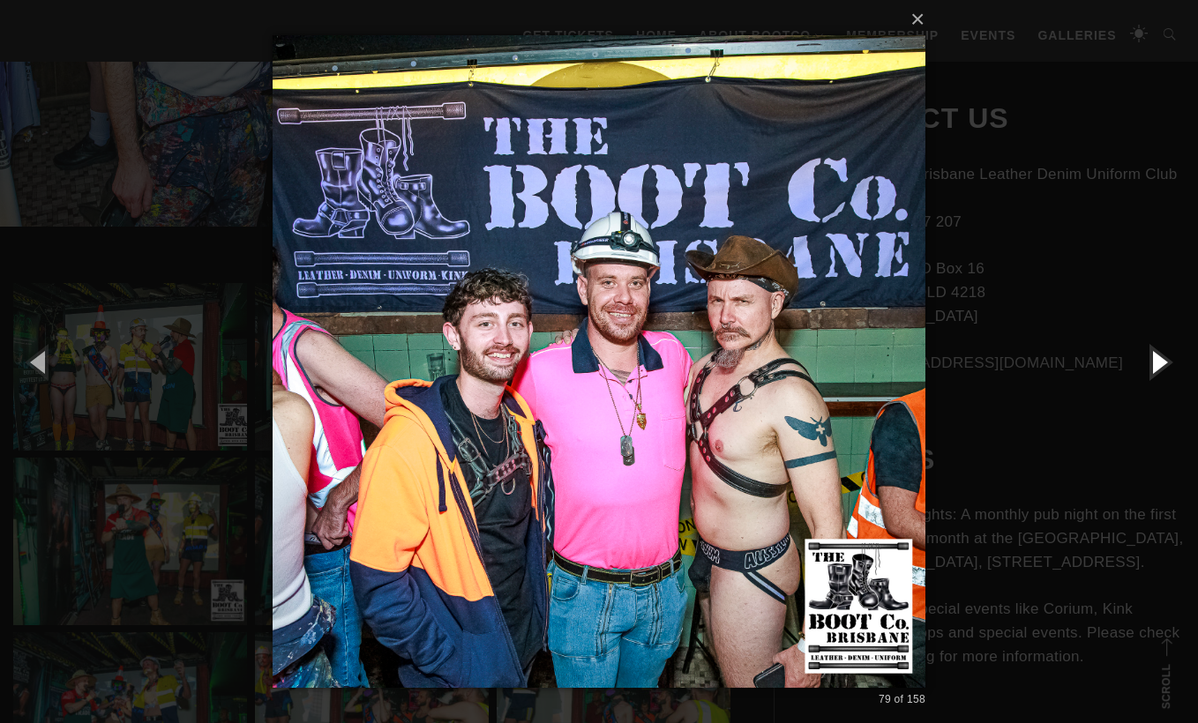
click at [1162, 378] on button "button" at bounding box center [1158, 361] width 79 height 97
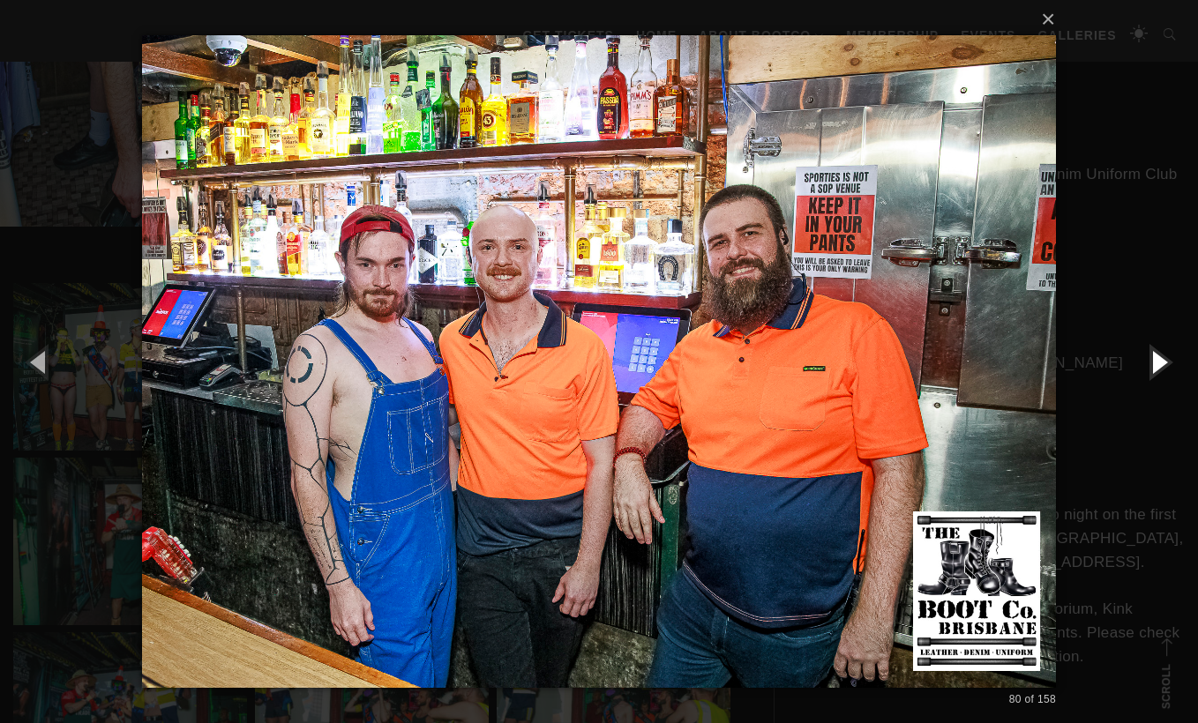
click at [1162, 378] on button "button" at bounding box center [1158, 361] width 79 height 97
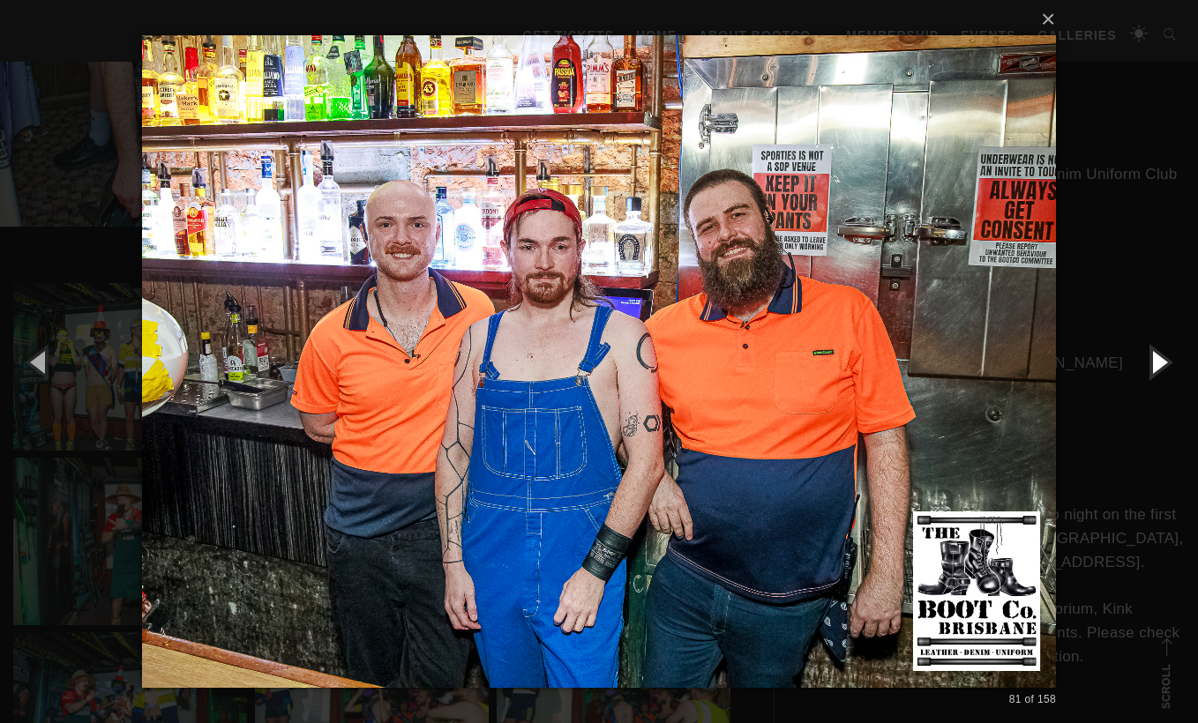
click at [1162, 378] on button "button" at bounding box center [1158, 361] width 79 height 97
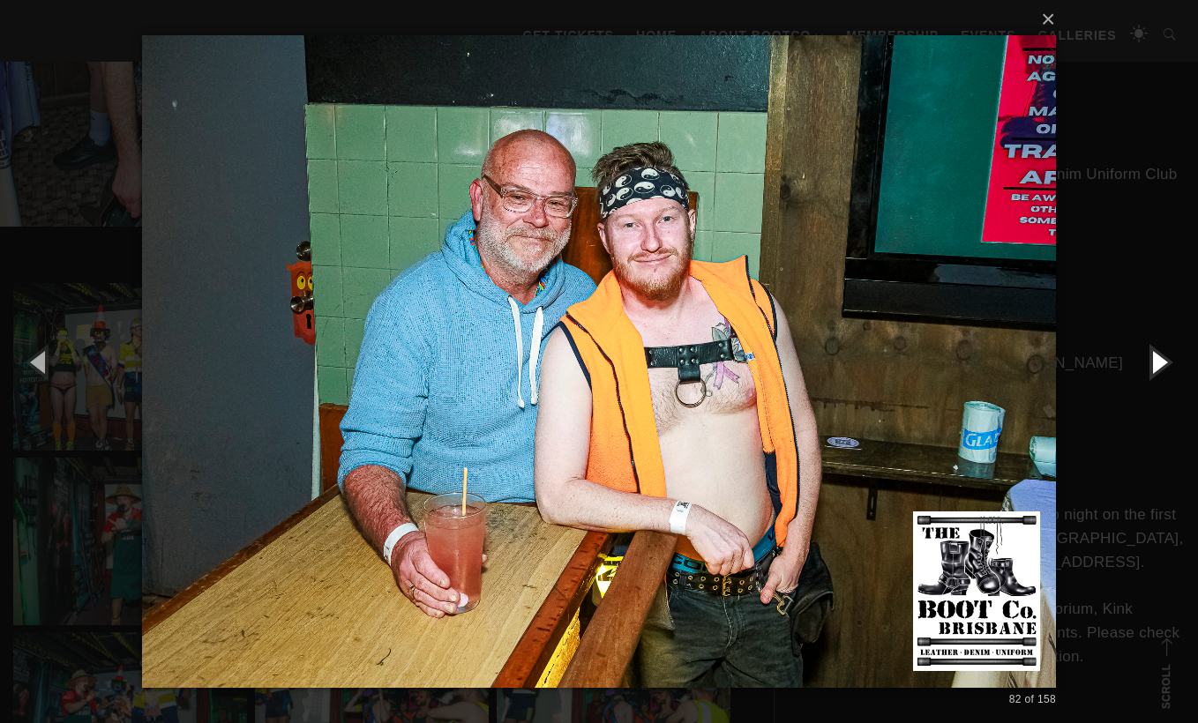
click at [1162, 378] on button "button" at bounding box center [1158, 361] width 79 height 97
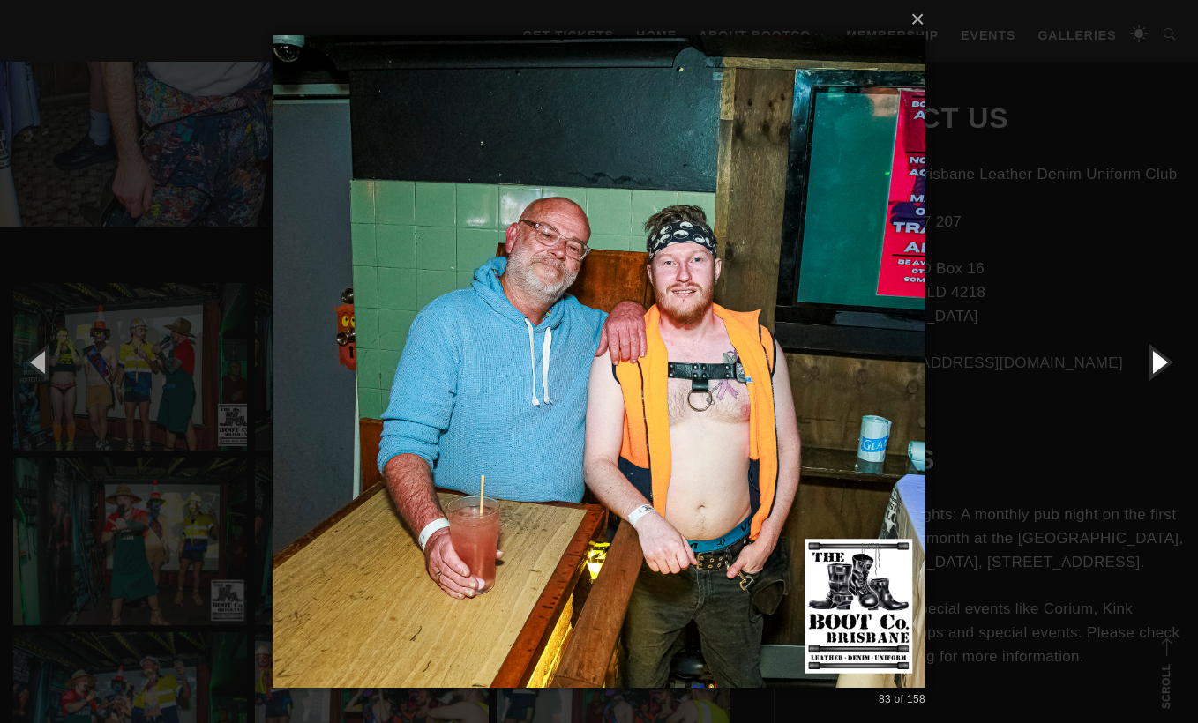
click at [1162, 378] on button "button" at bounding box center [1158, 361] width 79 height 97
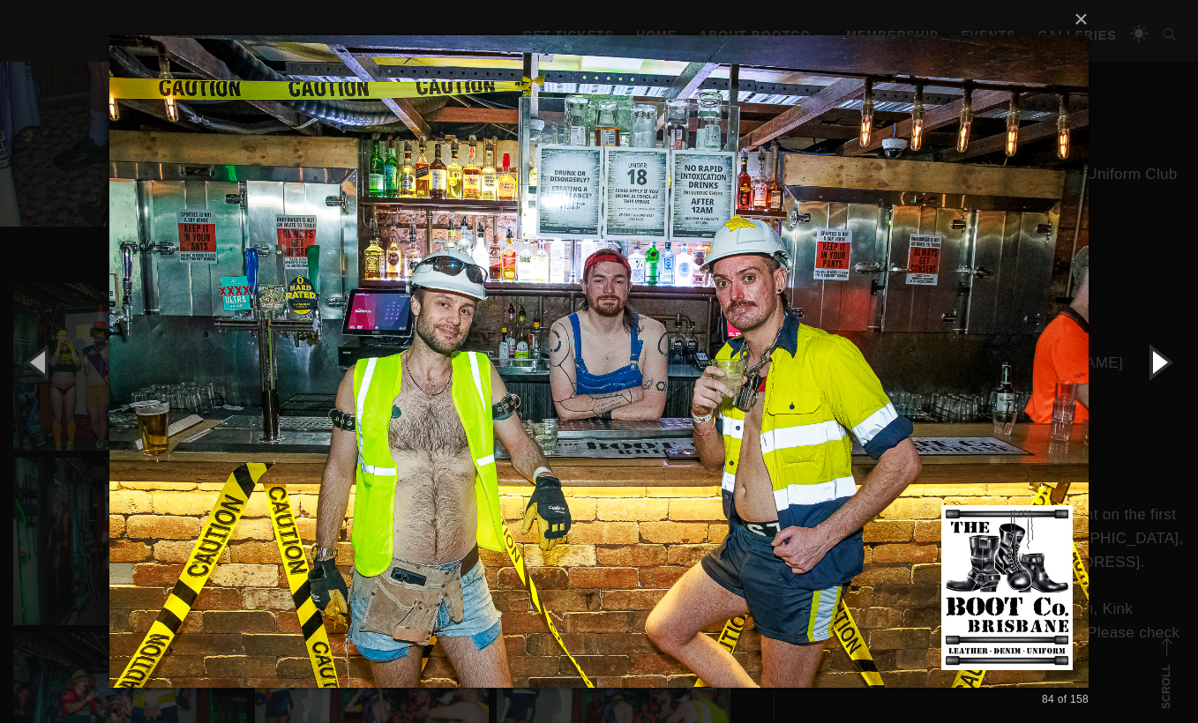
click at [1162, 378] on button "button" at bounding box center [1158, 361] width 79 height 97
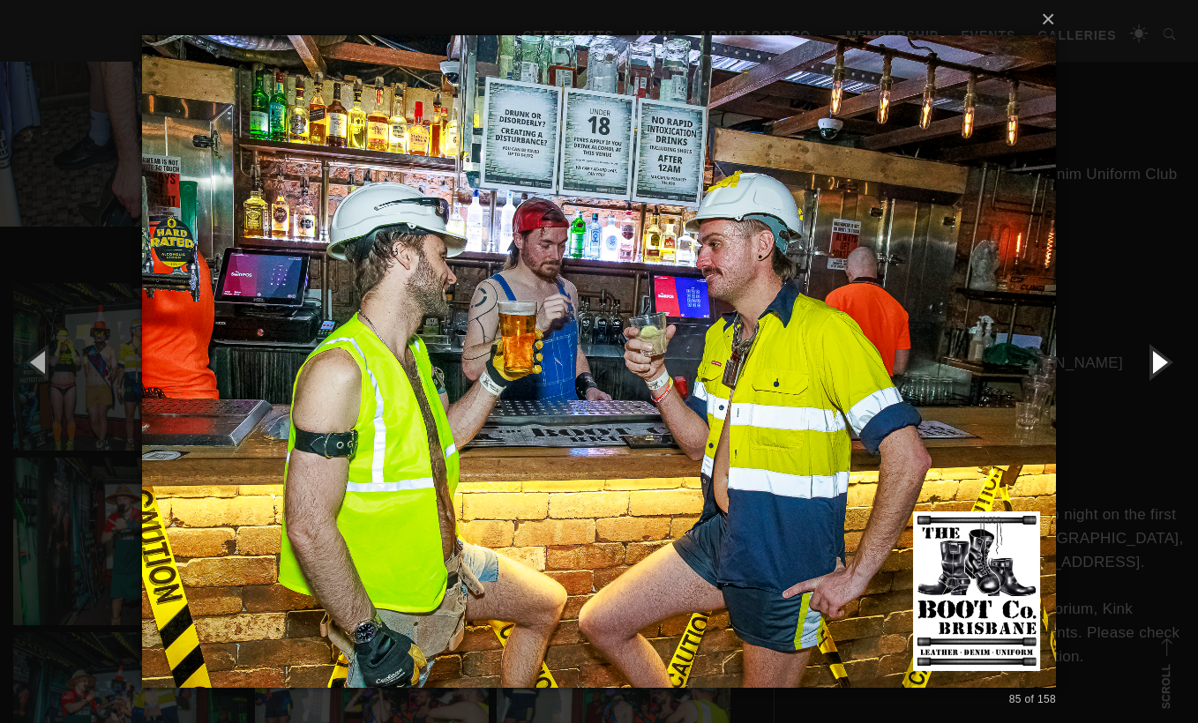
click at [1162, 378] on button "button" at bounding box center [1158, 361] width 79 height 97
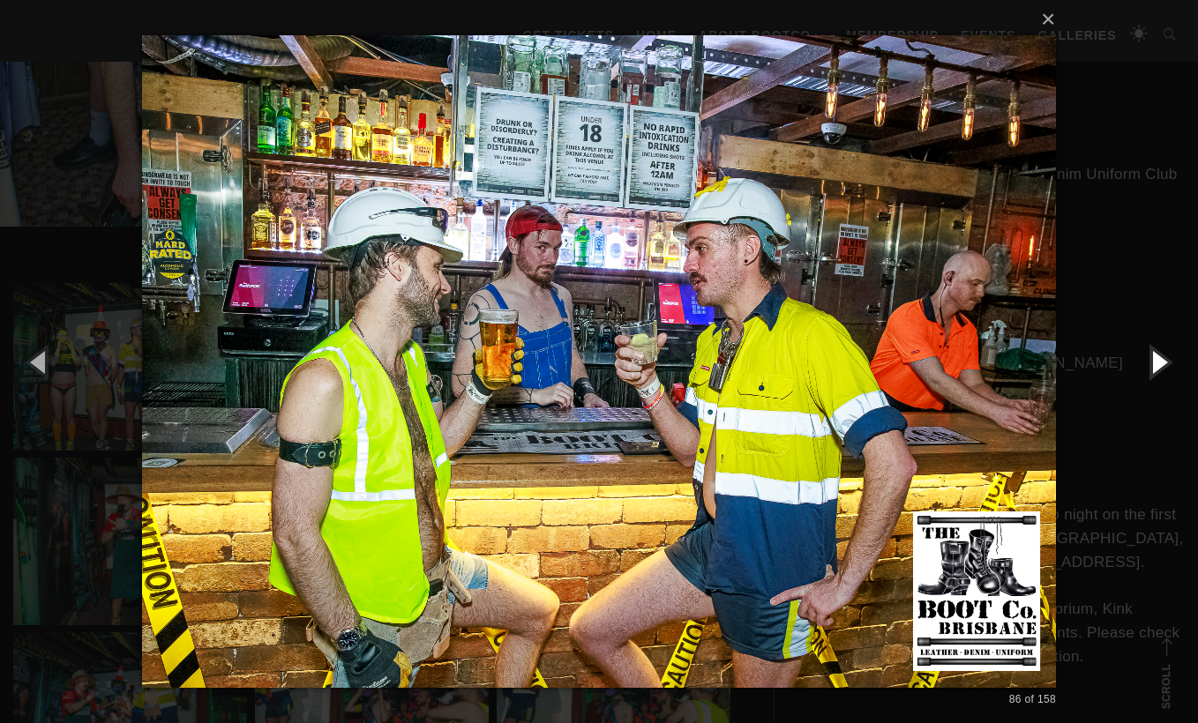
click at [1162, 378] on button "button" at bounding box center [1158, 361] width 79 height 97
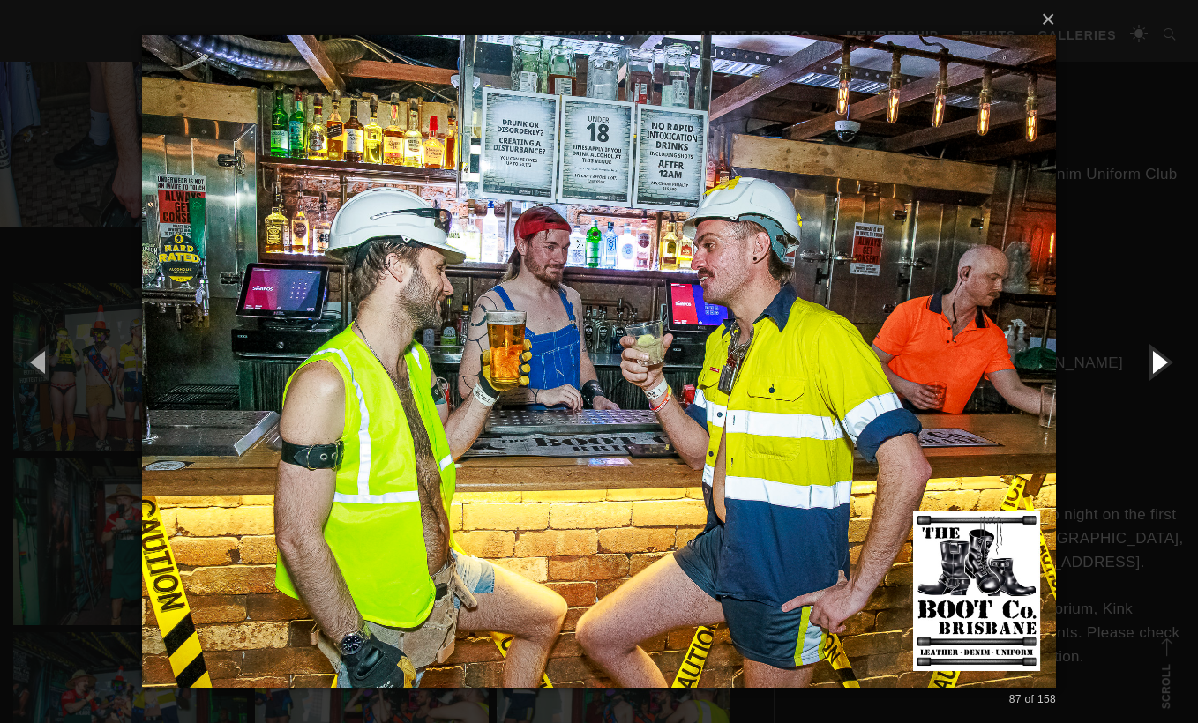
click at [1162, 378] on button "button" at bounding box center [1158, 361] width 79 height 97
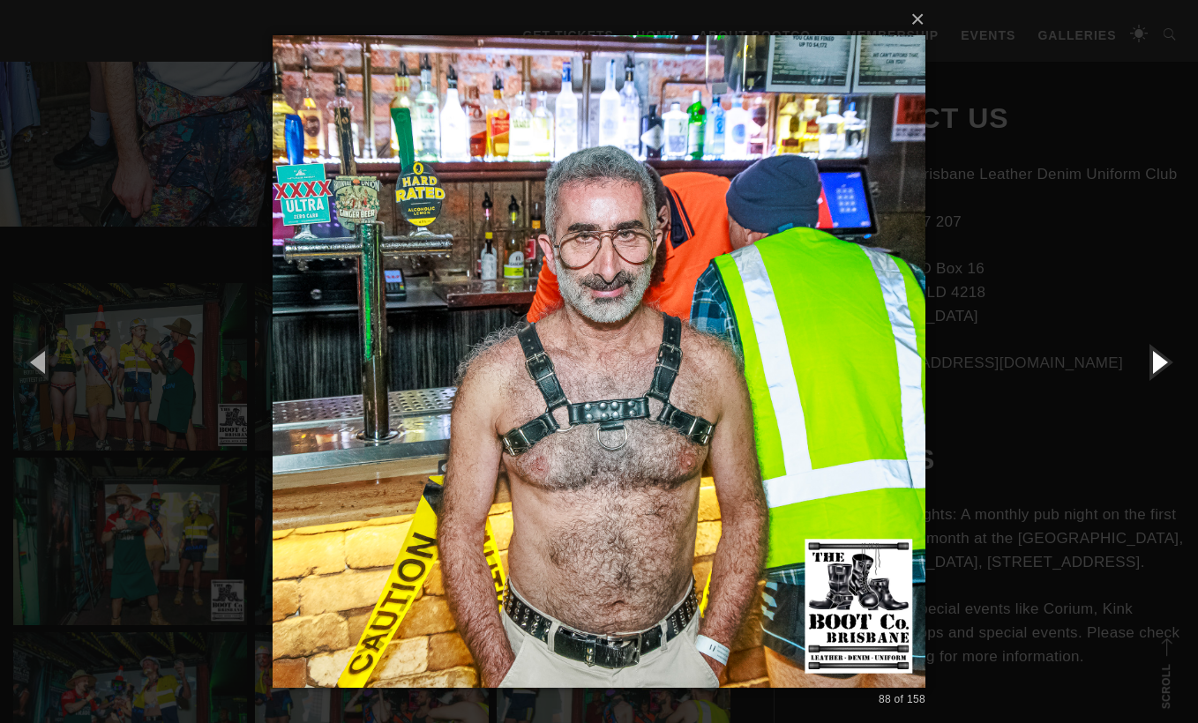
click at [1162, 378] on button "button" at bounding box center [1158, 361] width 79 height 97
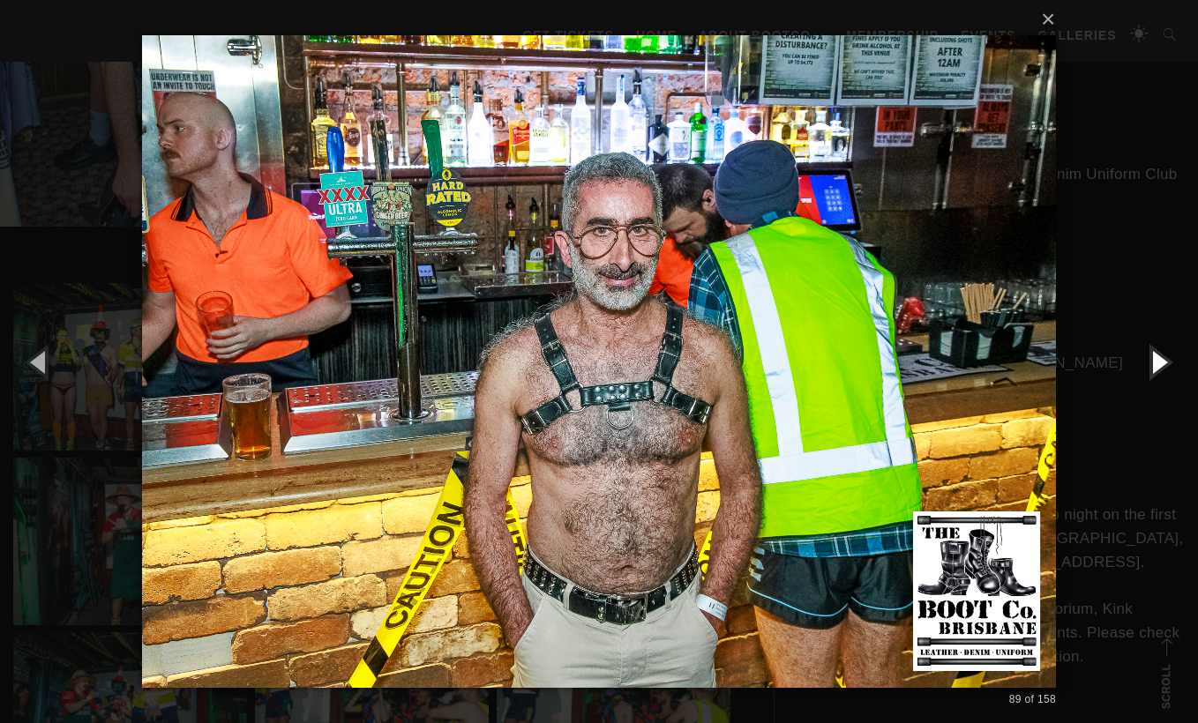
click at [1162, 378] on button "button" at bounding box center [1158, 361] width 79 height 97
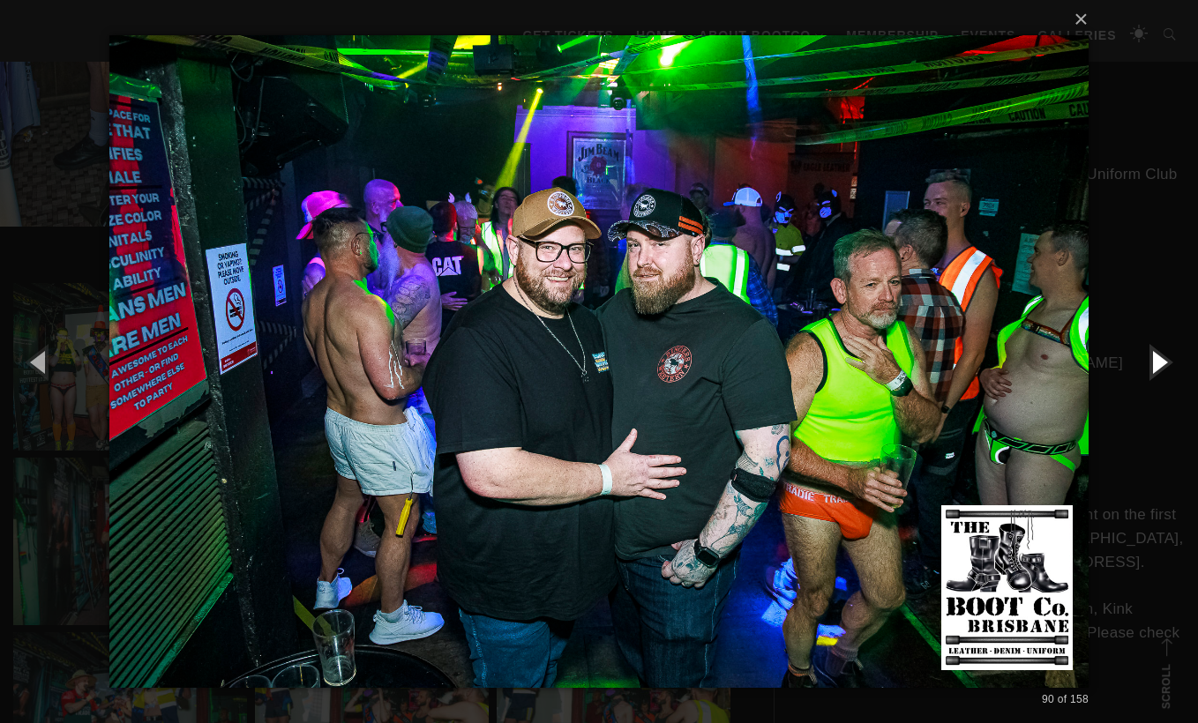
click at [1162, 378] on button "button" at bounding box center [1158, 361] width 79 height 97
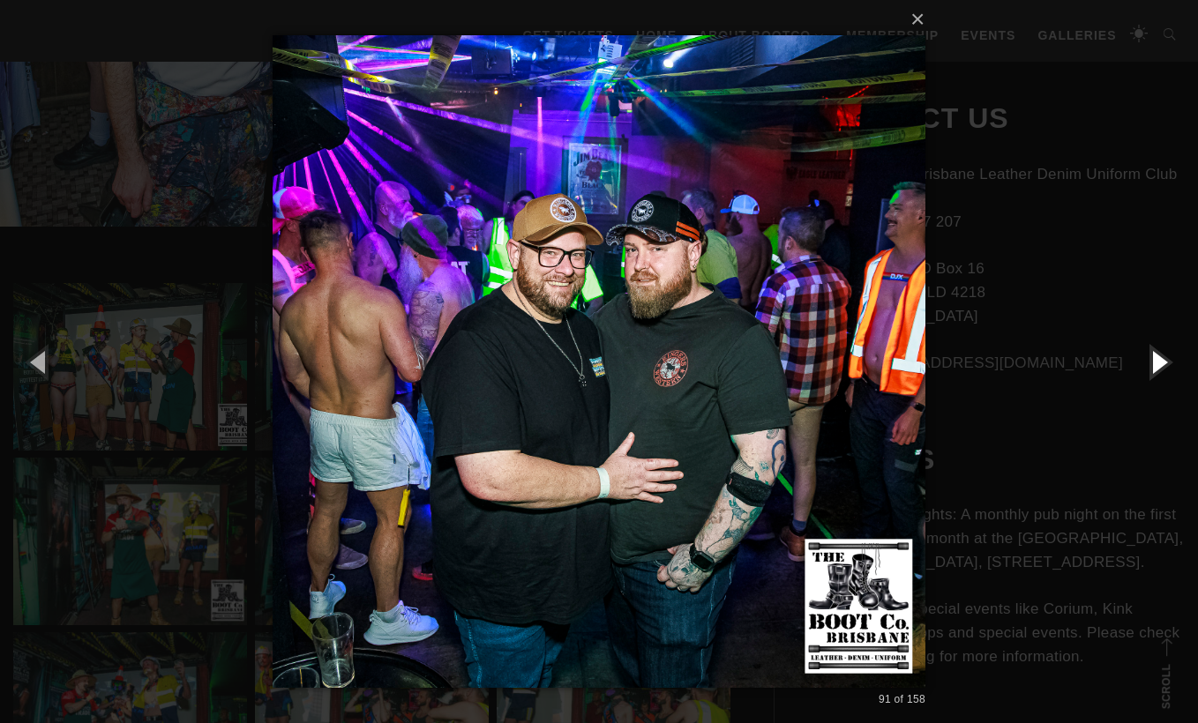
click at [1162, 378] on button "button" at bounding box center [1158, 361] width 79 height 97
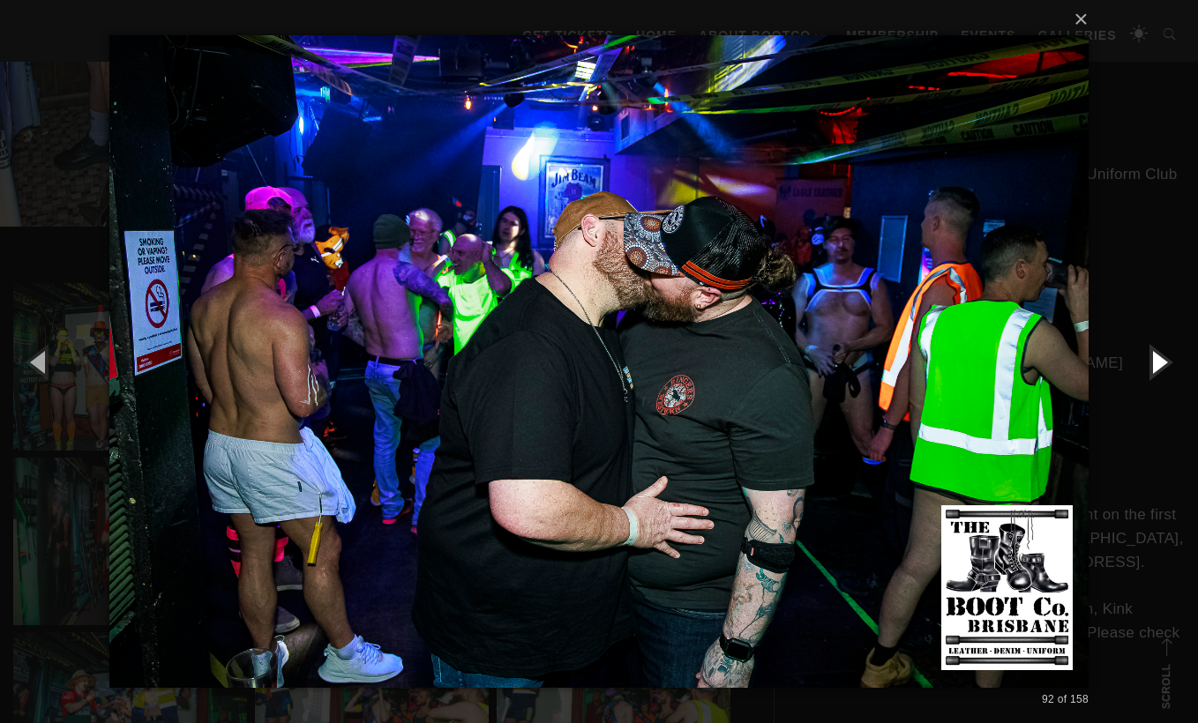
click at [1162, 378] on button "button" at bounding box center [1158, 361] width 79 height 97
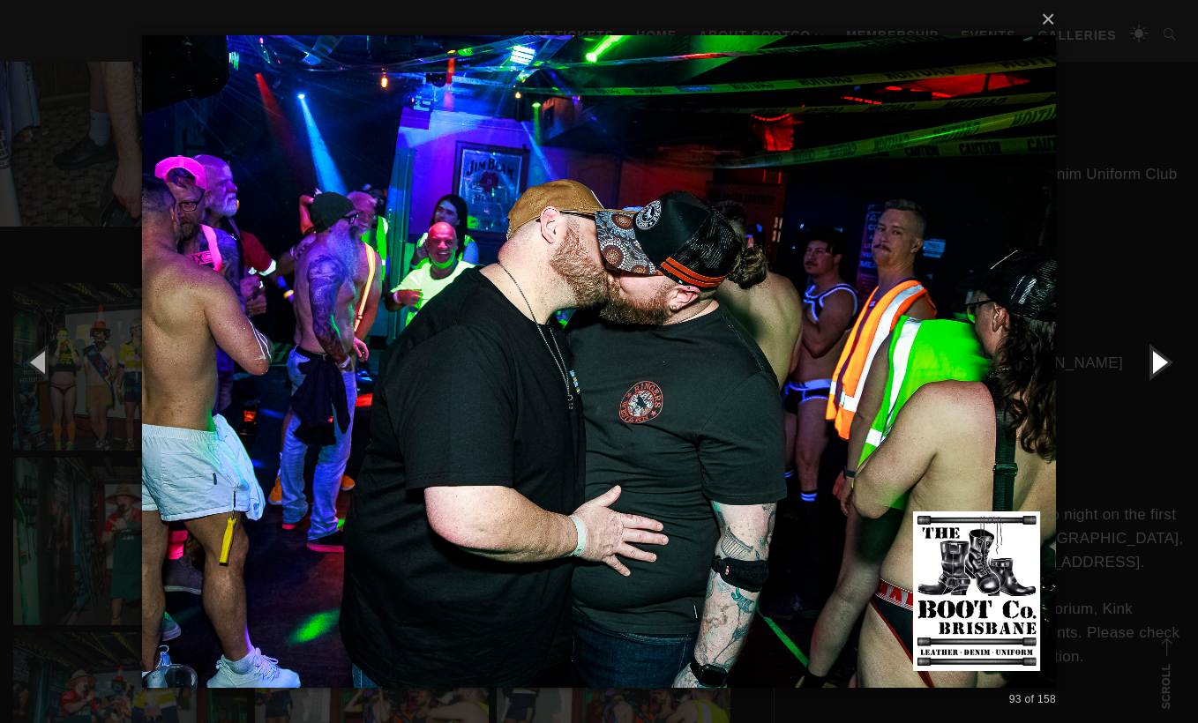
click at [1162, 378] on button "button" at bounding box center [1158, 361] width 79 height 97
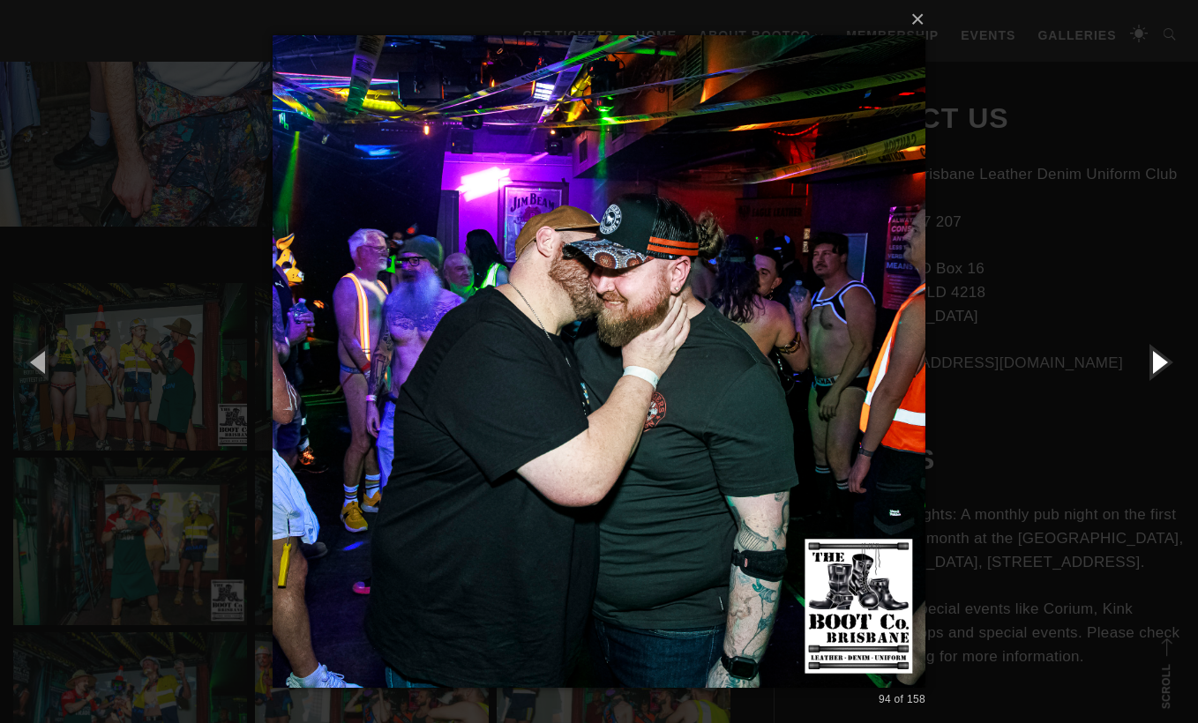
click at [1162, 378] on button "button" at bounding box center [1158, 361] width 79 height 97
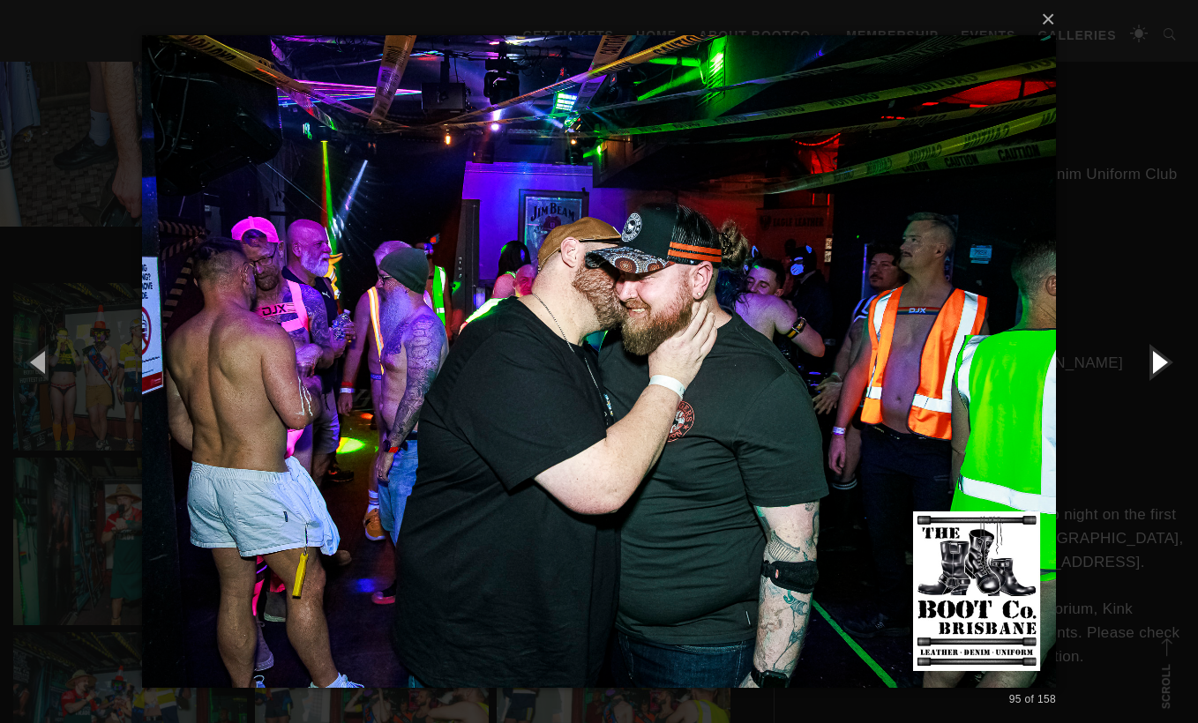
click at [1162, 378] on button "button" at bounding box center [1158, 361] width 79 height 97
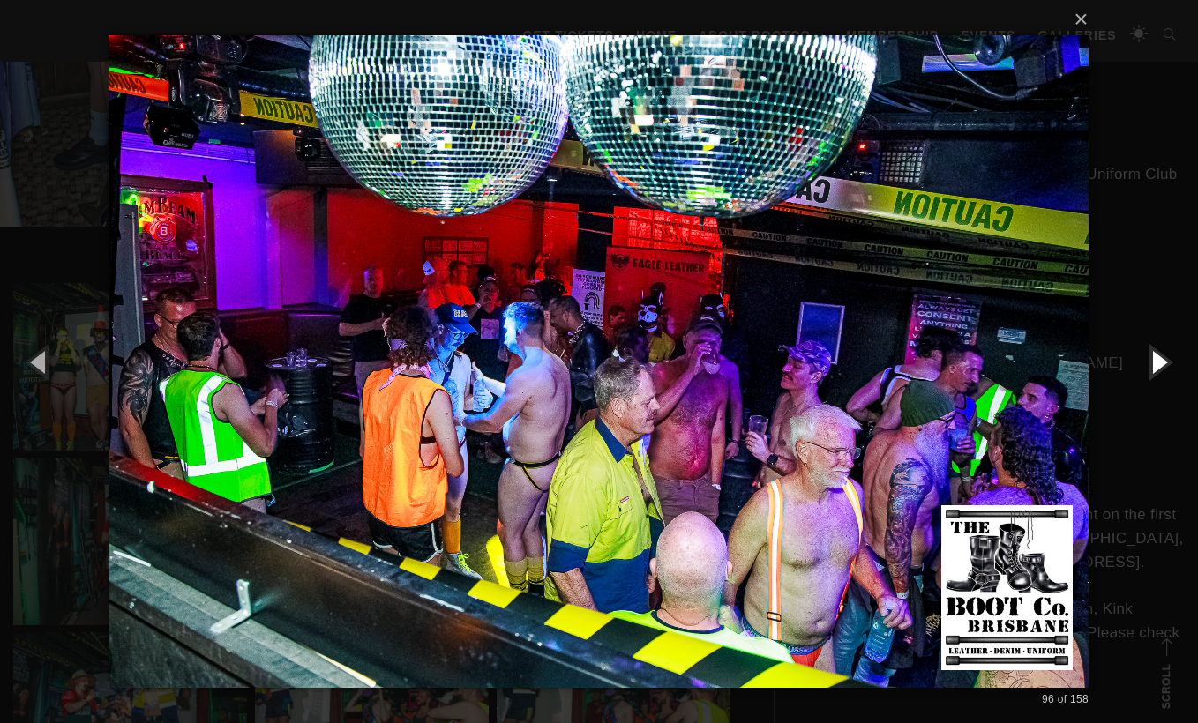
click at [1162, 378] on button "button" at bounding box center [1158, 361] width 79 height 97
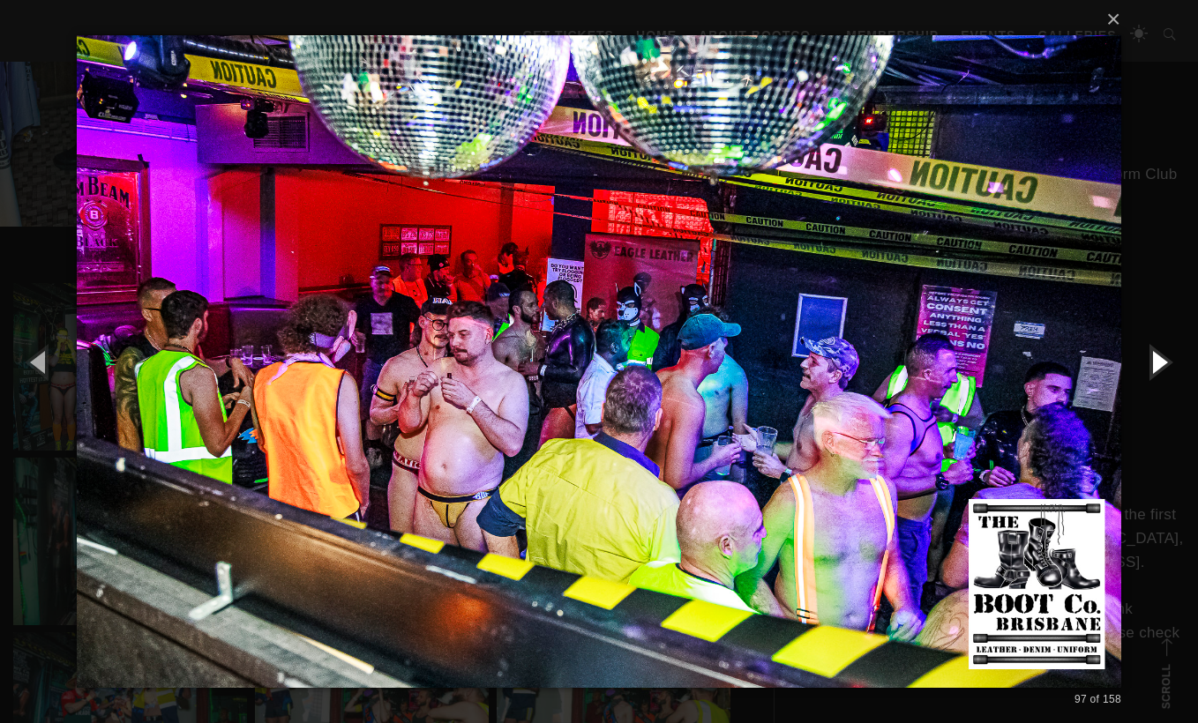
click at [1160, 378] on button "button" at bounding box center [1158, 361] width 79 height 97
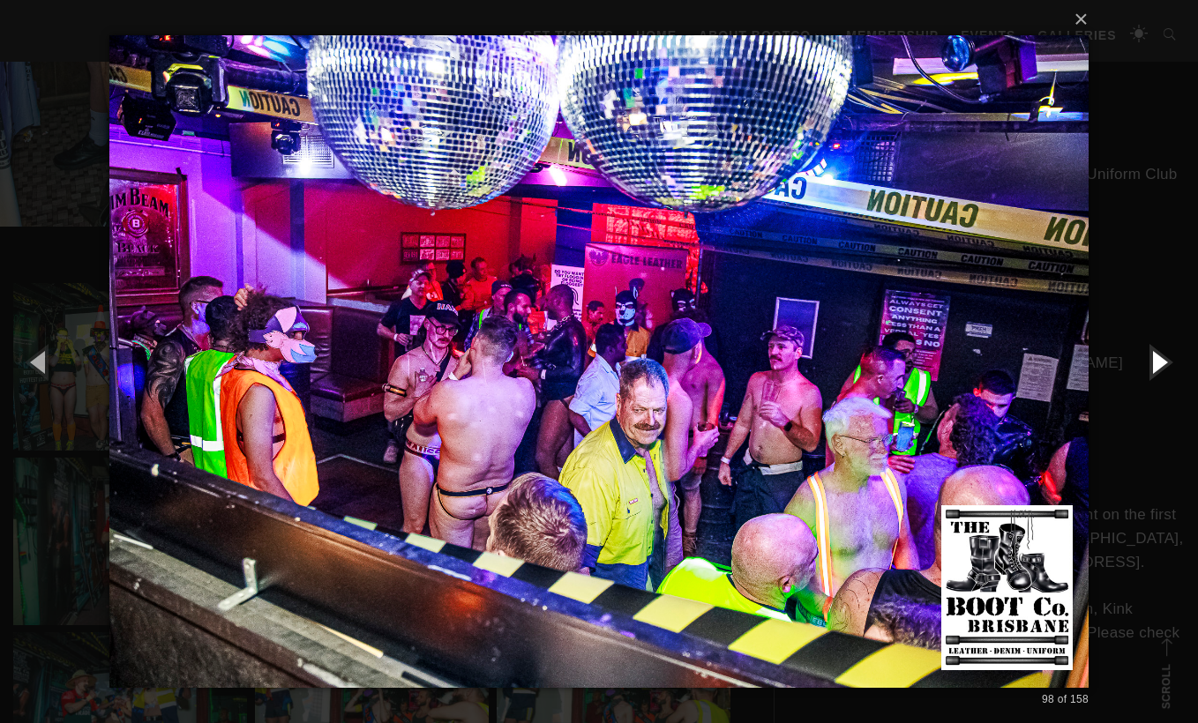
click at [1160, 378] on button "button" at bounding box center [1158, 361] width 79 height 97
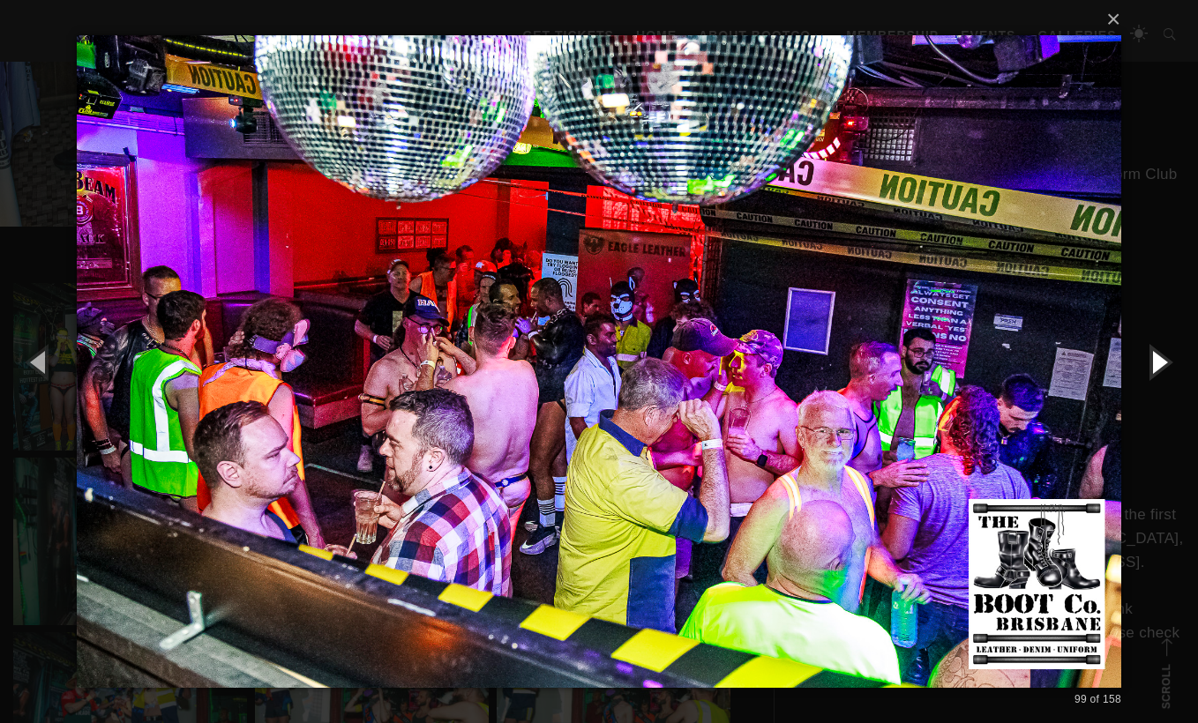
click at [1161, 378] on button "button" at bounding box center [1158, 361] width 79 height 97
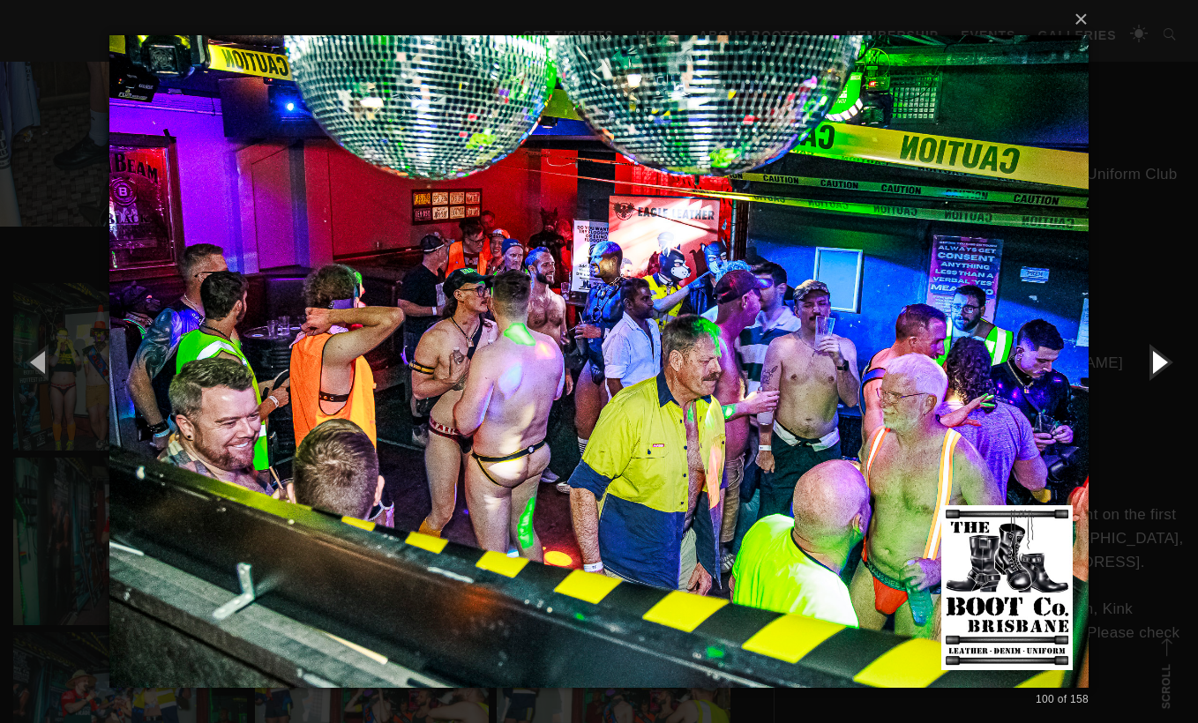
click at [1161, 378] on button "button" at bounding box center [1158, 361] width 79 height 97
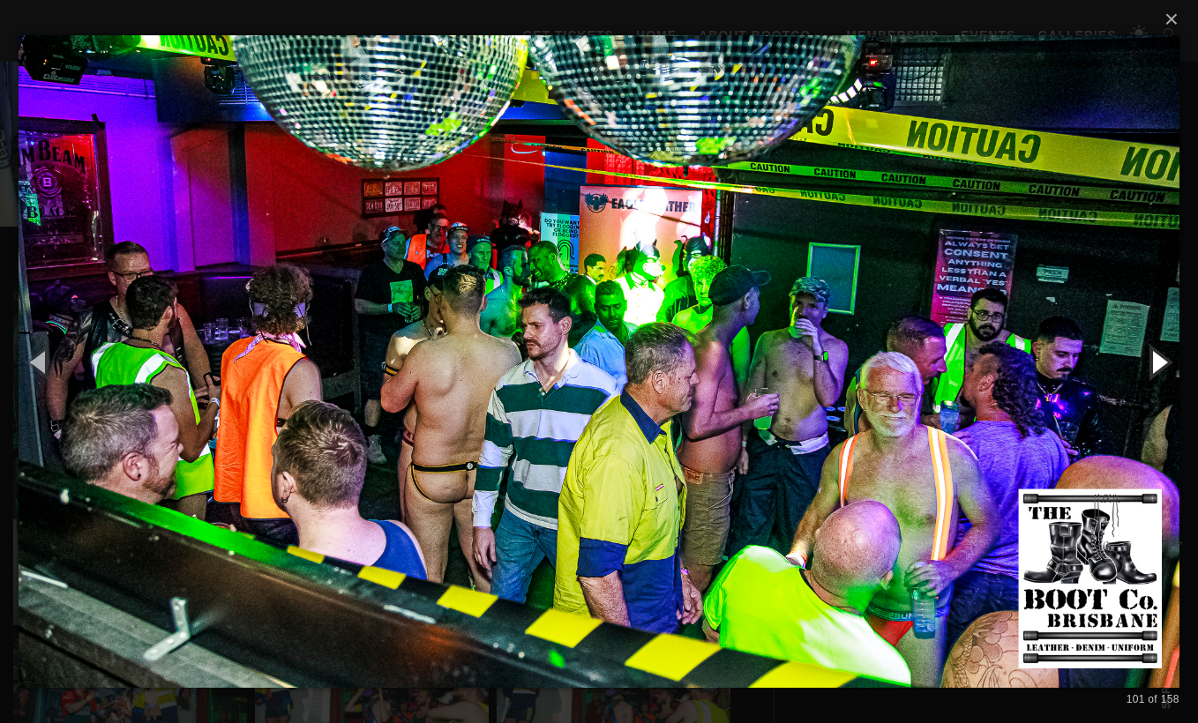
click at [1161, 378] on button "button" at bounding box center [1158, 361] width 79 height 97
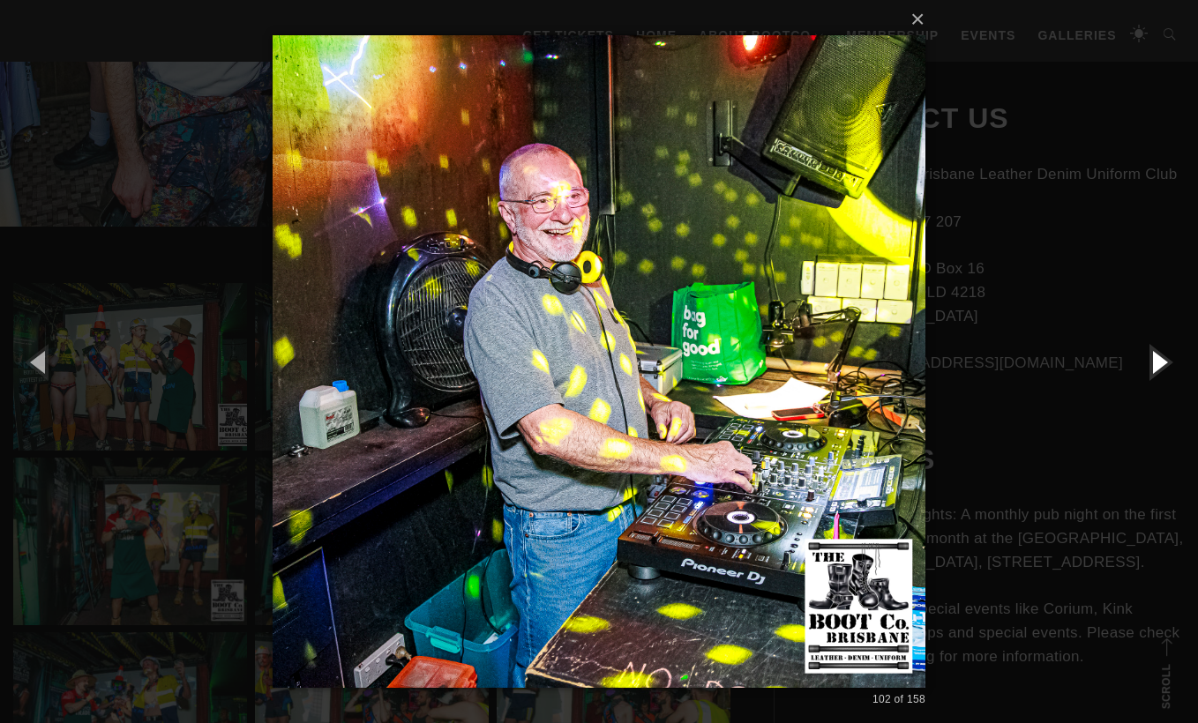
click at [1161, 378] on button "button" at bounding box center [1158, 361] width 79 height 97
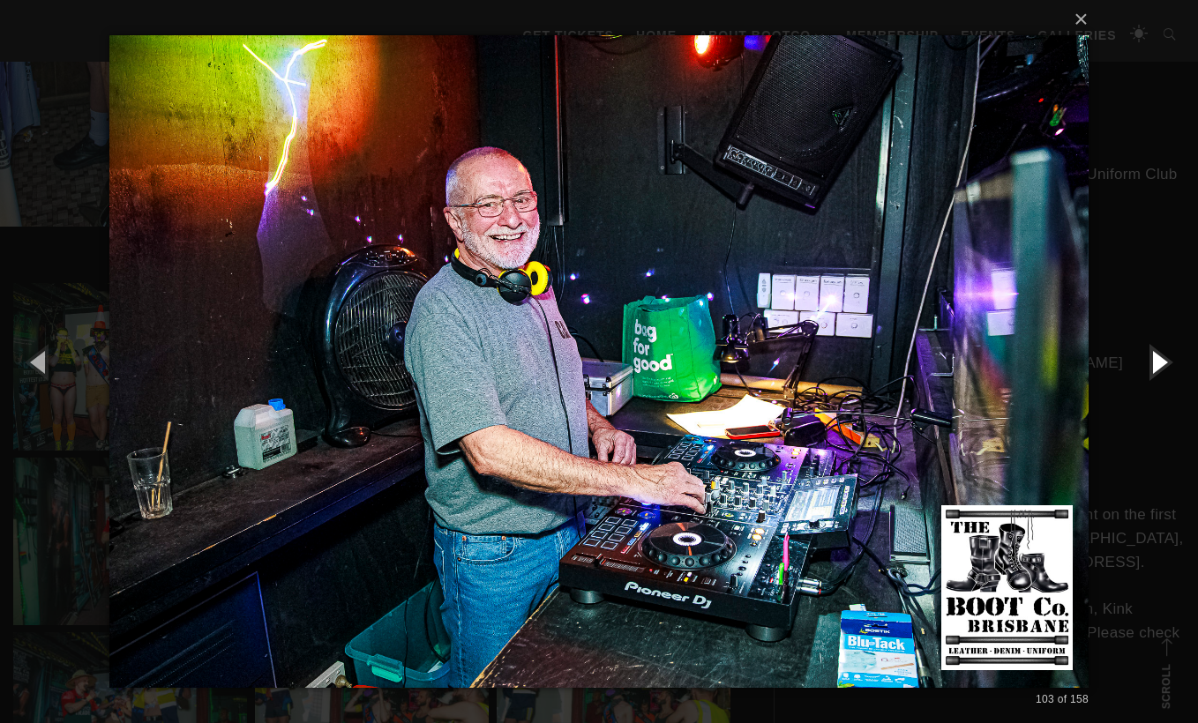
click at [1161, 378] on button "button" at bounding box center [1158, 361] width 79 height 97
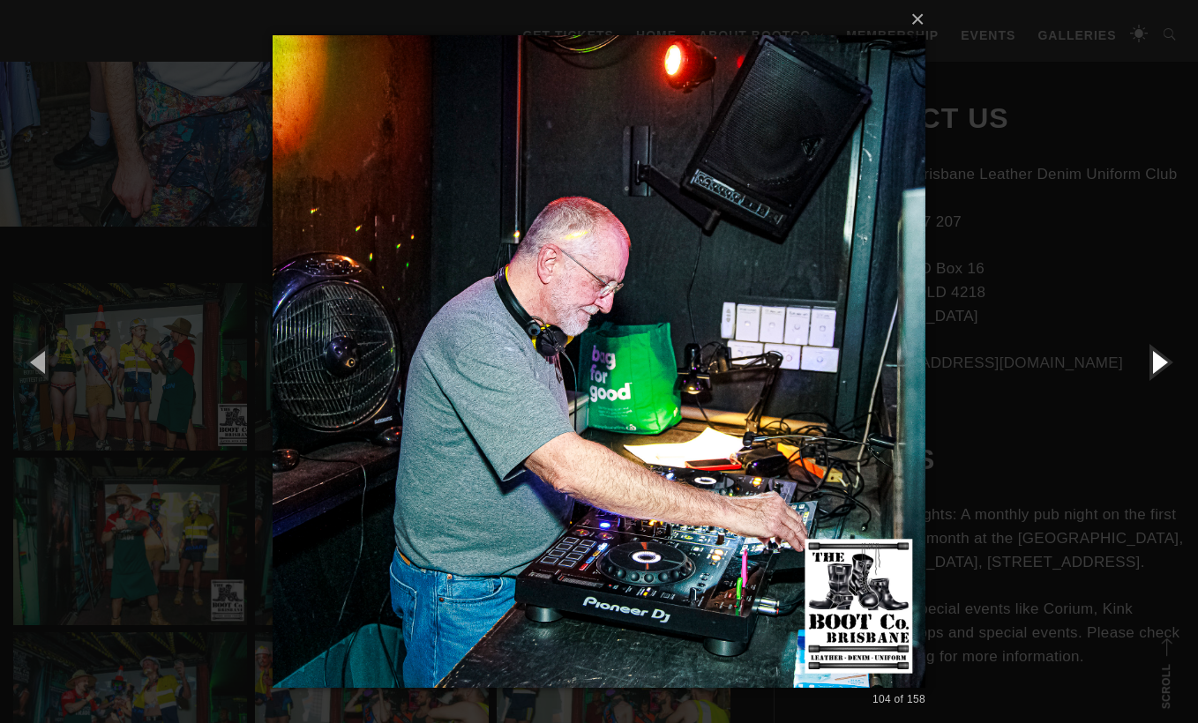
click at [1161, 378] on button "button" at bounding box center [1158, 361] width 79 height 97
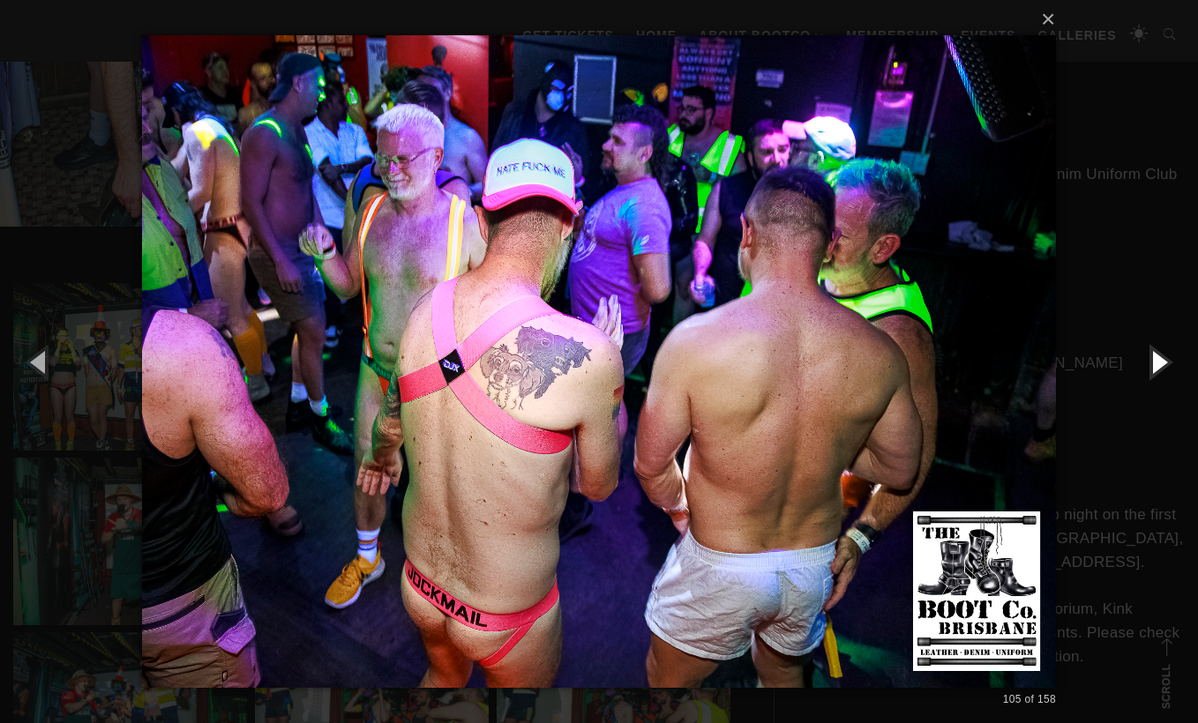
click at [1161, 378] on button "button" at bounding box center [1158, 361] width 79 height 97
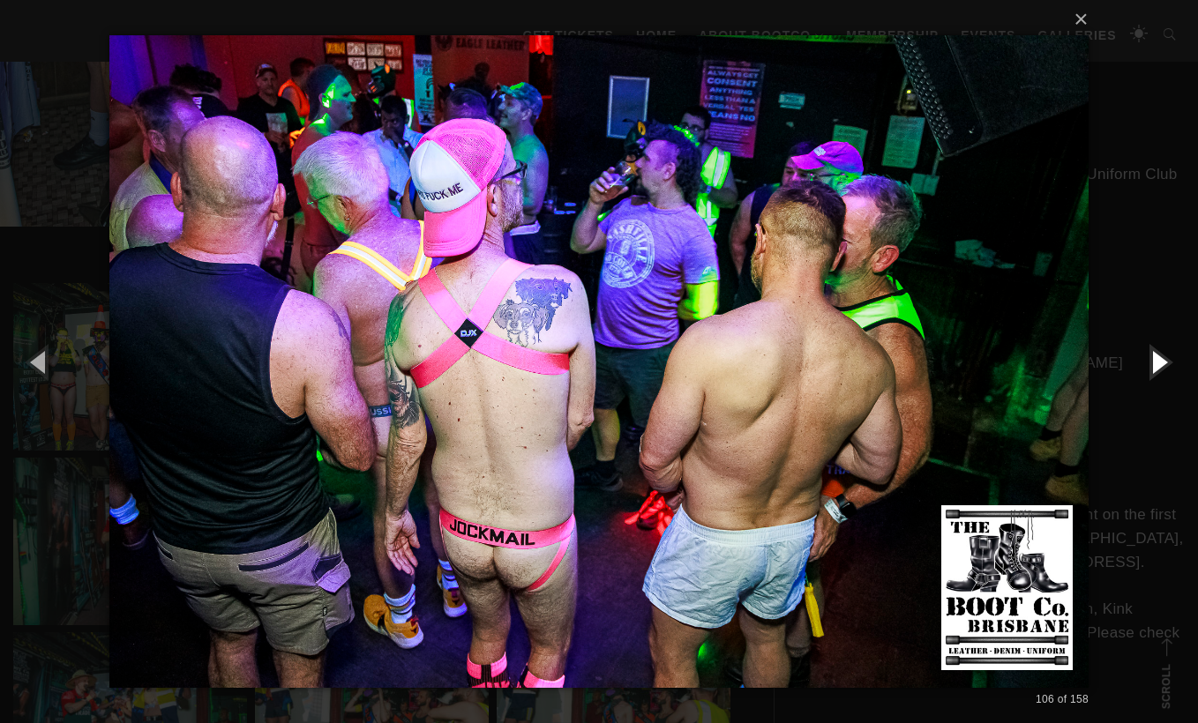
click at [1161, 378] on button "button" at bounding box center [1158, 361] width 79 height 97
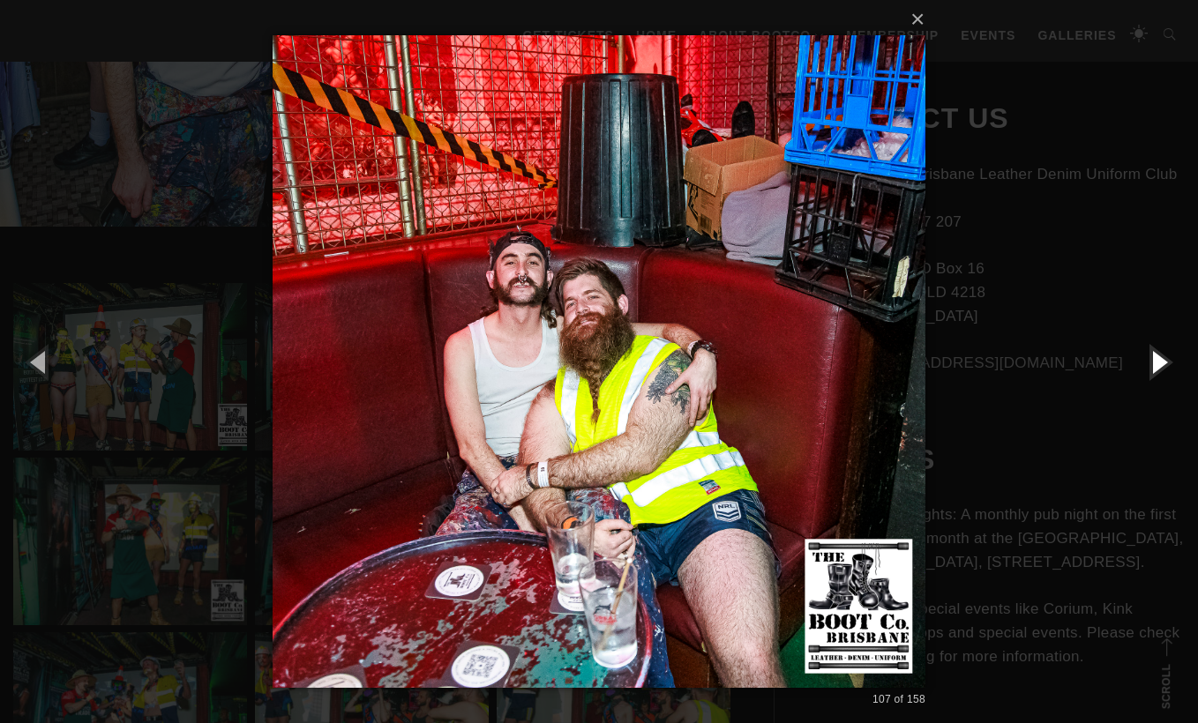
click at [1161, 378] on button "button" at bounding box center [1158, 361] width 79 height 97
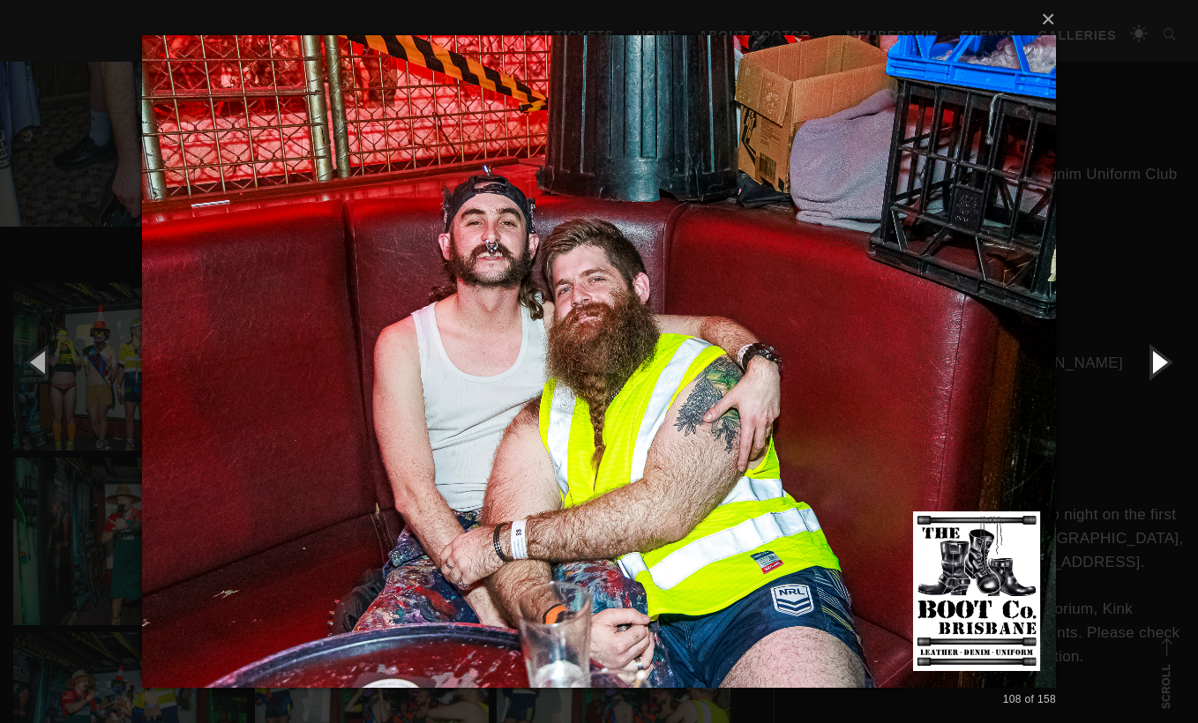
click at [1161, 378] on button "button" at bounding box center [1158, 361] width 79 height 97
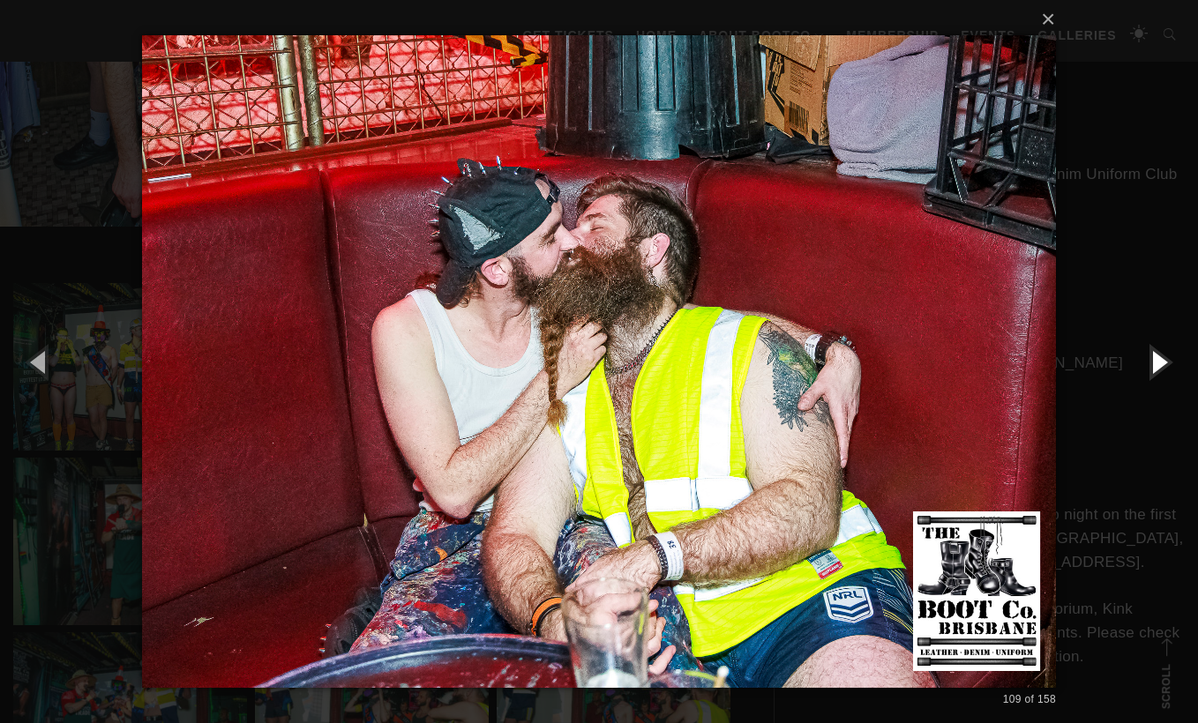
click at [1161, 378] on button "button" at bounding box center [1158, 361] width 79 height 97
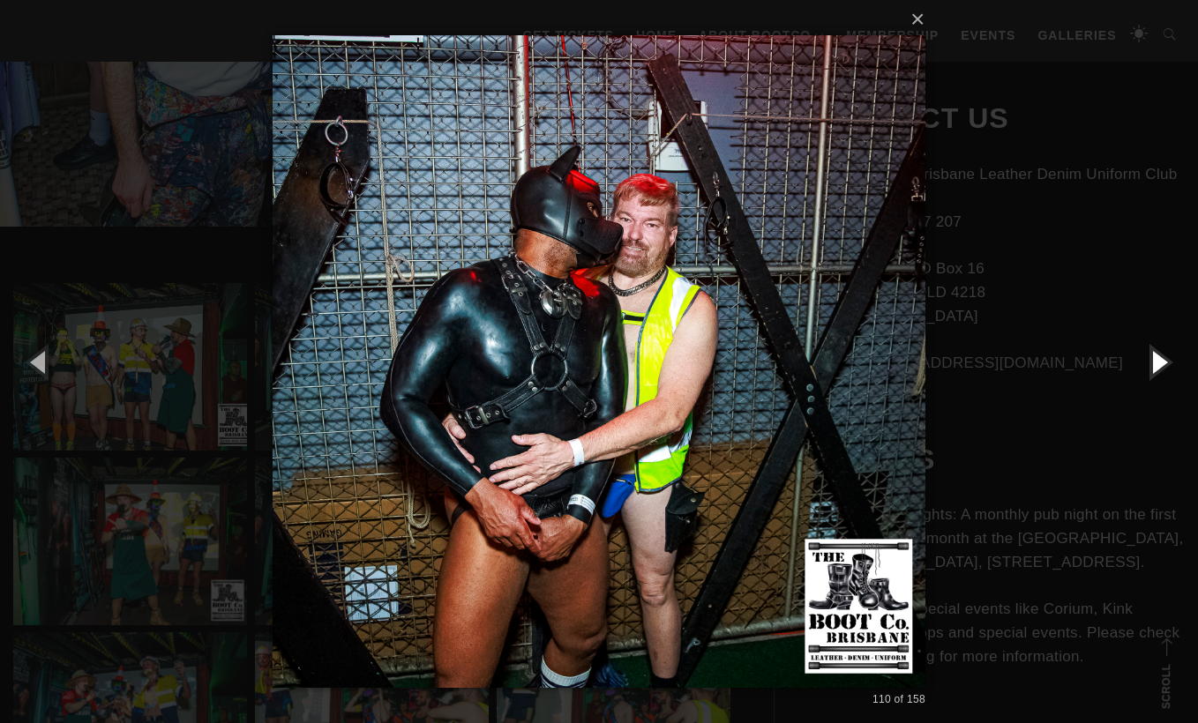
click at [1161, 378] on button "button" at bounding box center [1158, 361] width 79 height 97
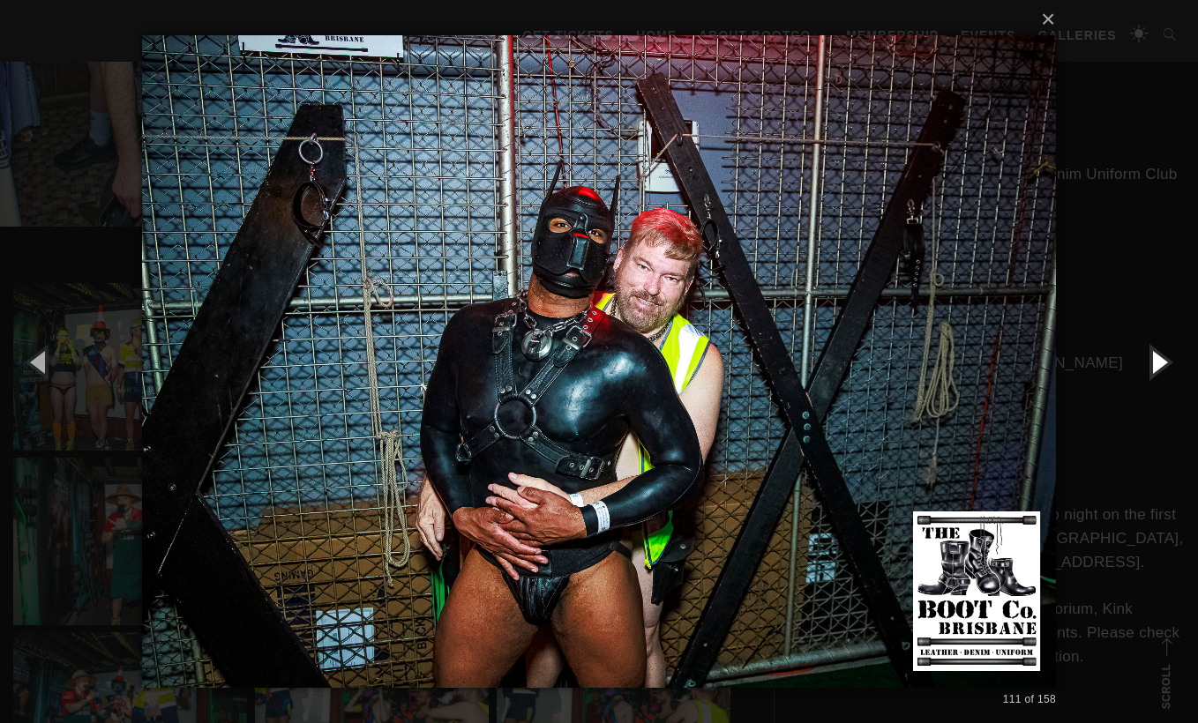
click at [1161, 378] on button "button" at bounding box center [1158, 361] width 79 height 97
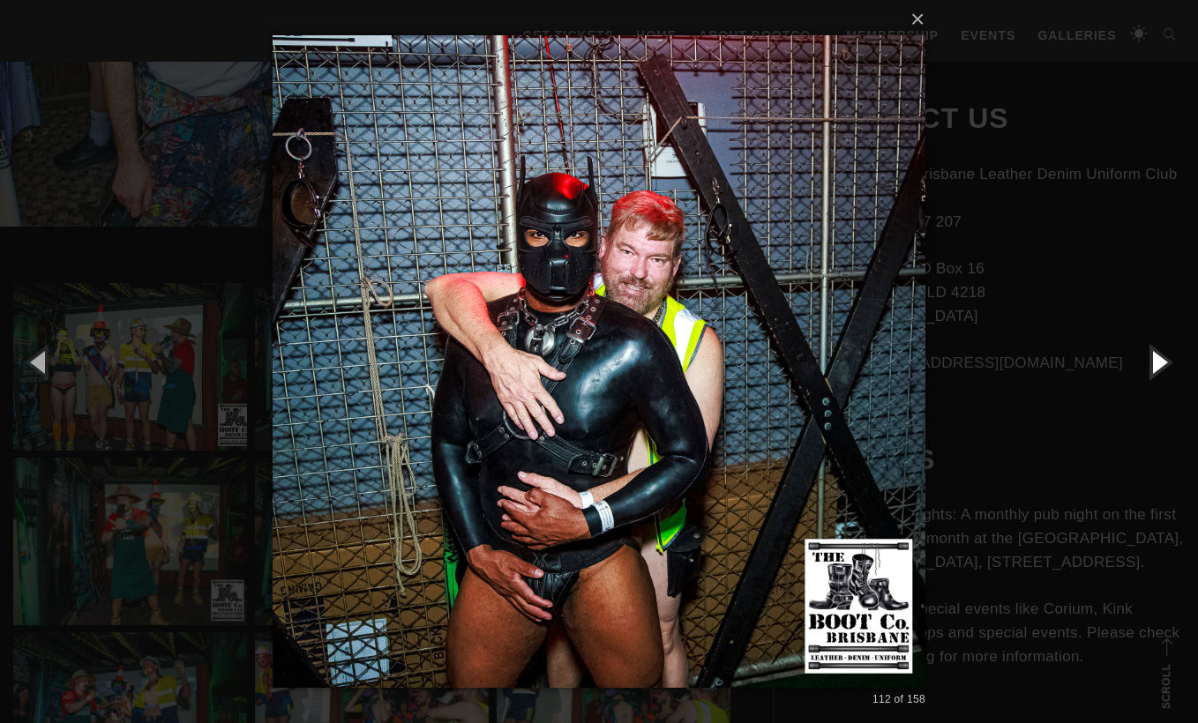
click at [1161, 378] on button "button" at bounding box center [1158, 361] width 79 height 97
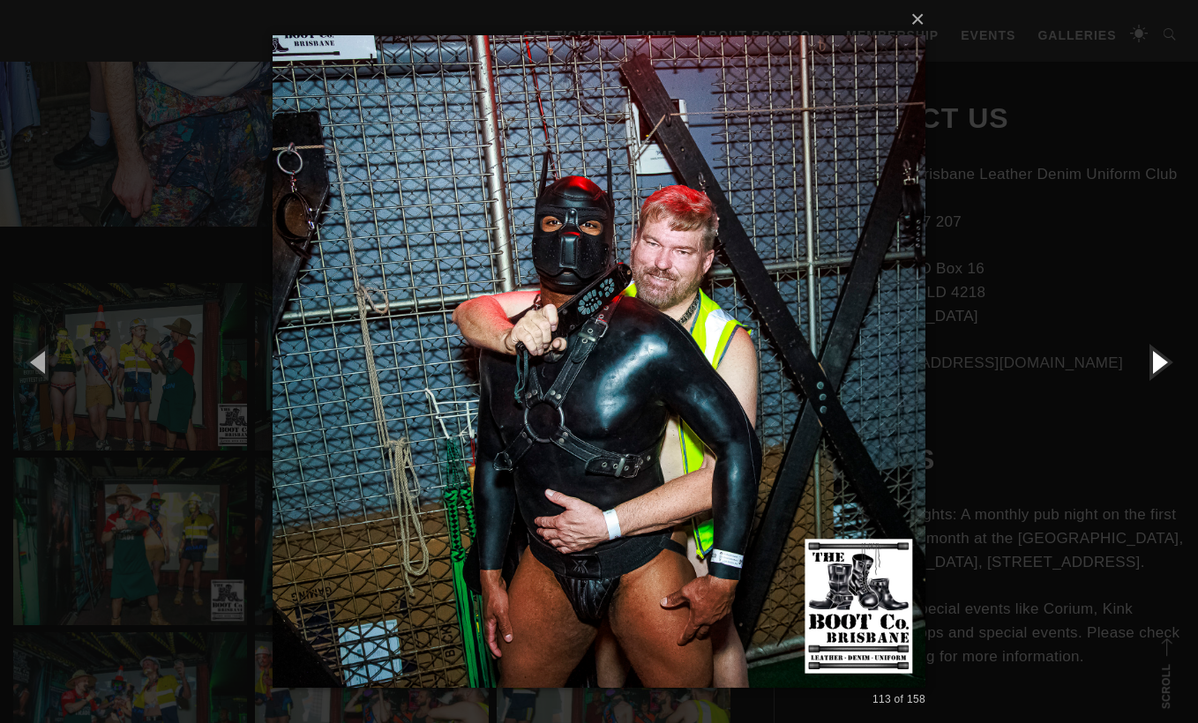
click at [1161, 378] on button "button" at bounding box center [1158, 361] width 79 height 97
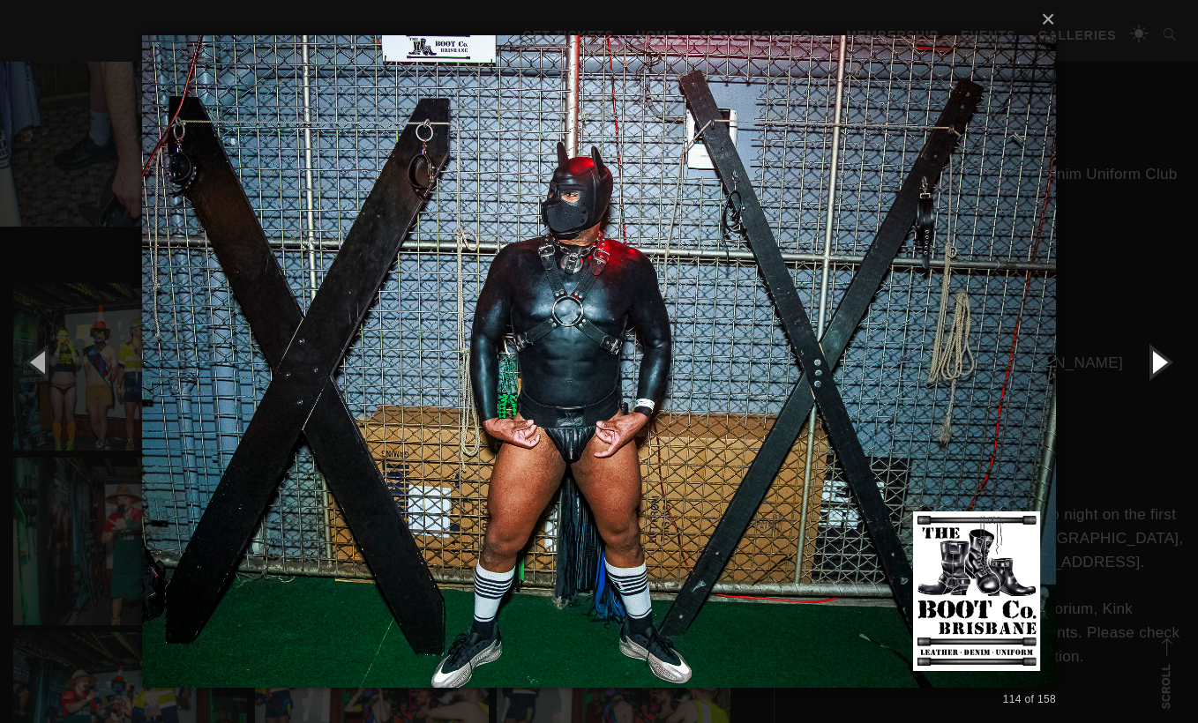
click at [1161, 378] on button "button" at bounding box center [1158, 361] width 79 height 97
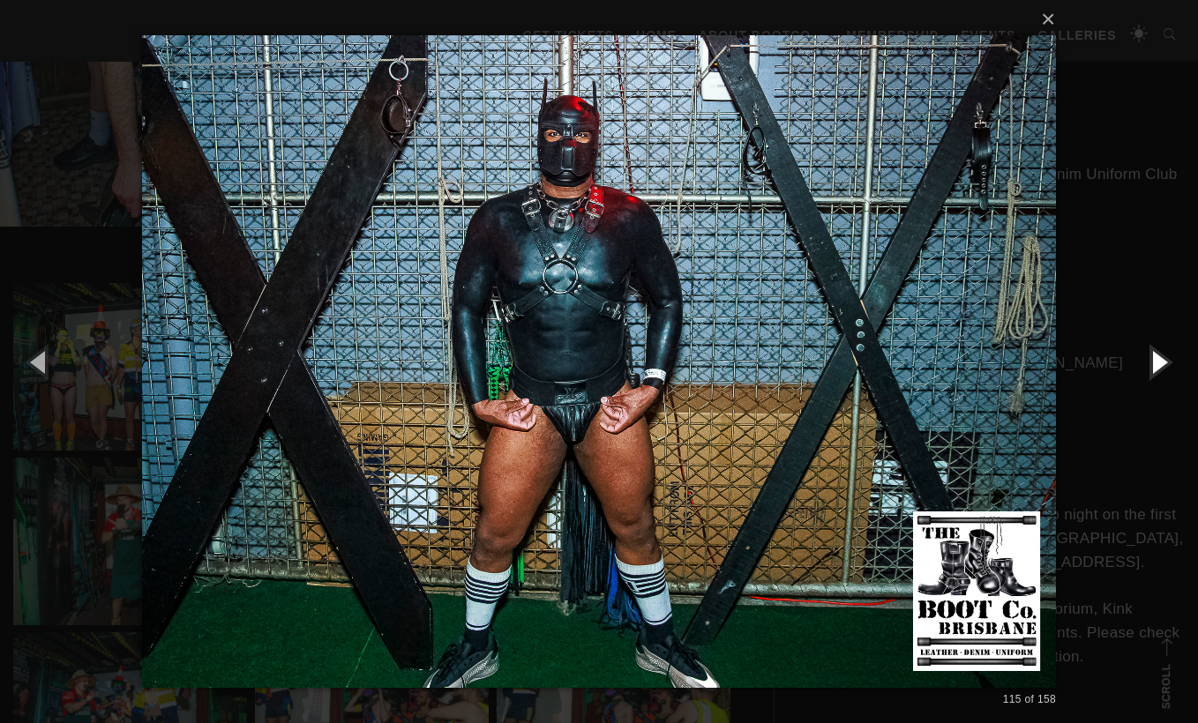
click at [1161, 378] on button "button" at bounding box center [1158, 361] width 79 height 97
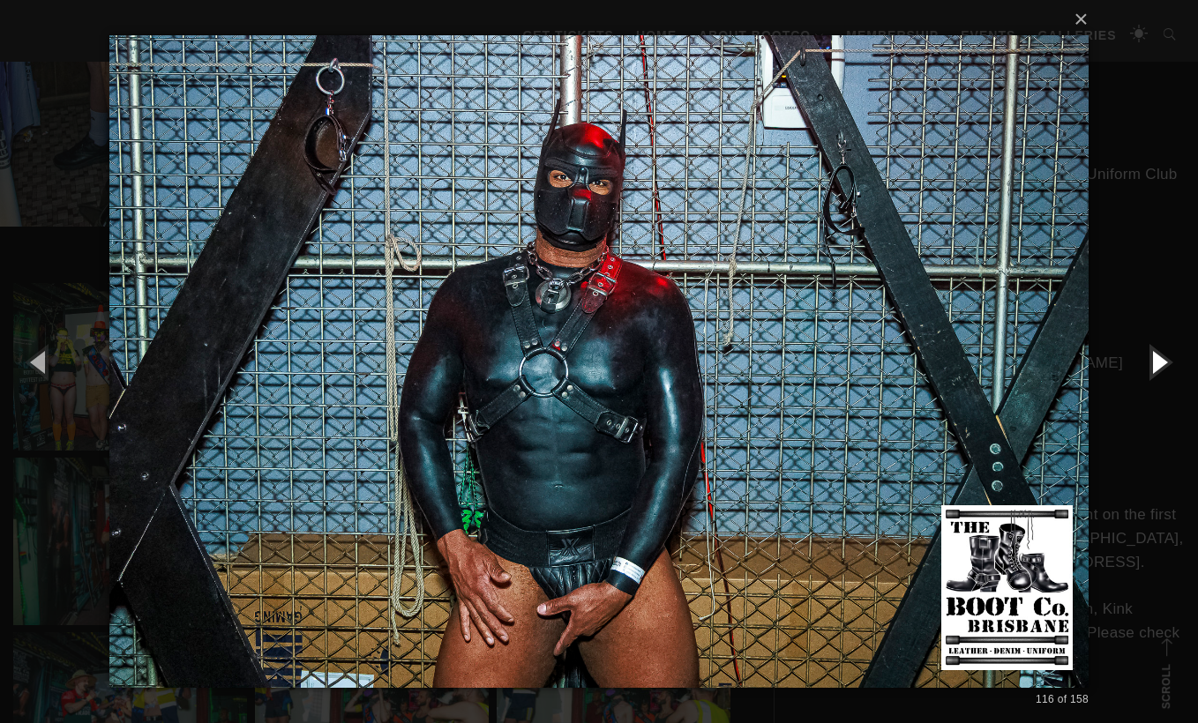
click at [1161, 378] on button "button" at bounding box center [1158, 361] width 79 height 97
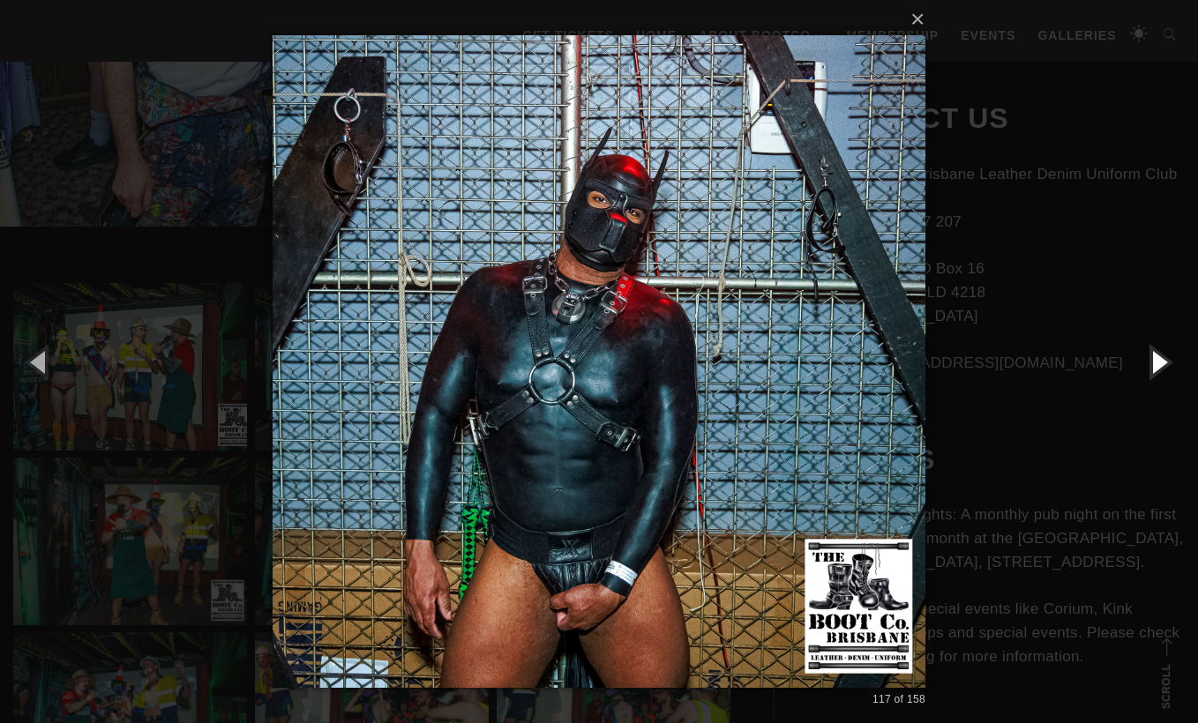
click at [1161, 378] on button "button" at bounding box center [1158, 361] width 79 height 97
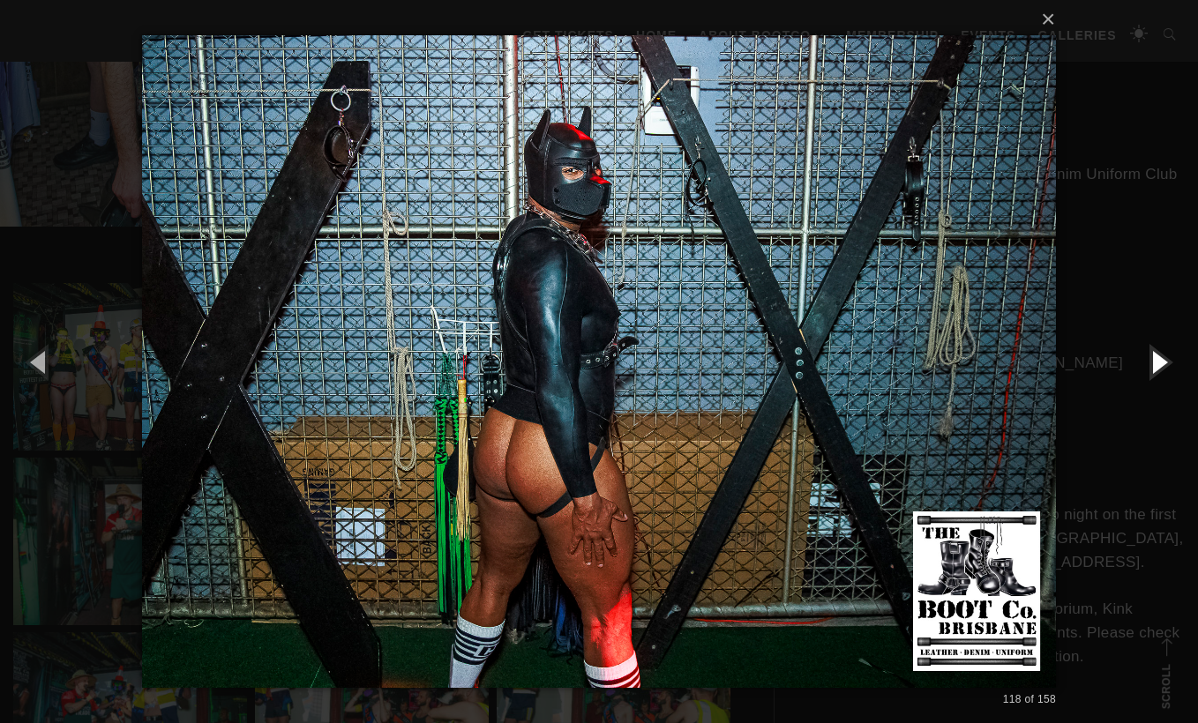
click at [1161, 378] on button "button" at bounding box center [1158, 361] width 79 height 97
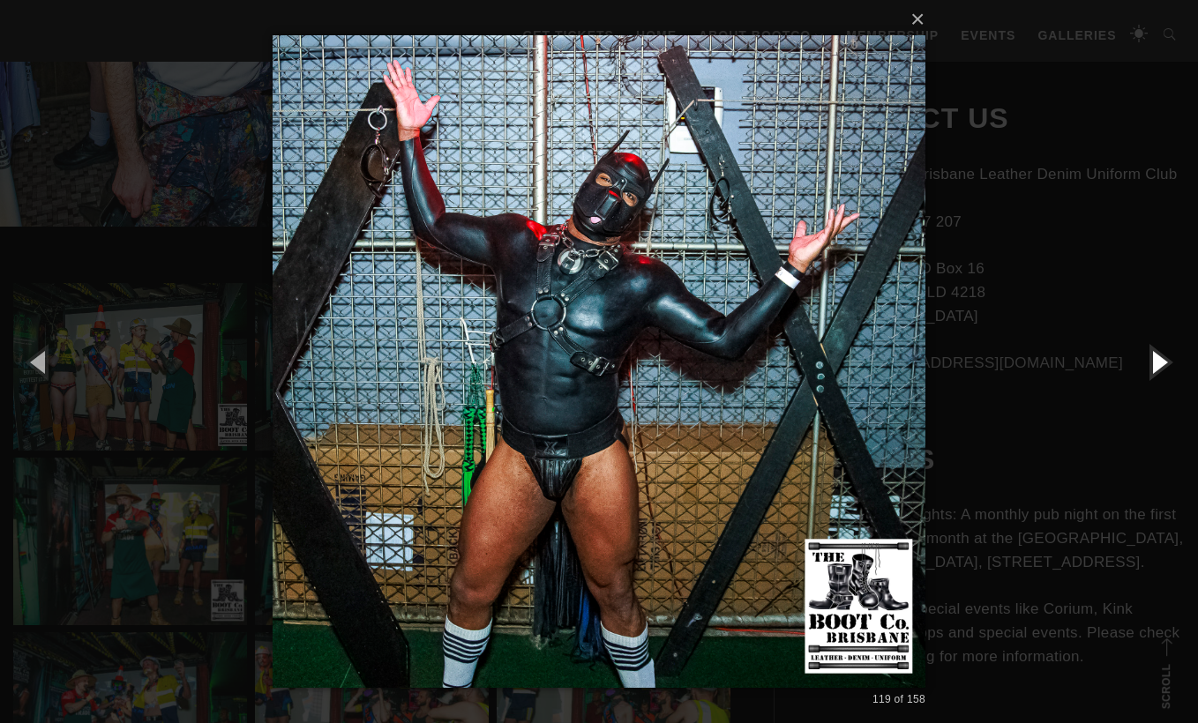
click at [1161, 378] on button "button" at bounding box center [1158, 361] width 79 height 97
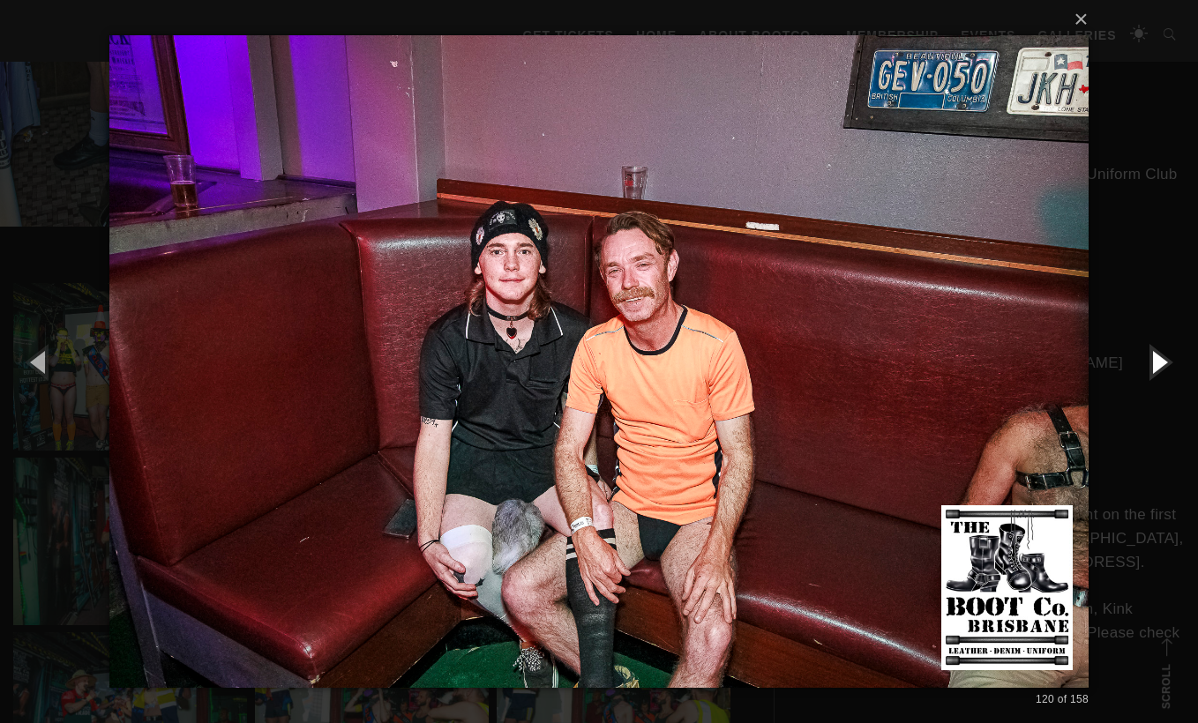
click at [1160, 378] on button "button" at bounding box center [1158, 361] width 79 height 97
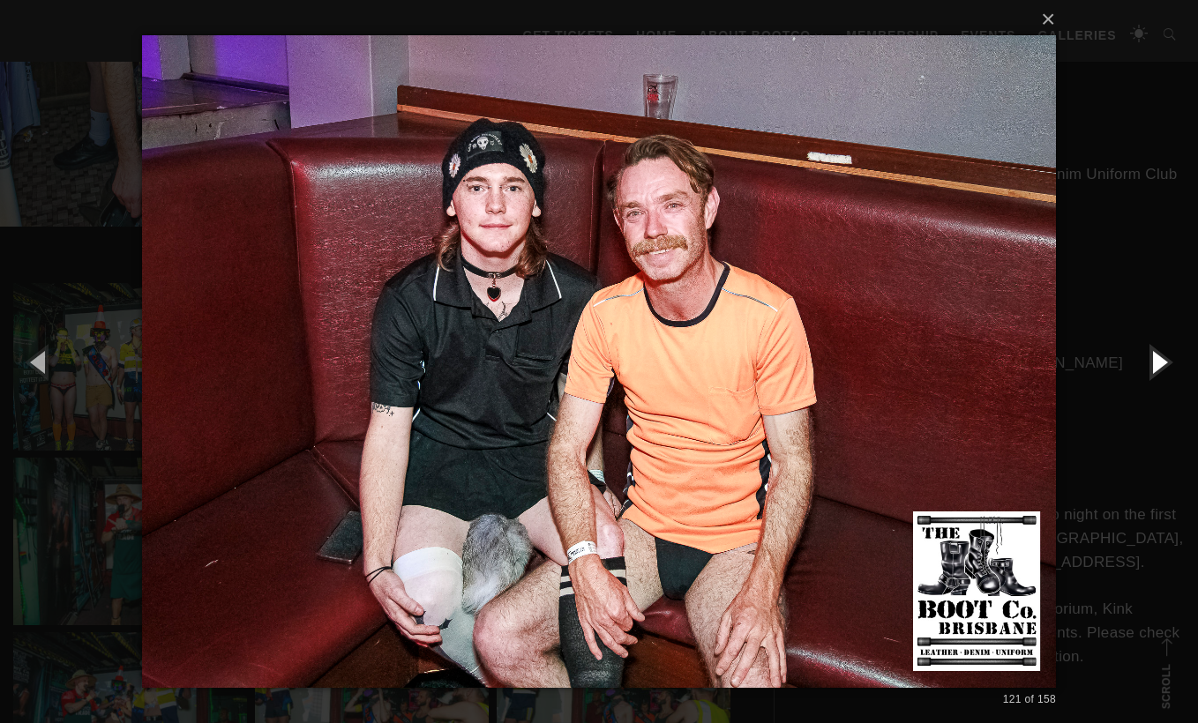
click at [1160, 378] on button "button" at bounding box center [1158, 361] width 79 height 97
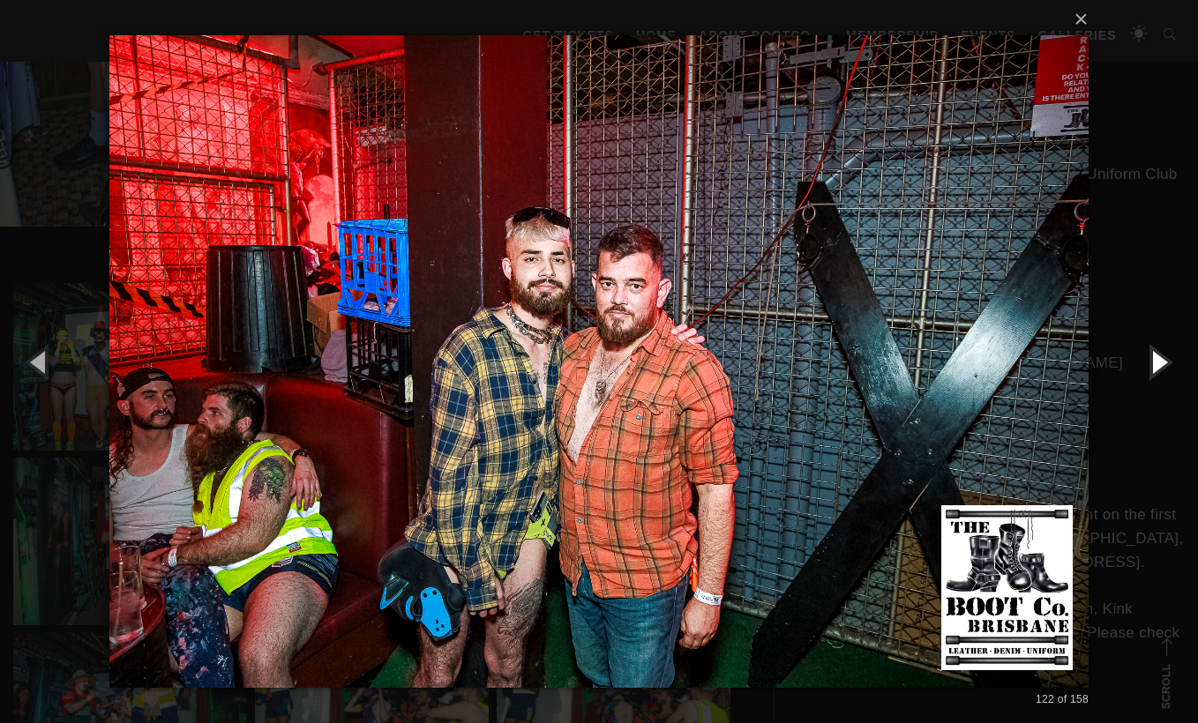
click at [1160, 378] on button "button" at bounding box center [1158, 361] width 79 height 97
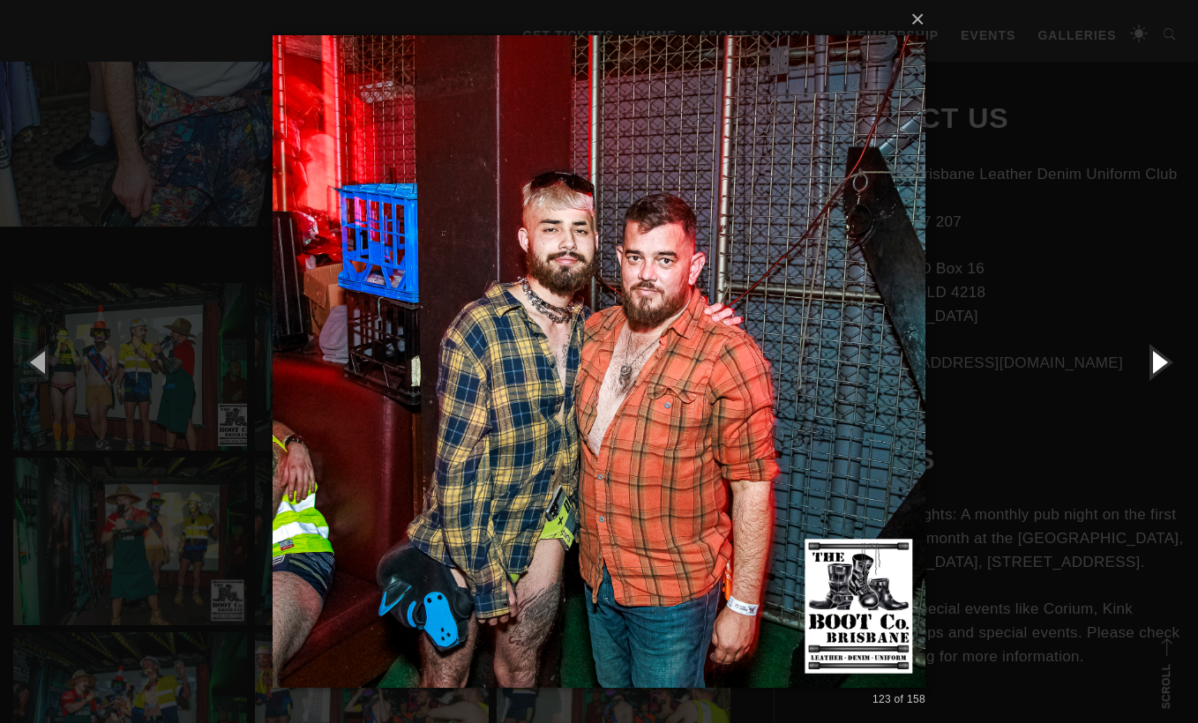
click at [1160, 378] on button "button" at bounding box center [1158, 361] width 79 height 97
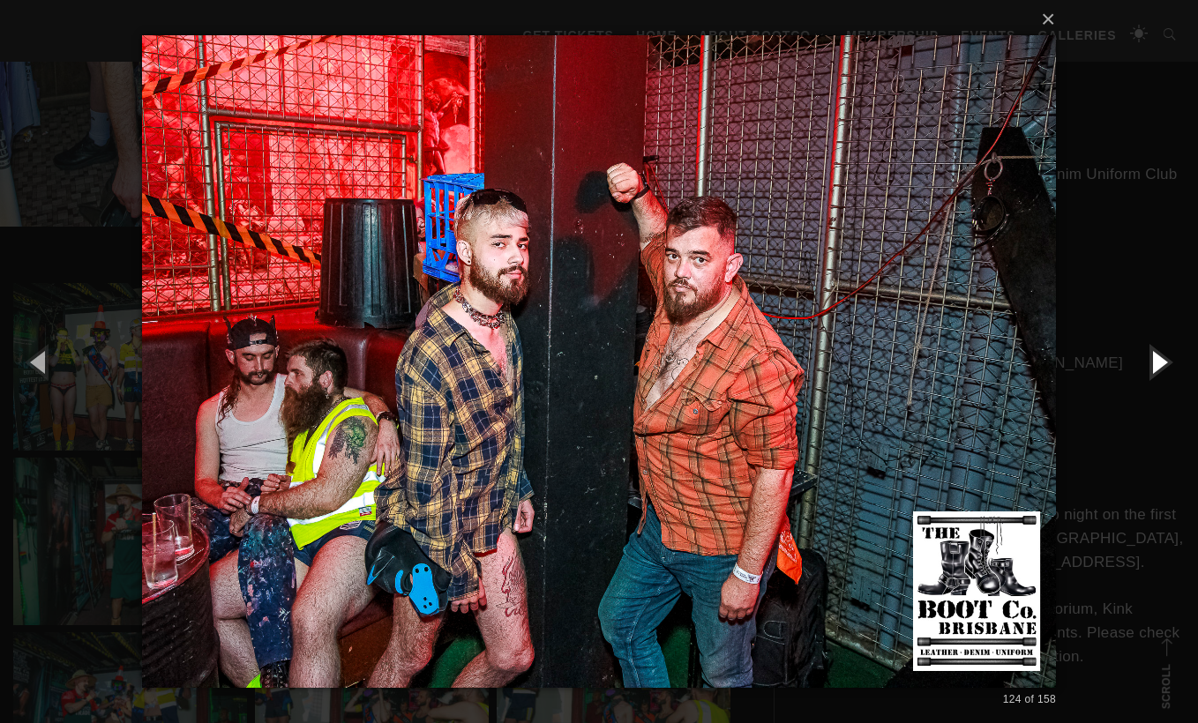
click at [1160, 378] on button "button" at bounding box center [1158, 361] width 79 height 97
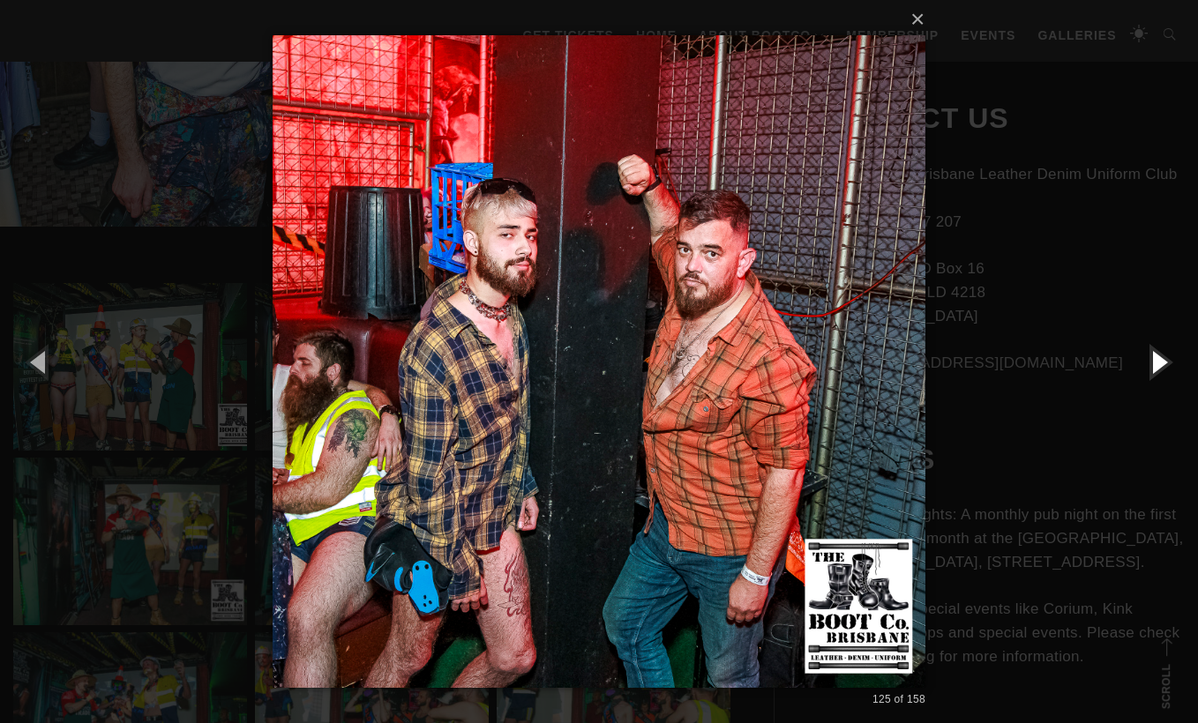
click at [1160, 378] on button "button" at bounding box center [1158, 361] width 79 height 97
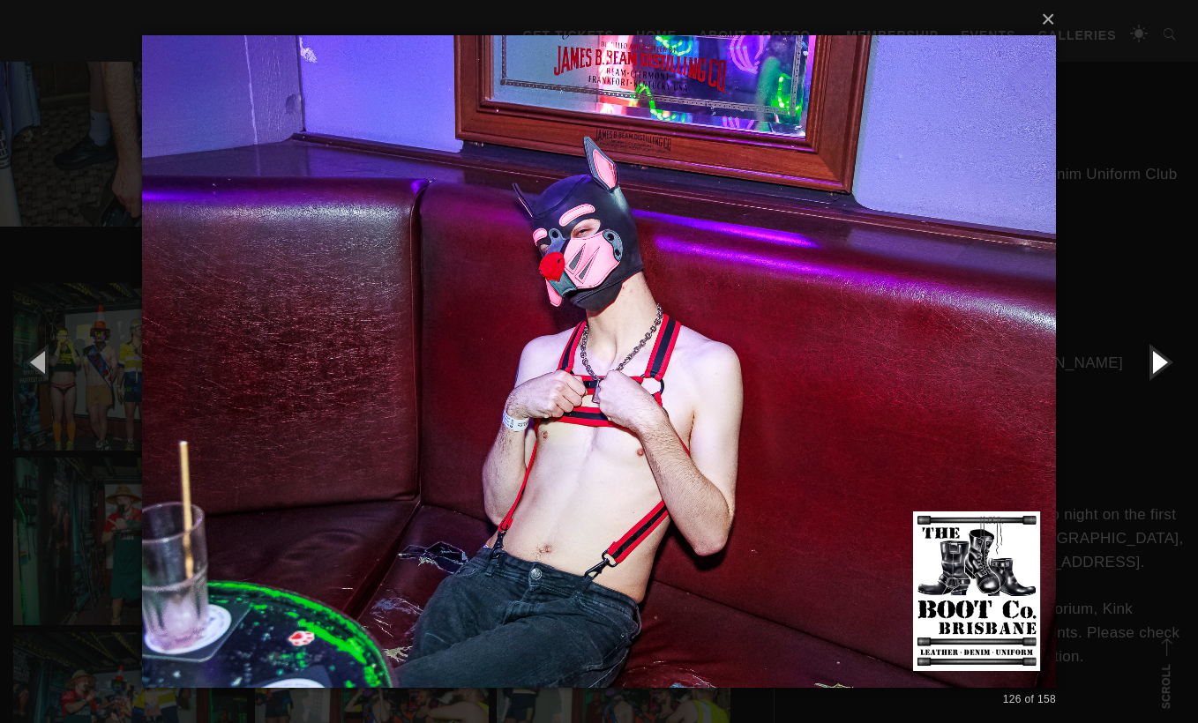
click at [1160, 378] on button "button" at bounding box center [1158, 361] width 79 height 97
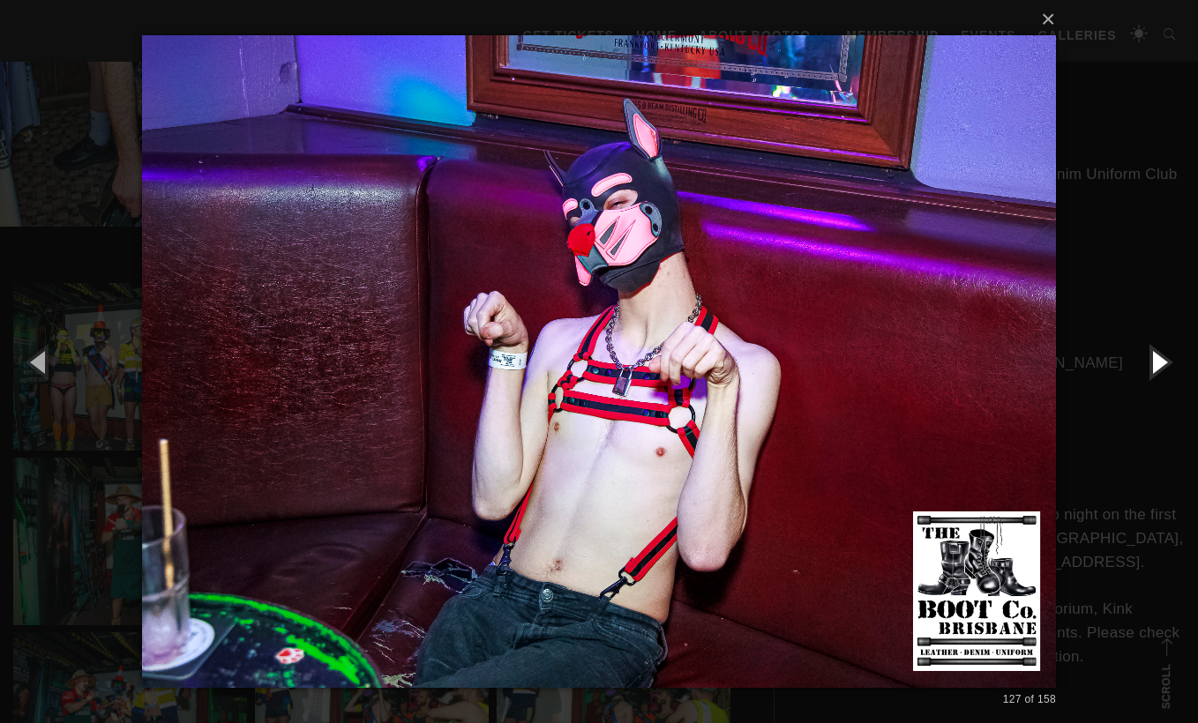
click at [1160, 378] on button "button" at bounding box center [1158, 361] width 79 height 97
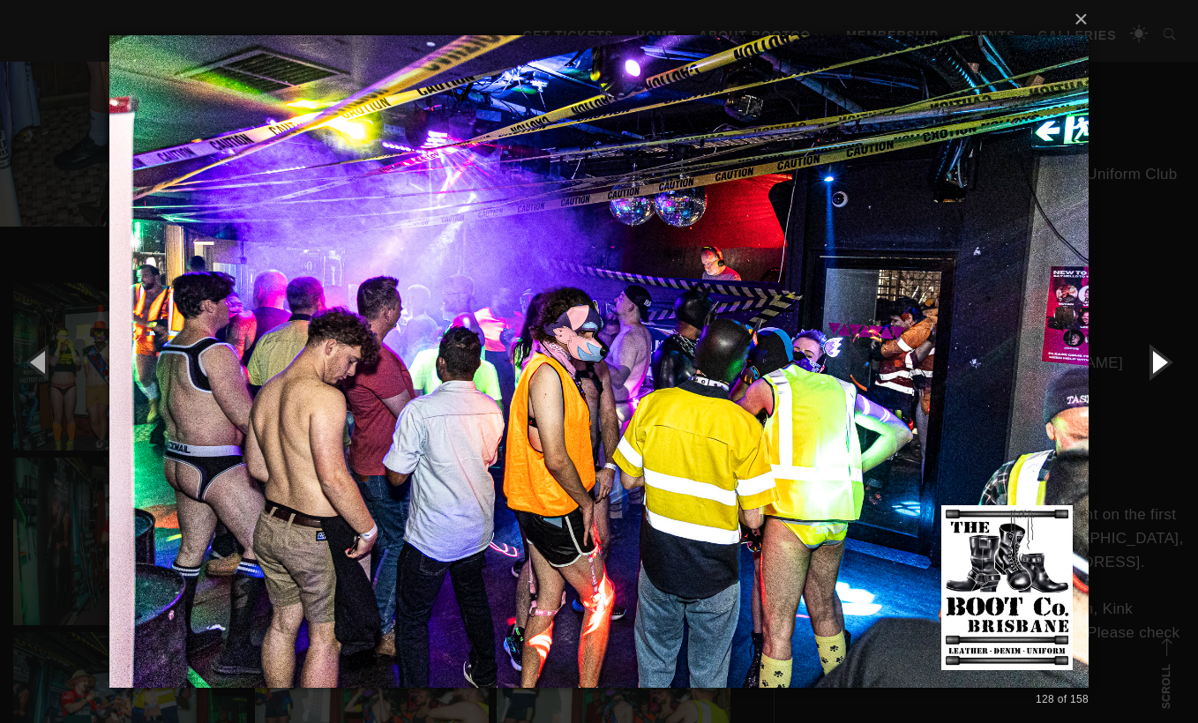
click at [1160, 378] on button "button" at bounding box center [1158, 361] width 79 height 97
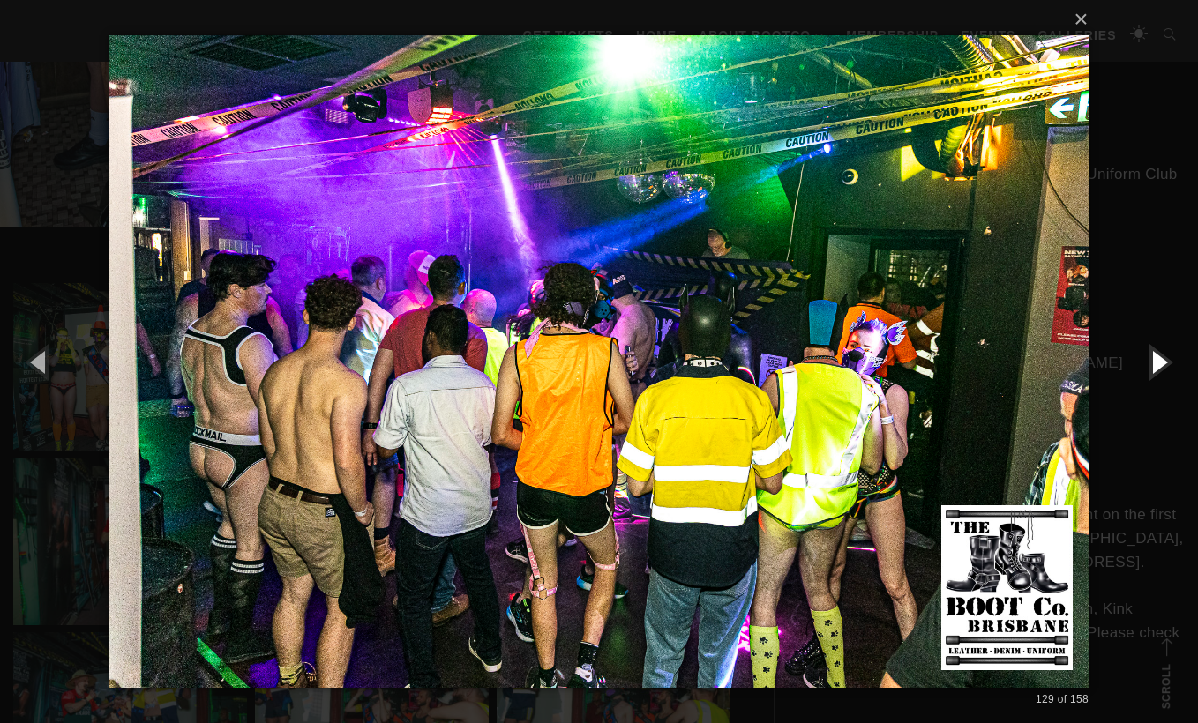
click at [1160, 378] on button "button" at bounding box center [1158, 361] width 79 height 97
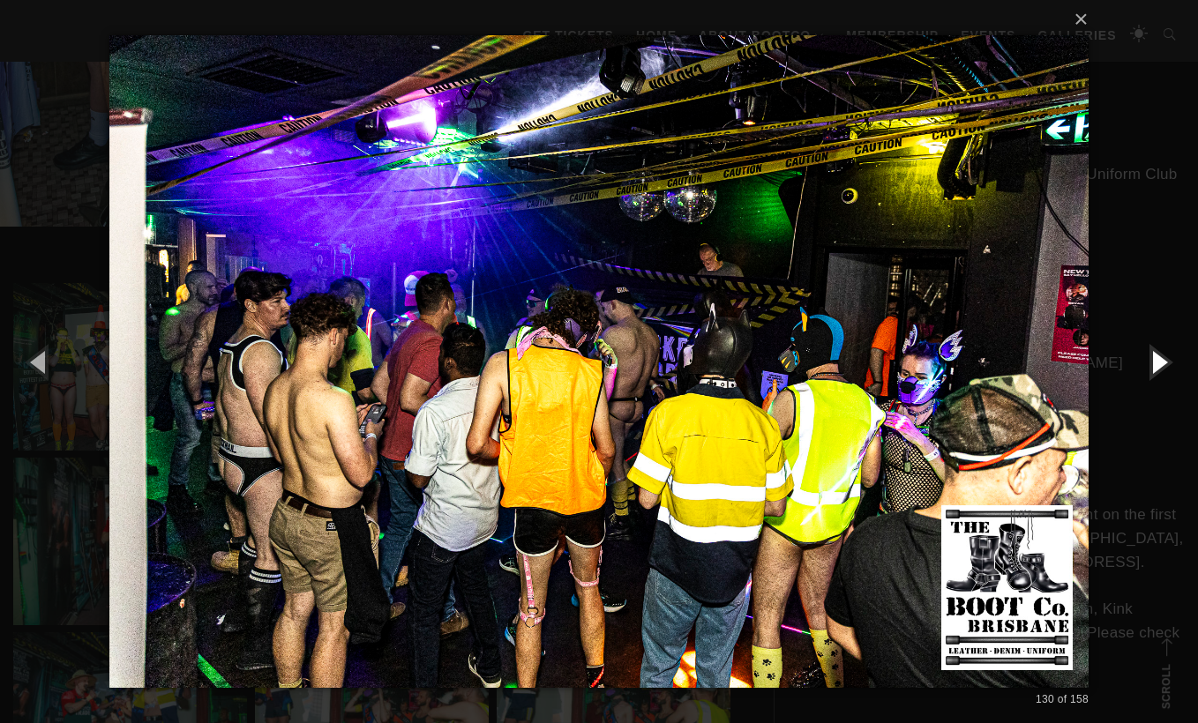
click at [1160, 378] on button "button" at bounding box center [1158, 361] width 79 height 97
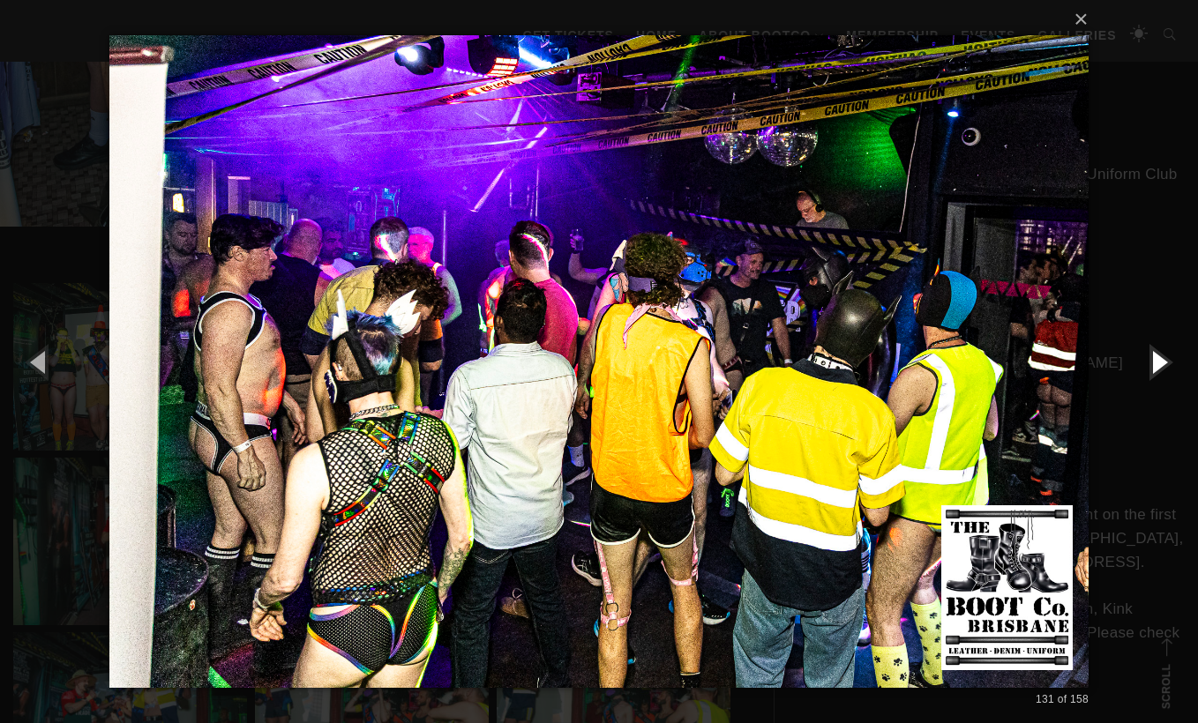
click at [1160, 378] on button "button" at bounding box center [1158, 361] width 79 height 97
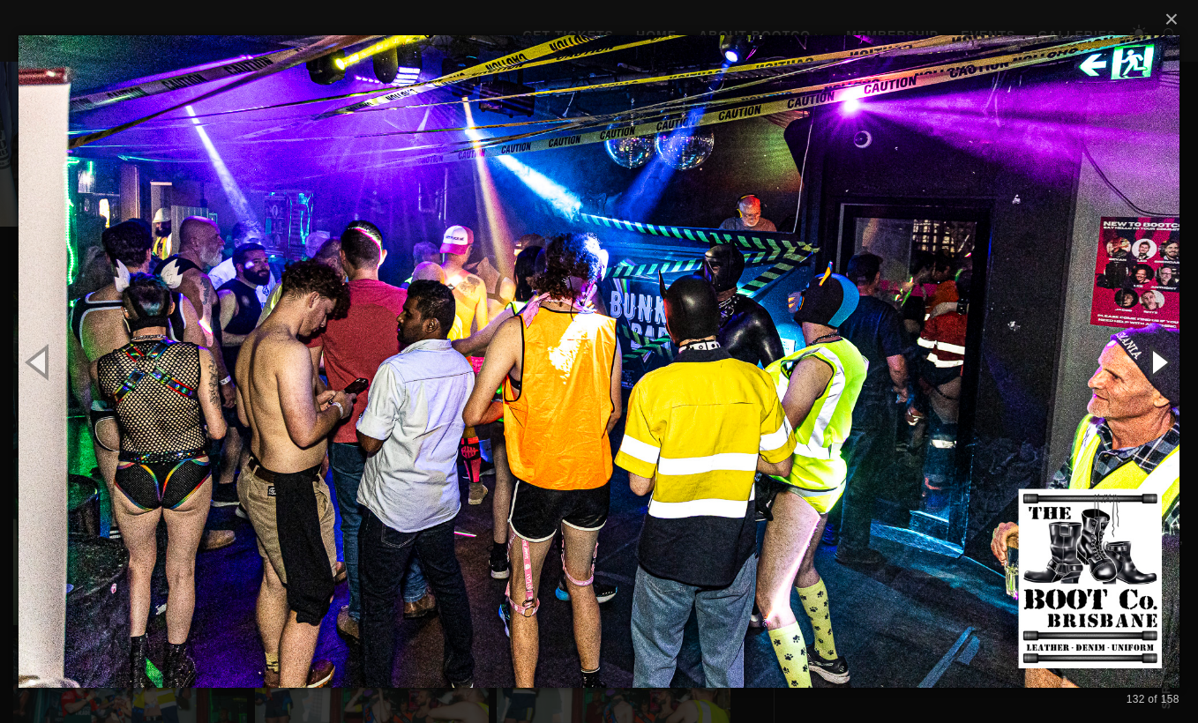
click at [1156, 368] on button "button" at bounding box center [1158, 361] width 79 height 97
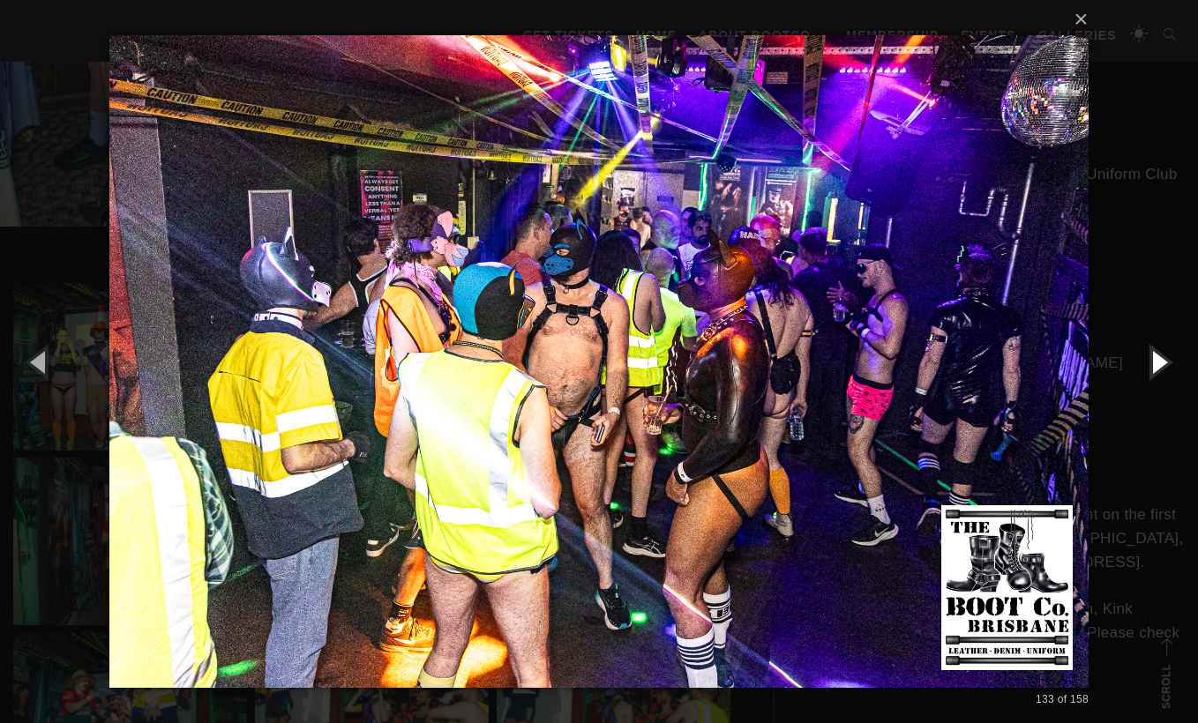
click at [1156, 368] on button "button" at bounding box center [1158, 361] width 79 height 97
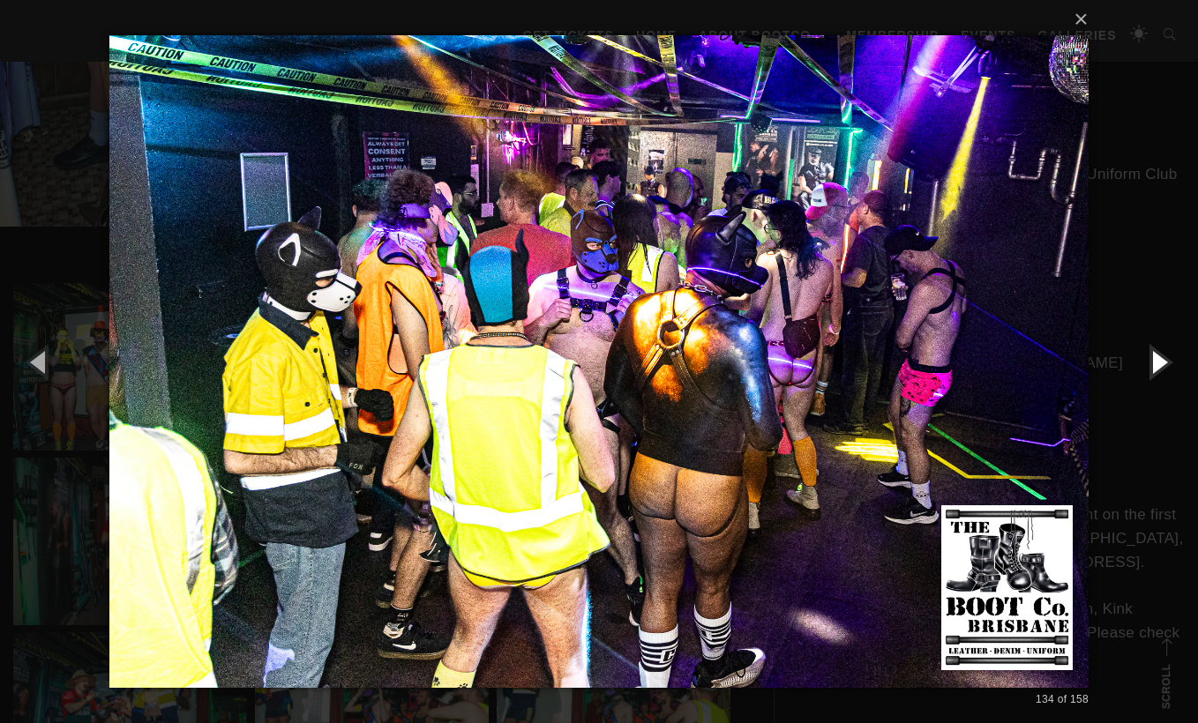
click at [1156, 368] on button "button" at bounding box center [1158, 361] width 79 height 97
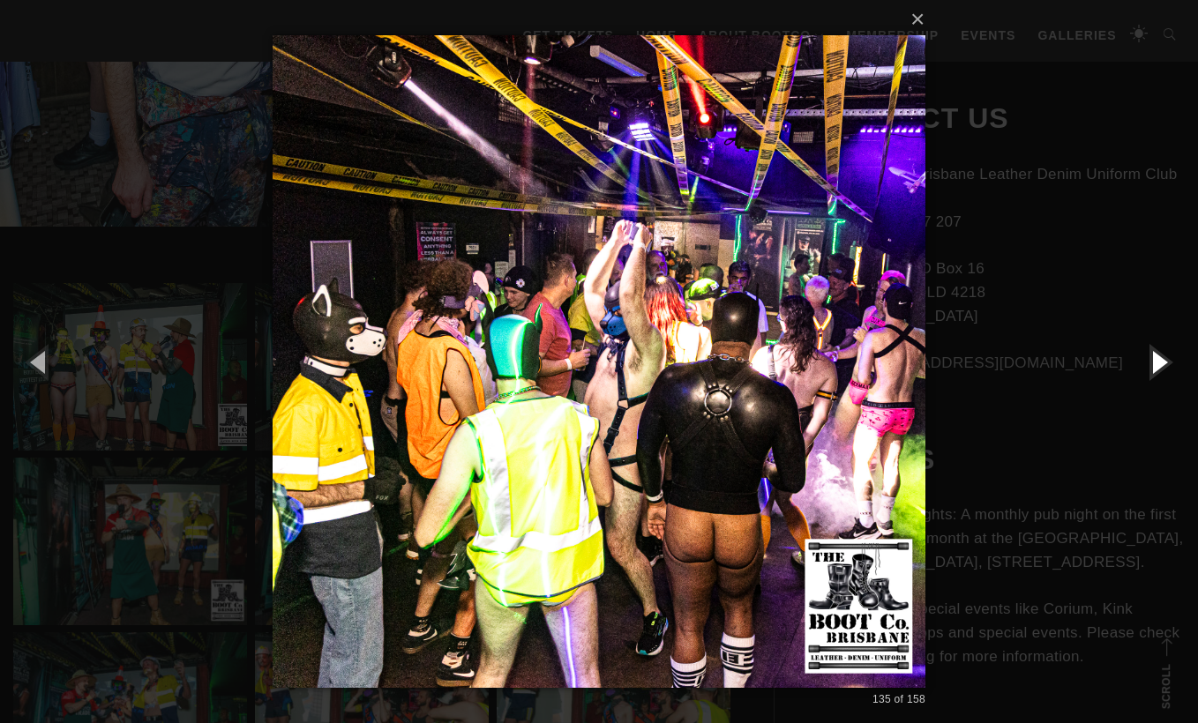
click at [1156, 368] on button "button" at bounding box center [1158, 361] width 79 height 97
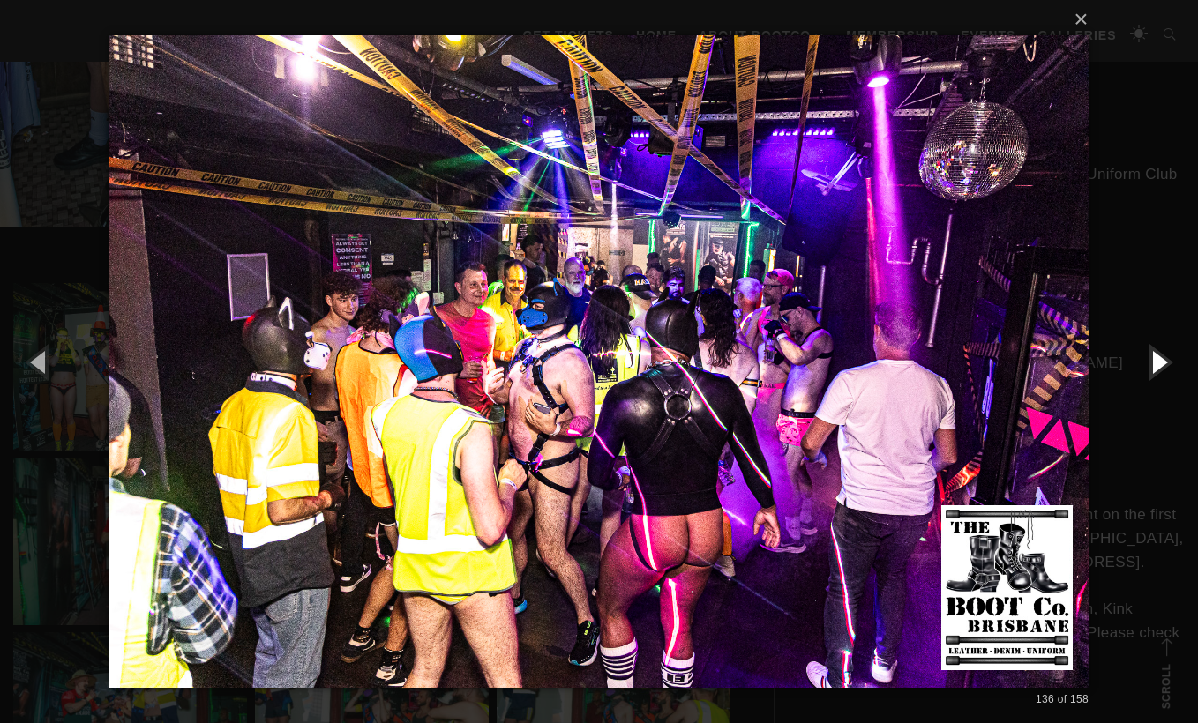
click at [1156, 368] on button "button" at bounding box center [1158, 361] width 79 height 97
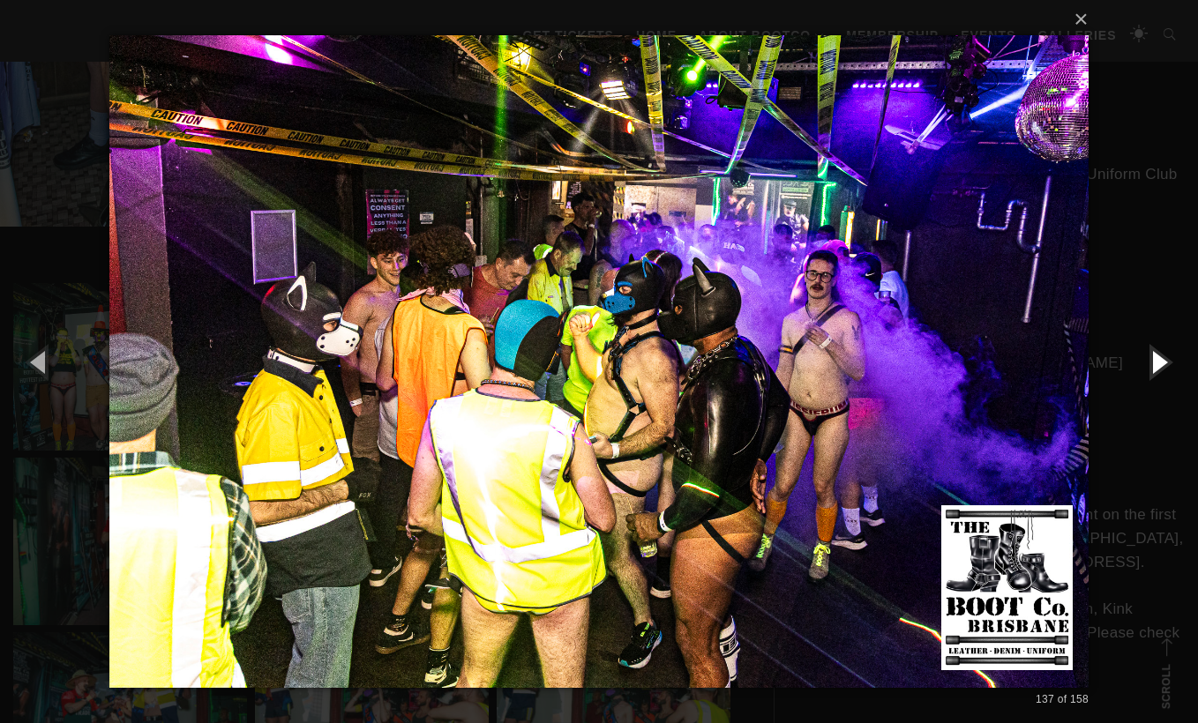
click at [1156, 368] on button "button" at bounding box center [1158, 361] width 79 height 97
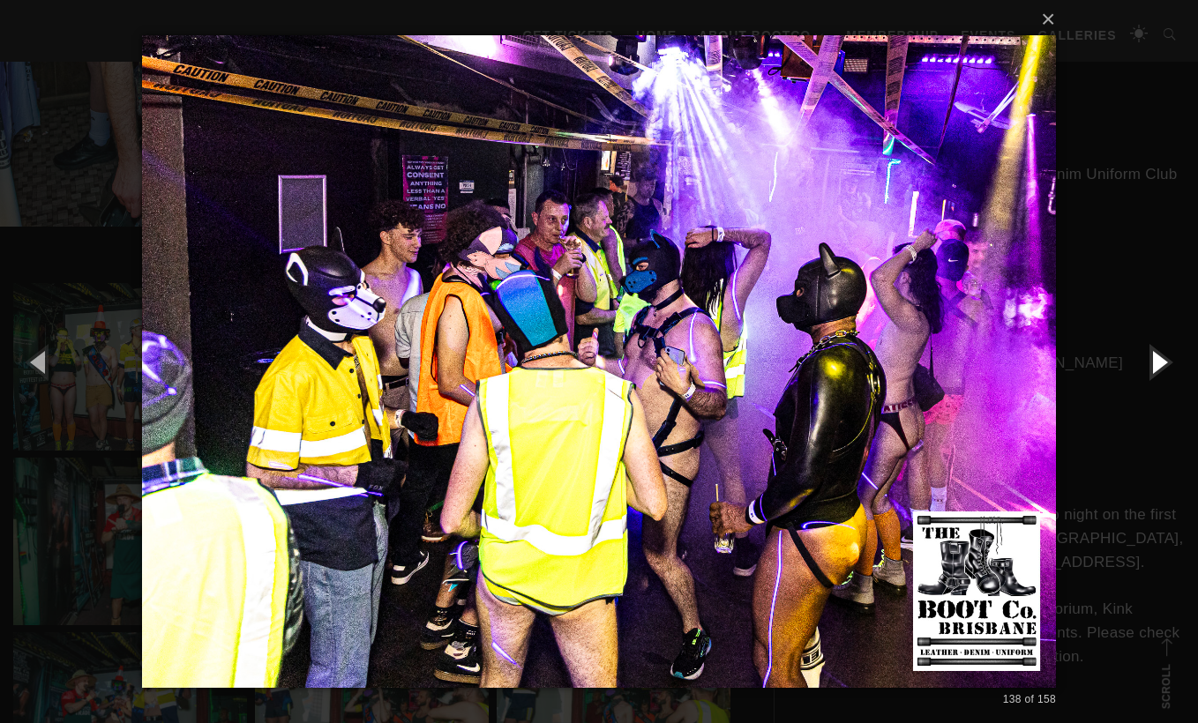
click at [1156, 368] on button "button" at bounding box center [1158, 361] width 79 height 97
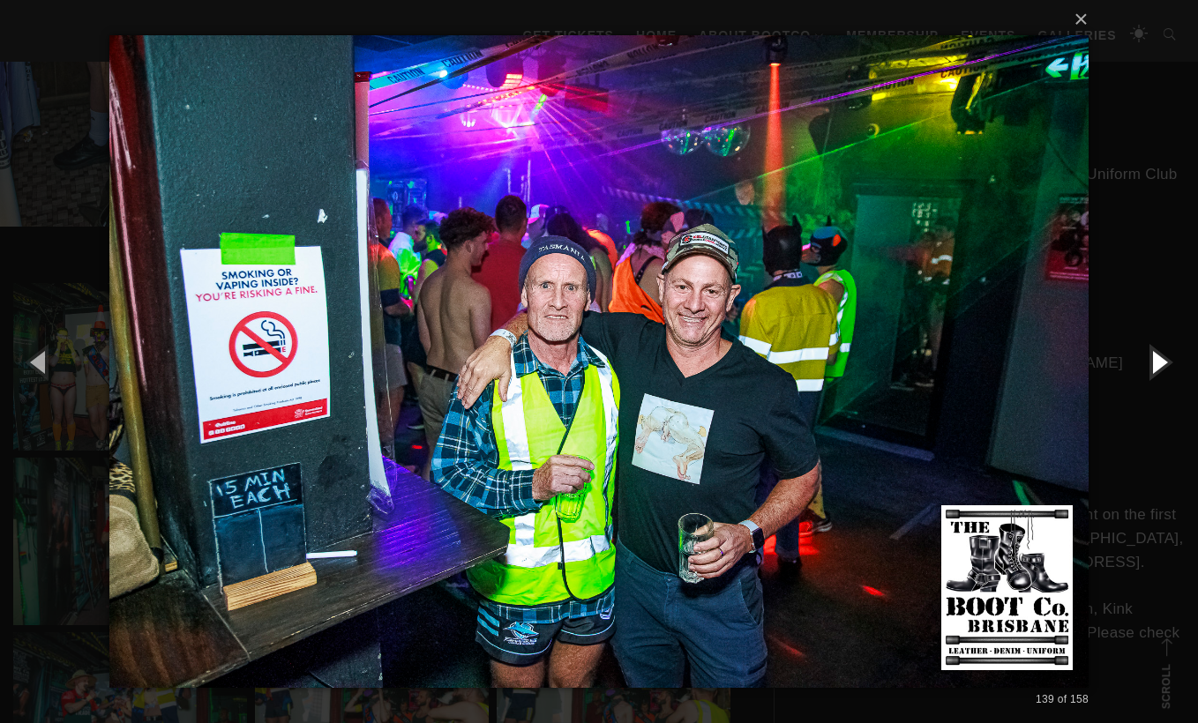
click at [1156, 368] on button "button" at bounding box center [1158, 361] width 79 height 97
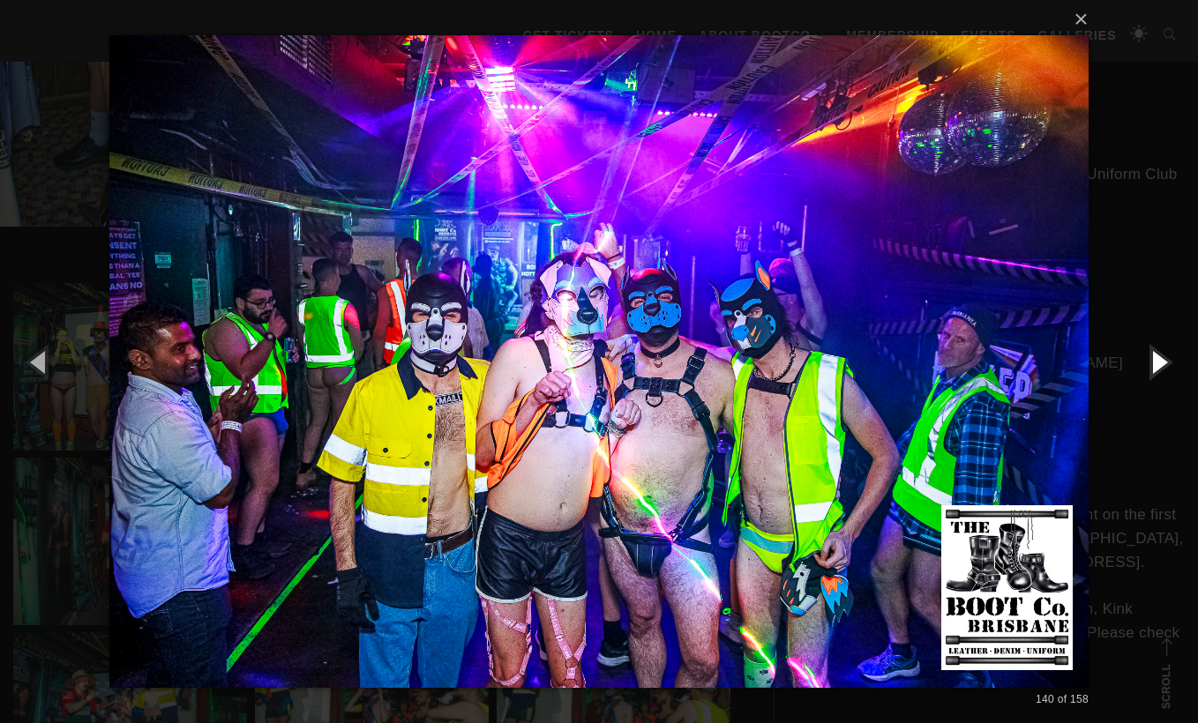
click at [1156, 368] on button "button" at bounding box center [1158, 361] width 79 height 97
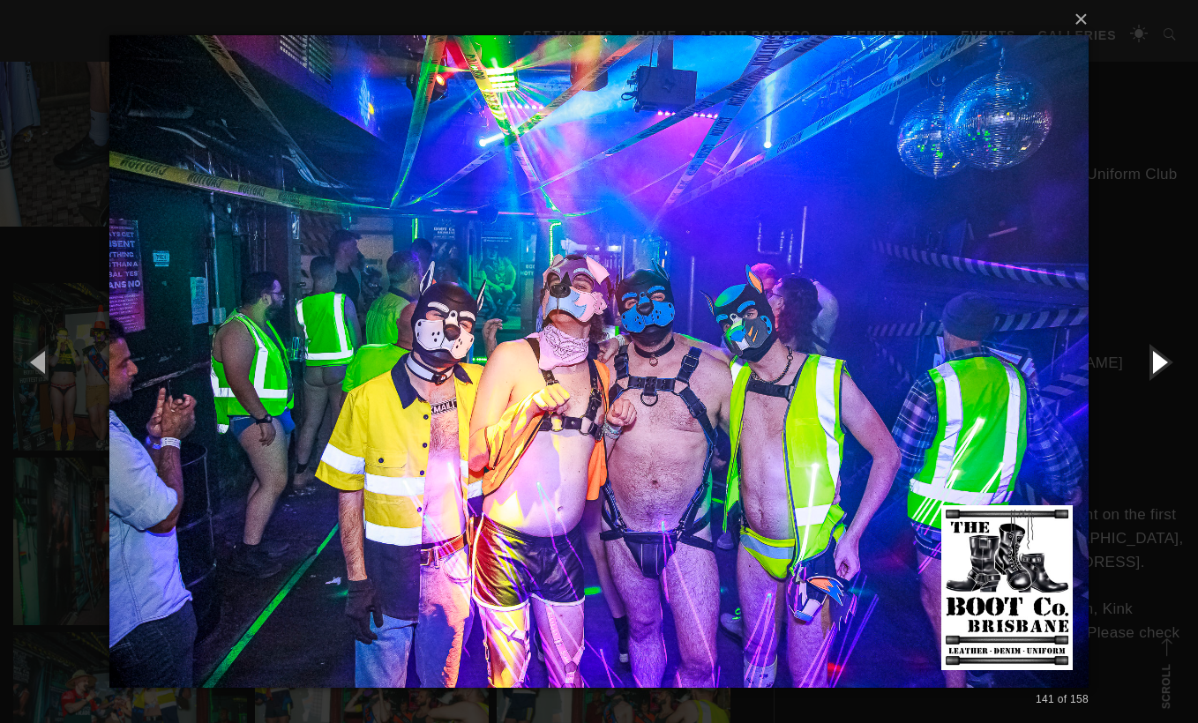
click at [1156, 368] on button "button" at bounding box center [1158, 361] width 79 height 97
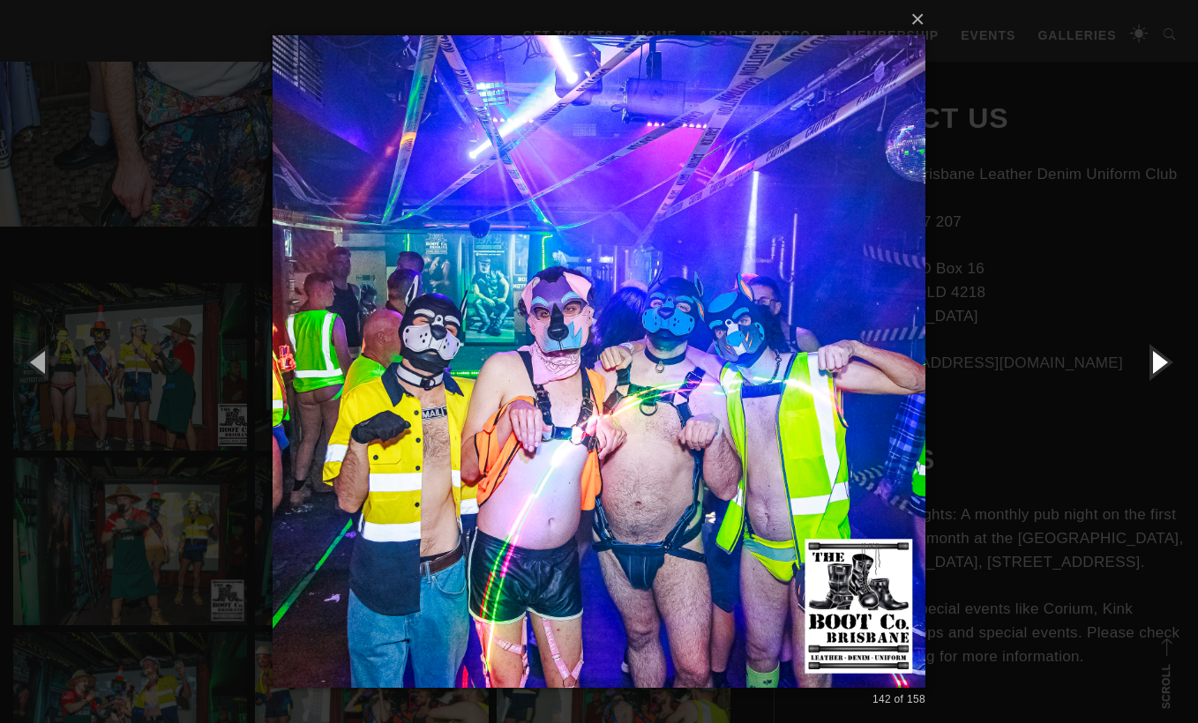
click at [1156, 368] on button "button" at bounding box center [1158, 361] width 79 height 97
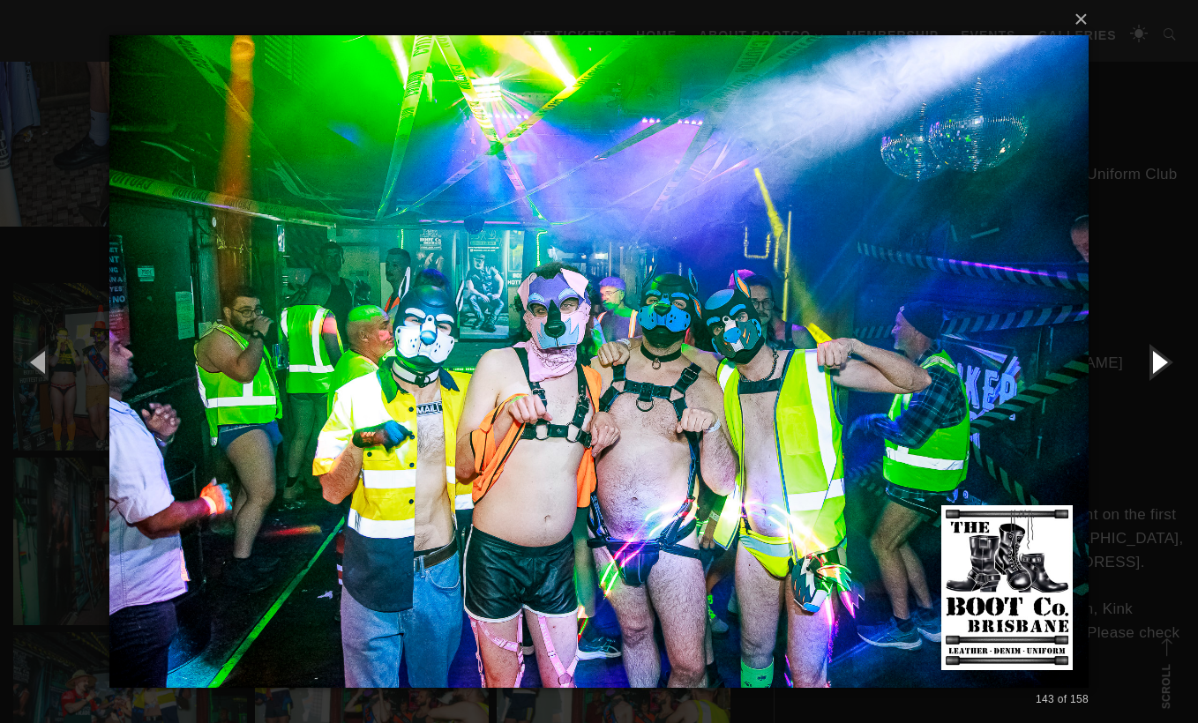
click at [1156, 368] on button "button" at bounding box center [1158, 361] width 79 height 97
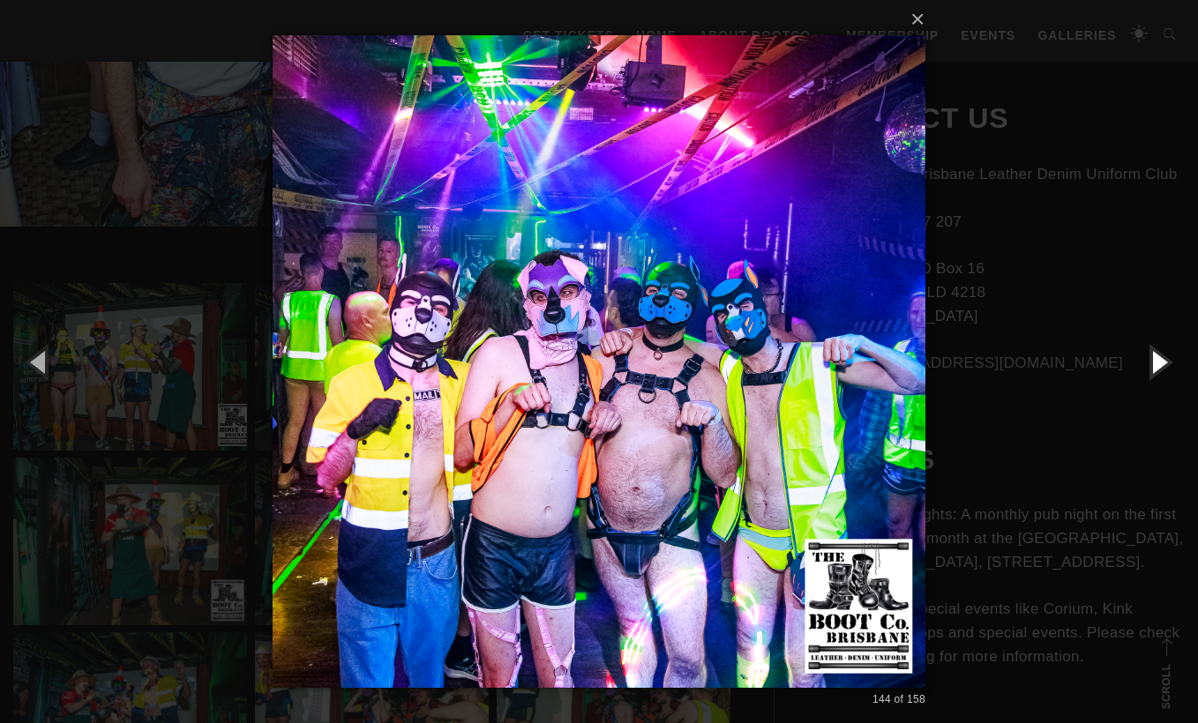
click at [1156, 368] on button "button" at bounding box center [1158, 361] width 79 height 97
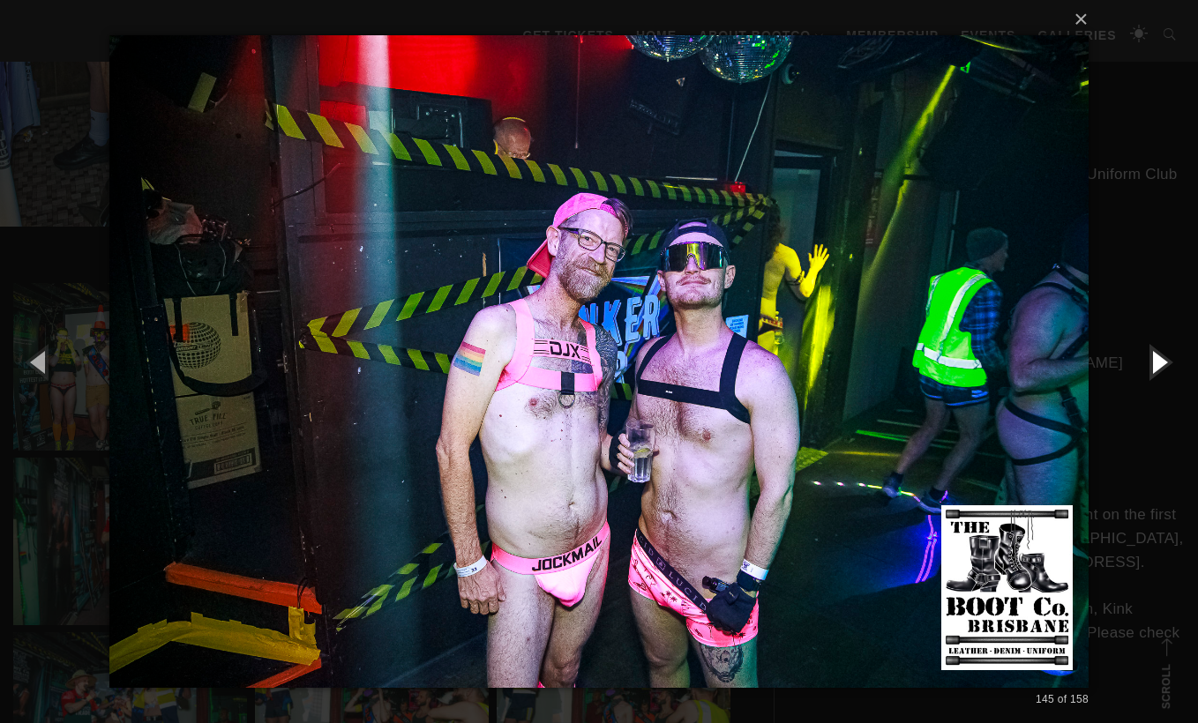
click at [1156, 368] on button "button" at bounding box center [1158, 361] width 79 height 97
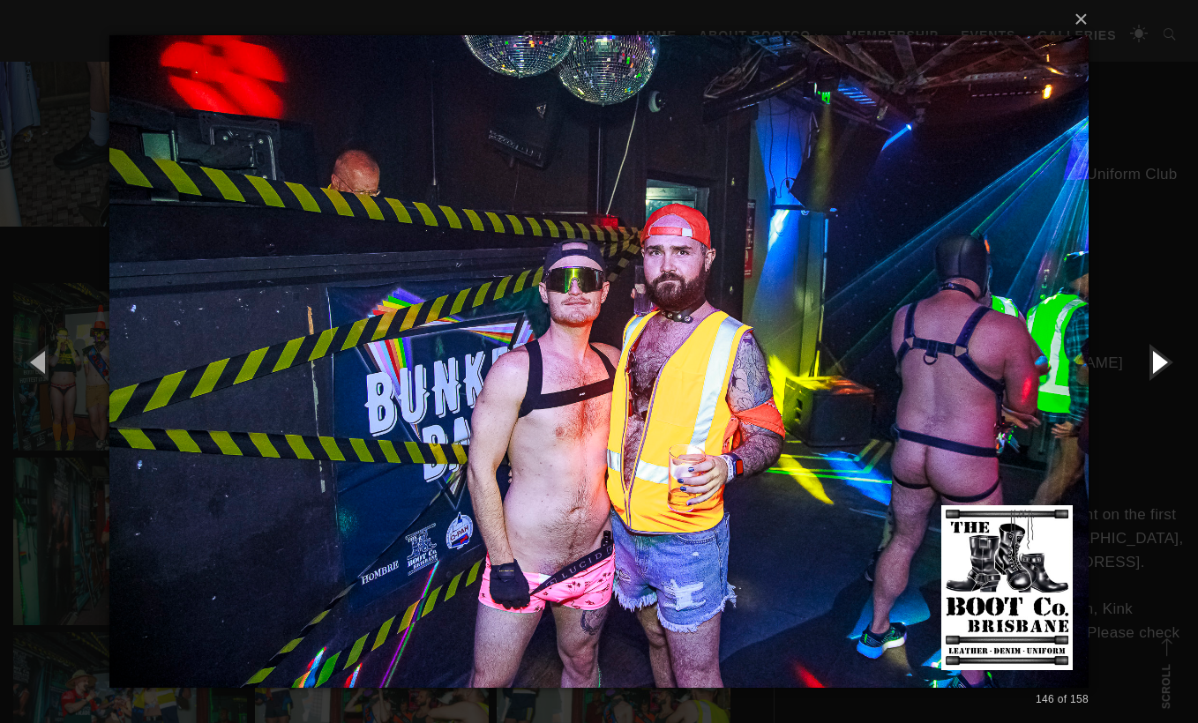
click at [1156, 368] on button "button" at bounding box center [1158, 361] width 79 height 97
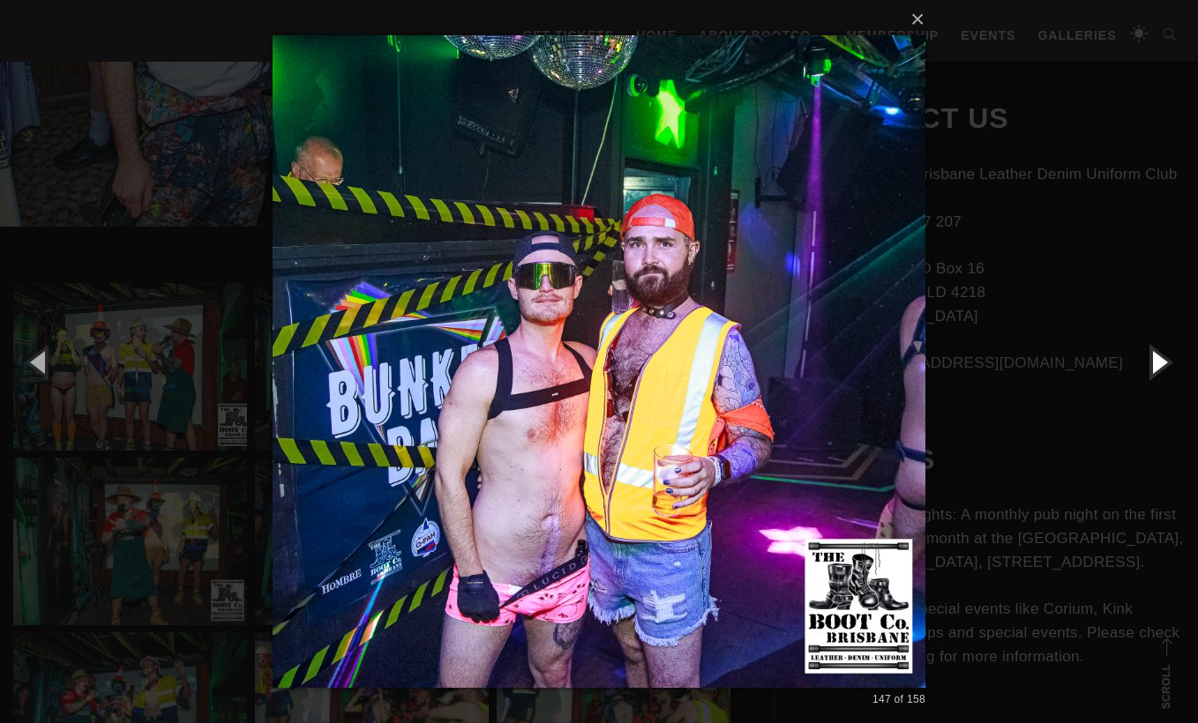
click at [1156, 368] on button "button" at bounding box center [1158, 361] width 79 height 97
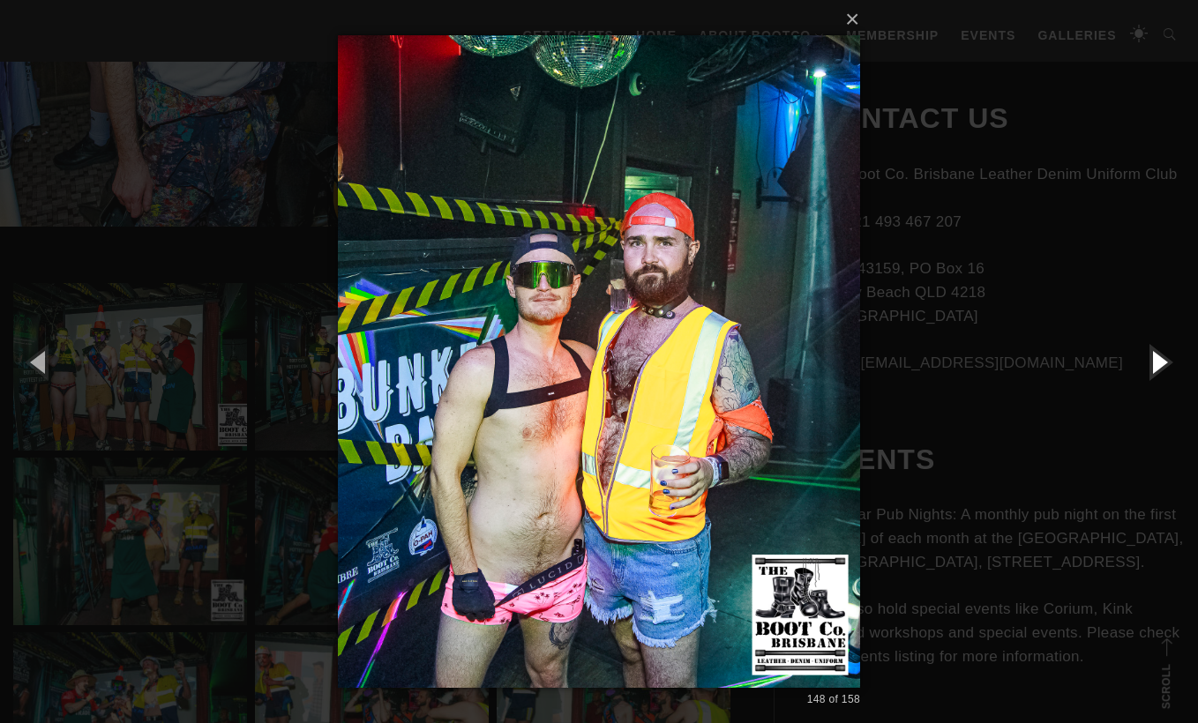
click at [1156, 368] on button "button" at bounding box center [1158, 361] width 79 height 97
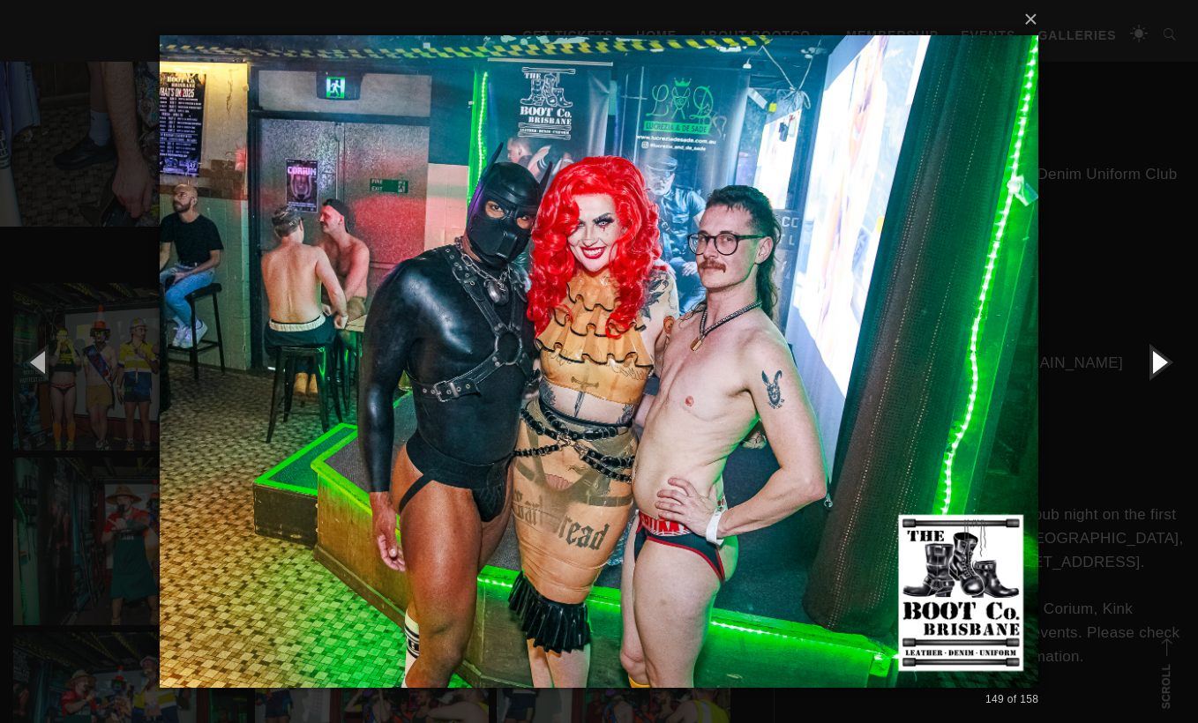
click at [1156, 368] on button "button" at bounding box center [1158, 361] width 79 height 97
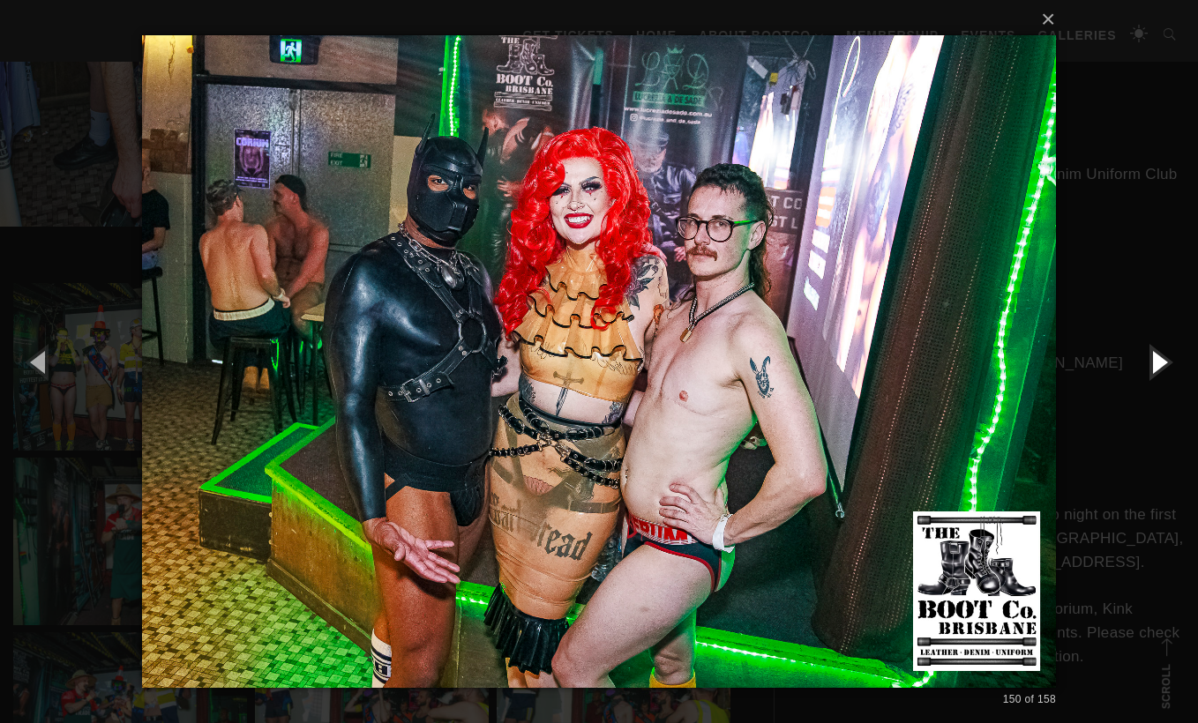
click at [1156, 368] on button "button" at bounding box center [1158, 361] width 79 height 97
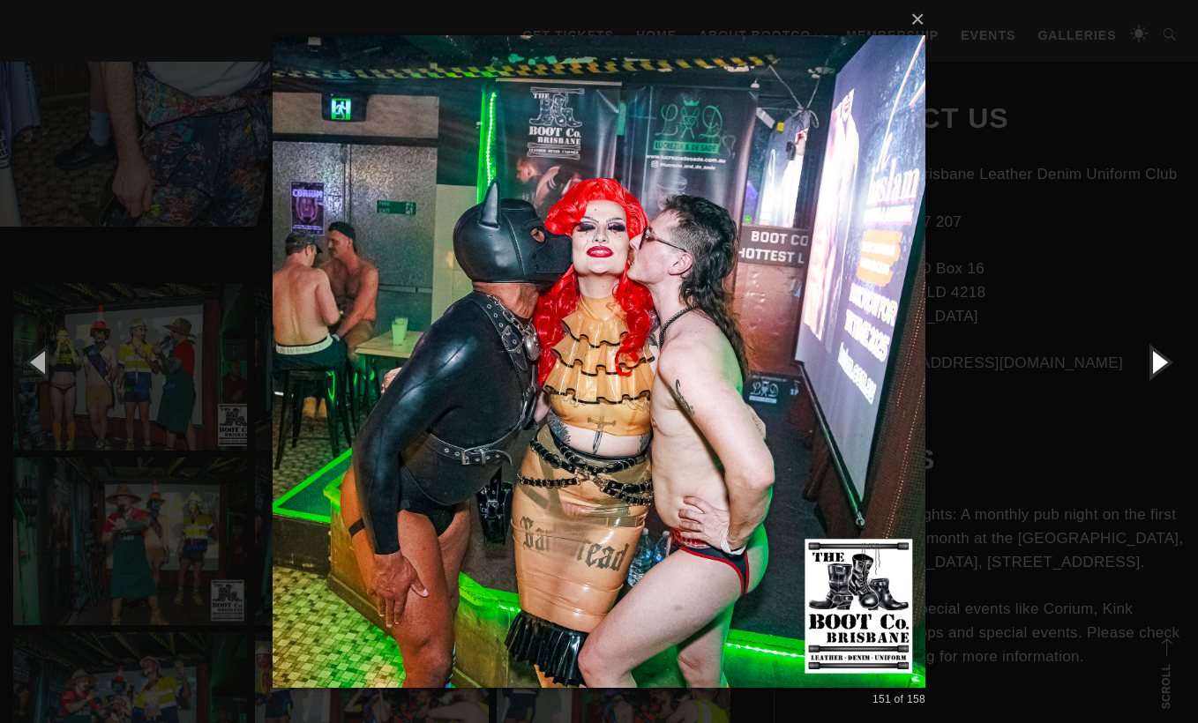
click at [1156, 368] on button "button" at bounding box center [1158, 361] width 79 height 97
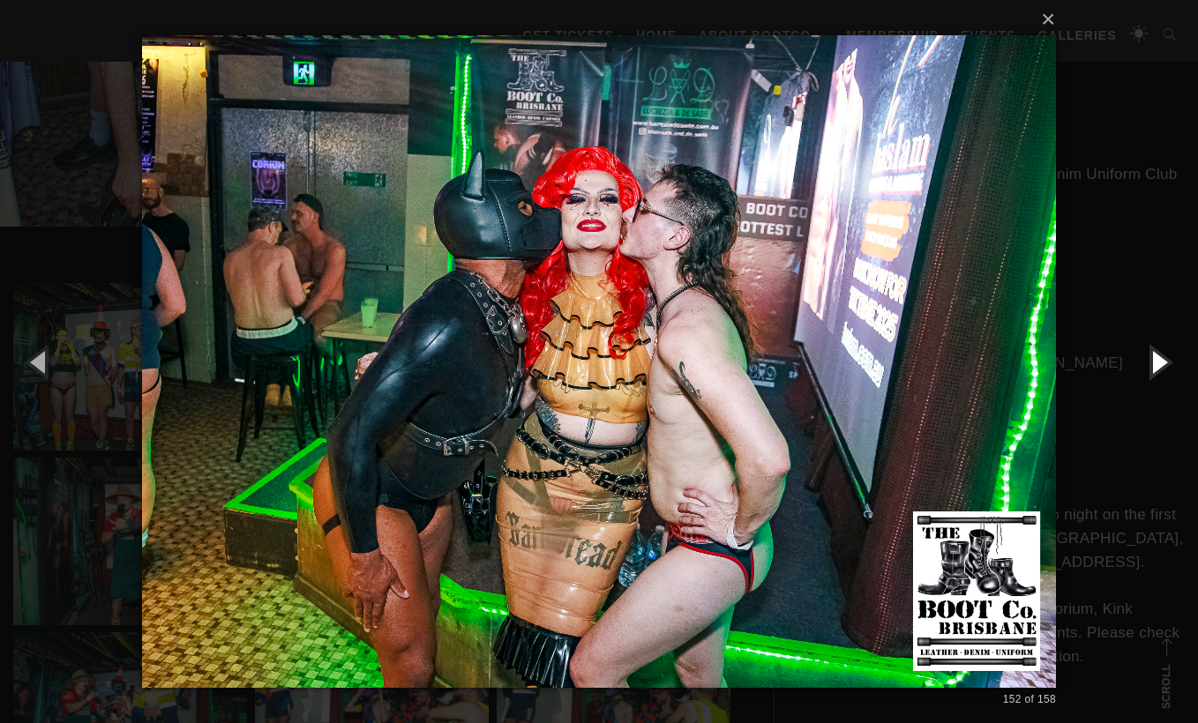
click at [1156, 368] on button "button" at bounding box center [1158, 361] width 79 height 97
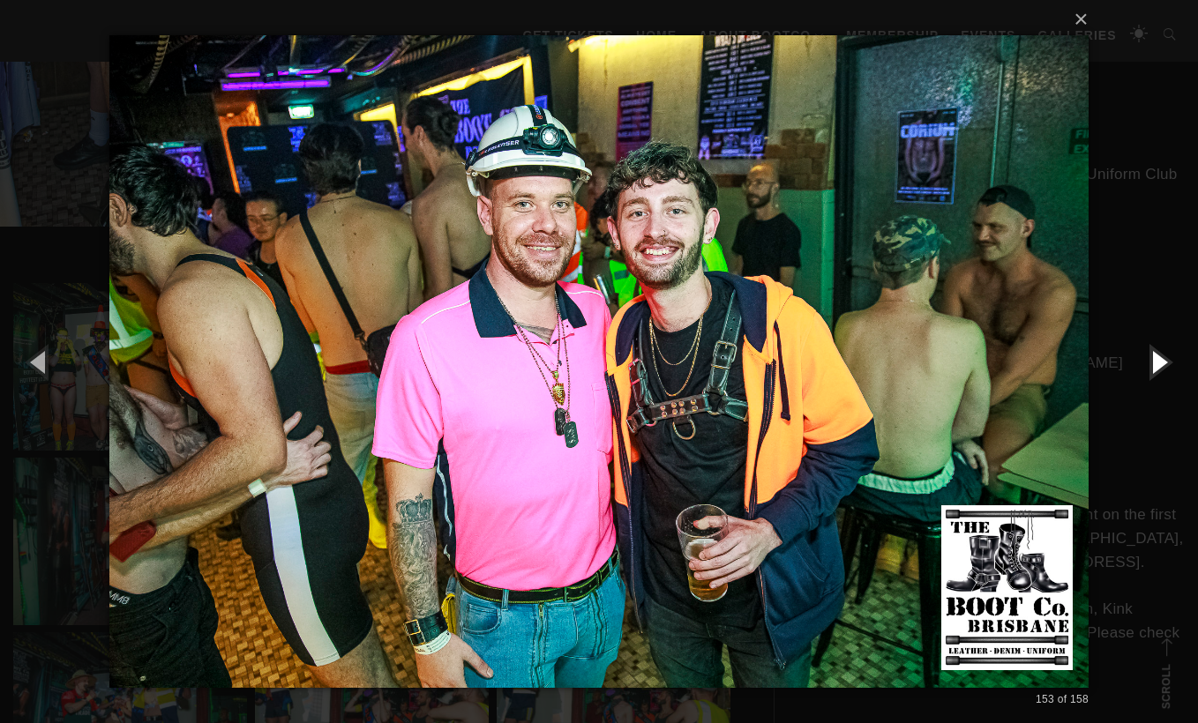
click at [1156, 368] on button "button" at bounding box center [1158, 361] width 79 height 97
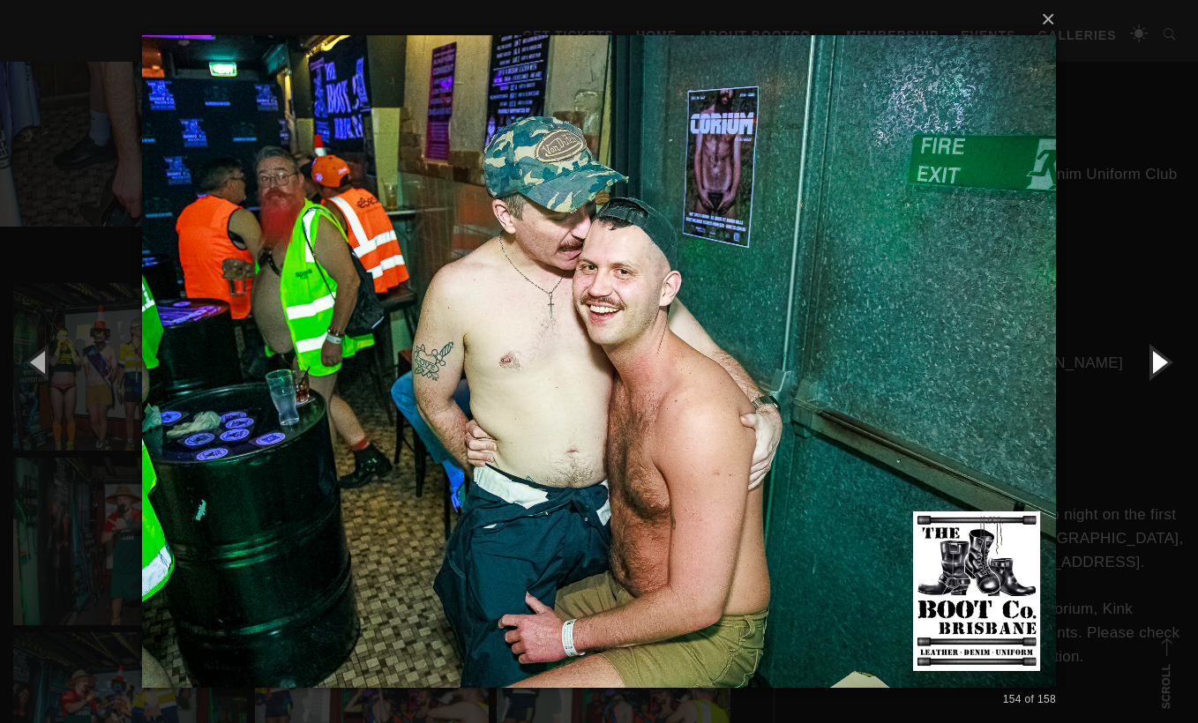
click at [1156, 368] on button "button" at bounding box center [1158, 361] width 79 height 97
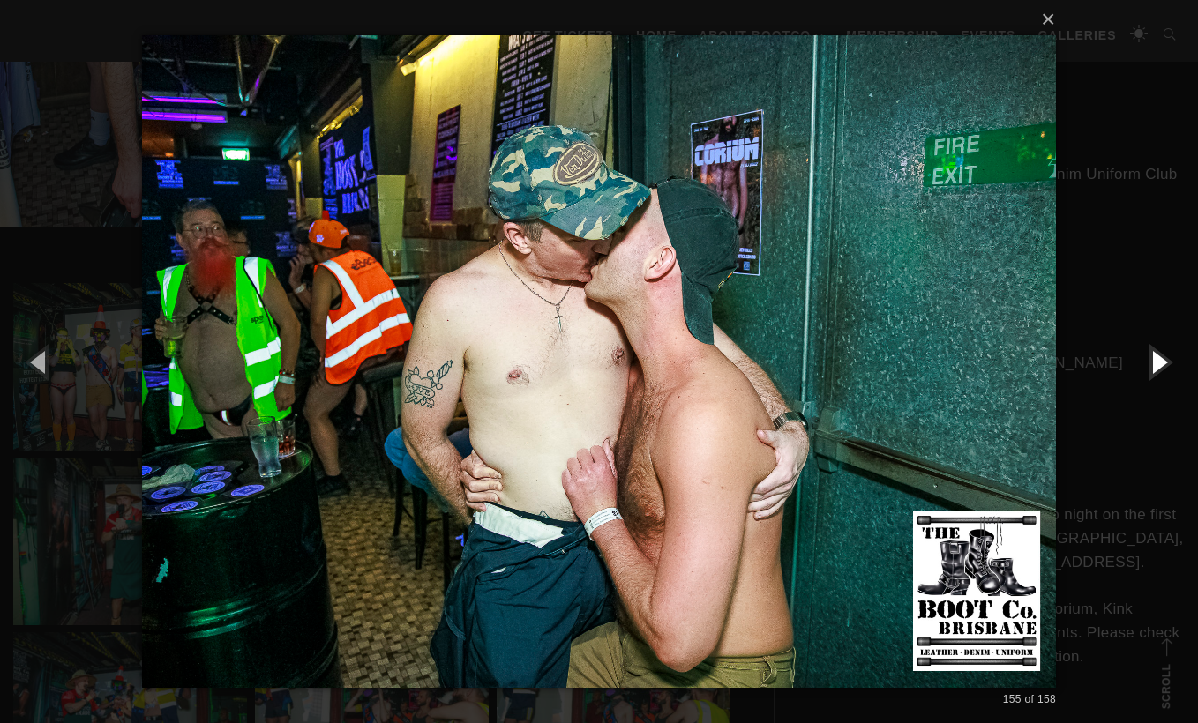
click at [1156, 368] on button "button" at bounding box center [1158, 361] width 79 height 97
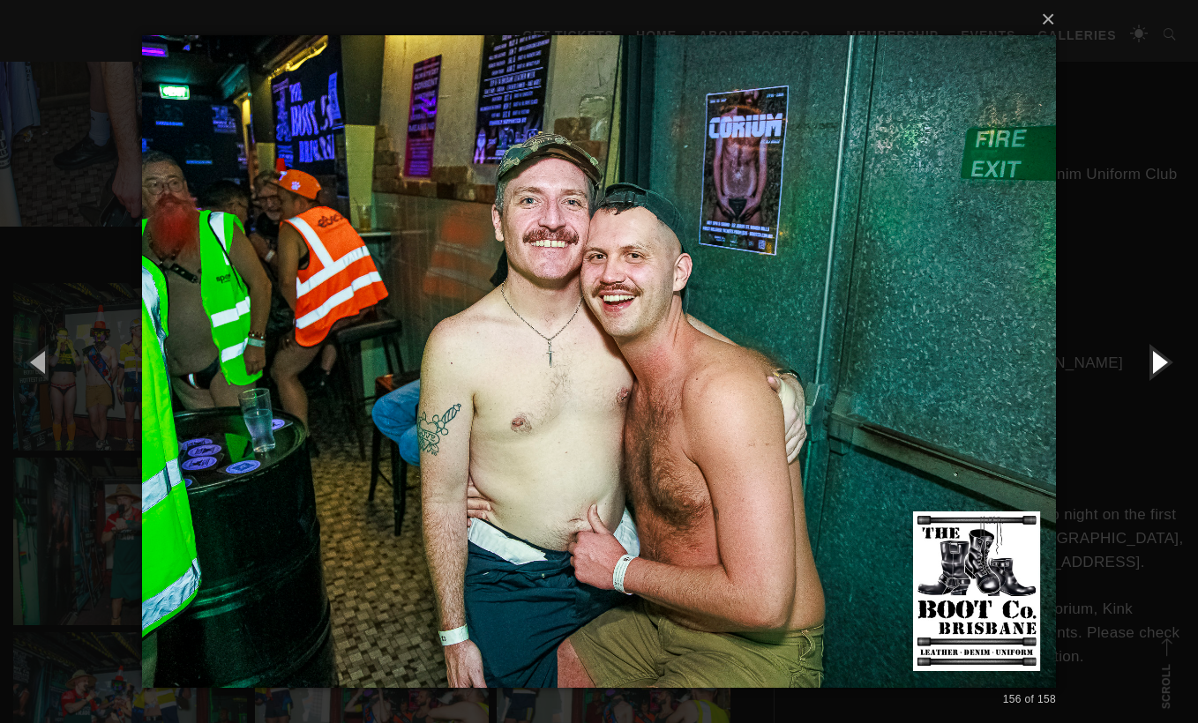
click at [1156, 368] on button "button" at bounding box center [1158, 361] width 79 height 97
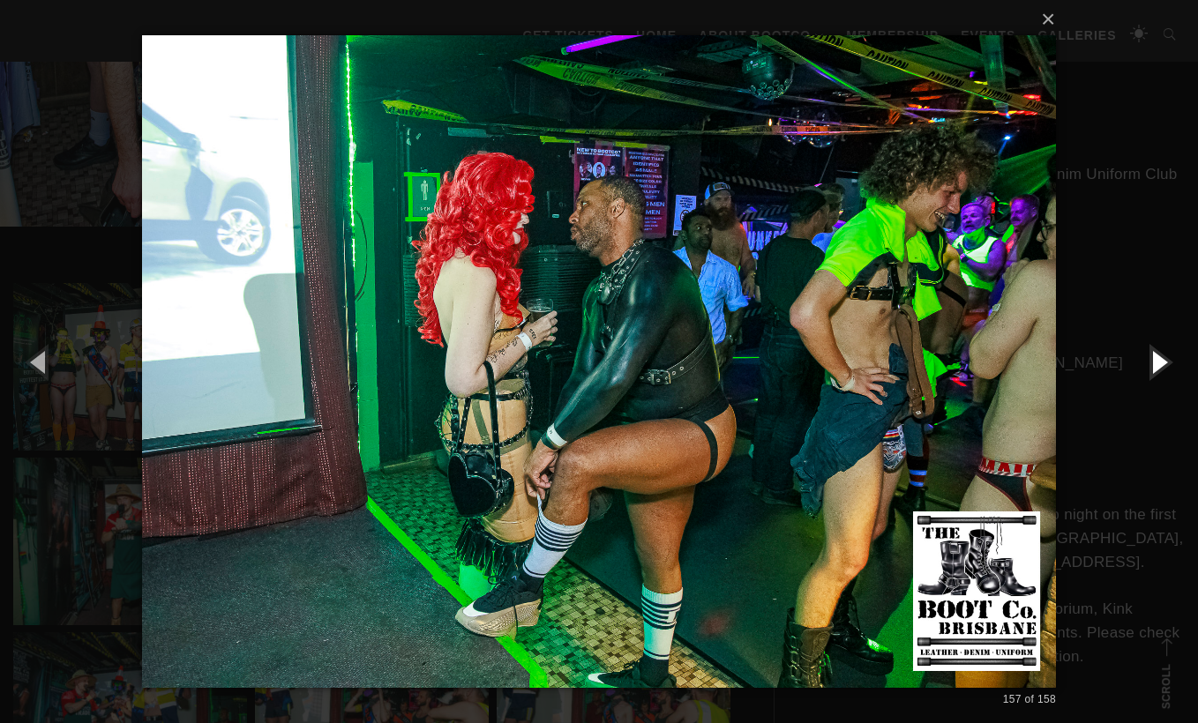
click at [1156, 368] on button "button" at bounding box center [1158, 361] width 79 height 97
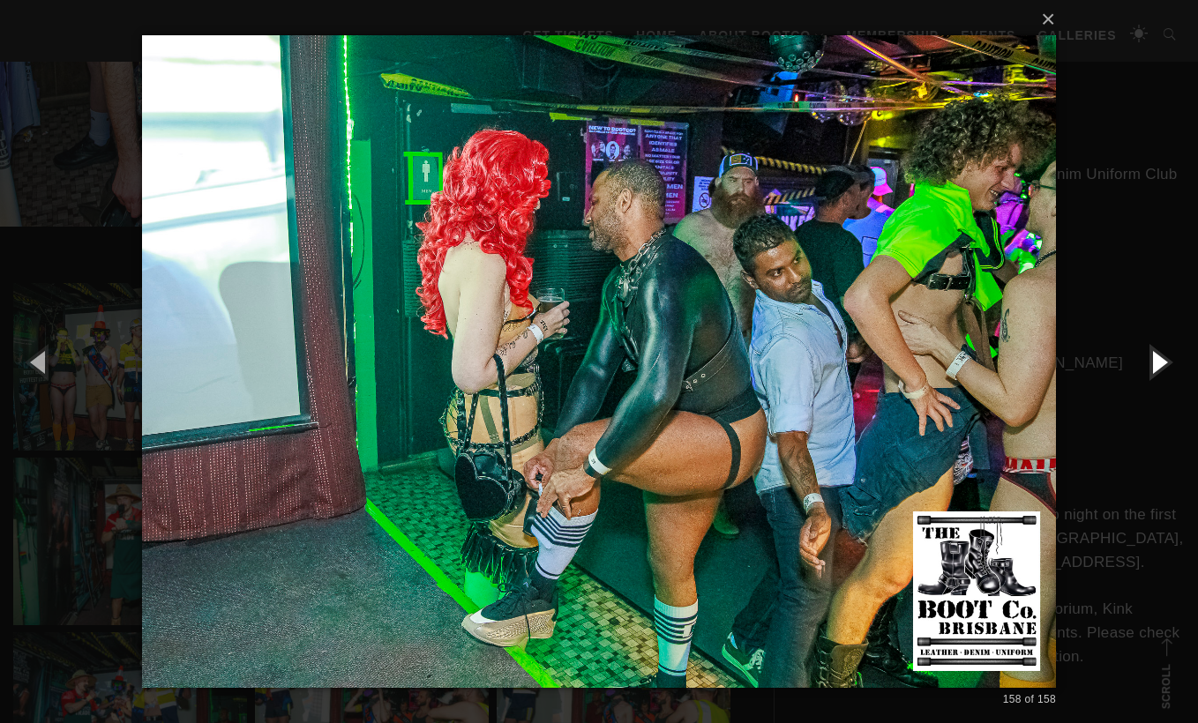
click at [1156, 368] on button "button" at bounding box center [1158, 361] width 79 height 97
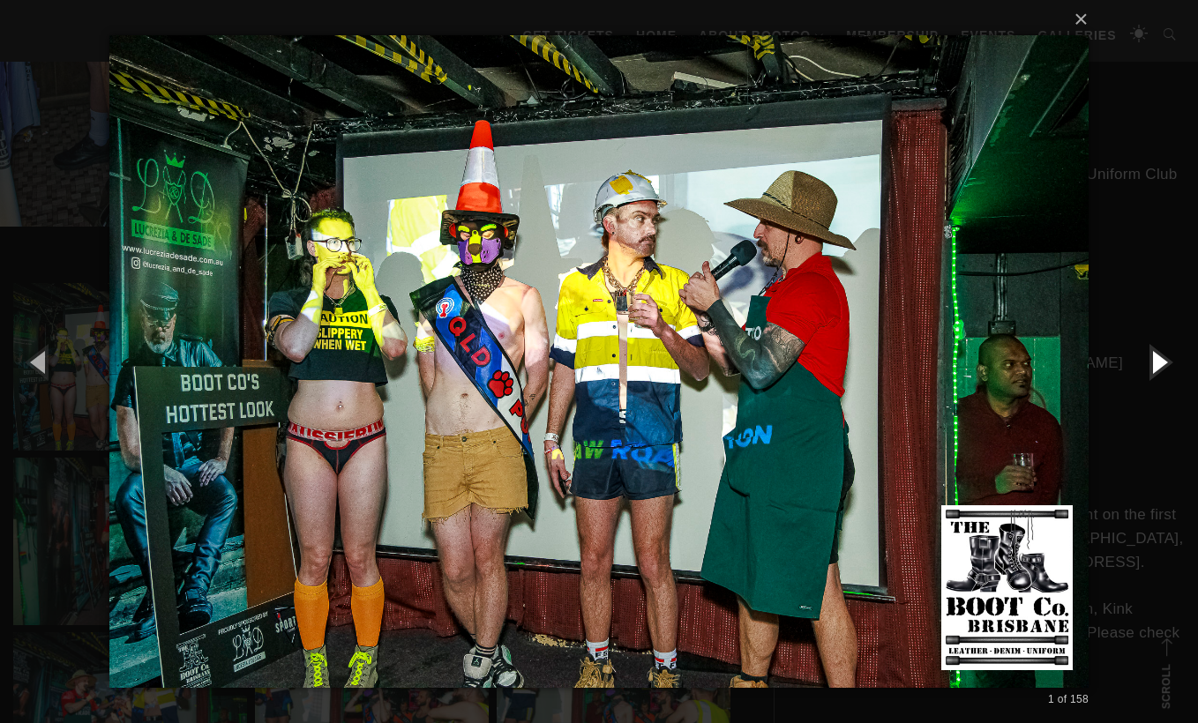
click at [1156, 368] on button "button" at bounding box center [1158, 361] width 79 height 97
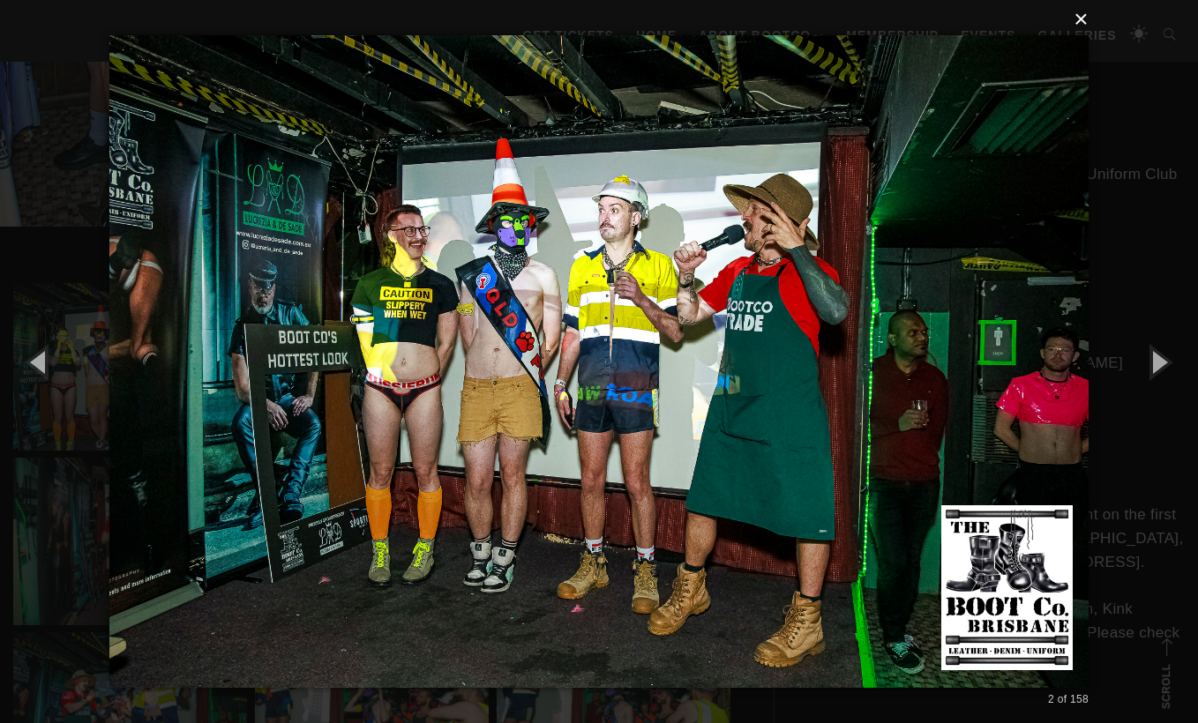
click at [1086, 24] on button "×" at bounding box center [604, 19] width 979 height 39
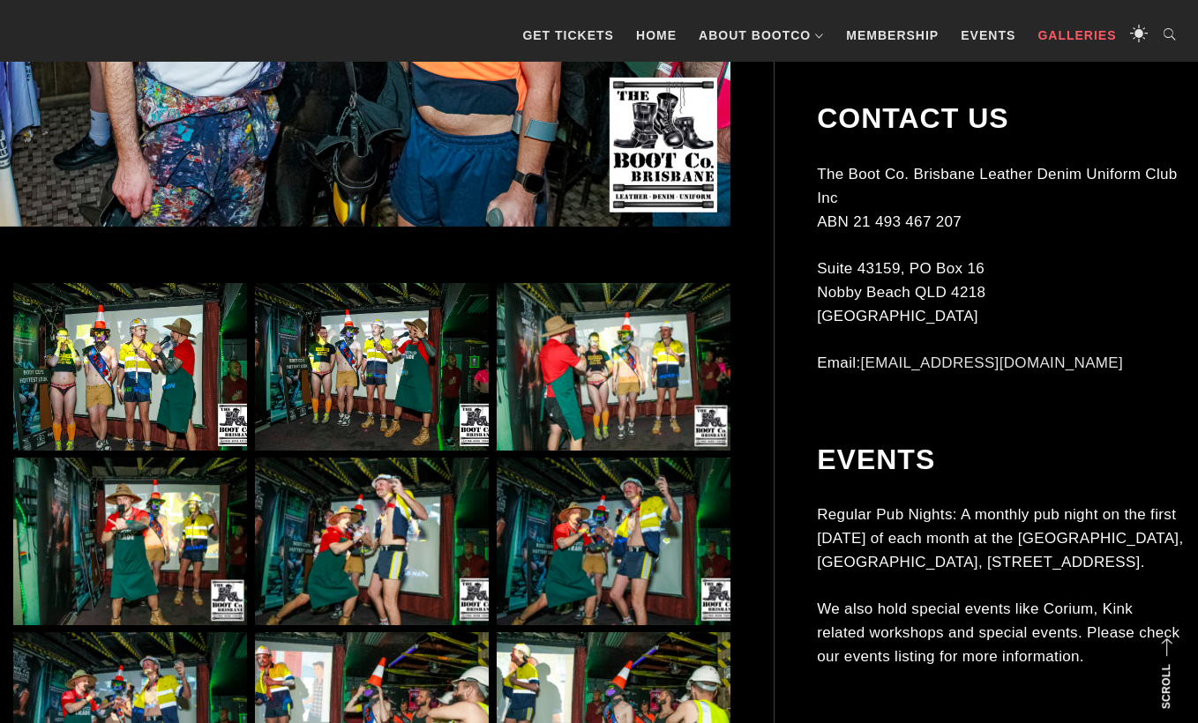
click at [1067, 20] on link "Galleries" at bounding box center [1077, 35] width 96 height 53
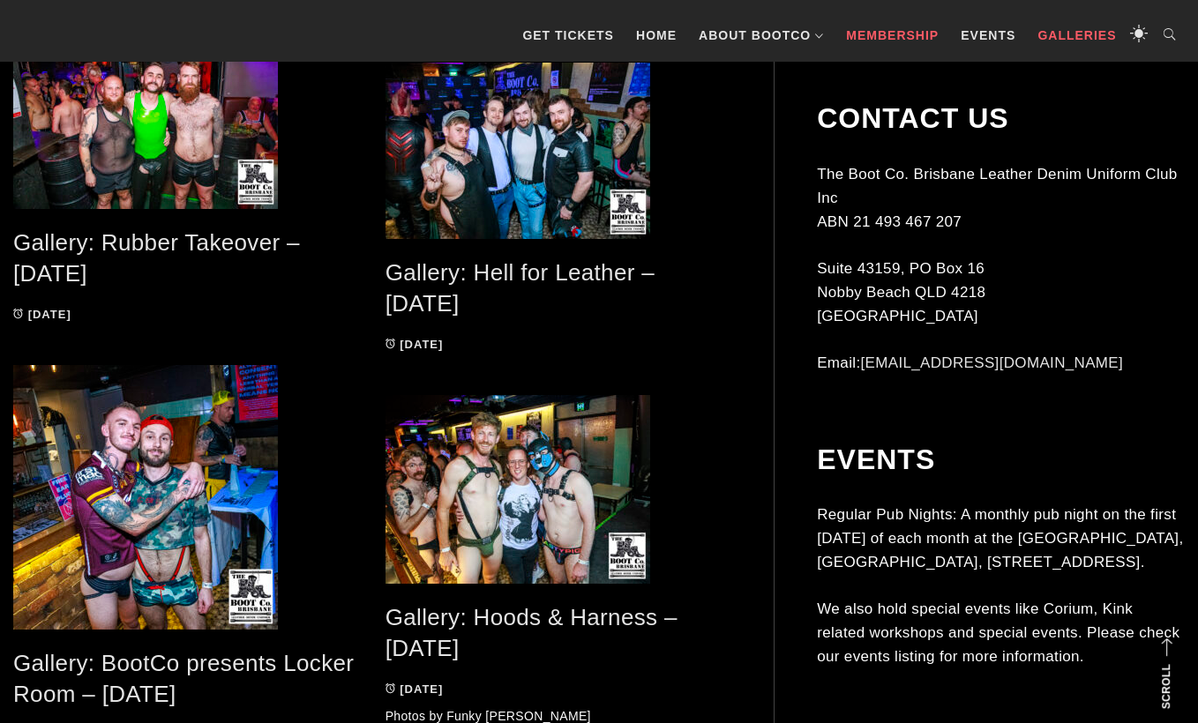
scroll to position [758, 0]
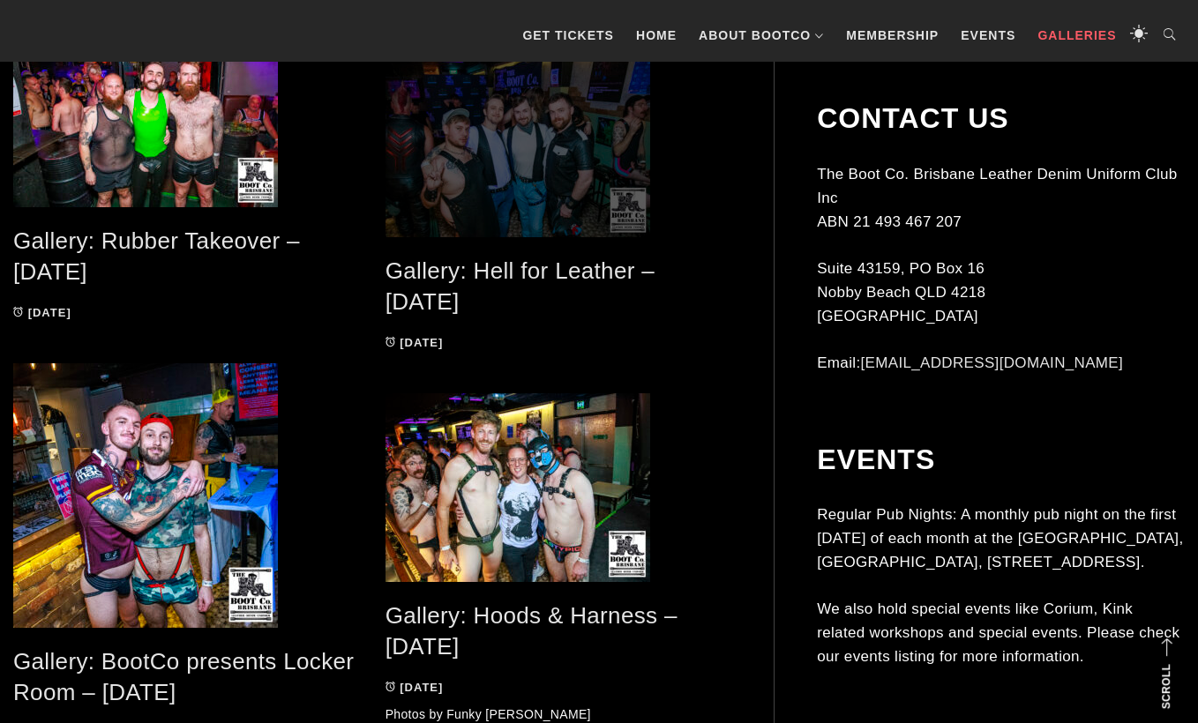
click at [513, 206] on span at bounding box center [558, 149] width 346 height 176
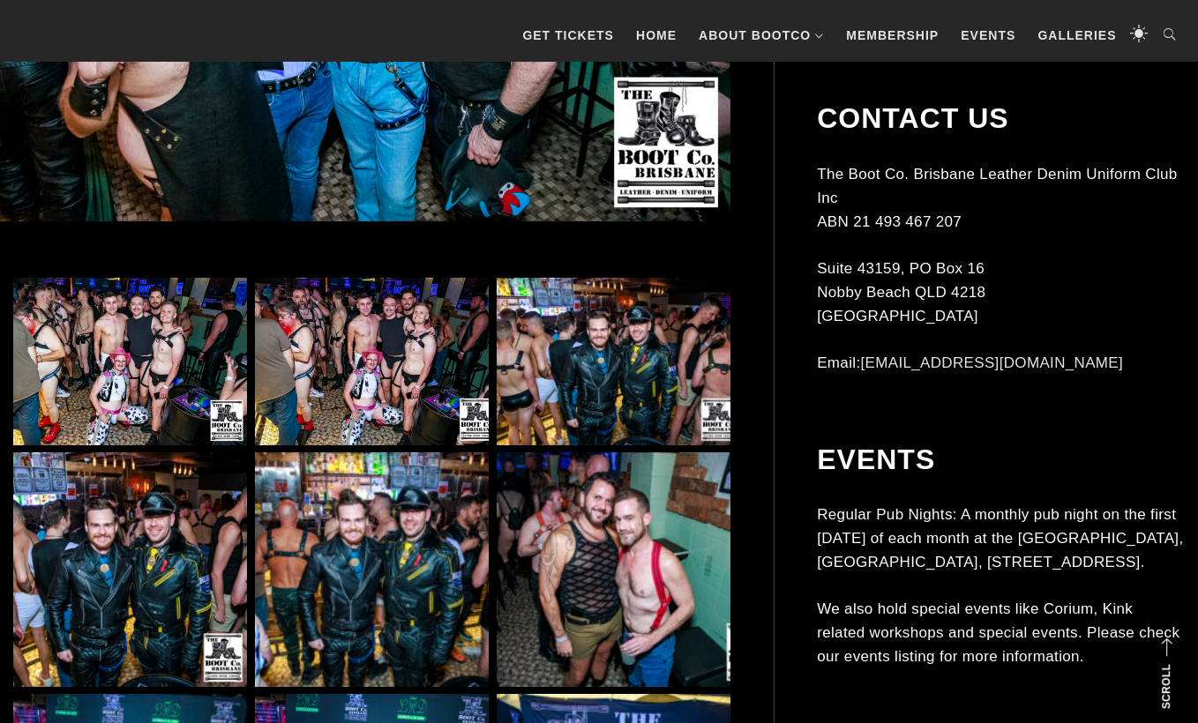
scroll to position [798, 0]
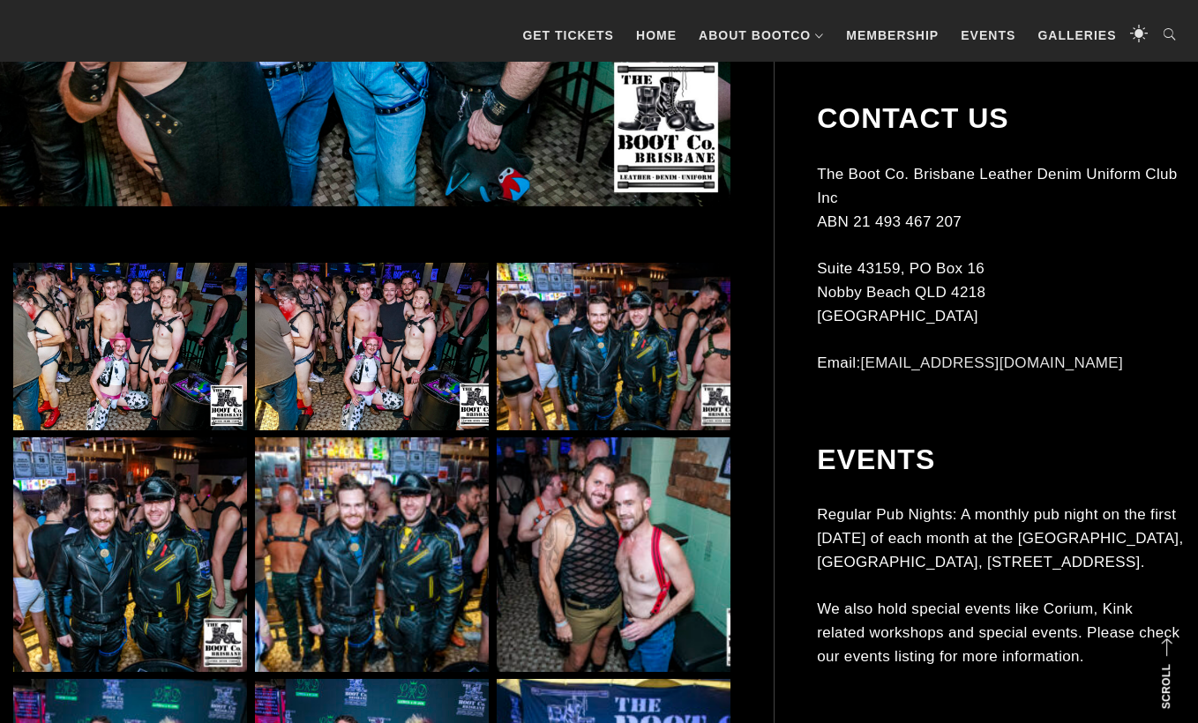
click at [164, 370] on img at bounding box center [130, 347] width 234 height 168
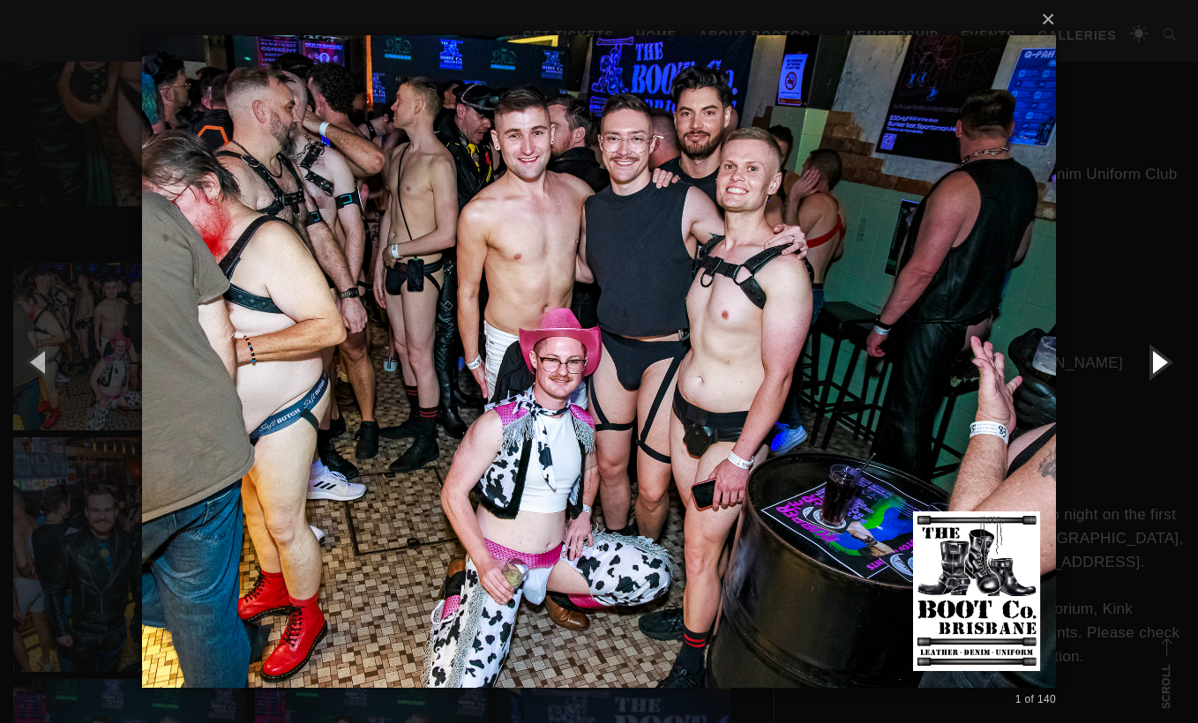
click at [1154, 358] on button "button" at bounding box center [1158, 361] width 79 height 97
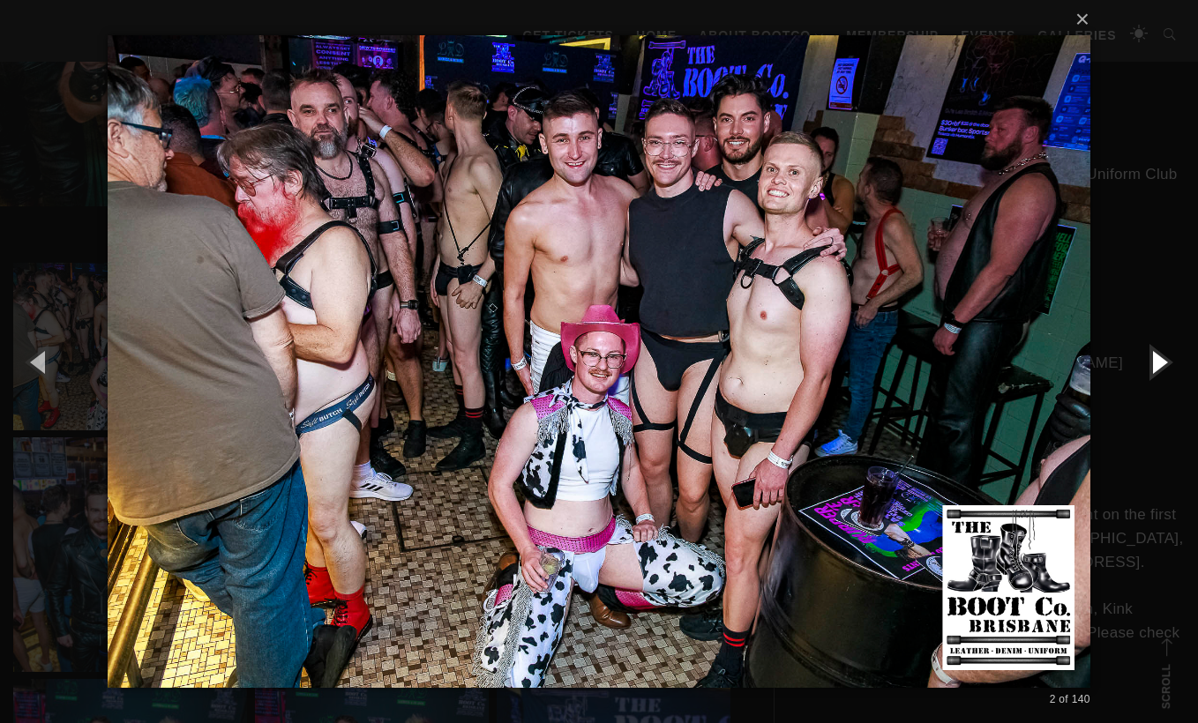
click at [1154, 358] on button "button" at bounding box center [1158, 361] width 79 height 97
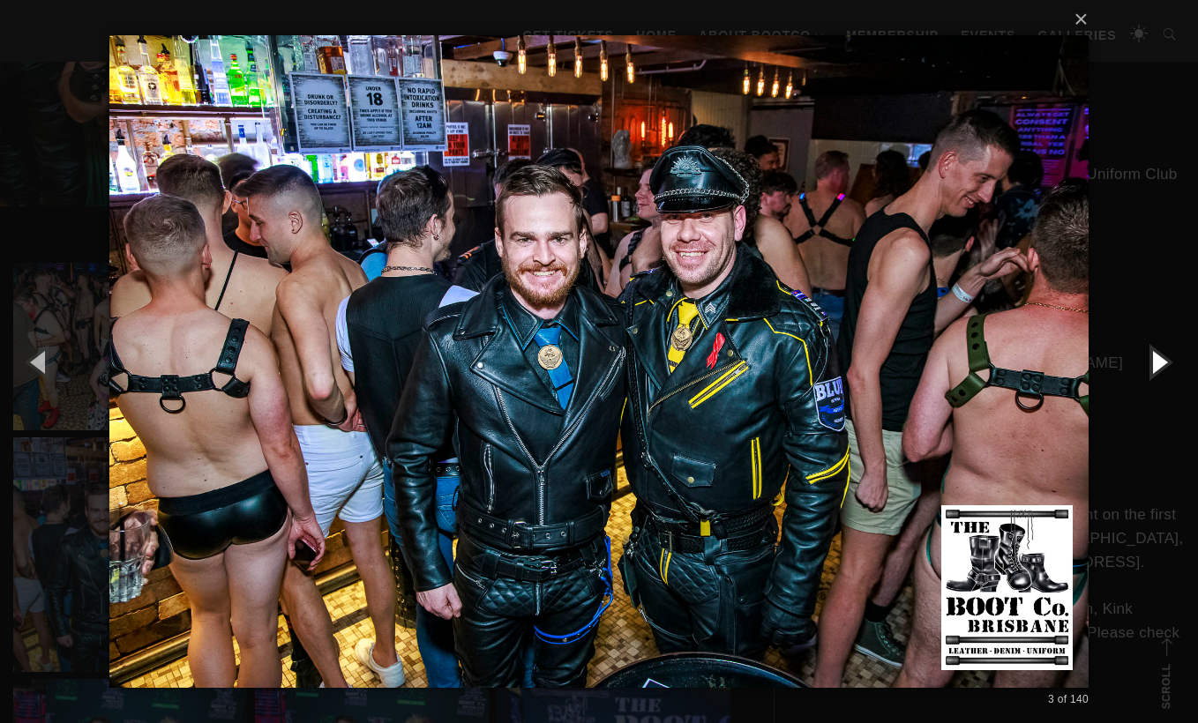
click at [1154, 358] on button "button" at bounding box center [1158, 361] width 79 height 97
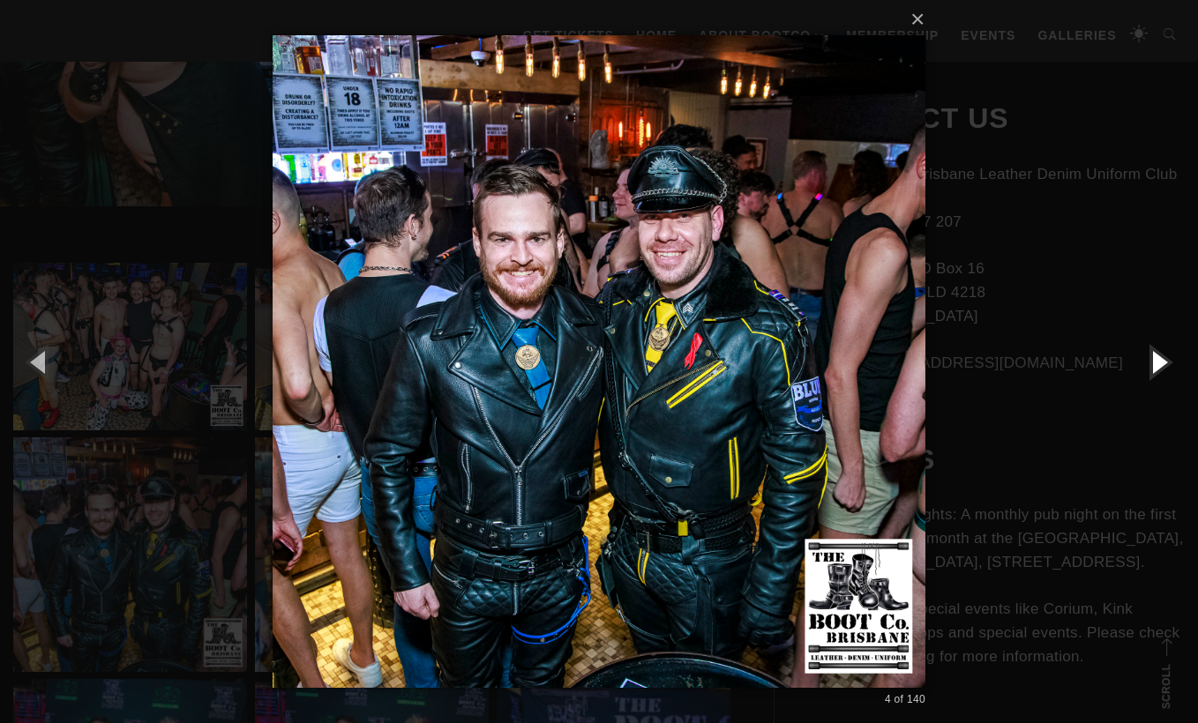
click at [1154, 358] on button "button" at bounding box center [1158, 361] width 79 height 97
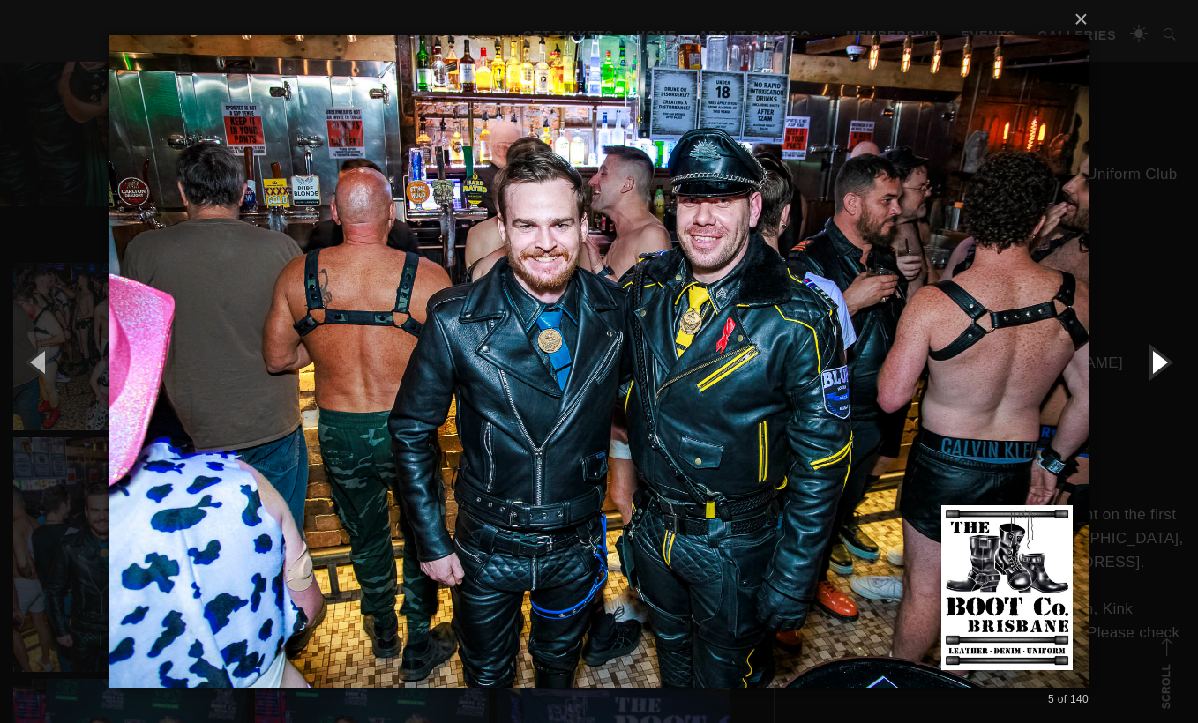
click at [1161, 368] on button "button" at bounding box center [1158, 361] width 79 height 97
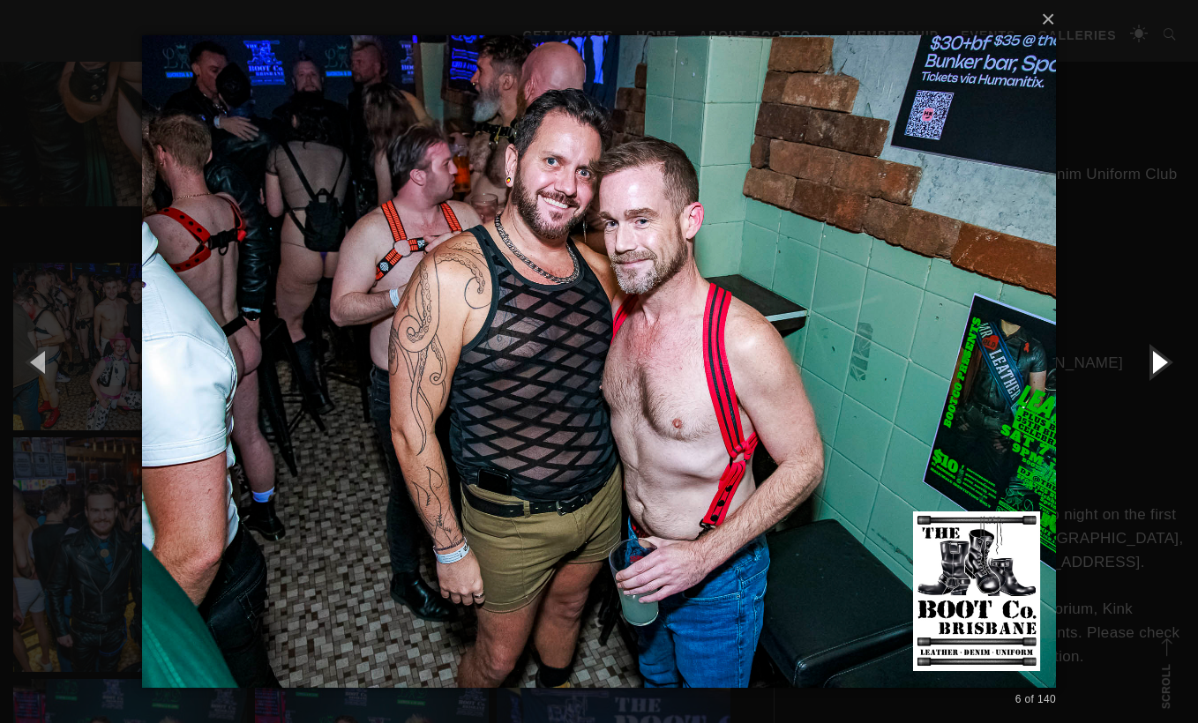
click at [1161, 368] on button "button" at bounding box center [1158, 361] width 79 height 97
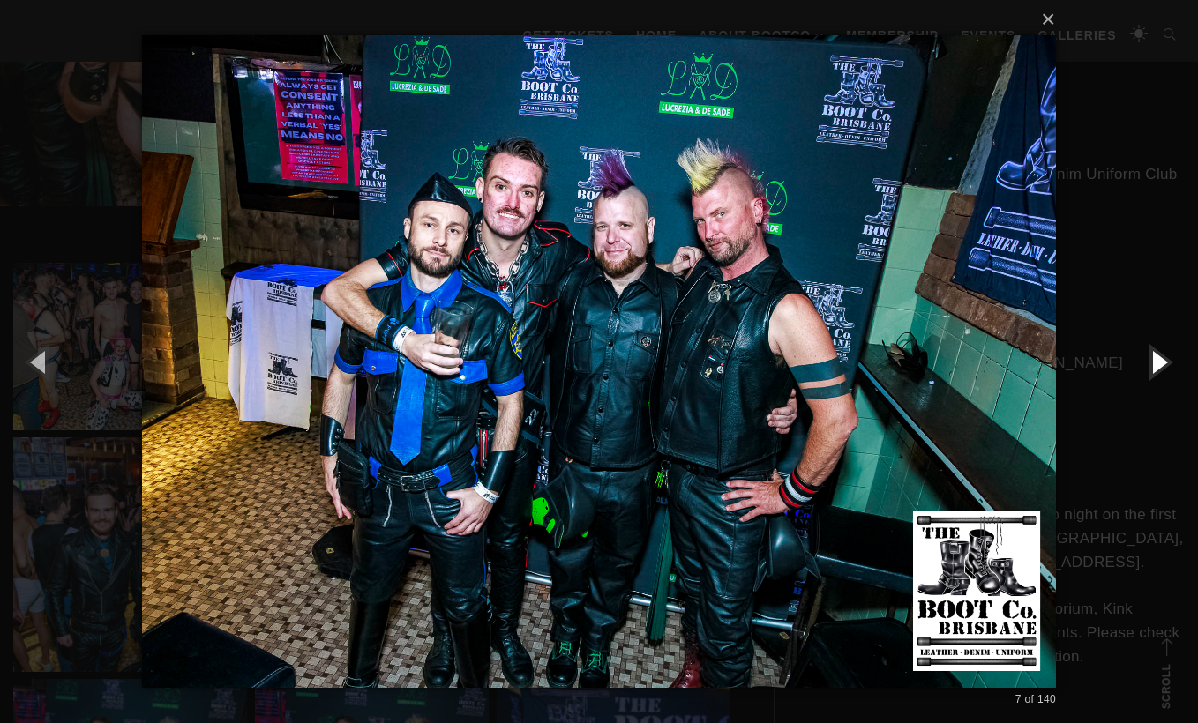
click at [1163, 368] on button "button" at bounding box center [1158, 361] width 79 height 97
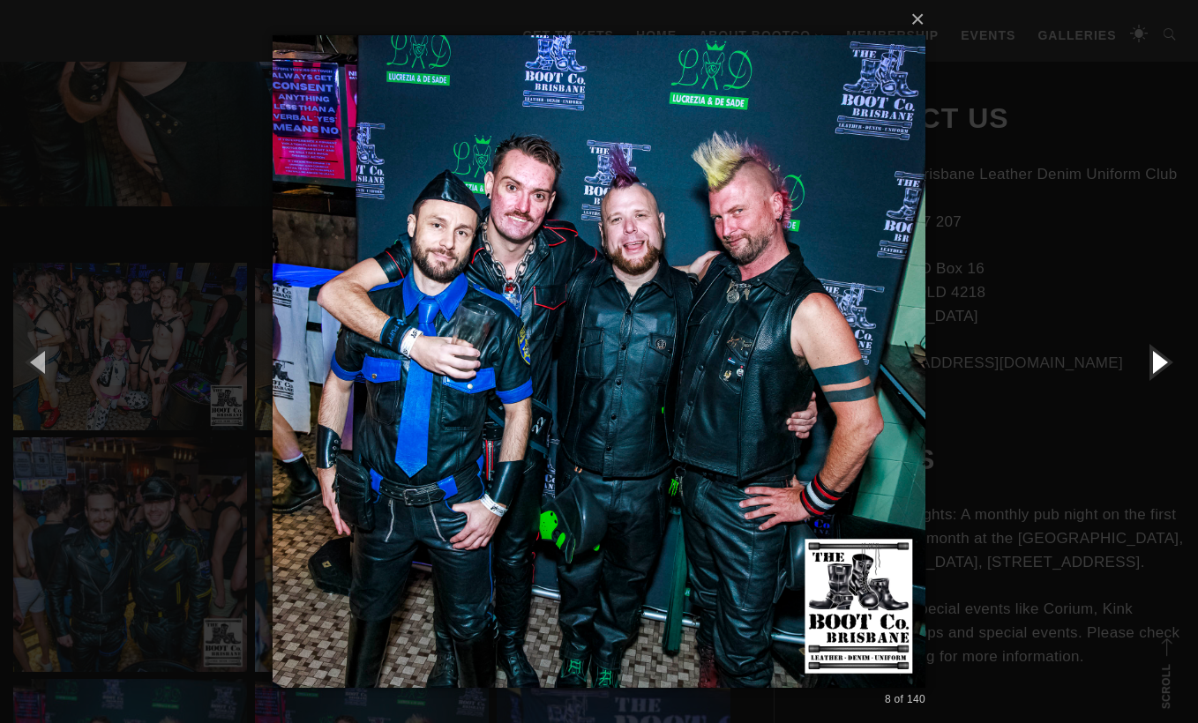
click at [1163, 368] on button "button" at bounding box center [1158, 361] width 79 height 97
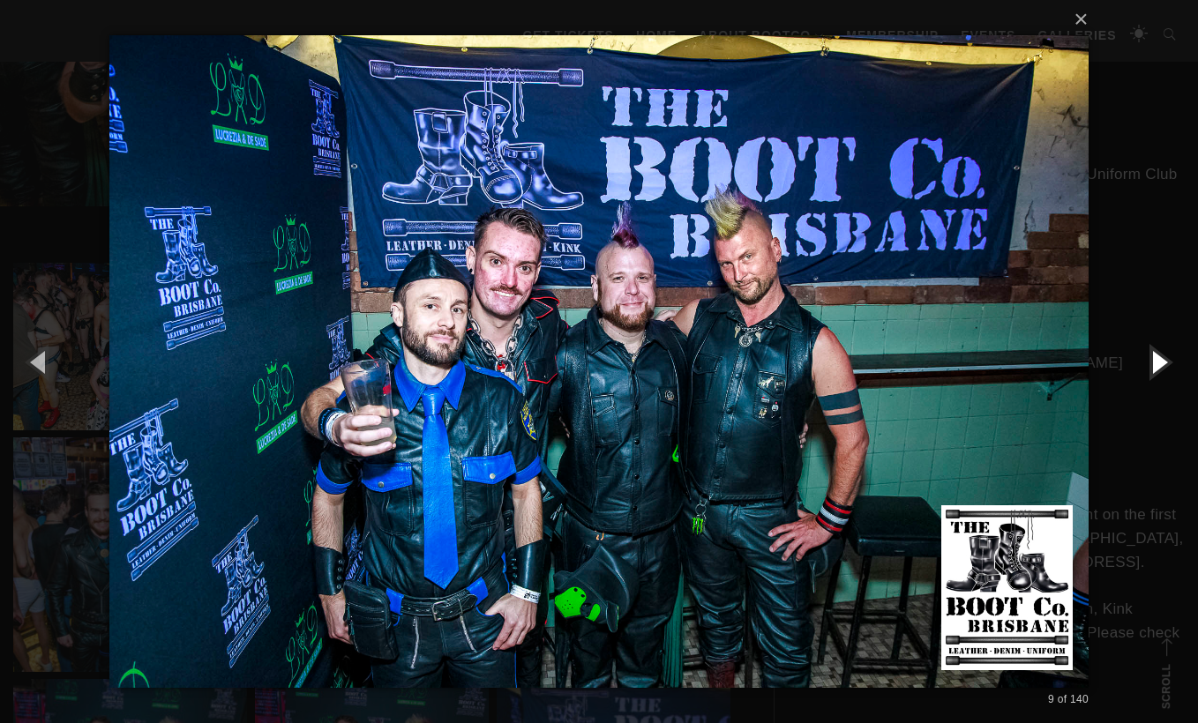
click at [1162, 368] on button "button" at bounding box center [1158, 361] width 79 height 97
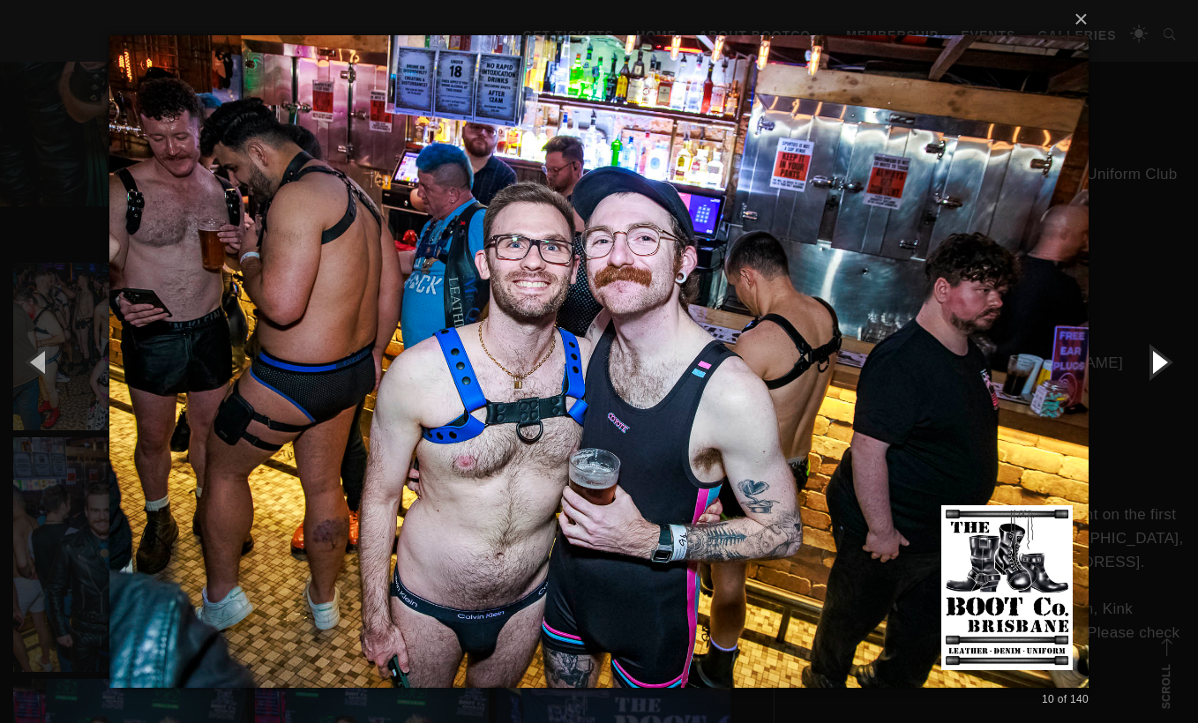
click at [1162, 368] on button "button" at bounding box center [1158, 361] width 79 height 97
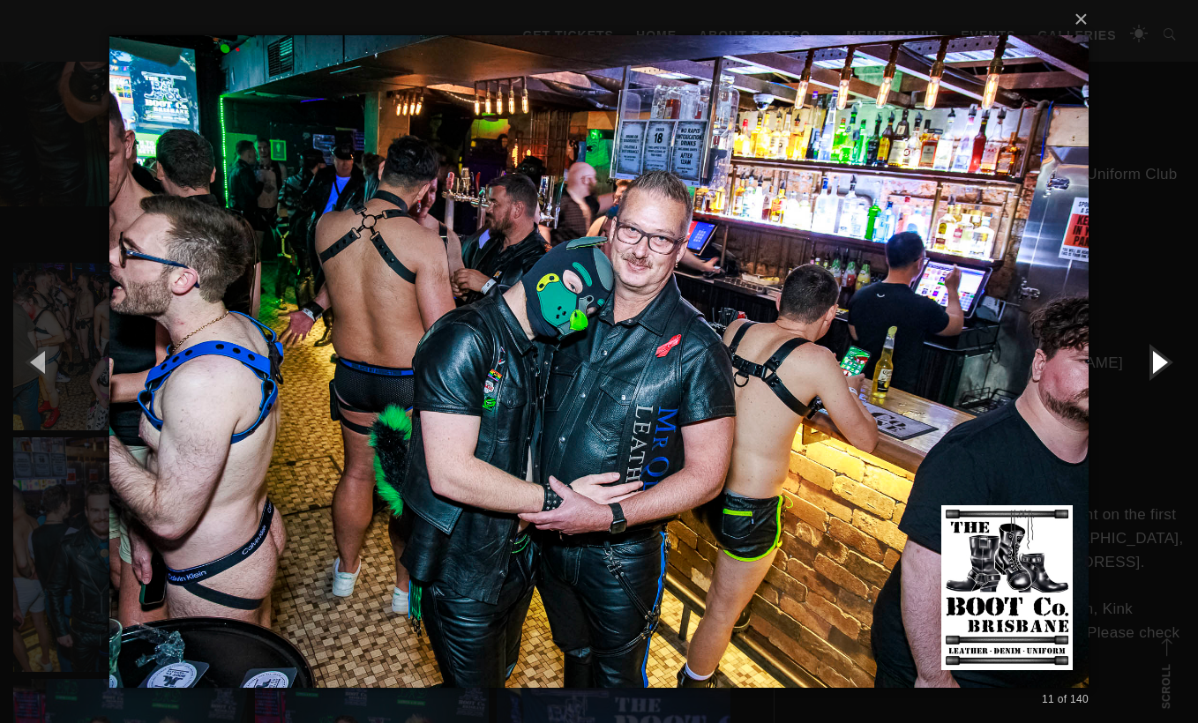
click at [1161, 368] on button "button" at bounding box center [1158, 361] width 79 height 97
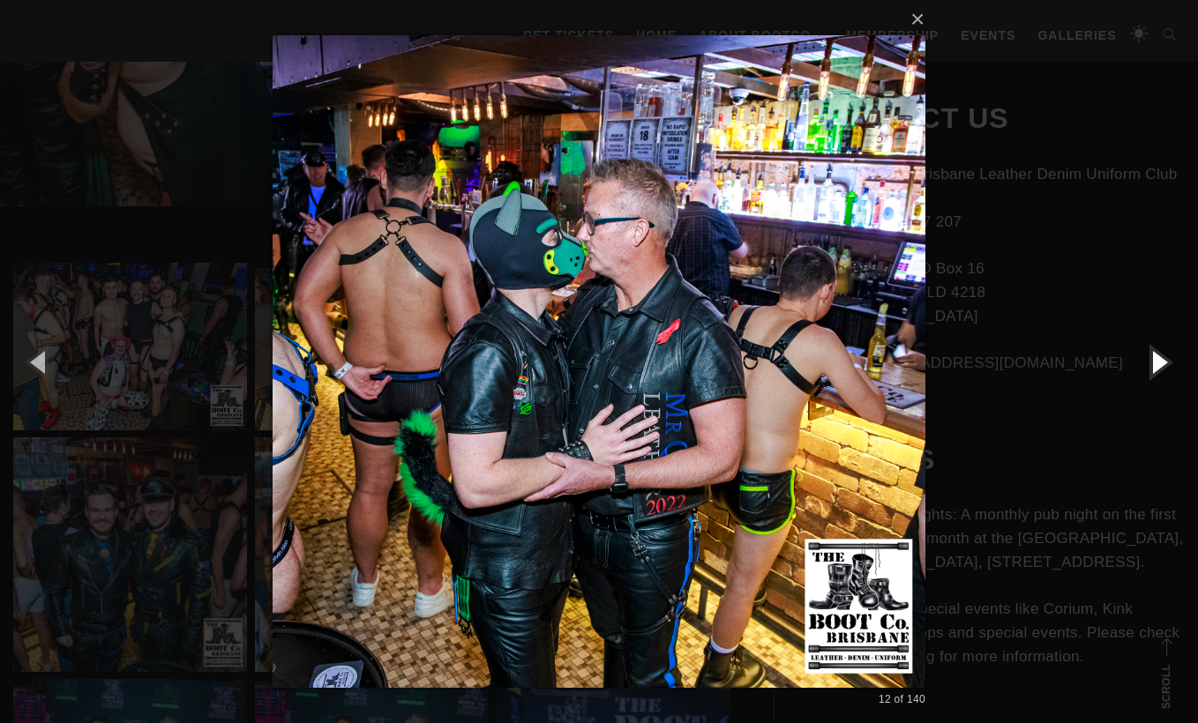
click at [1160, 368] on button "button" at bounding box center [1158, 361] width 79 height 97
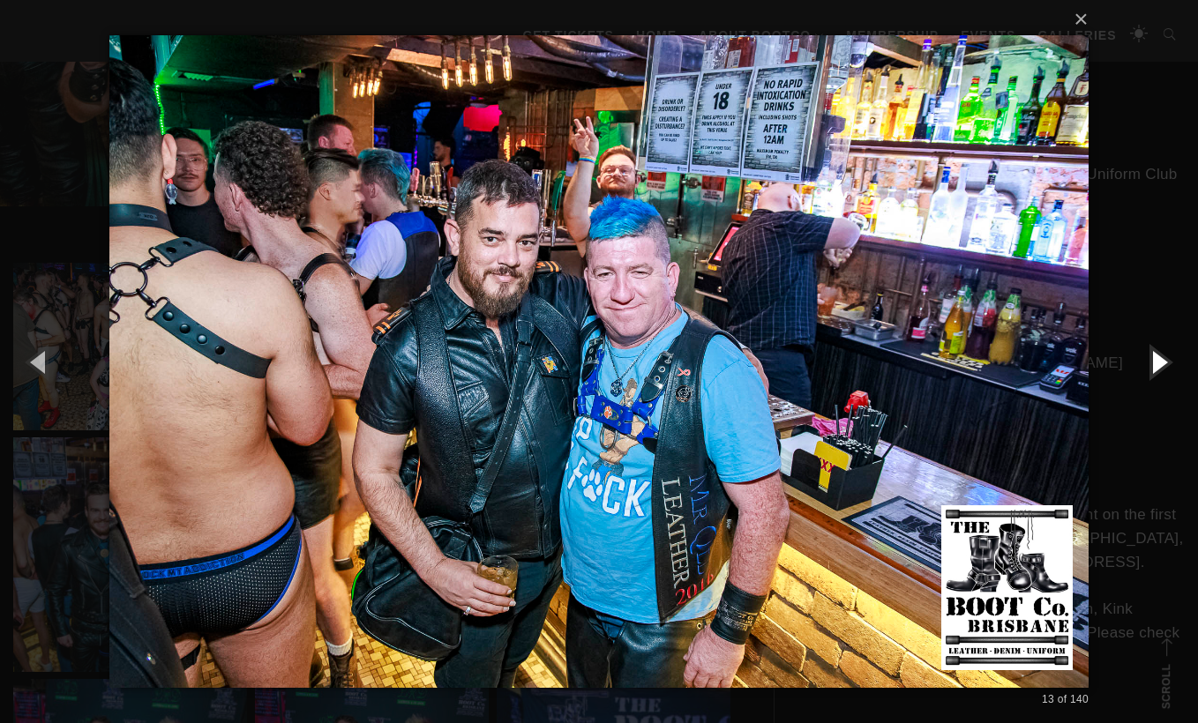
click at [1160, 368] on button "button" at bounding box center [1158, 361] width 79 height 97
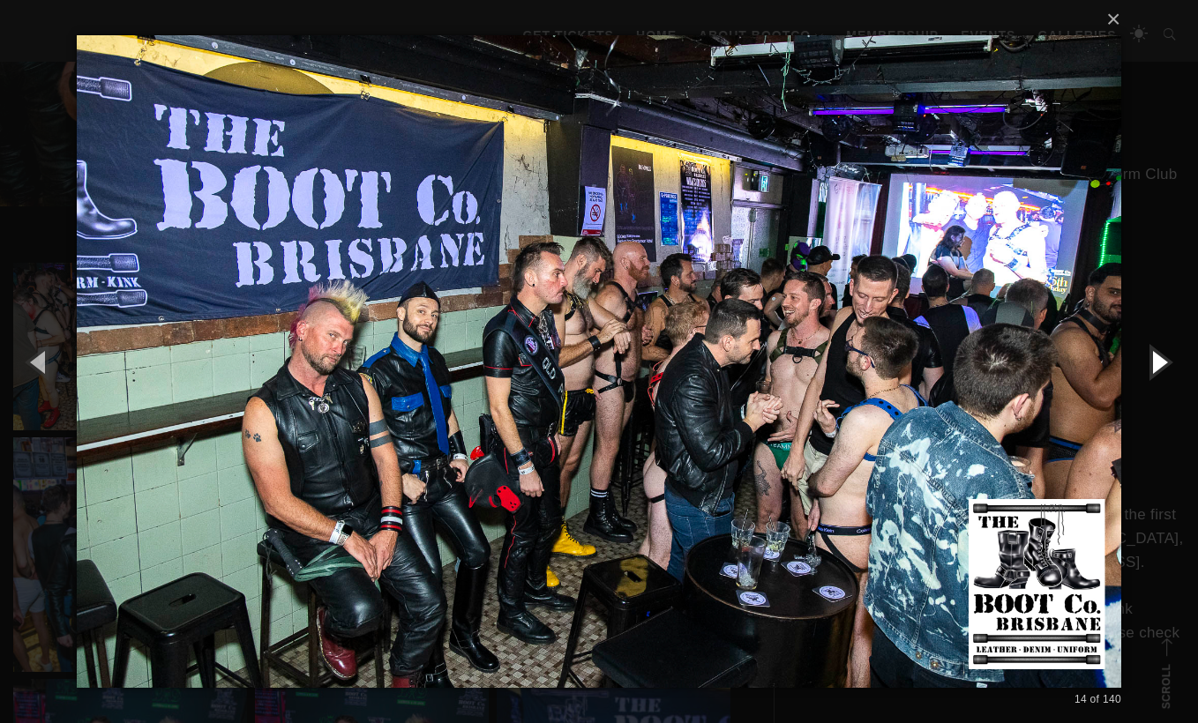
click at [1160, 368] on button "button" at bounding box center [1158, 361] width 79 height 97
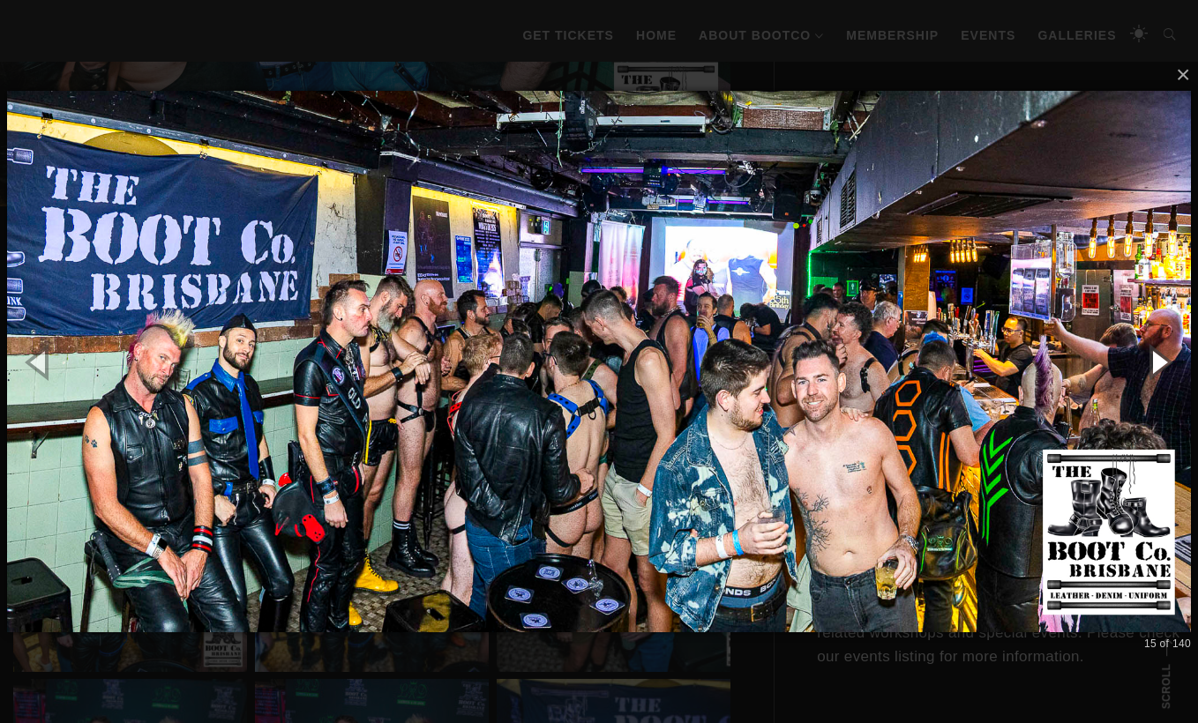
click at [1160, 368] on button "button" at bounding box center [1158, 361] width 79 height 97
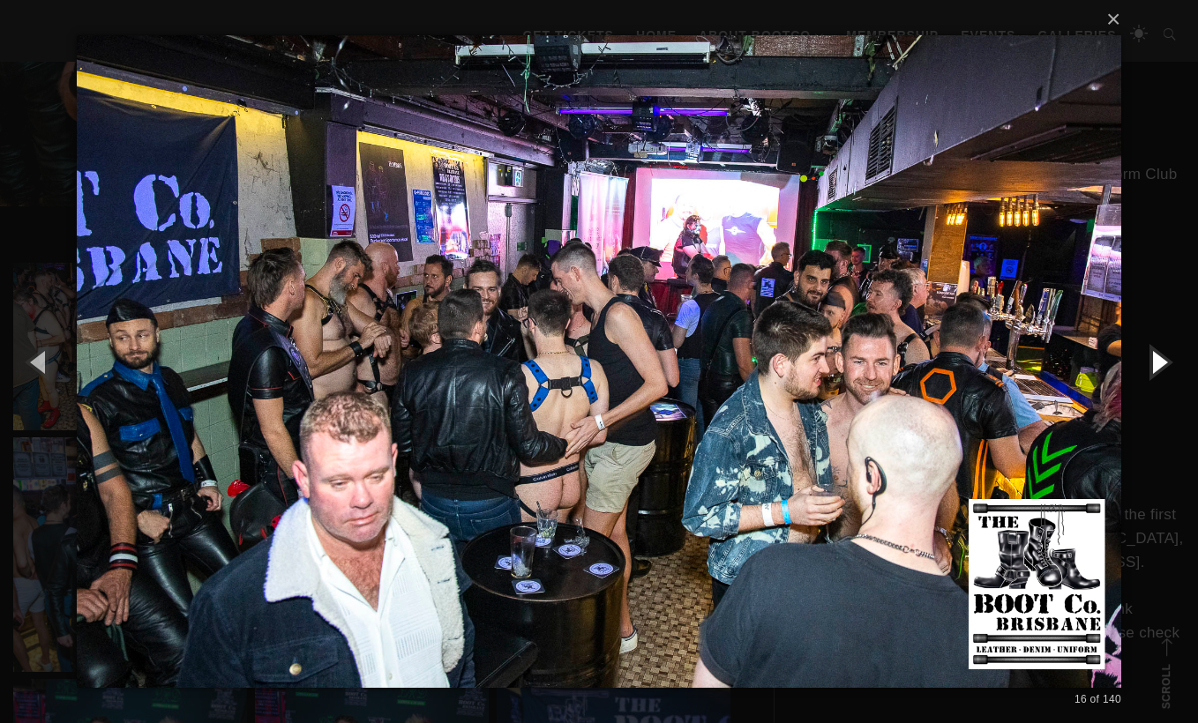
click at [1160, 368] on button "button" at bounding box center [1158, 361] width 79 height 97
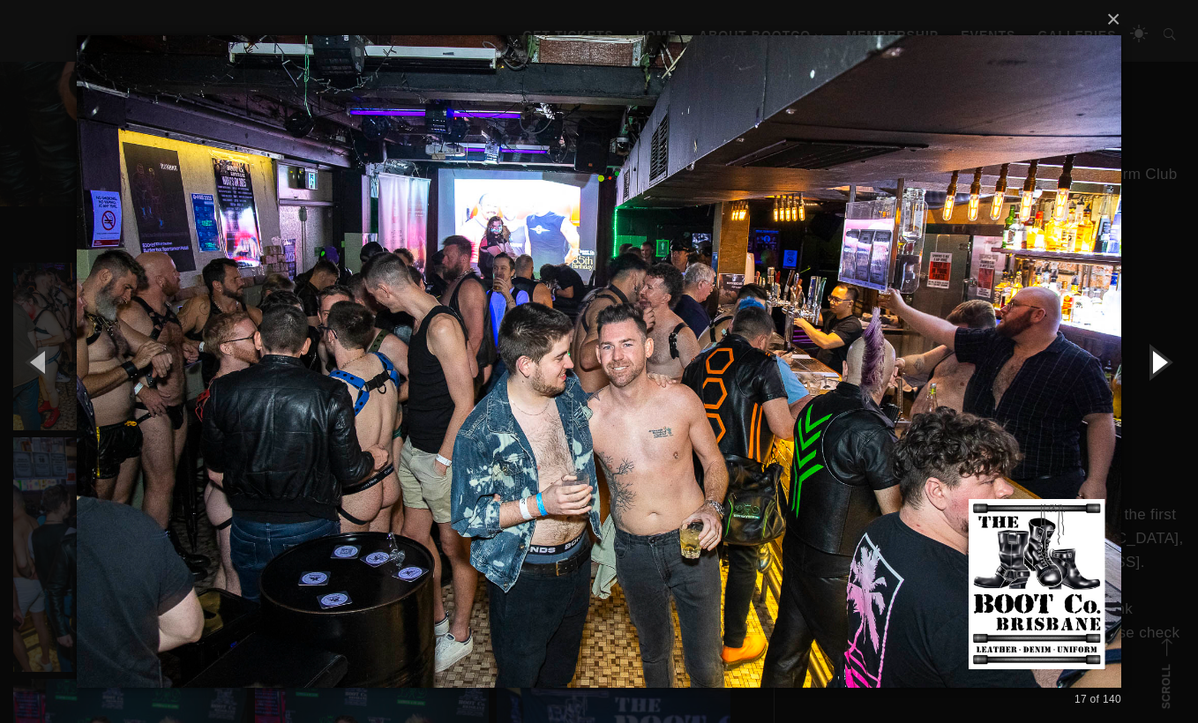
click at [1160, 369] on button "button" at bounding box center [1158, 361] width 79 height 97
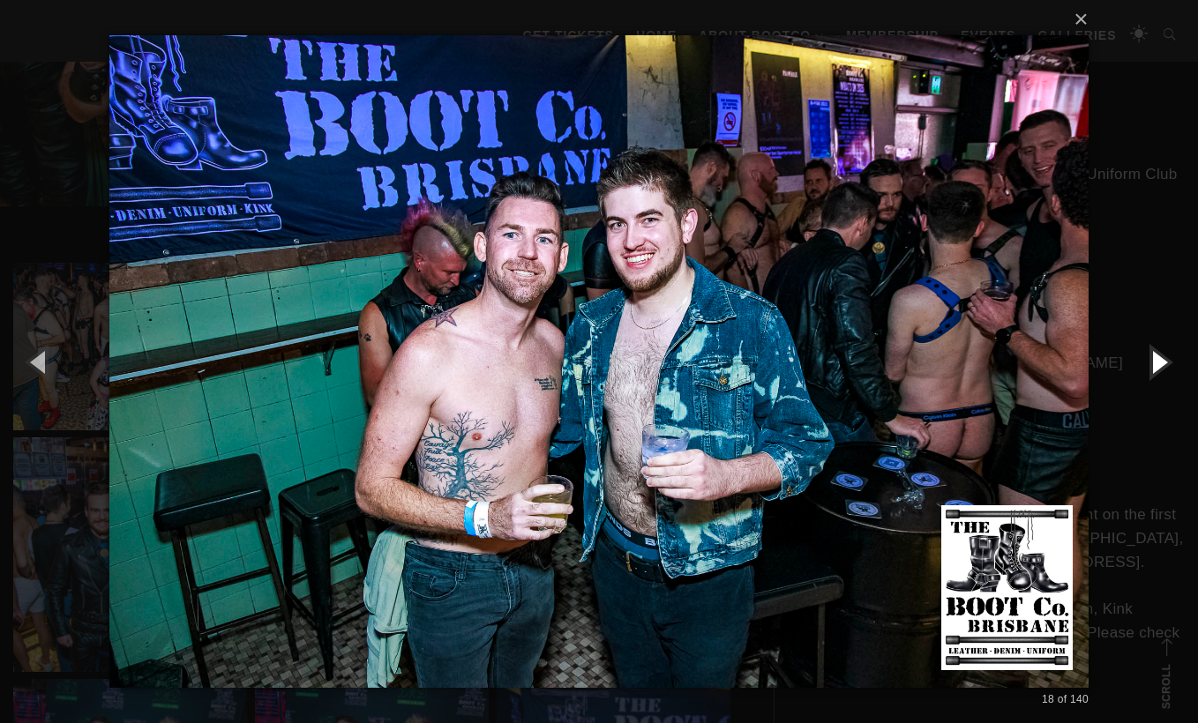
click at [1160, 369] on button "button" at bounding box center [1158, 361] width 79 height 97
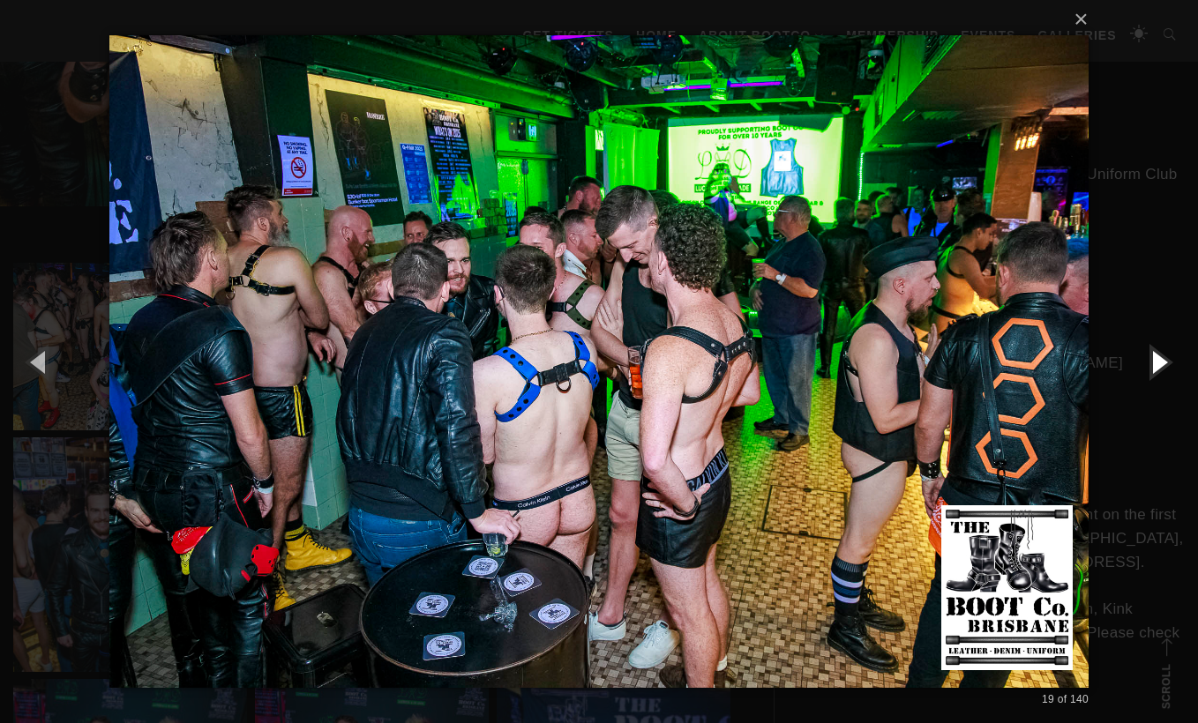
click at [1160, 369] on button "button" at bounding box center [1158, 361] width 79 height 97
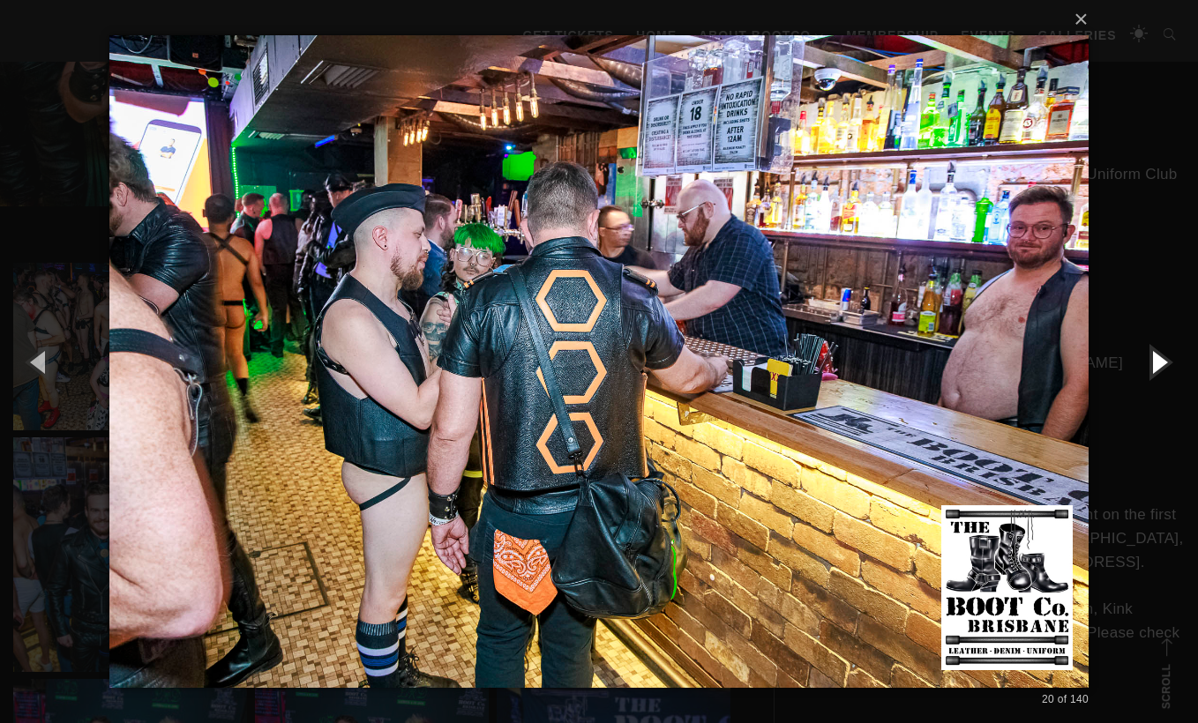
click at [1161, 370] on button "button" at bounding box center [1158, 361] width 79 height 97
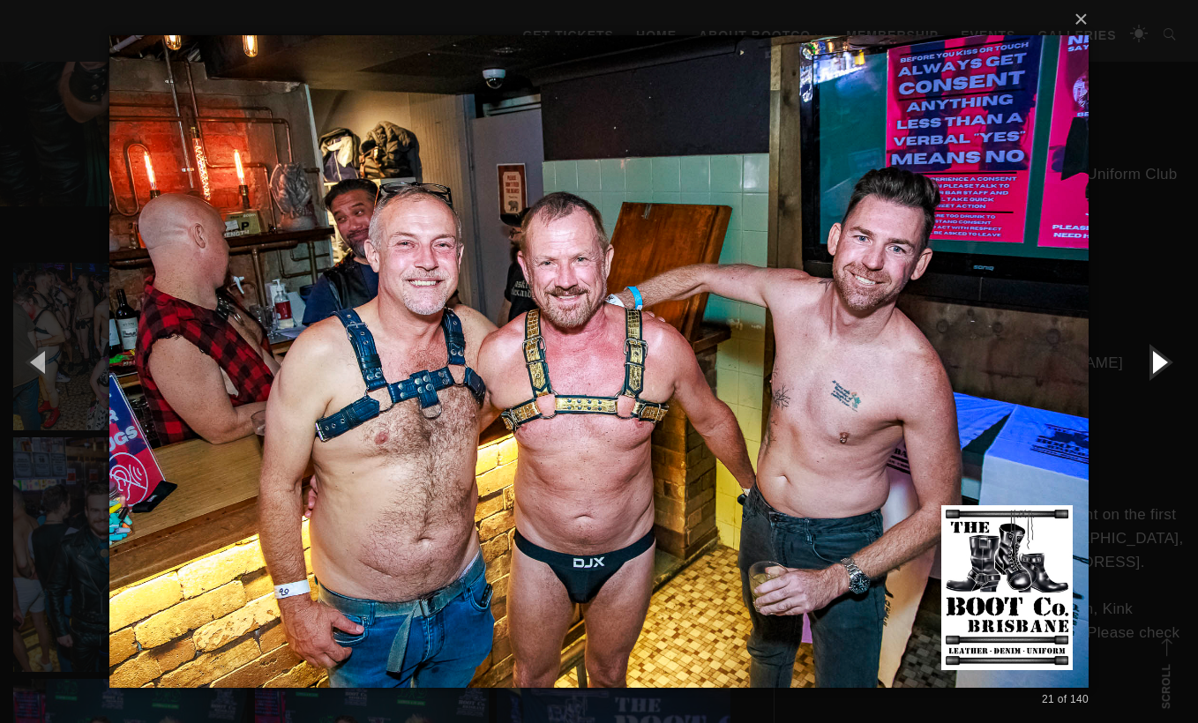
click at [1162, 359] on button "button" at bounding box center [1158, 361] width 79 height 97
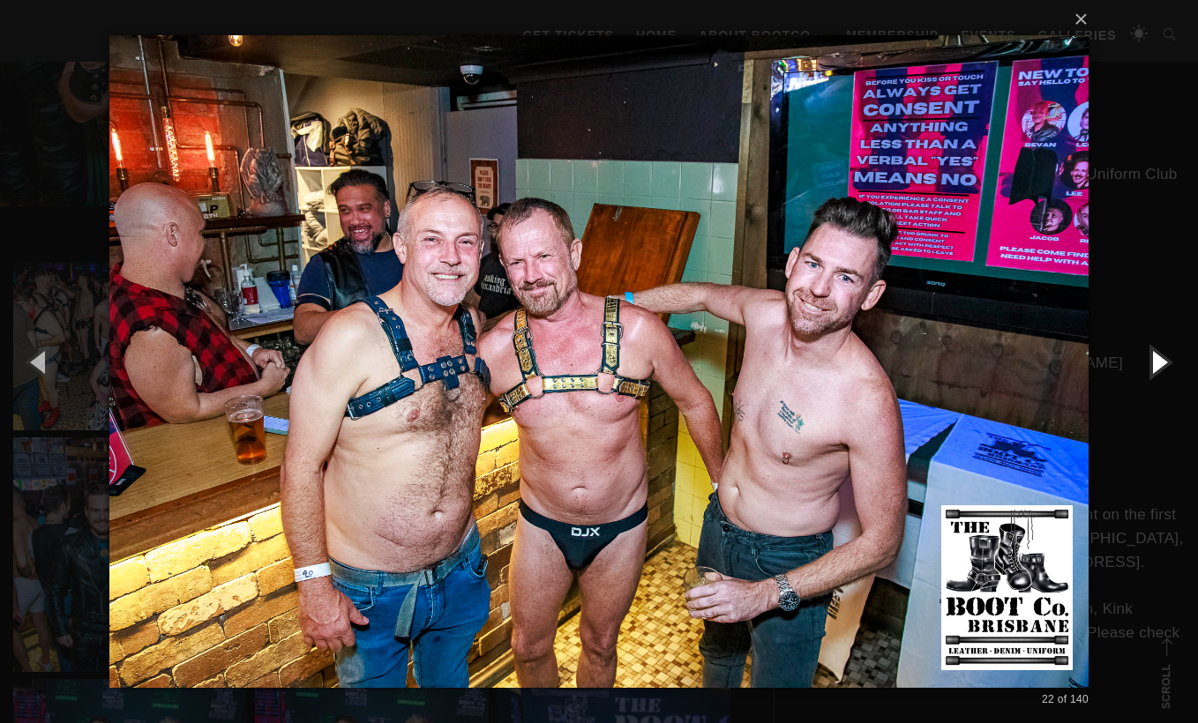
click at [1162, 359] on button "button" at bounding box center [1158, 361] width 79 height 97
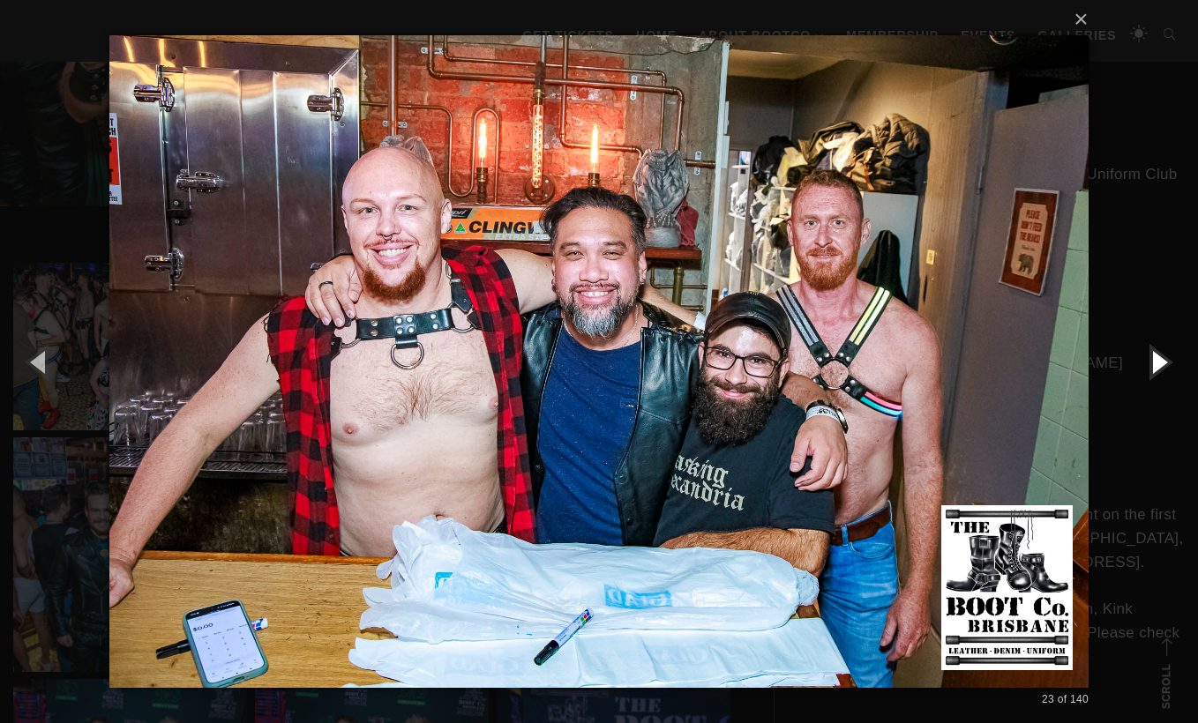
click at [1164, 355] on button "button" at bounding box center [1158, 361] width 79 height 97
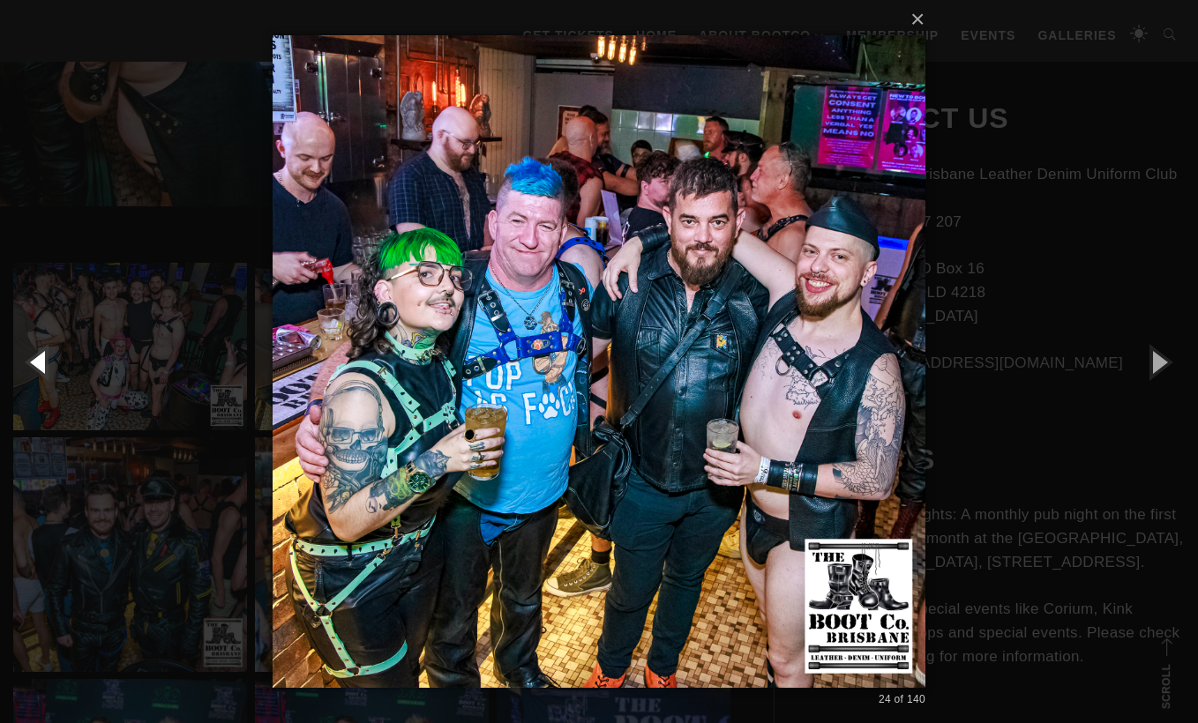
click at [49, 374] on button "button" at bounding box center [39, 361] width 79 height 97
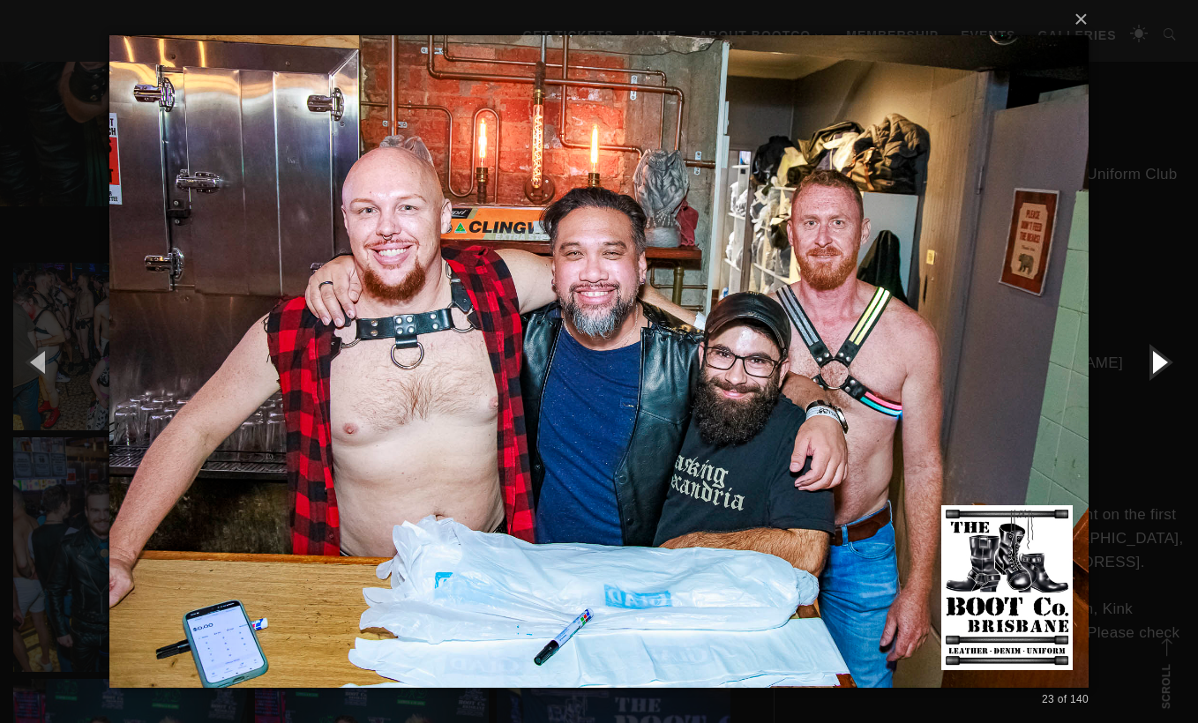
click at [1164, 353] on button "button" at bounding box center [1158, 361] width 79 height 97
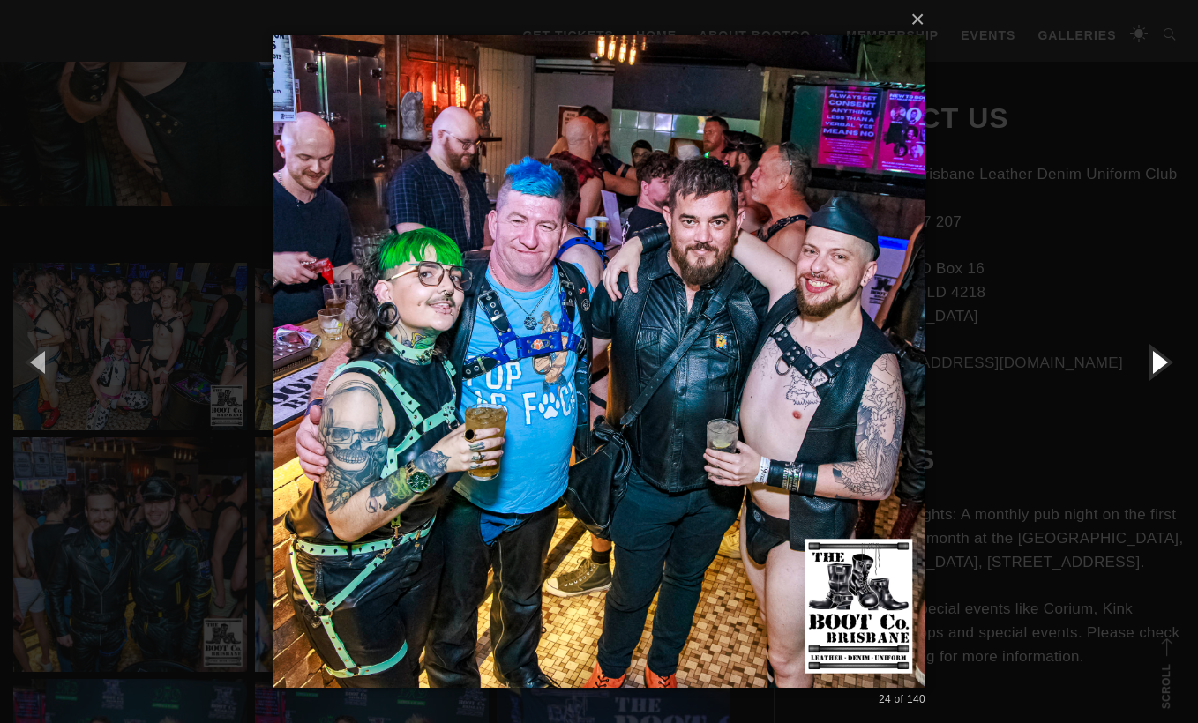
click at [1164, 353] on button "button" at bounding box center [1158, 361] width 79 height 97
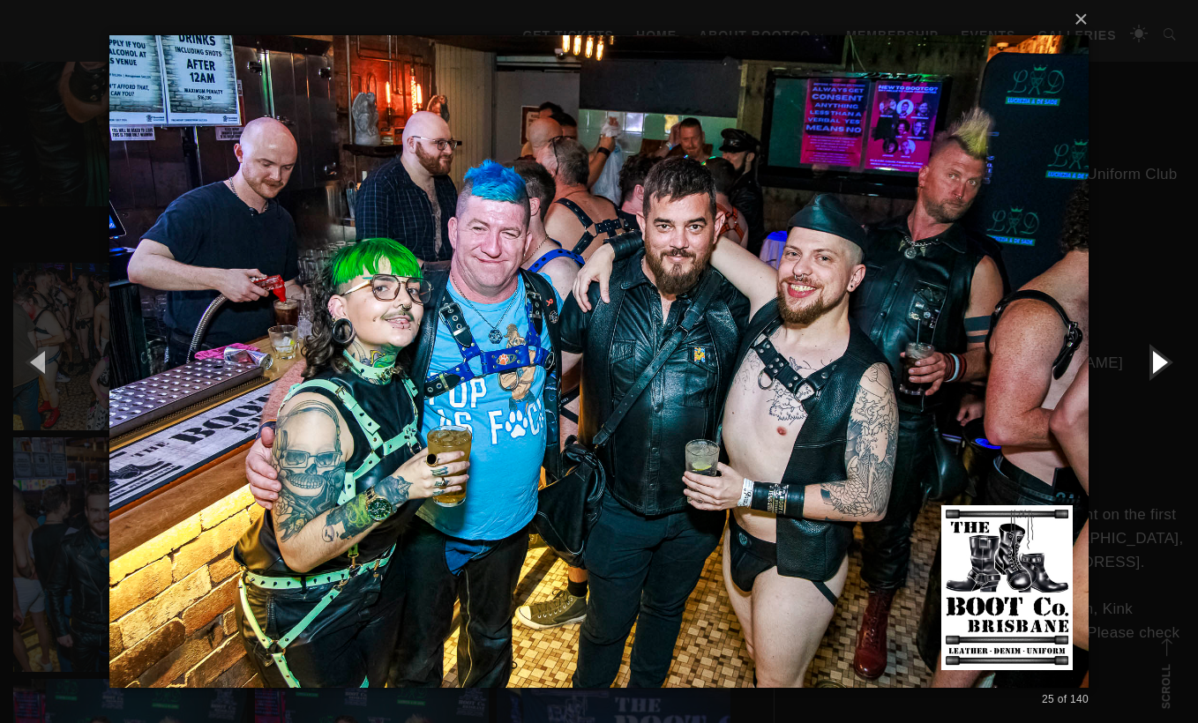
click at [1164, 353] on button "button" at bounding box center [1158, 361] width 79 height 97
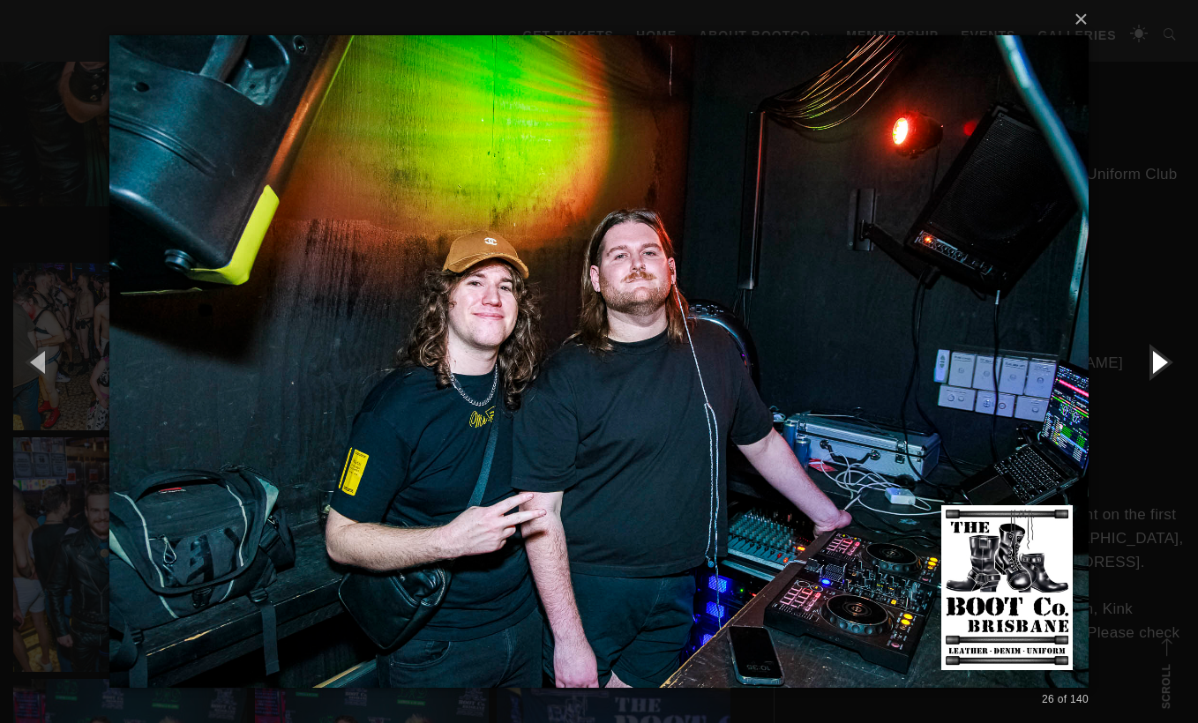
click at [1164, 353] on button "button" at bounding box center [1158, 361] width 79 height 97
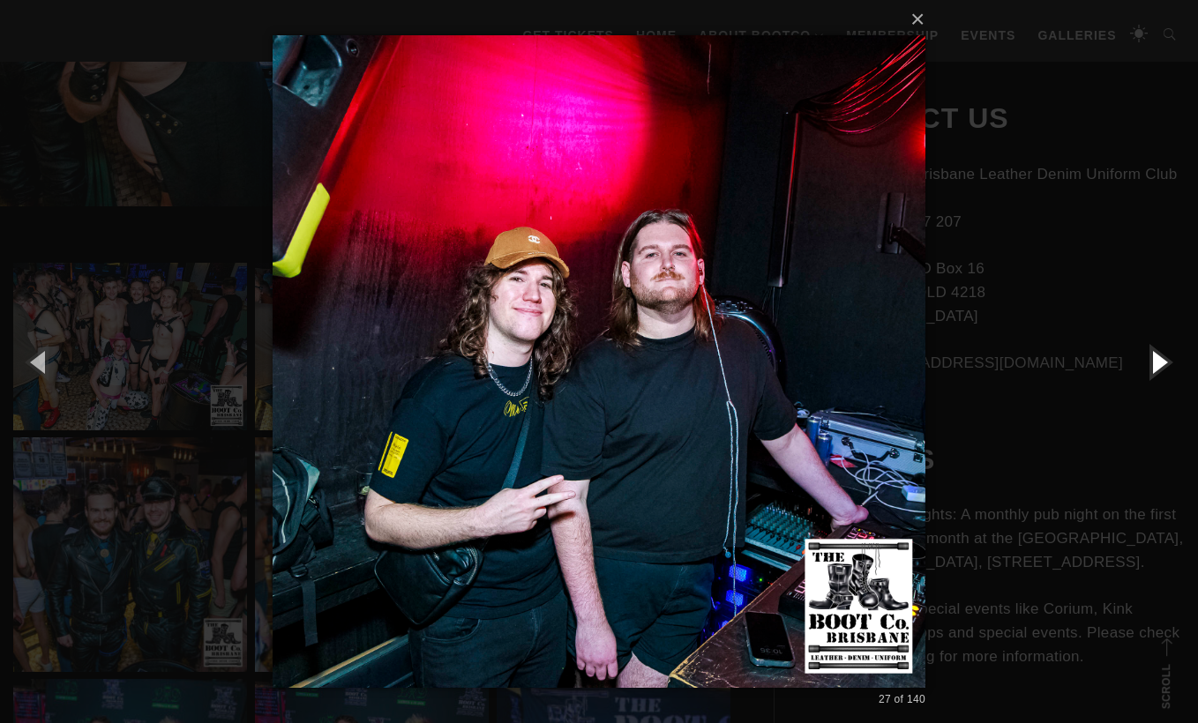
click at [1164, 353] on button "button" at bounding box center [1158, 361] width 79 height 97
click at [1153, 363] on button "button" at bounding box center [1158, 361] width 79 height 97
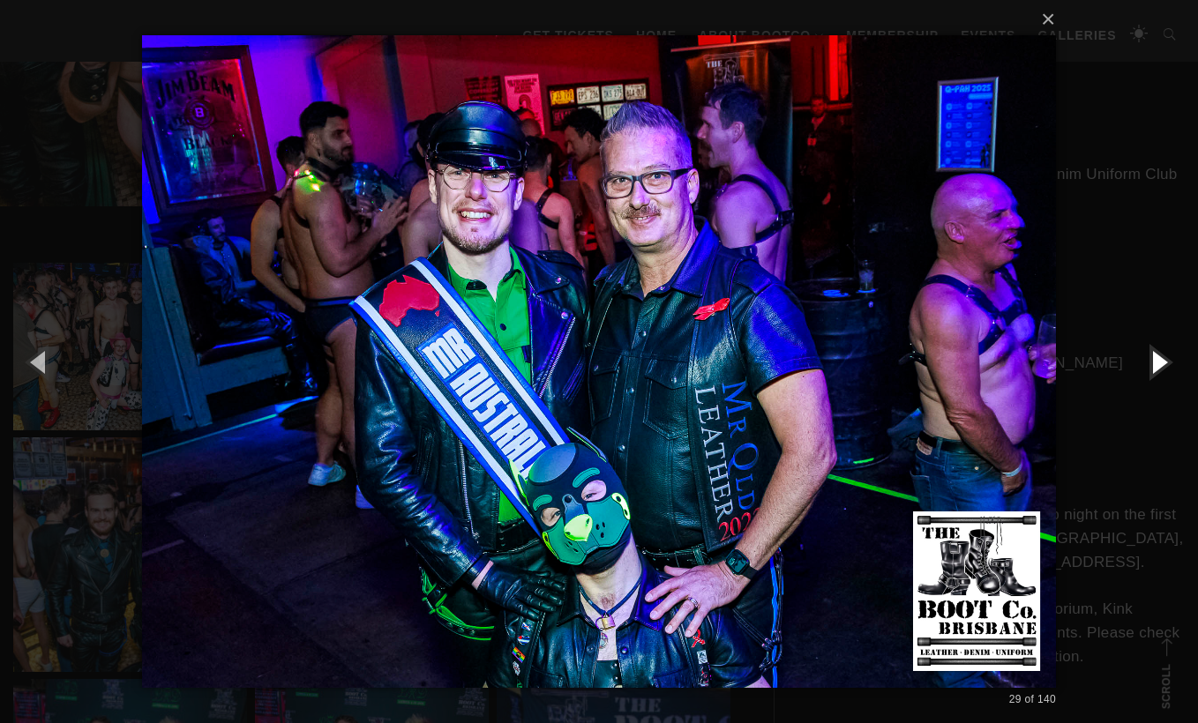
click at [1153, 363] on button "button" at bounding box center [1158, 361] width 79 height 97
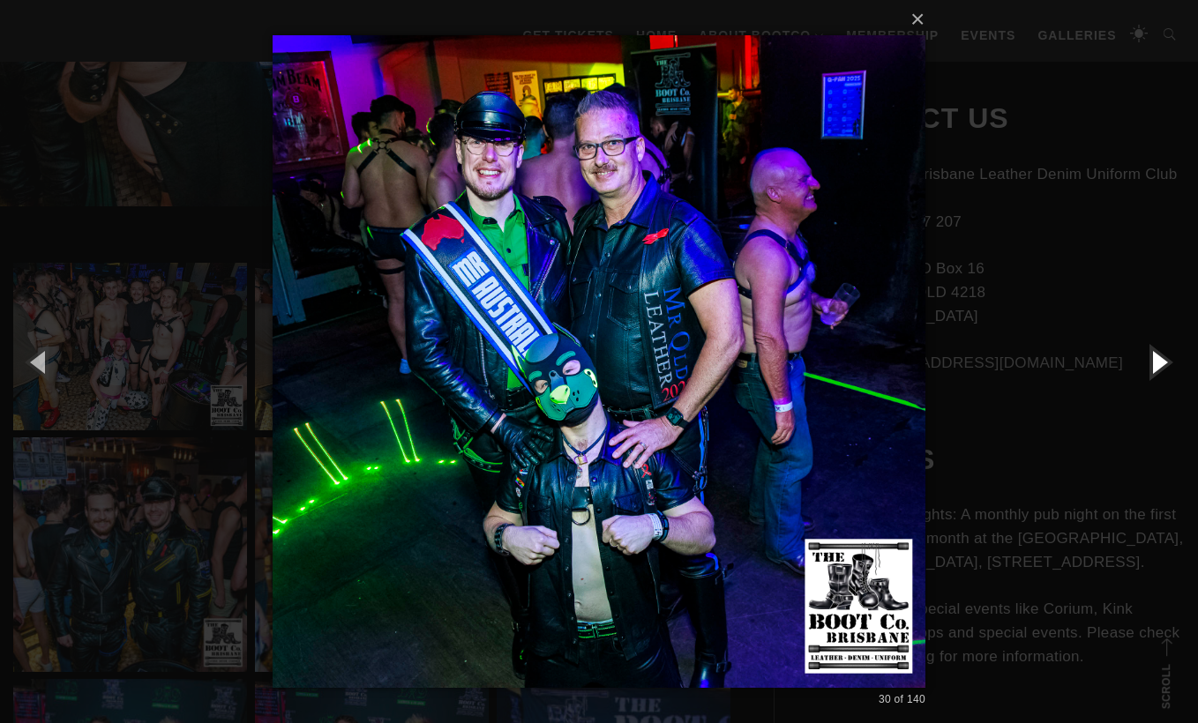
click at [1153, 363] on button "button" at bounding box center [1158, 361] width 79 height 97
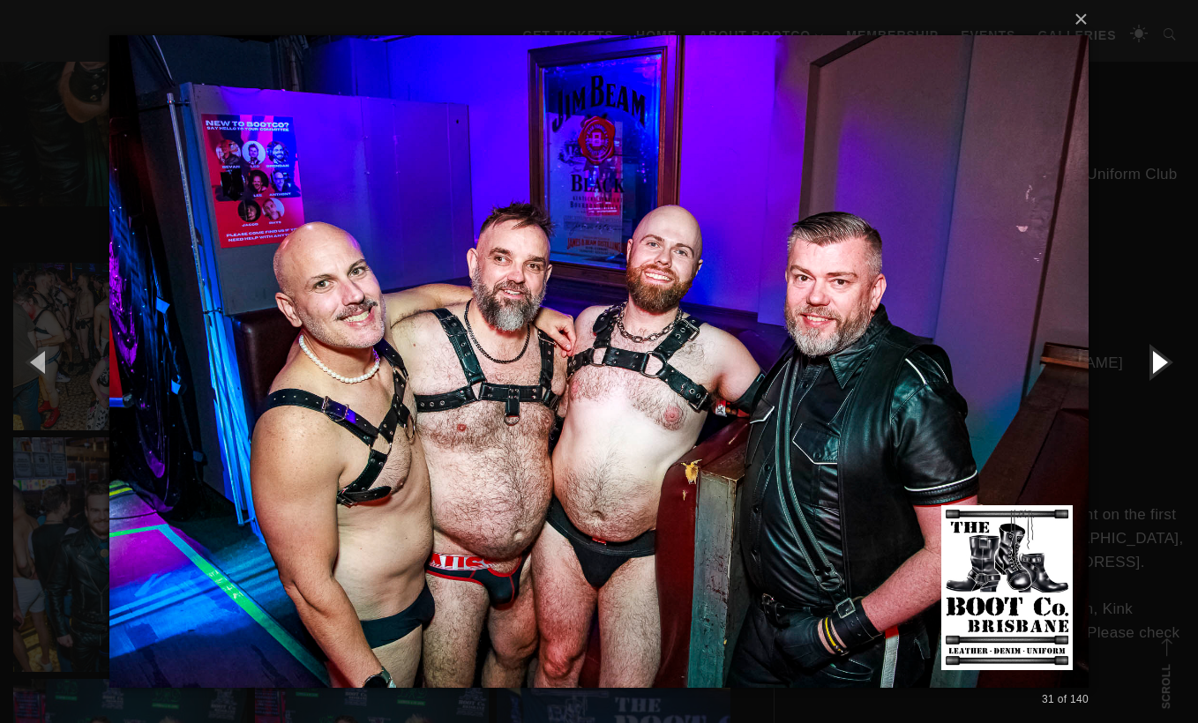
click at [1153, 363] on button "button" at bounding box center [1158, 361] width 79 height 97
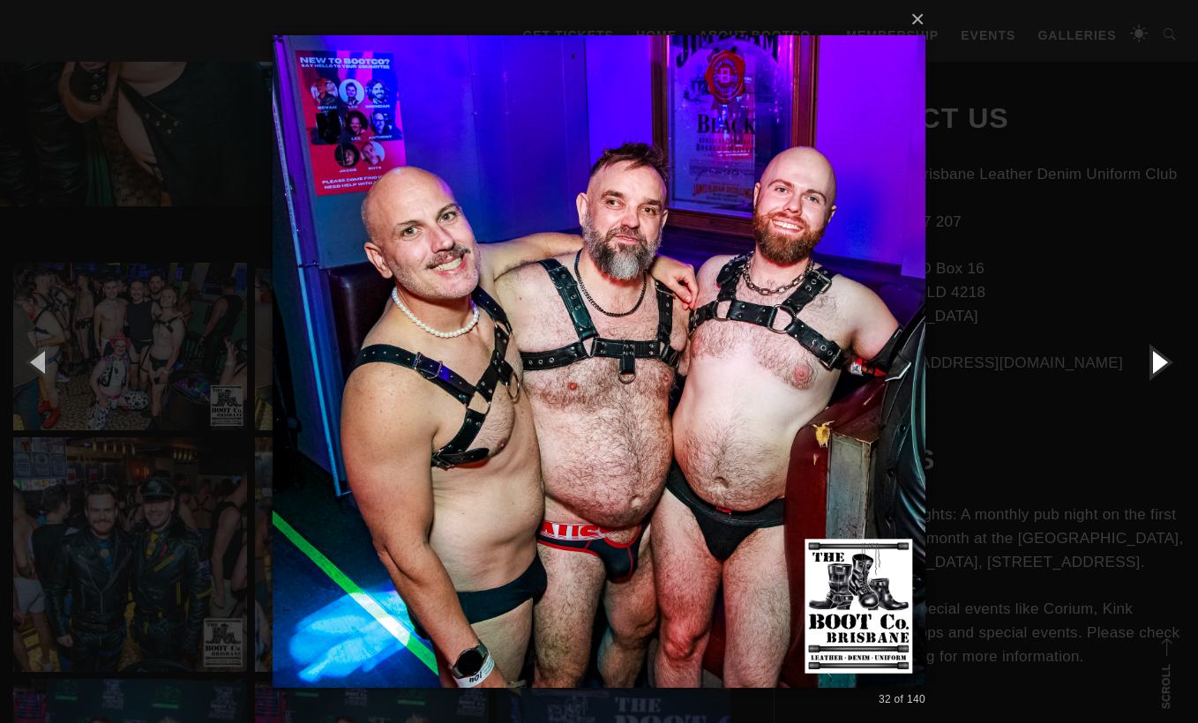
click at [1153, 363] on button "button" at bounding box center [1158, 361] width 79 height 97
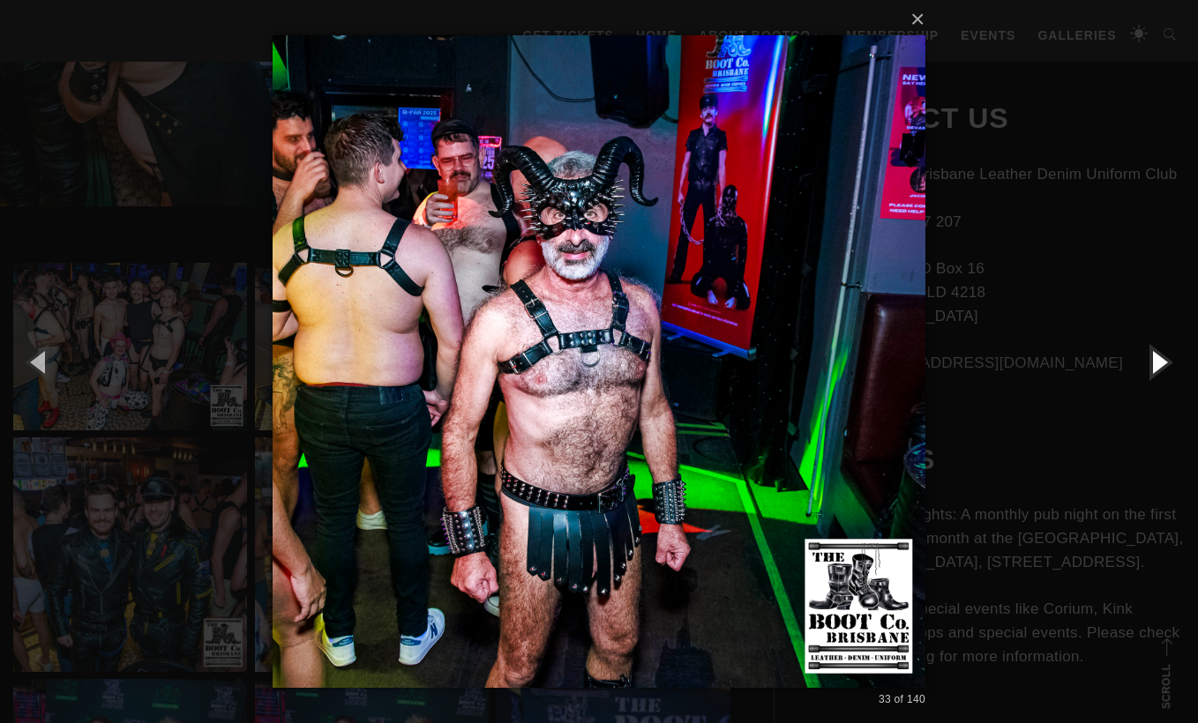
click at [1153, 363] on button "button" at bounding box center [1158, 361] width 79 height 97
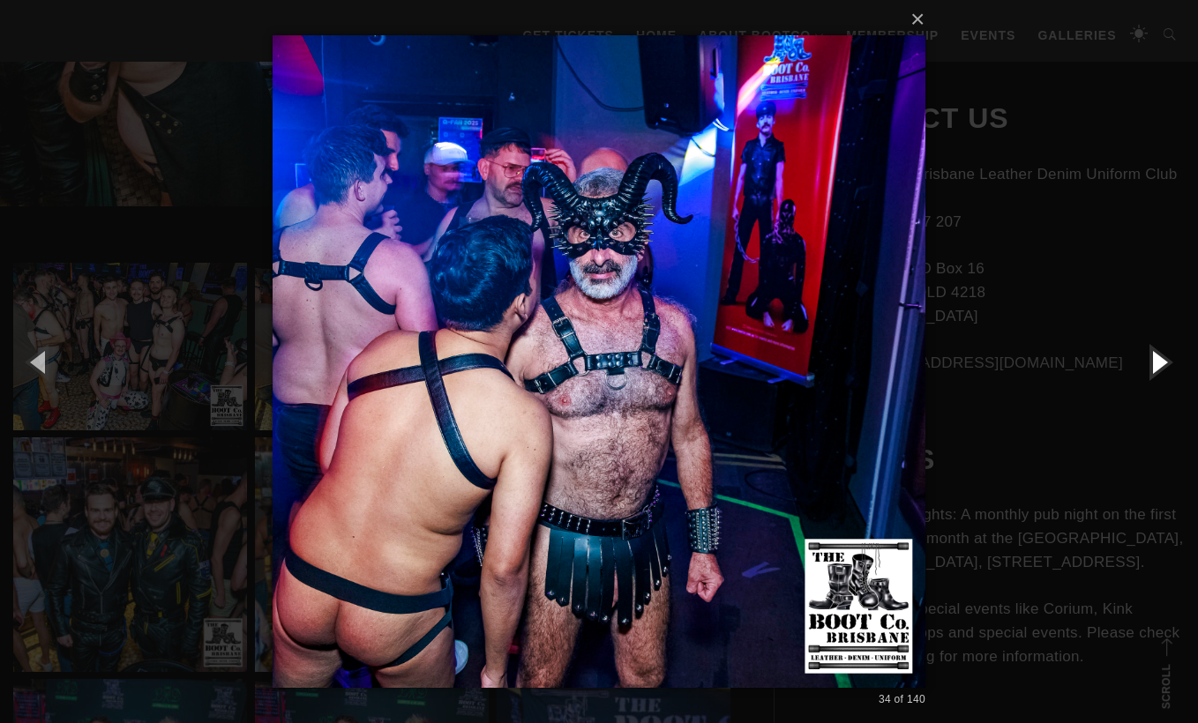
click at [1153, 363] on button "button" at bounding box center [1158, 361] width 79 height 97
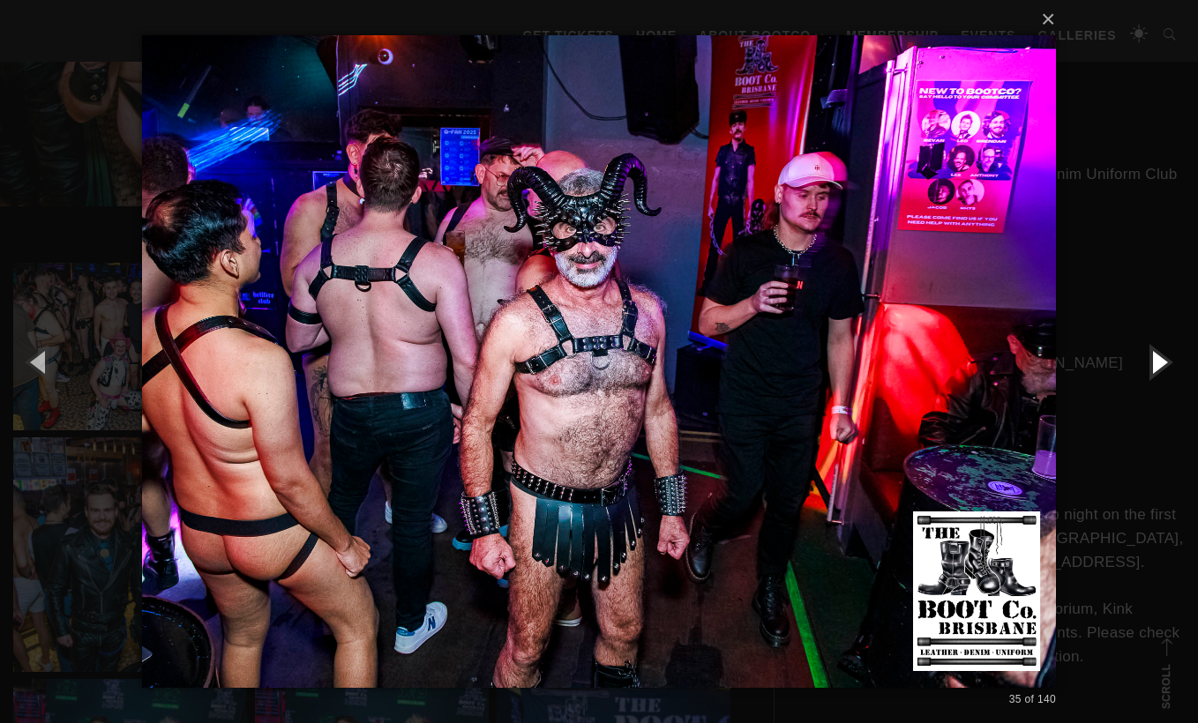
click at [1153, 363] on button "button" at bounding box center [1158, 361] width 79 height 97
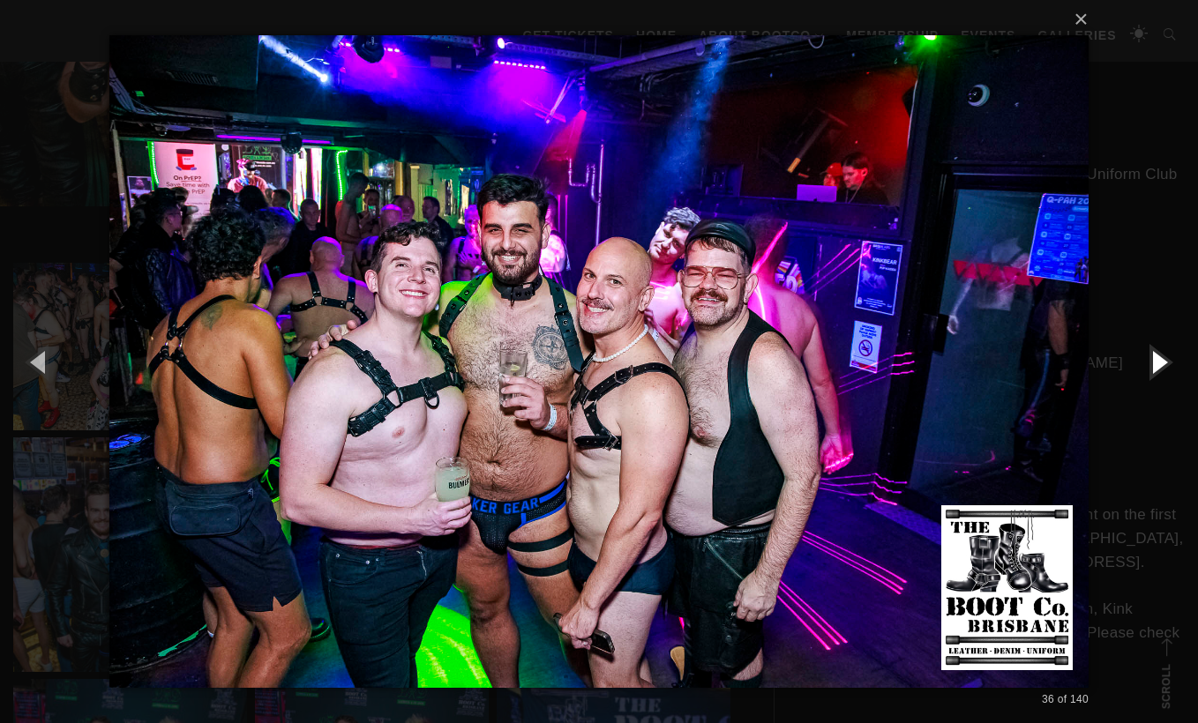
click at [1153, 363] on button "button" at bounding box center [1158, 361] width 79 height 97
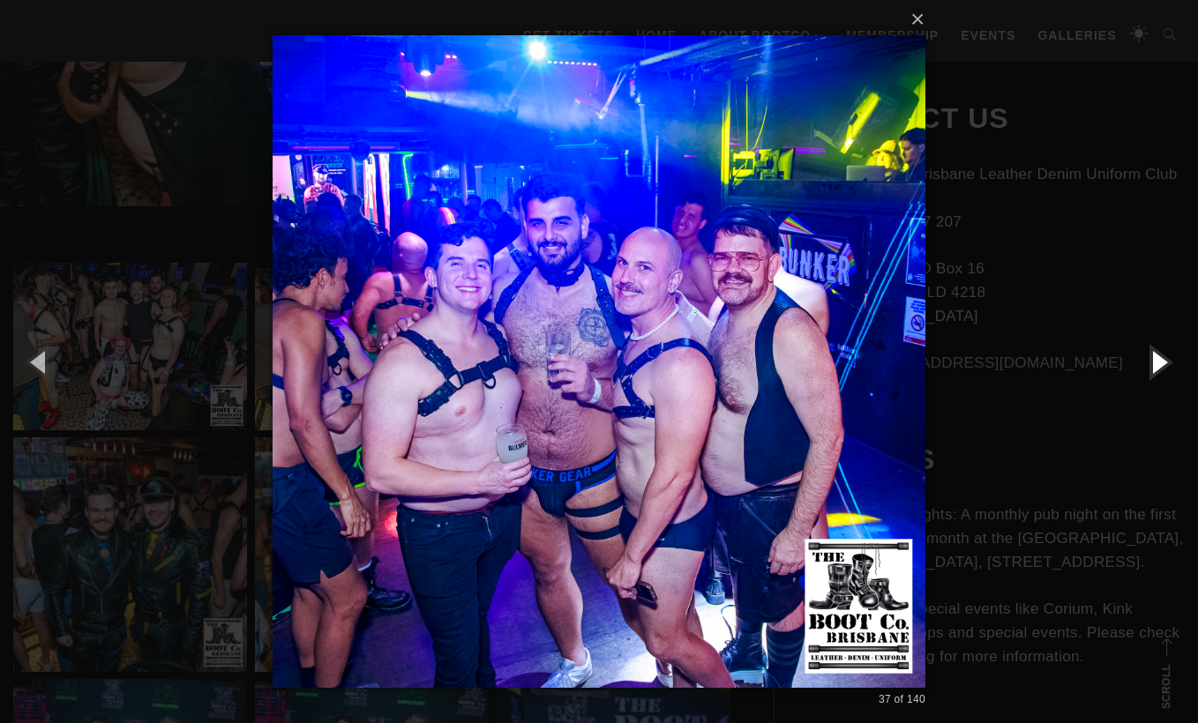
click at [1153, 363] on button "button" at bounding box center [1158, 361] width 79 height 97
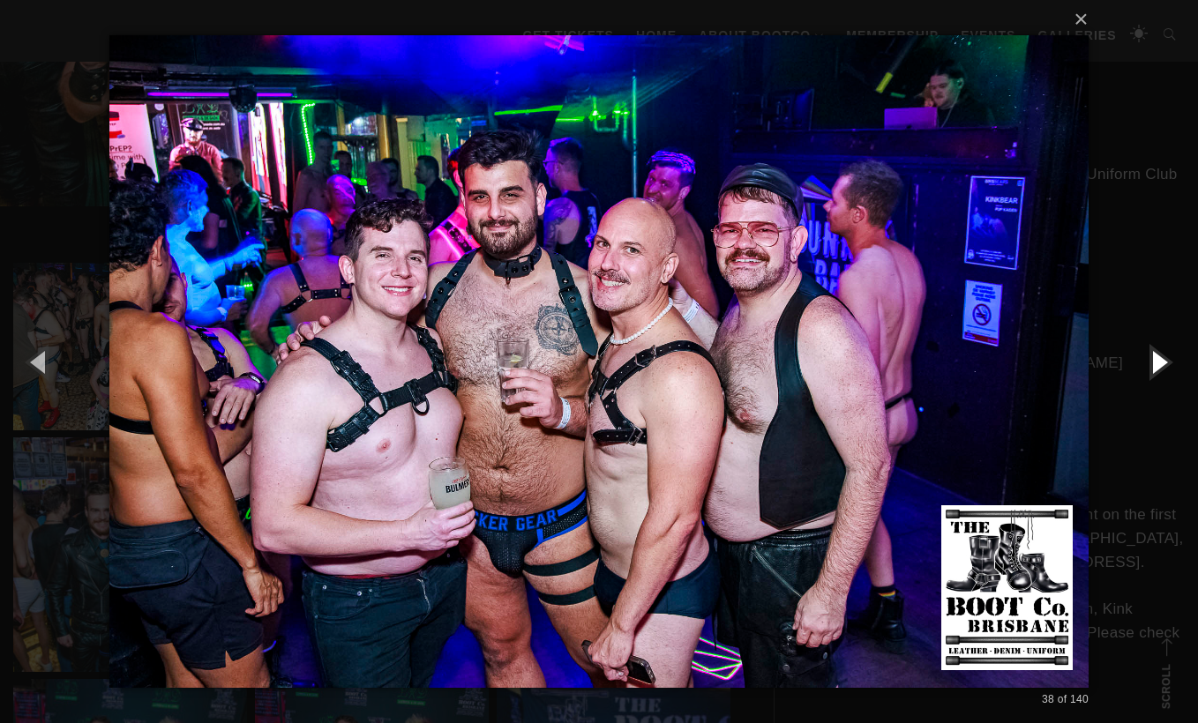
click at [1153, 363] on button "button" at bounding box center [1158, 361] width 79 height 97
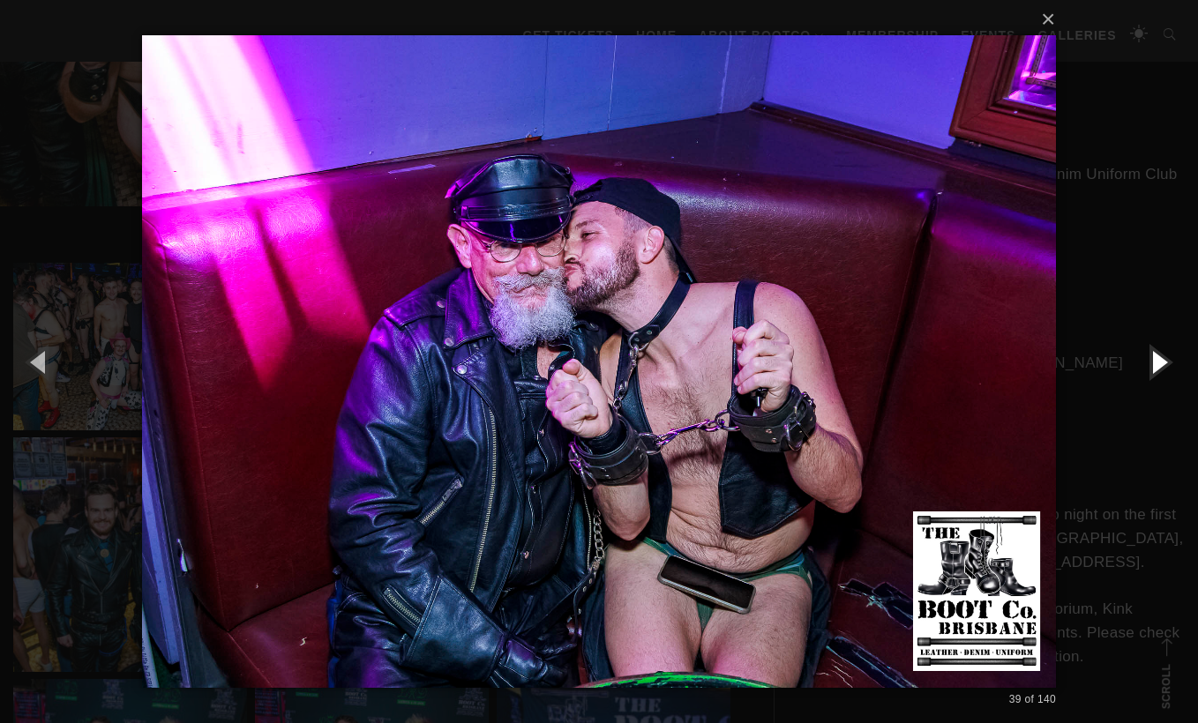
click at [1153, 363] on button "button" at bounding box center [1158, 361] width 79 height 97
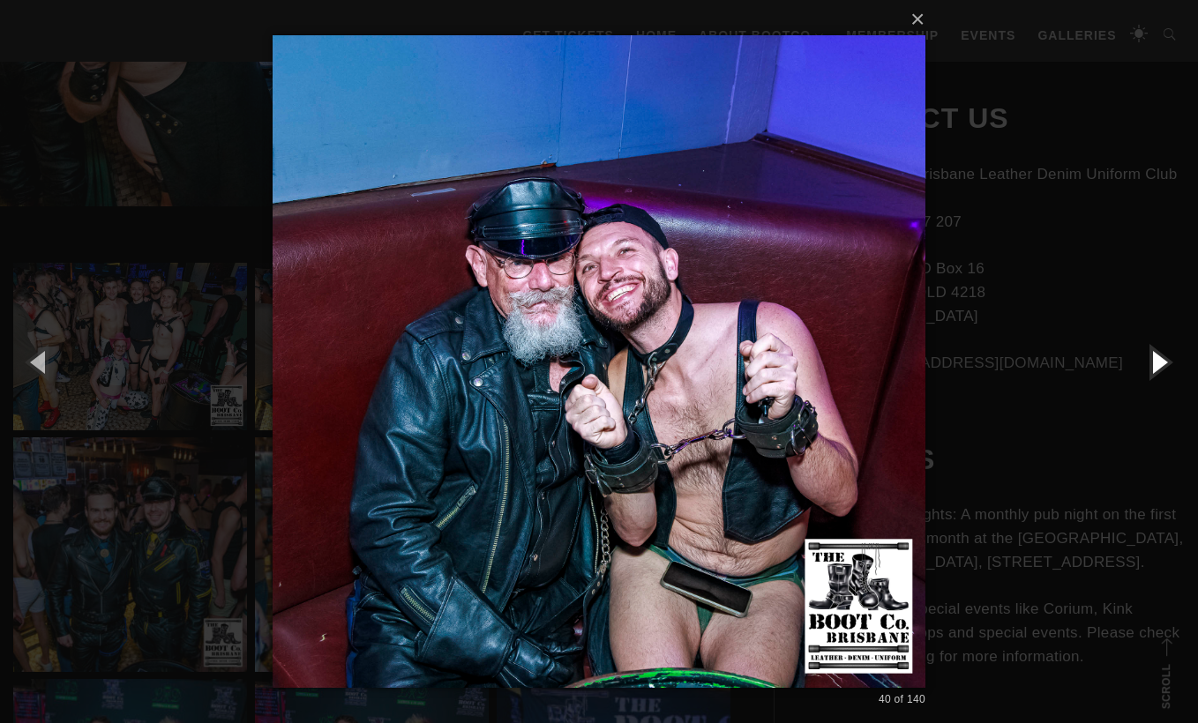
click at [1153, 363] on button "button" at bounding box center [1158, 361] width 79 height 97
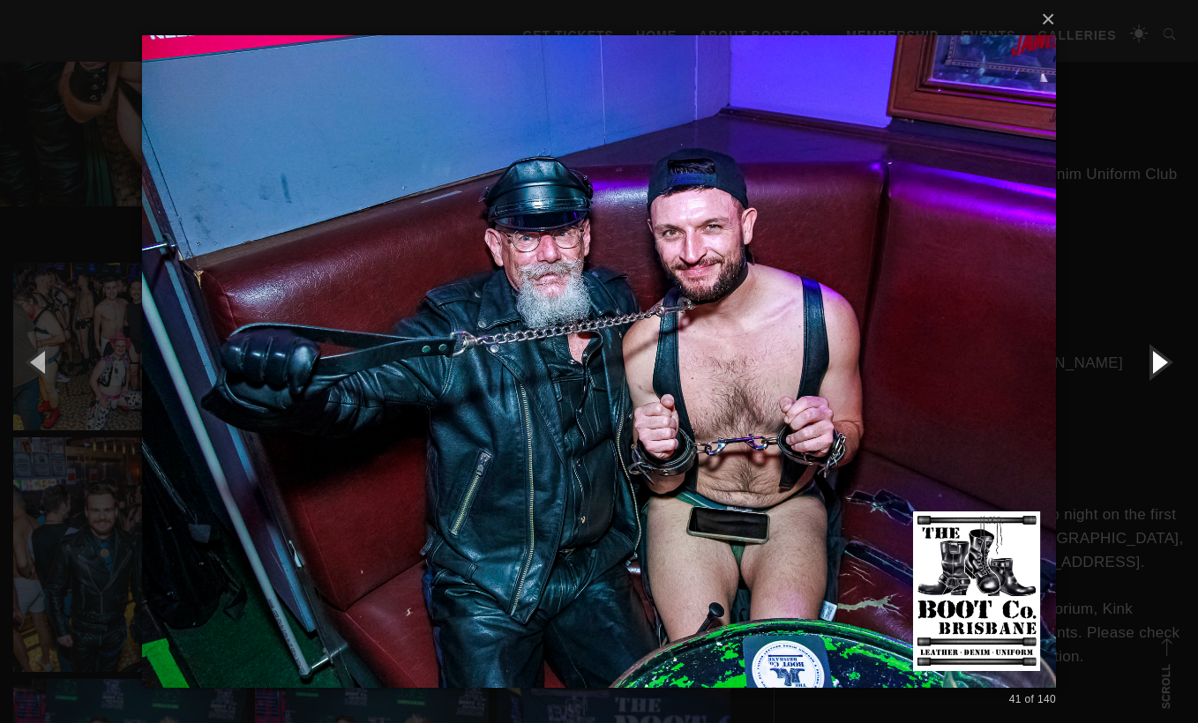
click at [1153, 363] on button "button" at bounding box center [1158, 361] width 79 height 97
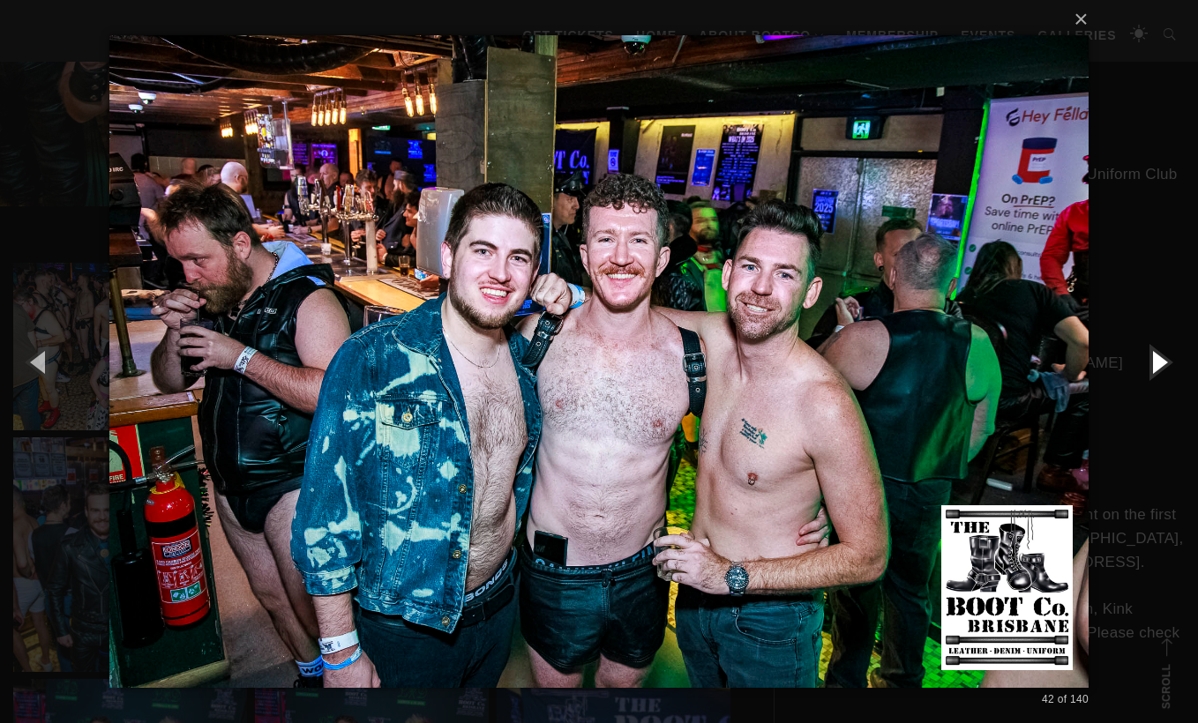
click at [1153, 363] on button "button" at bounding box center [1158, 361] width 79 height 97
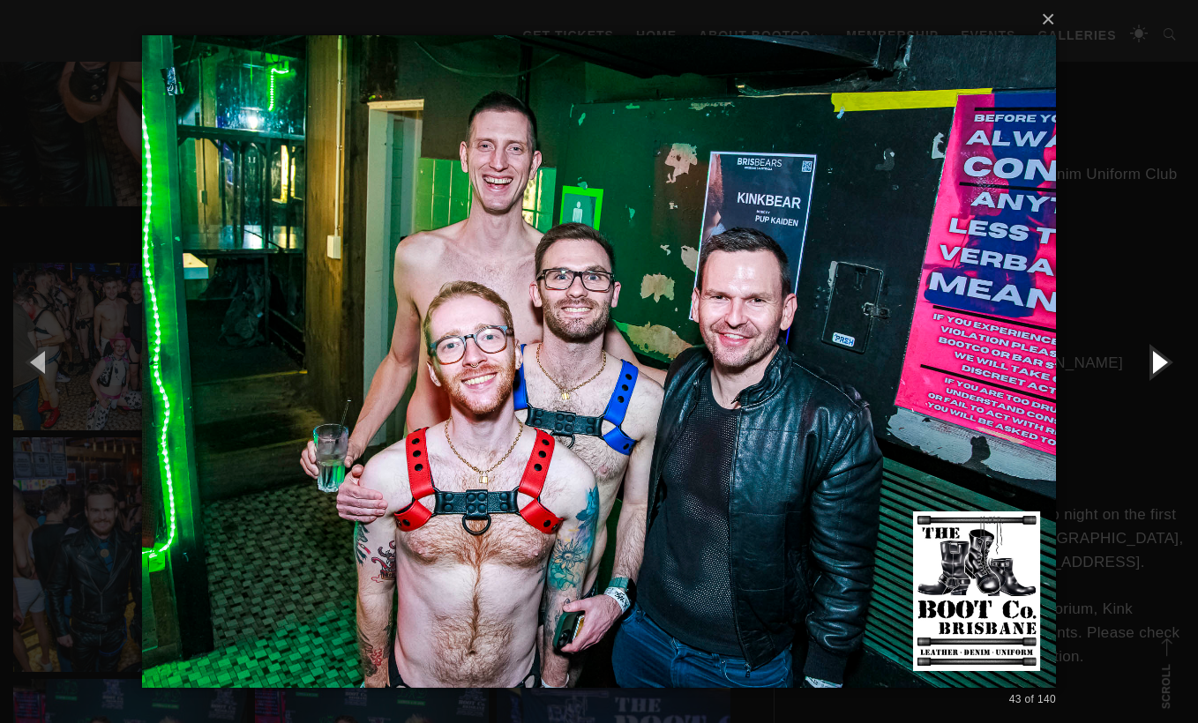
click at [1153, 363] on button "button" at bounding box center [1158, 361] width 79 height 97
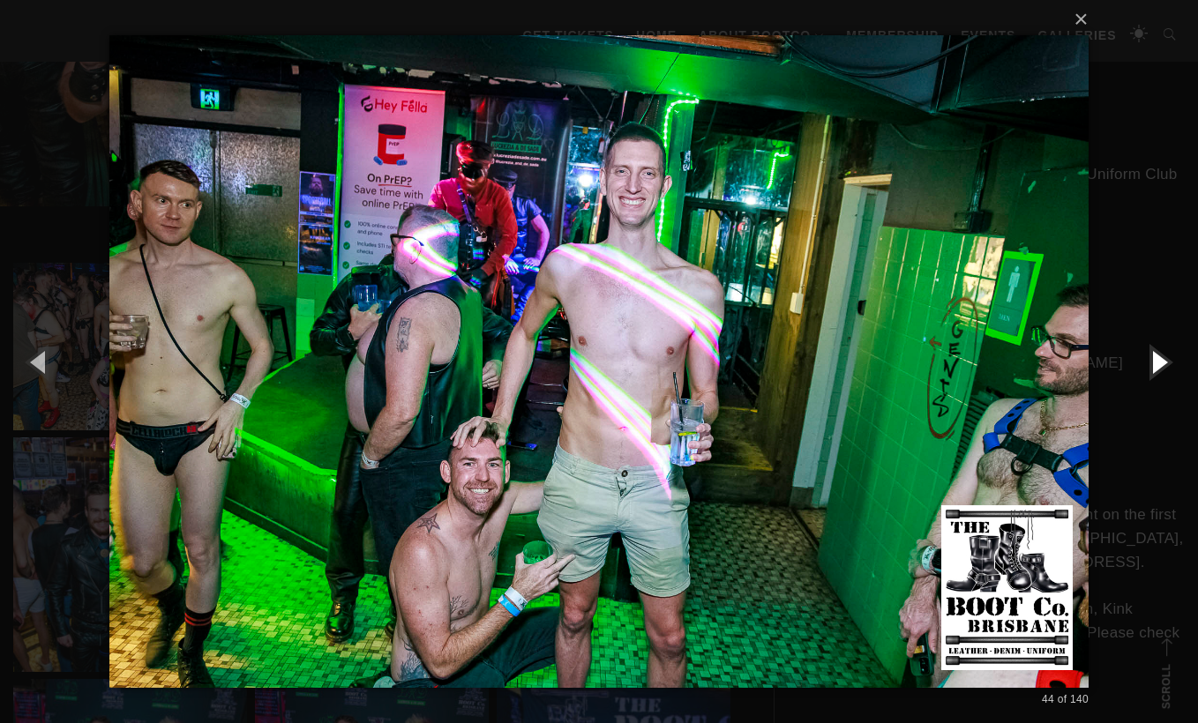
click at [1153, 363] on button "button" at bounding box center [1158, 361] width 79 height 97
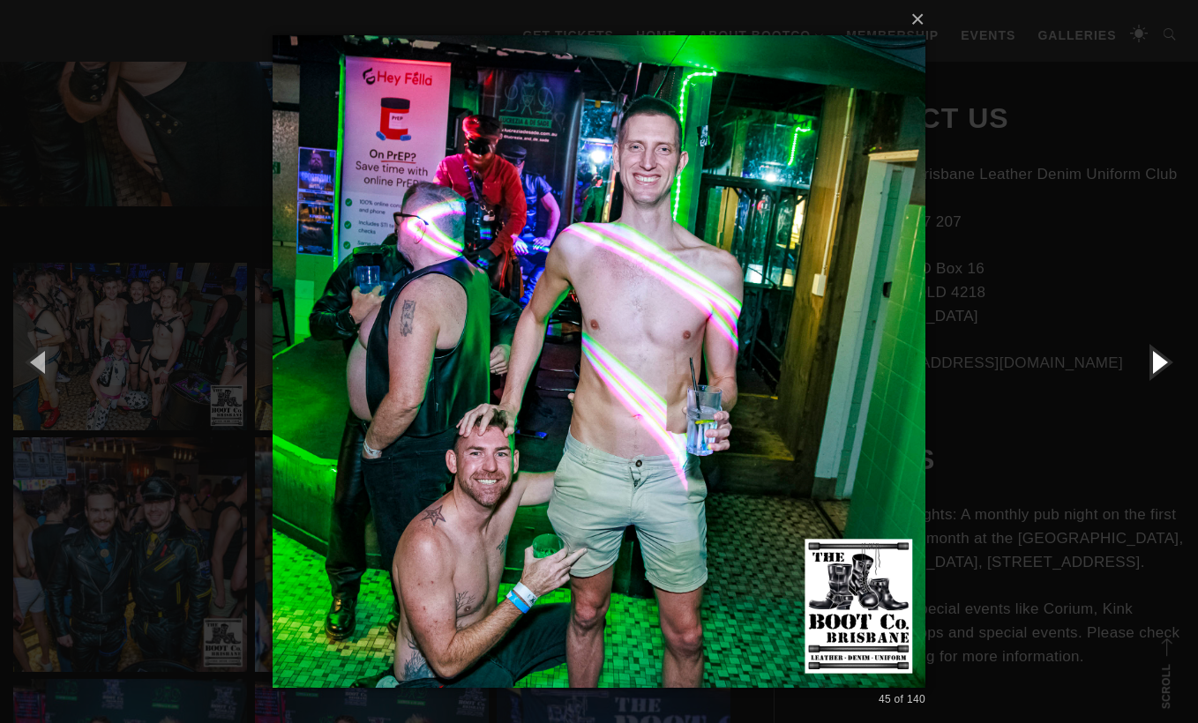
click at [1153, 363] on button "button" at bounding box center [1158, 361] width 79 height 97
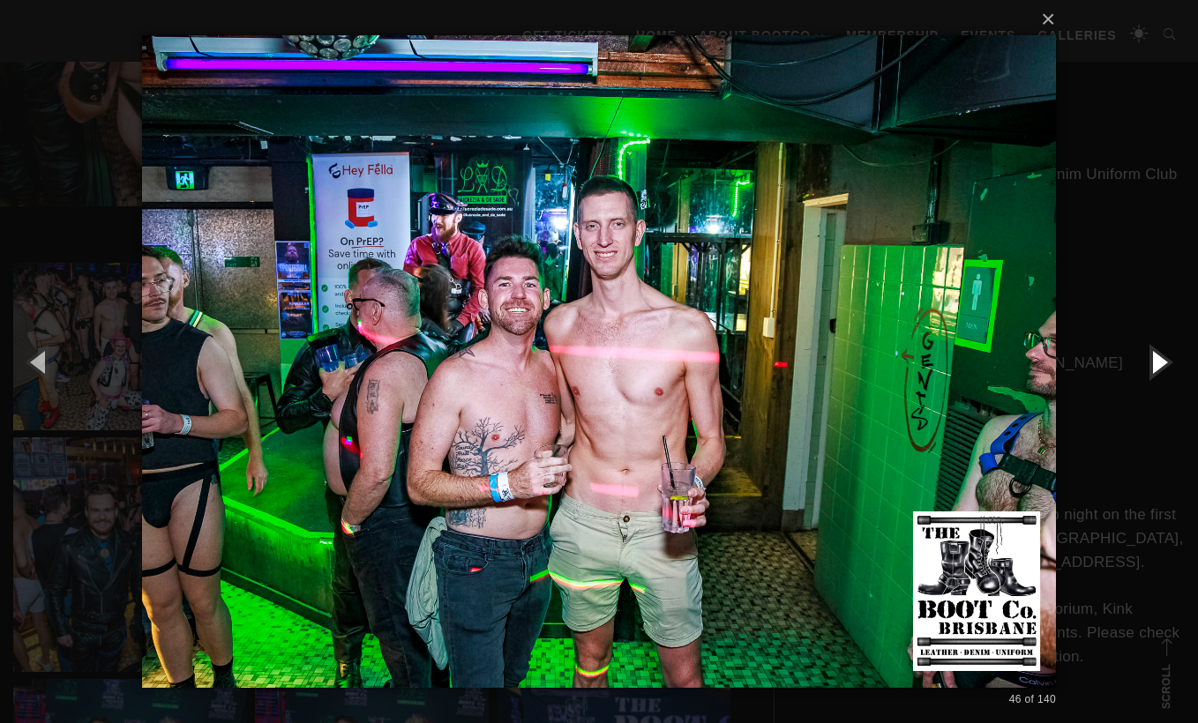
click at [1153, 363] on button "button" at bounding box center [1158, 361] width 79 height 97
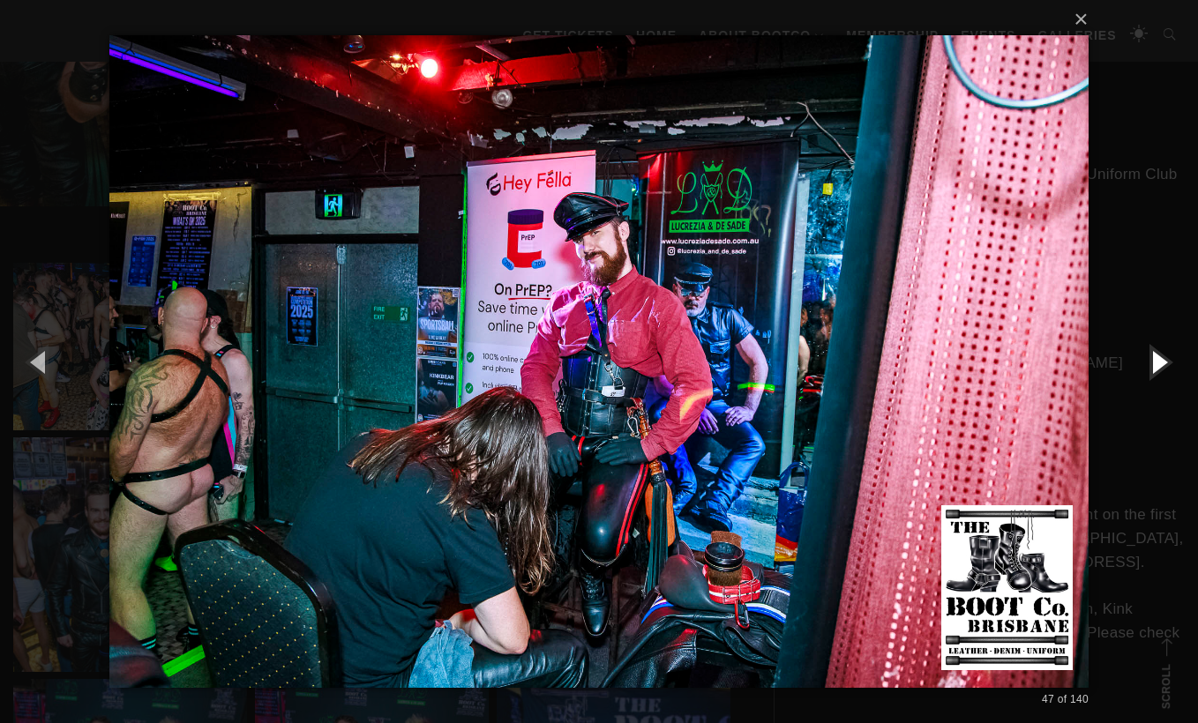
click at [1153, 363] on button "button" at bounding box center [1158, 361] width 79 height 97
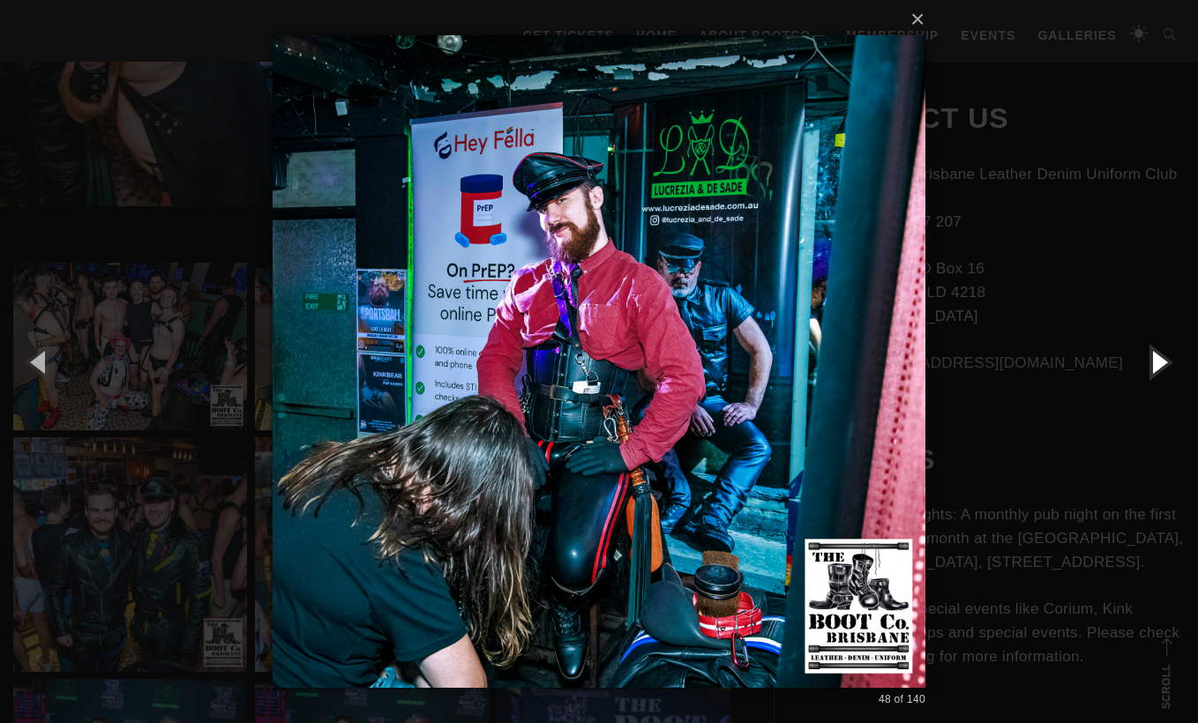
click at [1153, 363] on button "button" at bounding box center [1158, 361] width 79 height 97
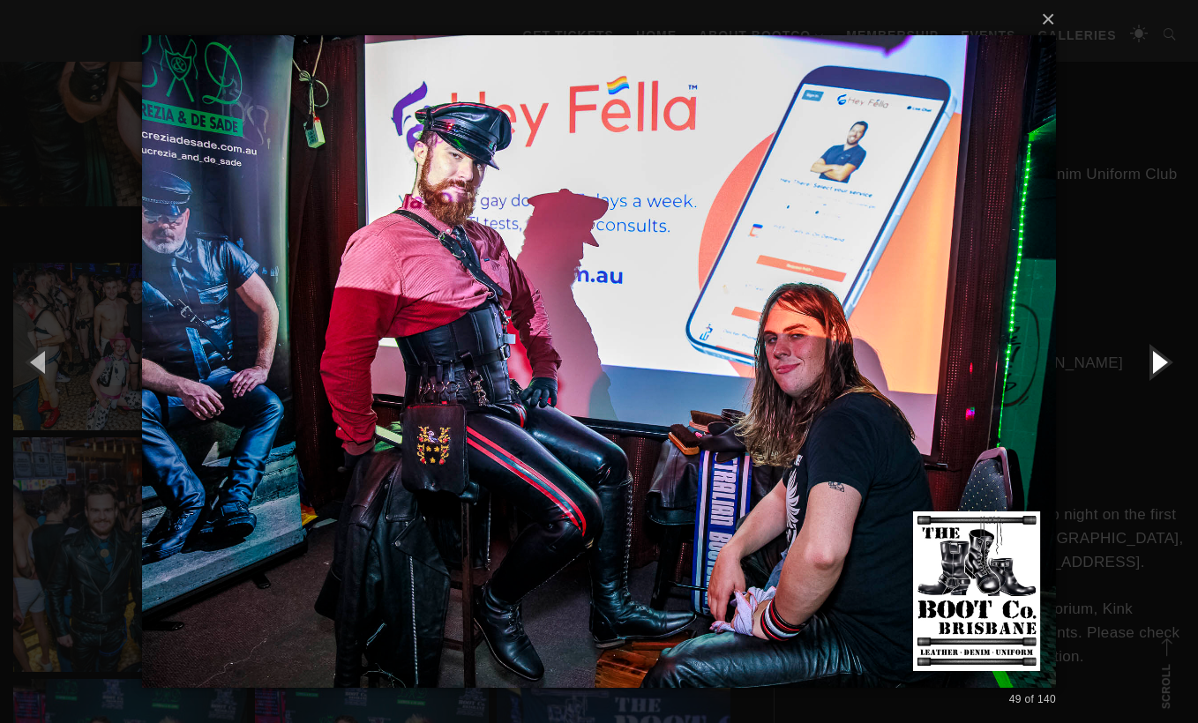
click at [1153, 363] on button "button" at bounding box center [1158, 361] width 79 height 97
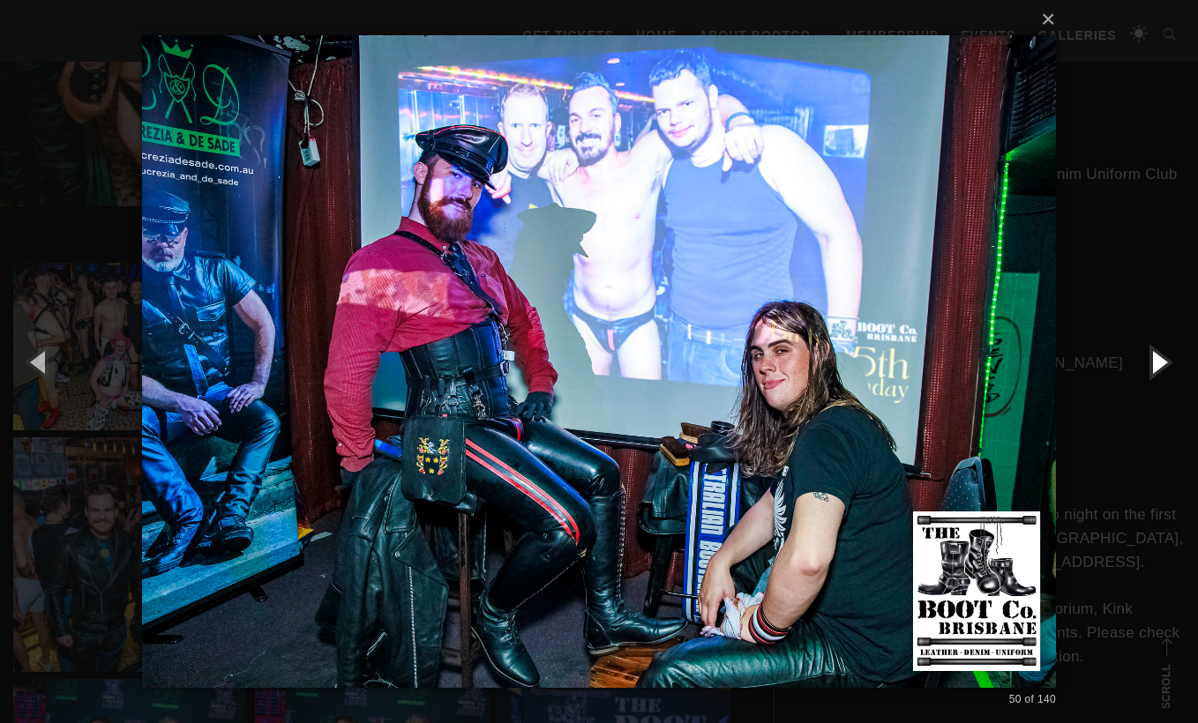
click at [1153, 363] on button "button" at bounding box center [1158, 361] width 79 height 97
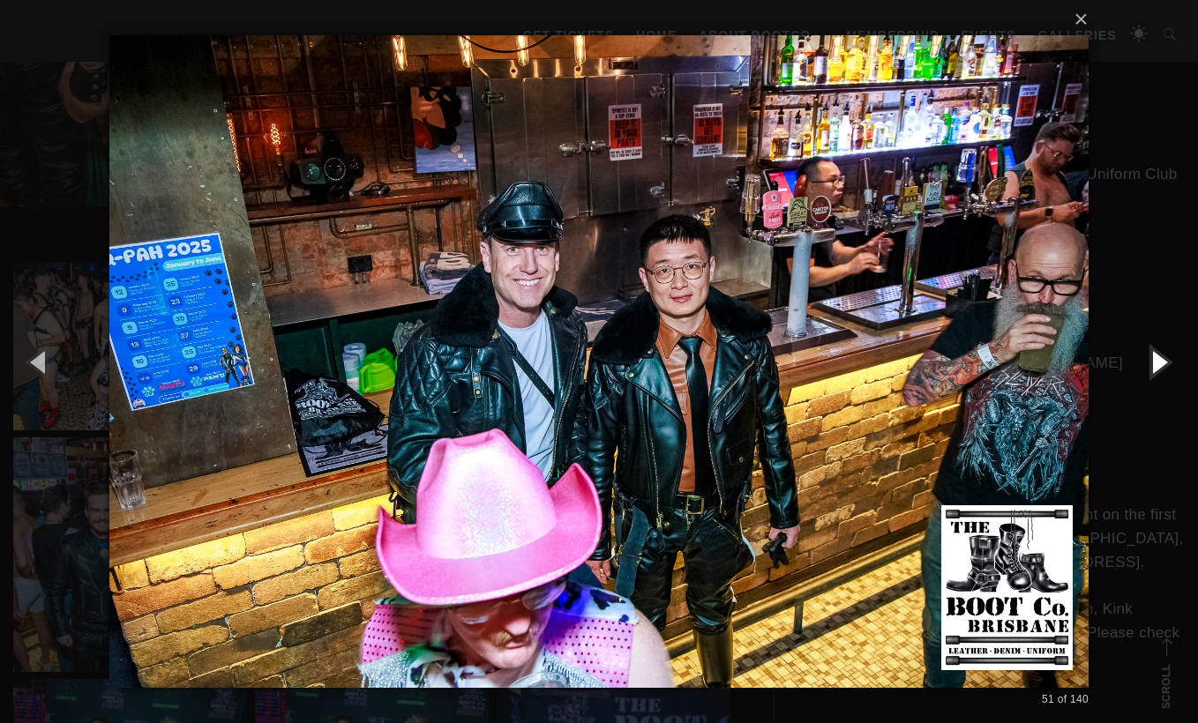
click at [1153, 363] on button "button" at bounding box center [1158, 361] width 79 height 97
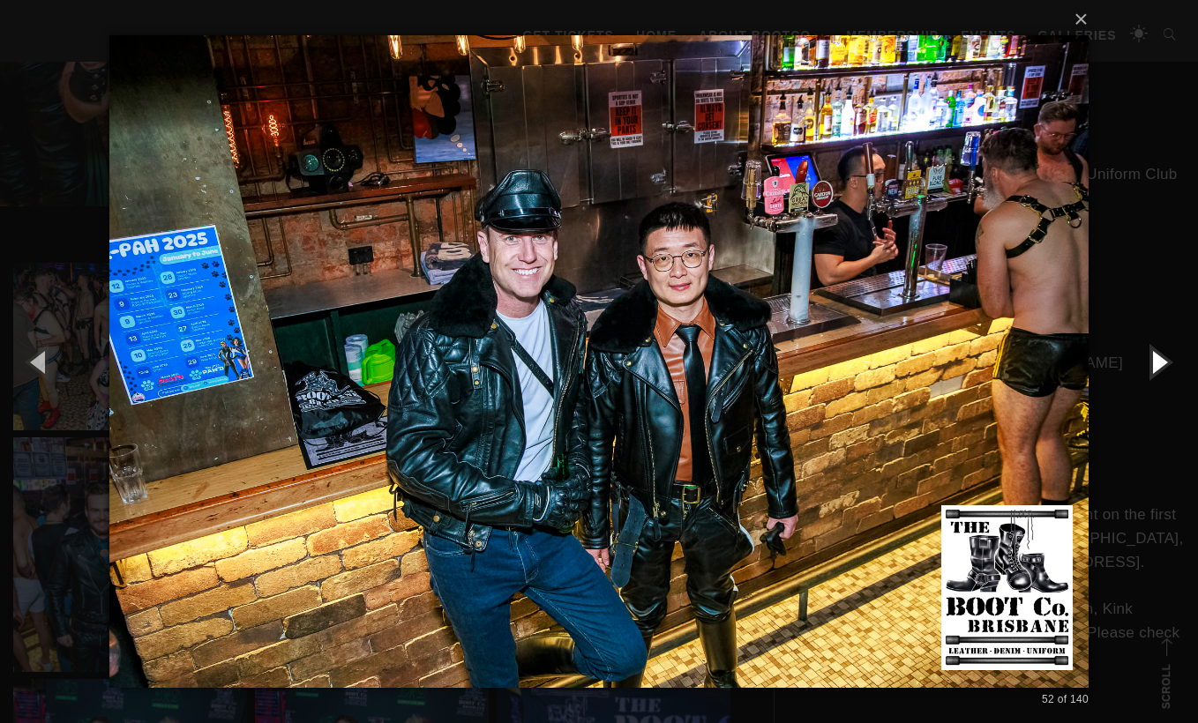
click at [1153, 363] on button "button" at bounding box center [1158, 361] width 79 height 97
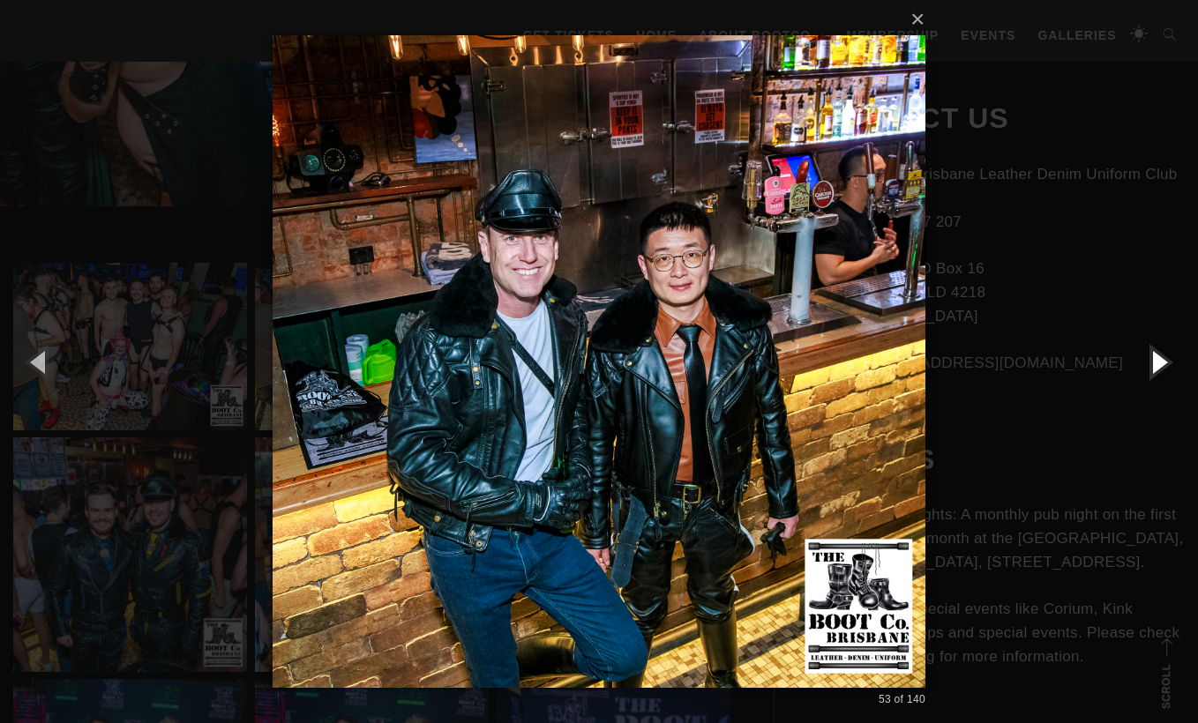
click at [1153, 363] on button "button" at bounding box center [1158, 361] width 79 height 97
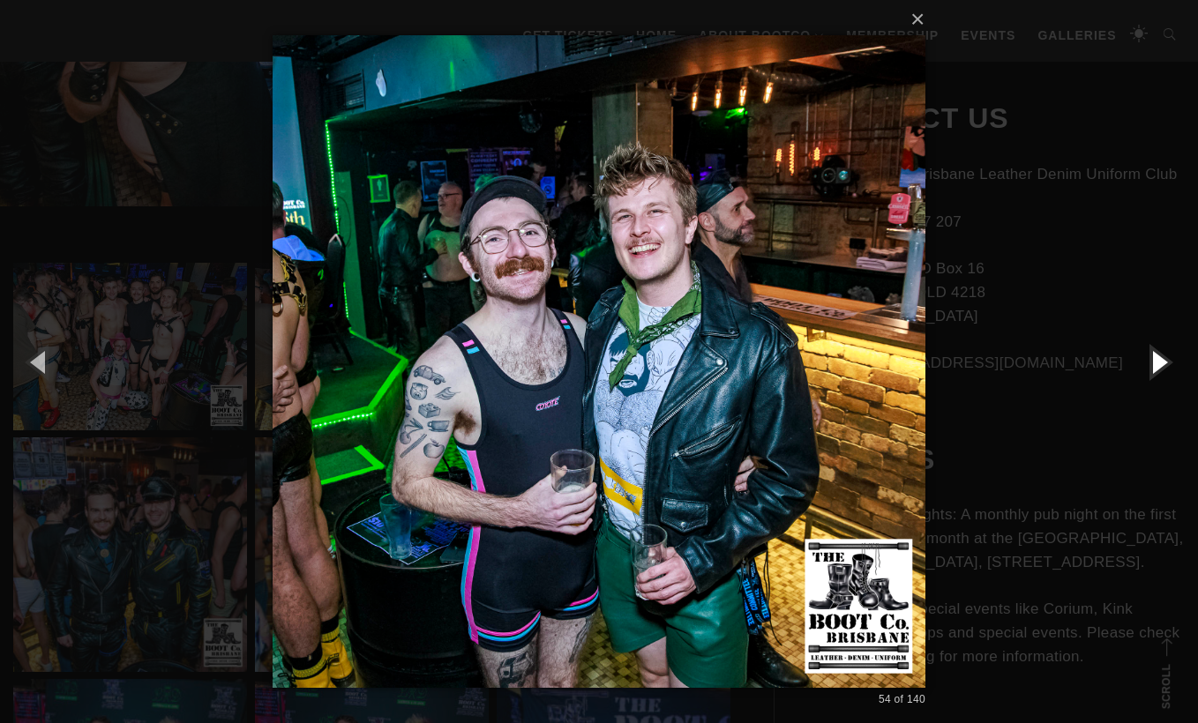
click at [1153, 363] on button "button" at bounding box center [1158, 361] width 79 height 97
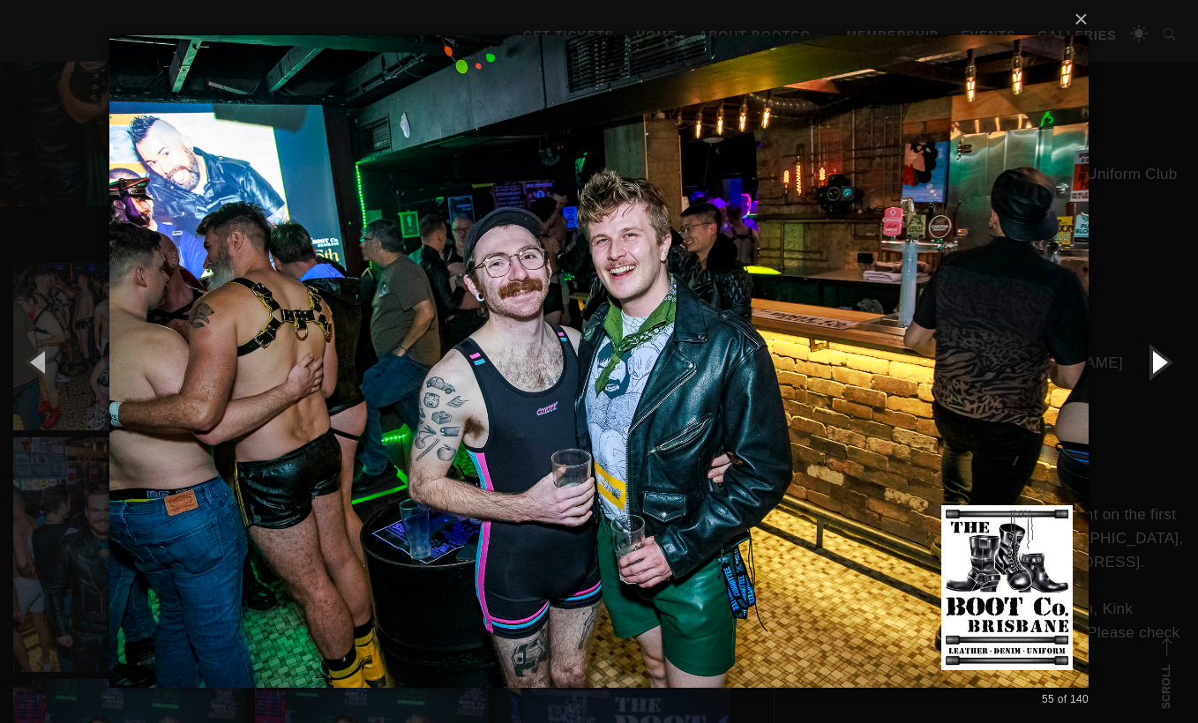
click at [1153, 363] on button "button" at bounding box center [1158, 361] width 79 height 97
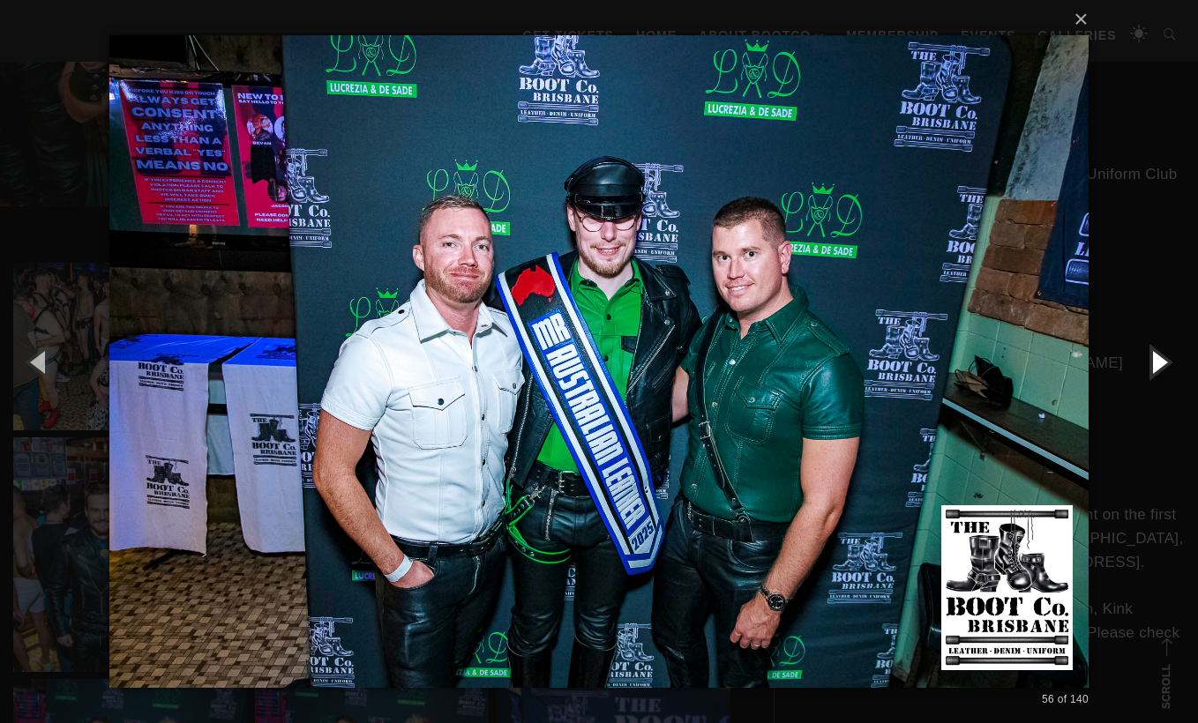
click at [1153, 363] on button "button" at bounding box center [1158, 361] width 79 height 97
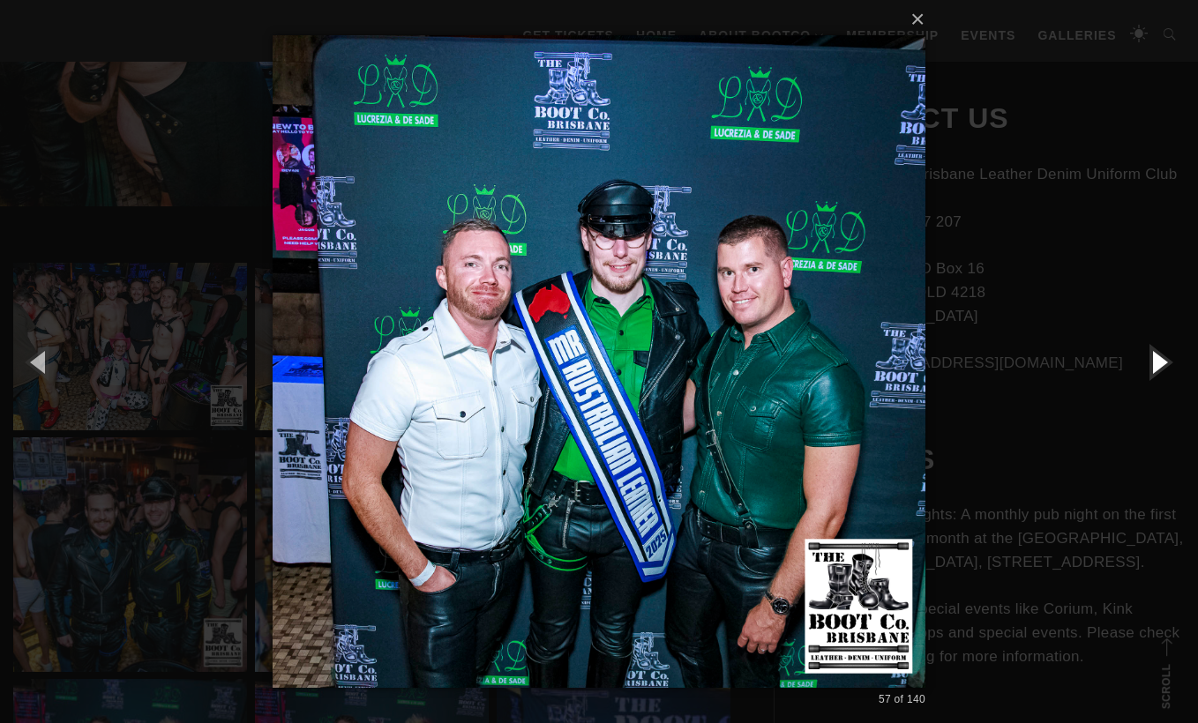
click at [1153, 363] on button "button" at bounding box center [1158, 361] width 79 height 97
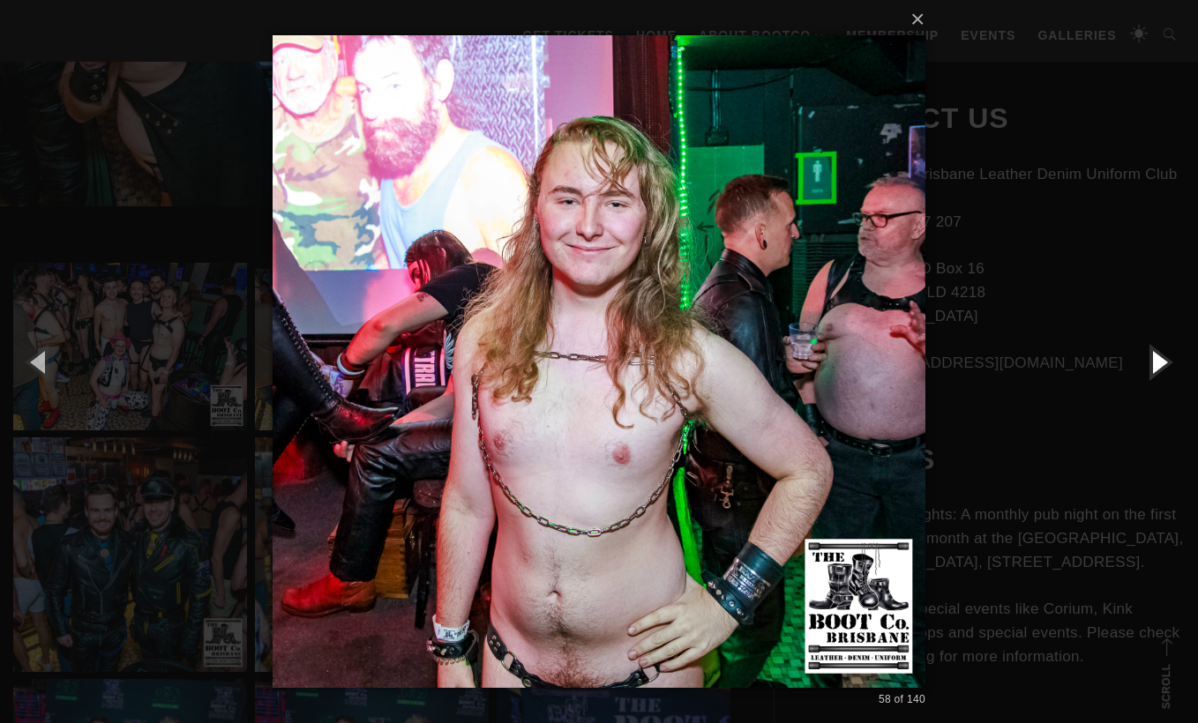
click at [1153, 363] on button "button" at bounding box center [1158, 361] width 79 height 97
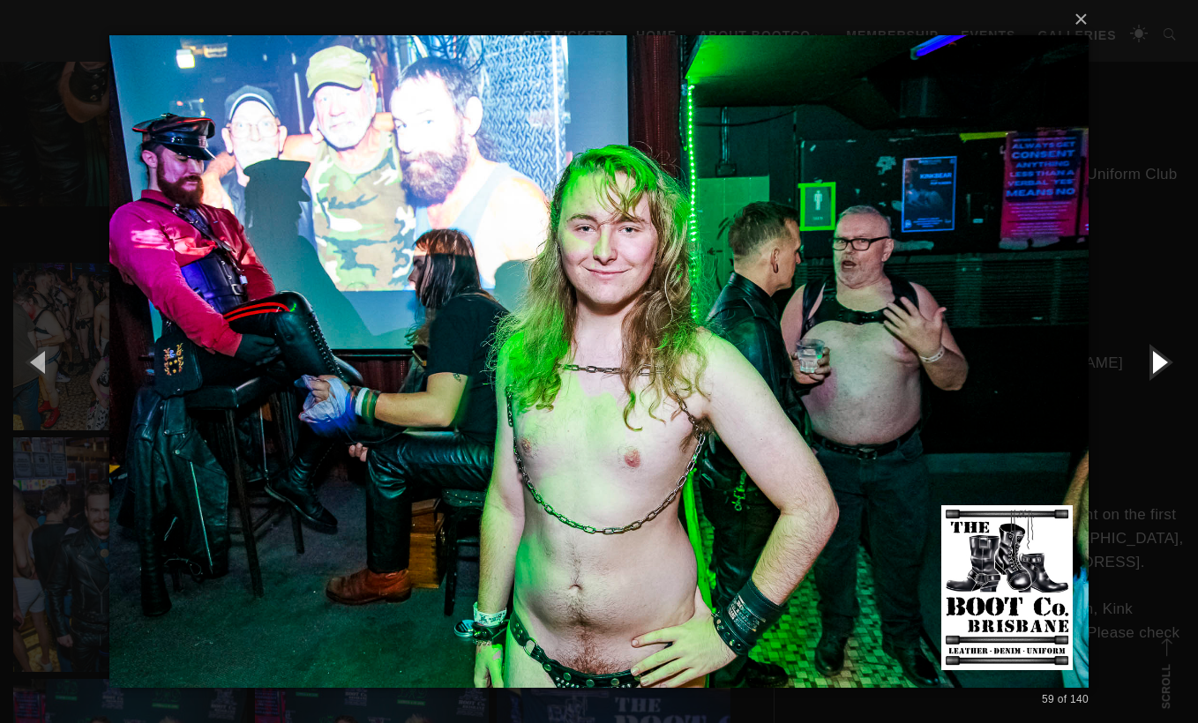
click at [1153, 363] on button "button" at bounding box center [1158, 361] width 79 height 97
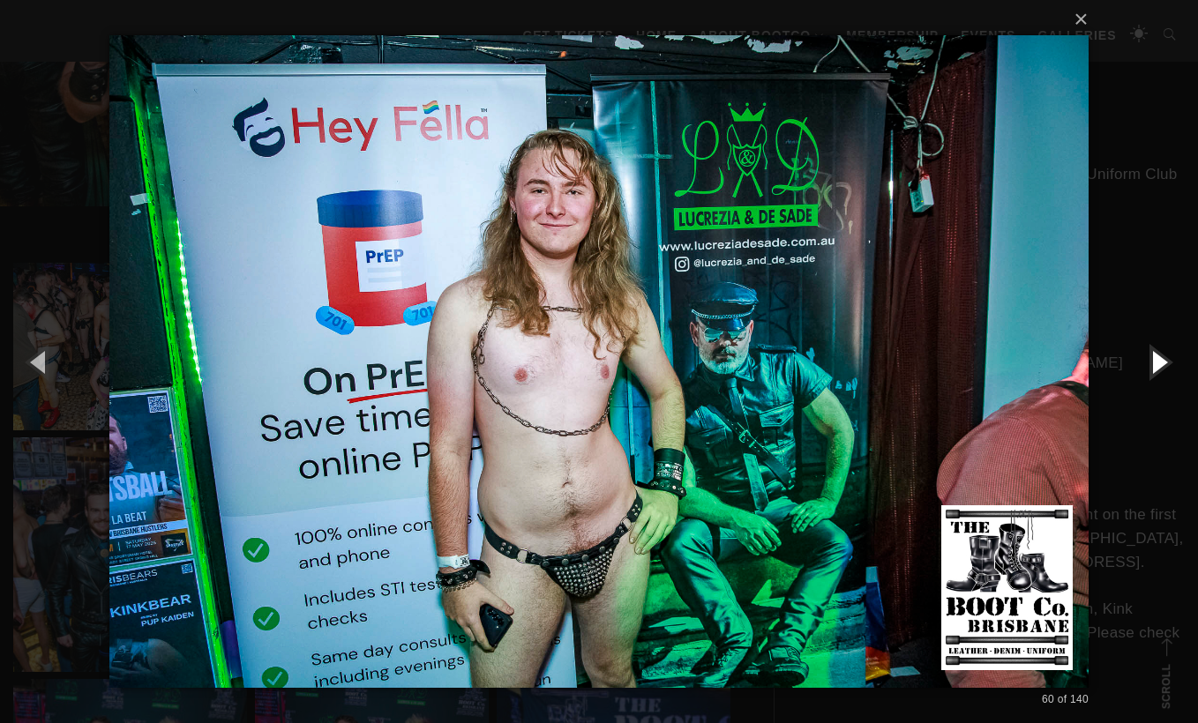
click at [1144, 363] on button "button" at bounding box center [1158, 361] width 79 height 97
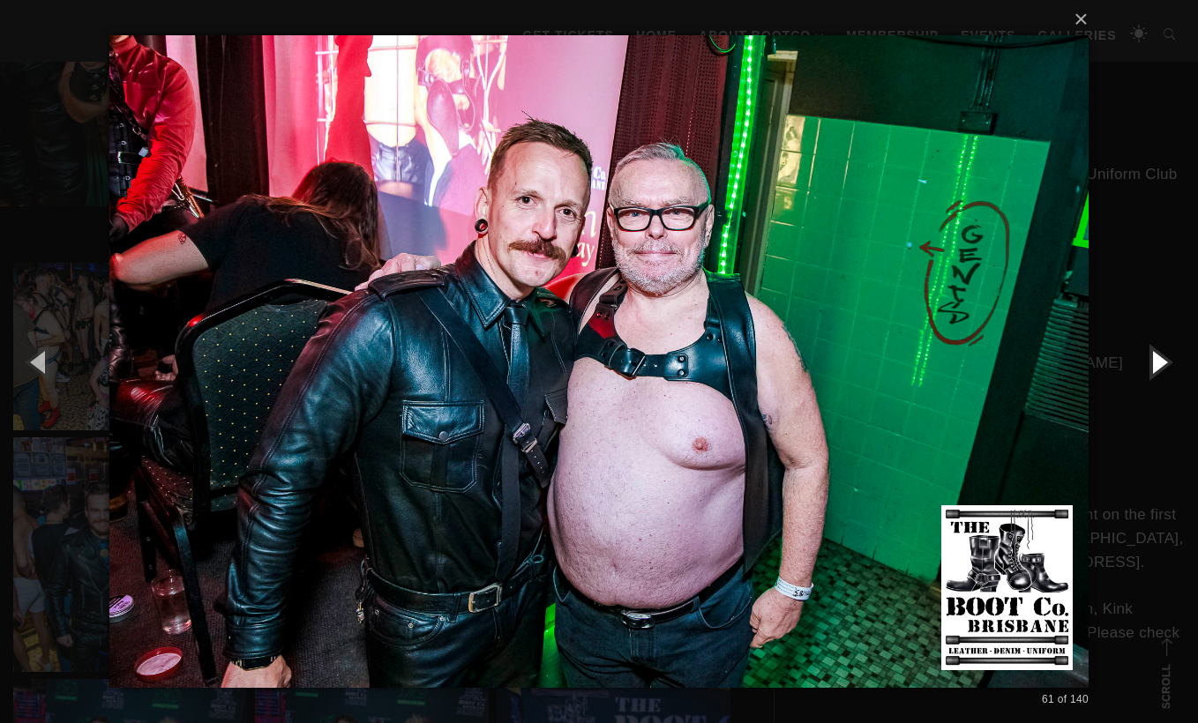
click at [1144, 363] on button "button" at bounding box center [1158, 361] width 79 height 97
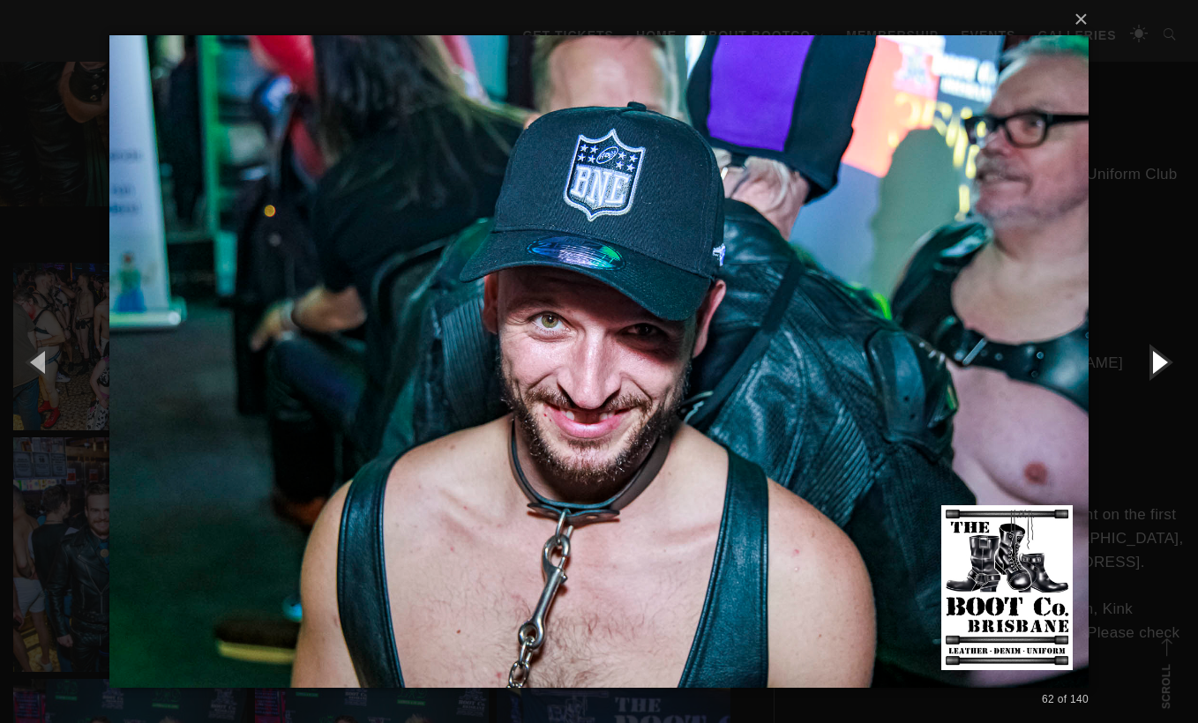
click at [1144, 363] on button "button" at bounding box center [1158, 361] width 79 height 97
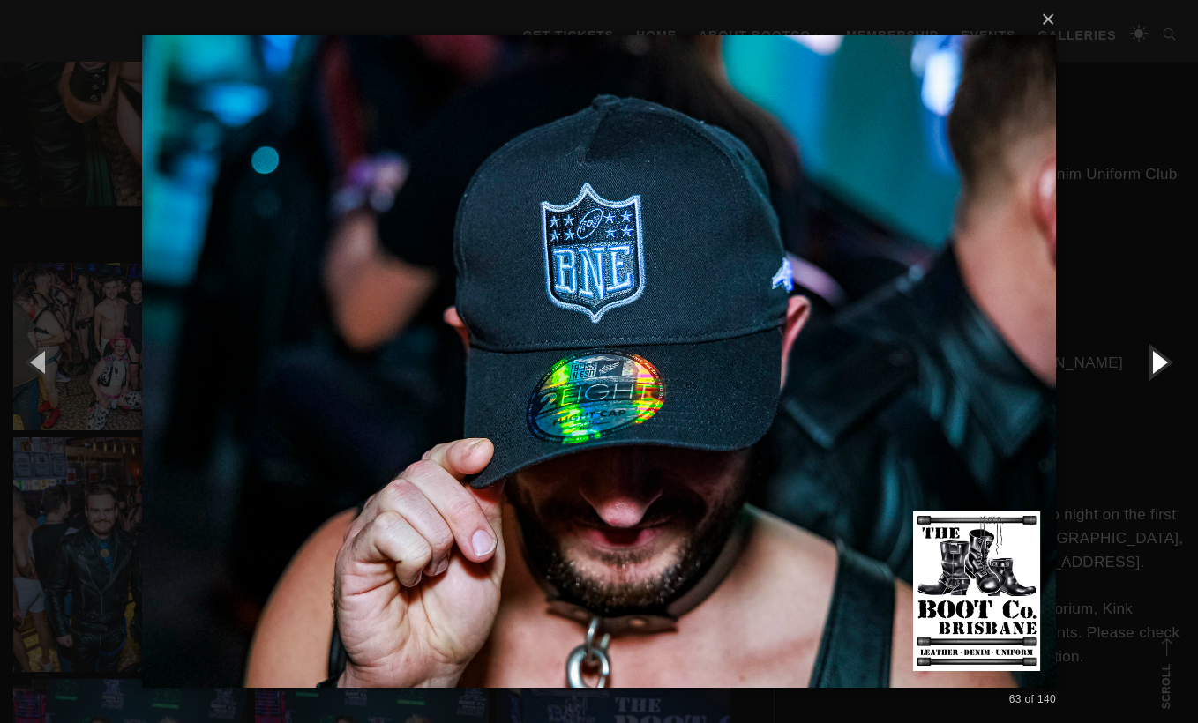
click at [1144, 363] on button "button" at bounding box center [1158, 361] width 79 height 97
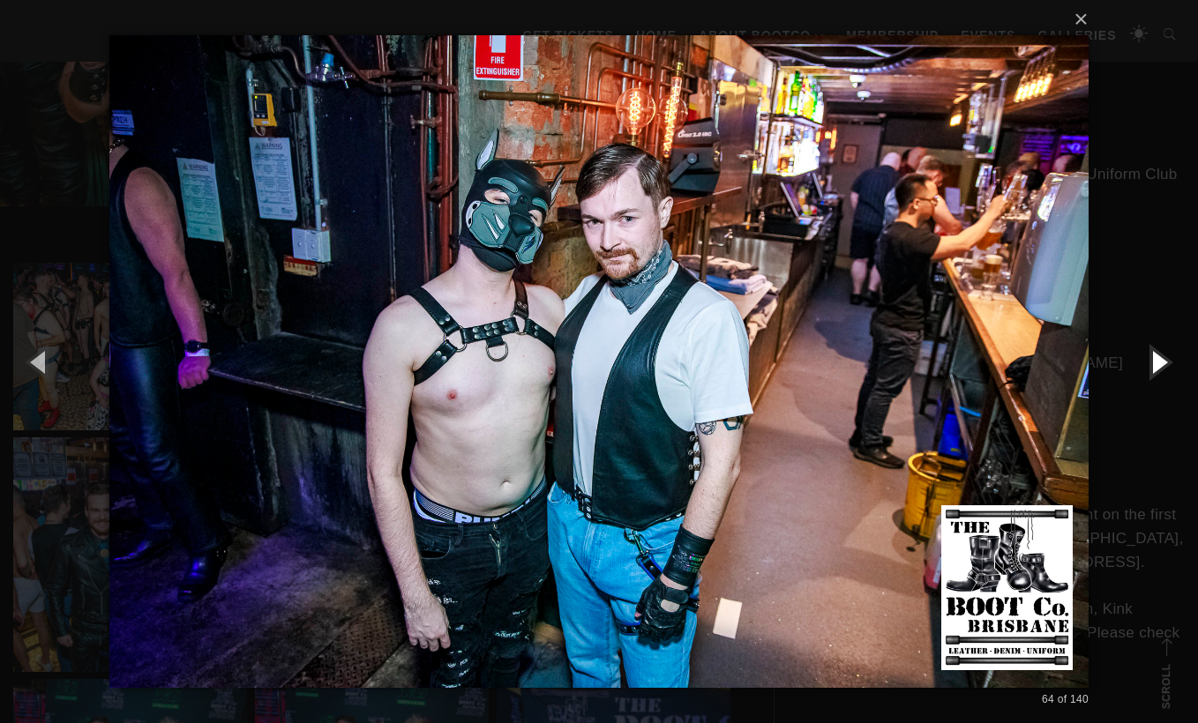
click at [1144, 363] on button "button" at bounding box center [1158, 361] width 79 height 97
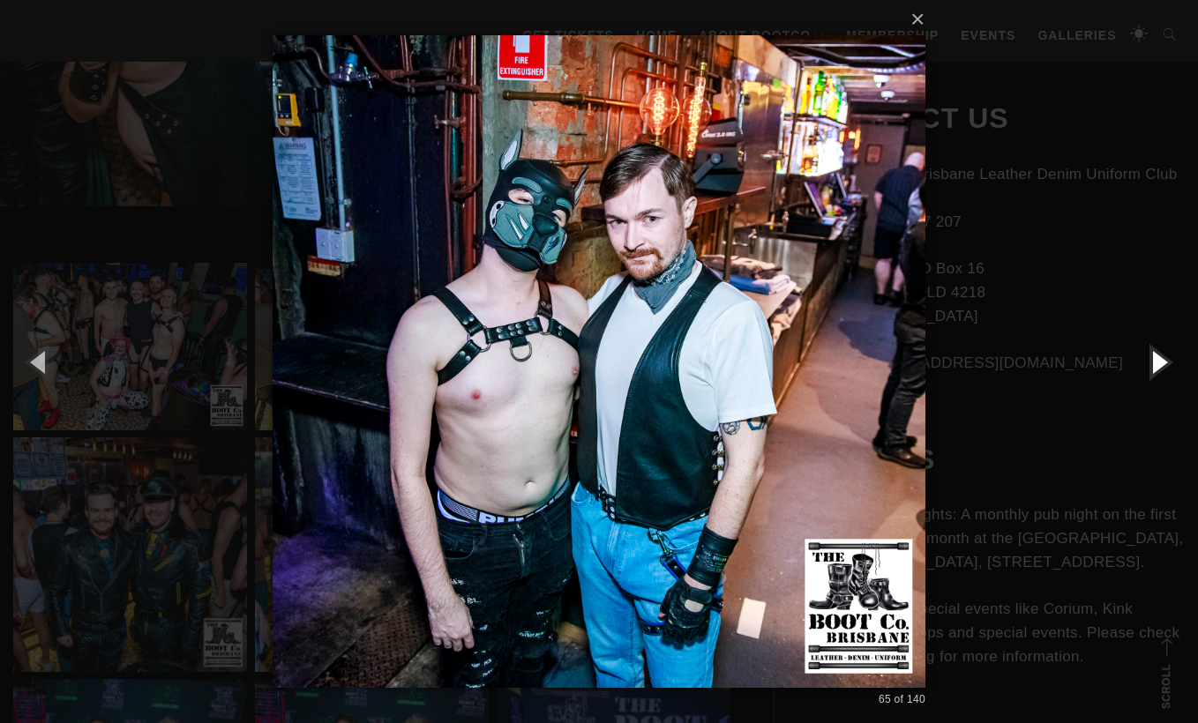
click at [1144, 363] on button "button" at bounding box center [1158, 361] width 79 height 97
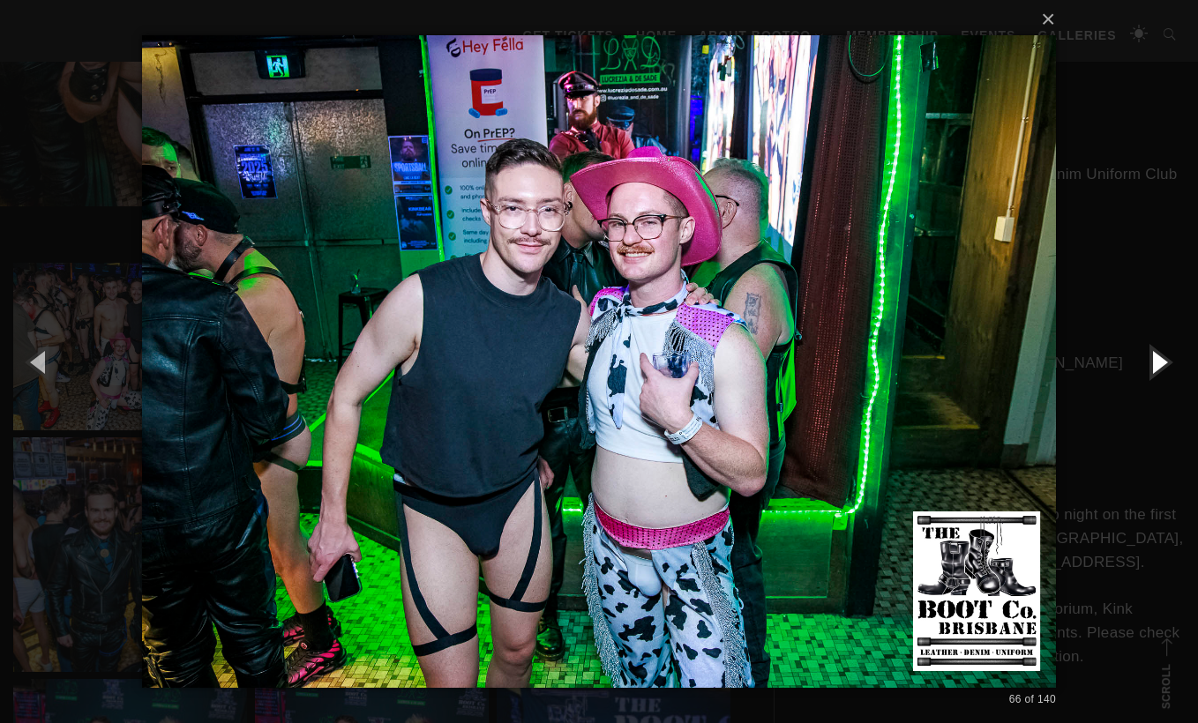
click at [1144, 363] on button "button" at bounding box center [1158, 361] width 79 height 97
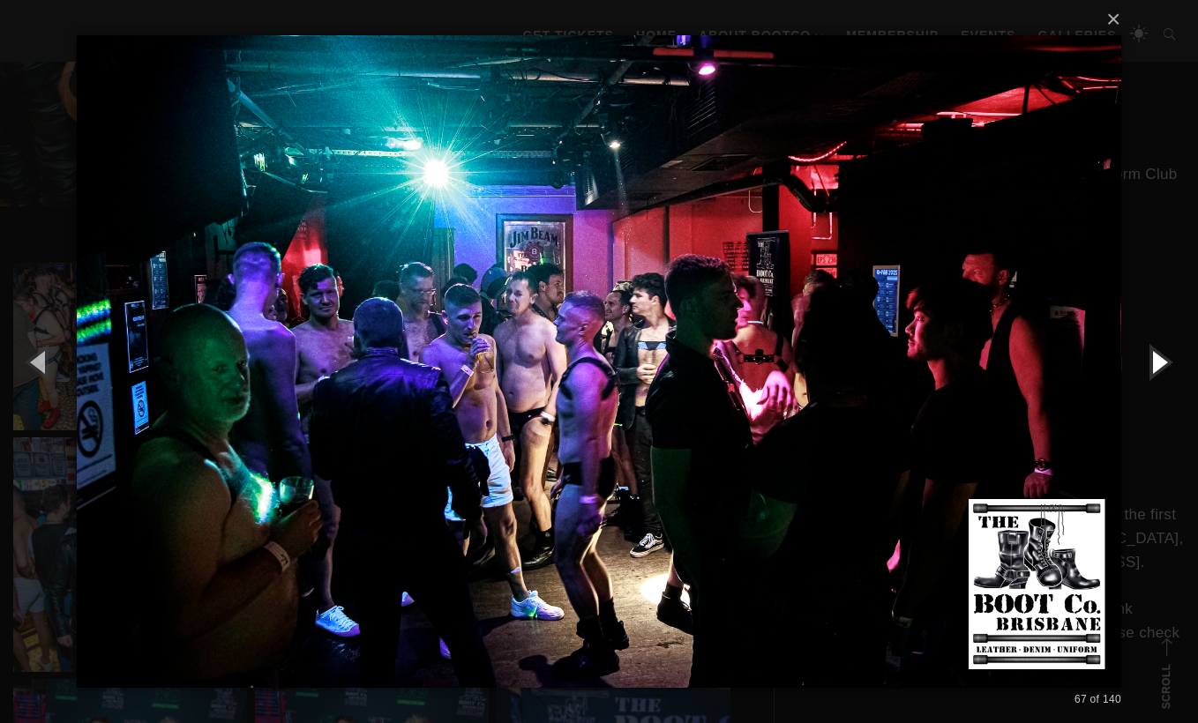
click at [1144, 363] on button "button" at bounding box center [1158, 361] width 79 height 97
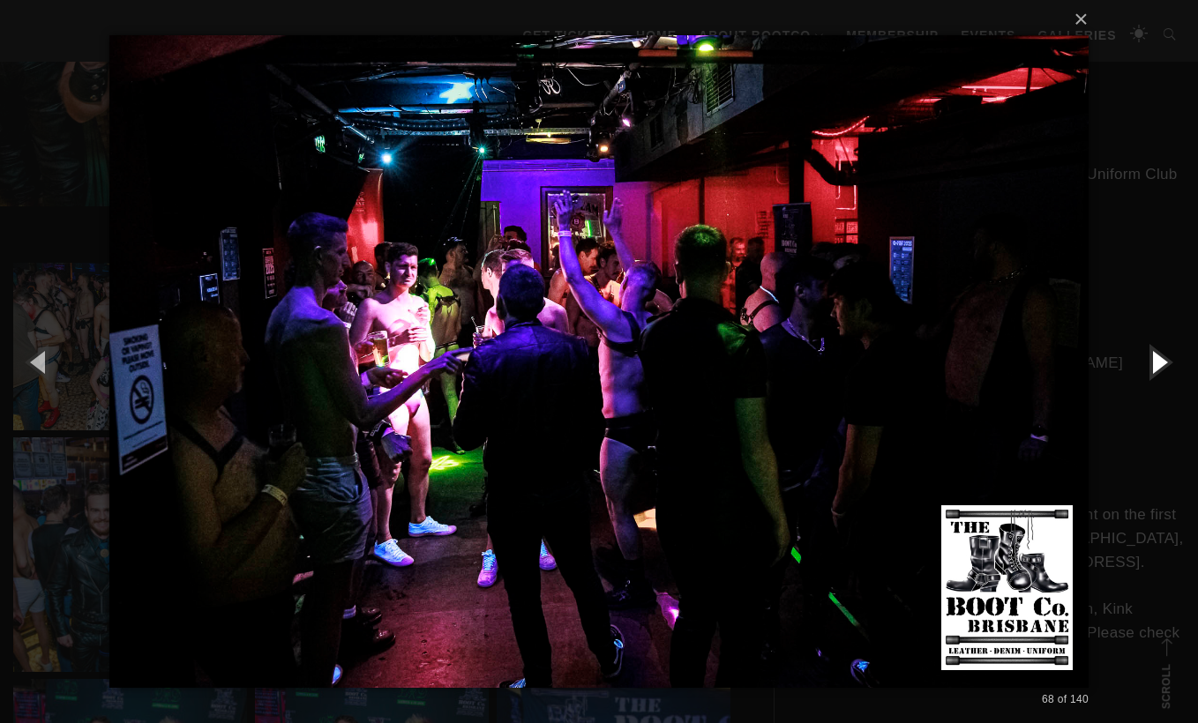
click at [1144, 363] on button "button" at bounding box center [1158, 361] width 79 height 97
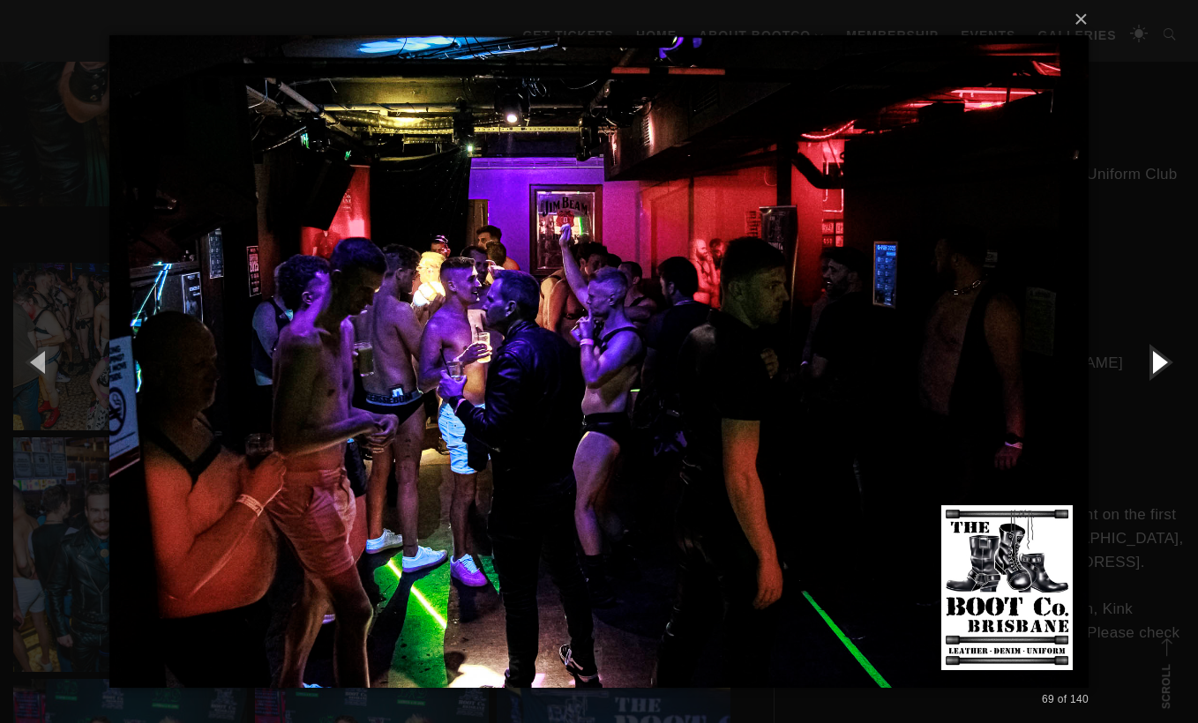
click at [1144, 363] on button "button" at bounding box center [1158, 361] width 79 height 97
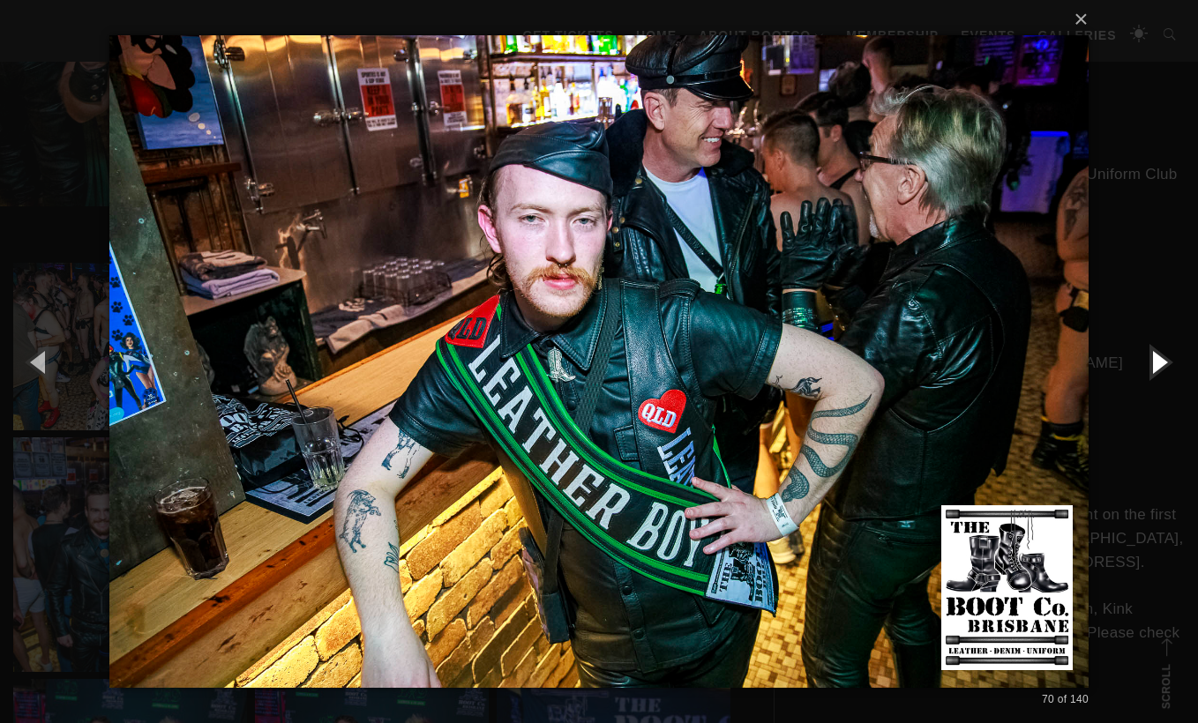
click at [1144, 363] on button "button" at bounding box center [1158, 361] width 79 height 97
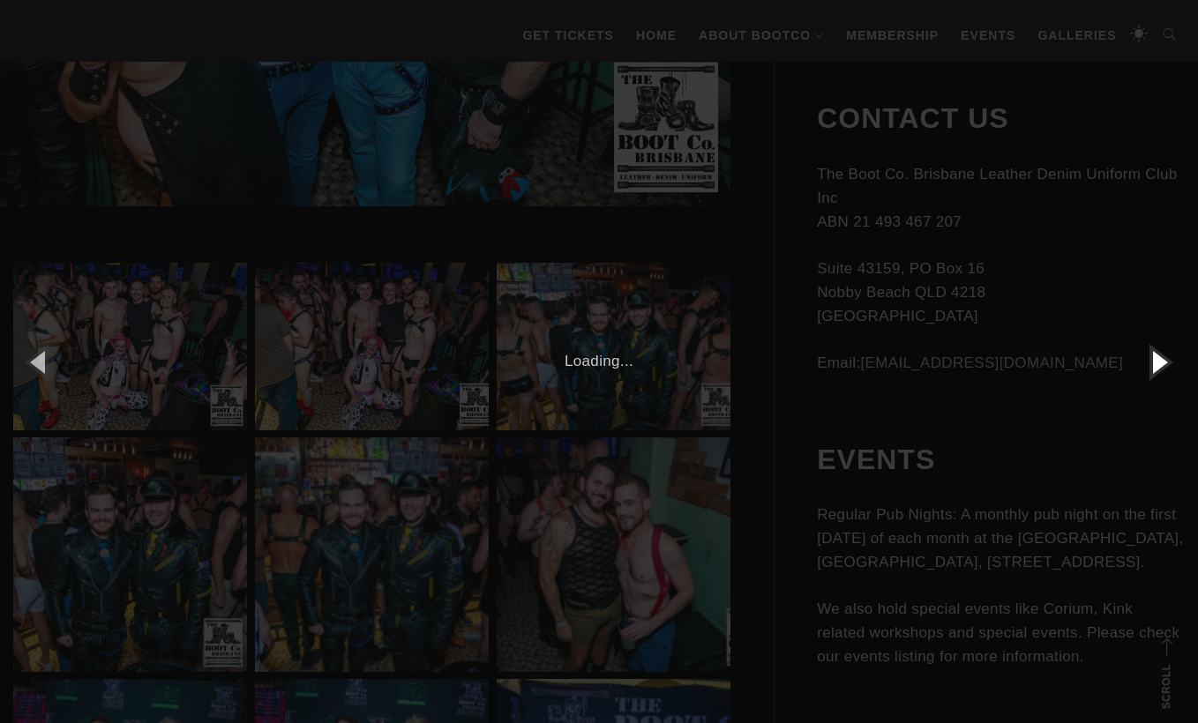
click at [1144, 363] on button "button" at bounding box center [1158, 361] width 79 height 97
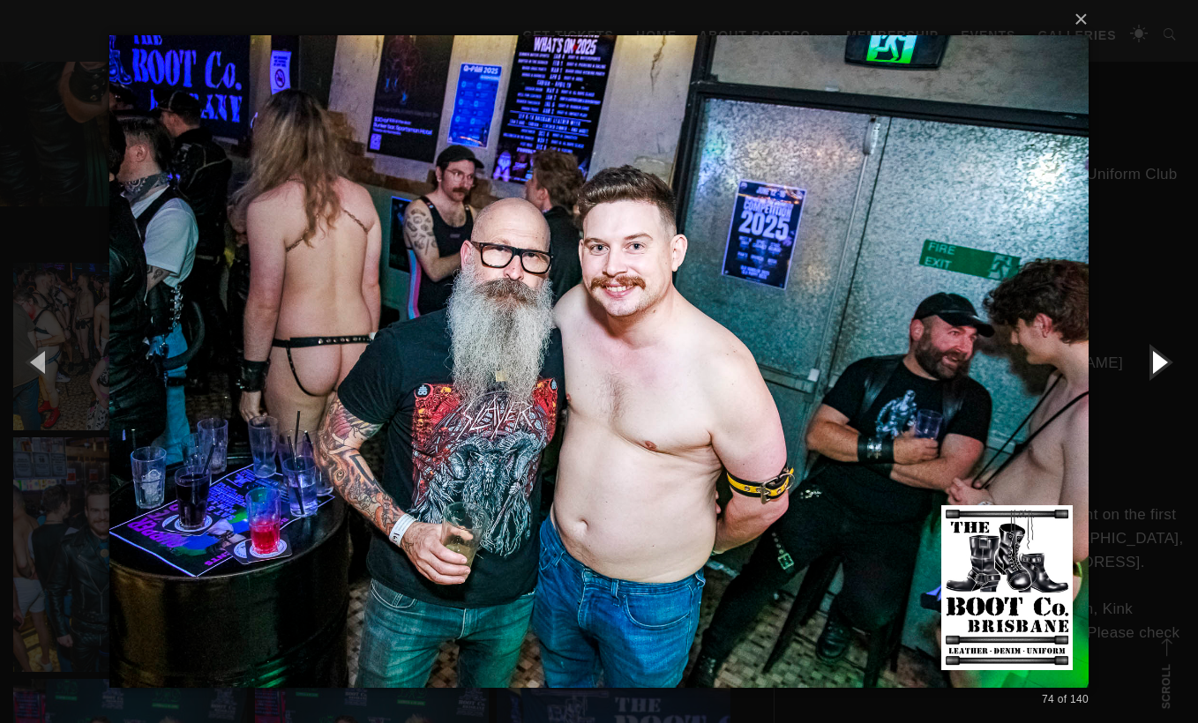
click at [1144, 363] on button "button" at bounding box center [1158, 361] width 79 height 97
